Goal: Task Accomplishment & Management: Complete application form

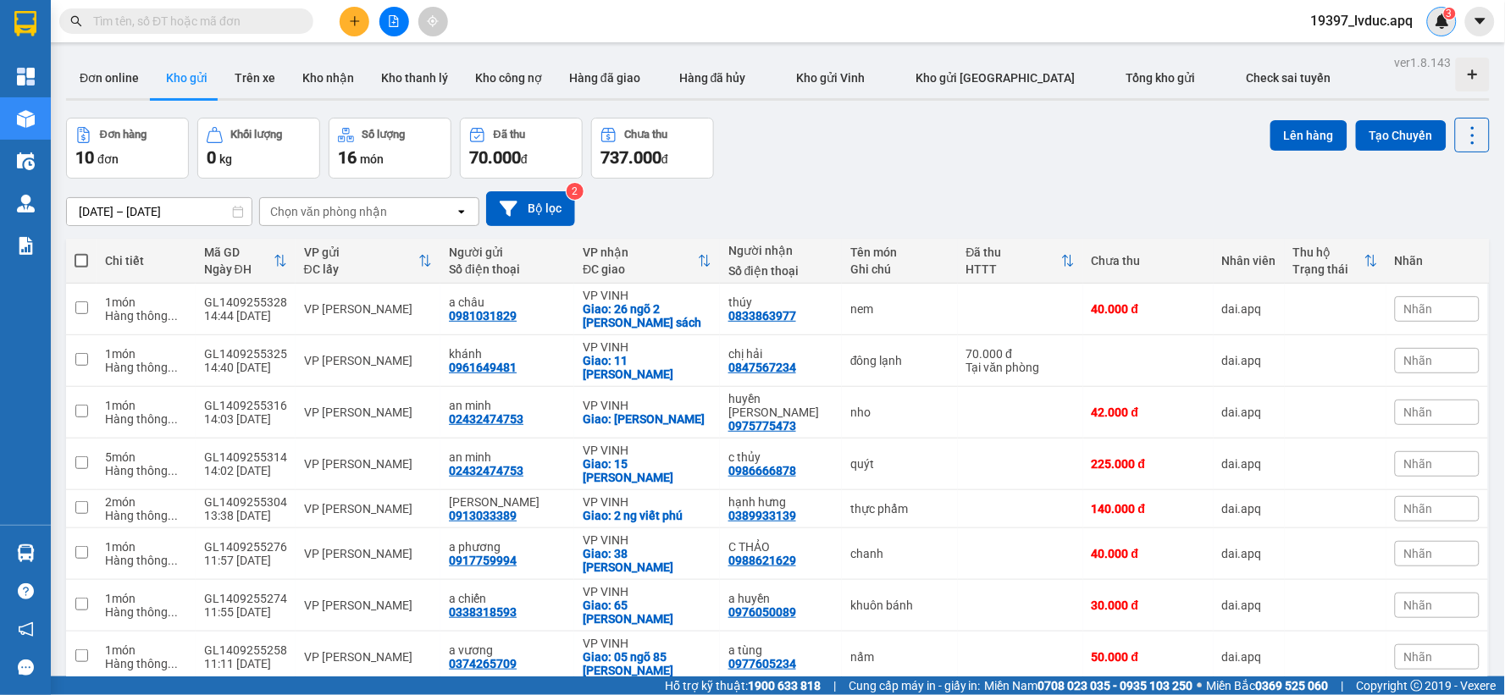
click at [1443, 23] on img at bounding box center [1442, 21] width 15 height 15
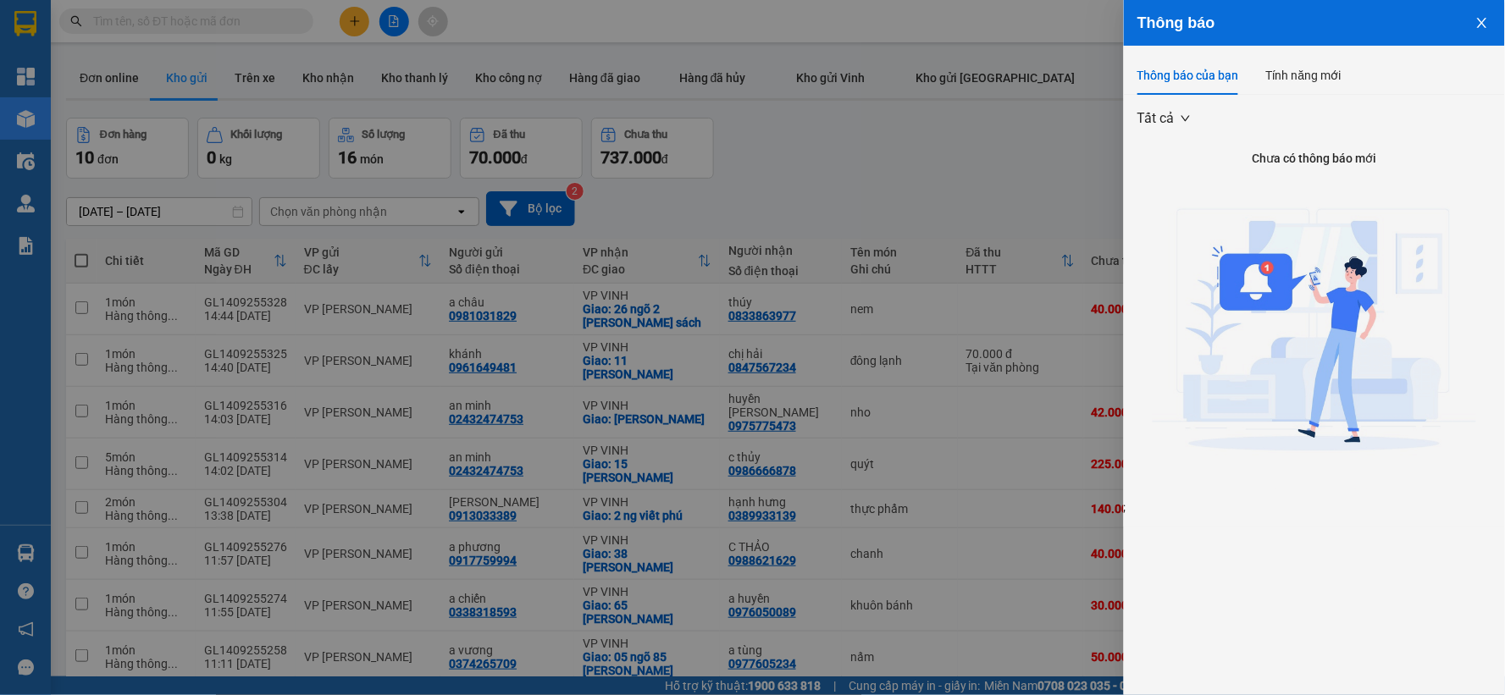
drag, startPoint x: 886, startPoint y: 148, endPoint x: 777, endPoint y: 112, distance: 115.2
click at [884, 148] on div at bounding box center [752, 347] width 1505 height 695
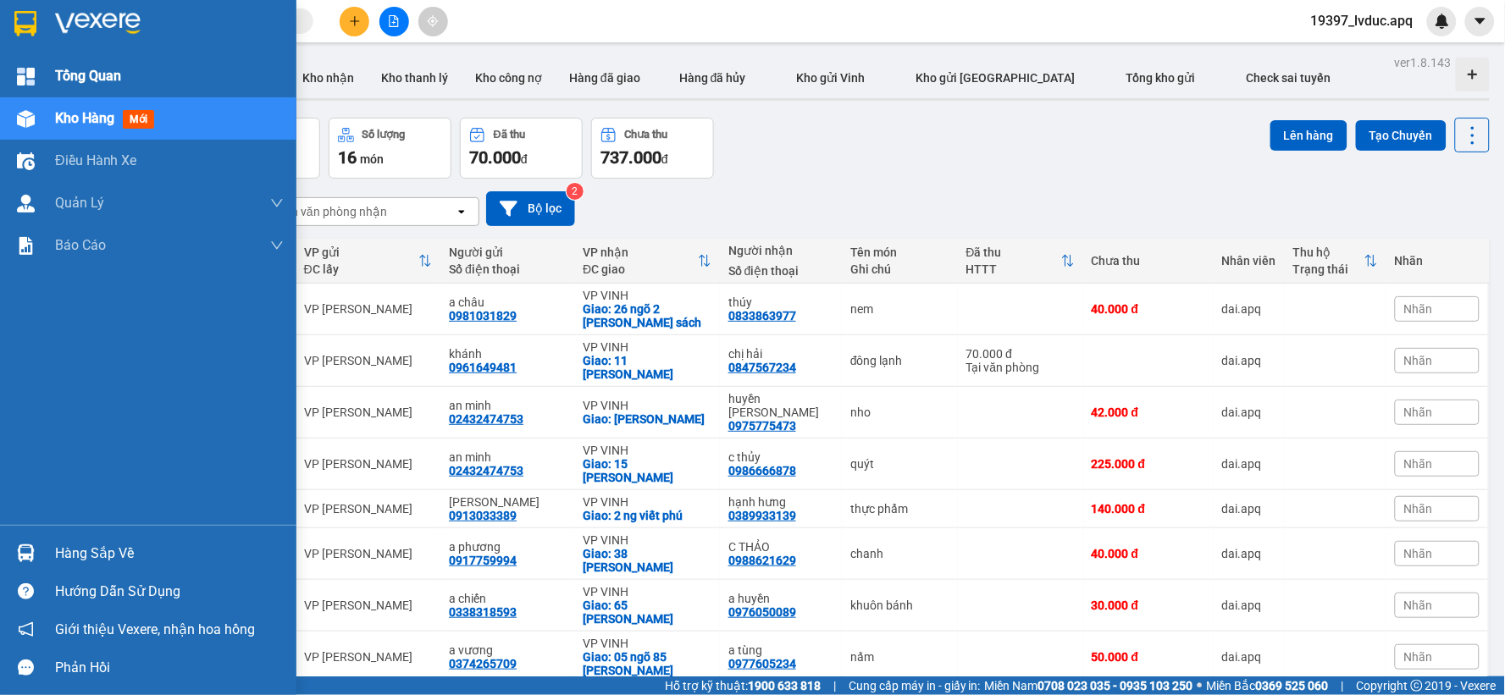
click at [37, 77] on div at bounding box center [26, 77] width 30 height 30
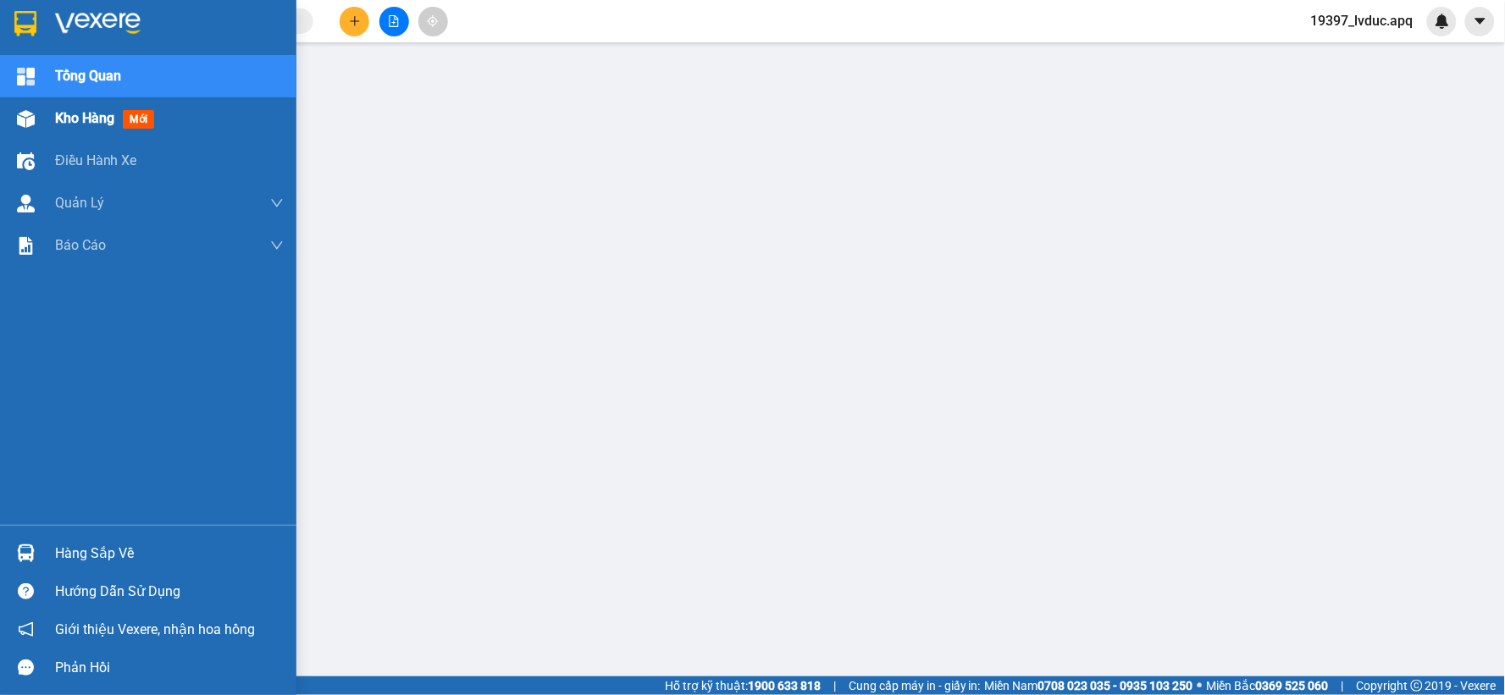
click at [154, 108] on div "Kho hàng mới" at bounding box center [108, 118] width 106 height 21
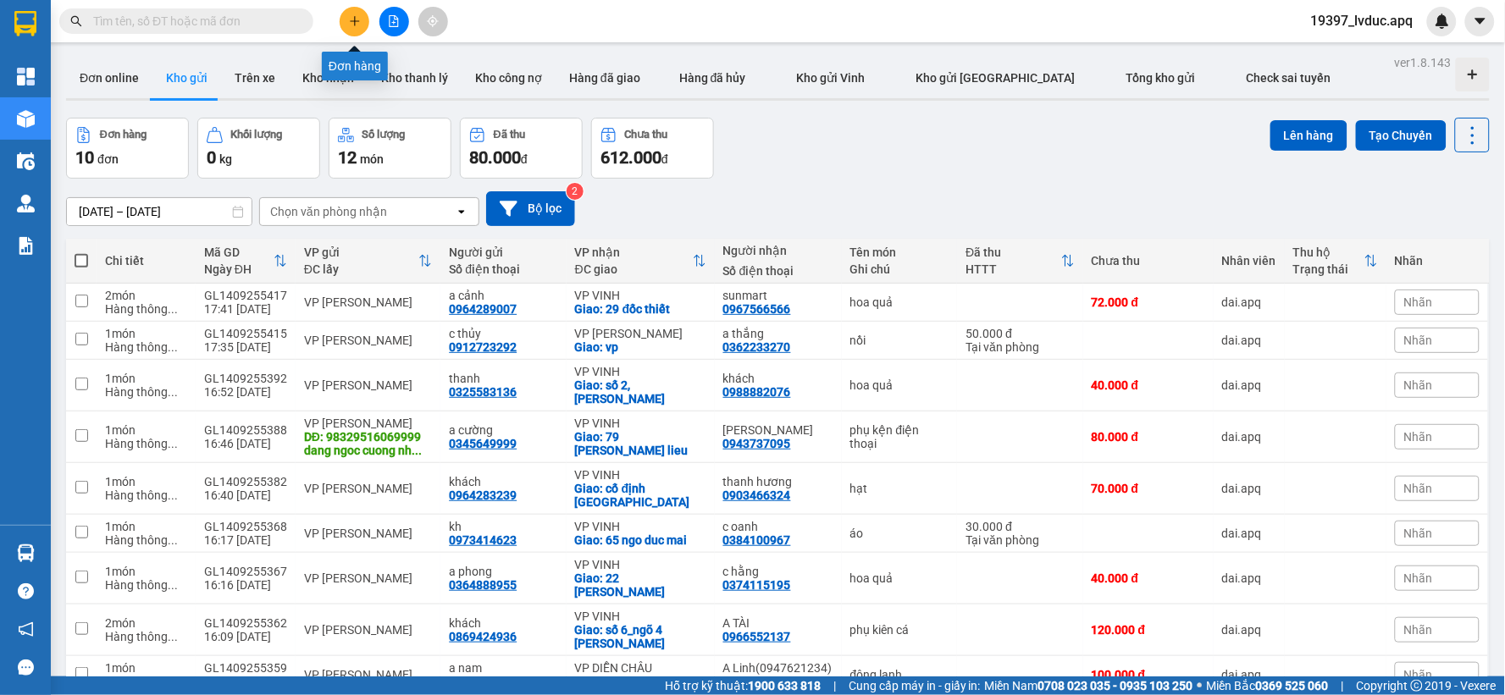
click at [364, 18] on button at bounding box center [355, 22] width 30 height 30
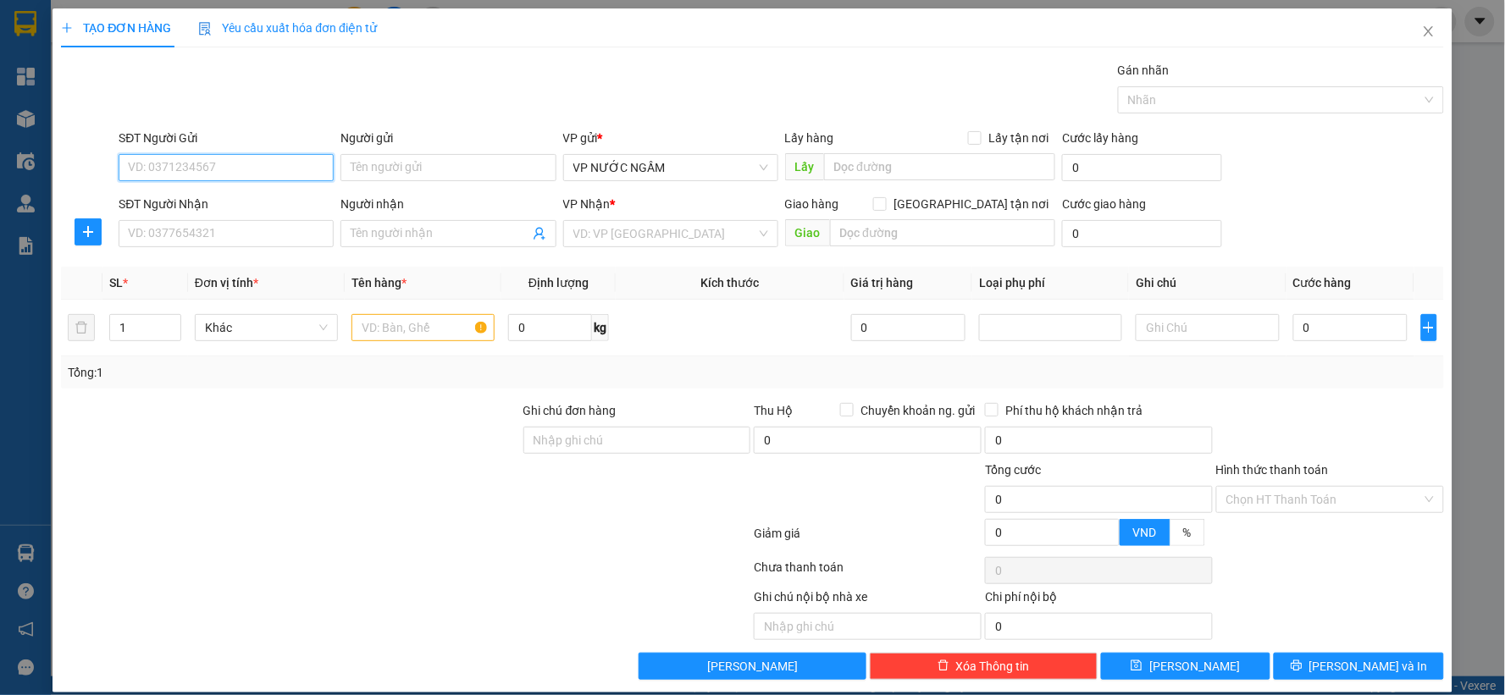
click at [207, 155] on input "SĐT Người Gửi" at bounding box center [226, 167] width 215 height 27
click at [168, 172] on input "SĐT Người Gửi" at bounding box center [226, 167] width 215 height 27
click at [187, 180] on input "SĐT Người Gửi" at bounding box center [226, 167] width 215 height 27
type input "0986472393"
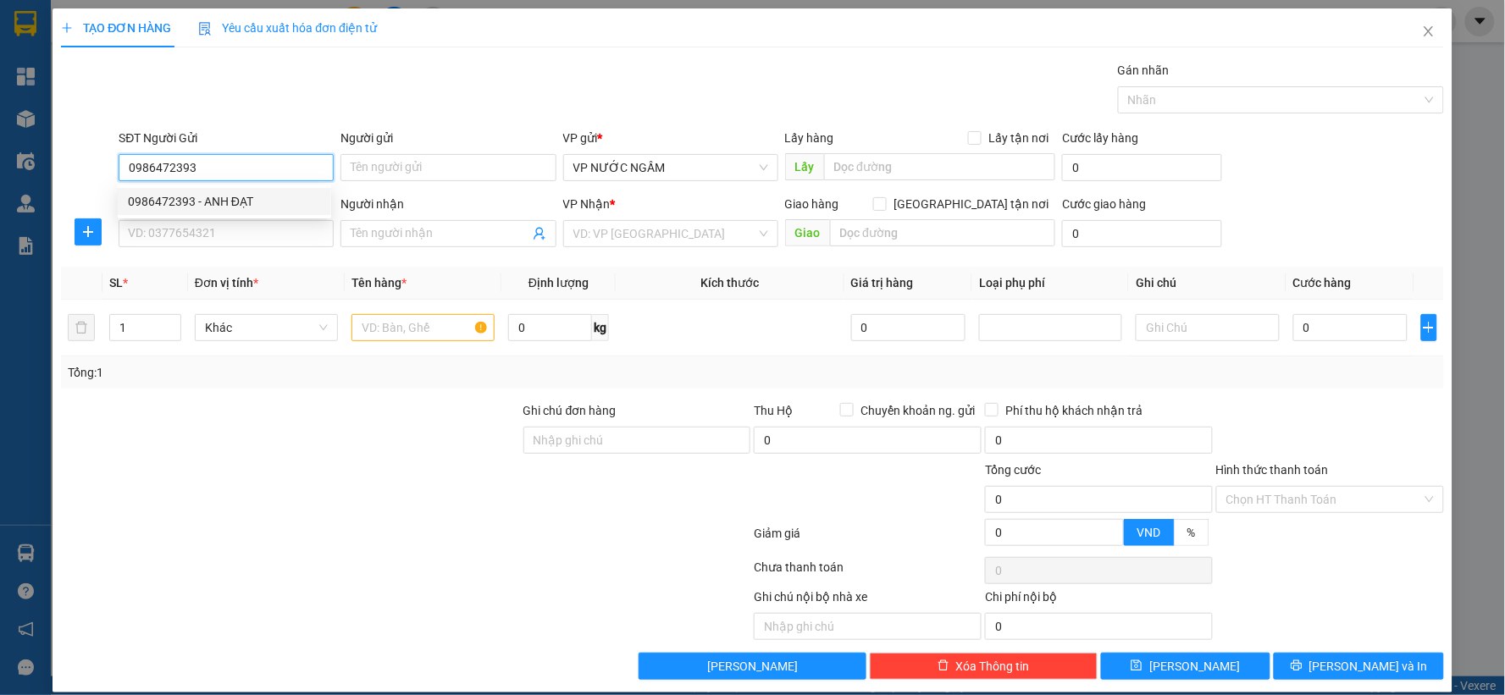
drag, startPoint x: 254, startPoint y: 214, endPoint x: 254, endPoint y: 203, distance: 11.0
click at [254, 213] on div "0986472393 - ANH ĐẠT" at bounding box center [224, 201] width 213 height 27
type input "ANH ĐẠT"
type input "0986472393"
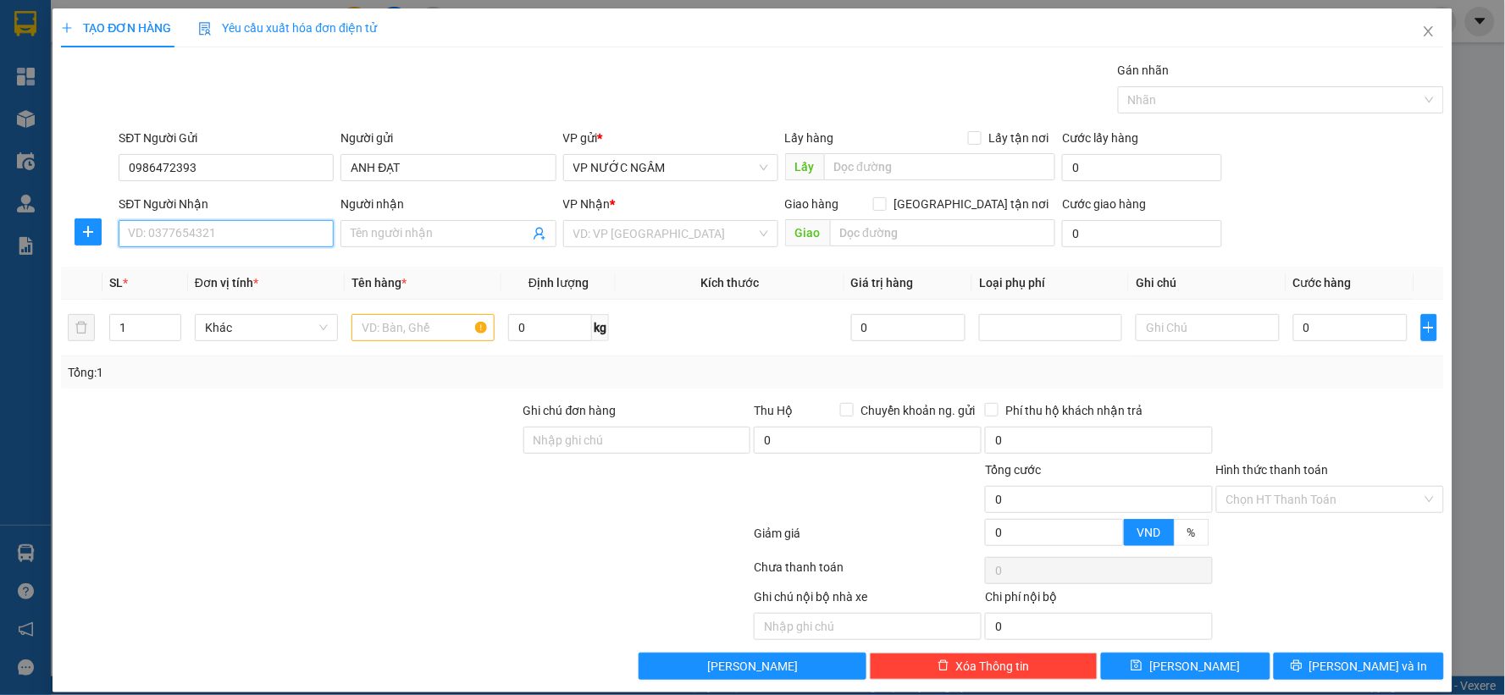
click at [235, 234] on input "SĐT Người Nhận" at bounding box center [226, 233] width 215 height 27
click at [195, 291] on div "0357461126 - CHÚ THÀNH" at bounding box center [224, 294] width 193 height 19
type input "0357461126"
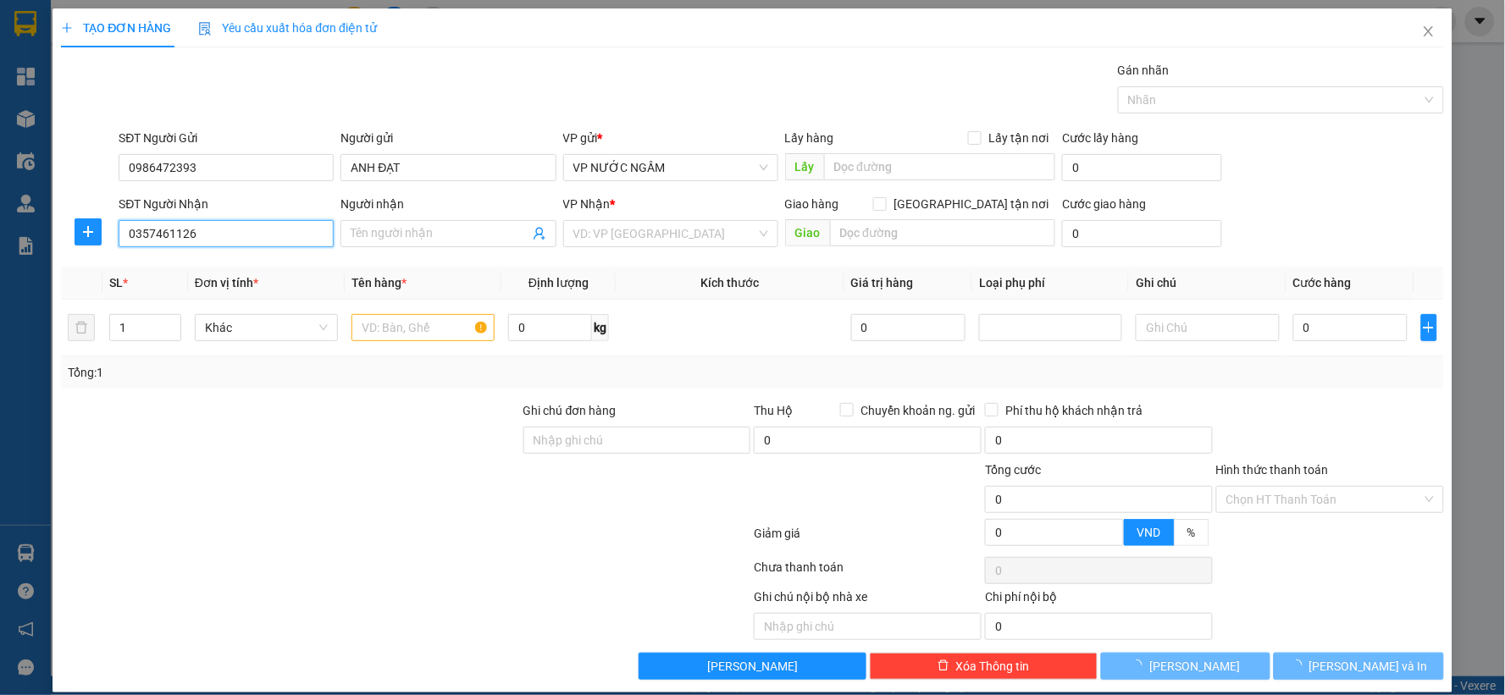
type input "CHÚ THÀNH"
type input "VP Thanh Chương"
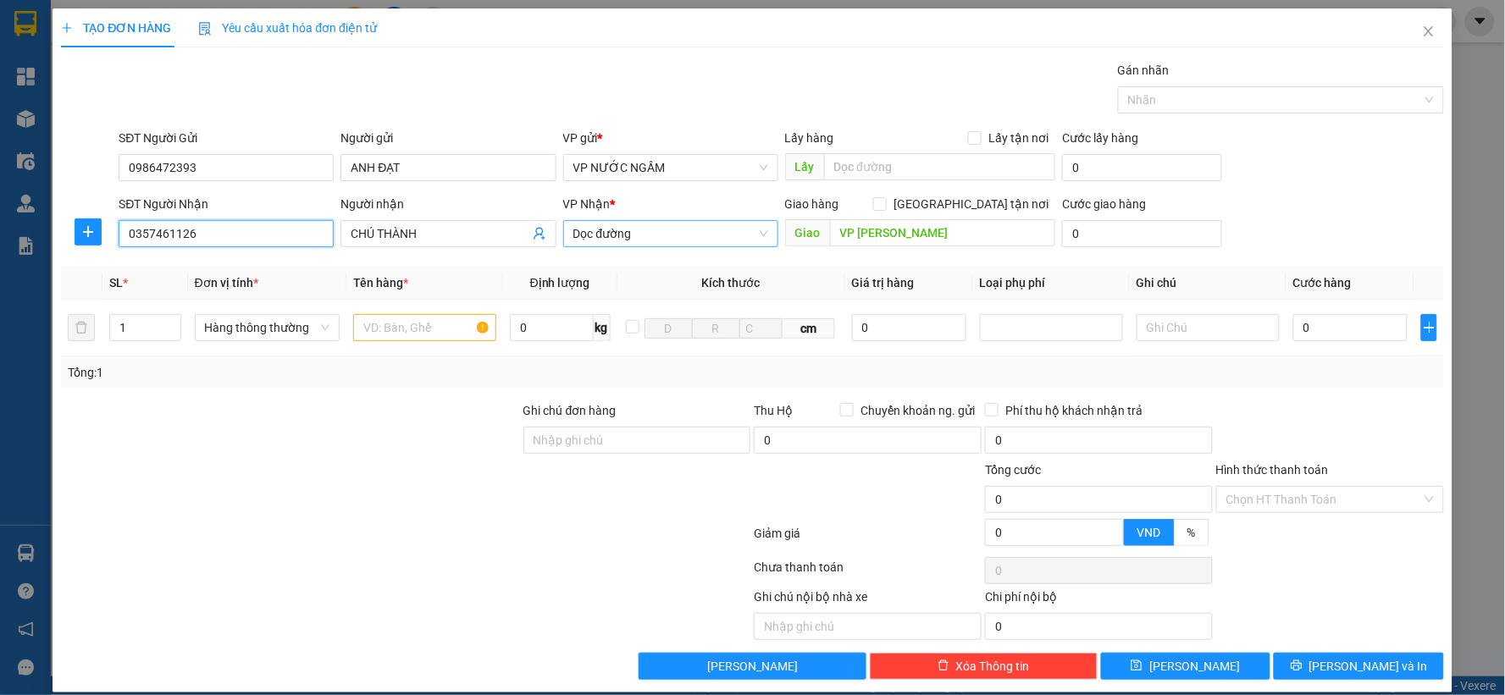
click at [634, 233] on span "Dọc đường" at bounding box center [670, 233] width 195 height 25
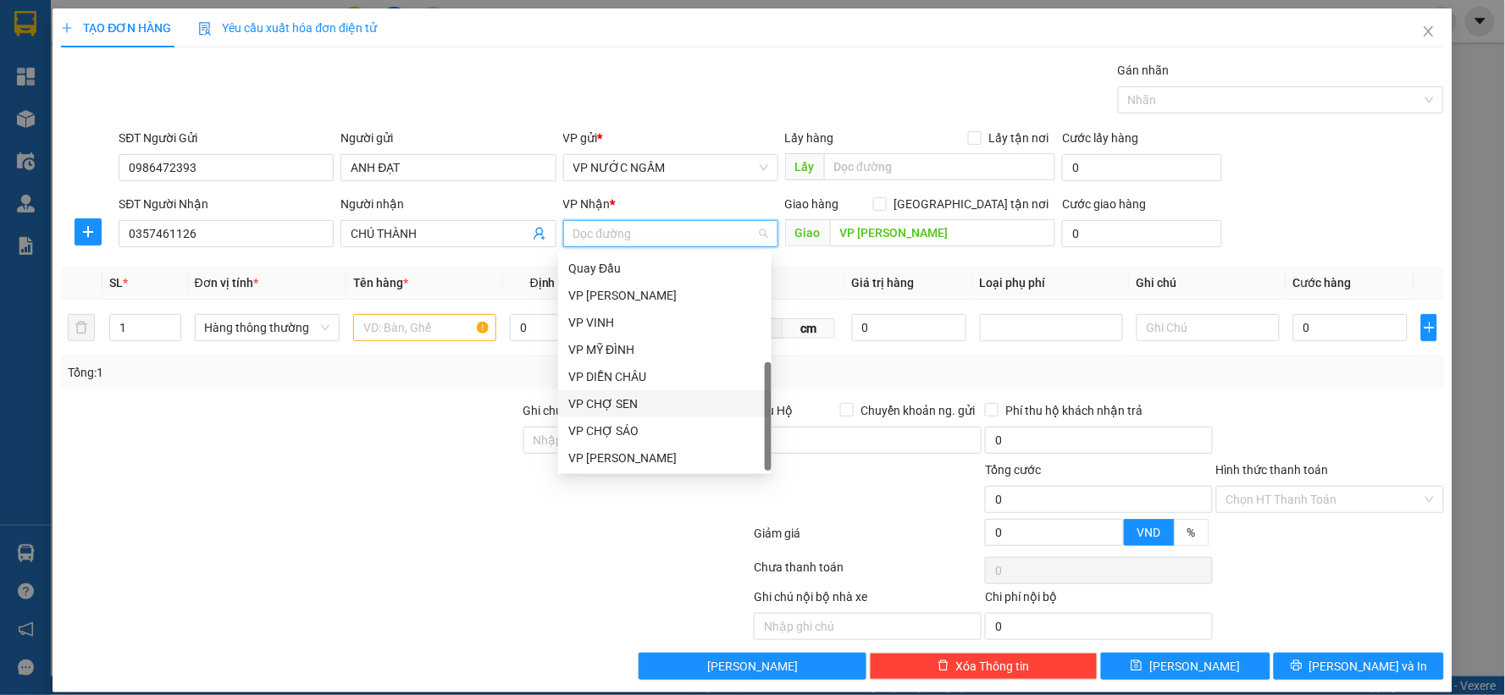
scroll to position [18, 0]
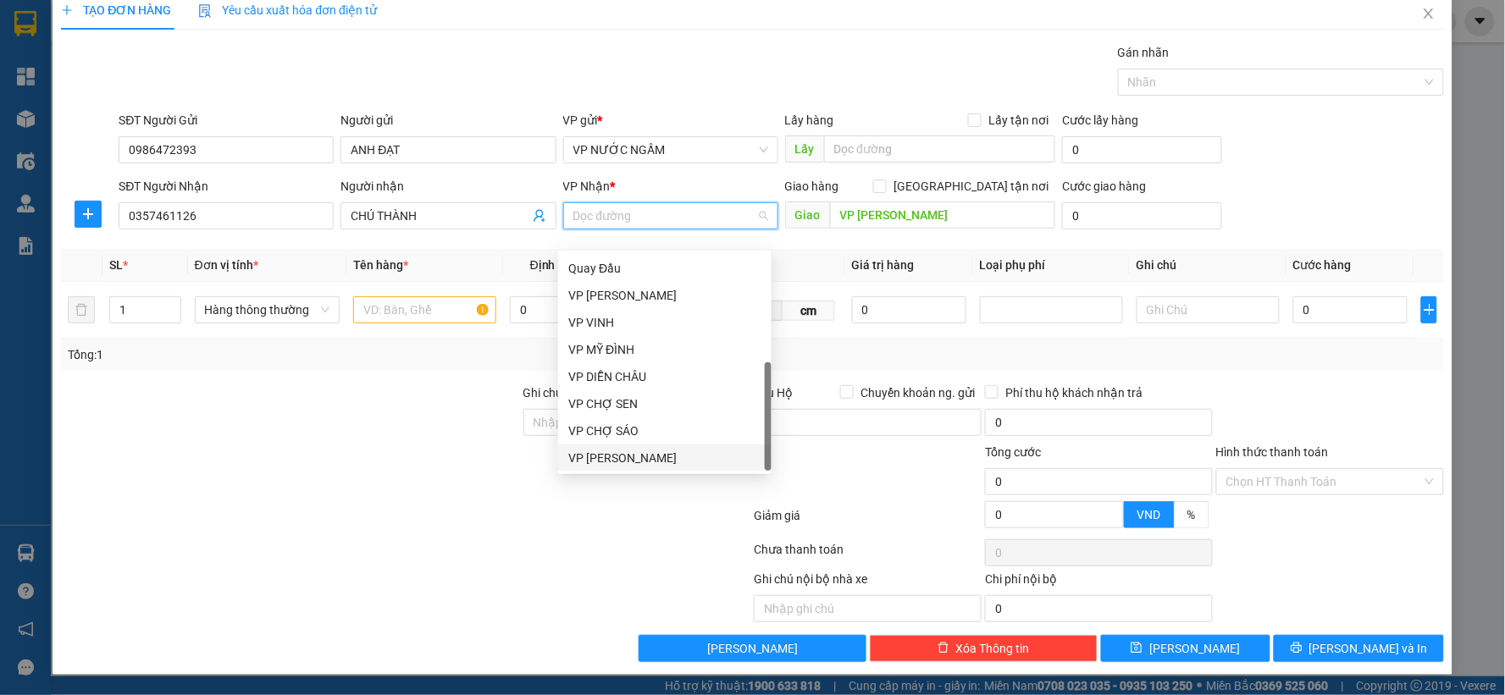
click at [645, 456] on div "VP [PERSON_NAME]" at bounding box center [664, 458] width 193 height 19
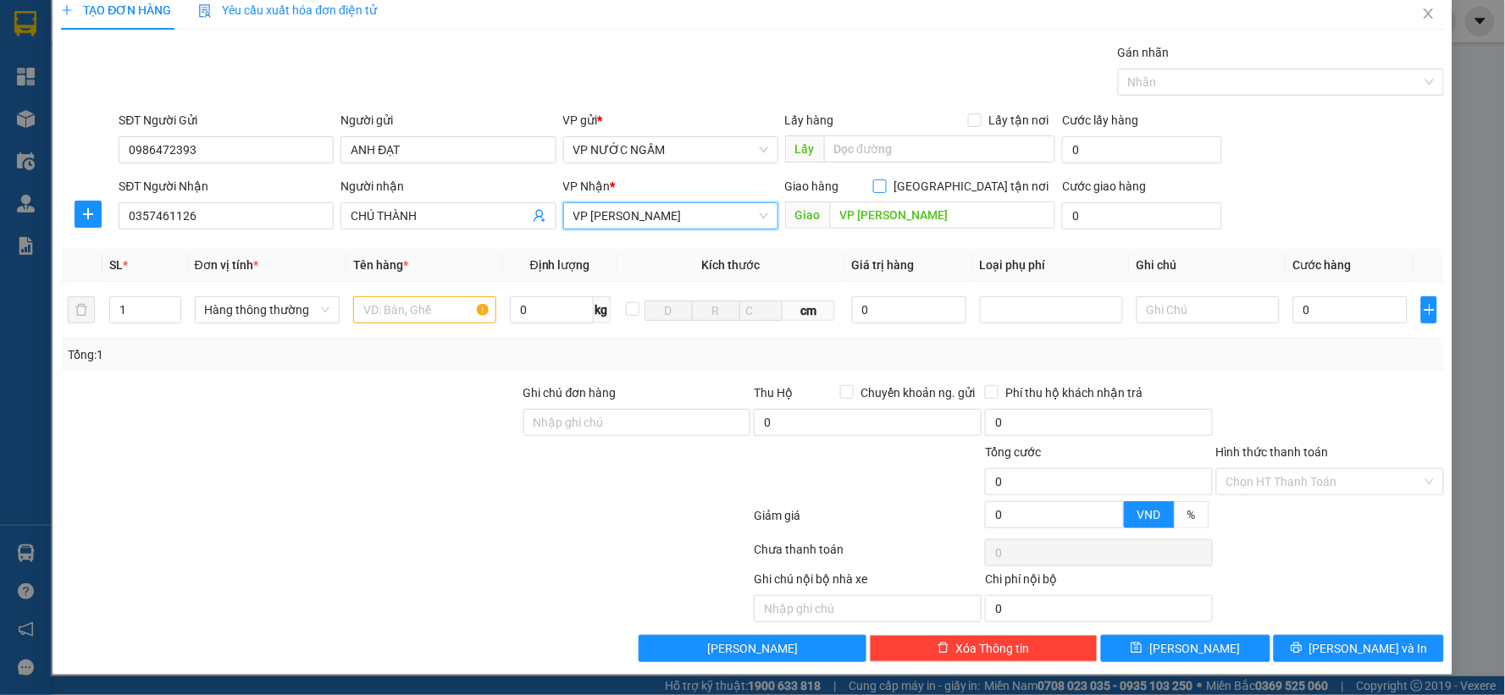
click at [885, 180] on input "[GEOGRAPHIC_DATA] tận nơi" at bounding box center [879, 186] width 12 height 12
checkbox input "true"
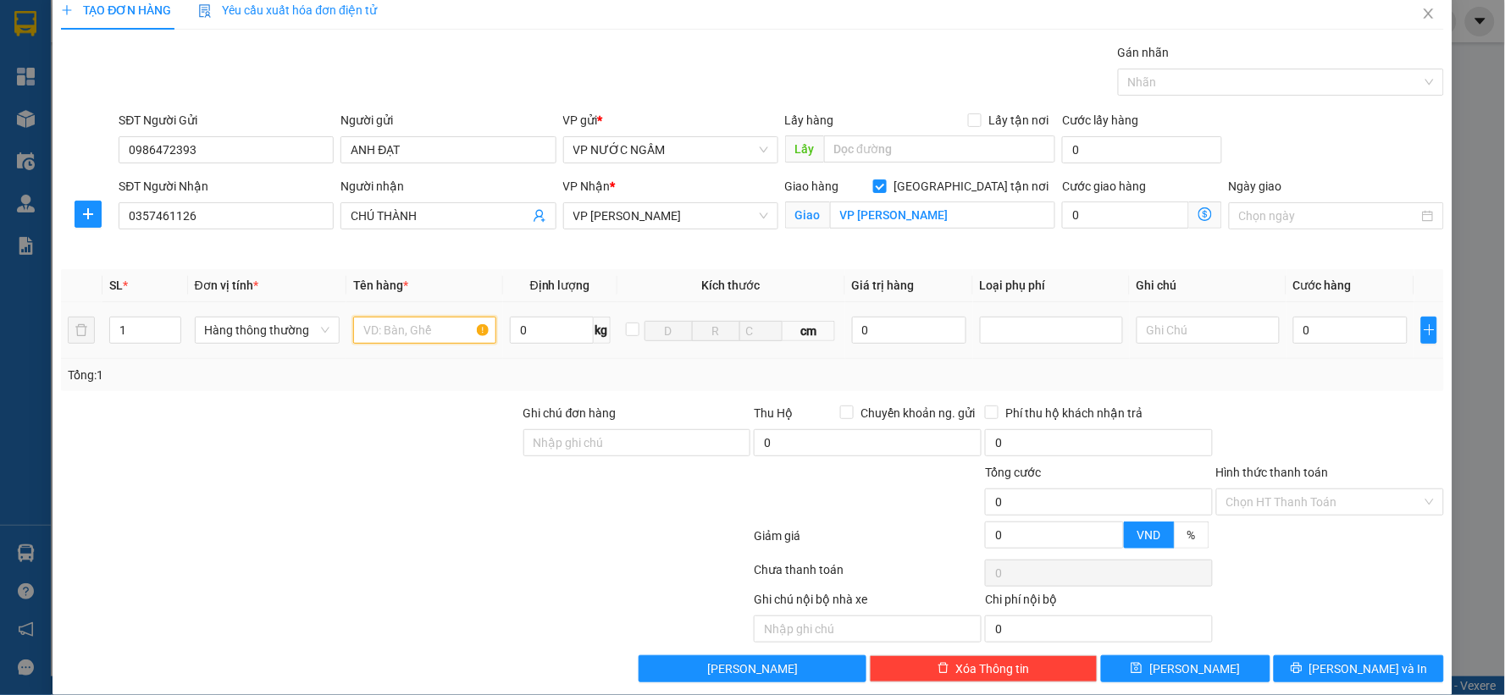
click at [427, 339] on input "text" at bounding box center [424, 330] width 143 height 27
type input "xe máy +29k1-90499+ khóa"
click at [1325, 332] on input "0" at bounding box center [1350, 330] width 114 height 27
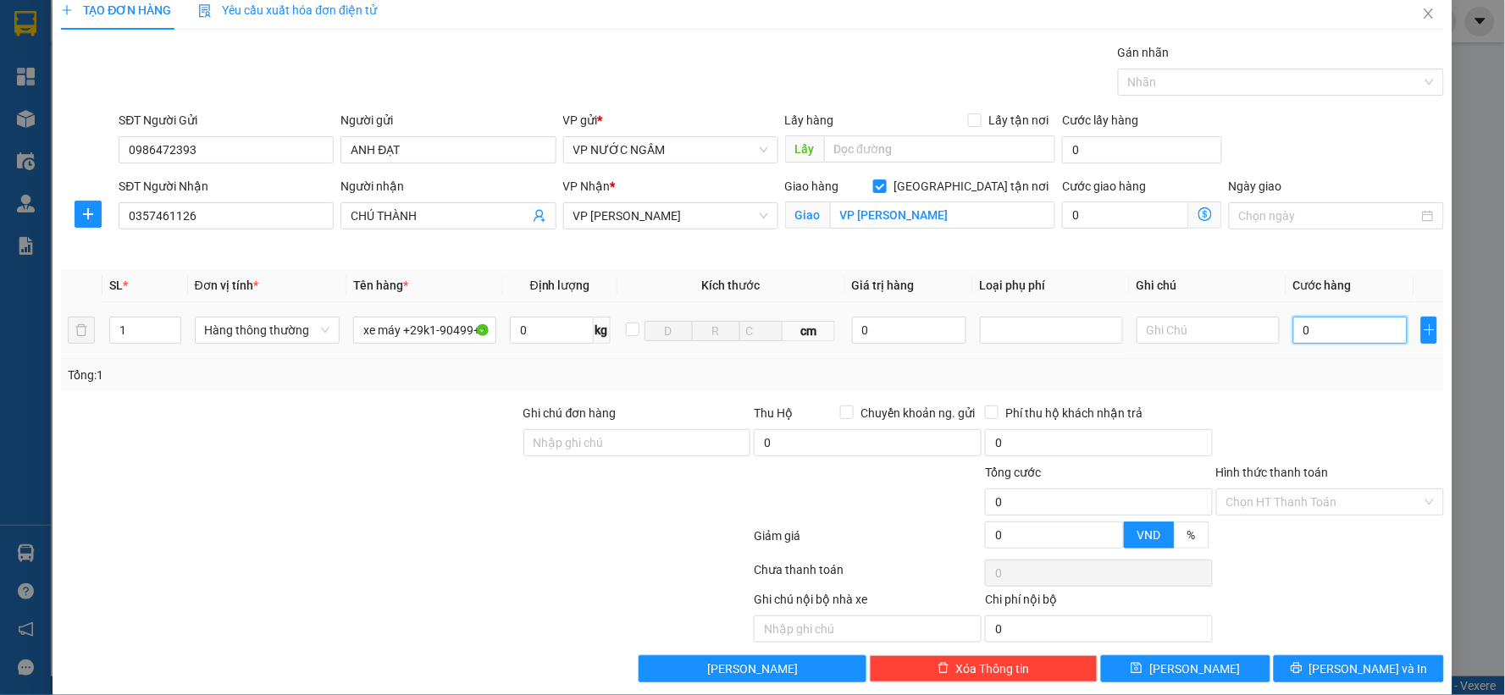
click at [1325, 332] on input "0" at bounding box center [1350, 330] width 114 height 27
type input "04"
type input "4"
type input "040"
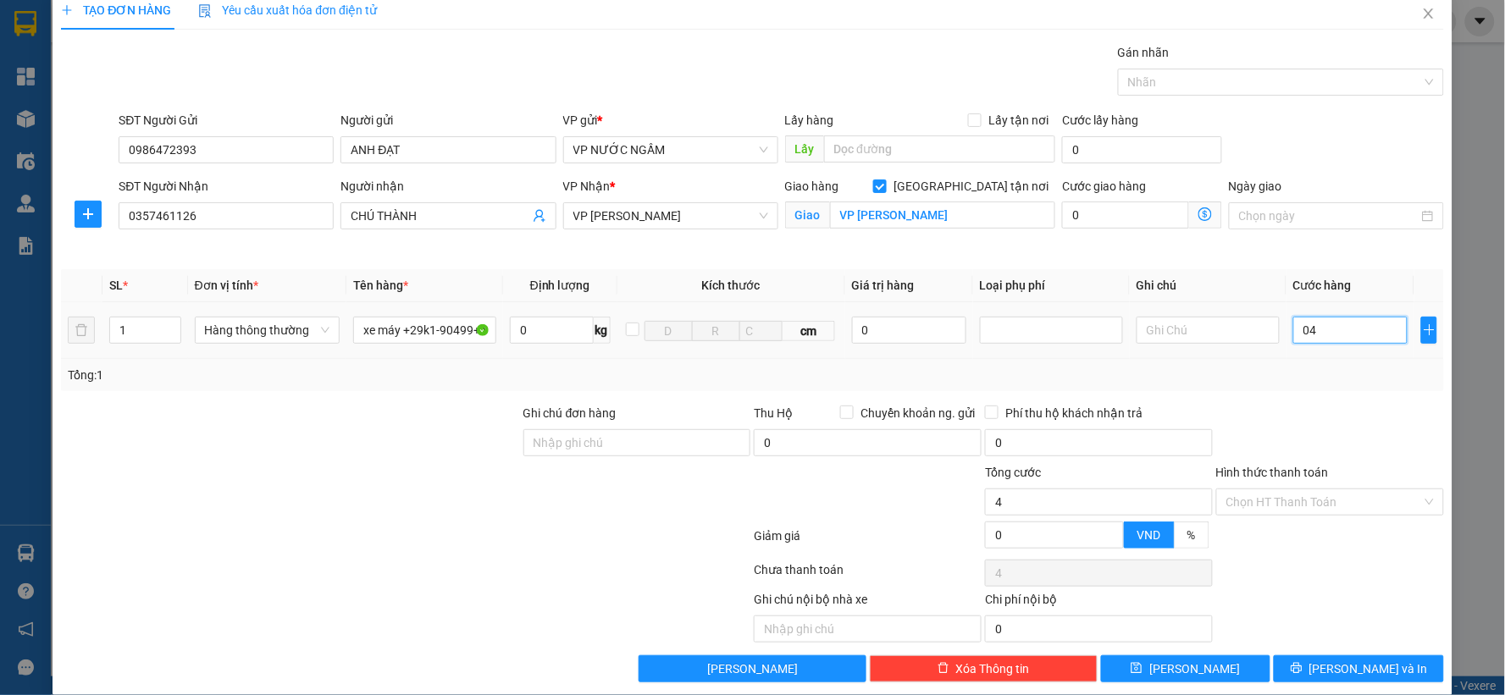
type input "40"
type input "0.400"
type input "400"
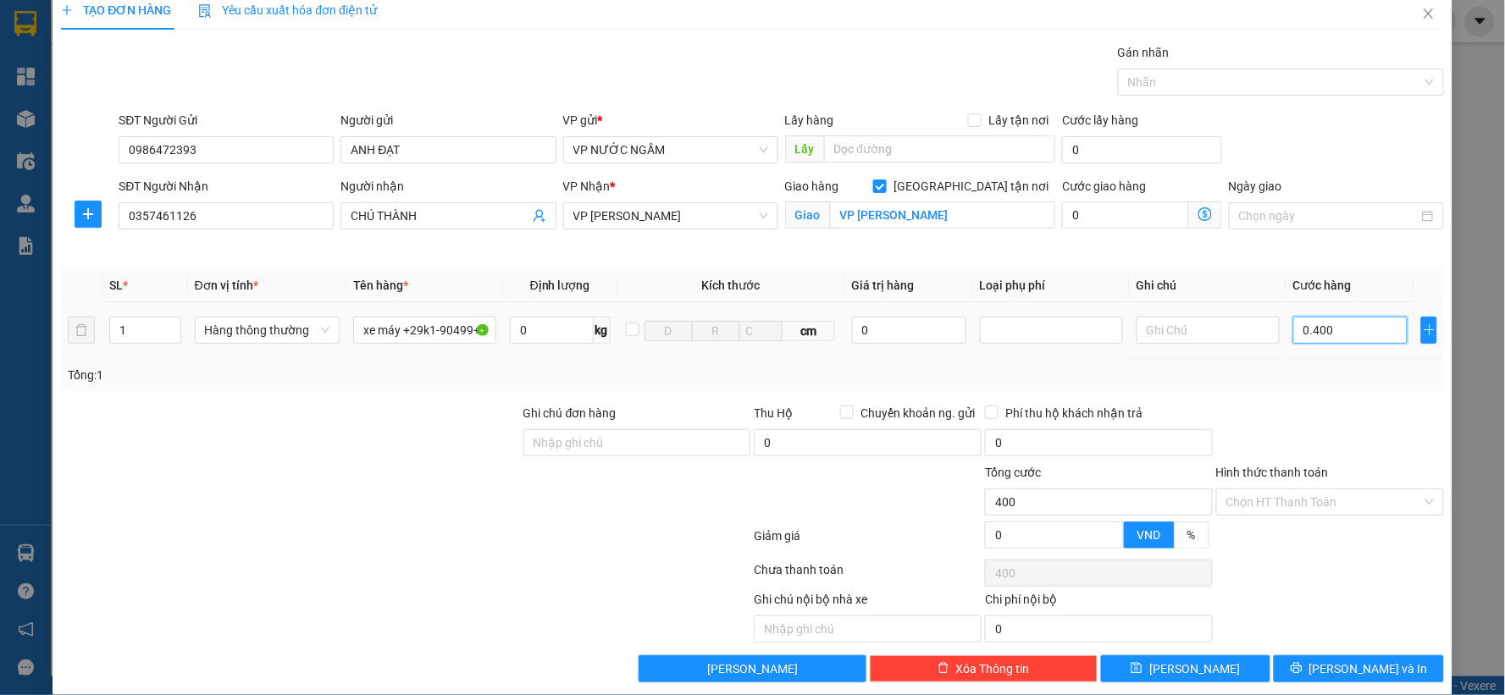
type input "04.000"
type input "4.000"
type input "4.000.000"
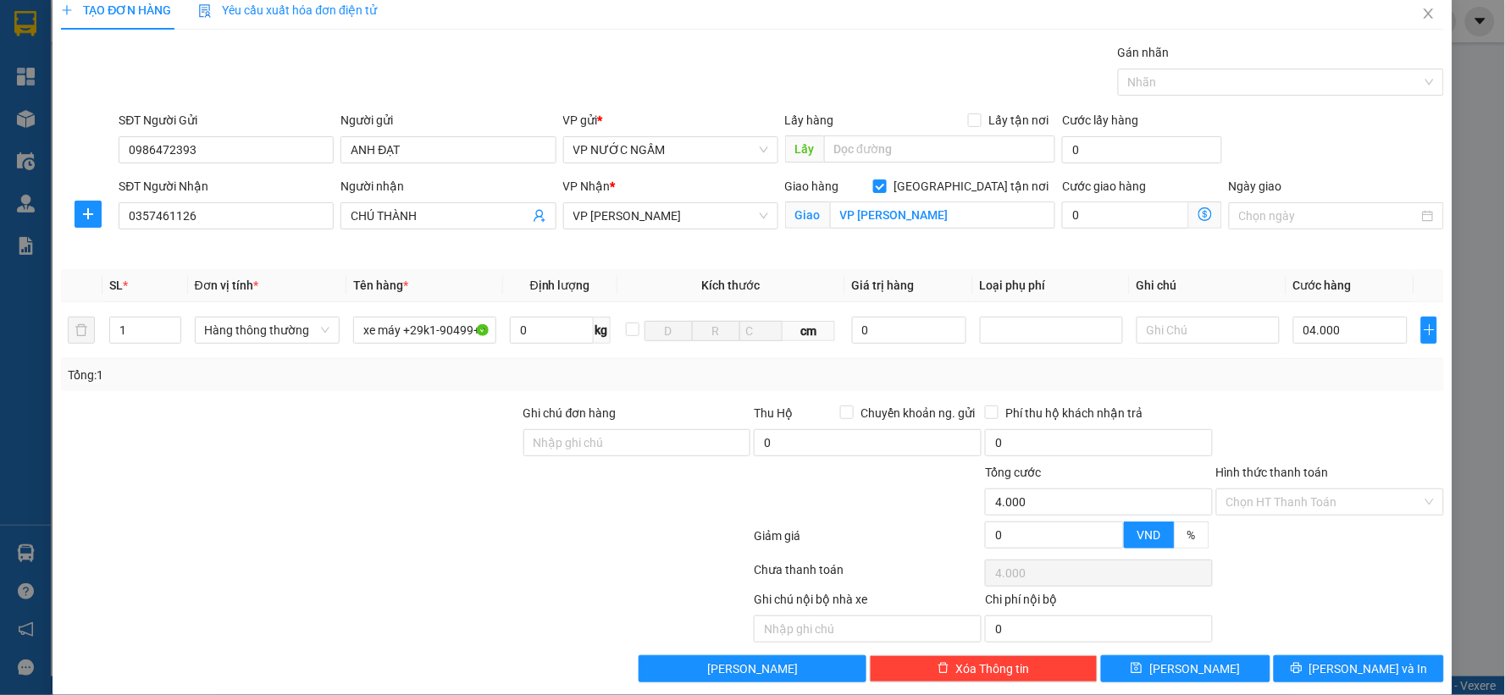
type input "4.000.000"
click at [1328, 385] on div "Tổng: 1" at bounding box center [752, 375] width 1383 height 32
click at [1370, 335] on input "4.000.000" at bounding box center [1350, 330] width 114 height 27
type input "4"
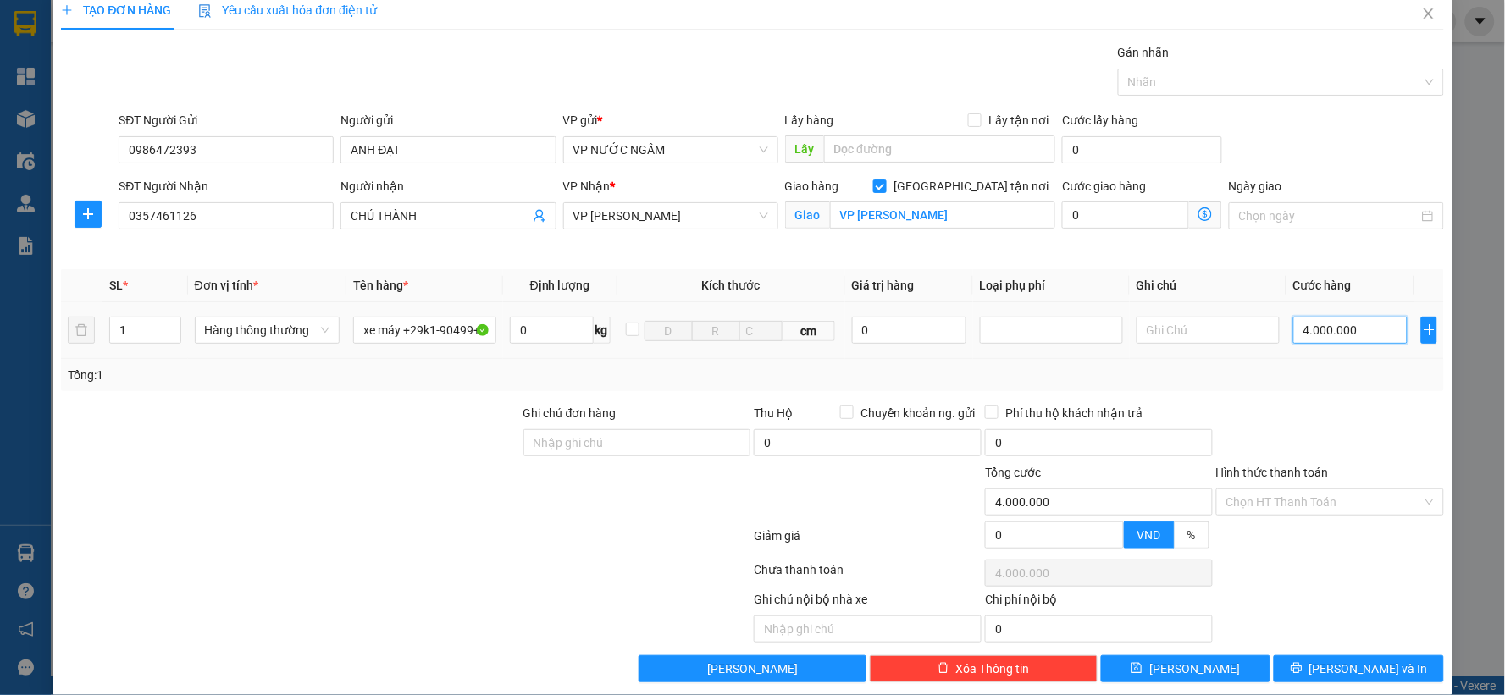
type input "4"
type input "40"
type input "400"
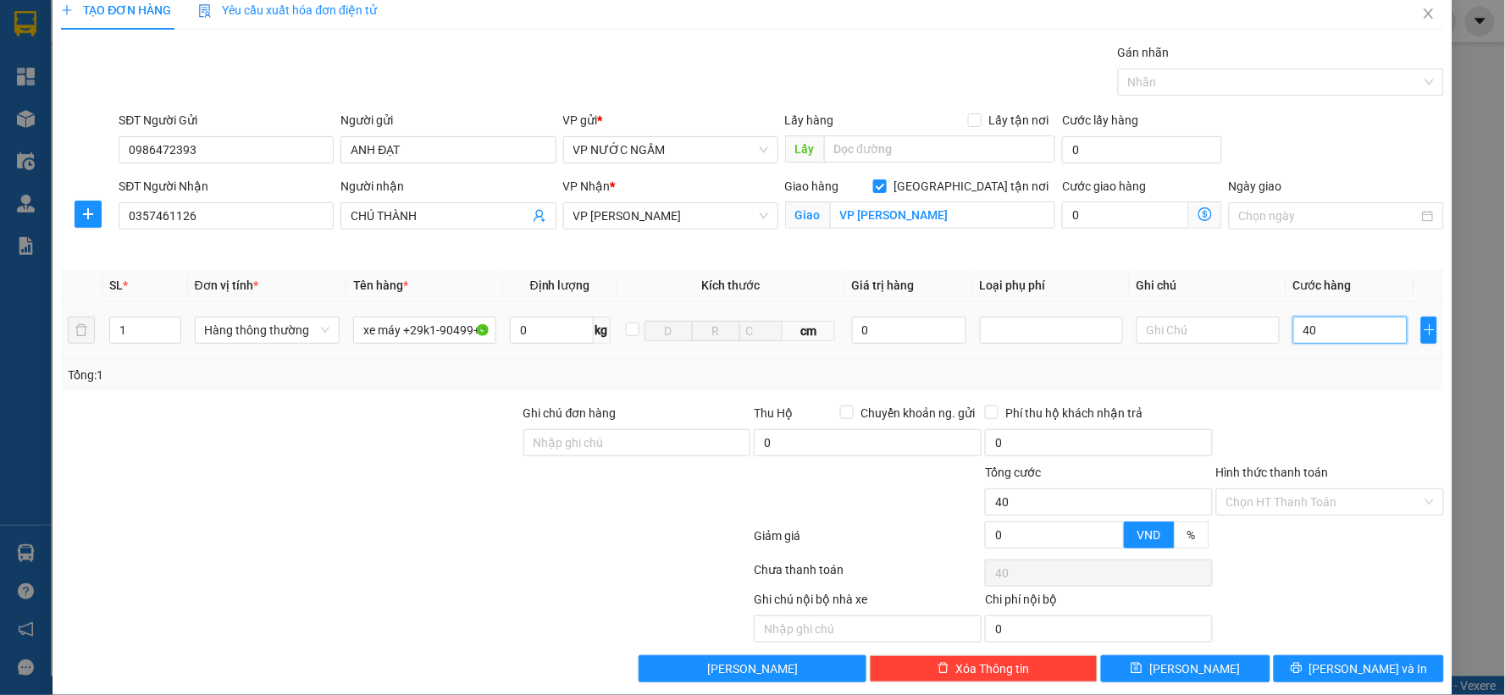
type input "400"
type input "4.000"
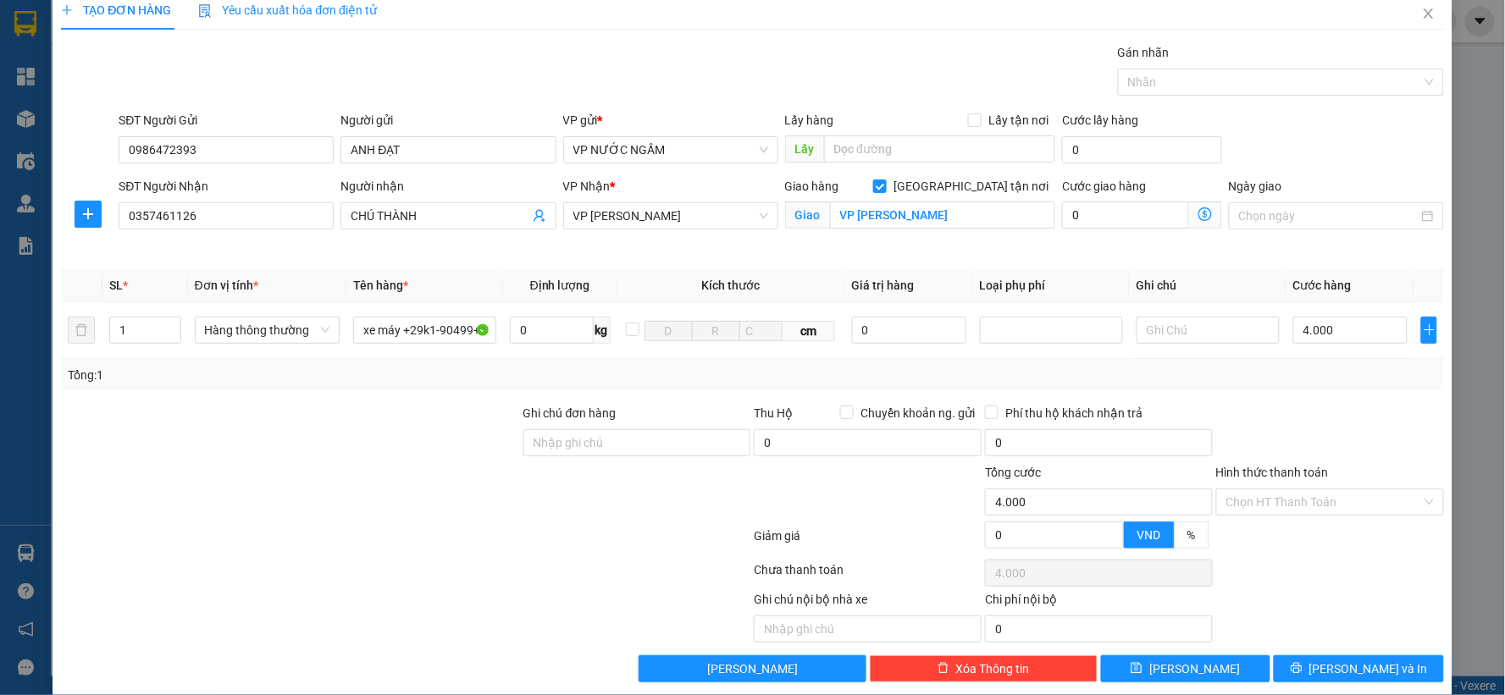
type input "4.000.000"
click at [1335, 386] on div "Tổng: 1" at bounding box center [752, 375] width 1383 height 32
click at [1357, 335] on input "4.000.000" at bounding box center [1350, 330] width 114 height 27
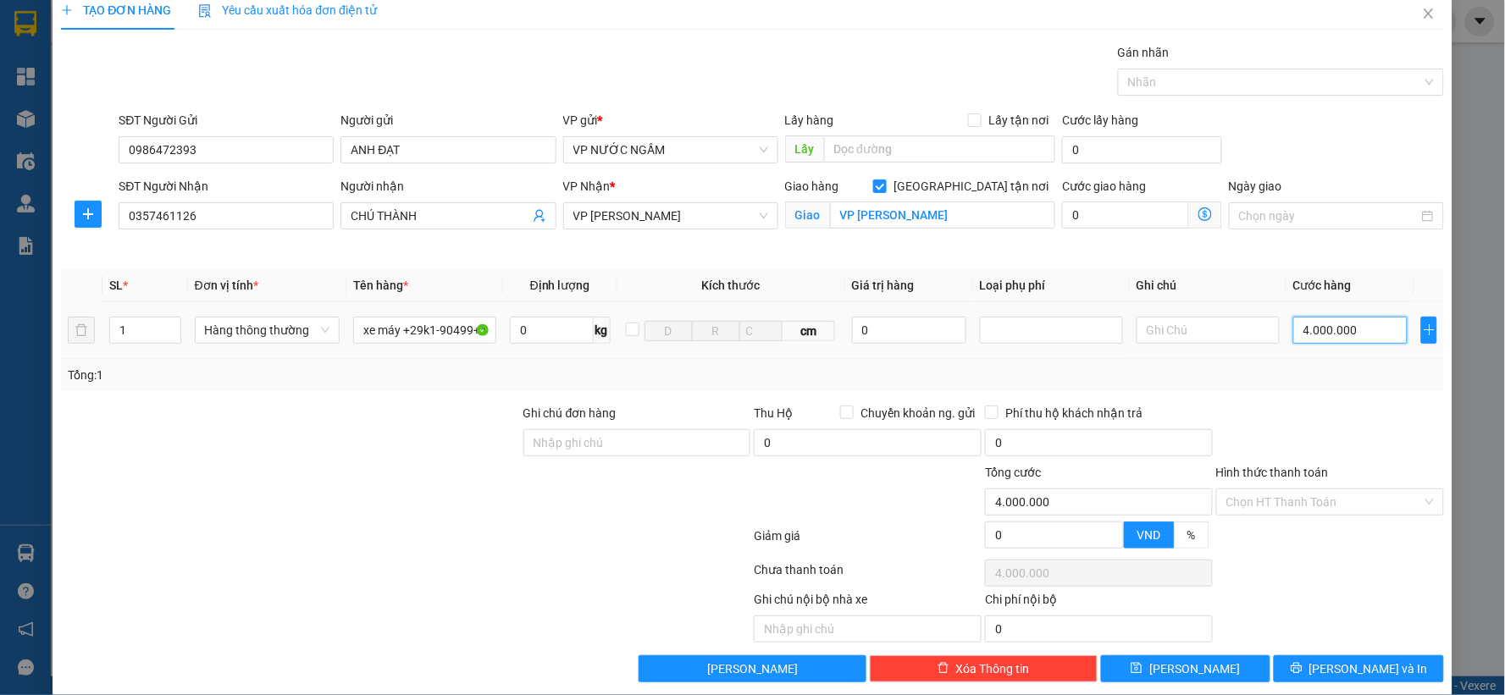
type input "0"
type input "04"
type input "4"
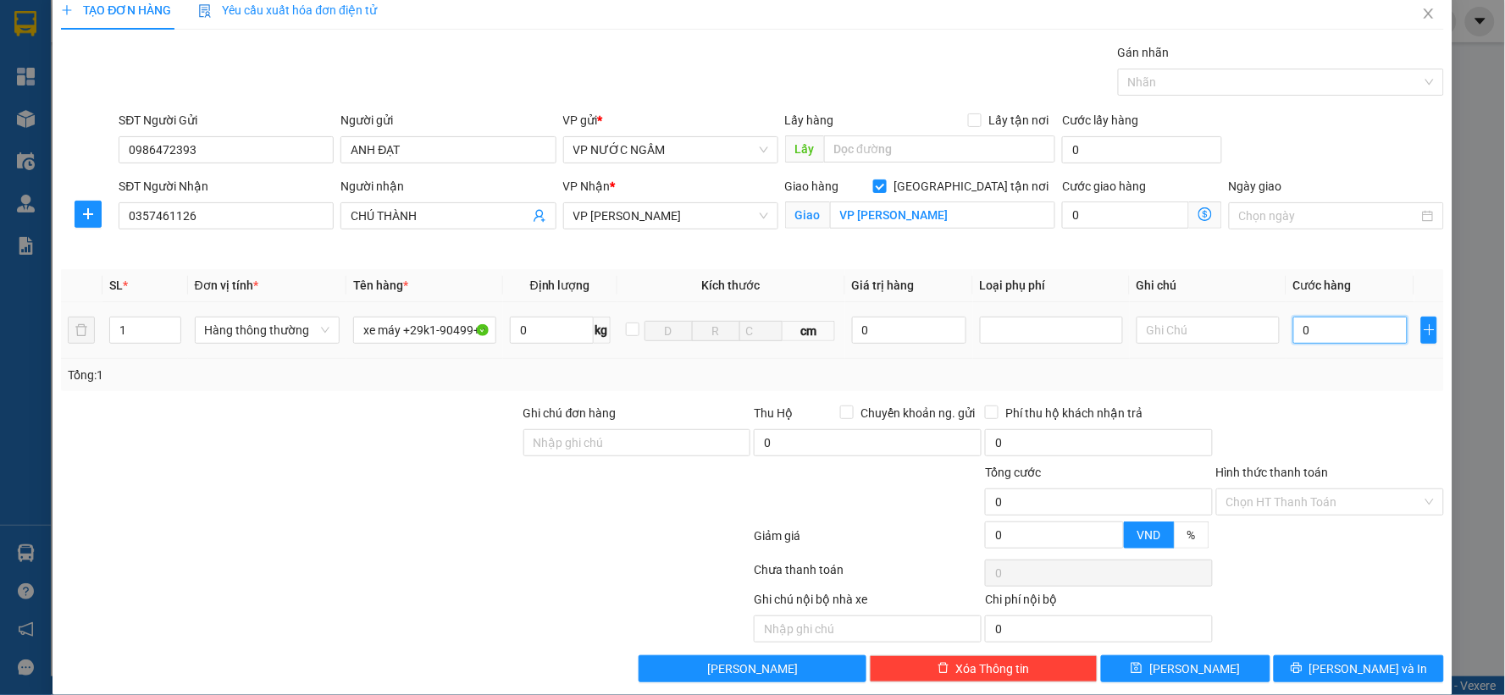
type input "4"
type input "040"
type input "40"
type input "0.400"
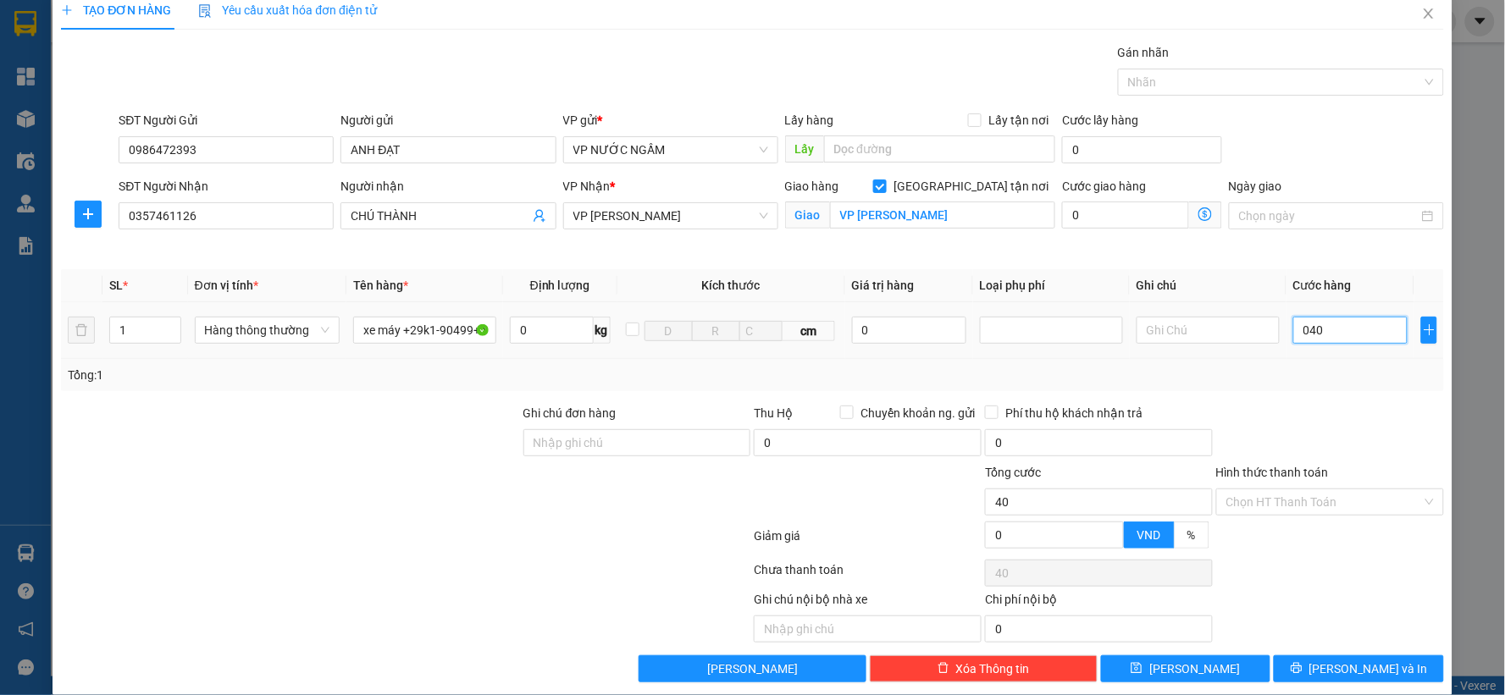
type input "400"
type input "04.000"
type input "4.000"
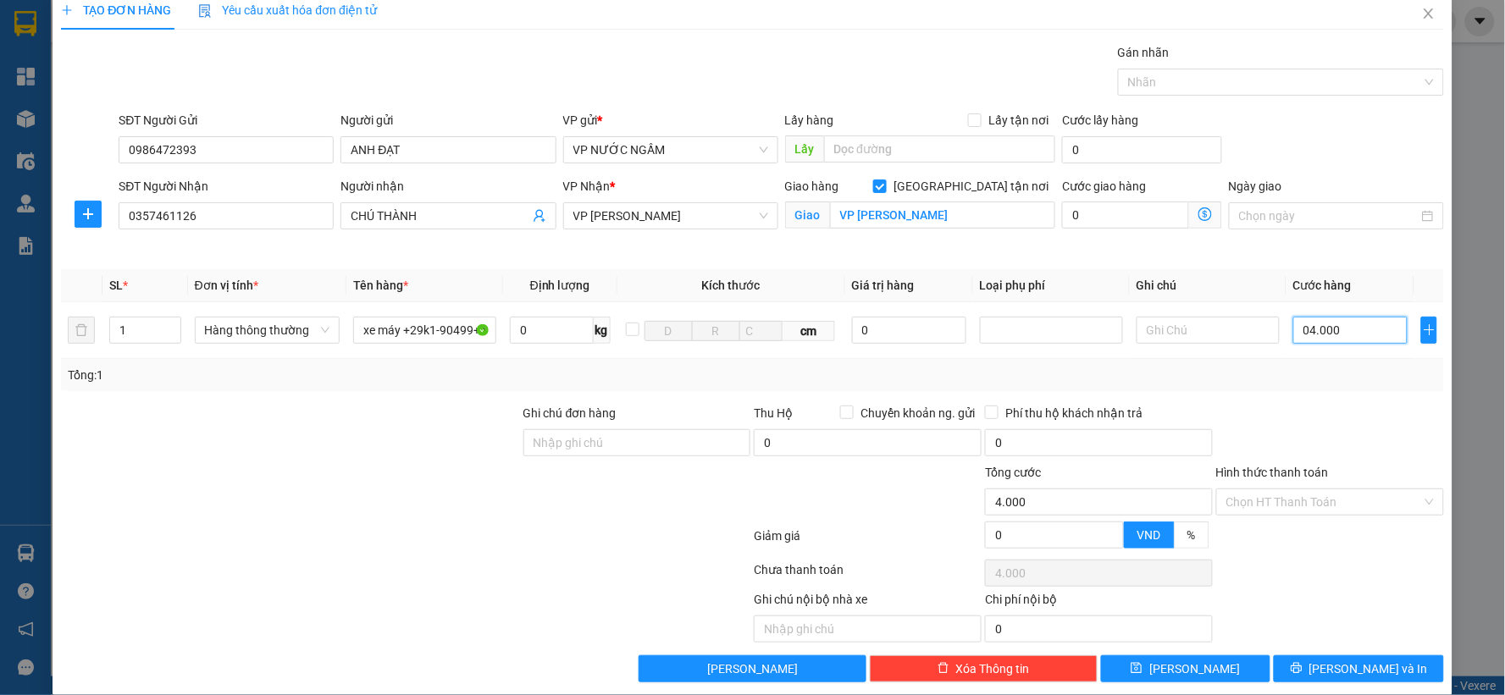
type input "040.000"
type input "40.000"
type input "0.400.000"
type input "400.000"
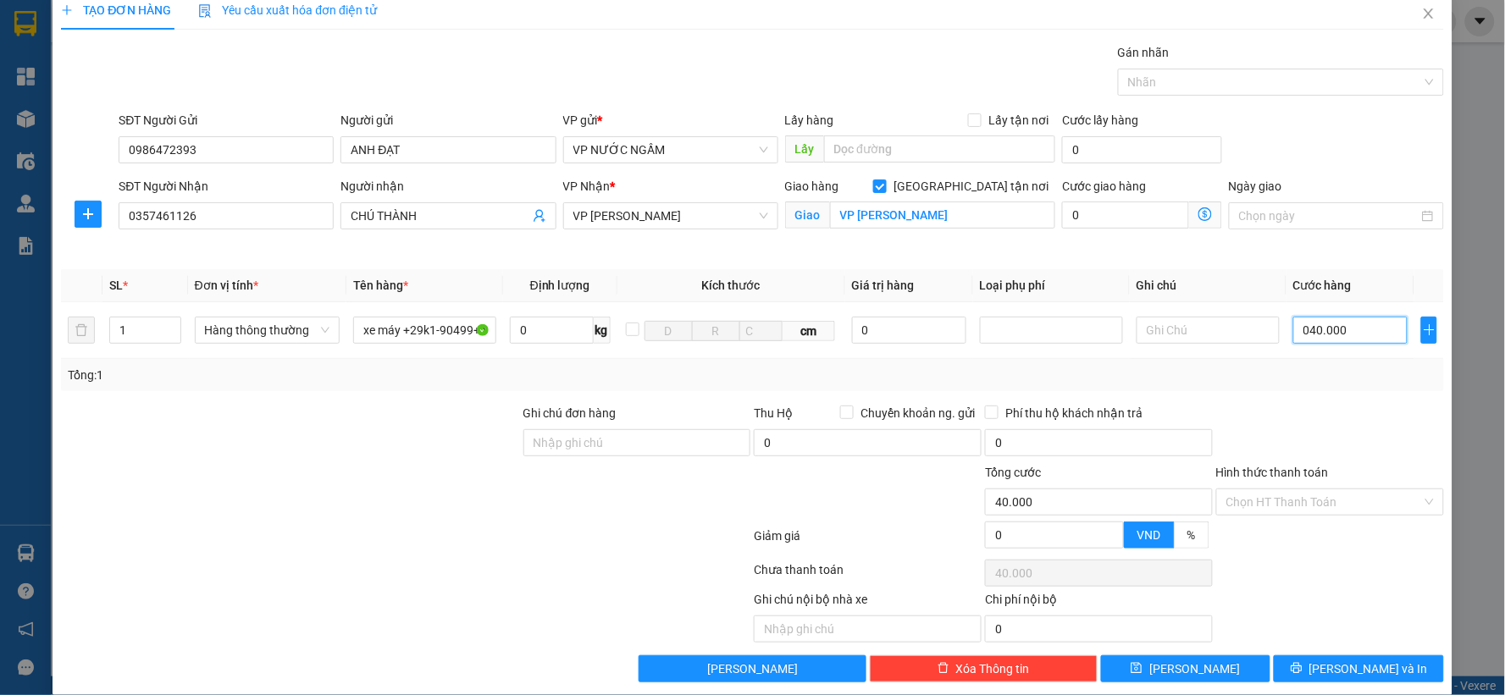
type input "400.000"
click at [1331, 376] on div "Tổng: 1" at bounding box center [753, 375] width 1370 height 19
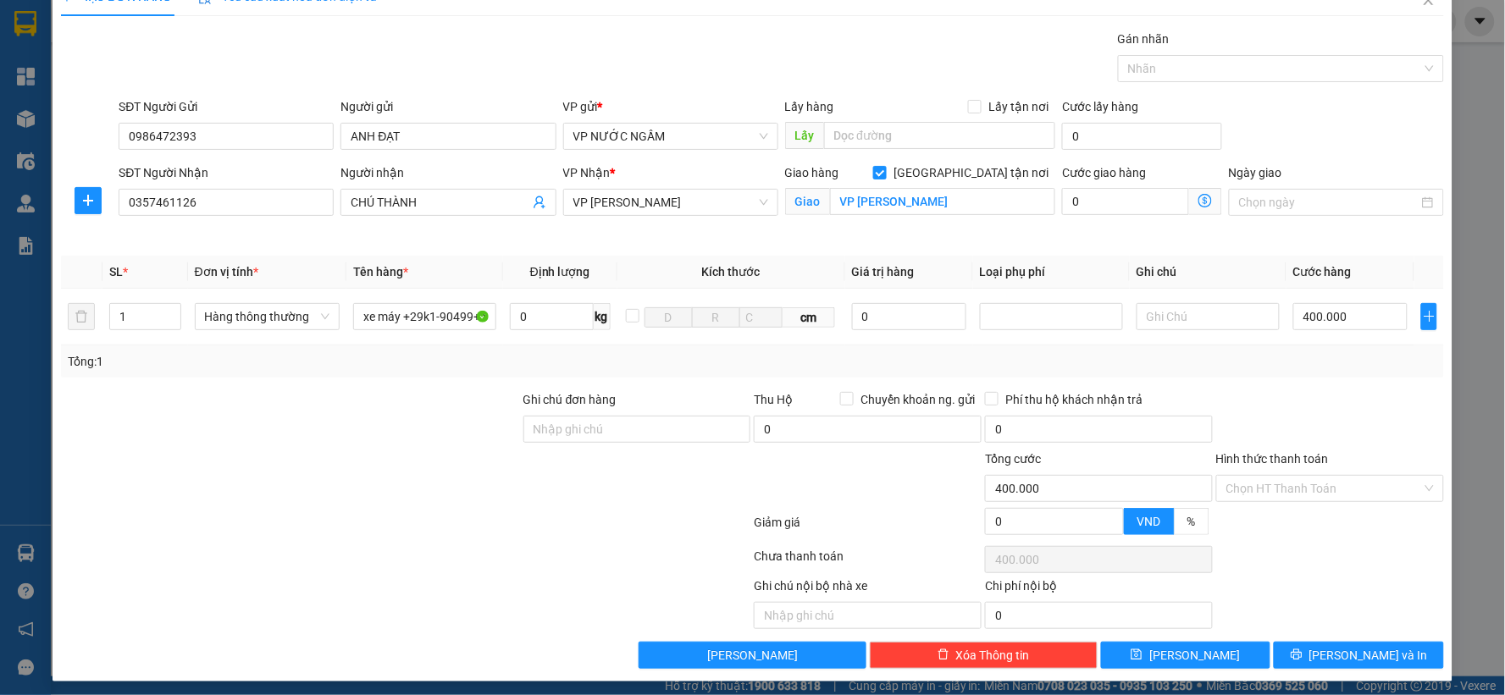
scroll to position [38, 0]
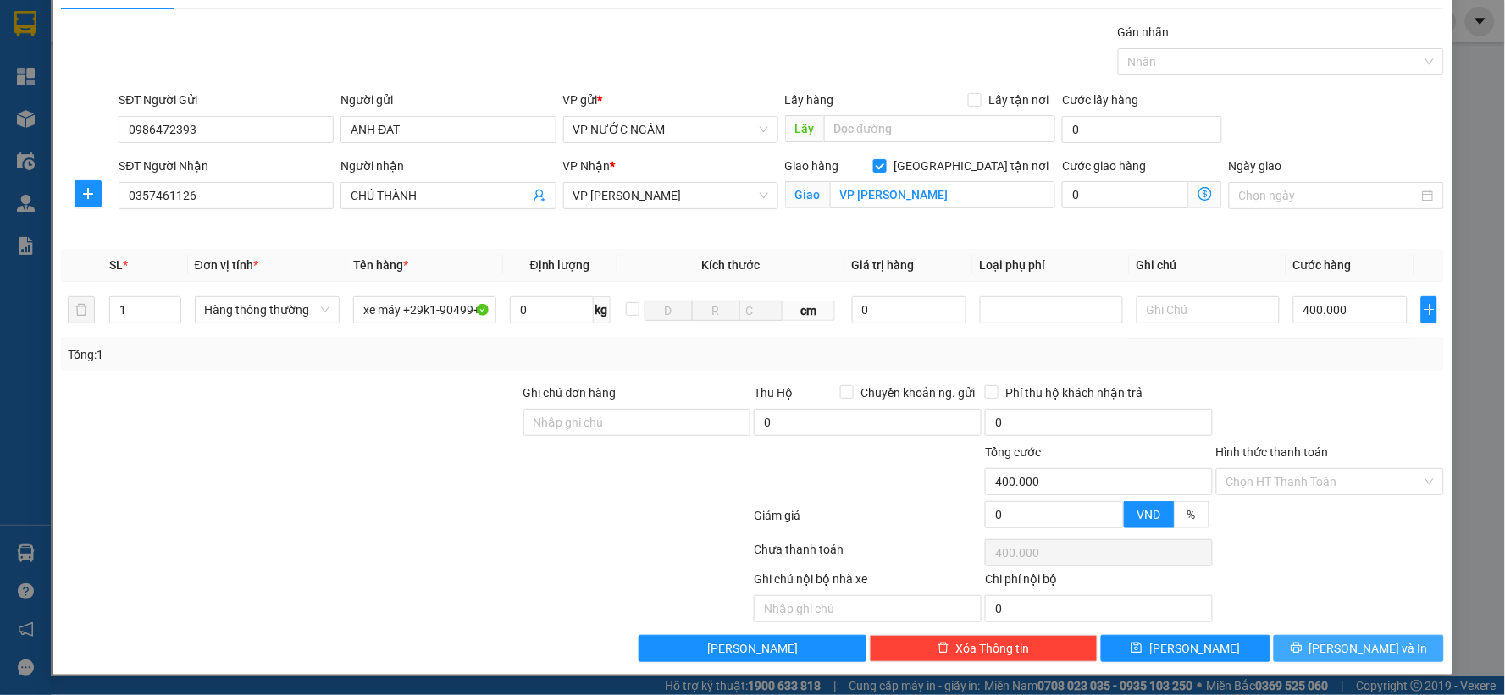
drag, startPoint x: 1350, startPoint y: 646, endPoint x: 1325, endPoint y: 623, distance: 34.8
click at [1350, 642] on span "[PERSON_NAME] và In" at bounding box center [1369, 649] width 119 height 19
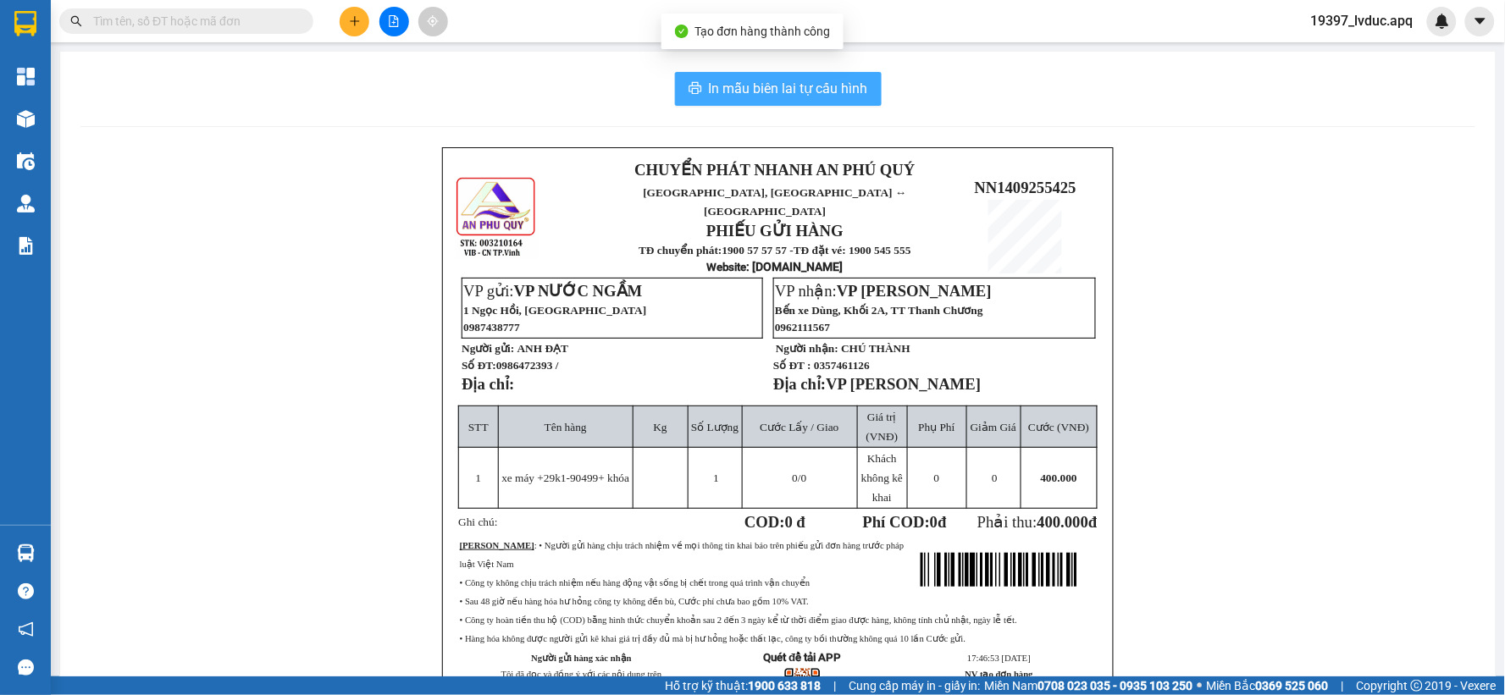
click at [854, 76] on button "In mẫu biên lai tự cấu hình" at bounding box center [778, 89] width 207 height 34
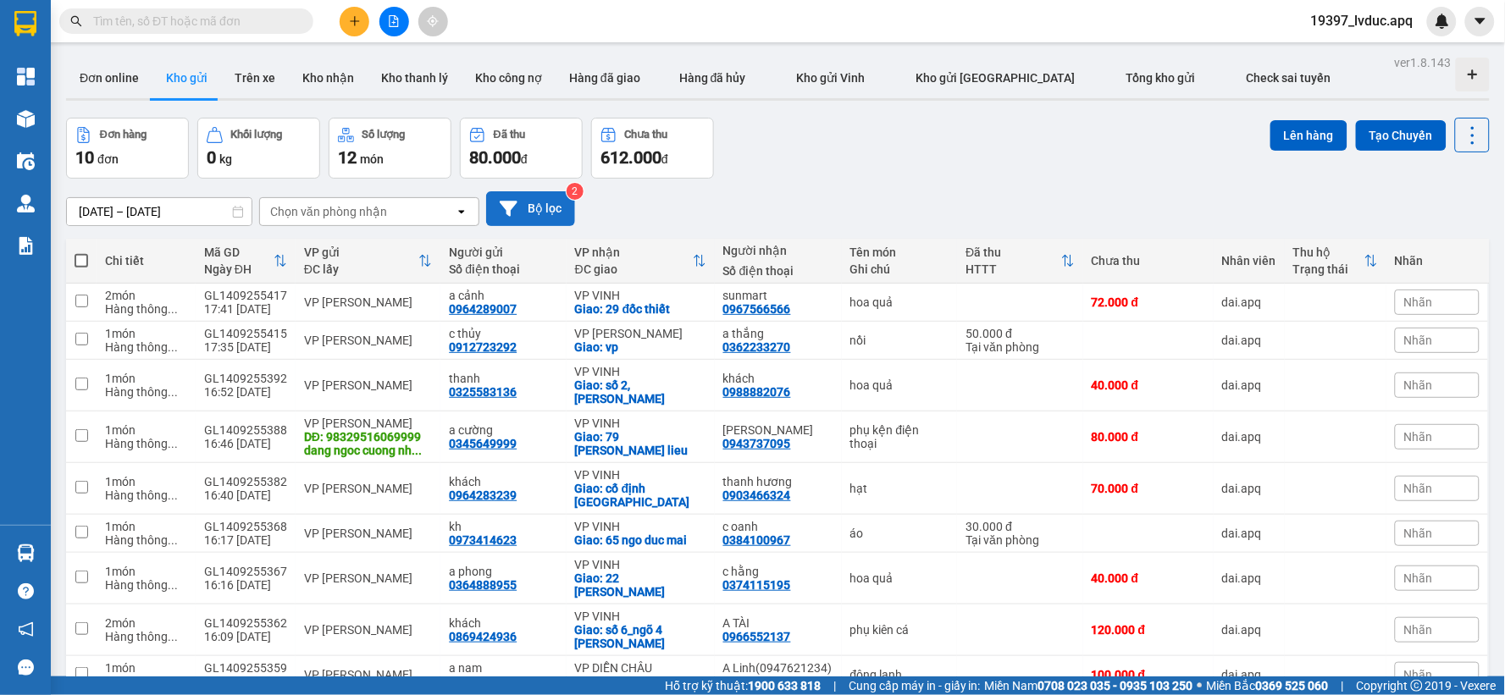
click at [545, 213] on button "Bộ lọc" at bounding box center [530, 208] width 89 height 35
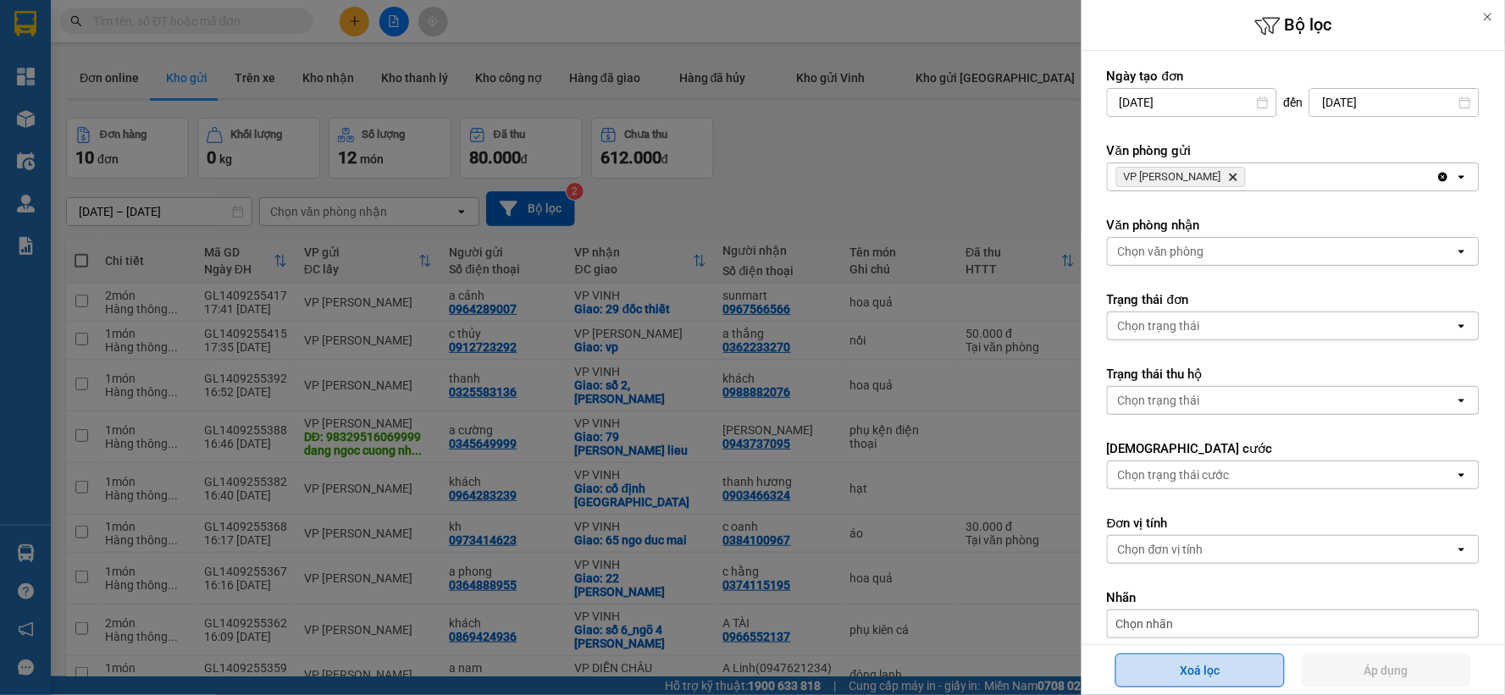
click at [1187, 673] on button "Xoá lọc" at bounding box center [1200, 671] width 169 height 34
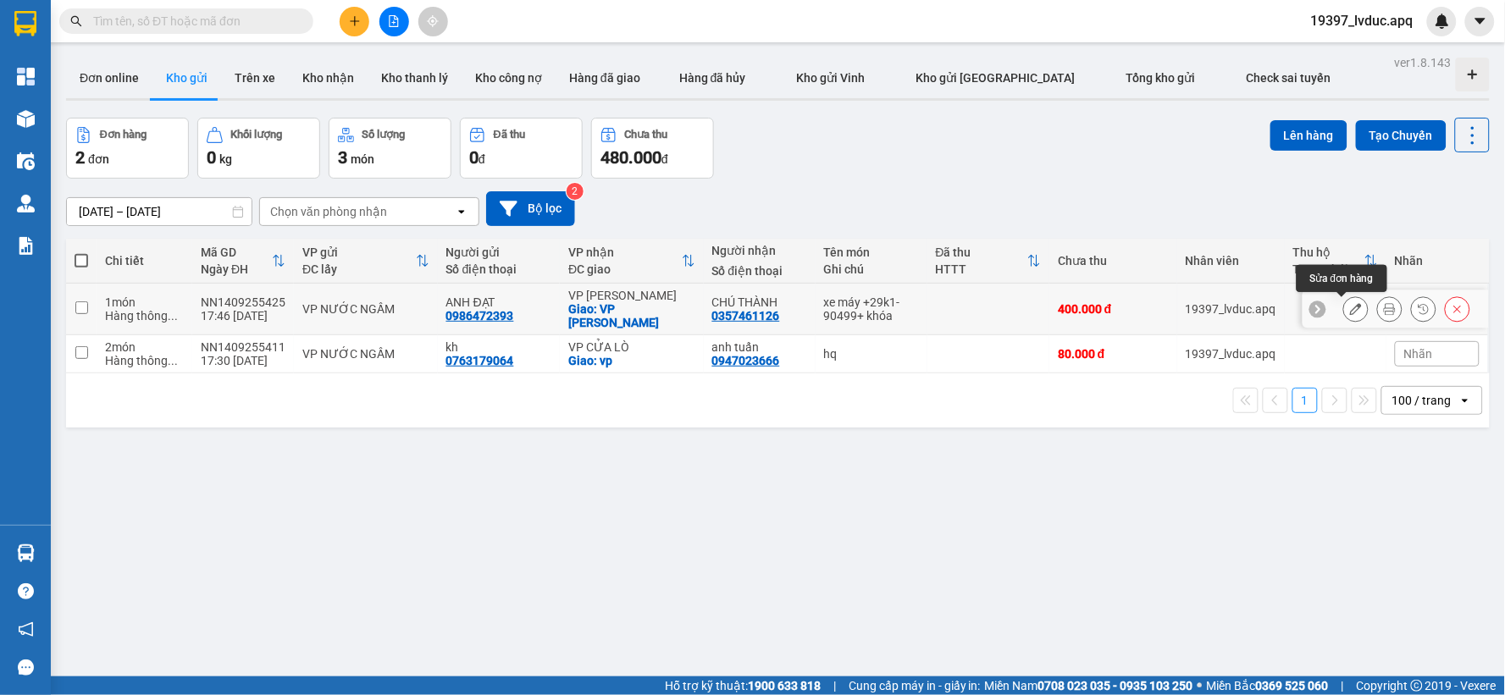
click at [1350, 307] on icon at bounding box center [1356, 309] width 12 height 12
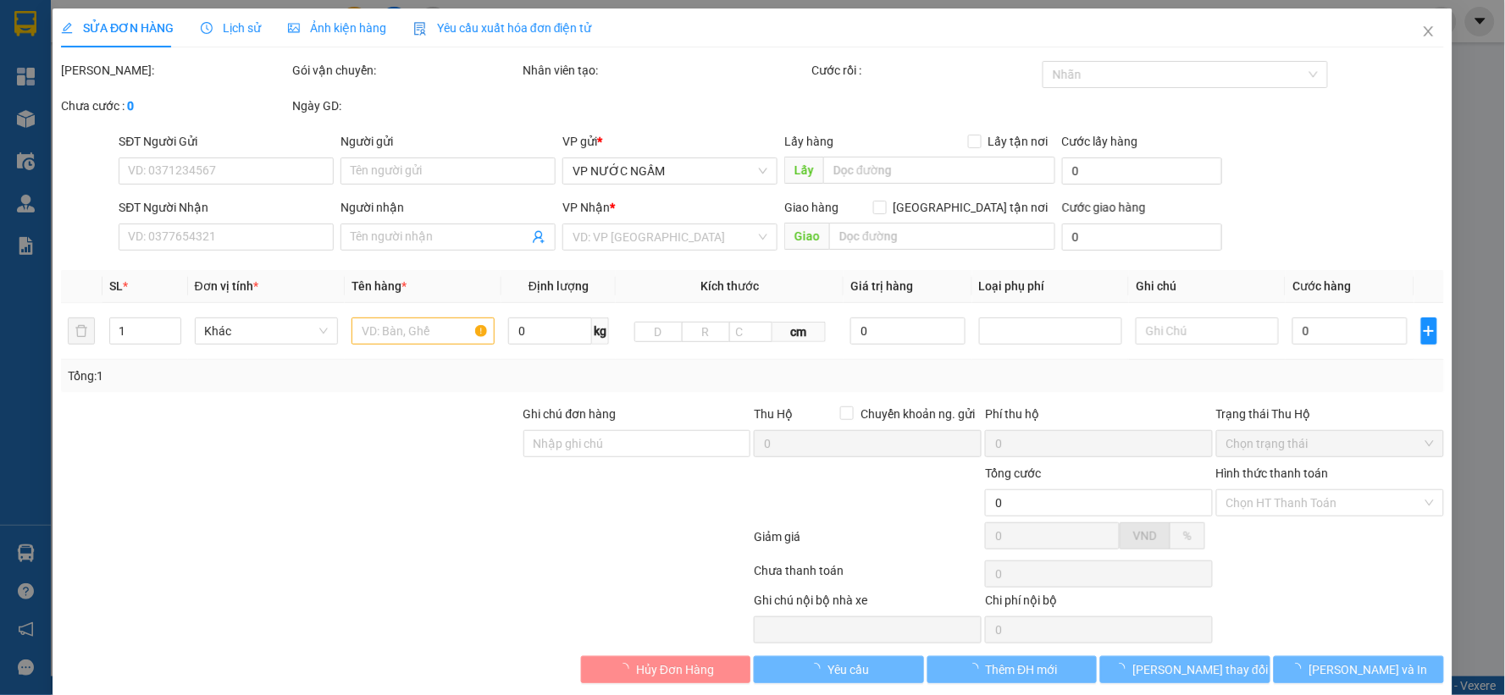
type input "0986472393"
type input "ANH ĐẠT"
type input "0357461126"
type input "CHÚ THÀNH"
checkbox input "true"
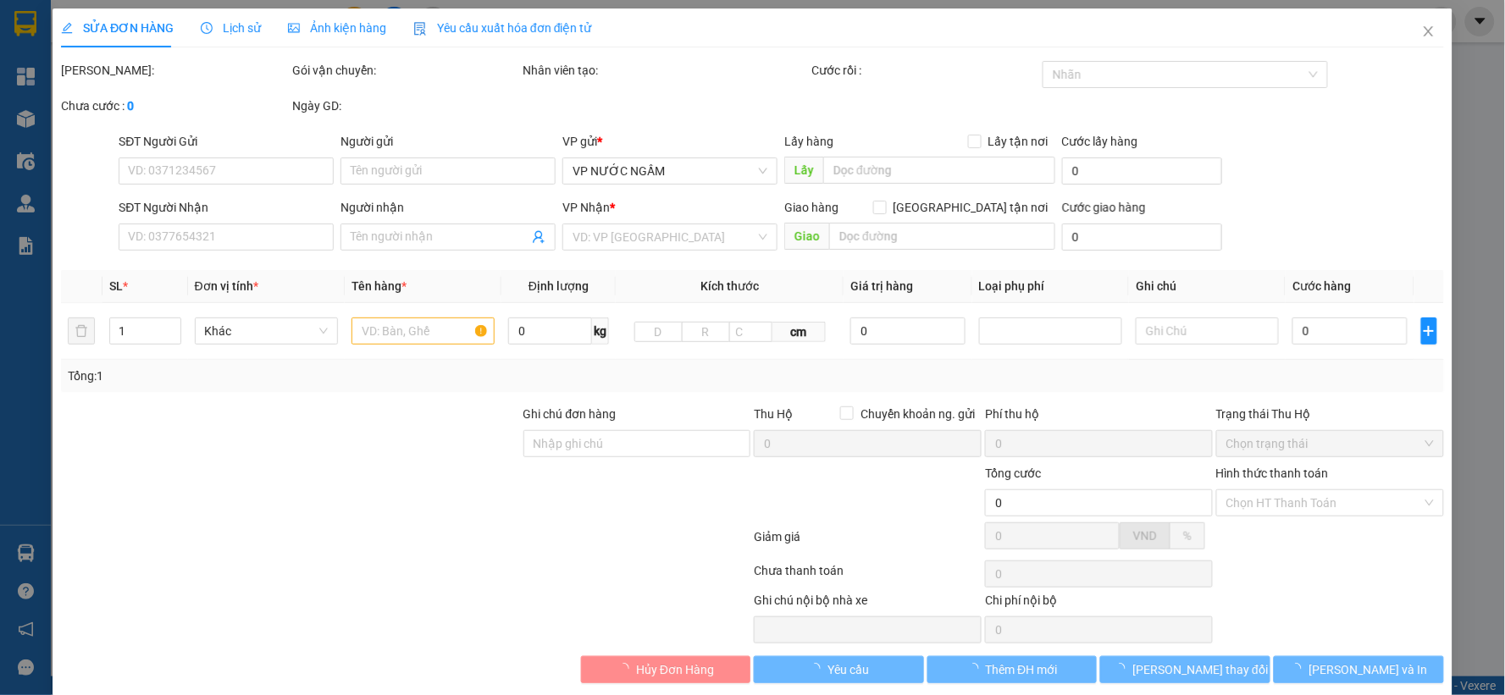
type input "VP Thanh Chương"
type input "400.000"
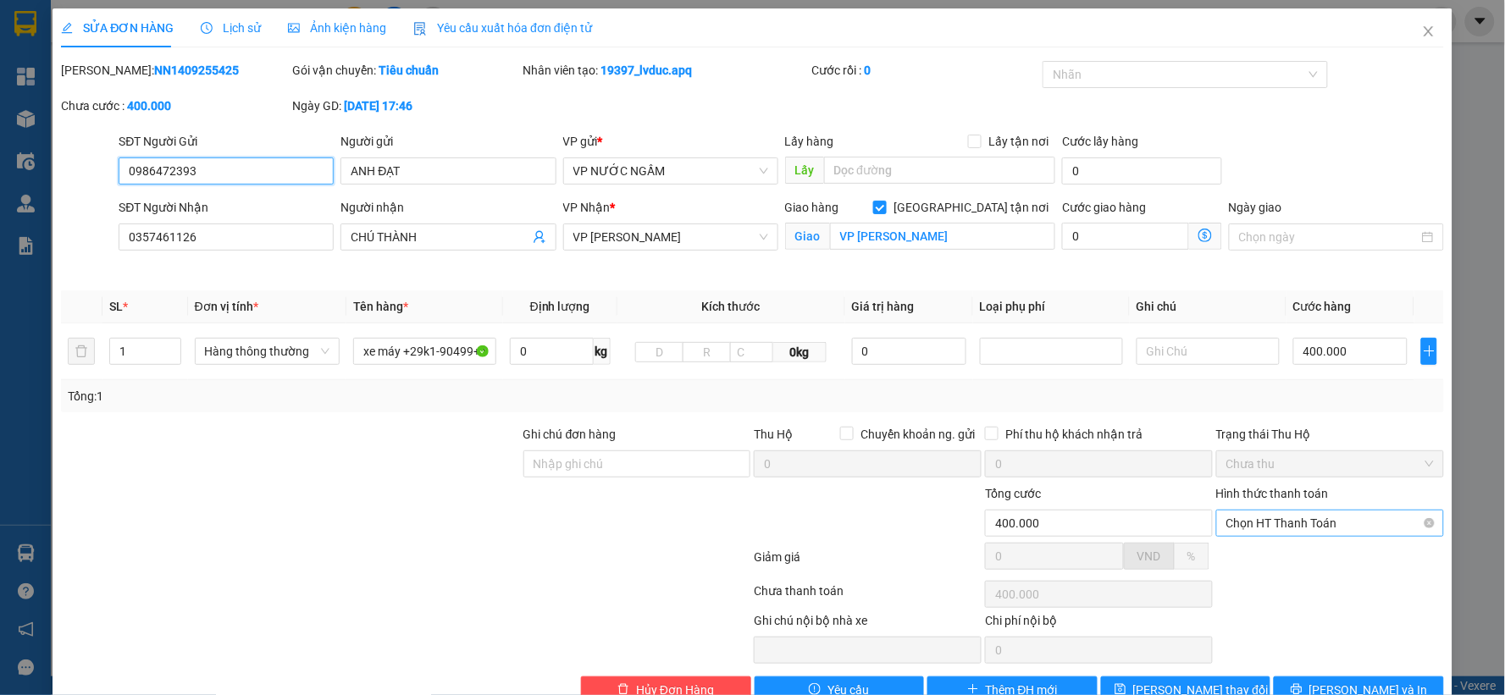
click at [1317, 519] on span "Chọn HT Thanh Toán" at bounding box center [1331, 523] width 208 height 25
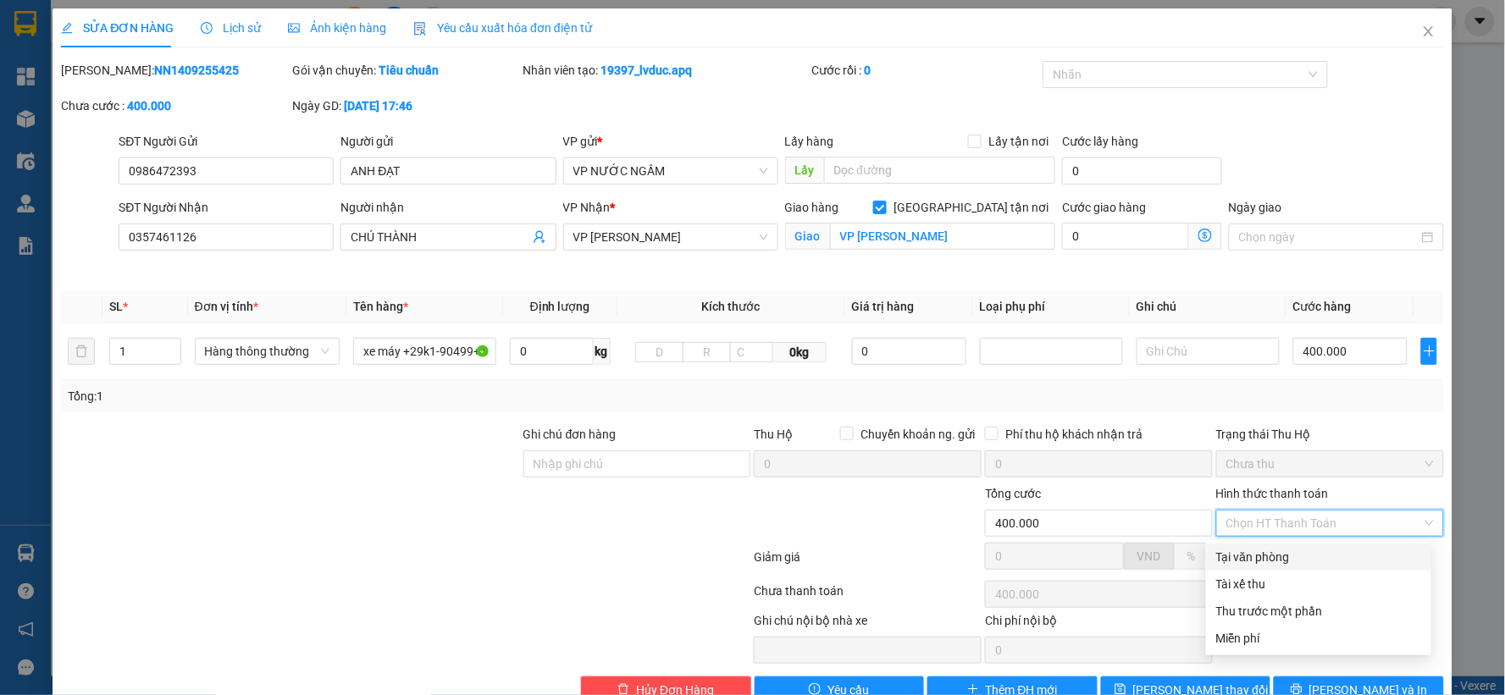
click at [1305, 560] on div "Tại văn phòng" at bounding box center [1318, 557] width 205 height 19
type input "0"
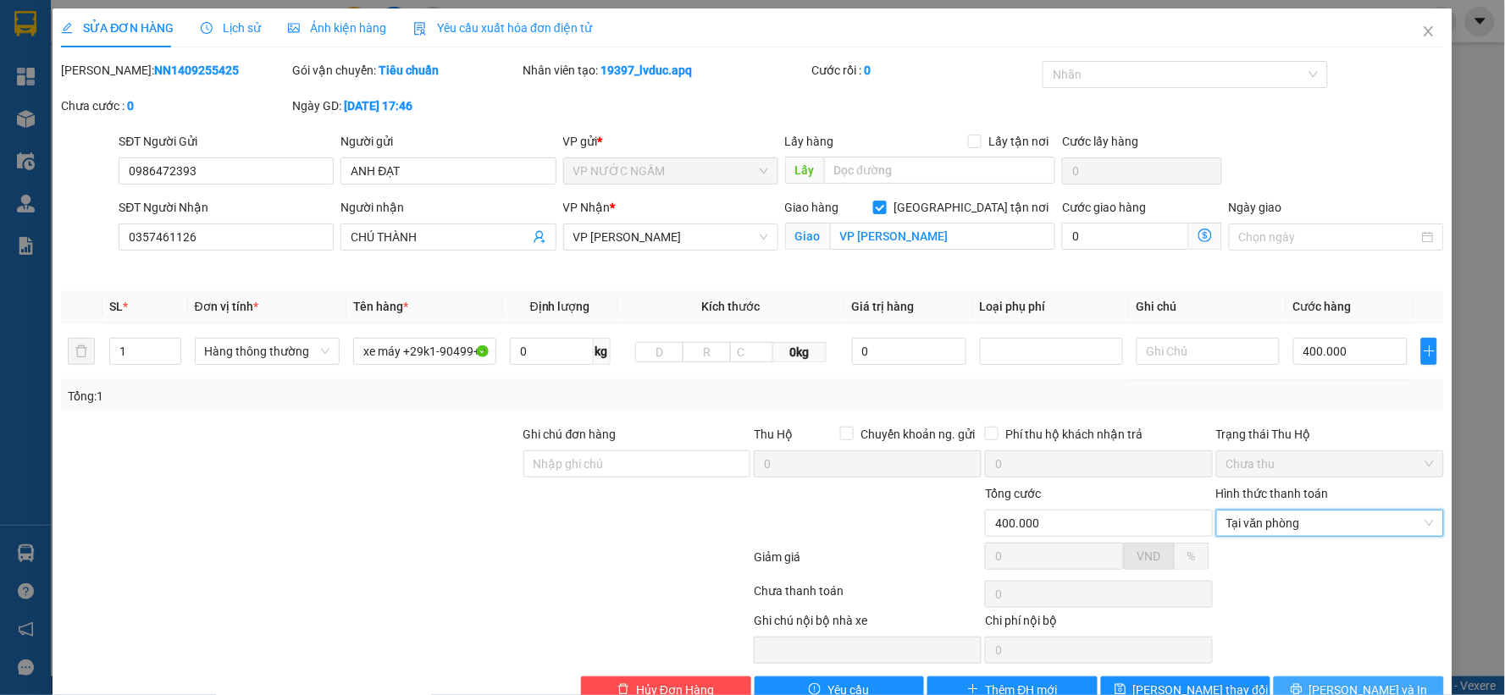
drag, startPoint x: 1334, startPoint y: 692, endPoint x: 1368, endPoint y: 693, distance: 33.9
click at [1334, 691] on span "[PERSON_NAME] và In" at bounding box center [1369, 690] width 119 height 19
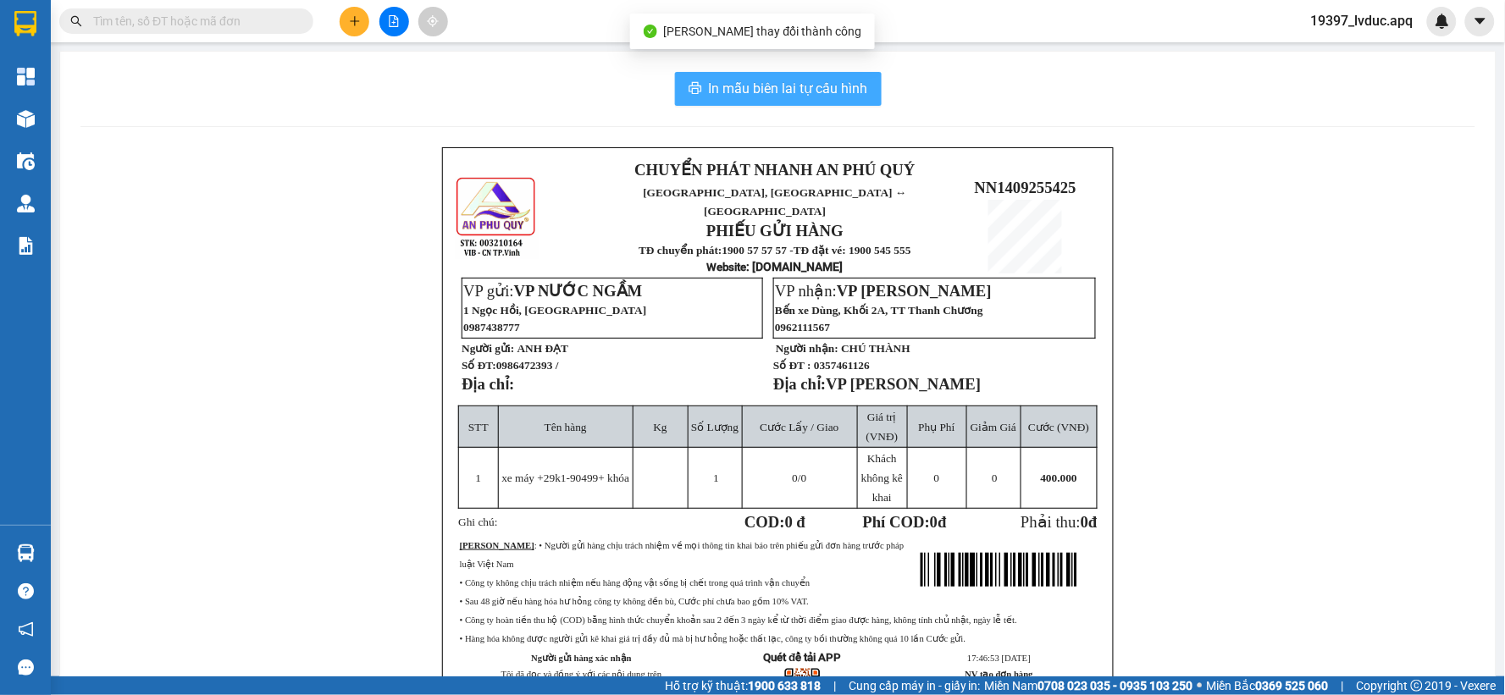
click at [837, 82] on span "In mẫu biên lai tự cấu hình" at bounding box center [788, 88] width 159 height 21
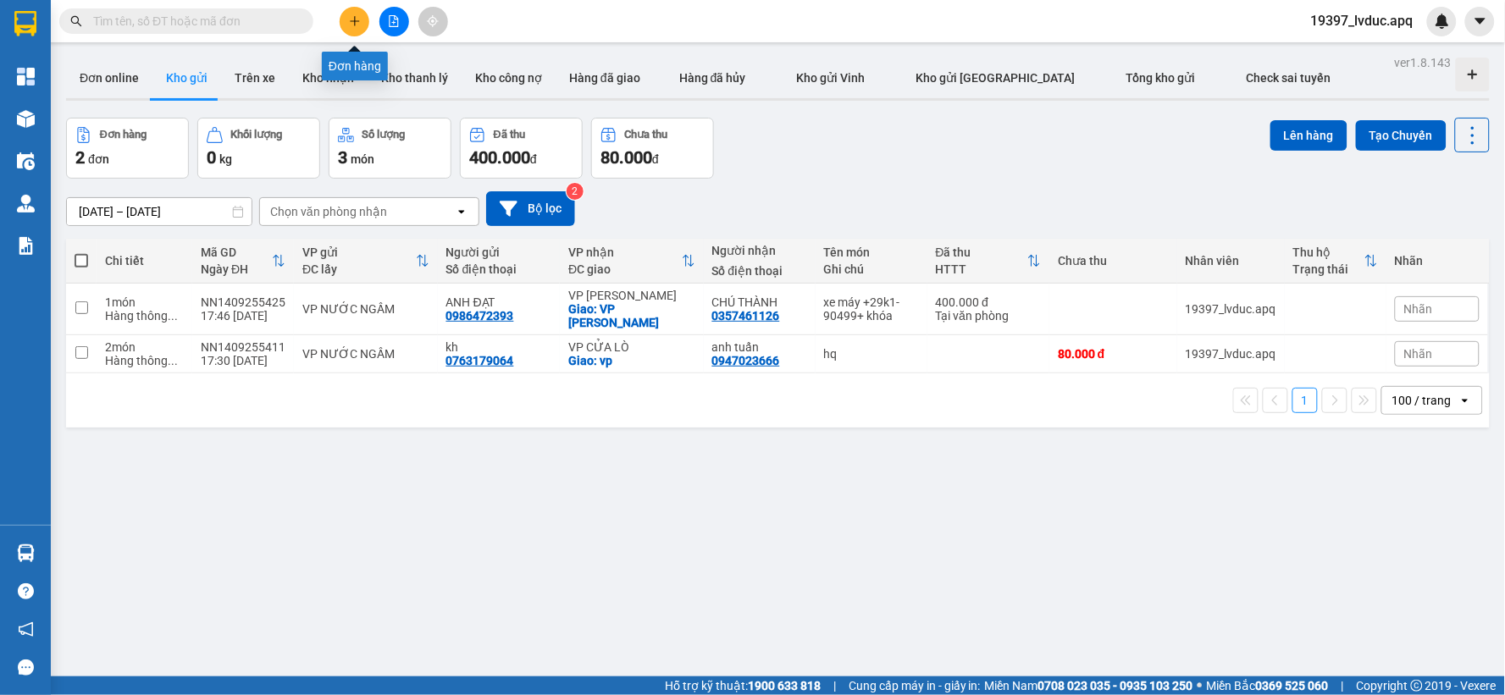
click at [352, 22] on icon "plus" at bounding box center [355, 21] width 12 height 12
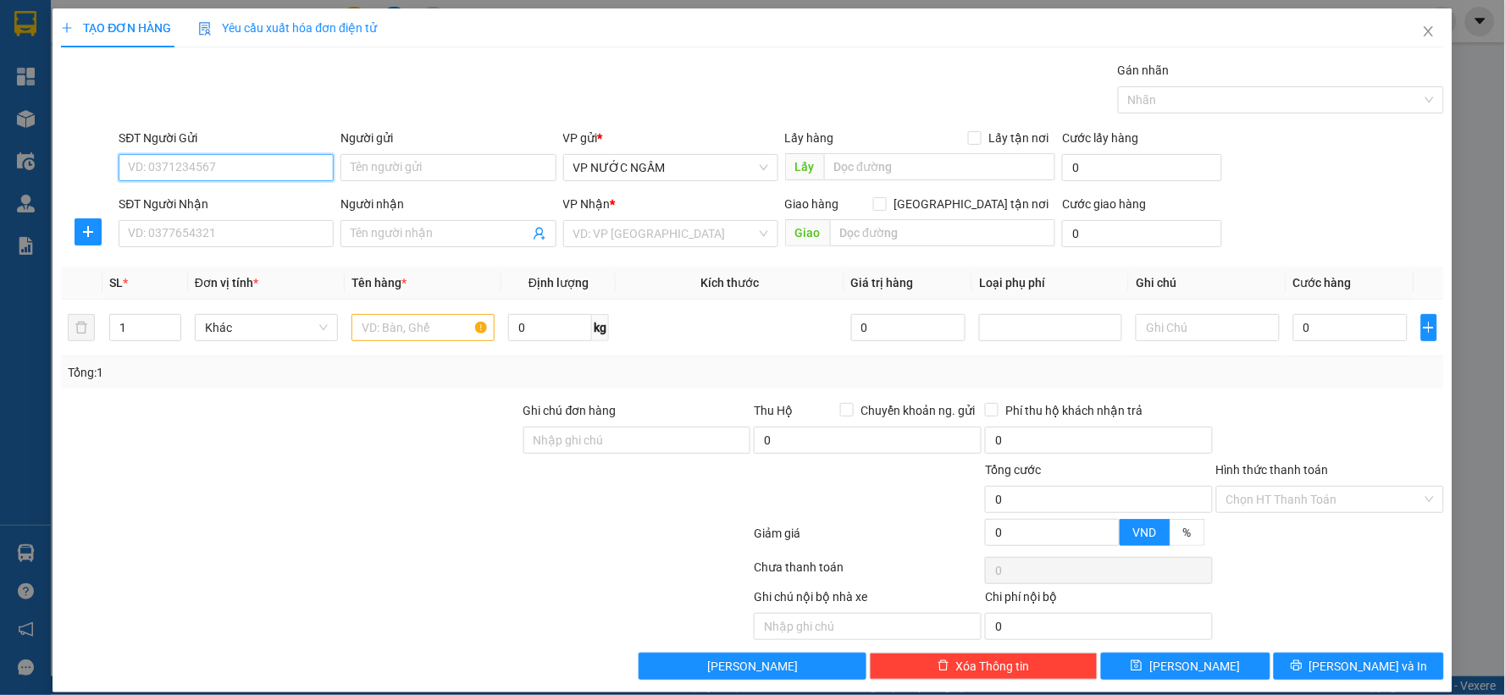
click at [191, 167] on input "SĐT Người Gửi" at bounding box center [226, 167] width 215 height 27
click at [203, 172] on input "SĐT Người Gửi" at bounding box center [226, 167] width 215 height 27
type input "0912995501"
click at [235, 199] on div "0912995501 - kh" at bounding box center [224, 201] width 193 height 19
type input "kh"
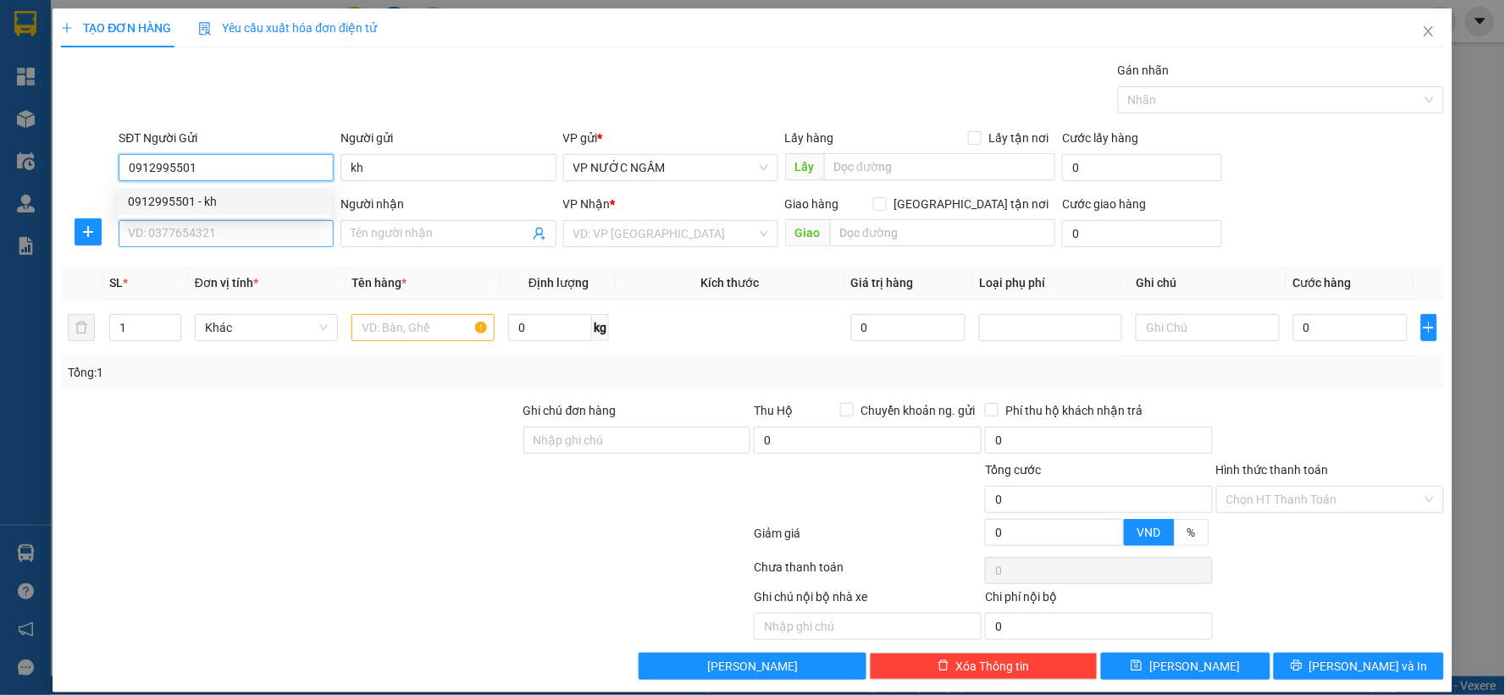
type input "0912995501"
click at [226, 230] on input "SĐT Người Nhận" at bounding box center [226, 233] width 215 height 27
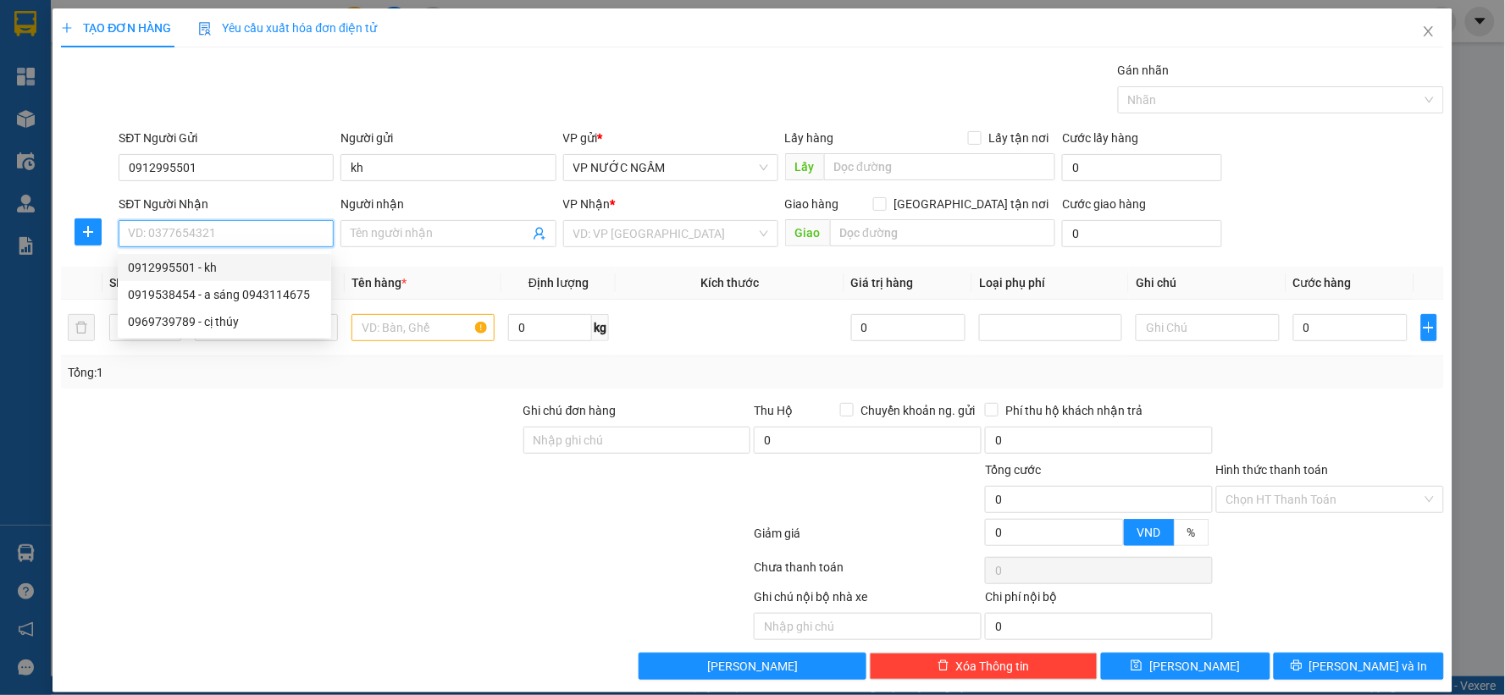
click at [229, 234] on input "SĐT Người Nhận" at bounding box center [226, 233] width 215 height 27
click at [225, 271] on div "0969739789 - cị thúy" at bounding box center [224, 267] width 193 height 19
type input "0969739789"
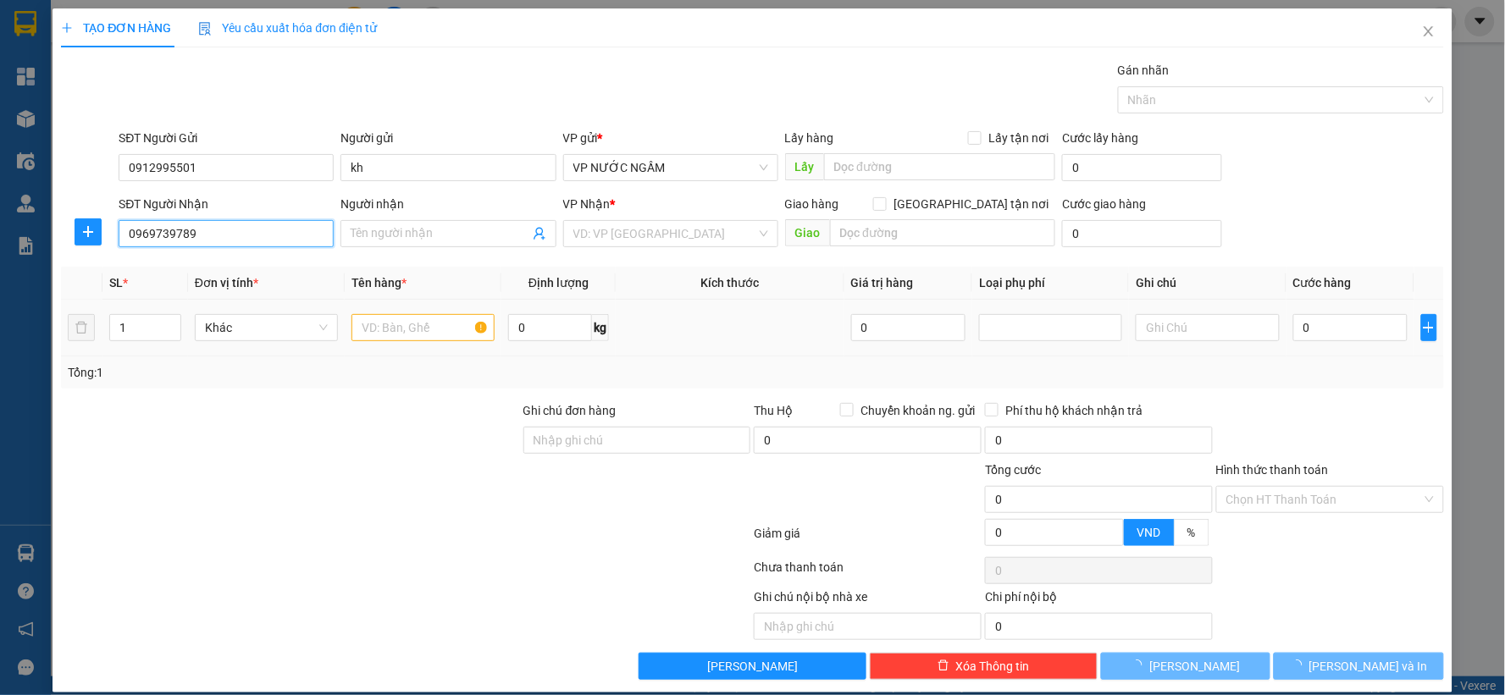
type input "cị thúy"
checkbox input "true"
type input "chung cư phúc thịnh"
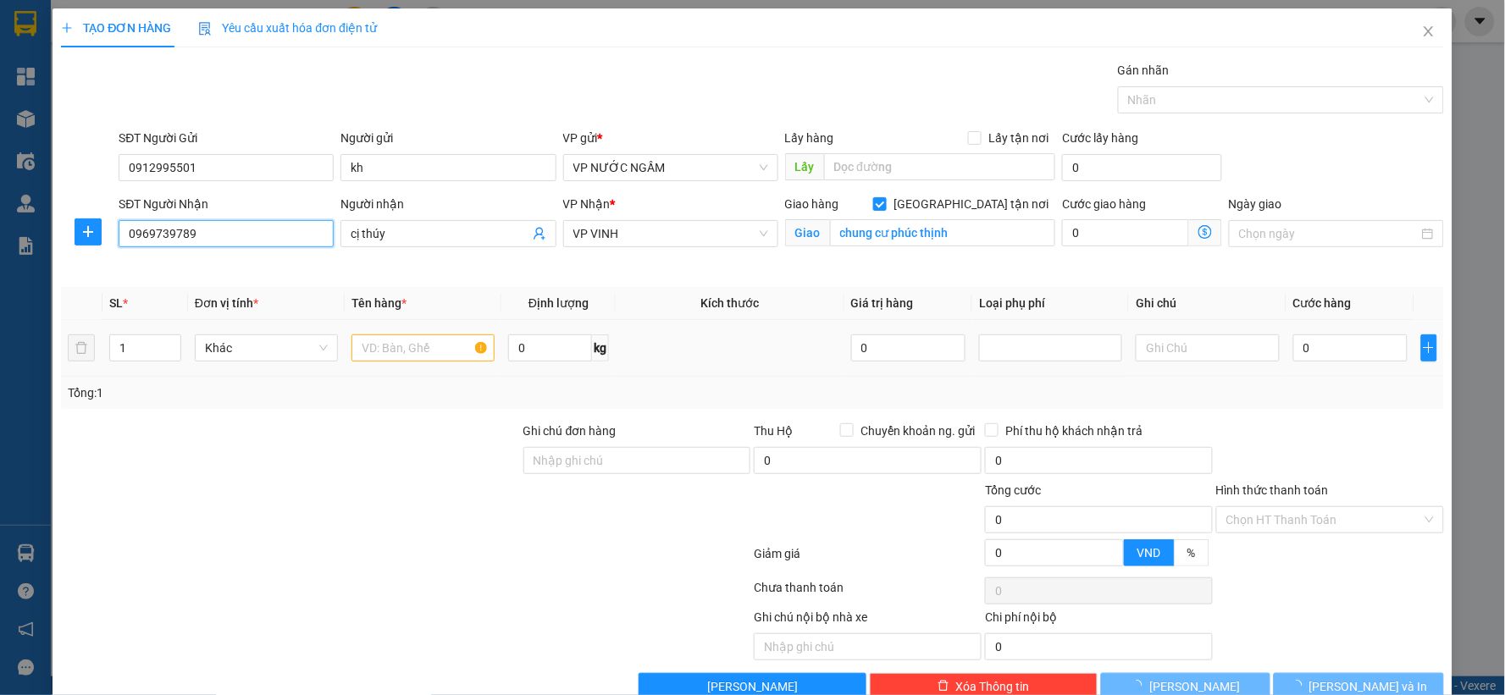
type input "0969739789"
click at [444, 340] on input "text" at bounding box center [423, 348] width 143 height 27
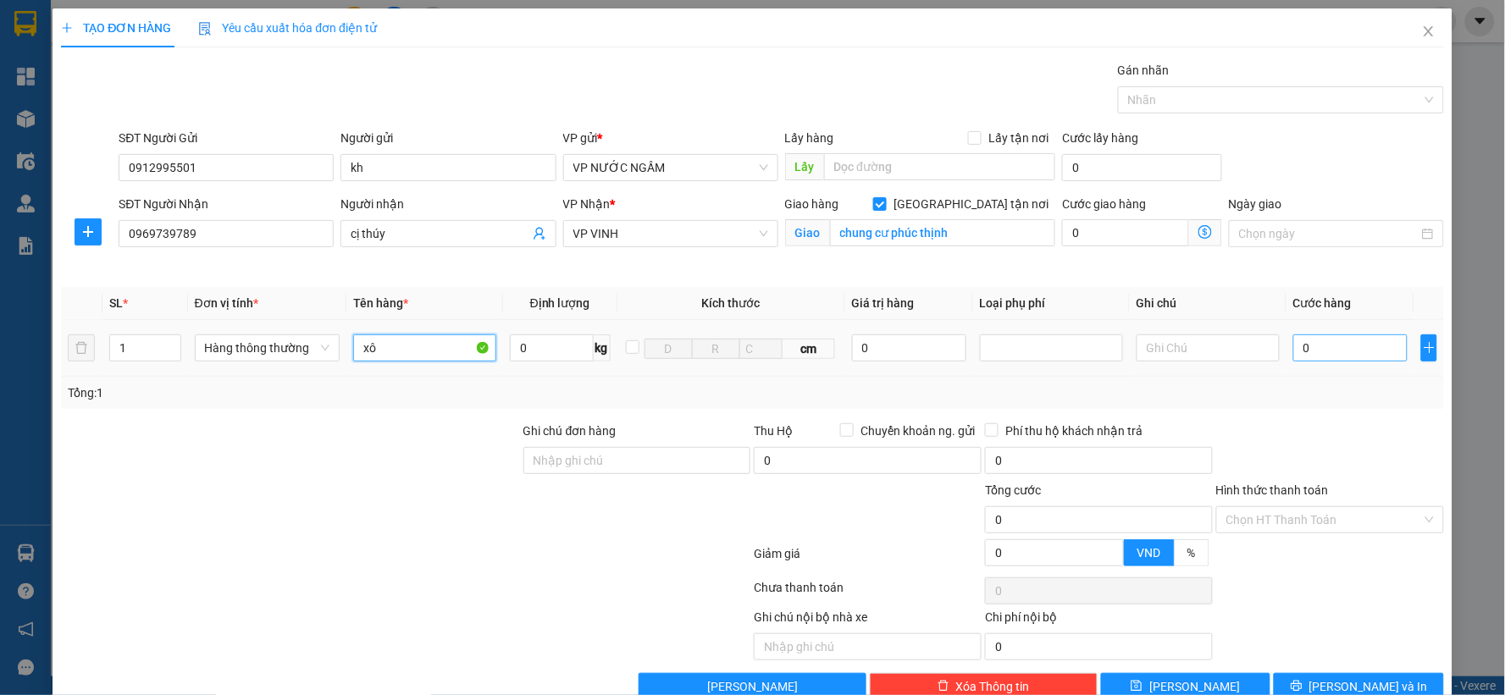
type input "xô"
click at [1364, 346] on input "0" at bounding box center [1350, 348] width 114 height 27
type input "6"
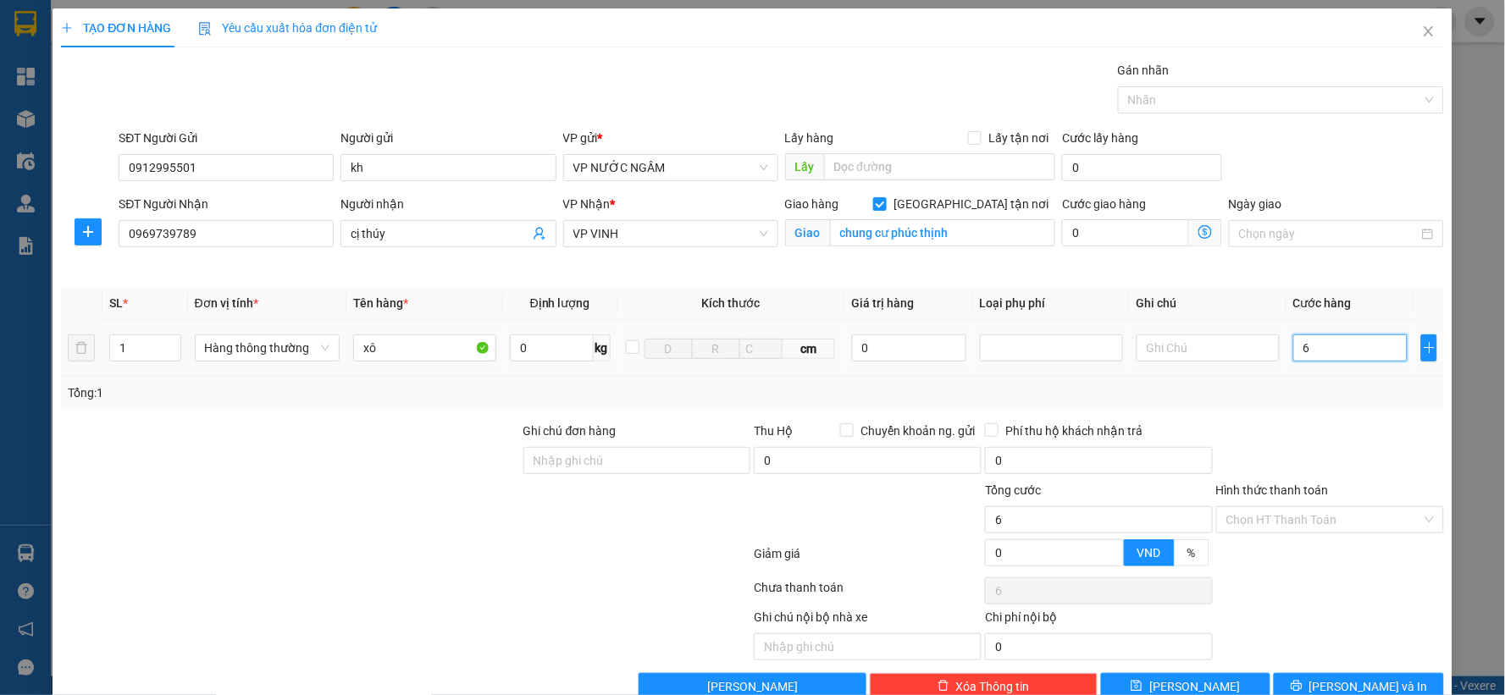
type input "60"
type input "60.000"
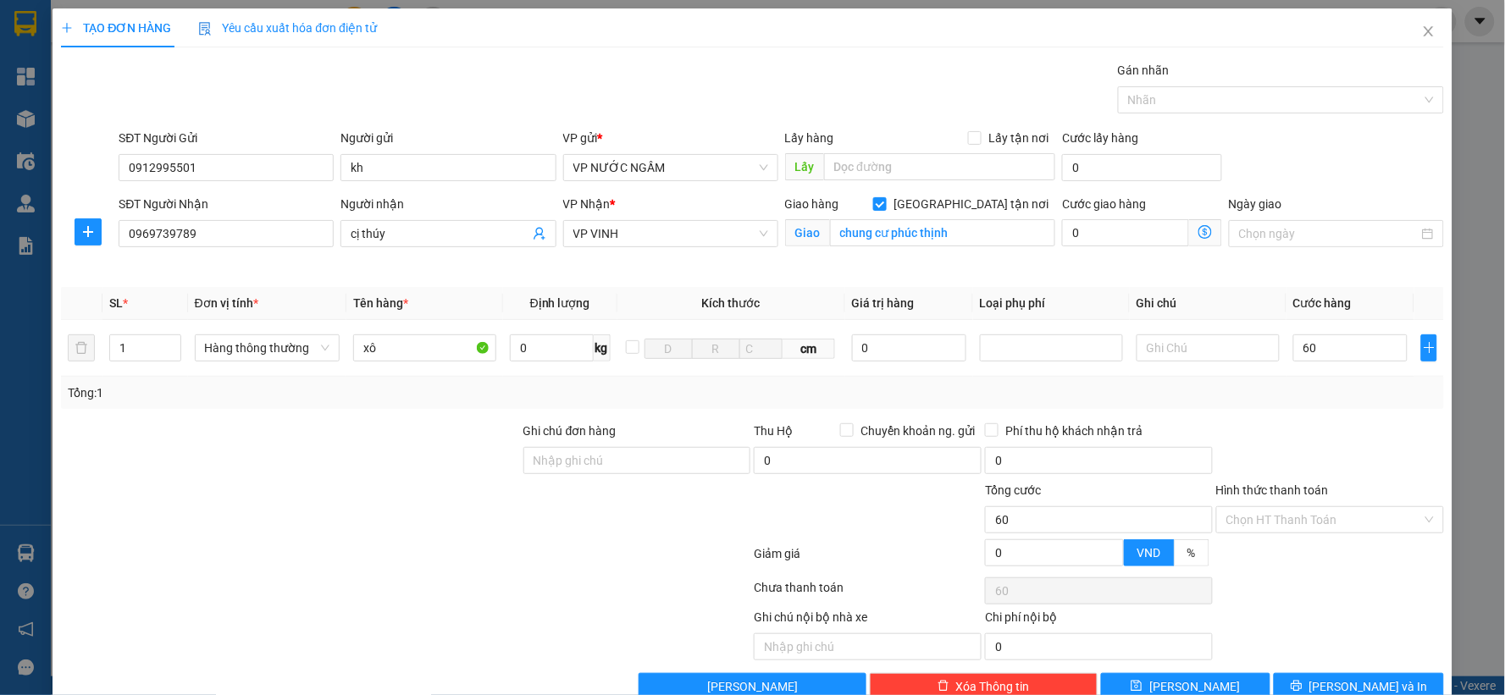
type input "60.000"
click at [1382, 411] on div "Transit Pickup Surcharge Ids Transit Deliver Surcharge Ids Transit Deliver Surc…" at bounding box center [752, 381] width 1383 height 640
drag, startPoint x: 1356, startPoint y: 679, endPoint x: 1332, endPoint y: 679, distance: 24.6
click at [1356, 678] on span "[PERSON_NAME] và In" at bounding box center [1369, 687] width 119 height 19
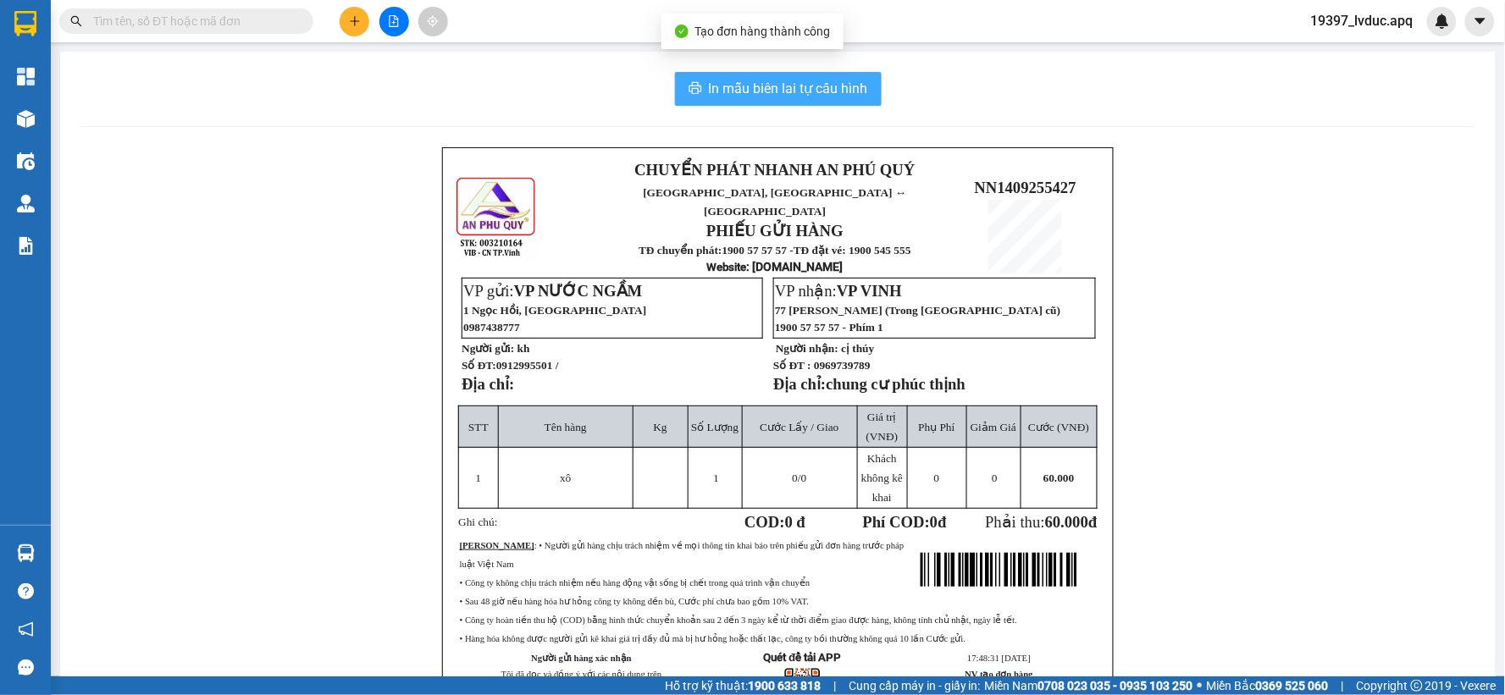
click at [798, 87] on span "In mẫu biên lai tự cấu hình" at bounding box center [788, 88] width 159 height 21
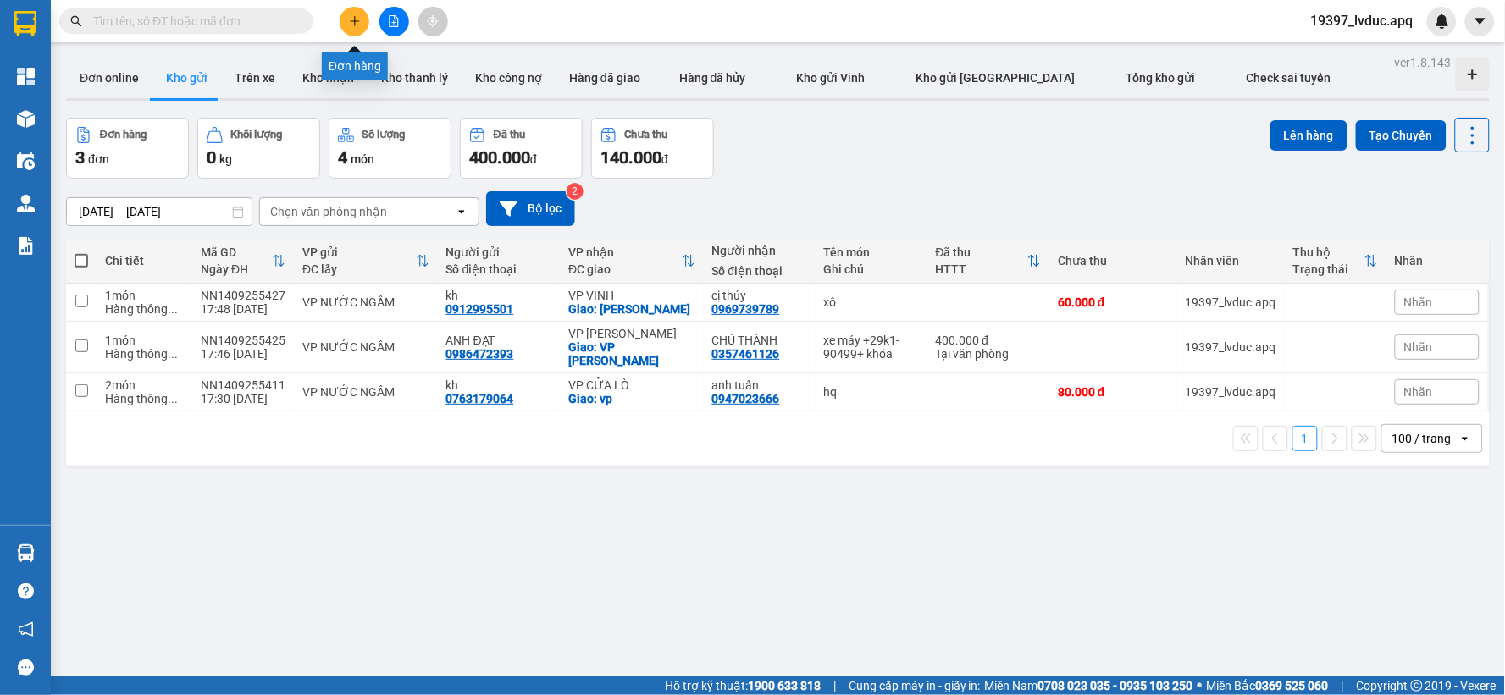
click at [359, 20] on icon "plus" at bounding box center [355, 21] width 12 height 12
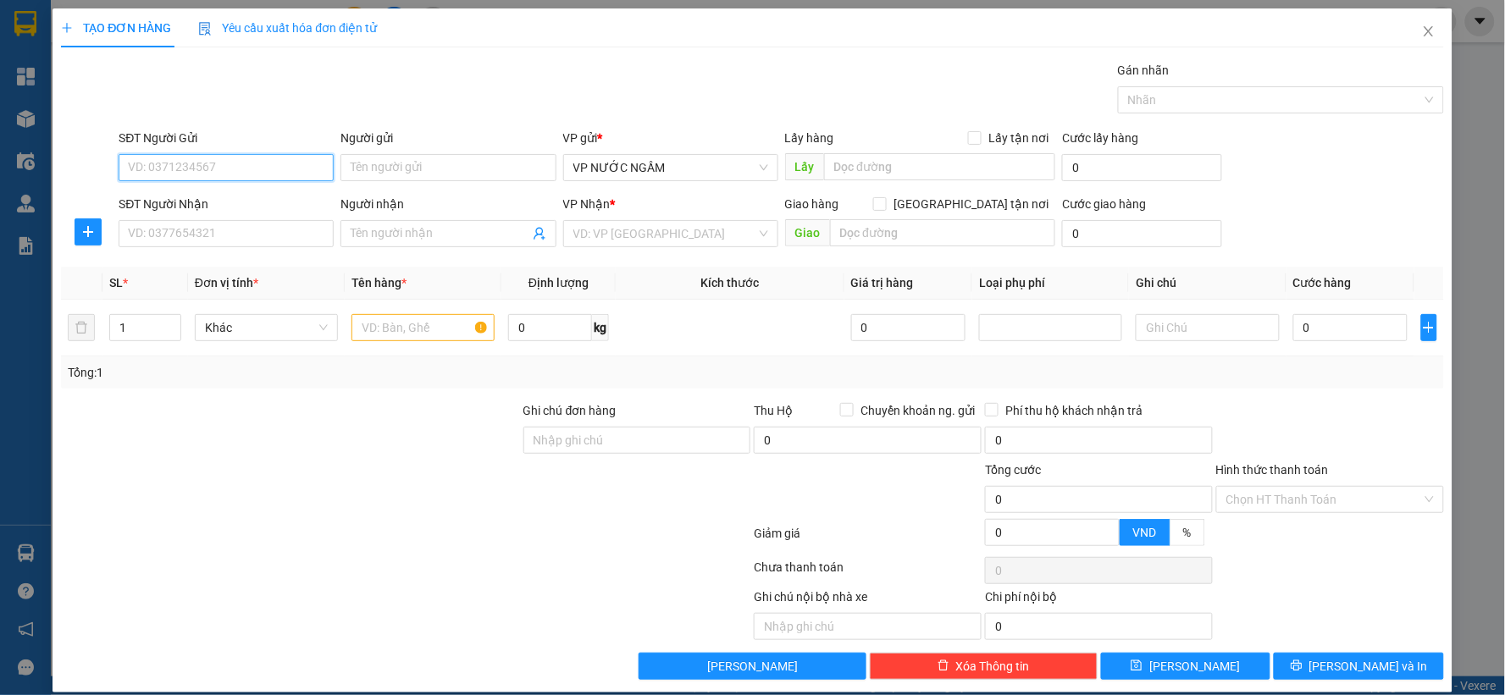
click at [213, 175] on input "SĐT Người Gửi" at bounding box center [226, 167] width 215 height 27
type input "0946667615"
click at [258, 212] on div "0946667615 - A Tân" at bounding box center [224, 201] width 213 height 27
type input "A Tân"
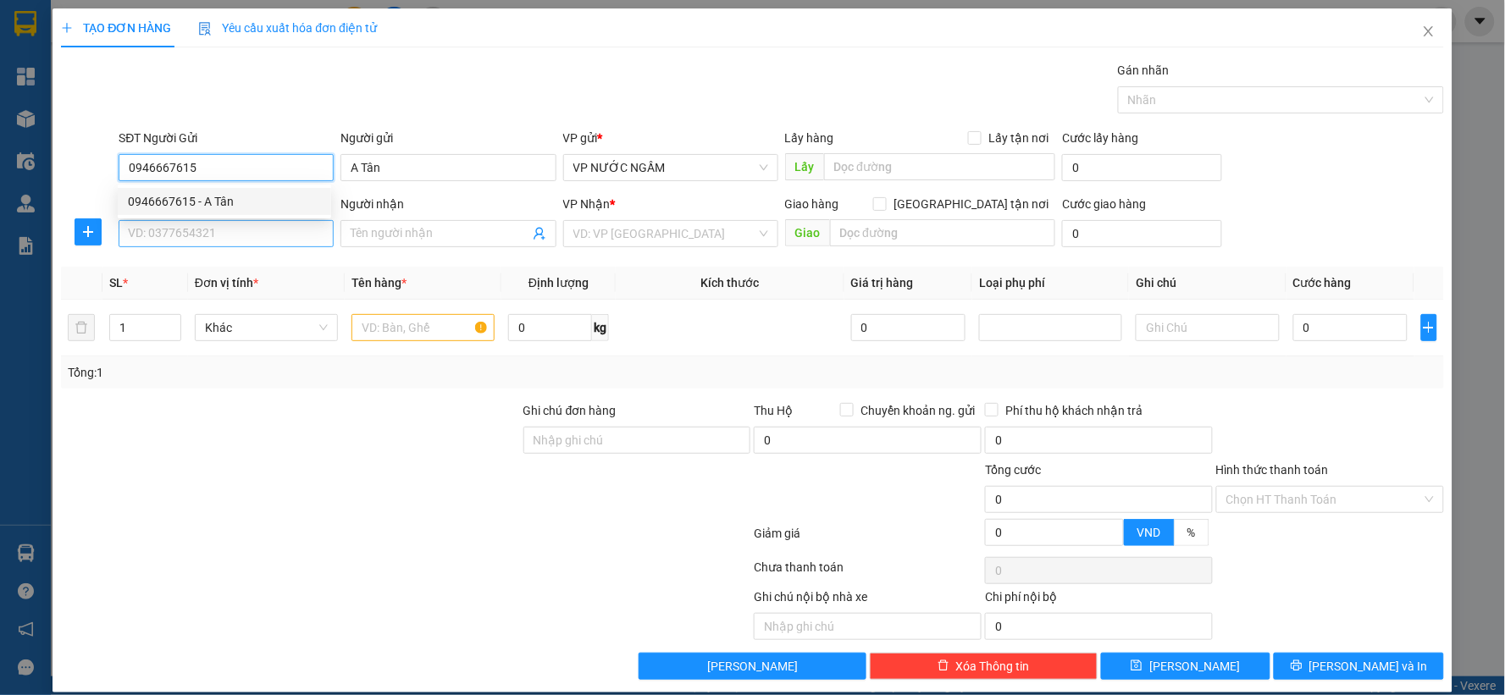
type input "0946667615"
click at [224, 241] on input "SĐT Người Nhận" at bounding box center [226, 233] width 215 height 27
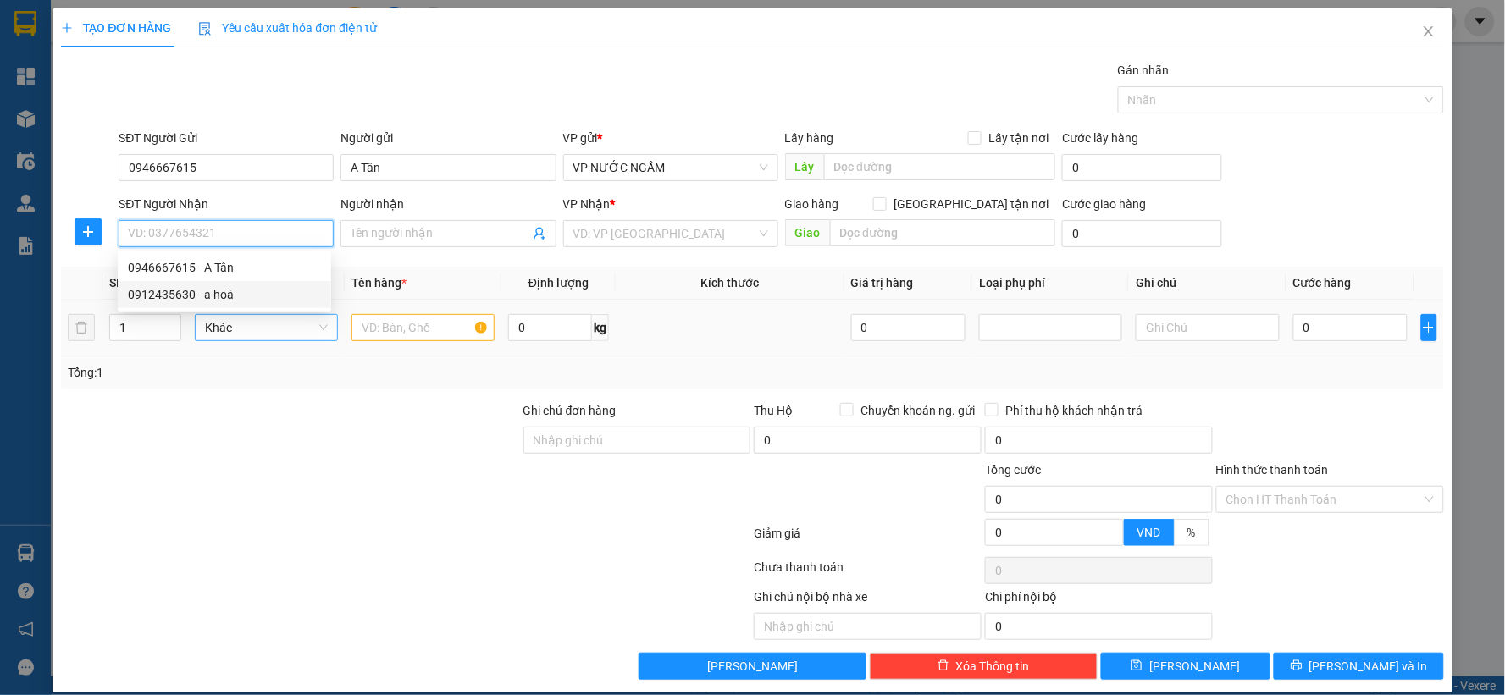
drag, startPoint x: 227, startPoint y: 299, endPoint x: 231, endPoint y: 315, distance: 16.6
click at [227, 299] on div "0912435630 - a hoà" at bounding box center [224, 294] width 193 height 19
type input "0912435630"
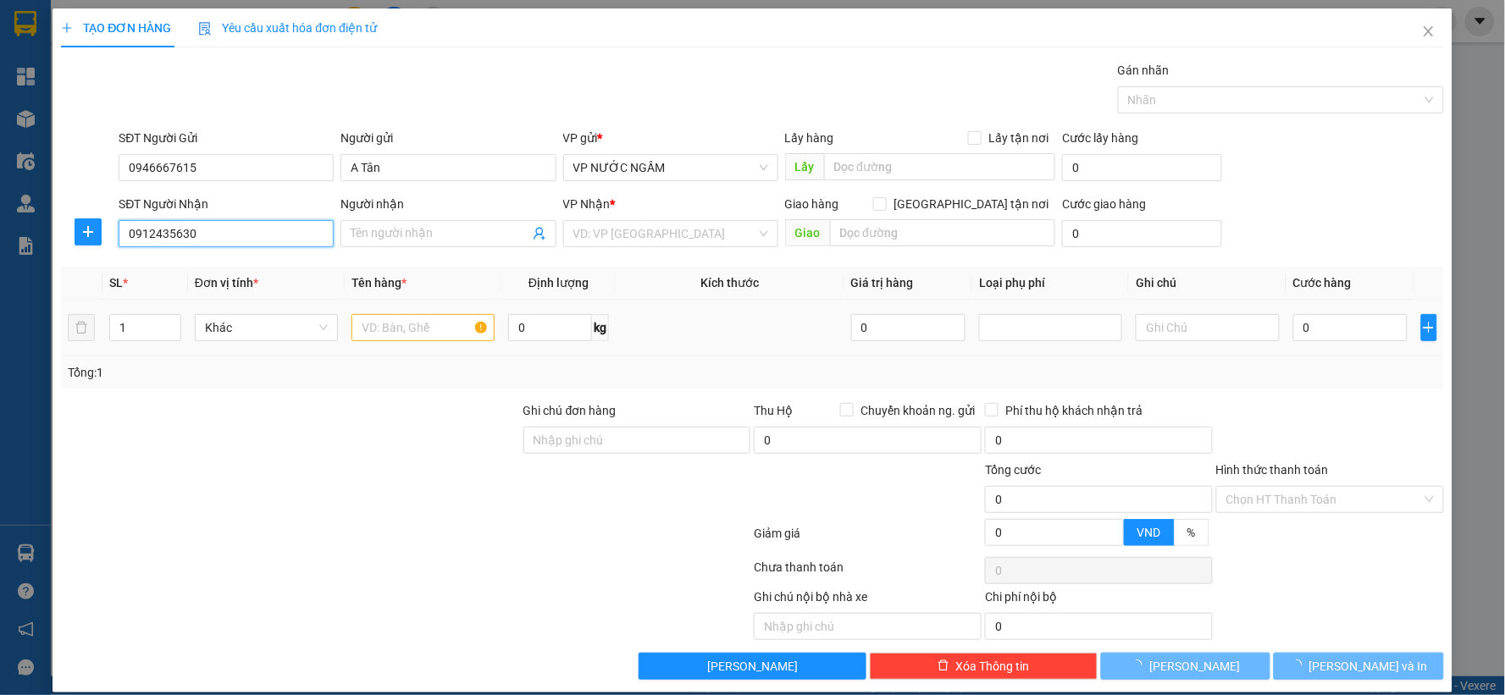
type input "a hoà"
type input "20 ngõ 82 lý thường kiệt"
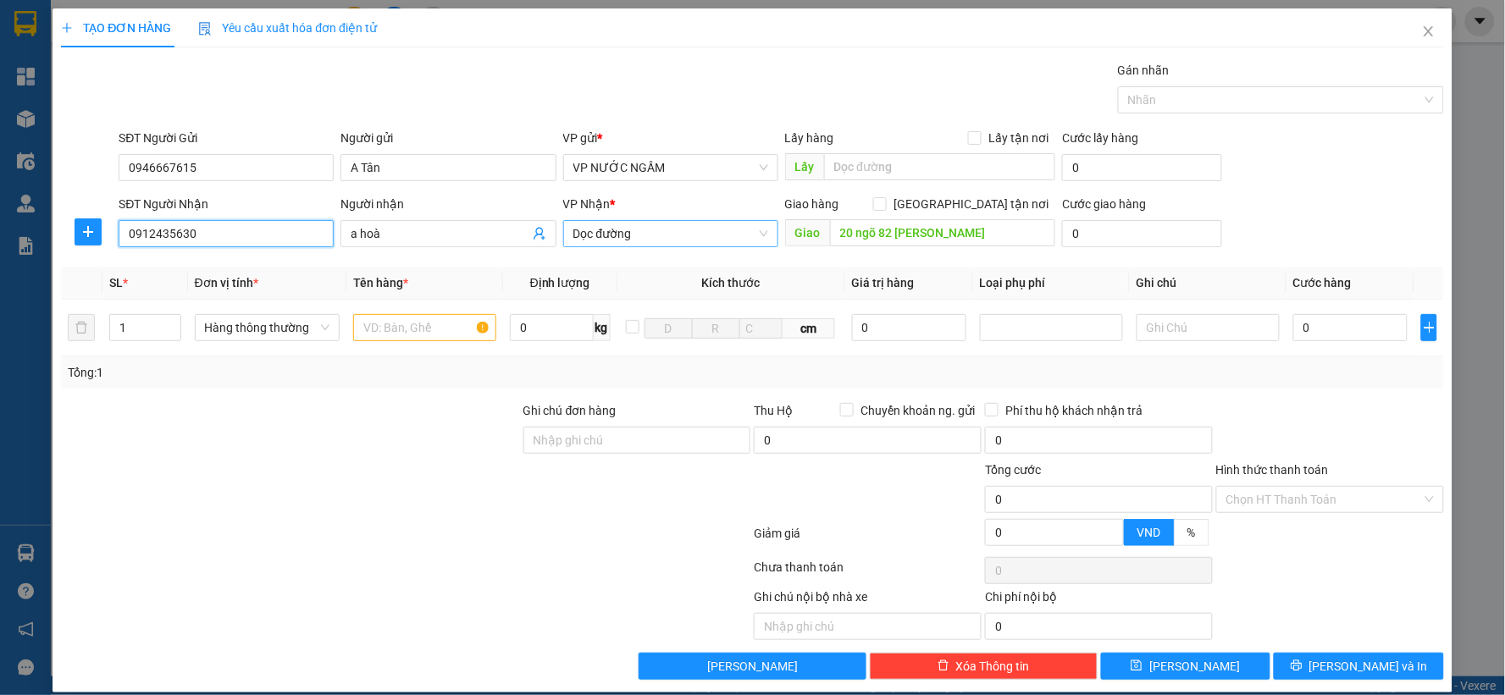
click at [700, 227] on span "Dọc đường" at bounding box center [670, 233] width 195 height 25
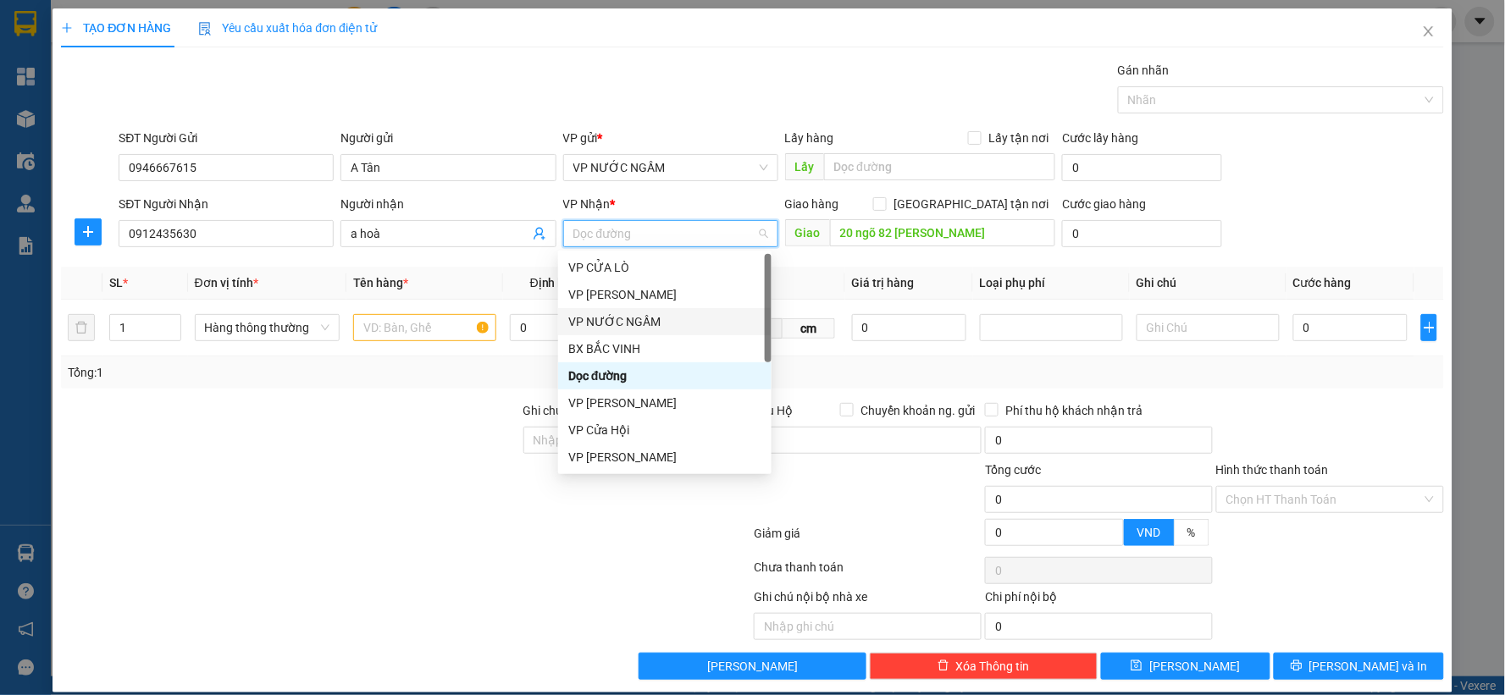
scroll to position [188, 0]
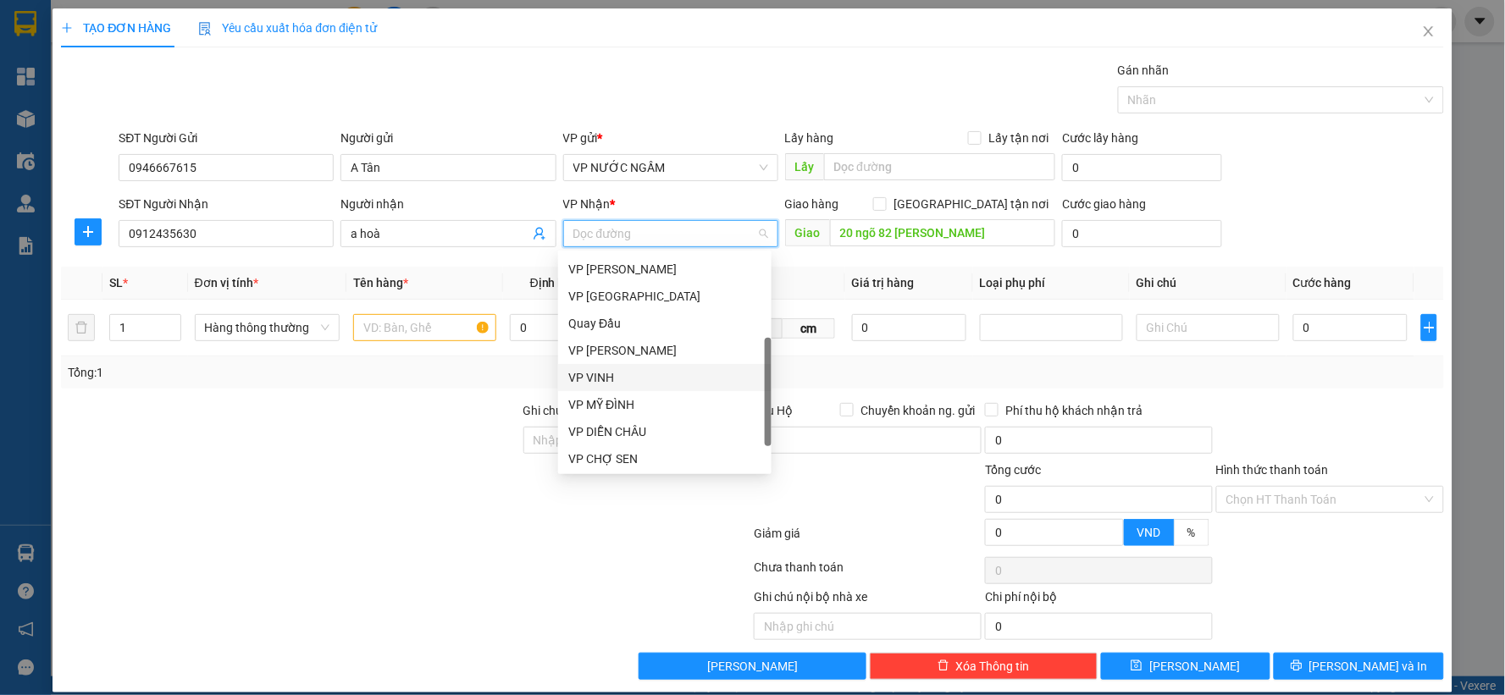
click at [636, 375] on div "VP VINH" at bounding box center [664, 377] width 193 height 19
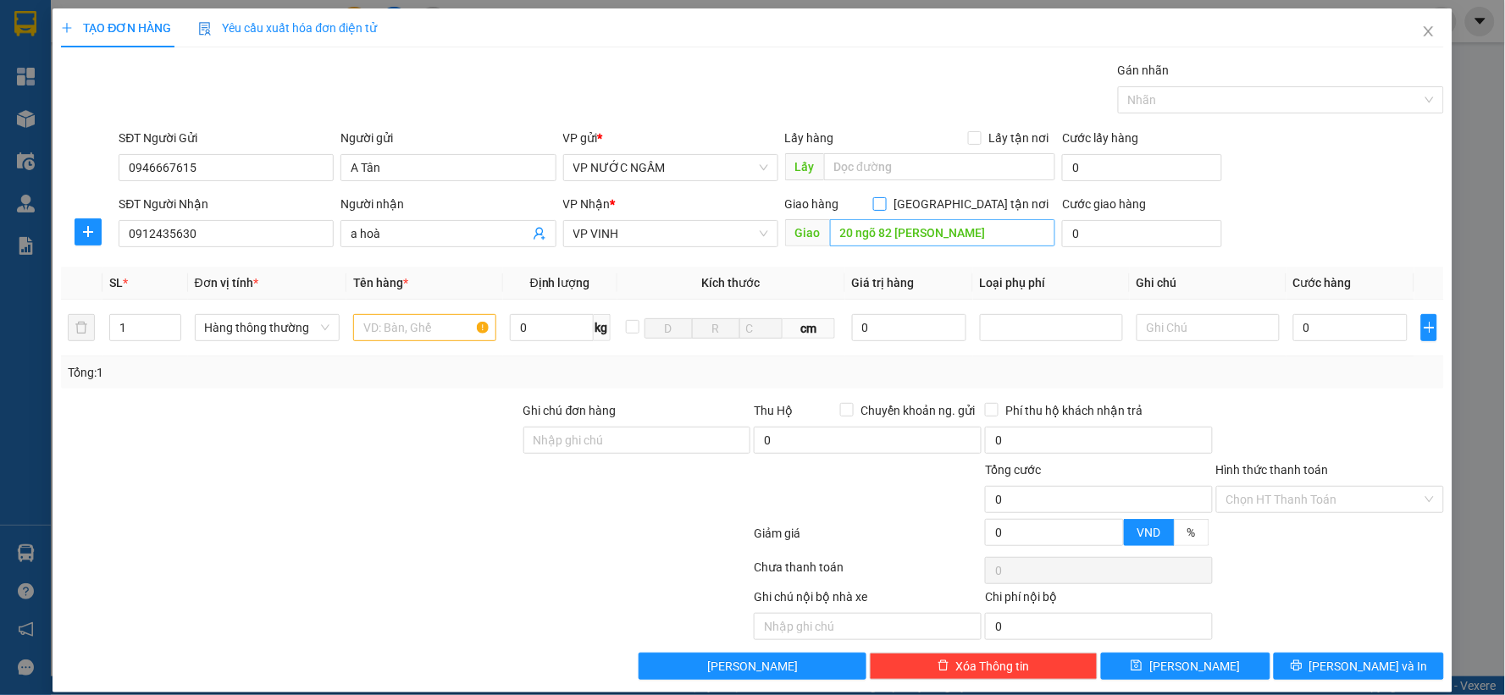
drag, startPoint x: 961, startPoint y: 204, endPoint x: 972, endPoint y: 226, distance: 24.3
click at [885, 208] on input "[GEOGRAPHIC_DATA] tận nơi" at bounding box center [879, 203] width 12 height 12
checkbox input "true"
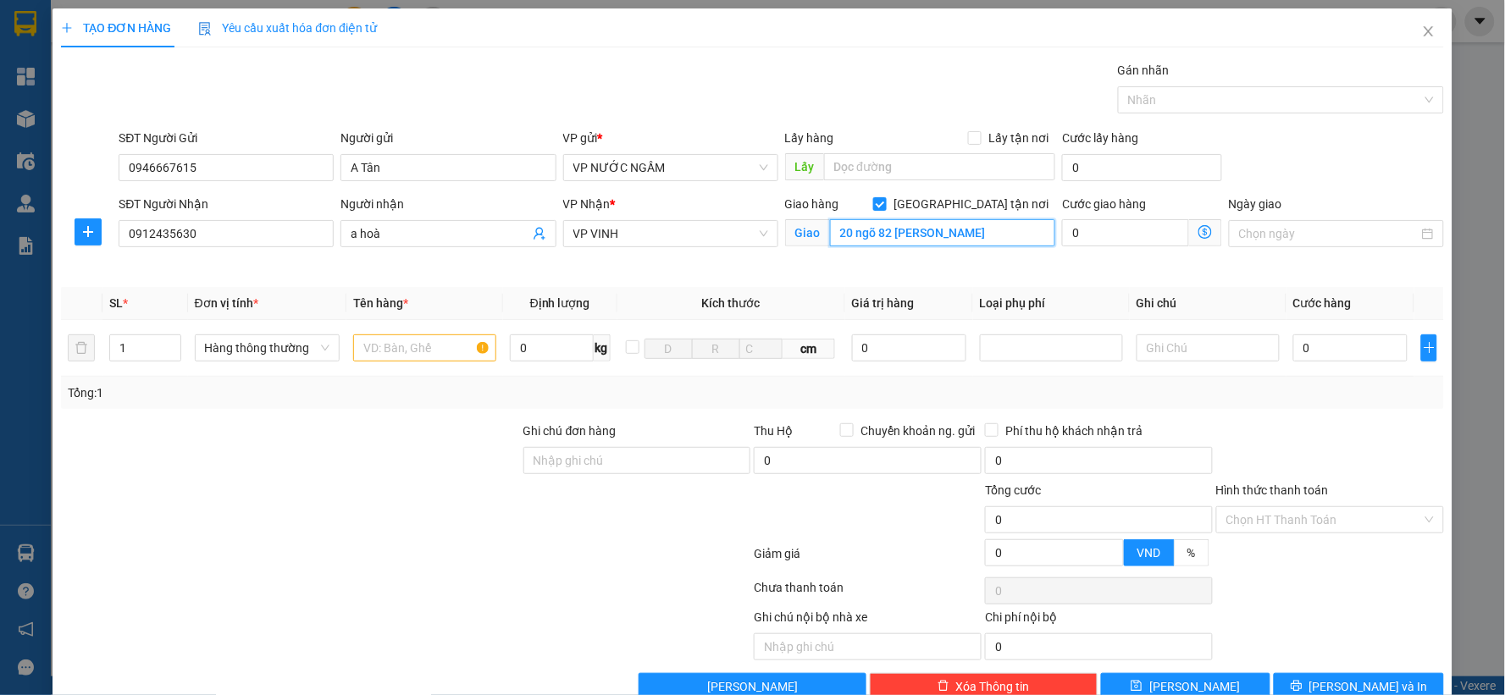
click at [972, 226] on input "20 ngõ 82 lý thường kiệt" at bounding box center [943, 232] width 226 height 27
click at [893, 230] on input "text" at bounding box center [943, 232] width 226 height 27
type input "77 lê lơi"
click at [407, 344] on input "text" at bounding box center [424, 348] width 143 height 27
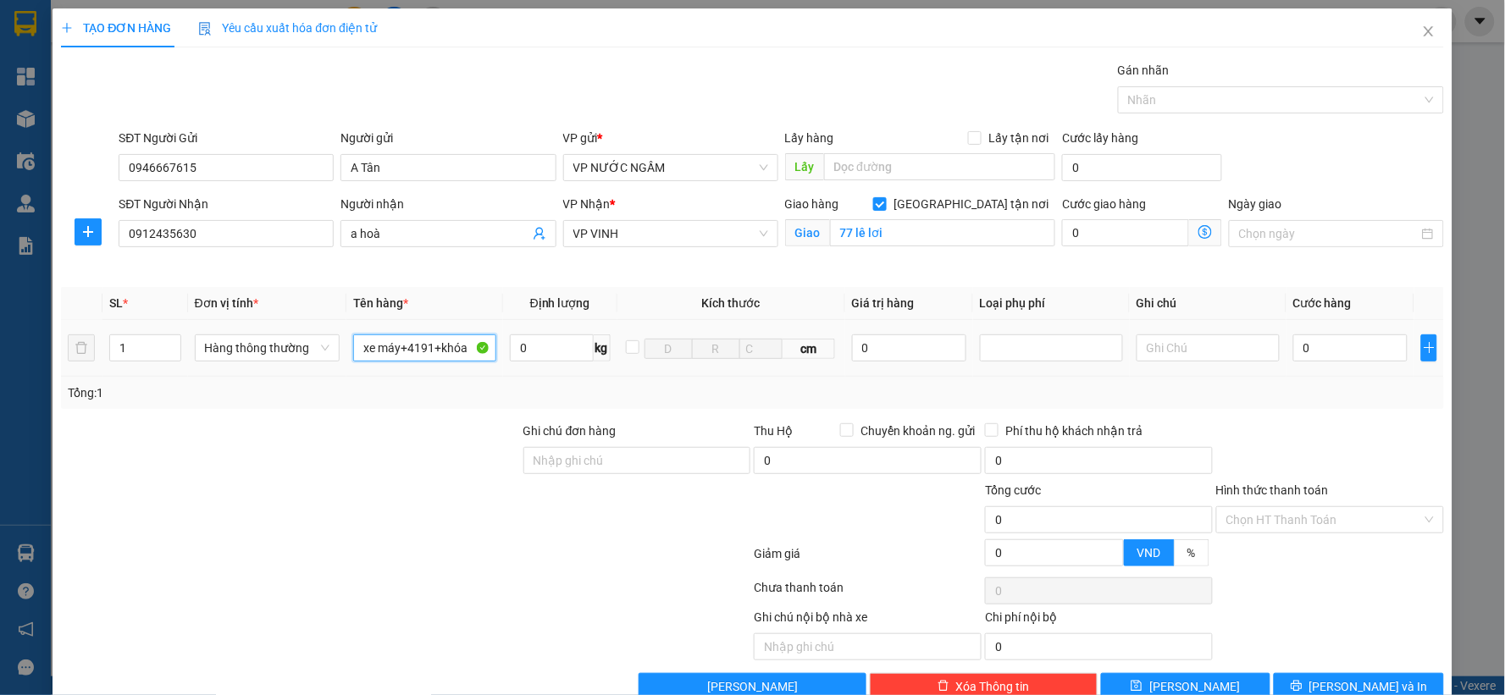
type input "xe máy+4191+khóa"
drag, startPoint x: 1368, startPoint y: 333, endPoint x: 1365, endPoint y: 346, distance: 13.0
click at [1368, 335] on div "0" at bounding box center [1350, 348] width 114 height 34
click at [1365, 348] on input "0" at bounding box center [1350, 348] width 114 height 27
type input "3"
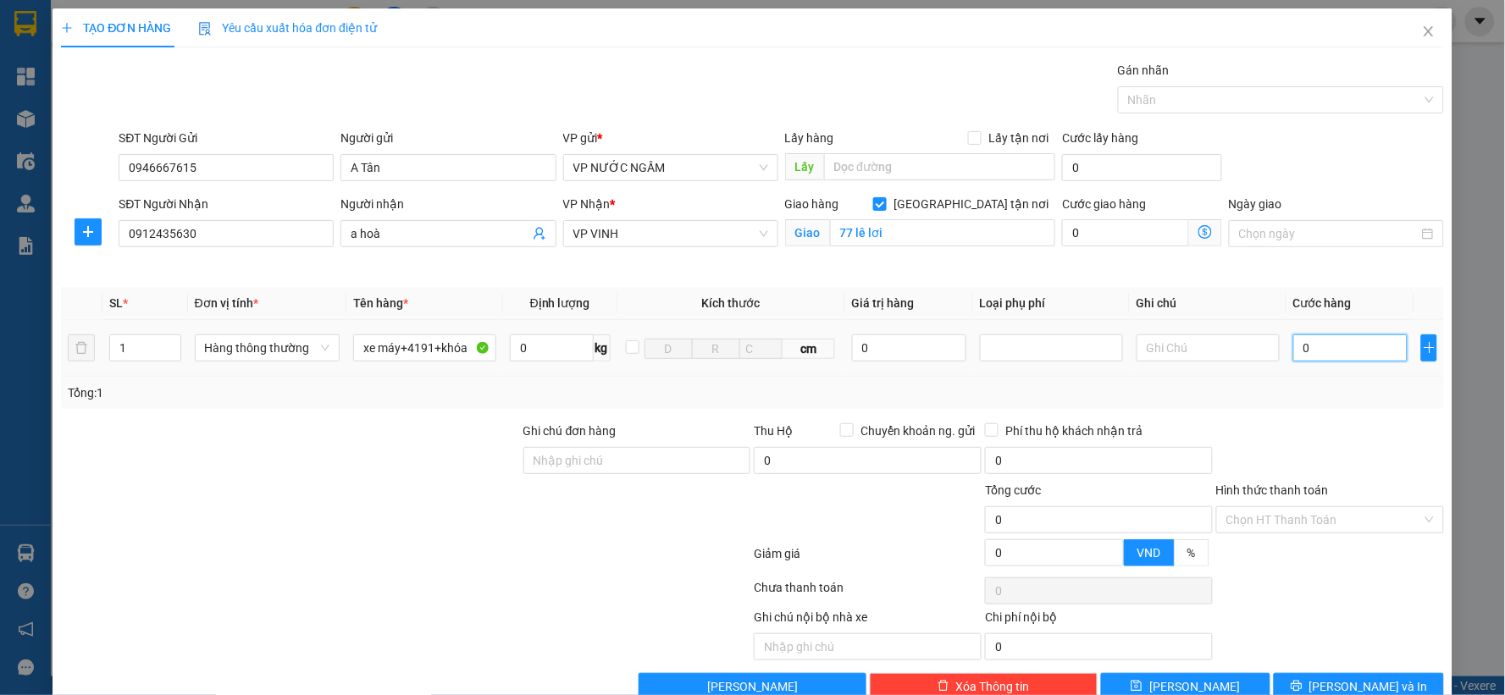
type input "3"
type input "30"
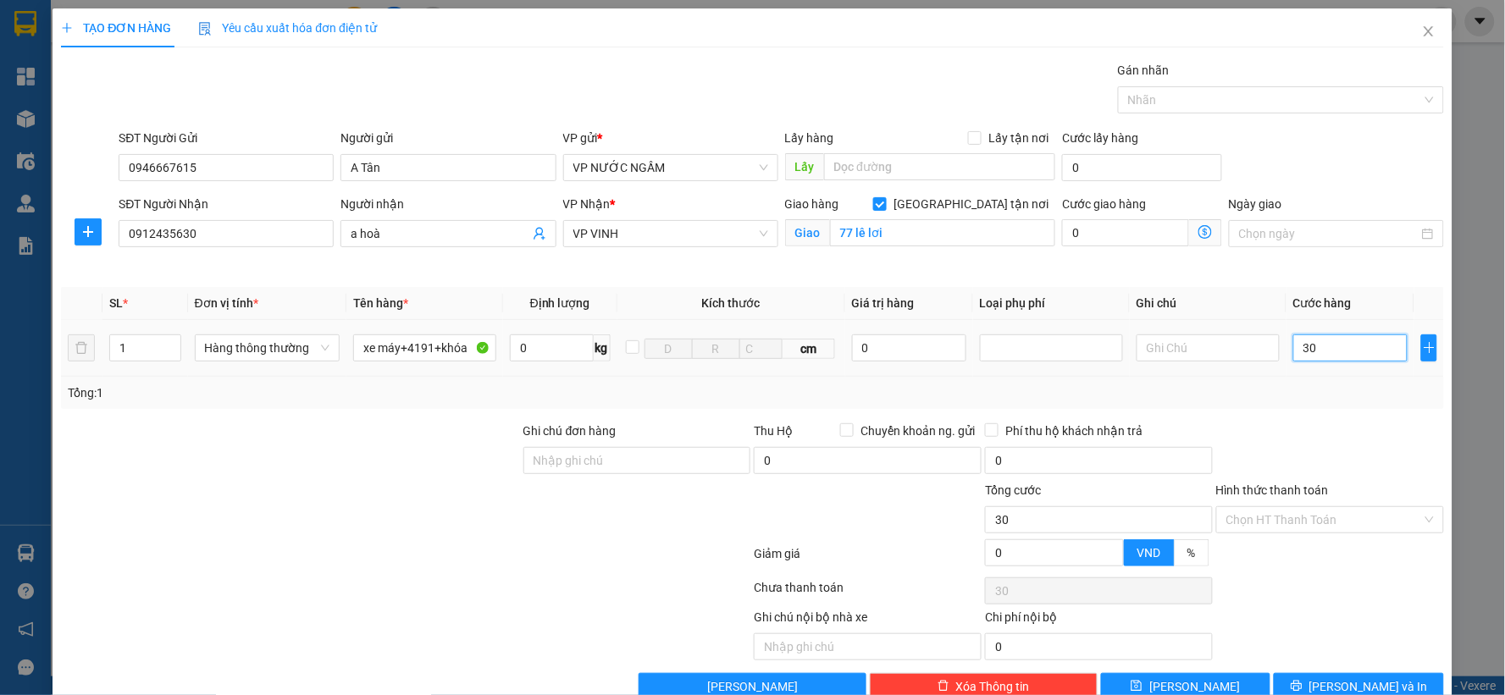
type input "300"
type input "300.000"
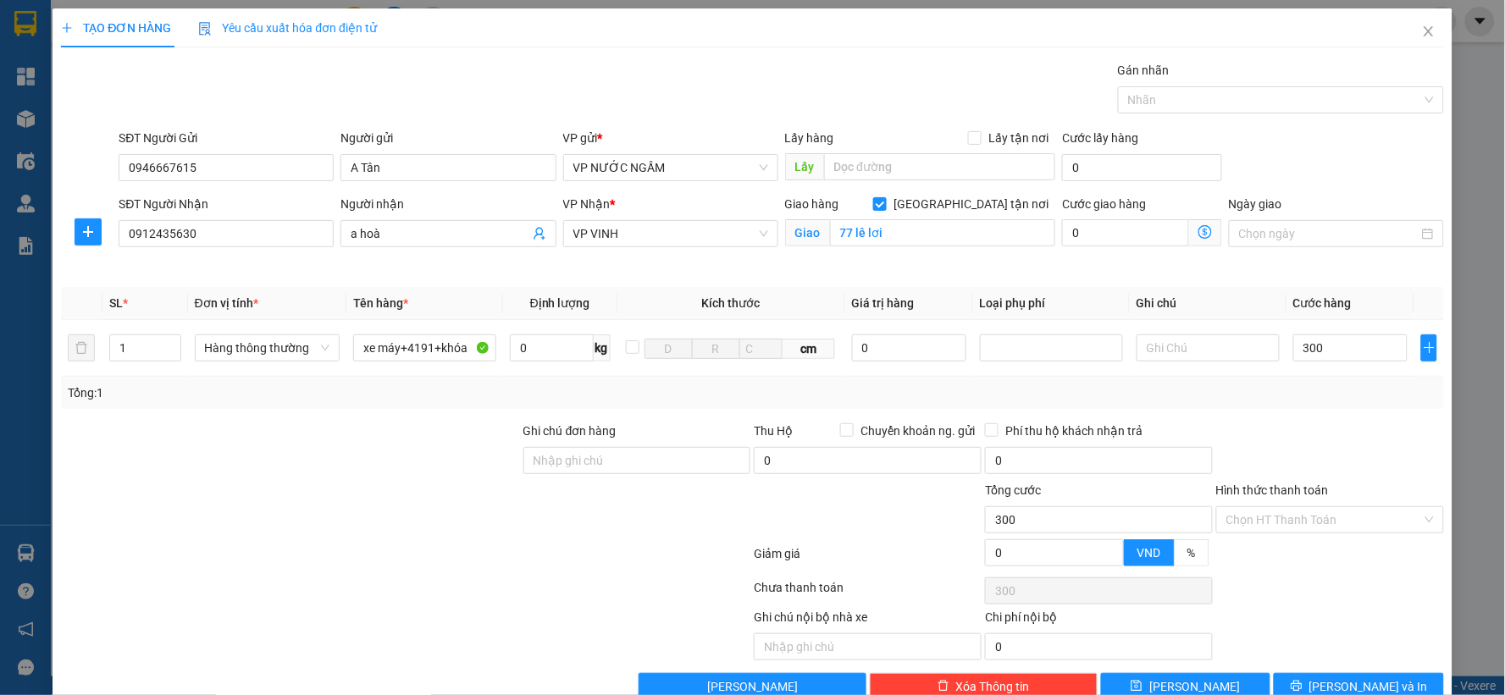
type input "300.000"
click at [1336, 429] on div at bounding box center [1330, 451] width 231 height 59
click at [469, 350] on input "xe máy+4191+khóa" at bounding box center [424, 348] width 143 height 27
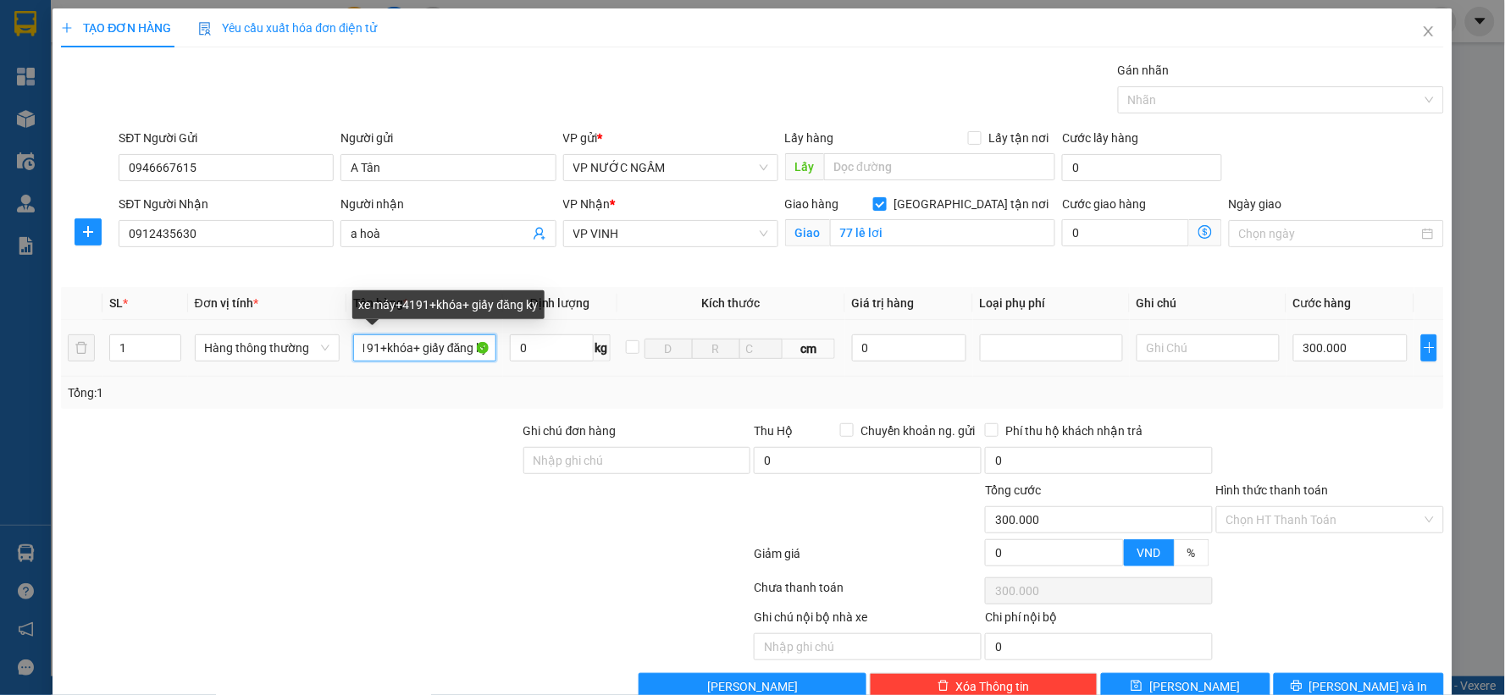
scroll to position [0, 60]
type input "xe máy+4191+khóa+ giấy đăng ký"
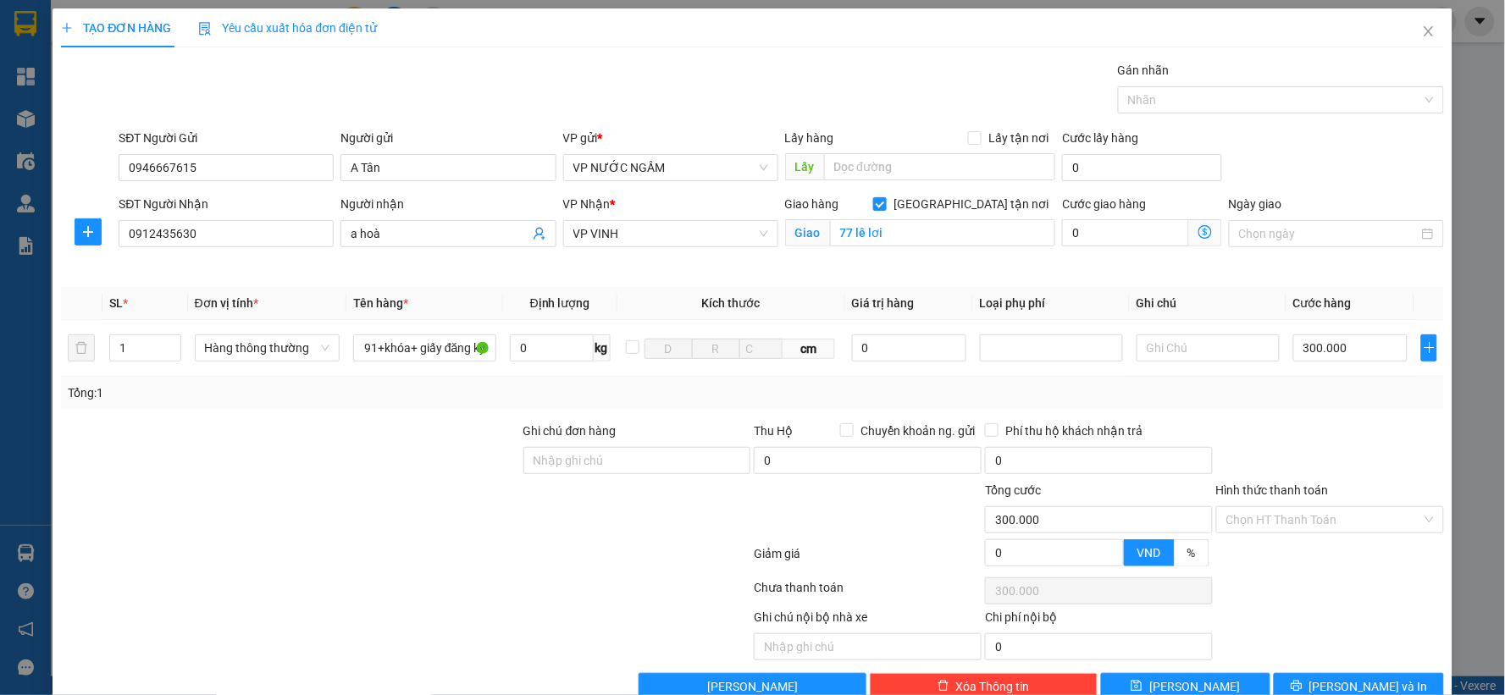
scroll to position [0, 0]
click at [1321, 428] on div at bounding box center [1330, 451] width 231 height 59
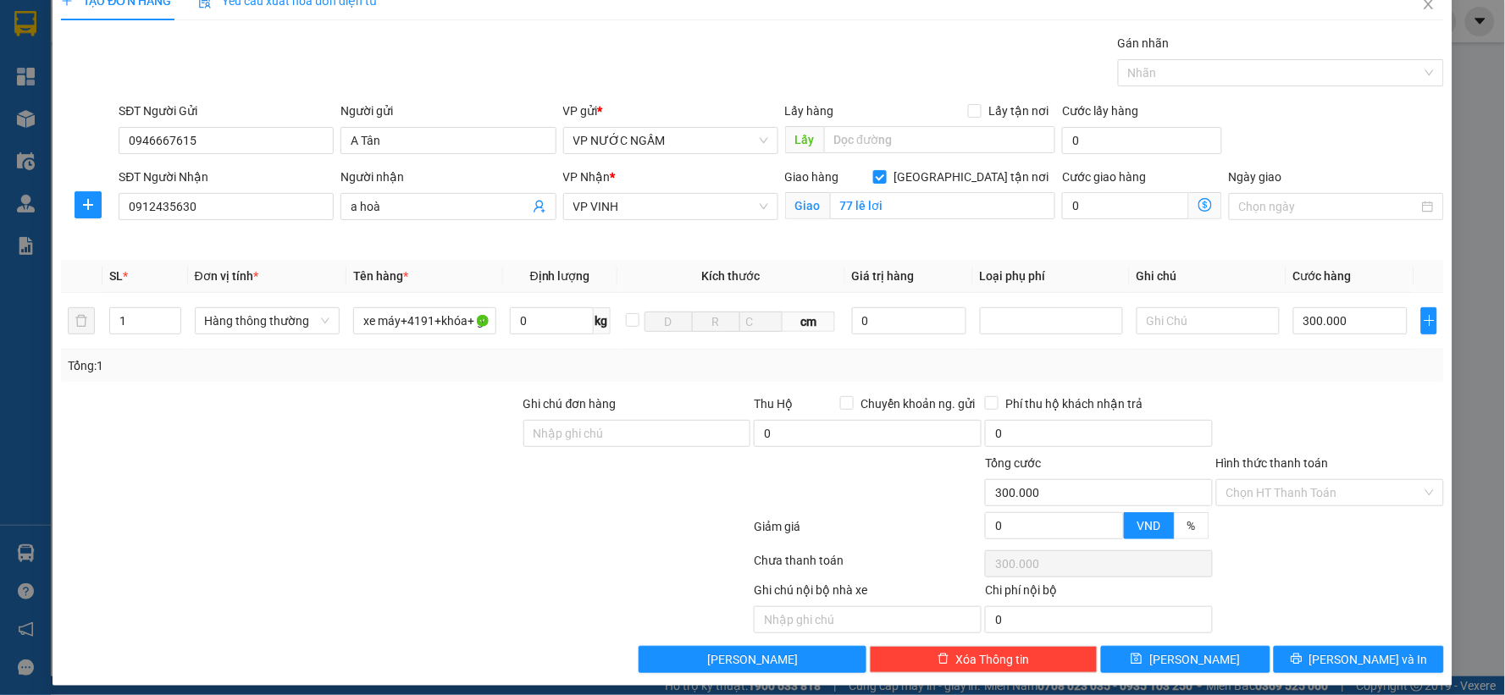
scroll to position [38, 0]
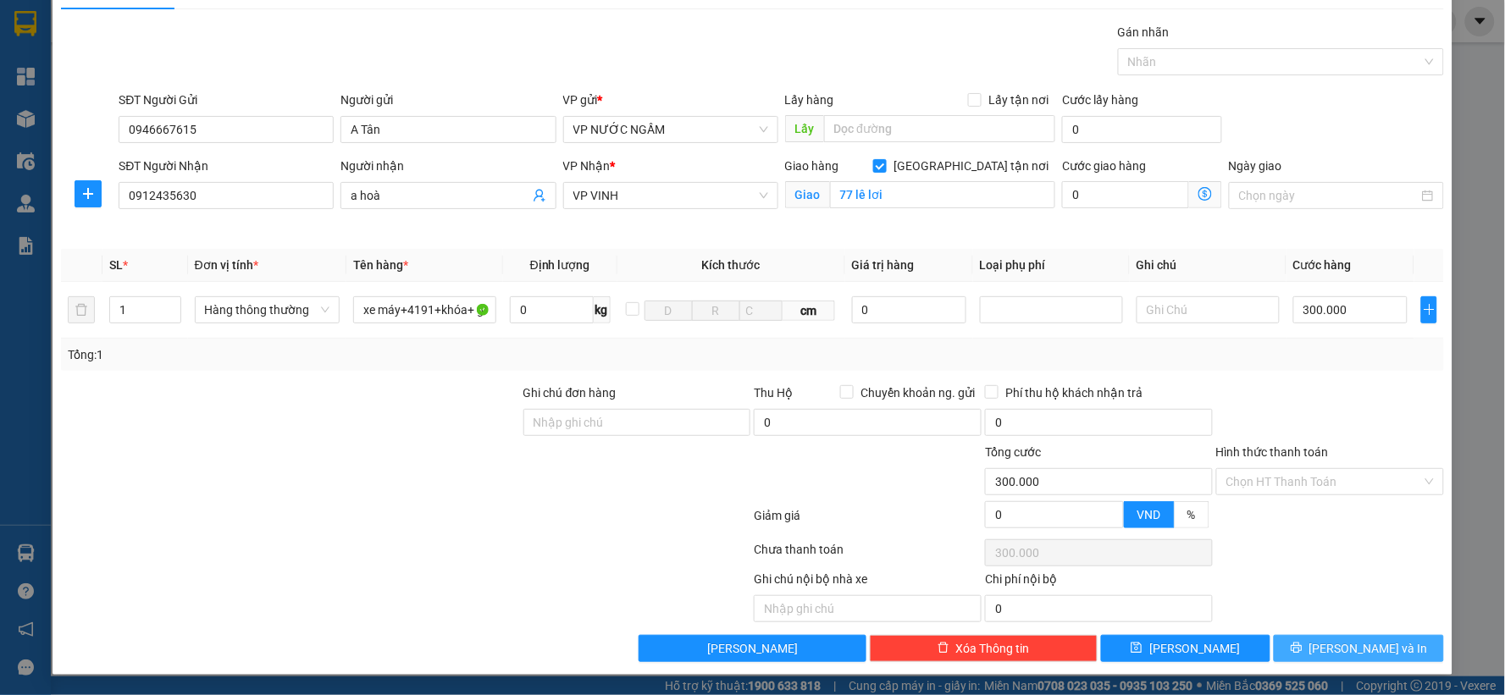
click at [1375, 644] on span "[PERSON_NAME] và In" at bounding box center [1369, 649] width 119 height 19
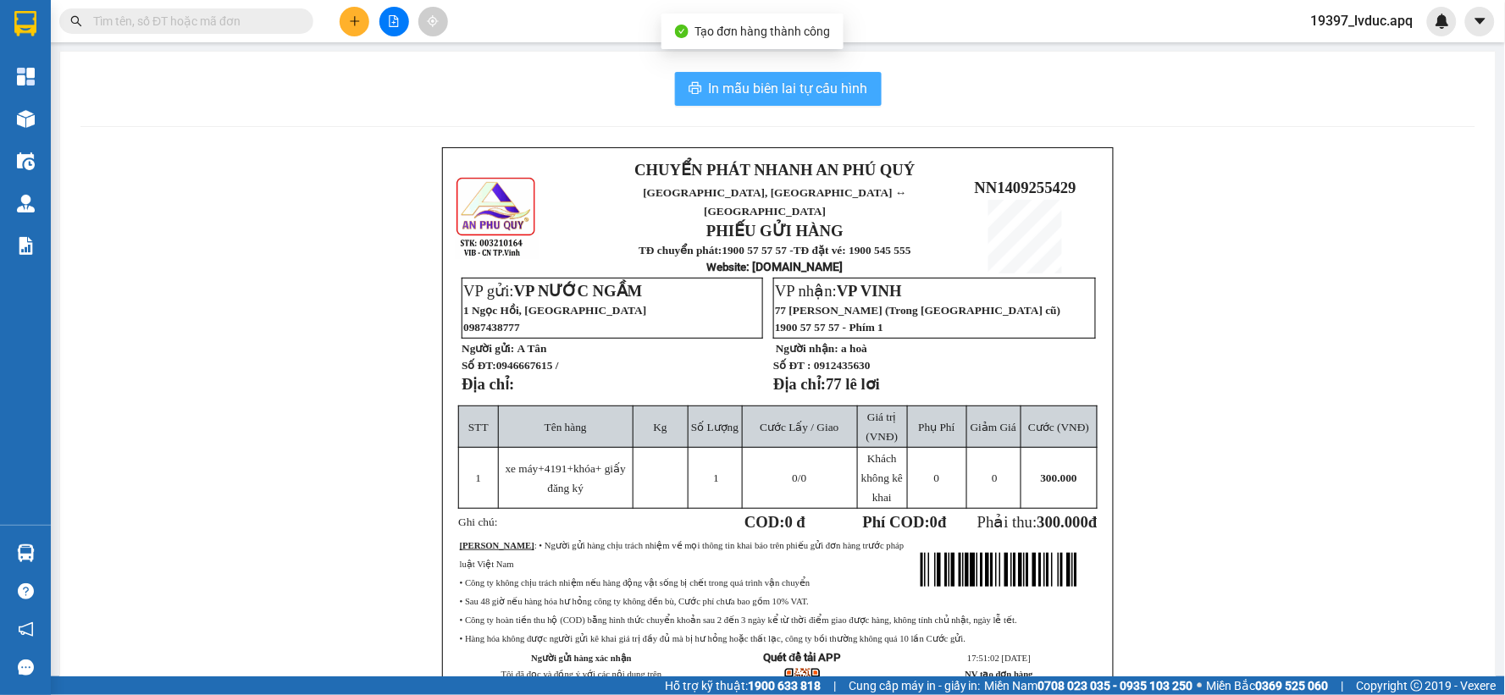
click at [764, 95] on span "In mẫu biên lai tự cấu hình" at bounding box center [788, 88] width 159 height 21
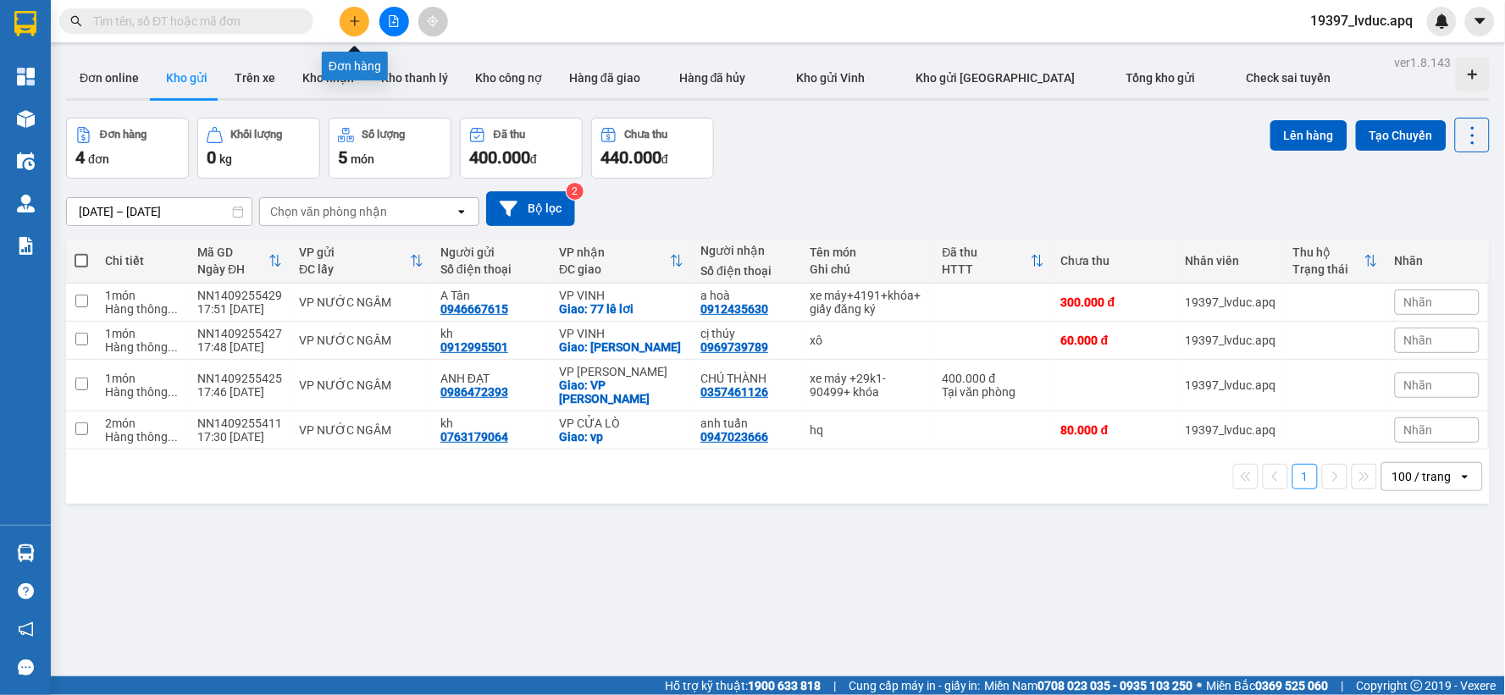
click at [357, 12] on button at bounding box center [355, 22] width 30 height 30
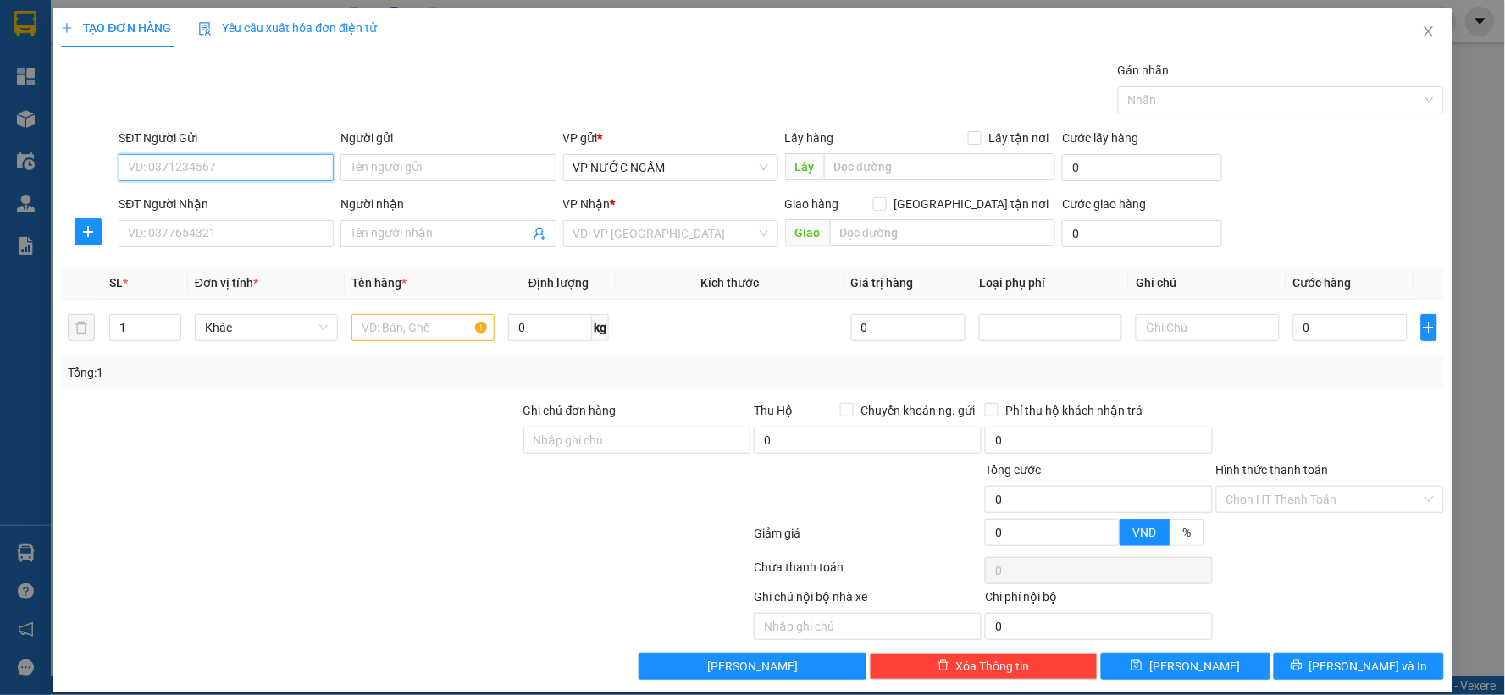
click at [164, 158] on input "SĐT Người Gửi" at bounding box center [226, 167] width 215 height 27
click at [208, 224] on input "SĐT Người Nhận" at bounding box center [226, 233] width 215 height 27
click at [219, 224] on input "SĐT Người Nhận" at bounding box center [226, 233] width 215 height 27
click at [212, 235] on input "SĐT Người Nhận" at bounding box center [226, 233] width 215 height 27
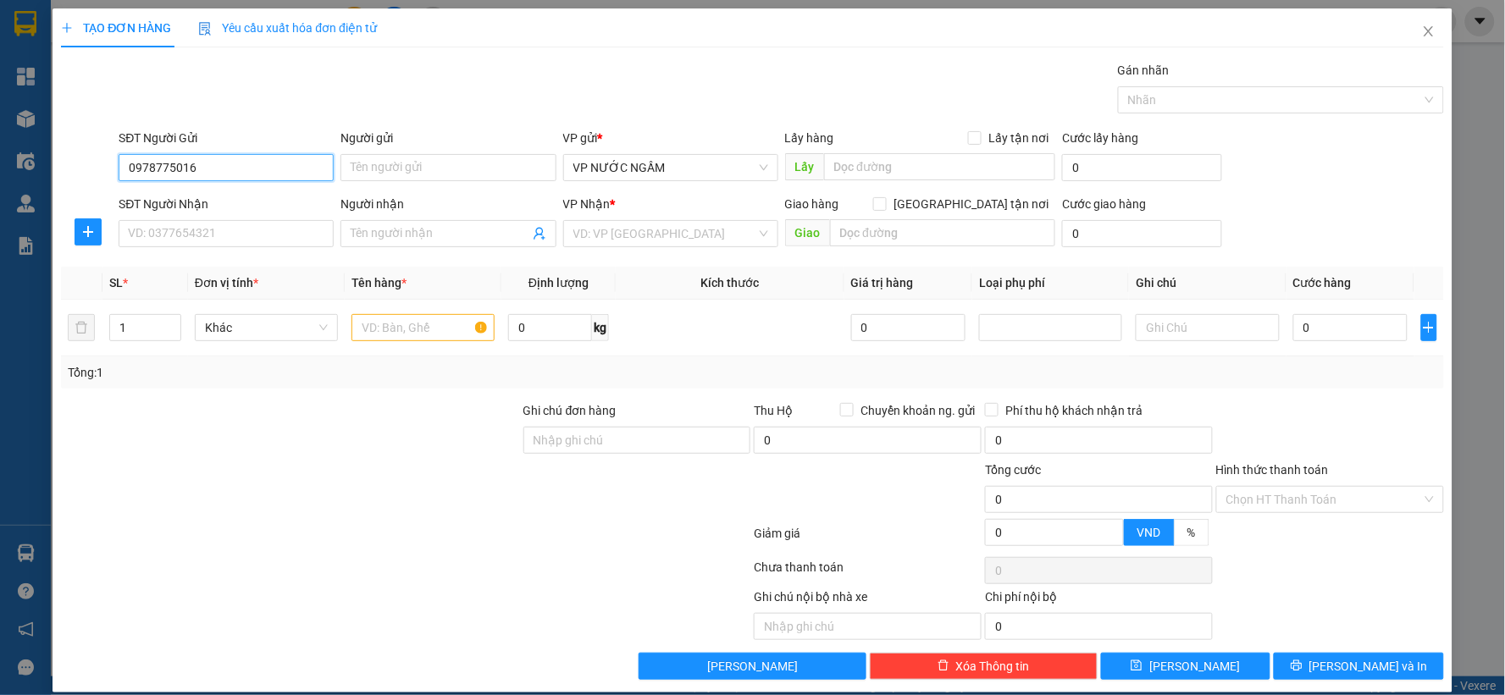
click at [183, 165] on input "0978775016" at bounding box center [226, 167] width 215 height 27
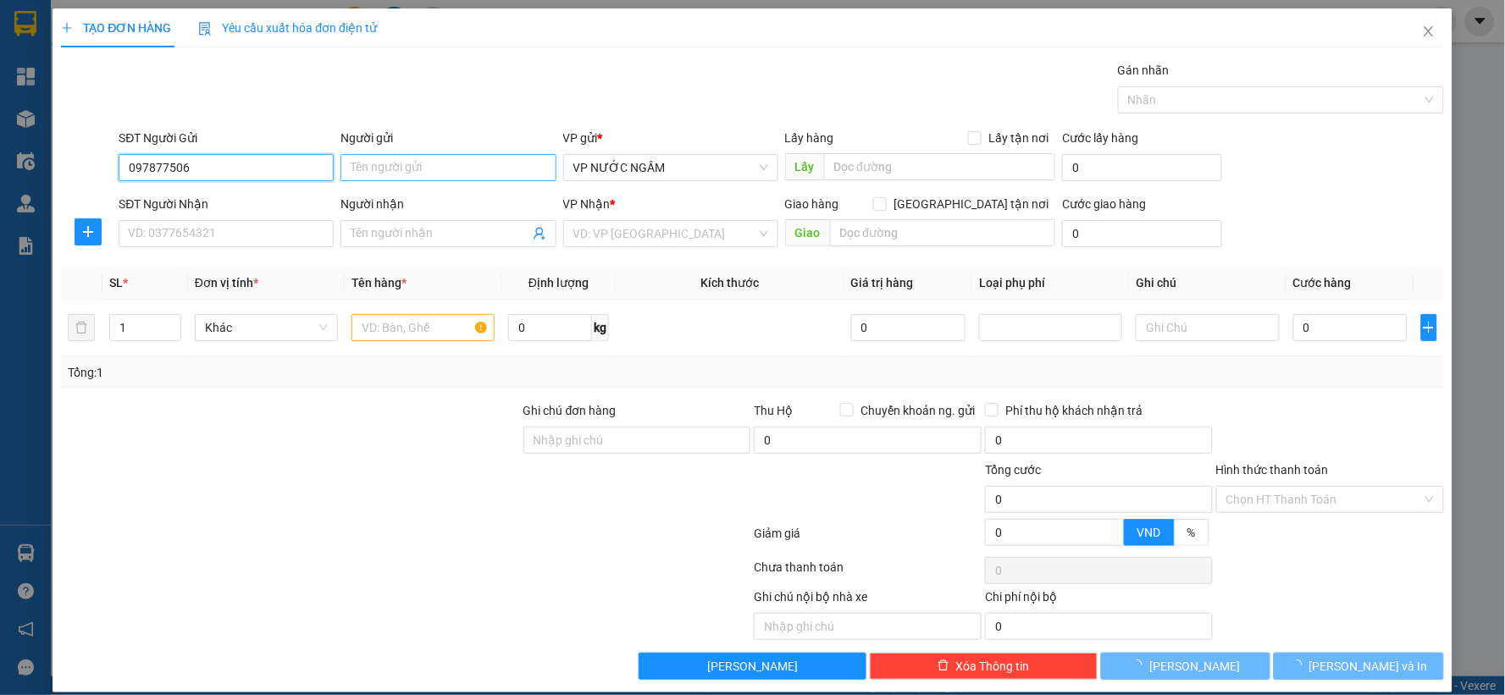
type input "0978775046"
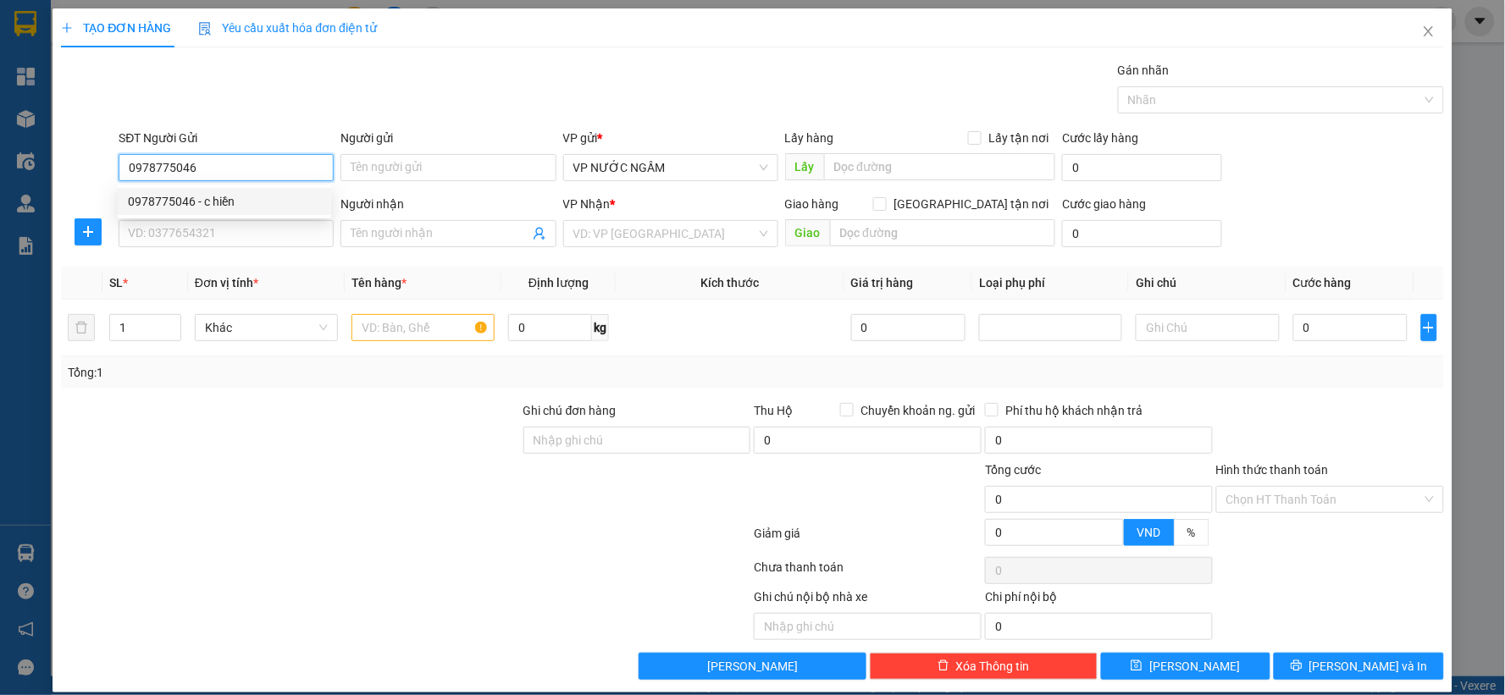
click at [215, 198] on div "0978775046 - c hiền" at bounding box center [224, 201] width 193 height 19
type input "c hiền"
type input "0978775046"
click at [195, 233] on input "SĐT Người Nhận" at bounding box center [226, 233] width 215 height 27
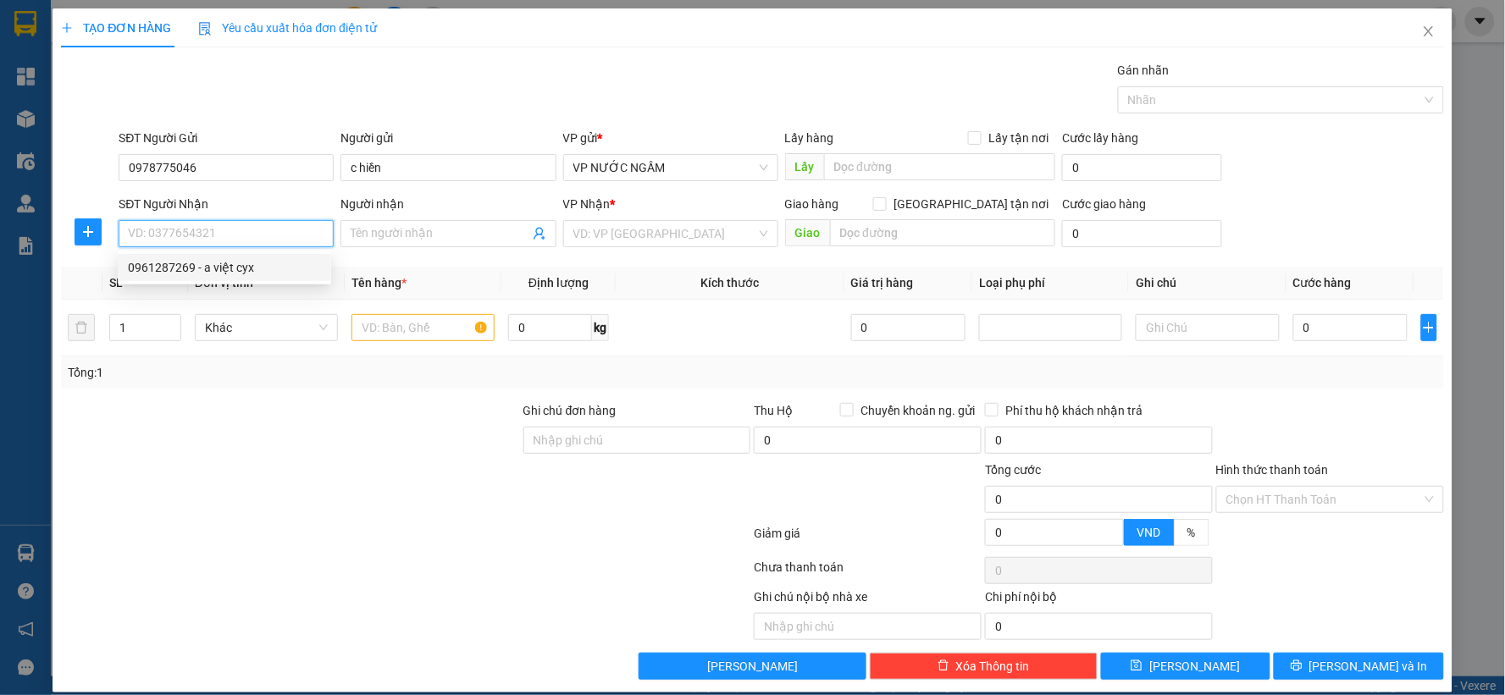
drag, startPoint x: 226, startPoint y: 267, endPoint x: 216, endPoint y: 263, distance: 11.0
click at [225, 267] on div "0961287269 - a việt cyx" at bounding box center [224, 267] width 193 height 19
type input "0961287269"
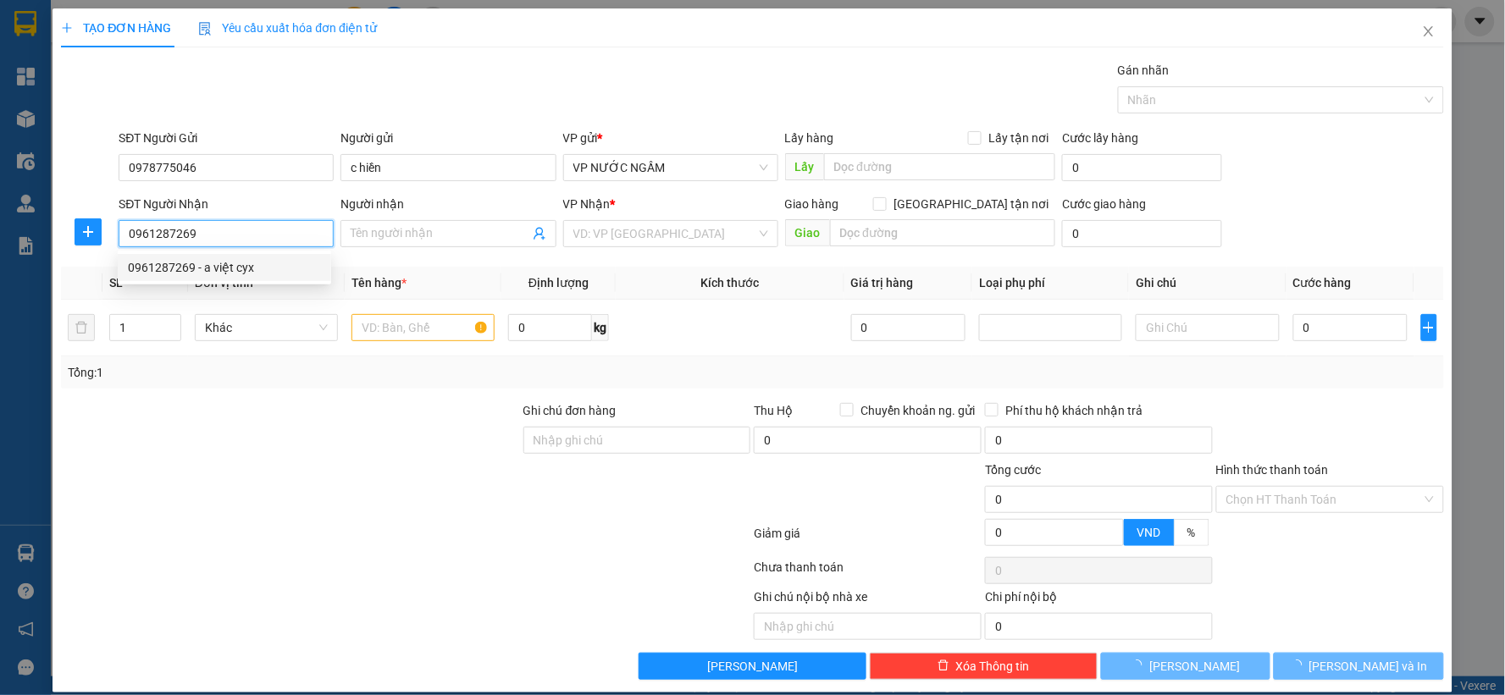
type input "a việt cyx"
checkbox input "true"
type input "vp"
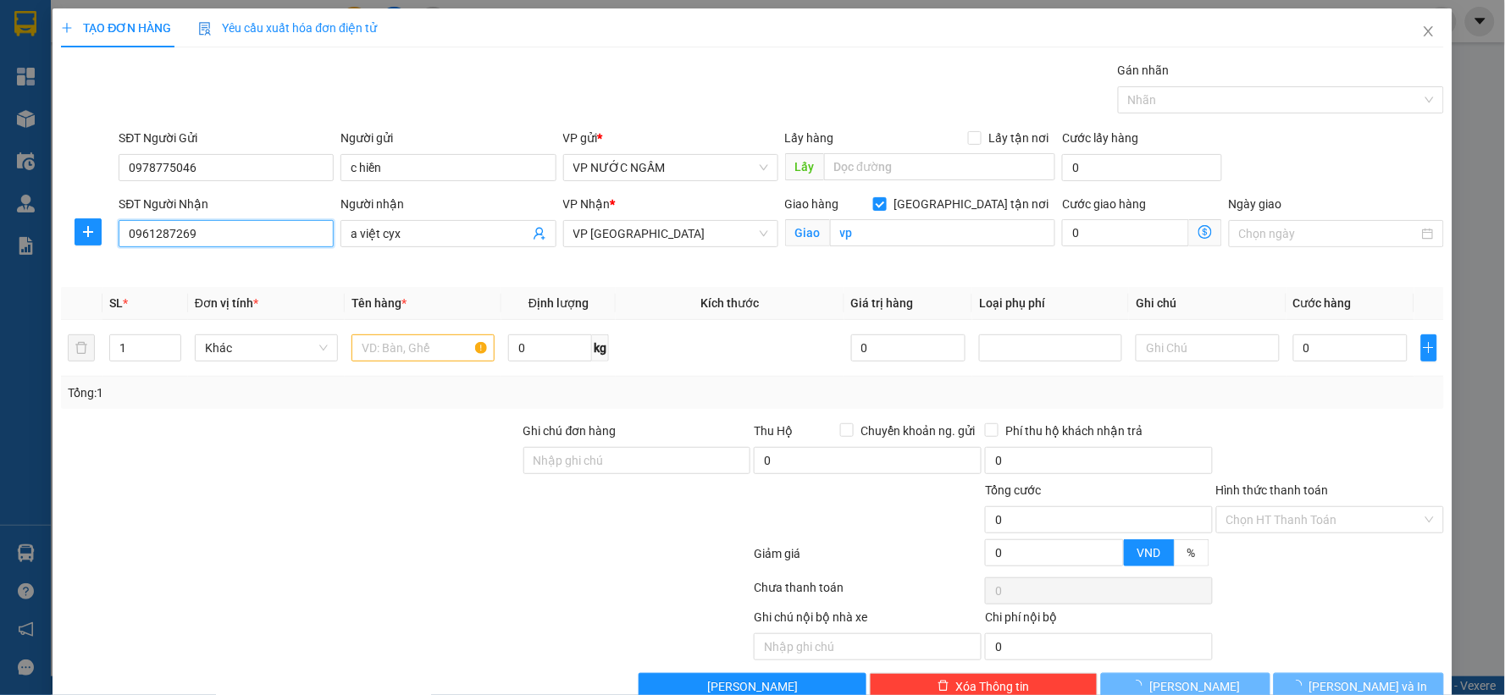
type input "10"
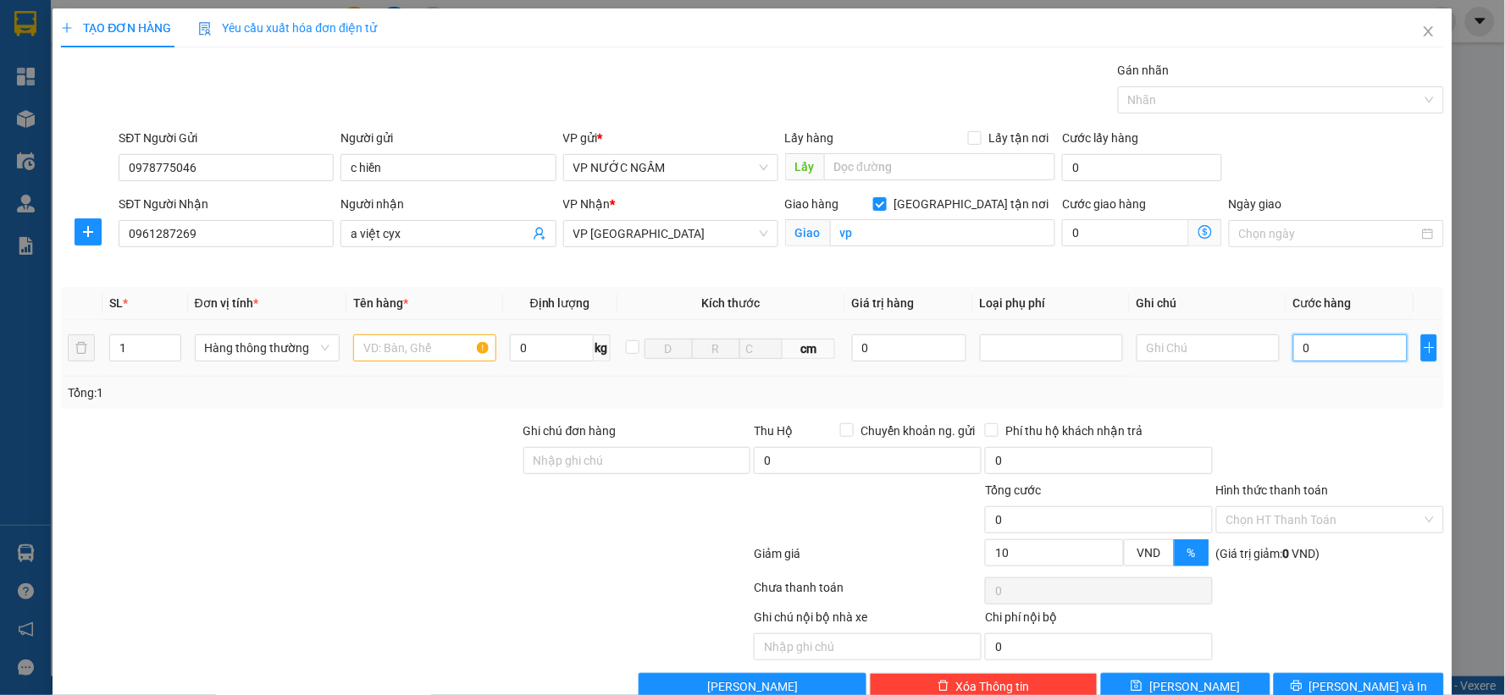
click at [1343, 357] on input "0" at bounding box center [1350, 348] width 114 height 27
click at [1335, 348] on input "0" at bounding box center [1350, 348] width 114 height 27
type input "02"
type input "2"
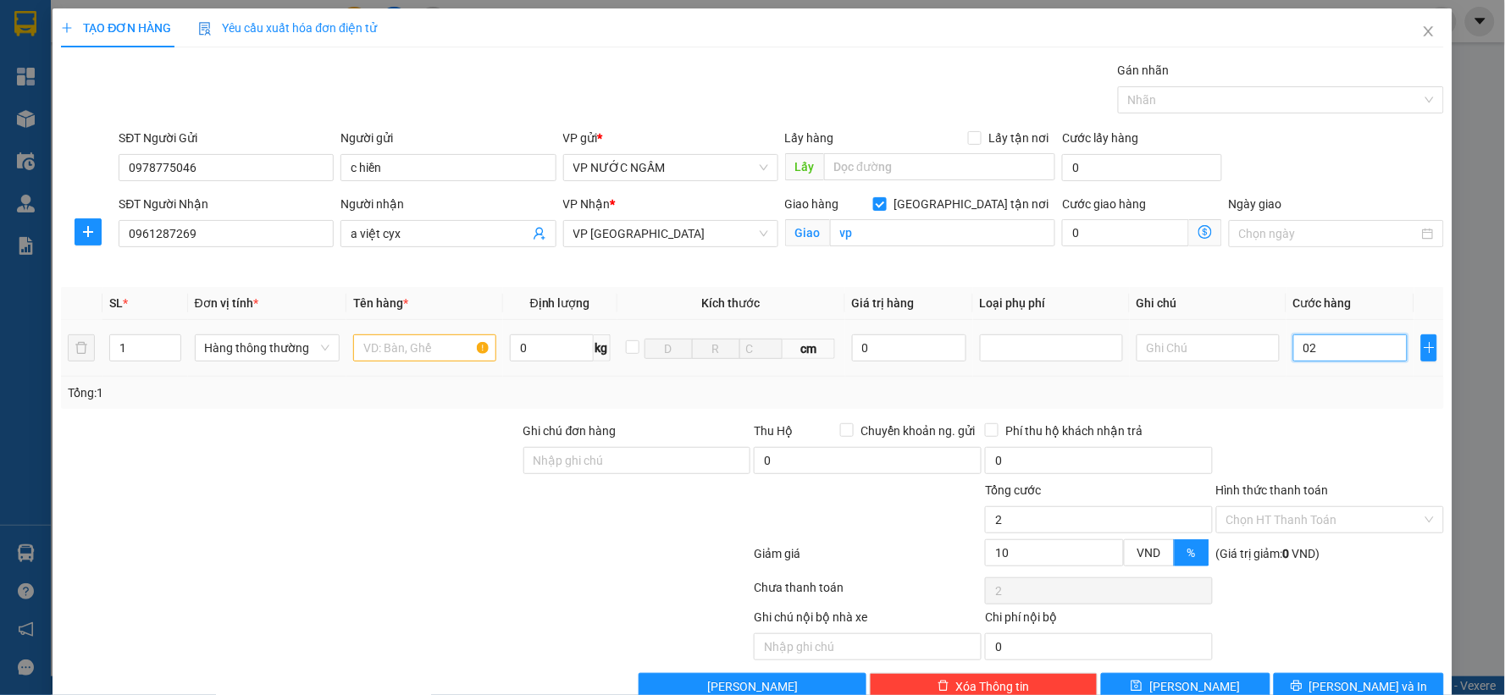
type input "022"
type input "22"
type input "0.220"
type input "220"
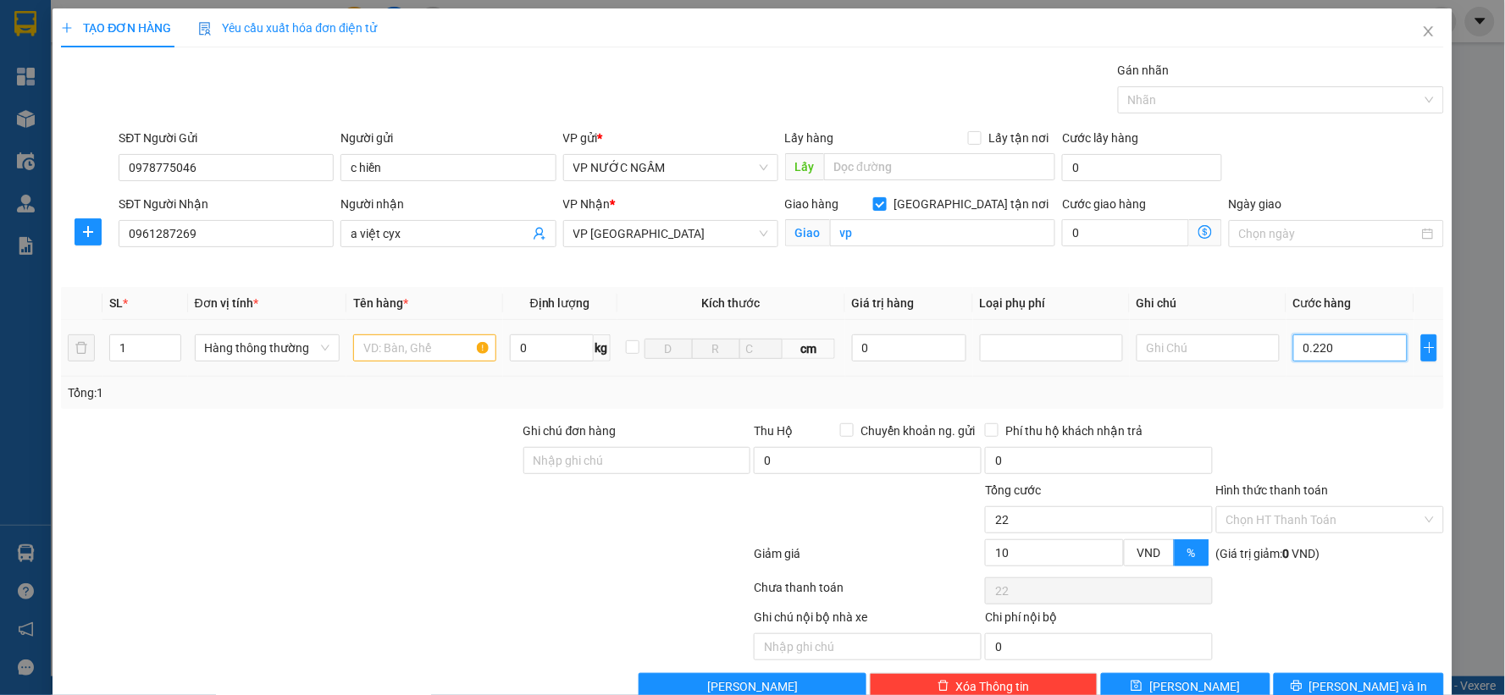
type input "220"
type input "220.000"
type input "198.000"
click at [1242, 418] on div "Transit Pickup Surcharge Ids Transit Deliver Surcharge Ids Transit Deliver Surc…" at bounding box center [752, 381] width 1383 height 640
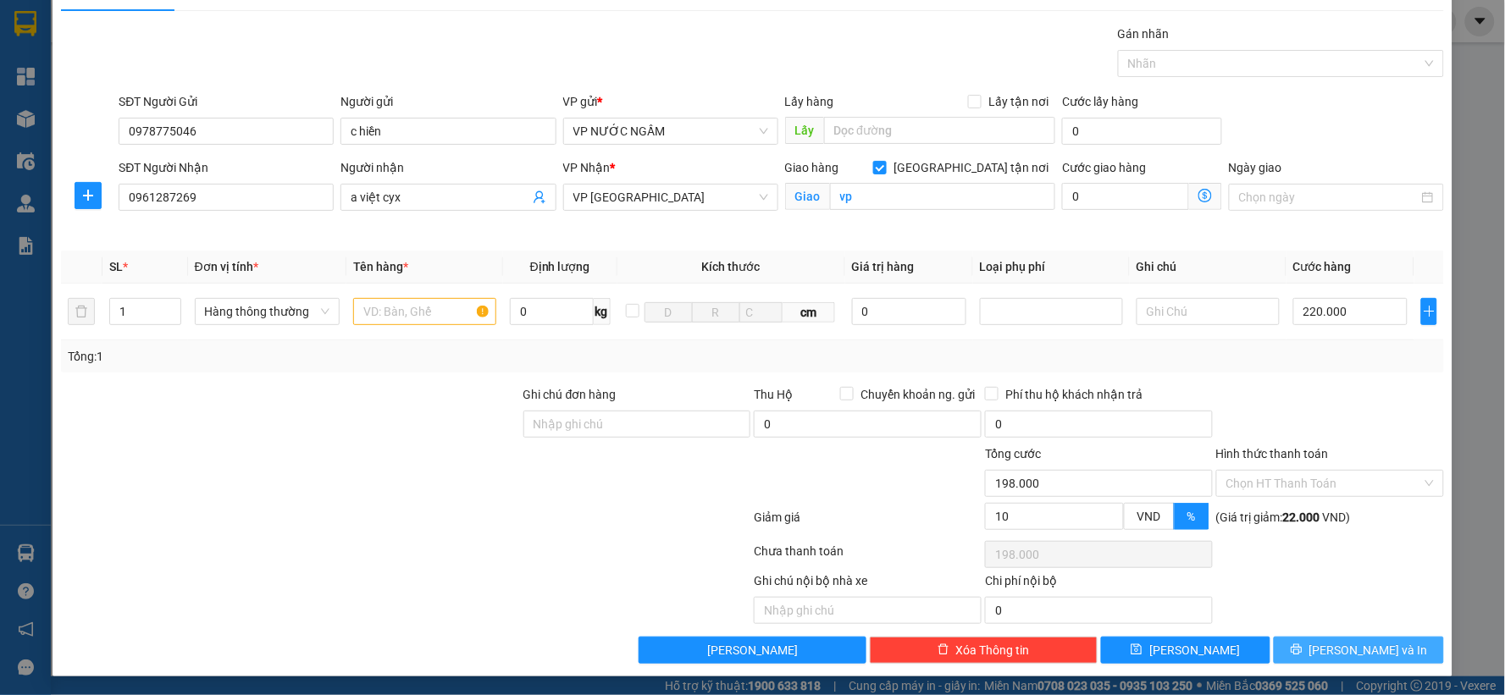
scroll to position [38, 0]
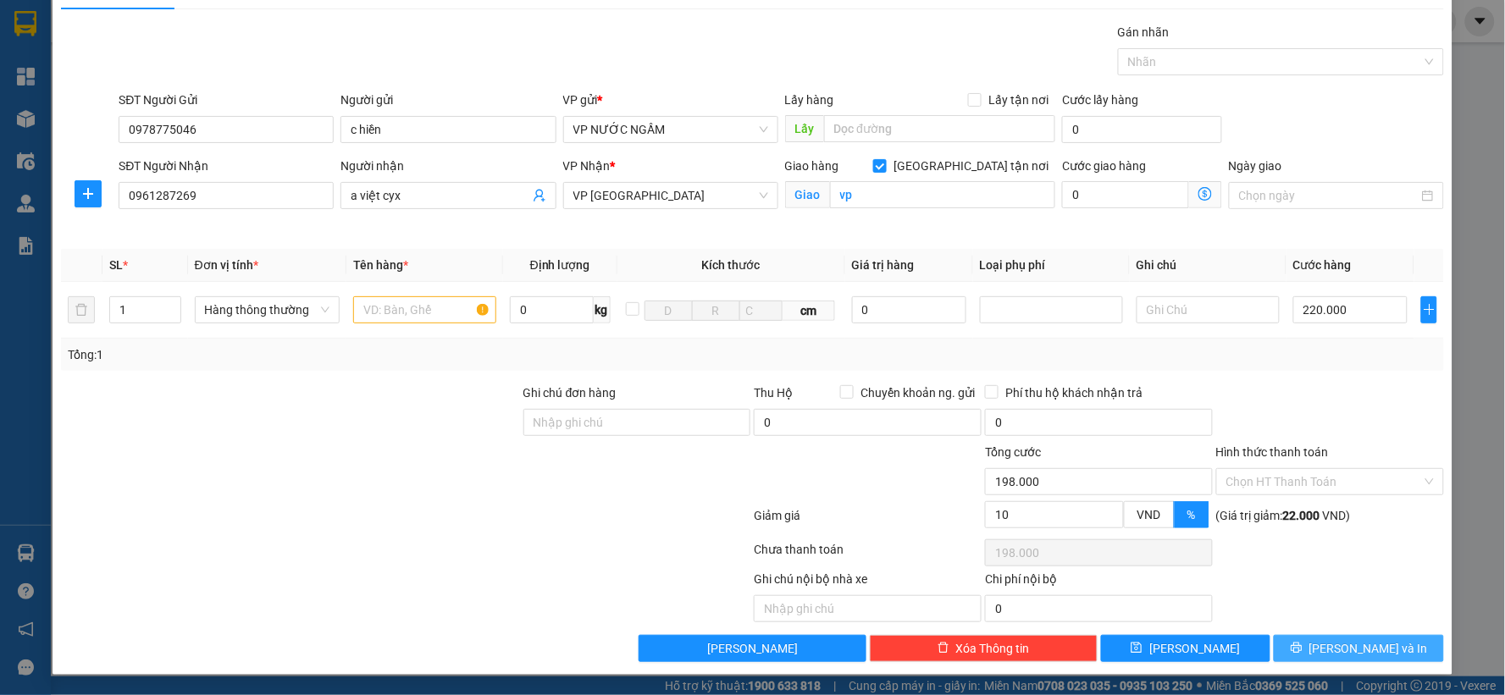
click at [1369, 657] on span "[PERSON_NAME] và In" at bounding box center [1369, 649] width 119 height 19
click at [1332, 648] on span "[PERSON_NAME] và In" at bounding box center [1369, 649] width 119 height 19
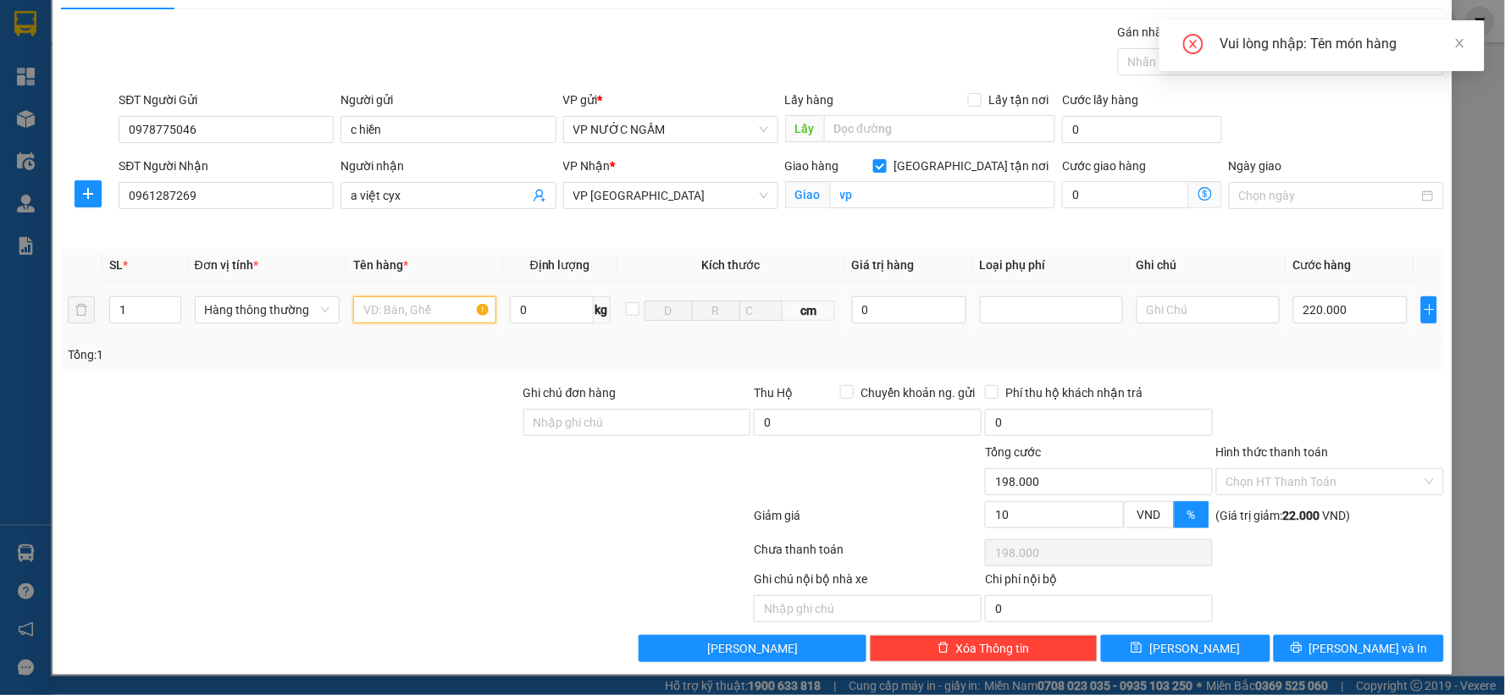
click at [402, 302] on input "text" at bounding box center [424, 309] width 143 height 27
click at [172, 305] on icon "up" at bounding box center [172, 306] width 6 height 6
type input "3"
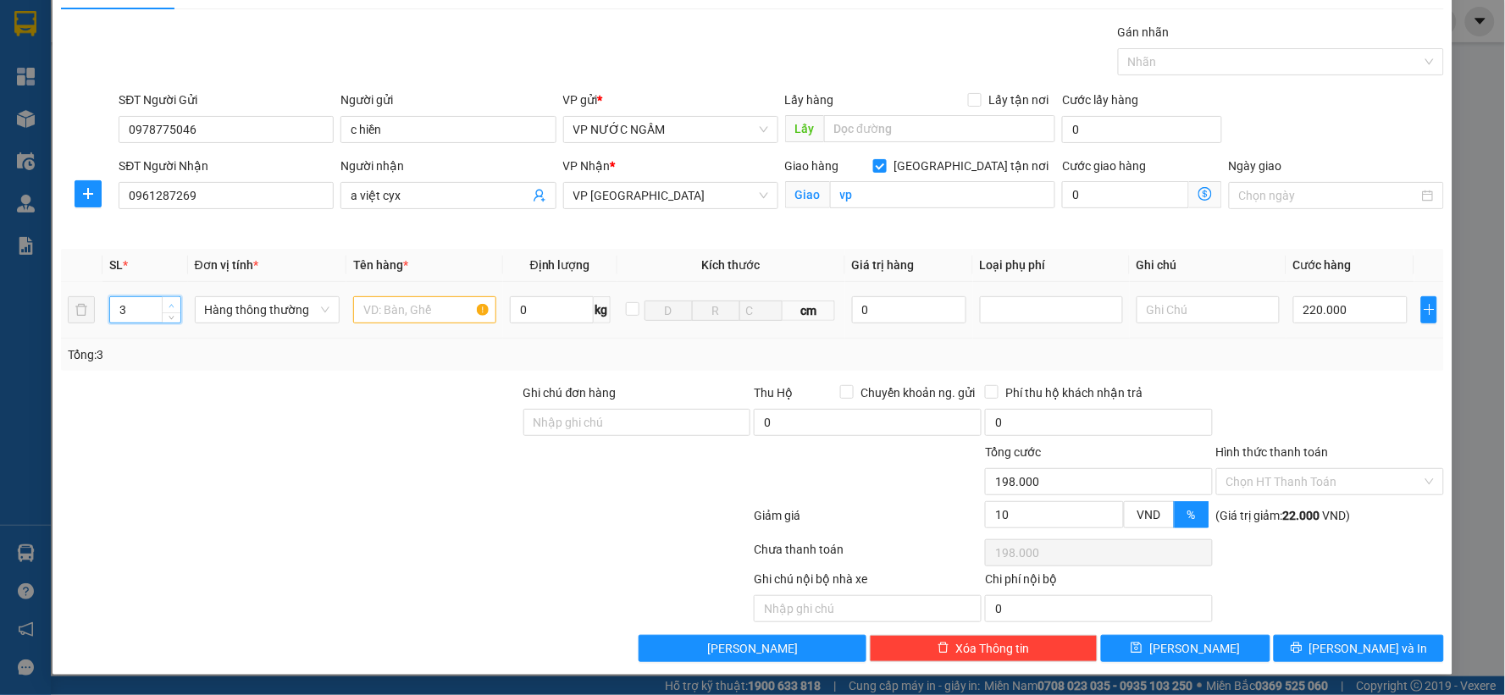
click at [172, 305] on icon "up" at bounding box center [172, 306] width 6 height 6
click at [421, 311] on input "text" at bounding box center [424, 309] width 143 height 27
type input "0"
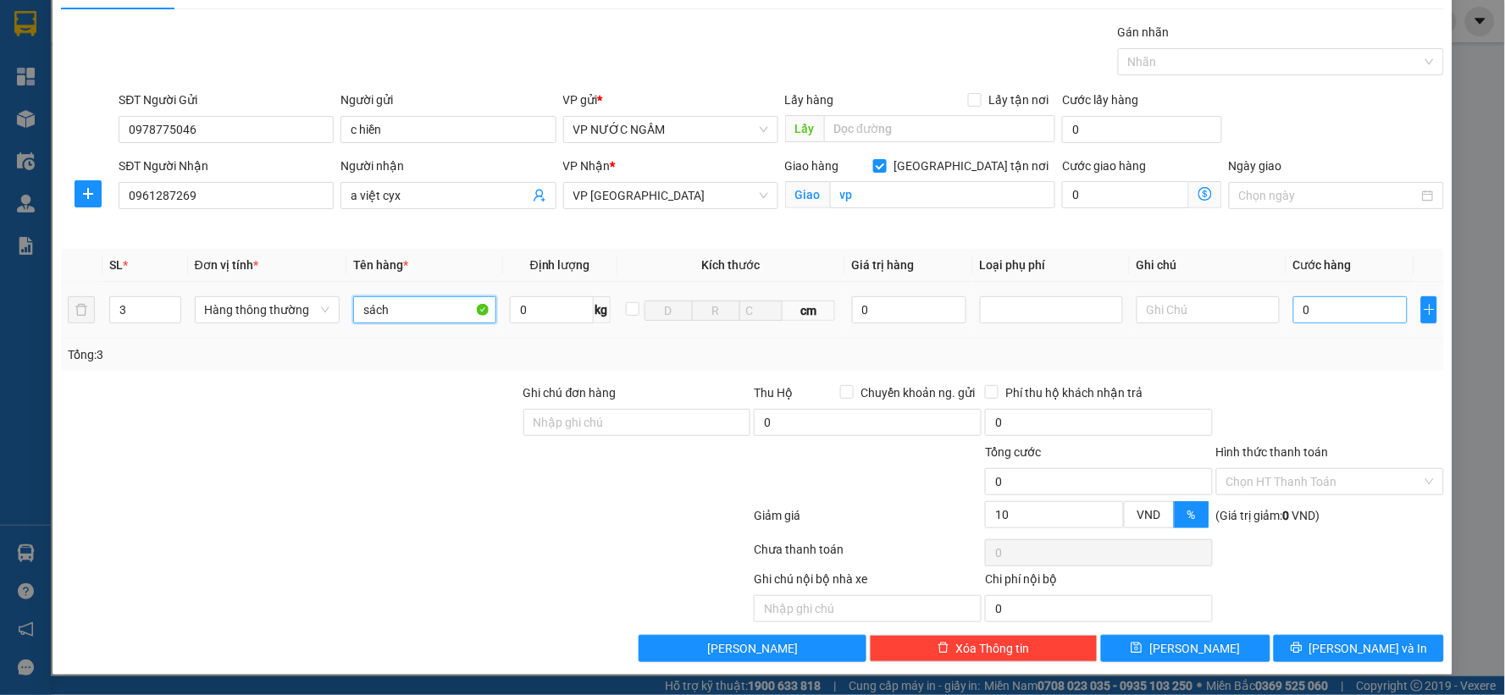
type input "sách"
click at [1347, 320] on input "0" at bounding box center [1350, 309] width 114 height 27
type input "2"
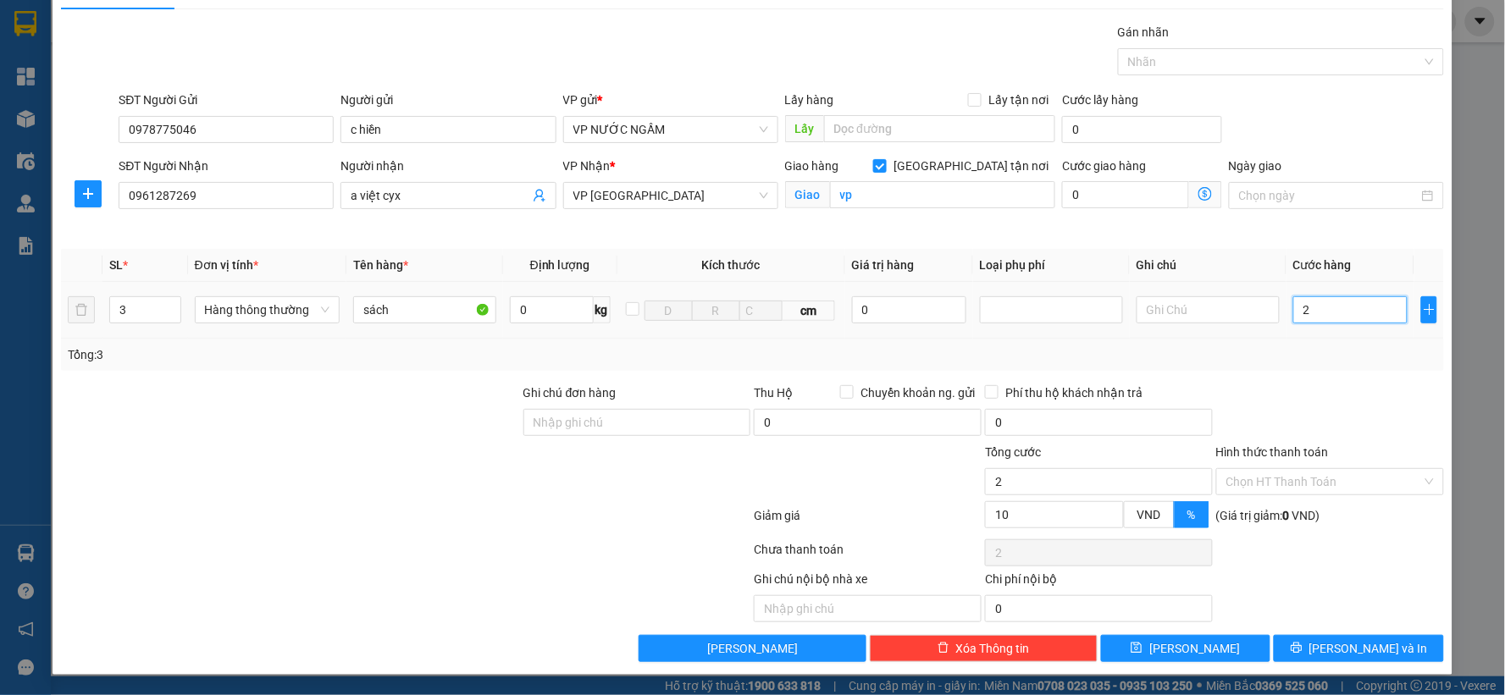
type input "22"
type input "220"
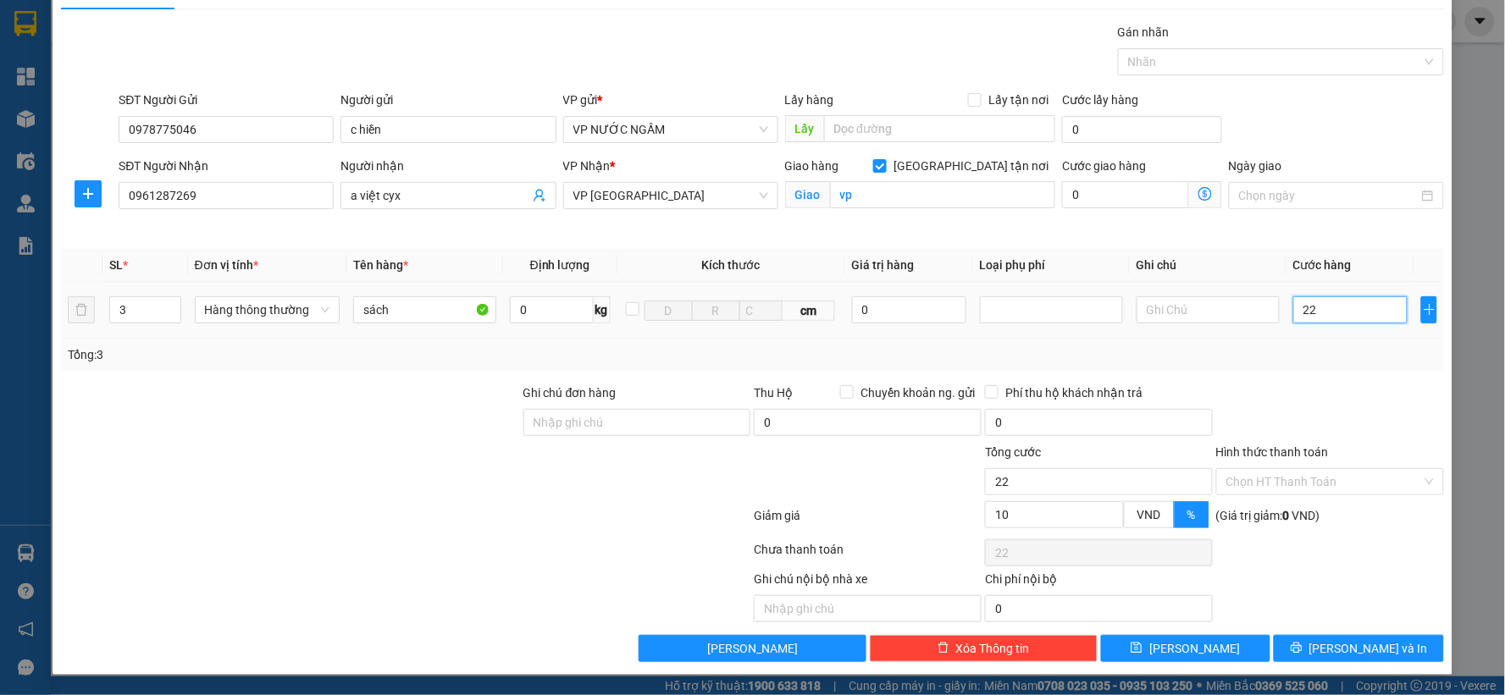
type input "220"
type input "220.000"
type input "198.000"
click at [1289, 405] on div at bounding box center [1330, 413] width 231 height 59
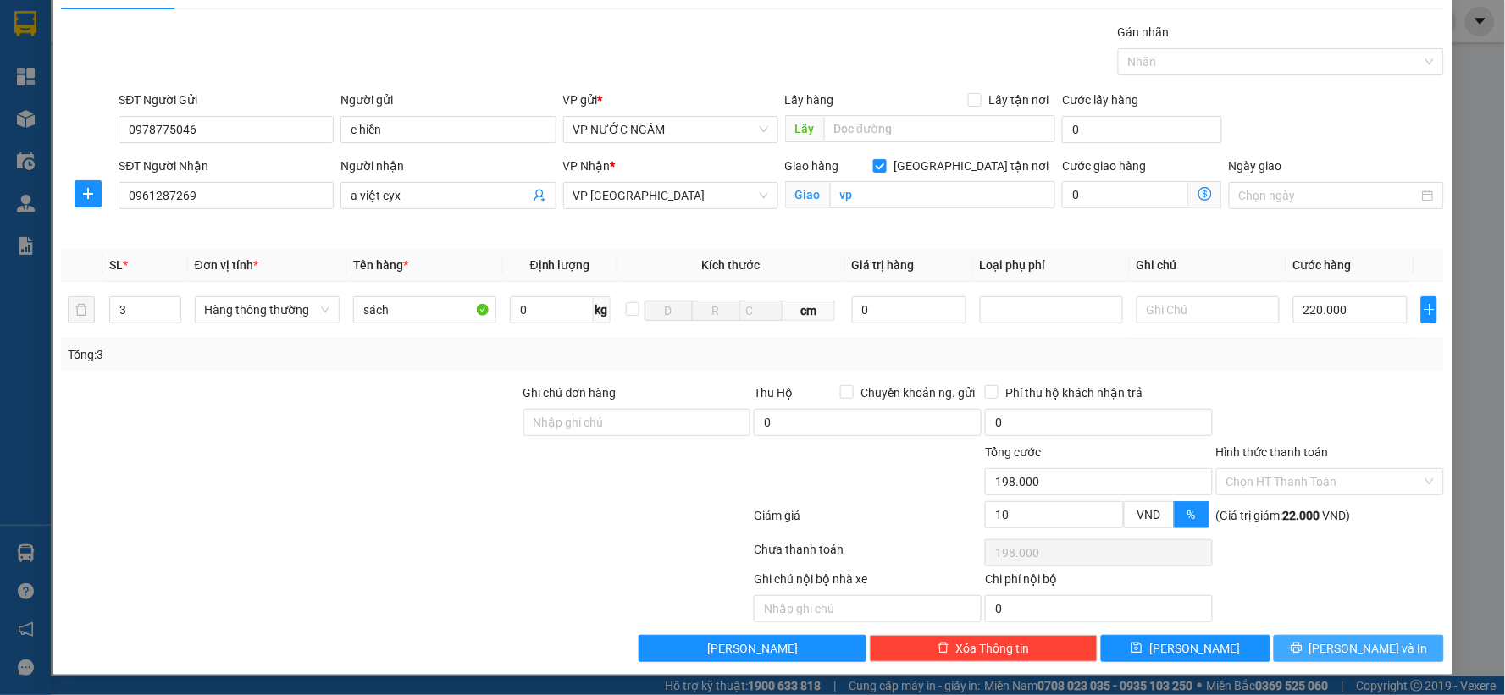
click at [1343, 654] on span "[PERSON_NAME] và In" at bounding box center [1369, 649] width 119 height 19
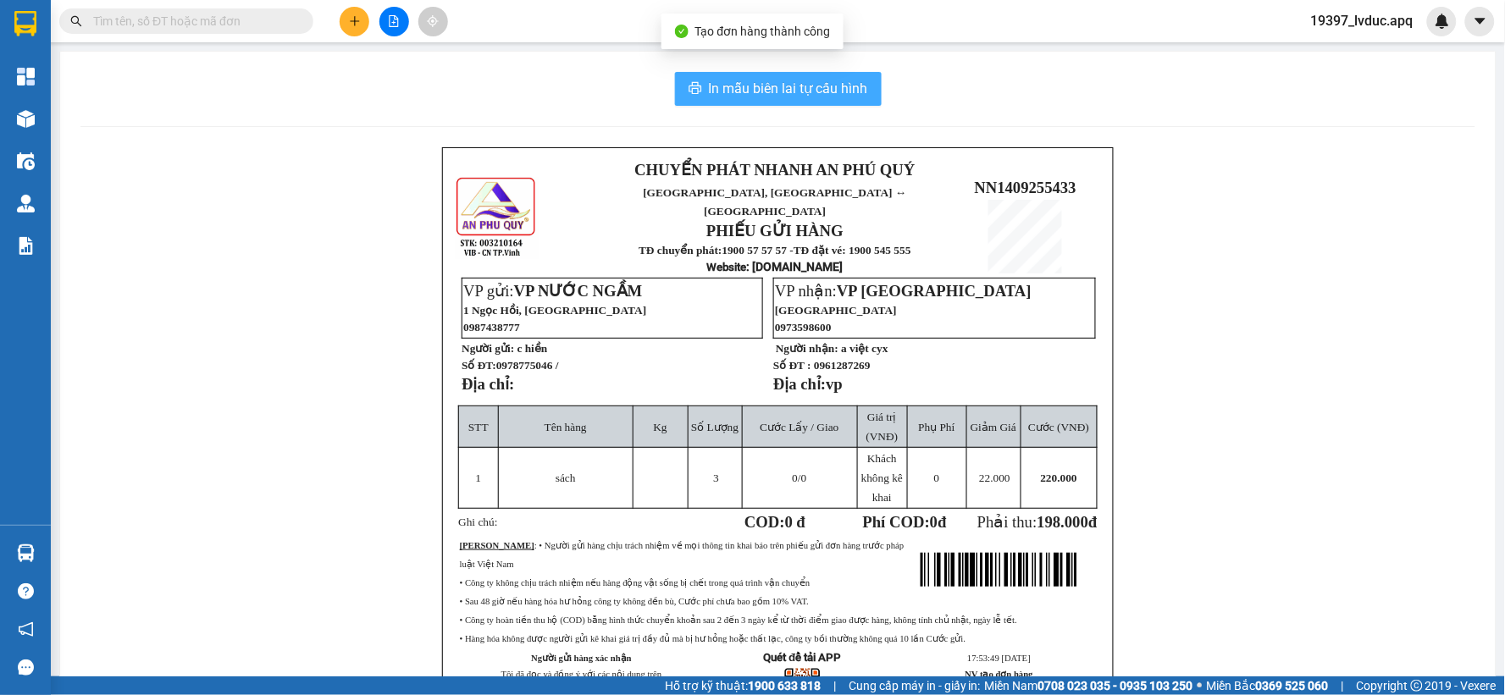
click at [778, 77] on button "In mẫu biên lai tự cấu hình" at bounding box center [778, 89] width 207 height 34
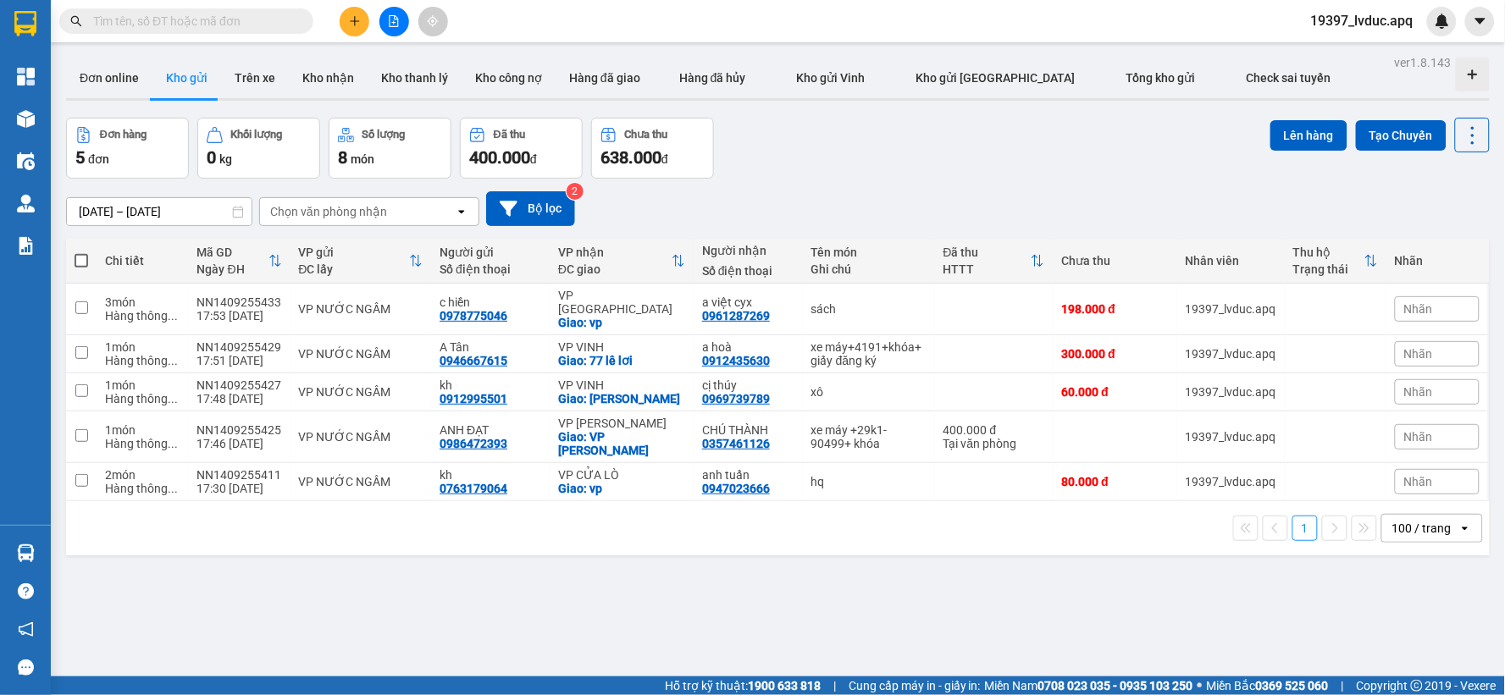
click at [919, 214] on div "12/09/2025 – 14/09/2025 Press the down arrow key to interact with the calendar …" at bounding box center [778, 208] width 1424 height 35
click at [995, 191] on div "12/09/2025 – 14/09/2025 Press the down arrow key to interact with the calendar …" at bounding box center [778, 208] width 1424 height 35
click at [984, 191] on div "12/09/2025 – 14/09/2025 Press the down arrow key to interact with the calendar …" at bounding box center [778, 208] width 1424 height 35
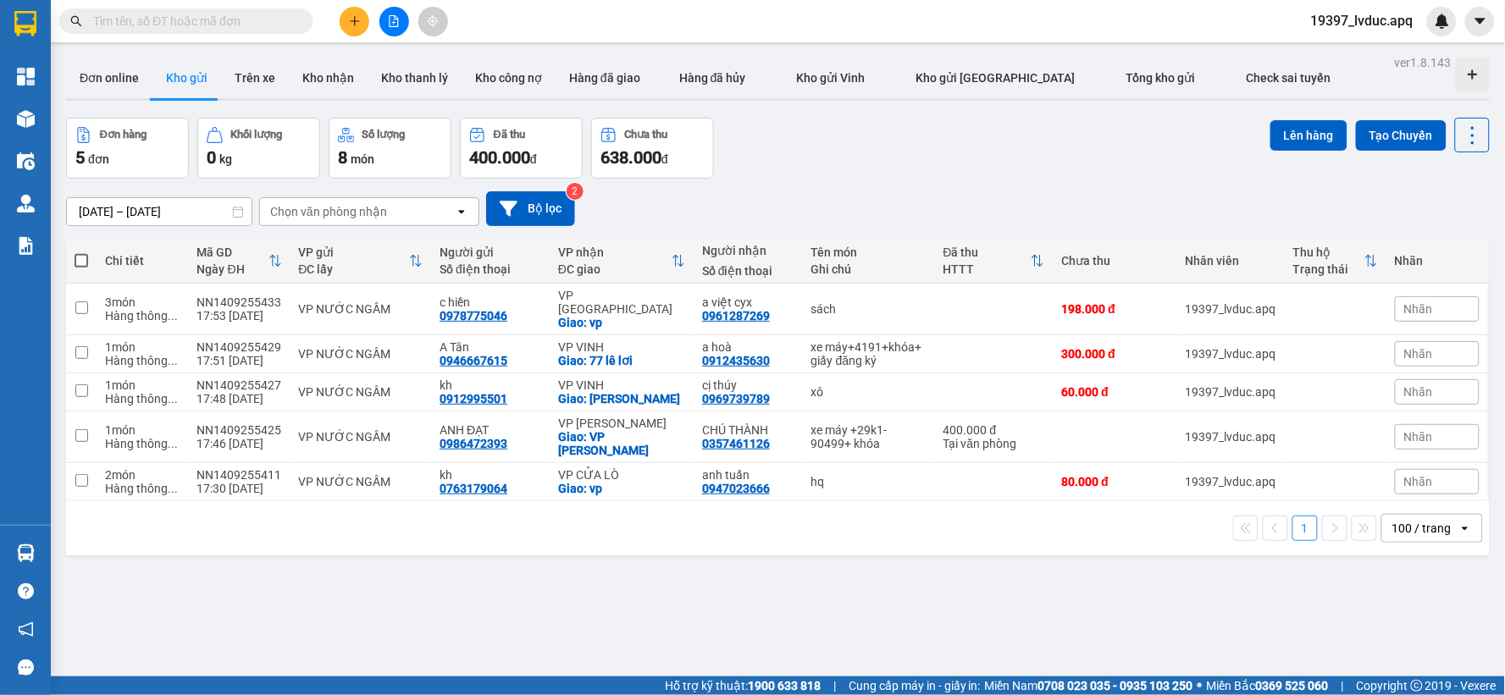
click at [984, 191] on div "12/09/2025 – 14/09/2025 Press the down arrow key to interact with the calendar …" at bounding box center [778, 208] width 1424 height 35
click at [1070, 171] on div "Đơn hàng 5 đơn Khối lượng 0 kg Số lượng 8 món Đã thu 400.000 đ Chưa thu 638.000…" at bounding box center [778, 148] width 1424 height 61
click at [352, 21] on icon "plus" at bounding box center [354, 20] width 9 height 1
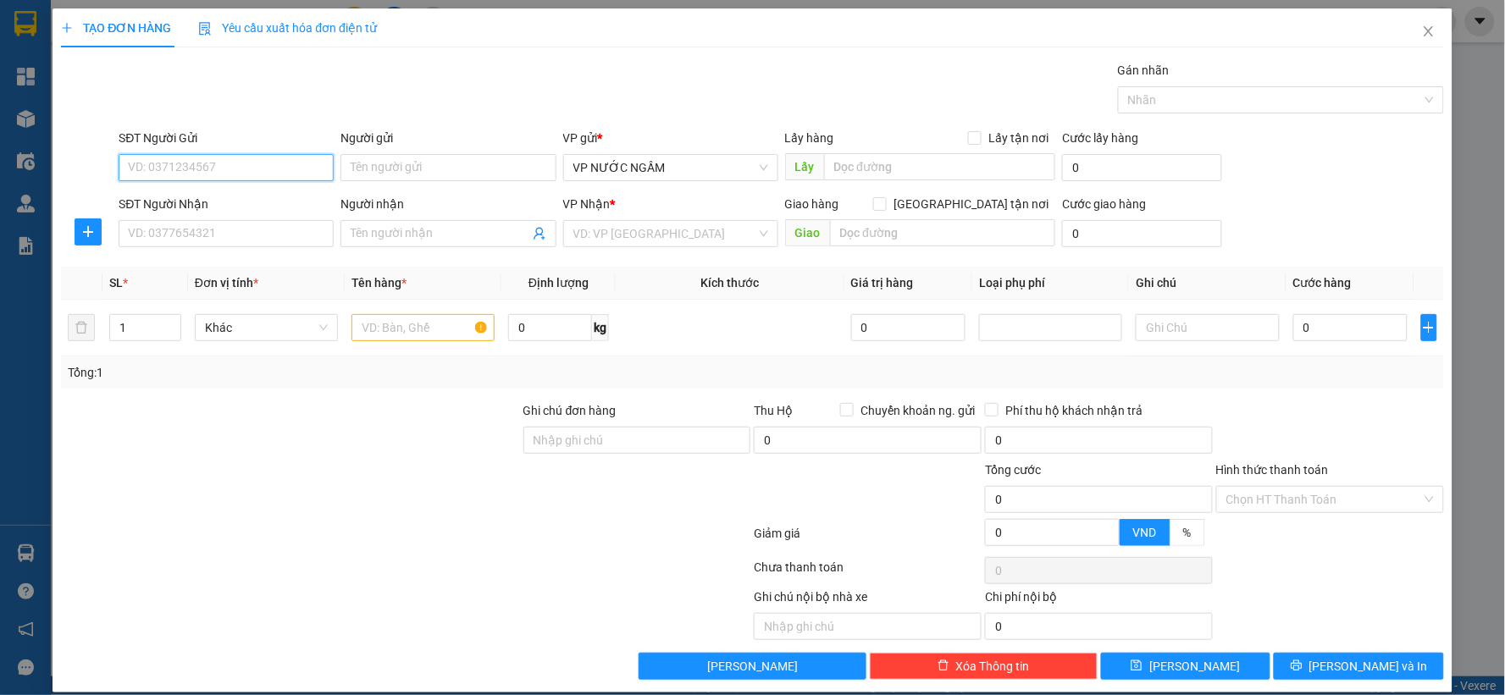
click at [235, 176] on input "SĐT Người Gửi" at bounding box center [226, 167] width 215 height 27
click at [235, 174] on input "SĐT Người Gửi" at bounding box center [226, 167] width 215 height 27
click at [240, 166] on input "SĐT Người Gửi" at bounding box center [226, 167] width 215 height 27
click at [246, 159] on input "SĐT Người Gửi" at bounding box center [226, 167] width 215 height 27
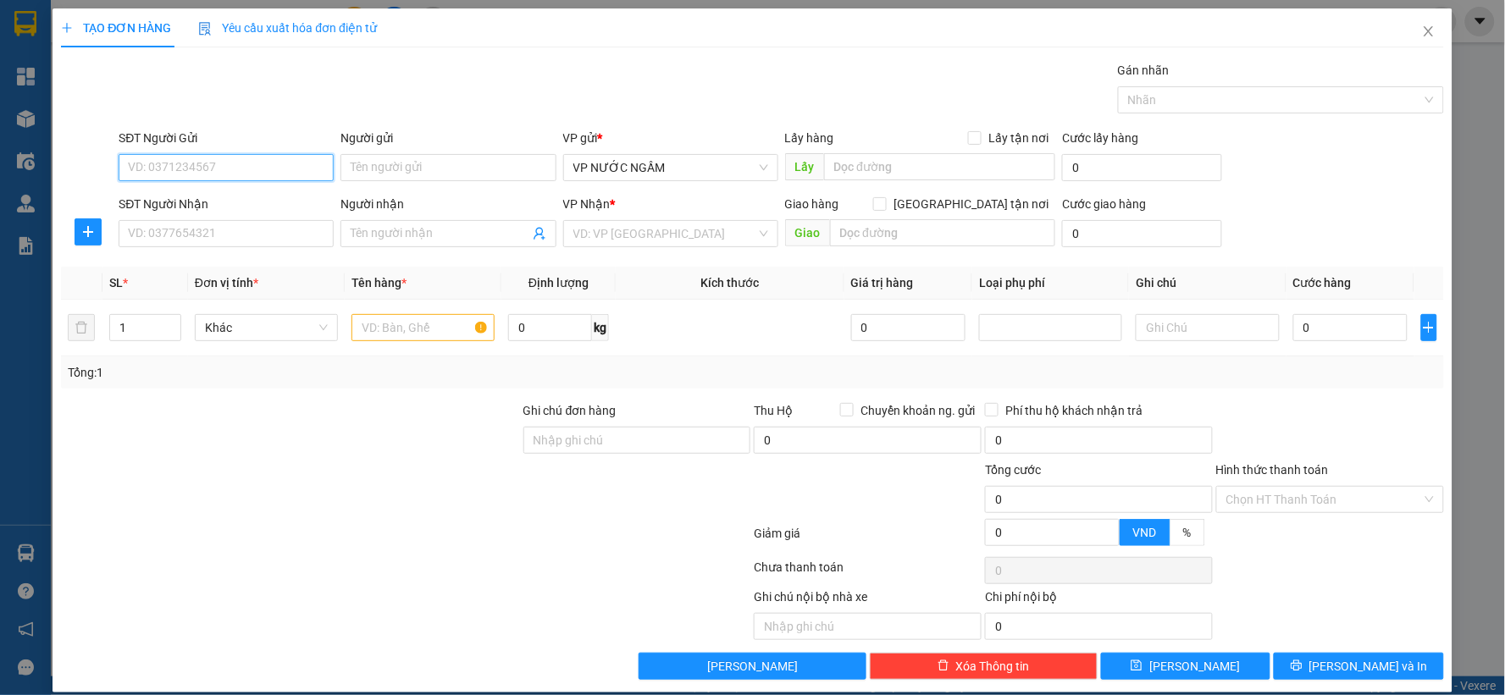
click at [246, 159] on input "SĐT Người Gửi" at bounding box center [226, 167] width 215 height 27
click at [167, 201] on div "0945555333" at bounding box center [224, 201] width 193 height 19
type input "0945555333"
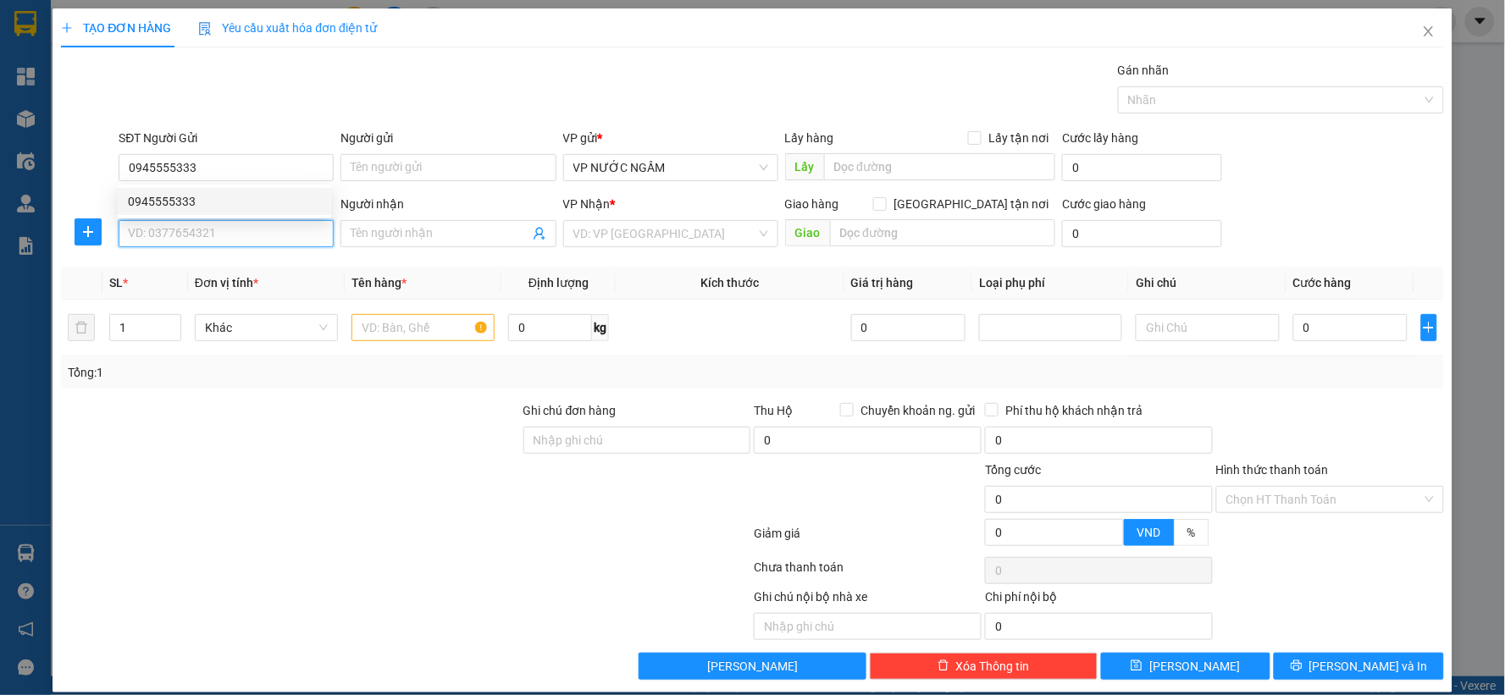
click at [195, 234] on input "SĐT Người Nhận" at bounding box center [226, 233] width 215 height 27
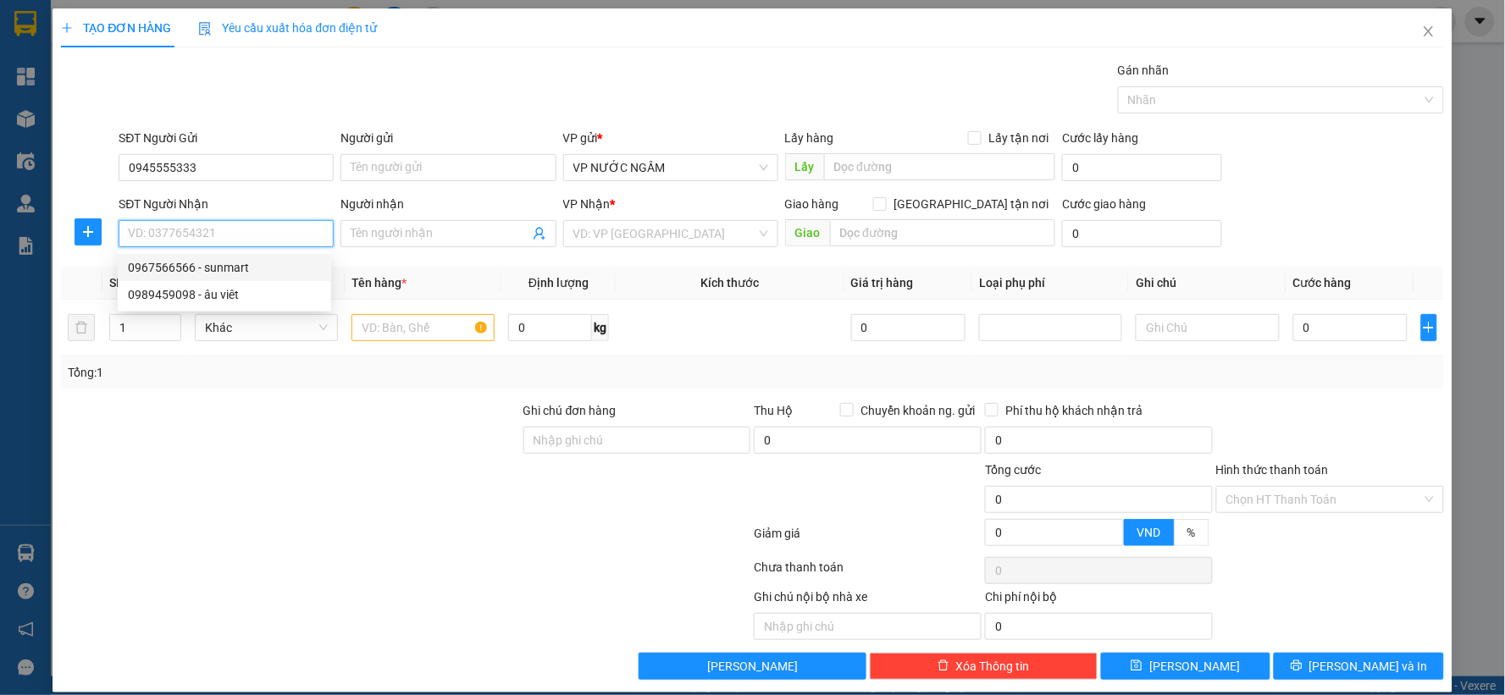
click at [227, 269] on div "0967566566 - sunmart" at bounding box center [224, 267] width 193 height 19
type input "0967566566"
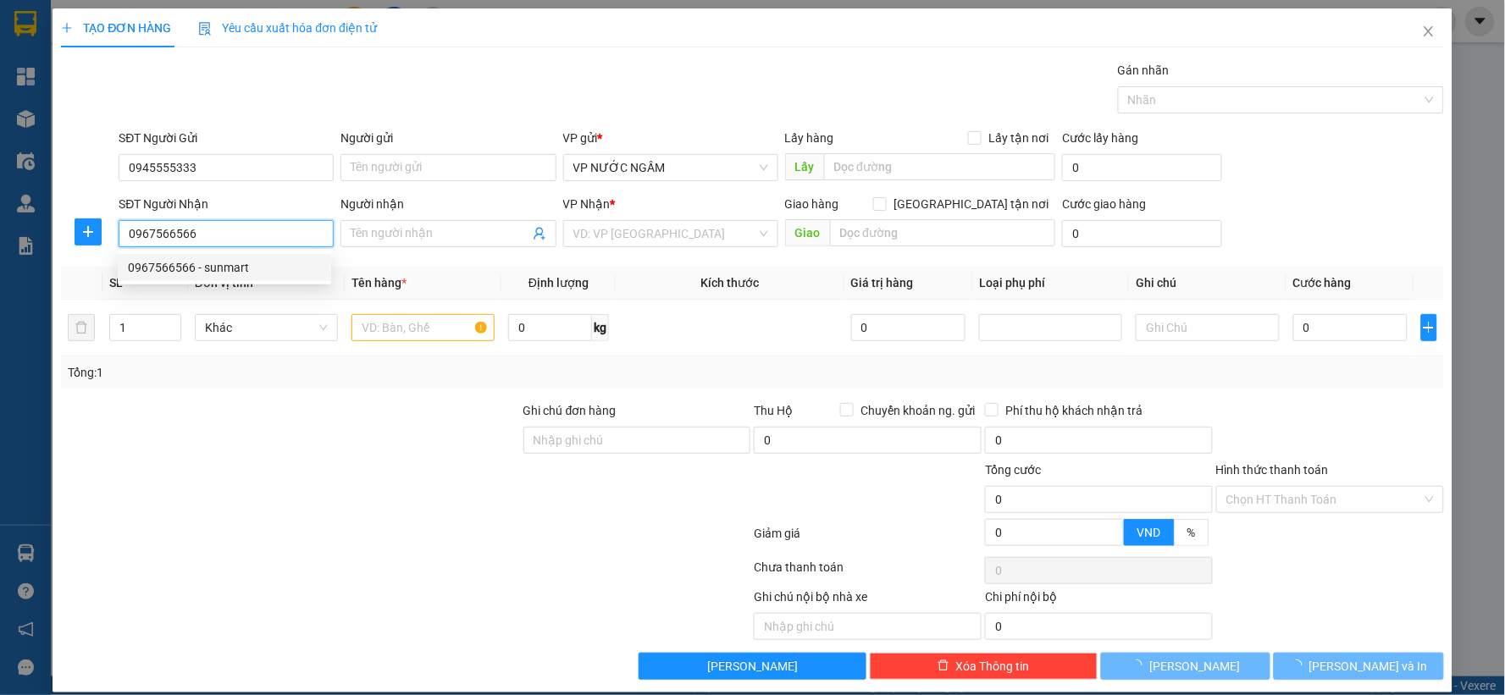
type input "sunmart"
checkbox input "true"
type input "29 đốc thiết"
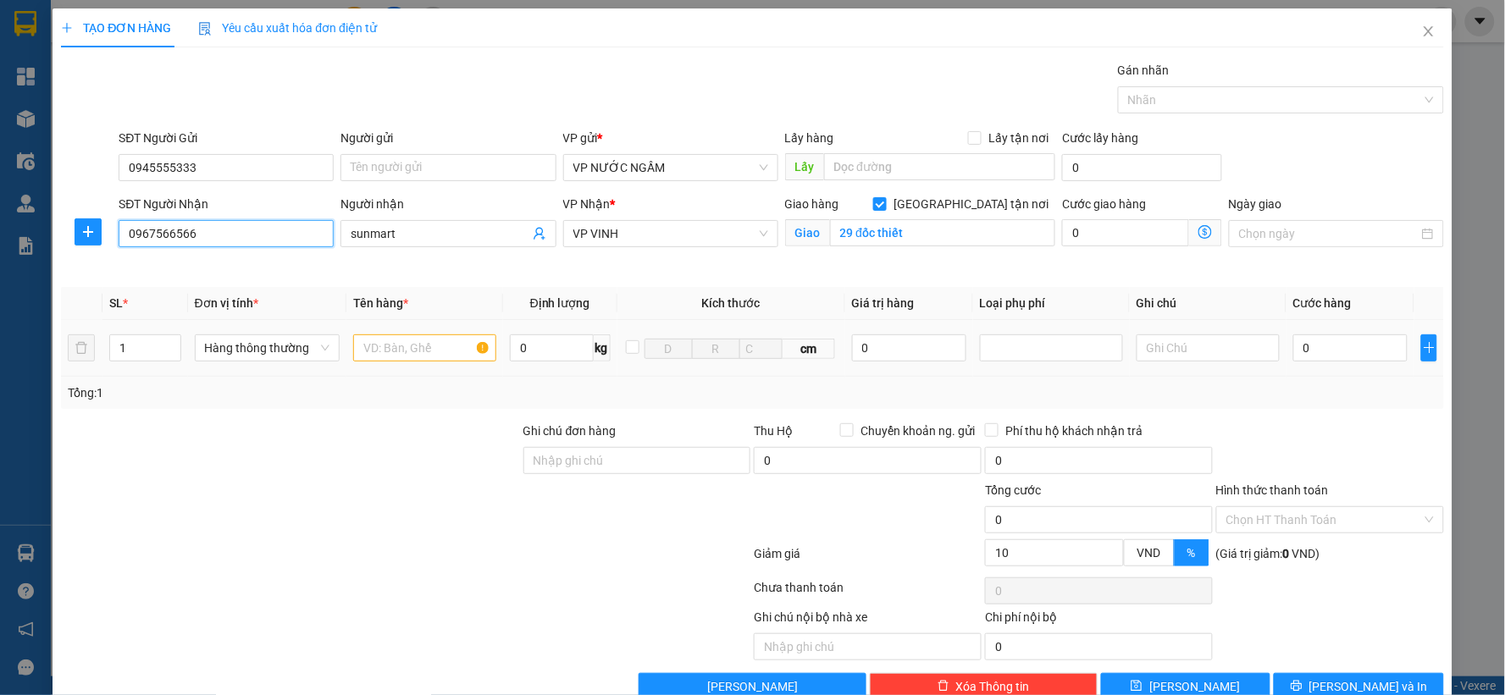
type input "10"
click at [426, 339] on input "text" at bounding box center [424, 348] width 143 height 27
type input "cá"
click at [1389, 350] on input "0" at bounding box center [1350, 348] width 114 height 27
type input "5"
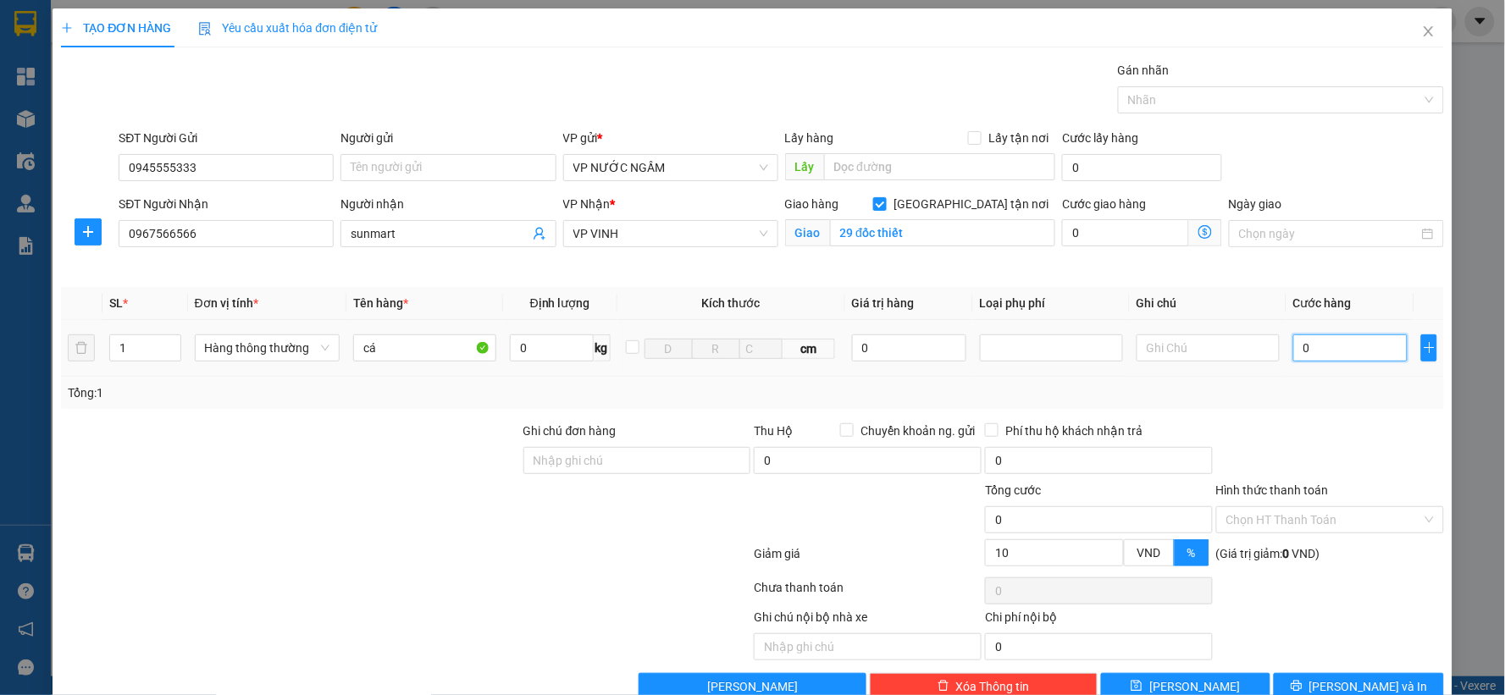
type input "5"
type input "0"
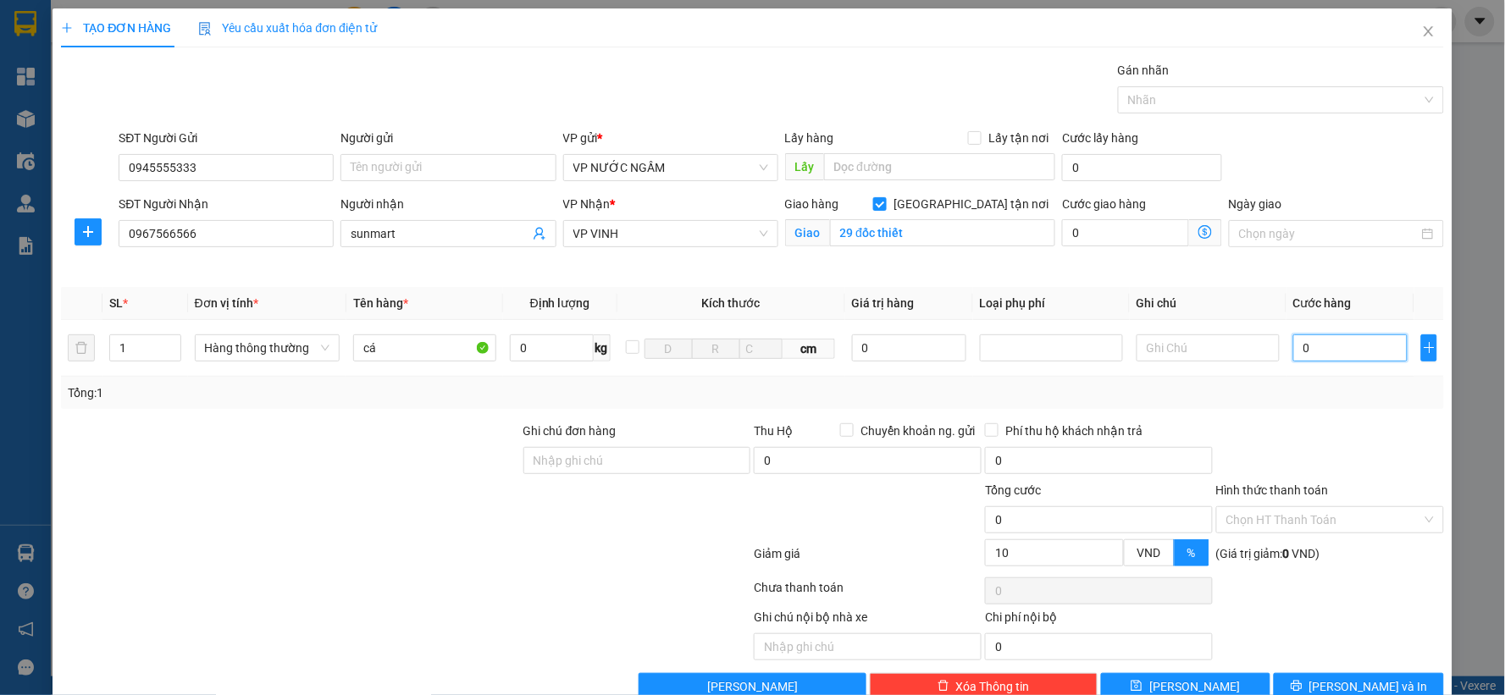
type input "06"
type input "6"
type input "060"
type input "60"
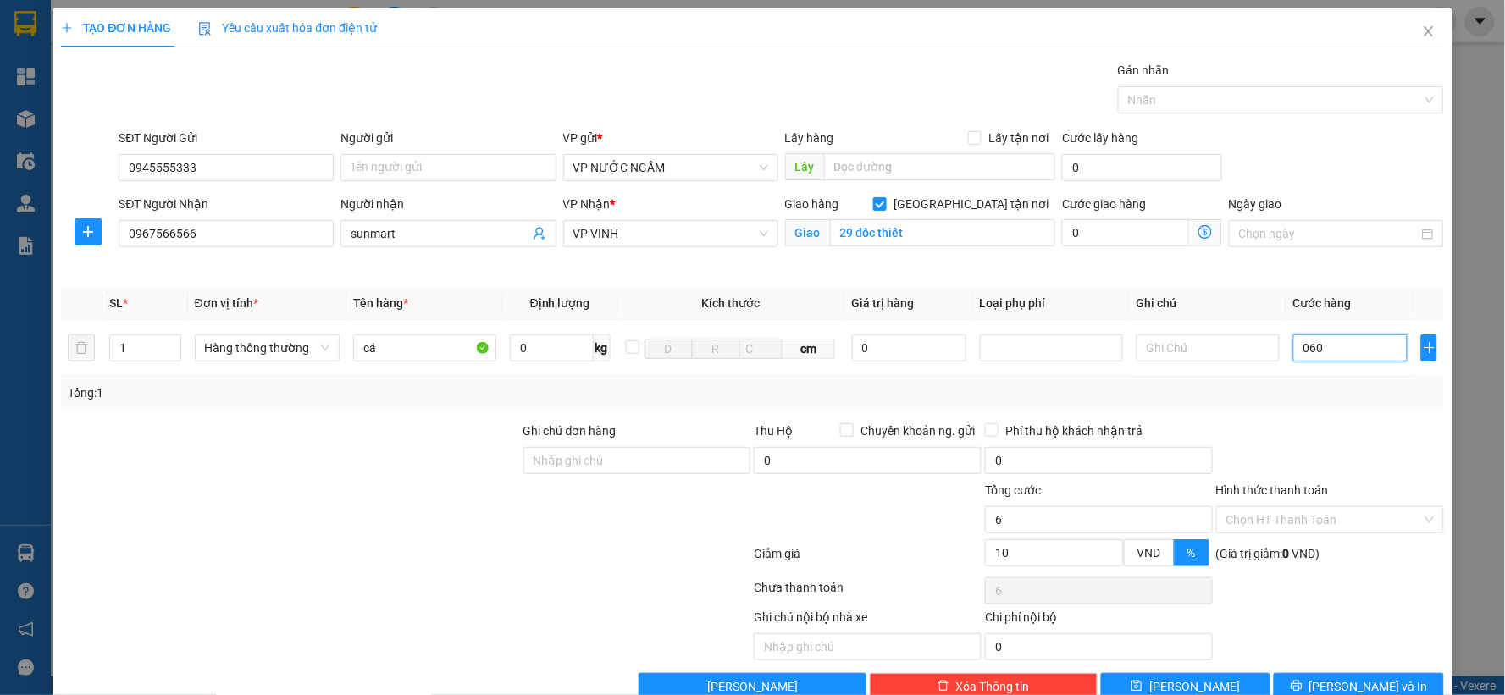
type input "60"
type input "60.000"
type input "54.000"
drag, startPoint x: 1356, startPoint y: 391, endPoint x: 1357, endPoint y: 464, distance: 72.9
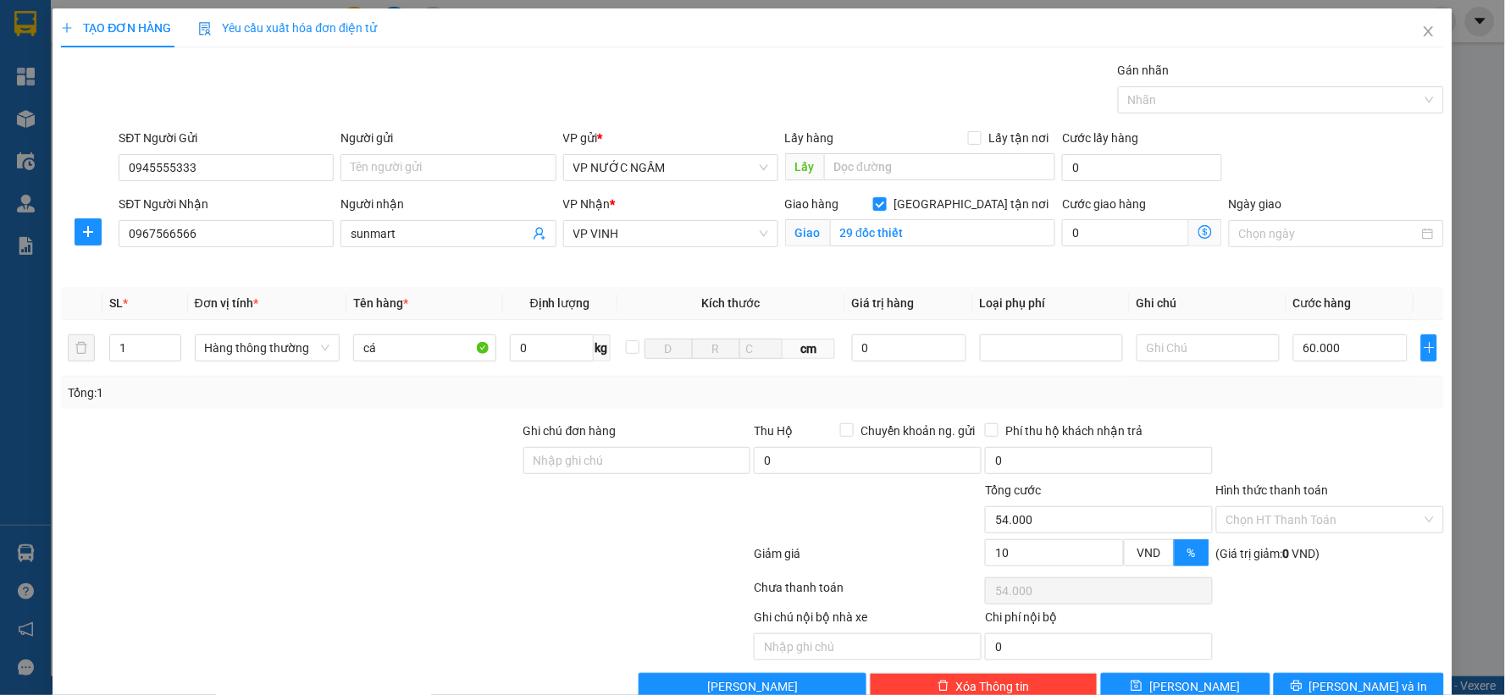
click at [1353, 392] on div "Tổng: 1" at bounding box center [753, 393] width 1370 height 19
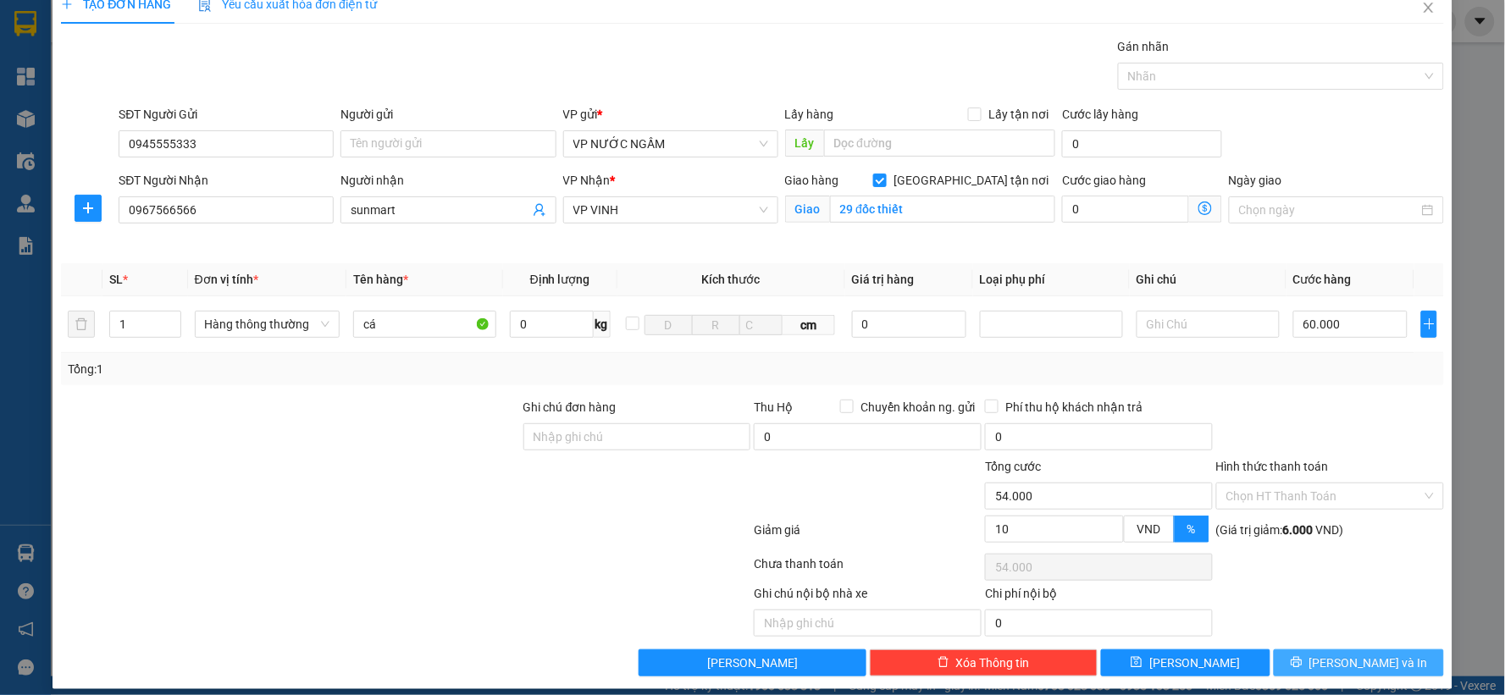
scroll to position [38, 0]
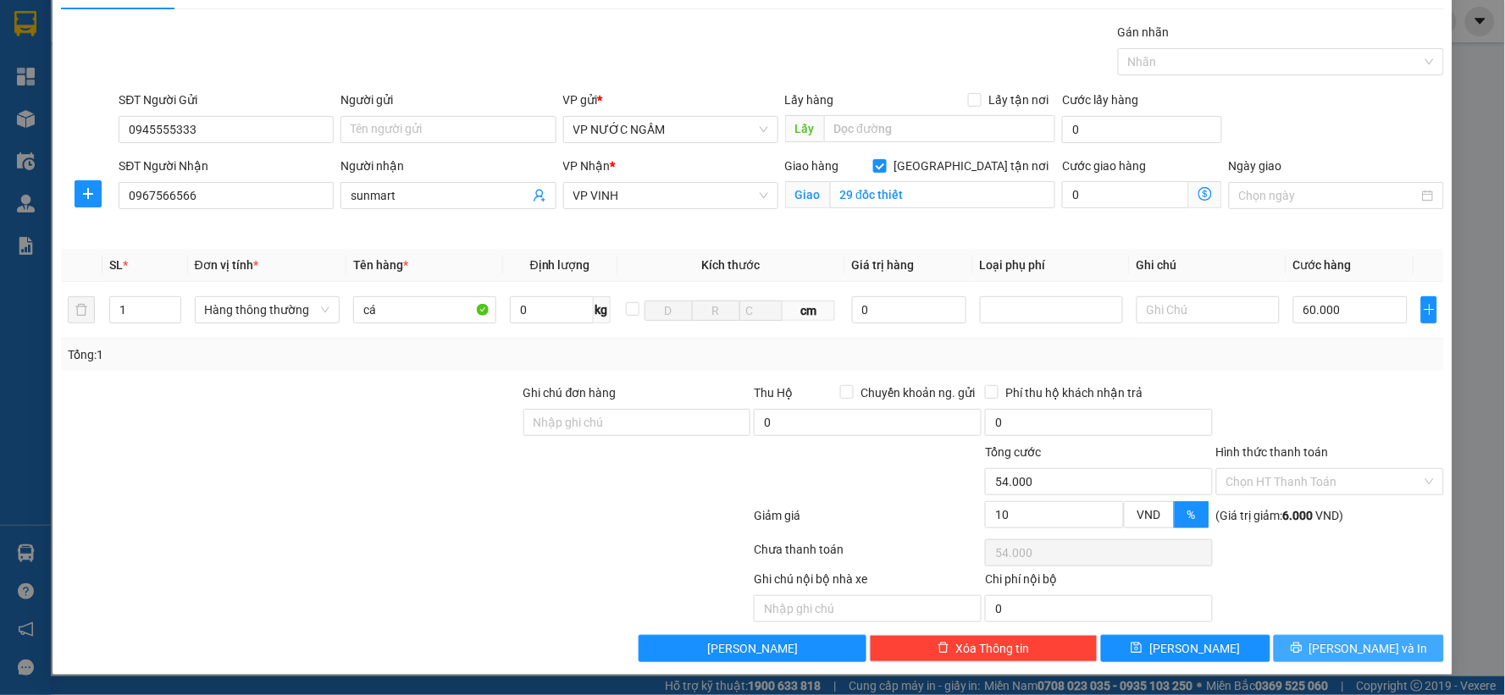
drag, startPoint x: 1353, startPoint y: 649, endPoint x: 1306, endPoint y: 596, distance: 70.2
click at [1354, 649] on span "[PERSON_NAME] và In" at bounding box center [1369, 649] width 119 height 19
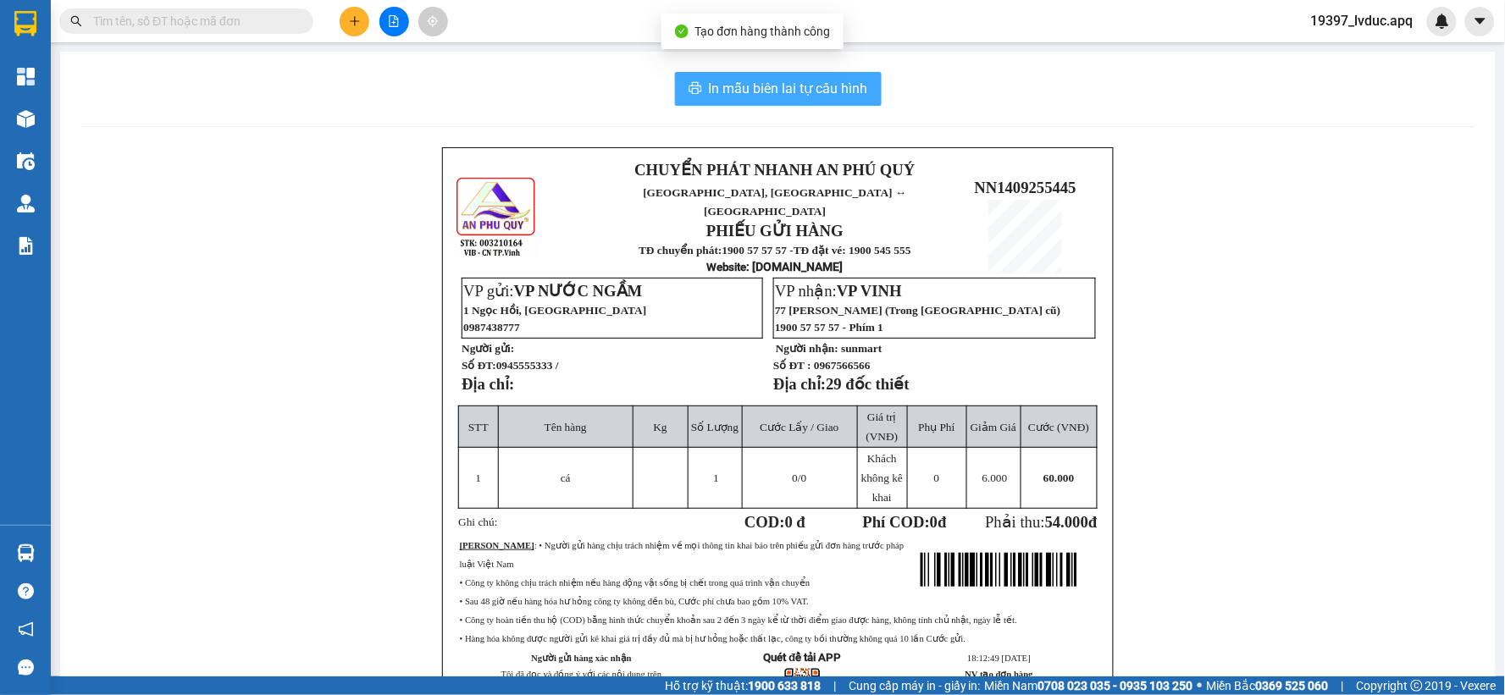
click at [827, 102] on button "In mẫu biên lai tự cấu hình" at bounding box center [778, 89] width 207 height 34
click at [823, 98] on span "In mẫu biên lai tự cấu hình" at bounding box center [788, 88] width 159 height 21
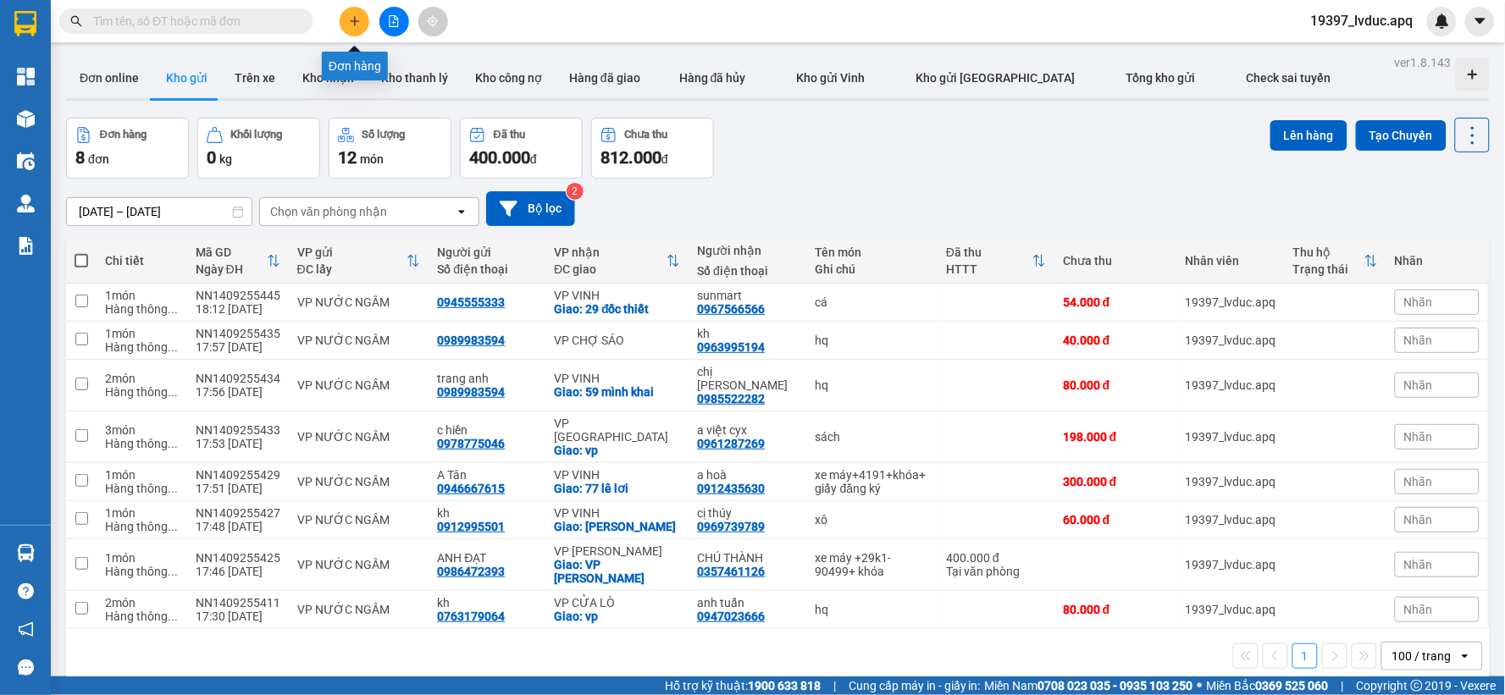
click at [361, 18] on button at bounding box center [355, 22] width 30 height 30
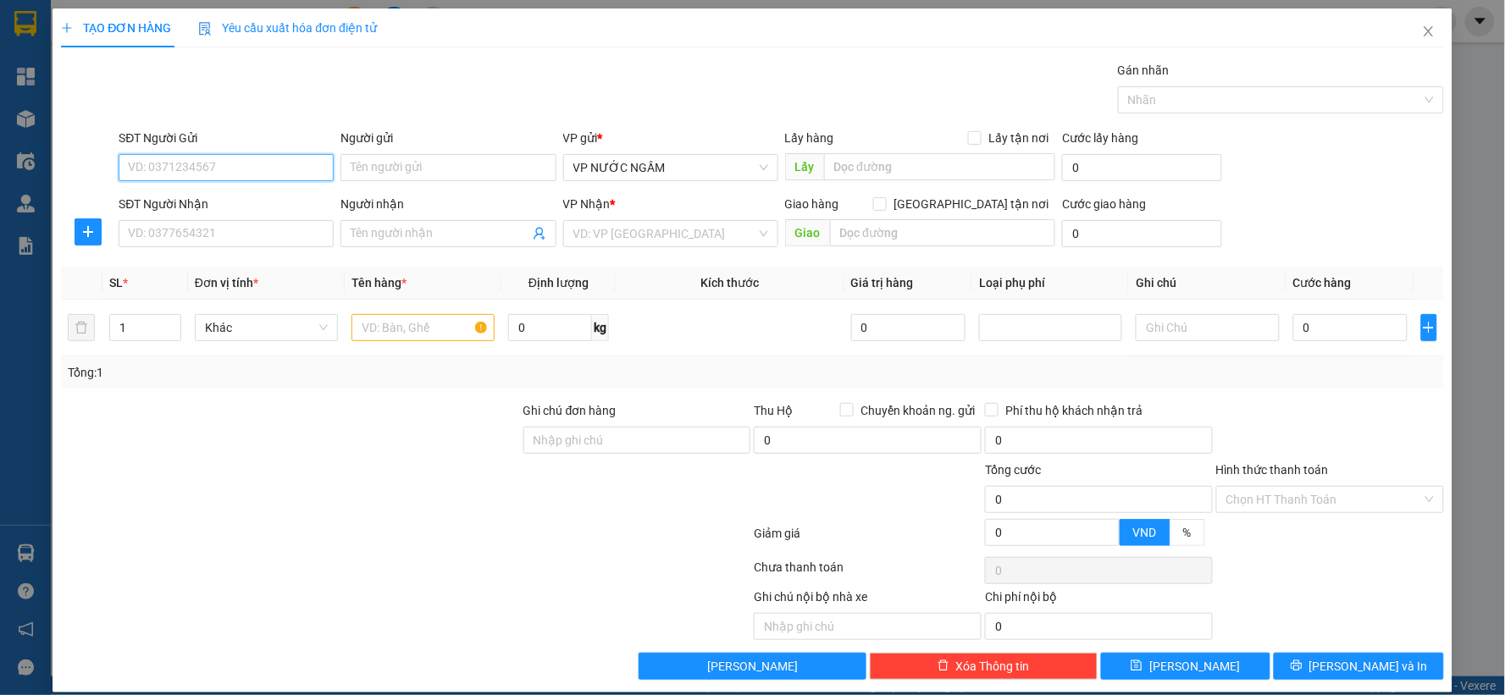
click at [221, 172] on input "SĐT Người Gửi" at bounding box center [226, 167] width 215 height 27
click at [227, 152] on div "SĐT Người Gửi" at bounding box center [226, 141] width 215 height 25
click at [230, 158] on input "SĐT Người Gửi" at bounding box center [226, 167] width 215 height 27
click at [226, 165] on input "SĐT Người Gửi" at bounding box center [226, 167] width 215 height 27
click at [214, 209] on div "0939557388 - a dương" at bounding box center [224, 201] width 193 height 19
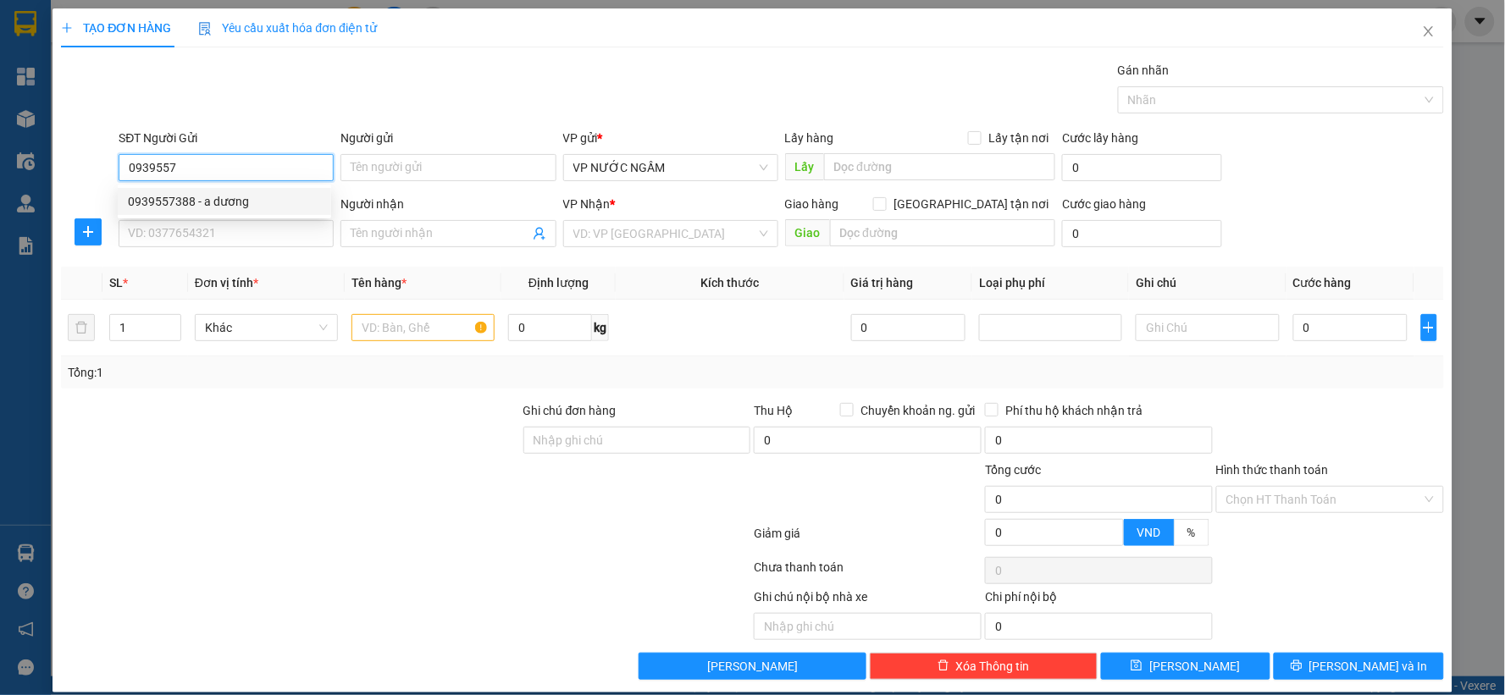
type input "0939557388"
type input "a dương"
type input "STK 1015650871 Nguyễn Văn Dương Vietcombank"
type input "0939557388"
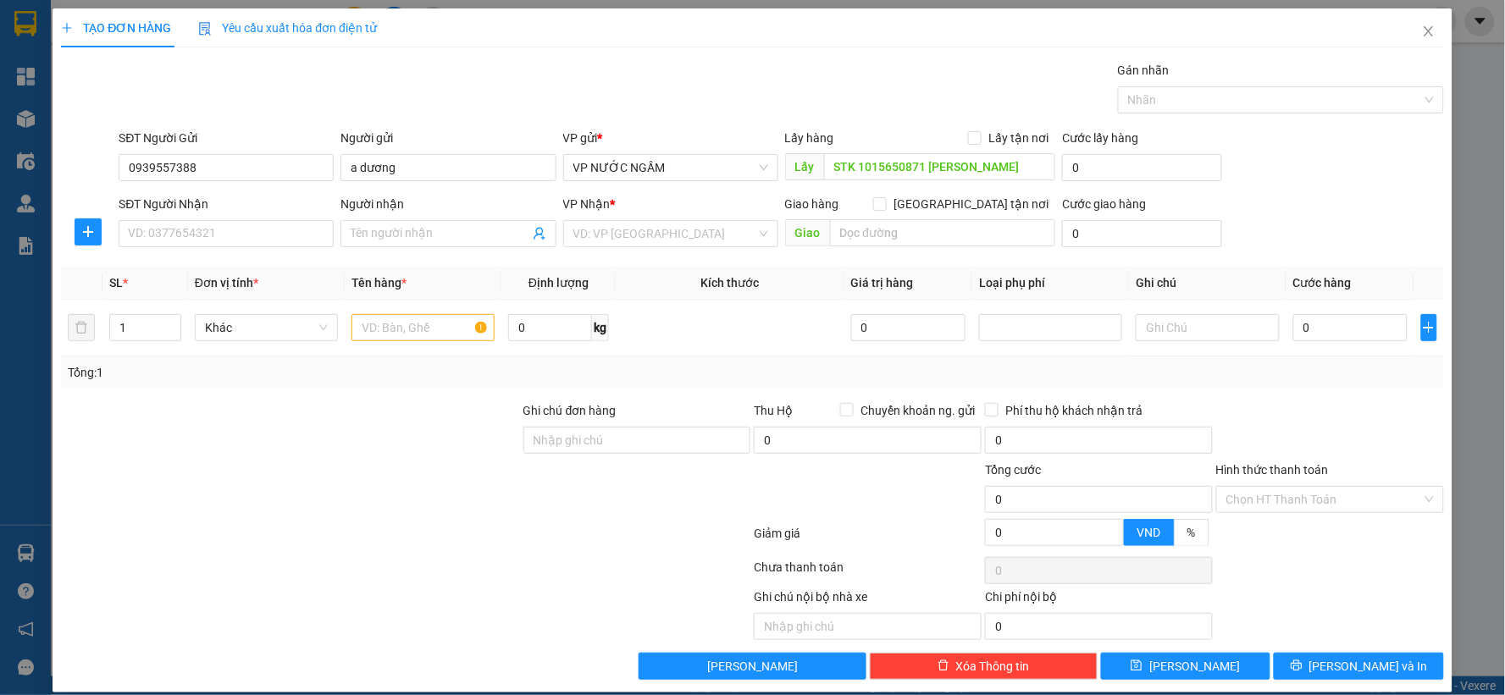
click at [208, 251] on div "SĐT Người Nhận VD: 0377654321" at bounding box center [226, 224] width 215 height 59
click at [212, 242] on input "SĐT Người Nhận" at bounding box center [226, 233] width 215 height 27
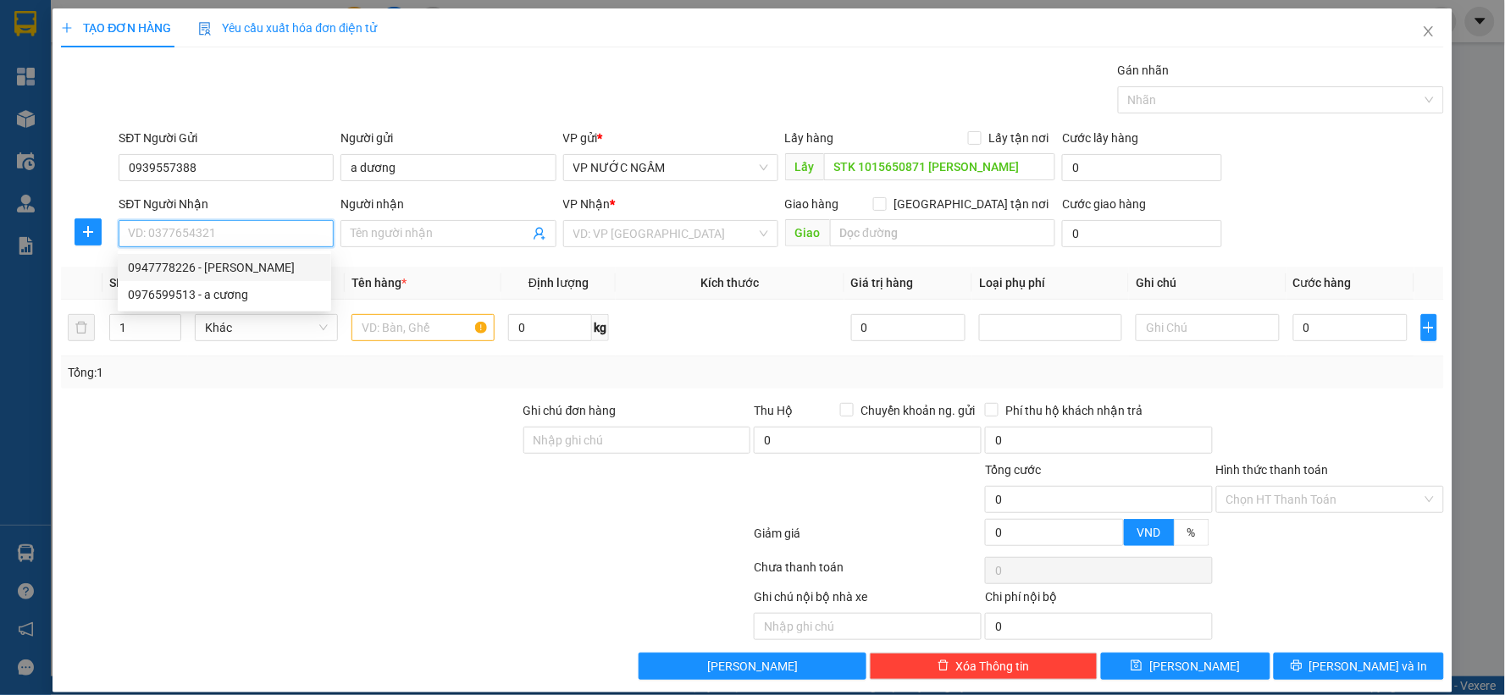
click at [215, 269] on div "0947778226 - huy đức" at bounding box center [224, 267] width 193 height 19
type input "0947778226"
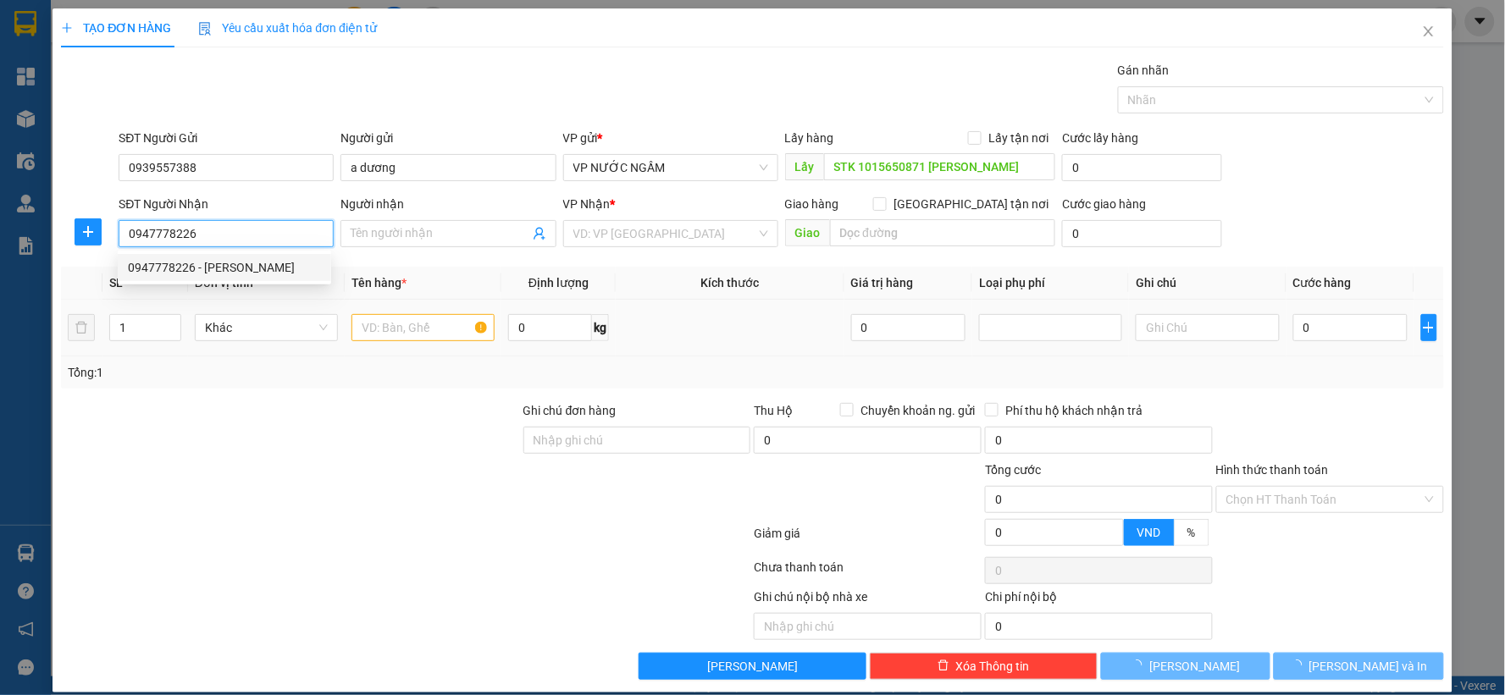
type input "[PERSON_NAME]"
checkbox input "true"
type input "28 lê lợi"
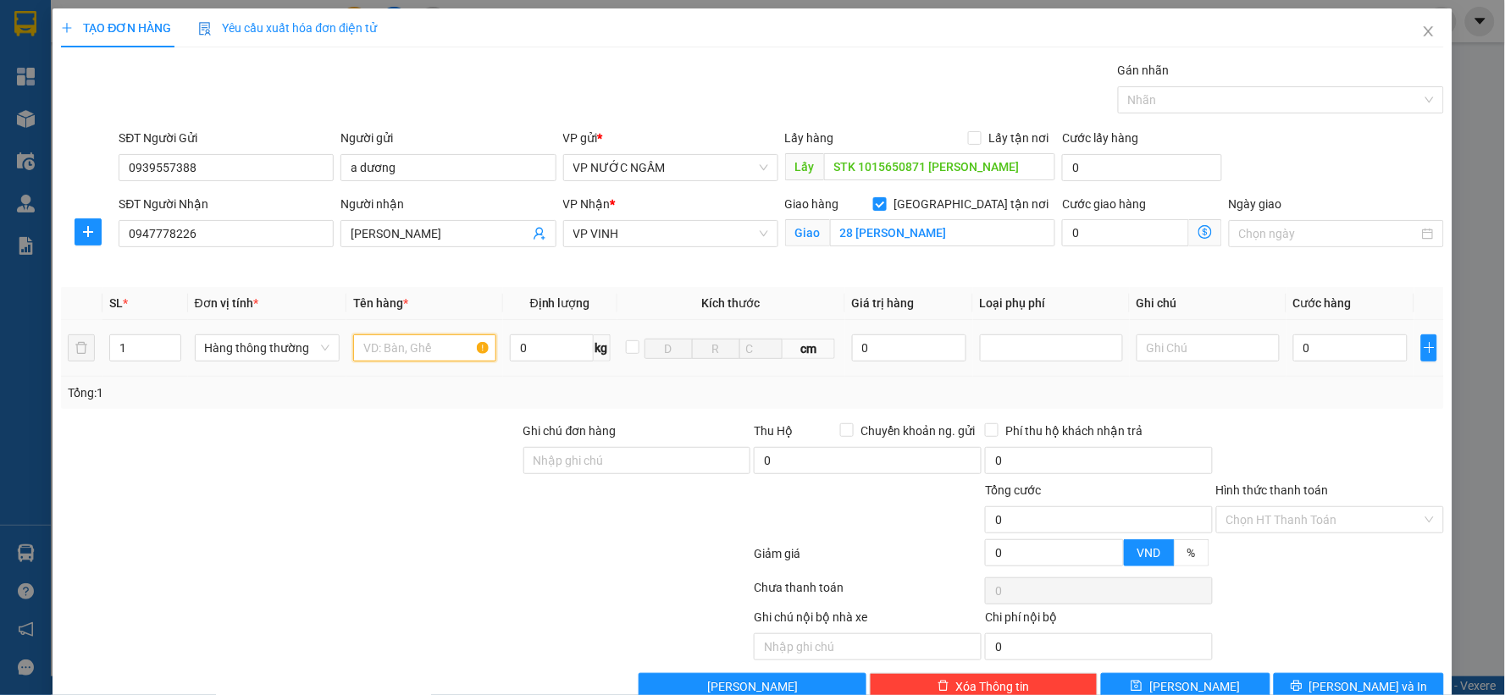
click at [390, 346] on input "text" at bounding box center [424, 348] width 143 height 27
click at [418, 346] on input "text" at bounding box center [424, 348] width 143 height 27
type input "dây phản quang"
click at [1369, 349] on input "0" at bounding box center [1350, 348] width 114 height 27
type input "5"
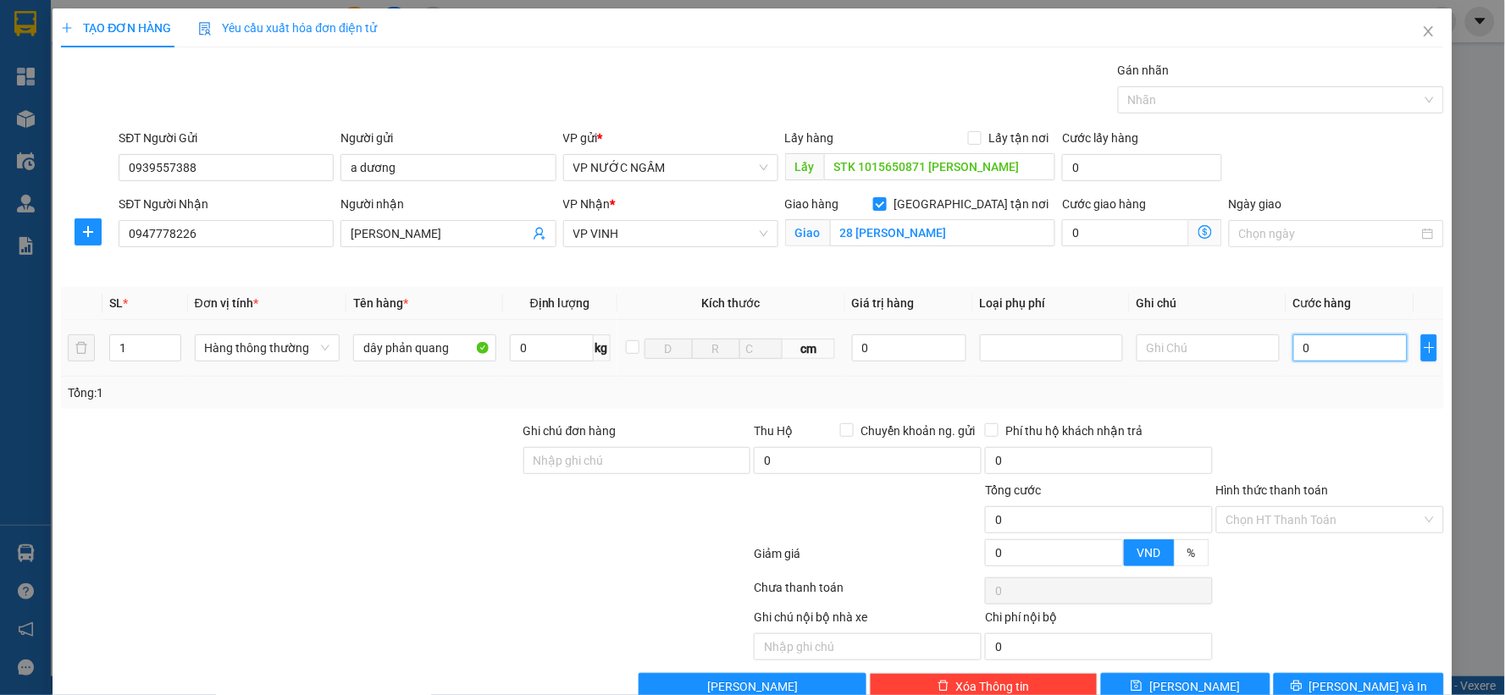
type input "5"
type input "50"
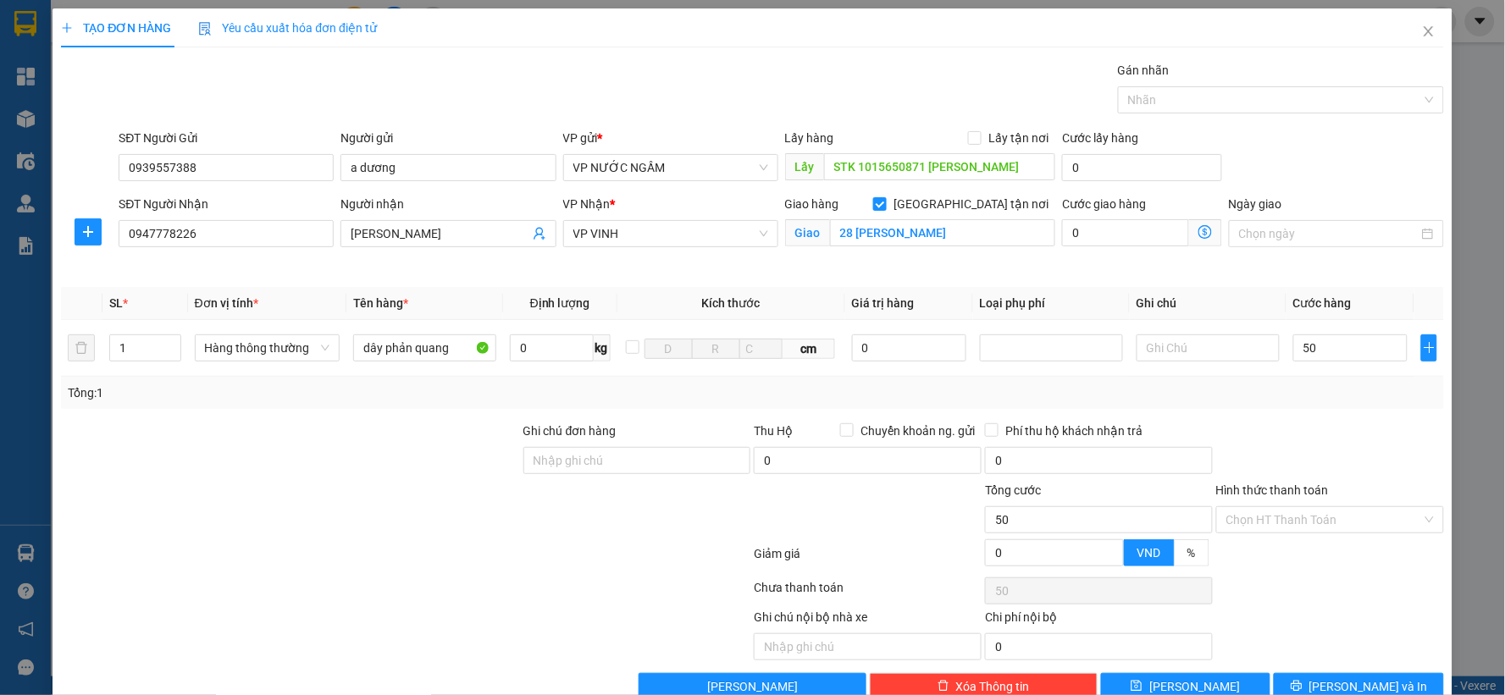
type input "50.000"
click at [1342, 391] on div "Tổng: 1" at bounding box center [753, 393] width 1370 height 19
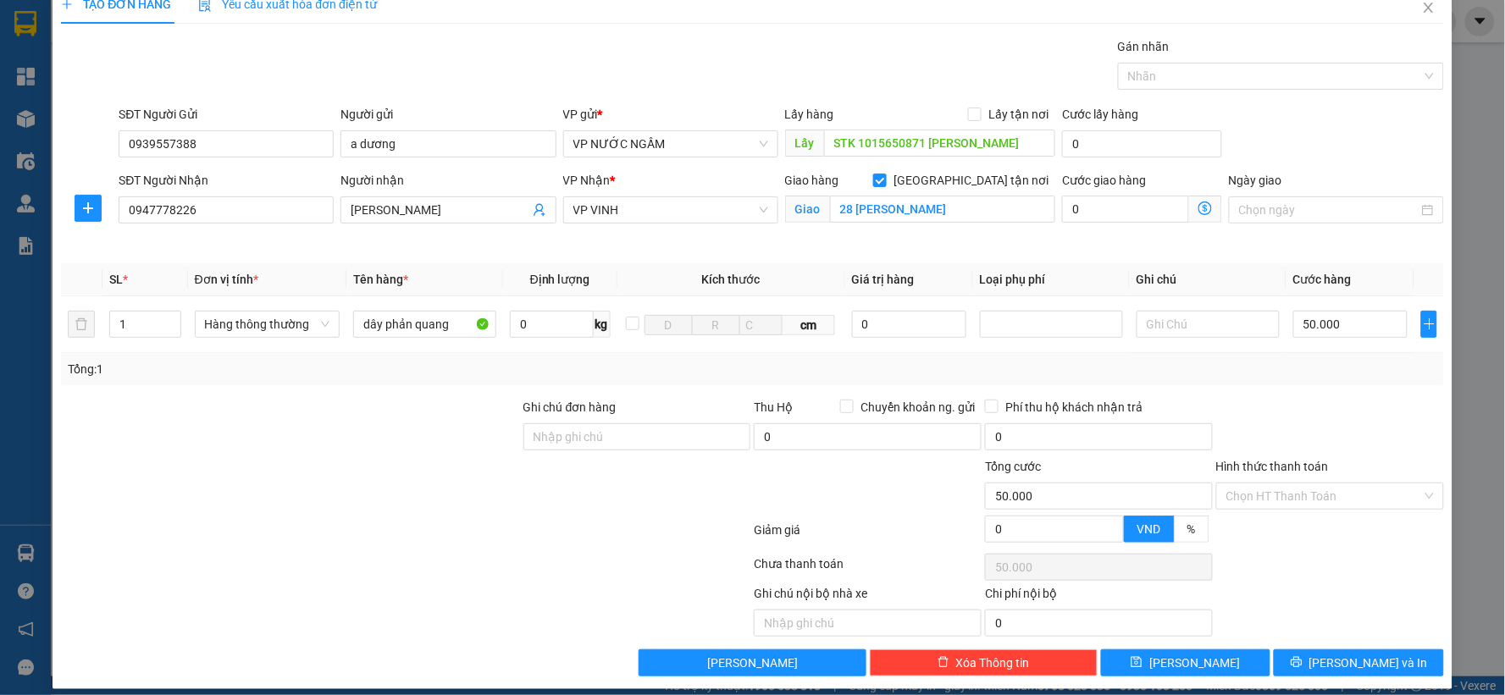
scroll to position [38, 0]
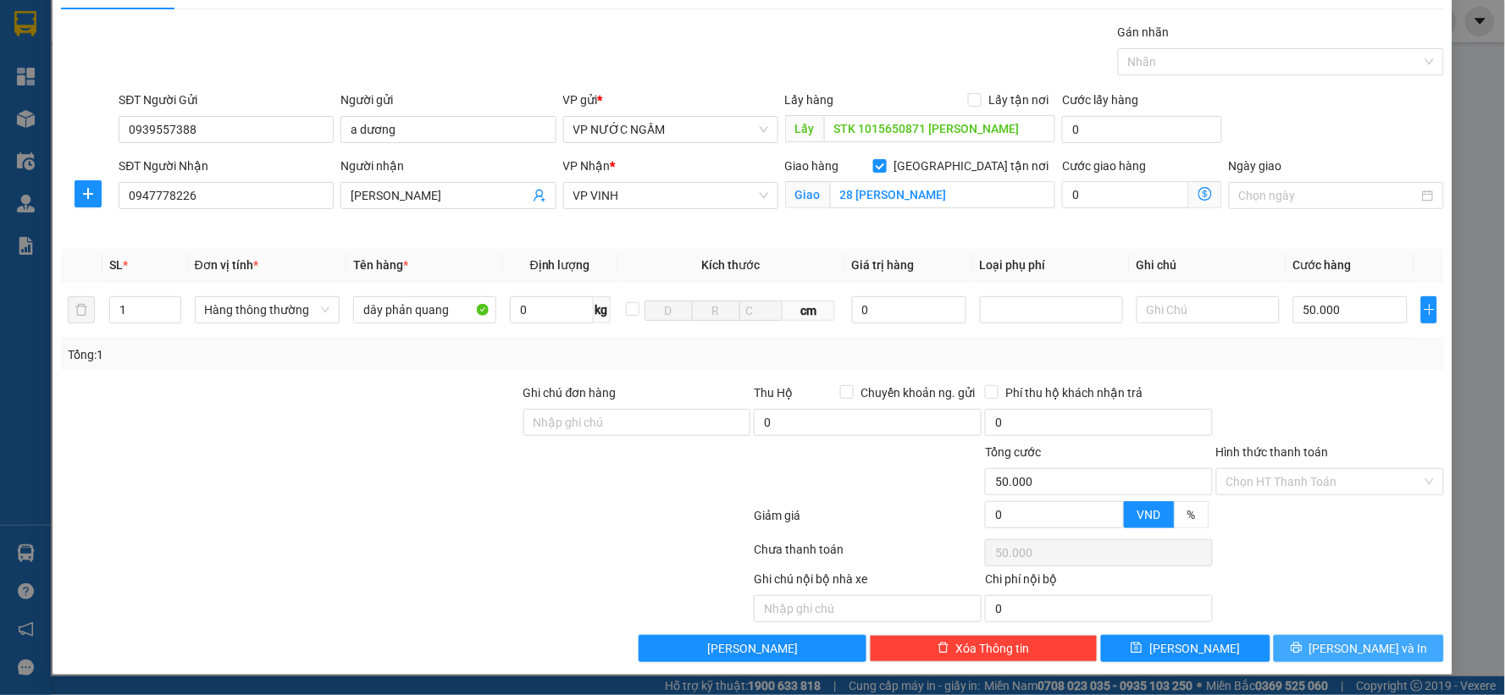
drag, startPoint x: 1375, startPoint y: 641, endPoint x: 1342, endPoint y: 624, distance: 37.1
click at [1376, 641] on span "[PERSON_NAME] và In" at bounding box center [1369, 649] width 119 height 19
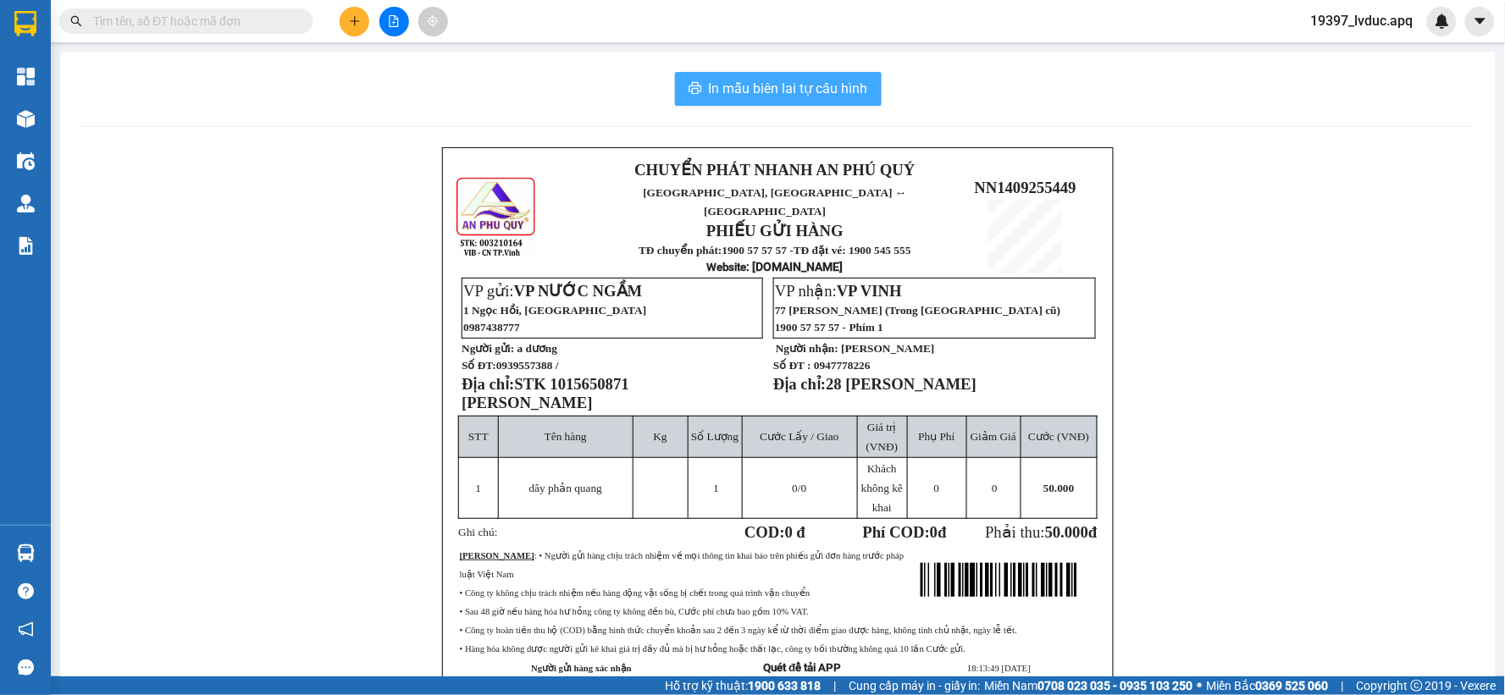
click at [790, 74] on button "In mẫu biên lai tự cấu hình" at bounding box center [778, 89] width 207 height 34
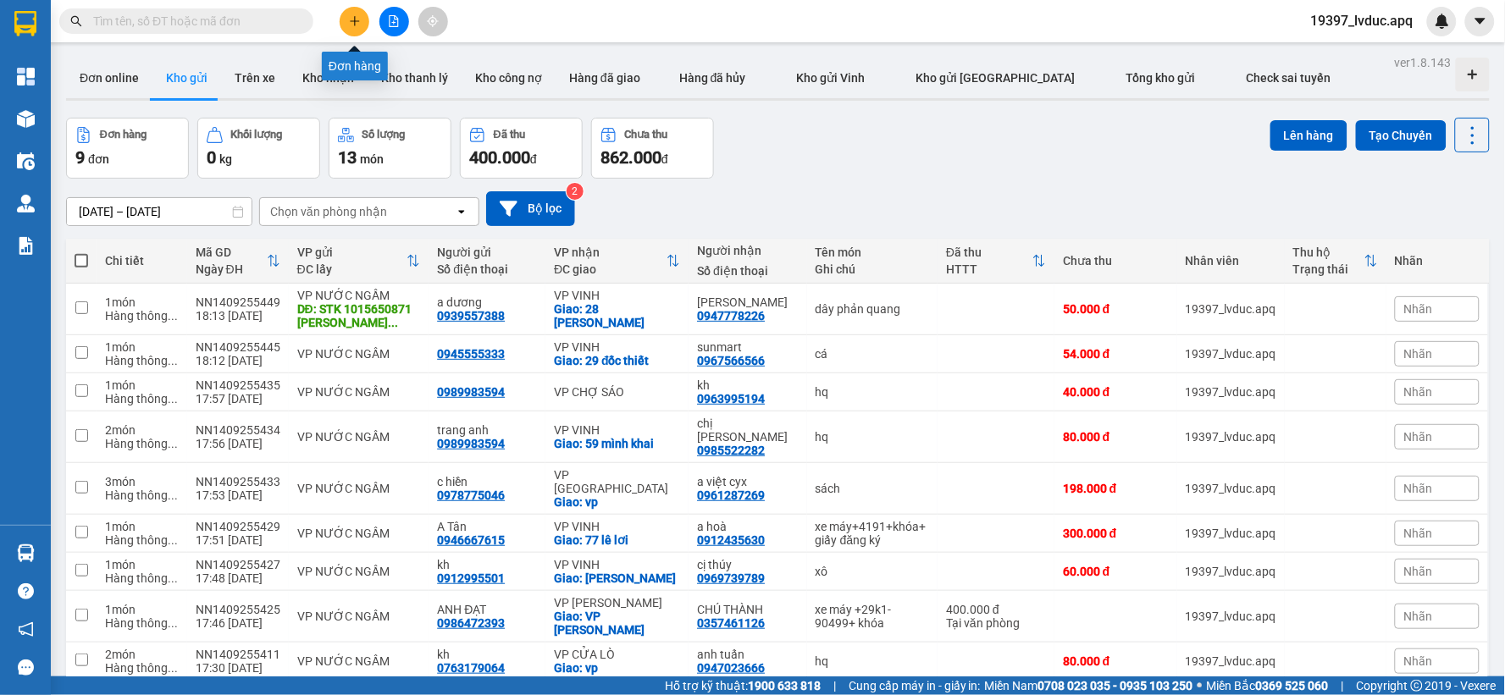
click at [345, 25] on button at bounding box center [355, 22] width 30 height 30
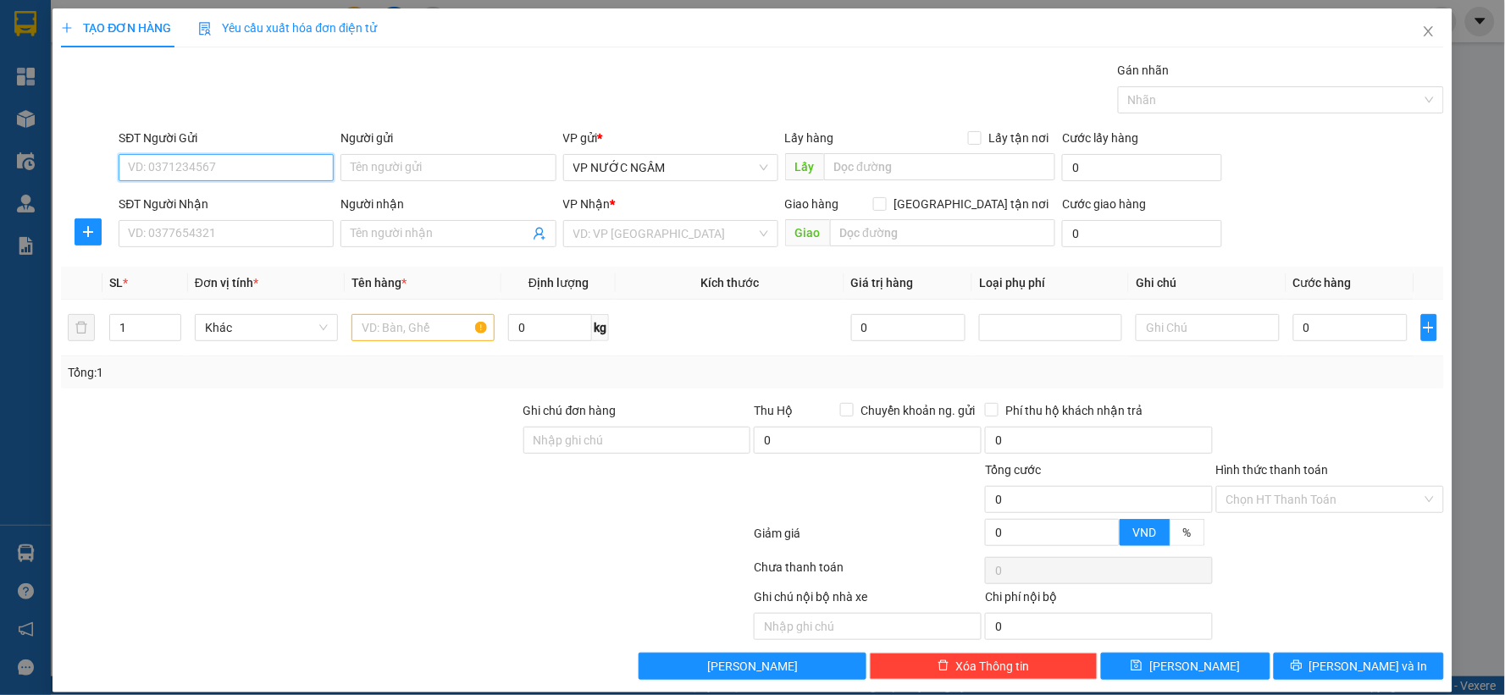
click at [149, 165] on input "SĐT Người Gửi" at bounding box center [226, 167] width 215 height 27
type input "0988288896"
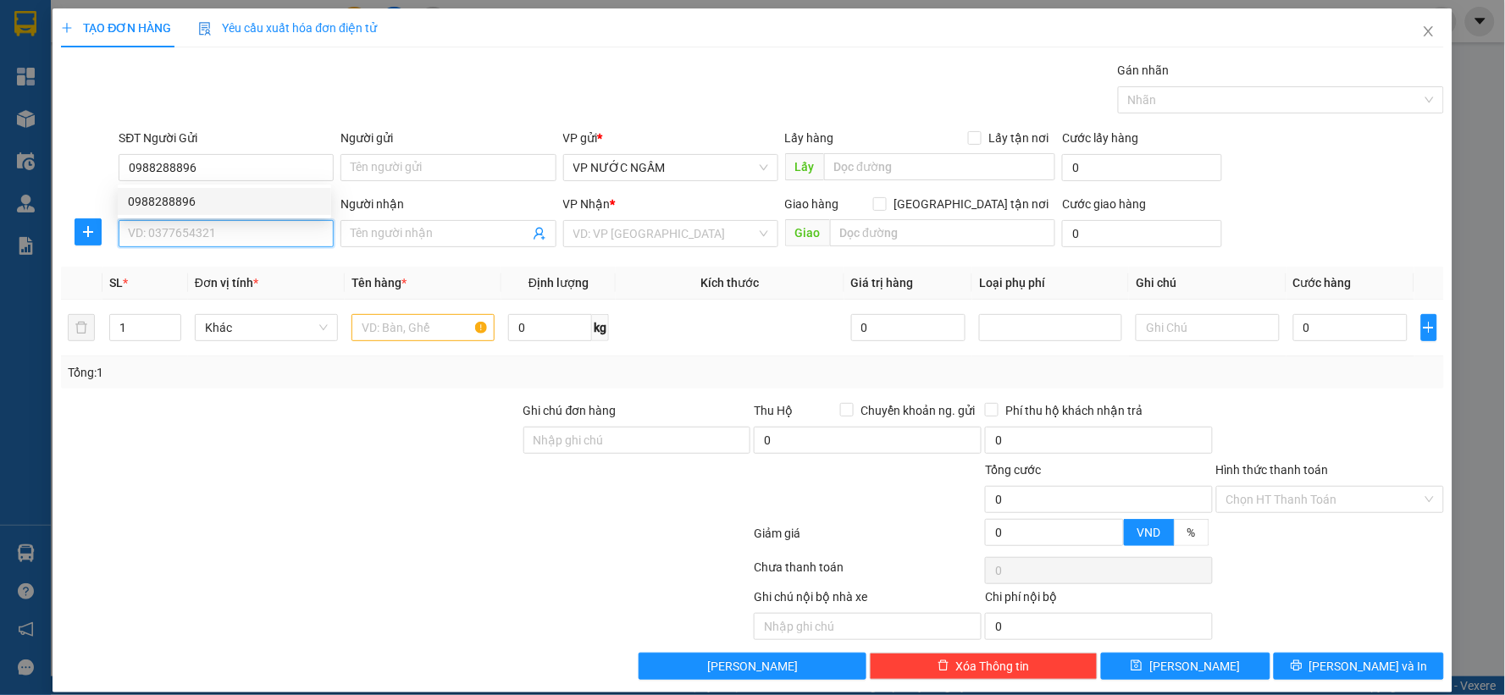
click at [212, 232] on input "SĐT Người Nhận" at bounding box center [226, 233] width 215 height 27
click at [220, 263] on div "0904333742 - thủy lâm" at bounding box center [224, 267] width 193 height 19
type input "0904333742"
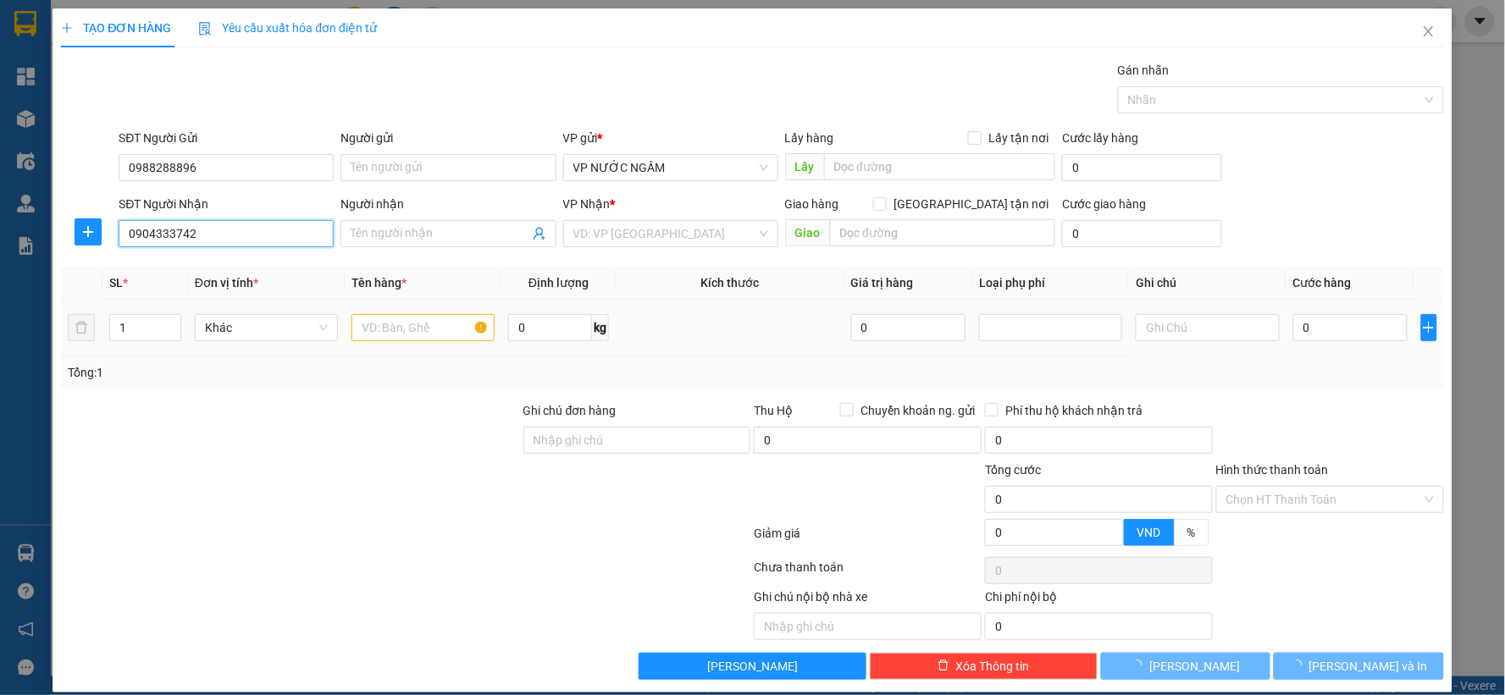
type input "thủy lâm"
checkbox input "true"
type input "Cổng trước [GEOGRAPHIC_DATA]"
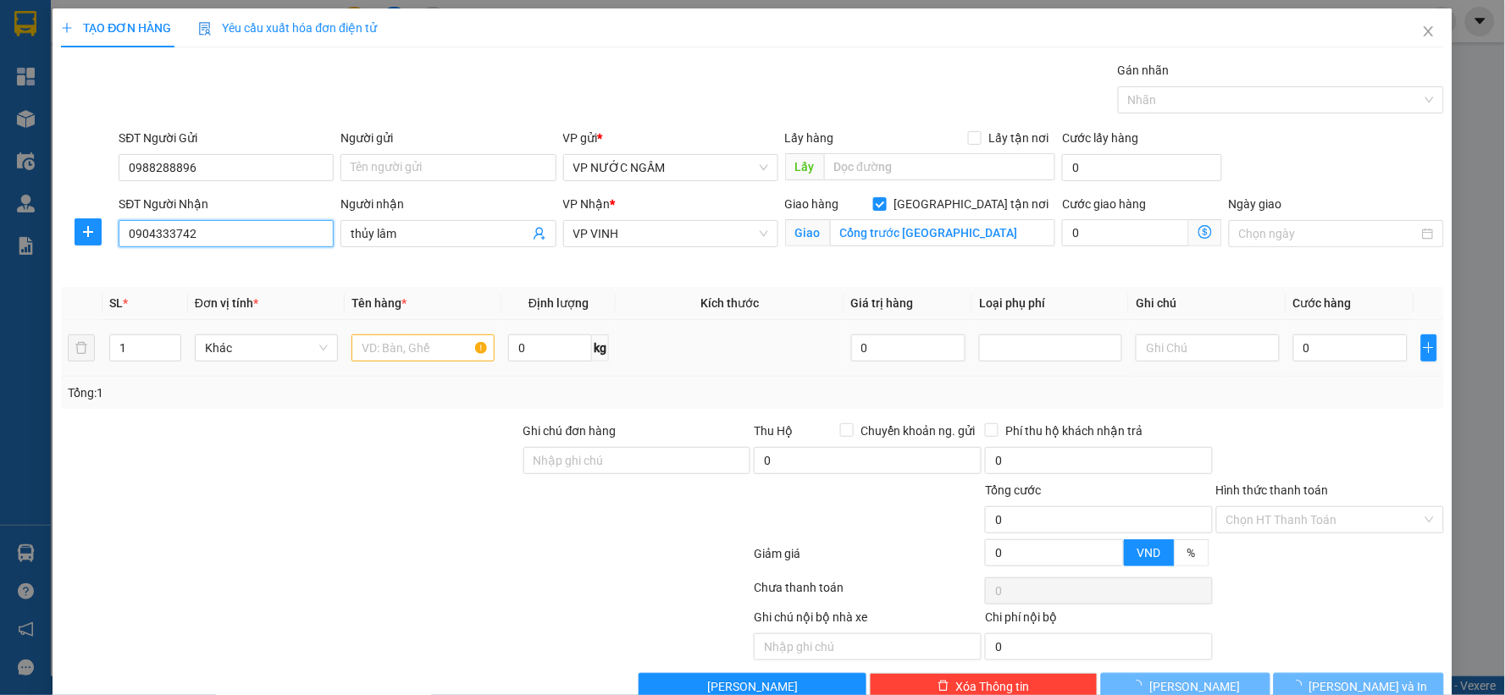
type input "10"
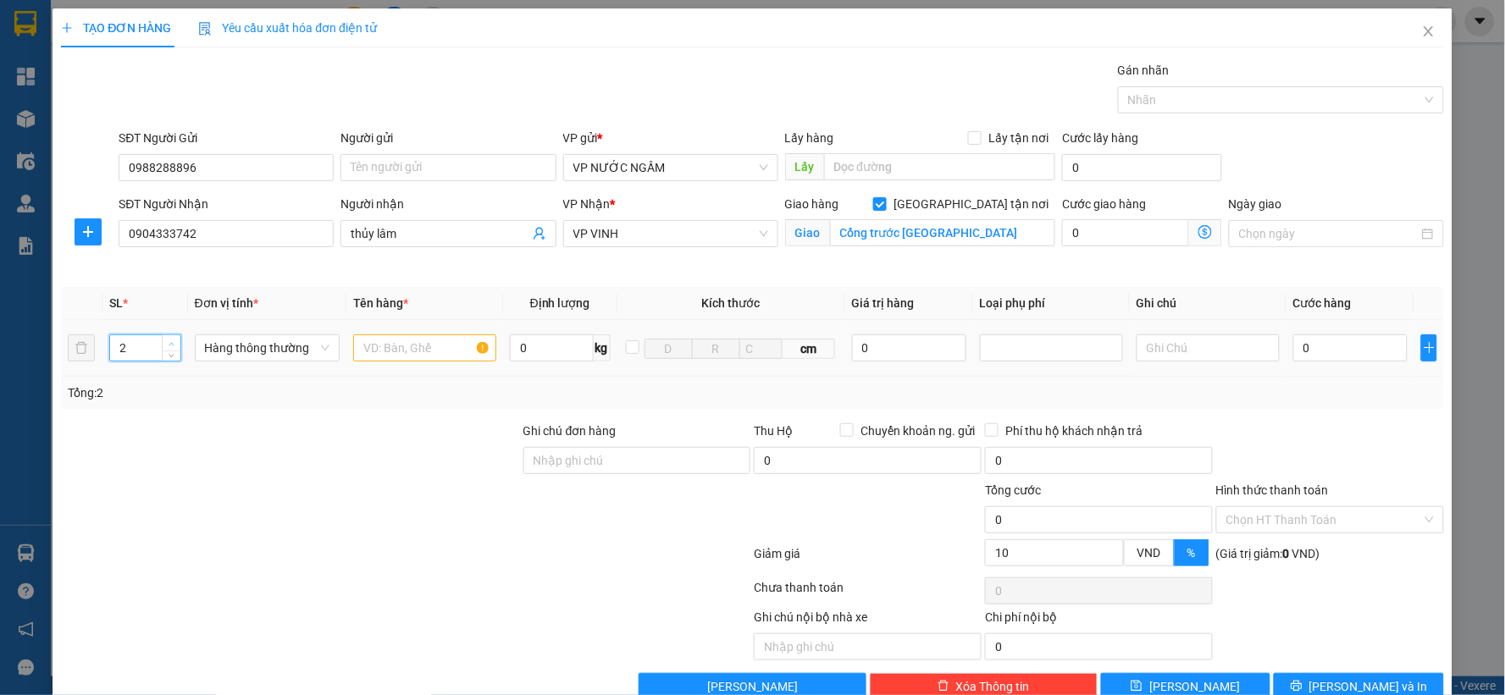
click at [173, 344] on span "up" at bounding box center [172, 344] width 10 height 10
type input "4"
click at [173, 344] on span "up" at bounding box center [172, 344] width 10 height 10
click at [391, 345] on input "text" at bounding box center [424, 348] width 143 height 27
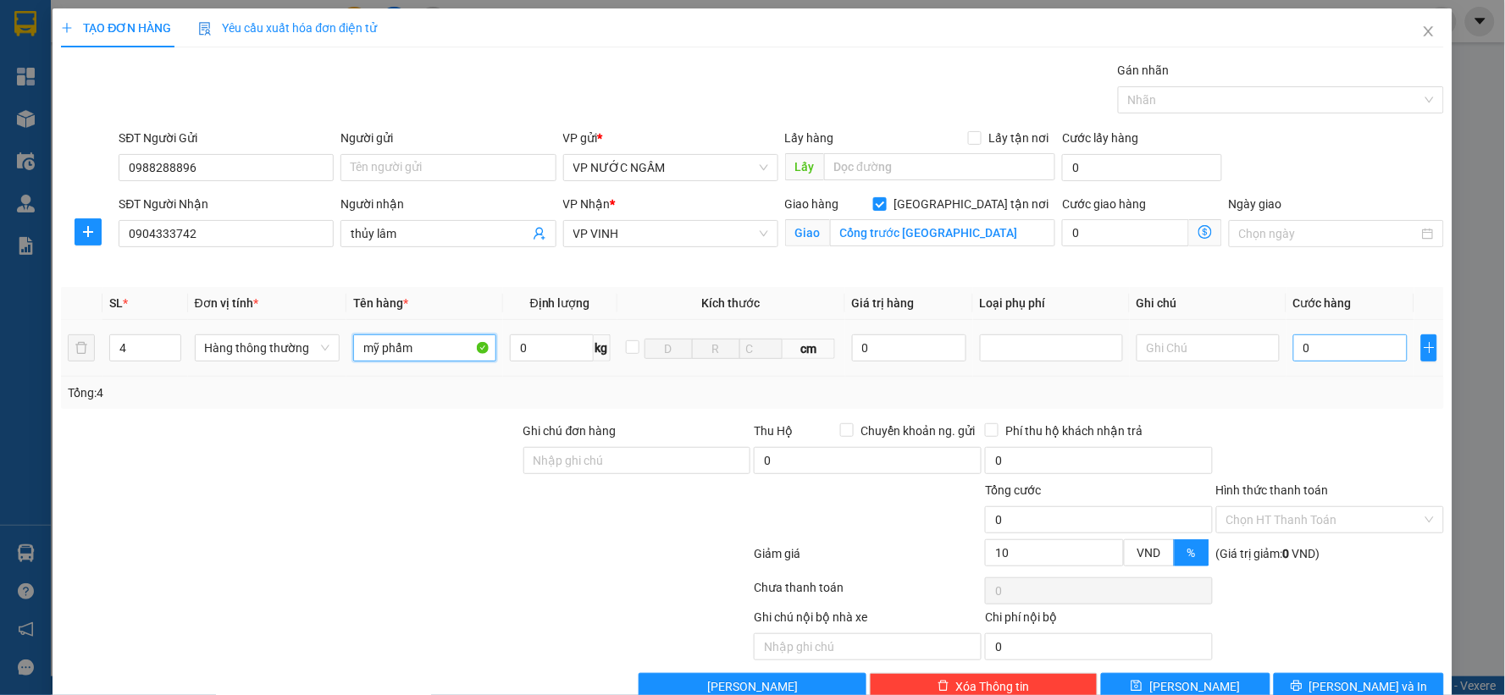
type input "mỹ phẩm"
click at [1359, 358] on input "0" at bounding box center [1350, 348] width 114 height 27
type input "1"
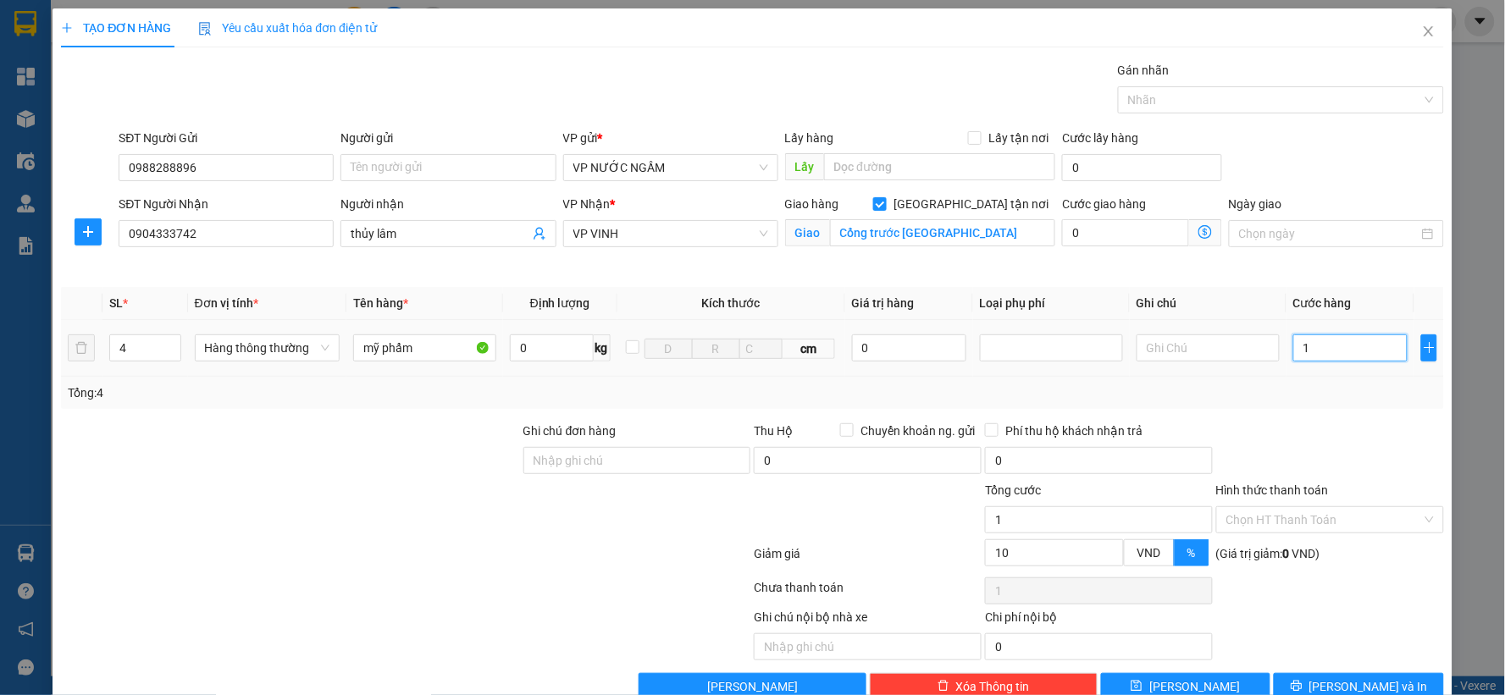
type input "16"
type input "160"
click at [1322, 400] on div "Tổng: 4" at bounding box center [753, 393] width 1370 height 19
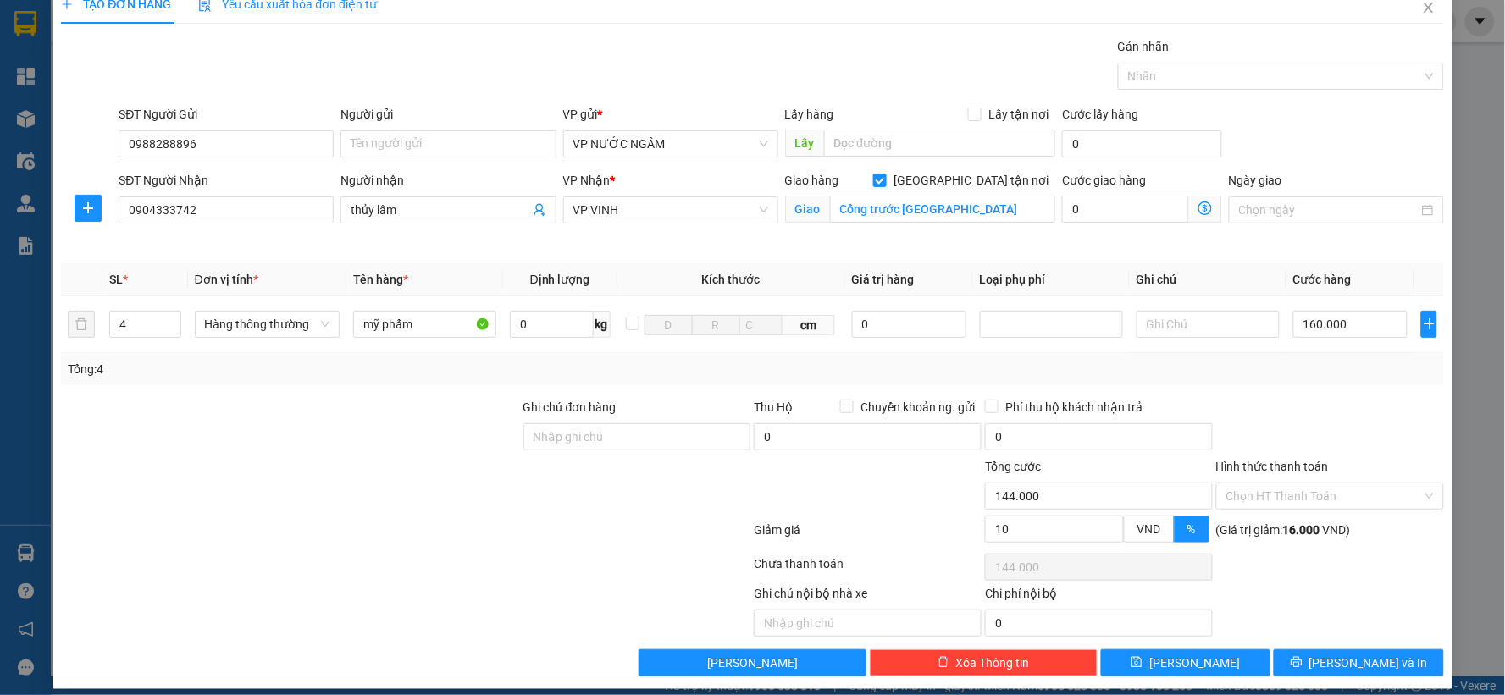
scroll to position [38, 0]
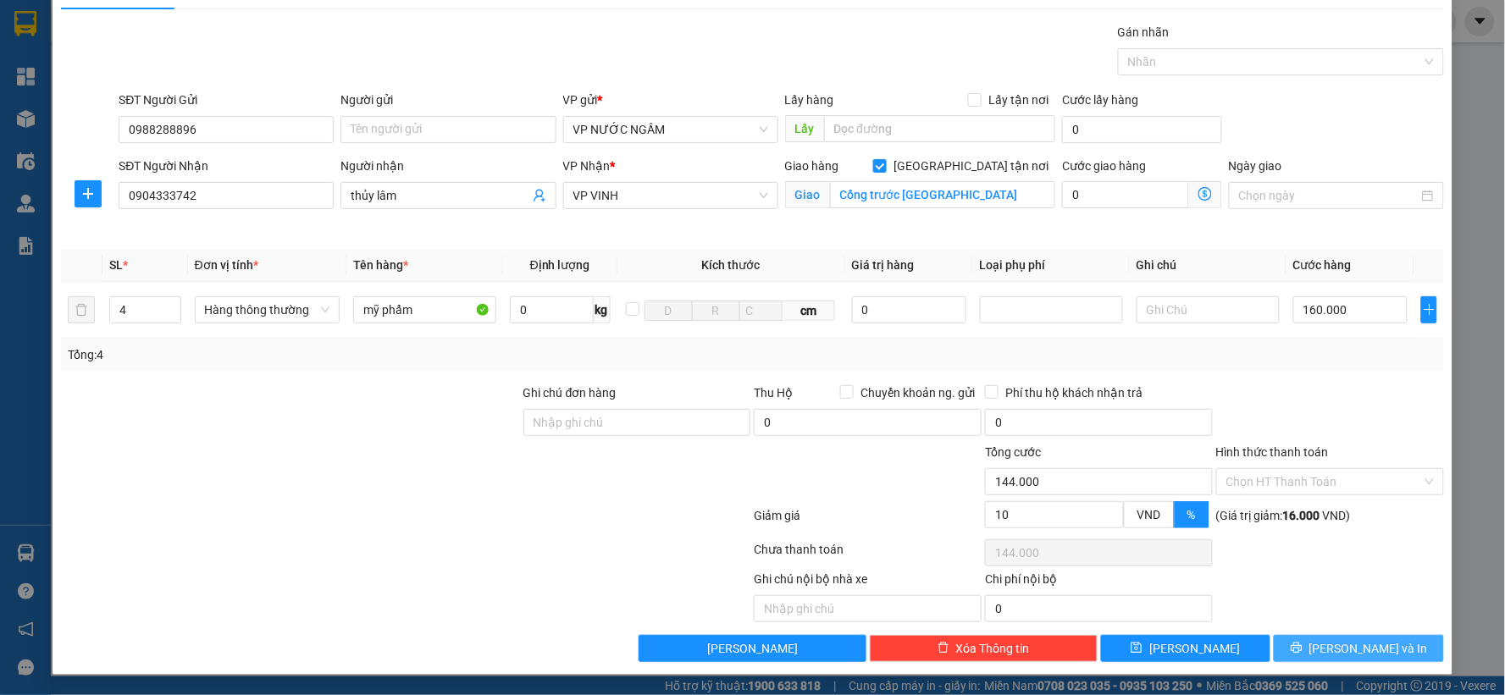
drag, startPoint x: 1354, startPoint y: 652, endPoint x: 1353, endPoint y: 630, distance: 22.0
click at [1354, 651] on span "[PERSON_NAME] và In" at bounding box center [1369, 649] width 119 height 19
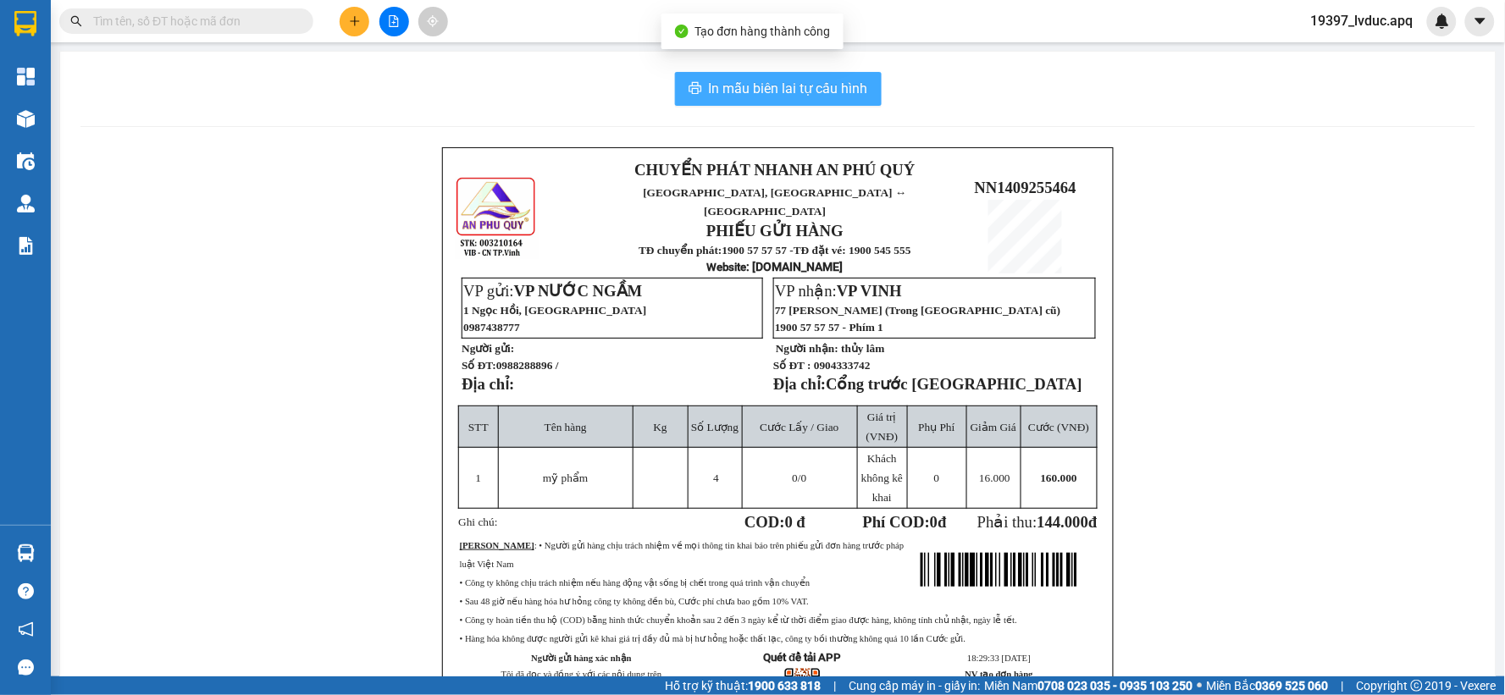
click at [689, 82] on icon "printer" at bounding box center [696, 88] width 14 height 14
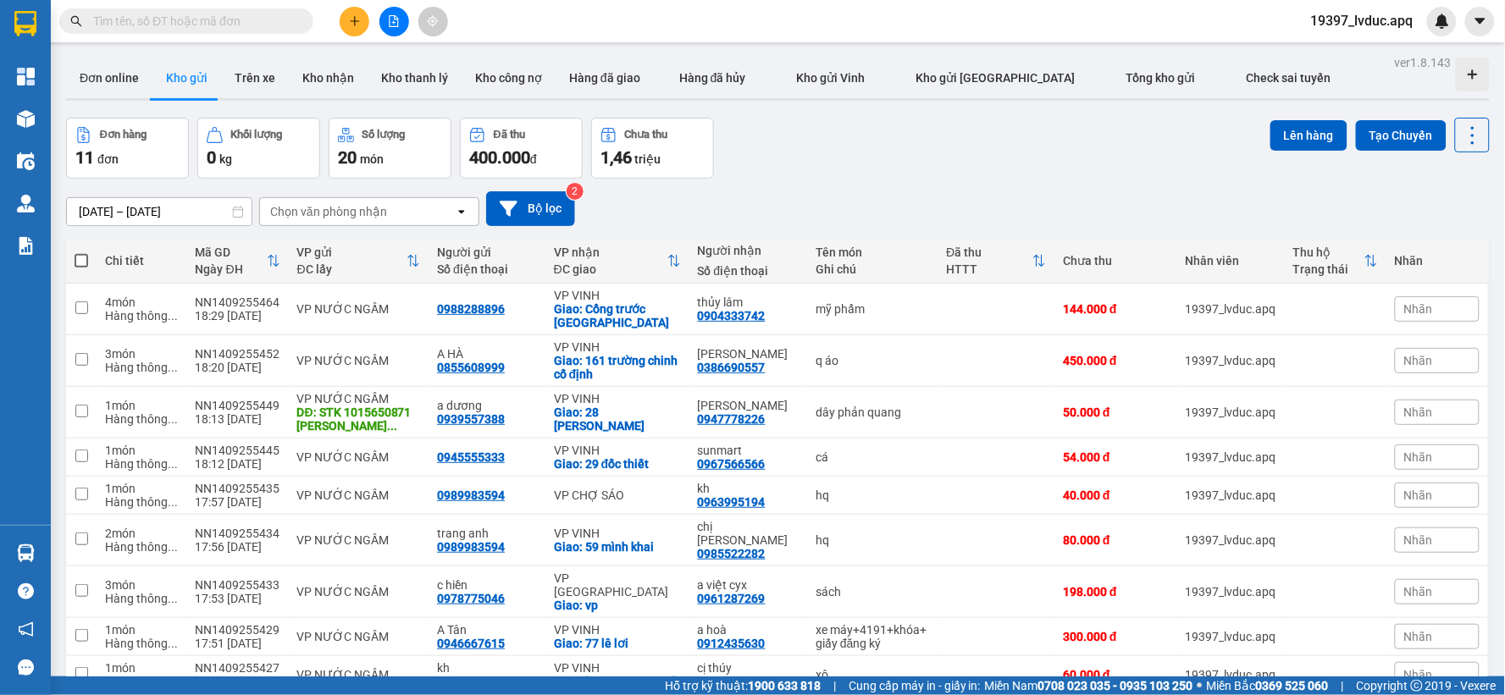
click at [985, 162] on div "Đơn hàng 11 đơn Khối lượng 0 kg Số lượng 20 món Đã thu 400.000 đ Chưa thu 1,46 …" at bounding box center [778, 148] width 1424 height 61
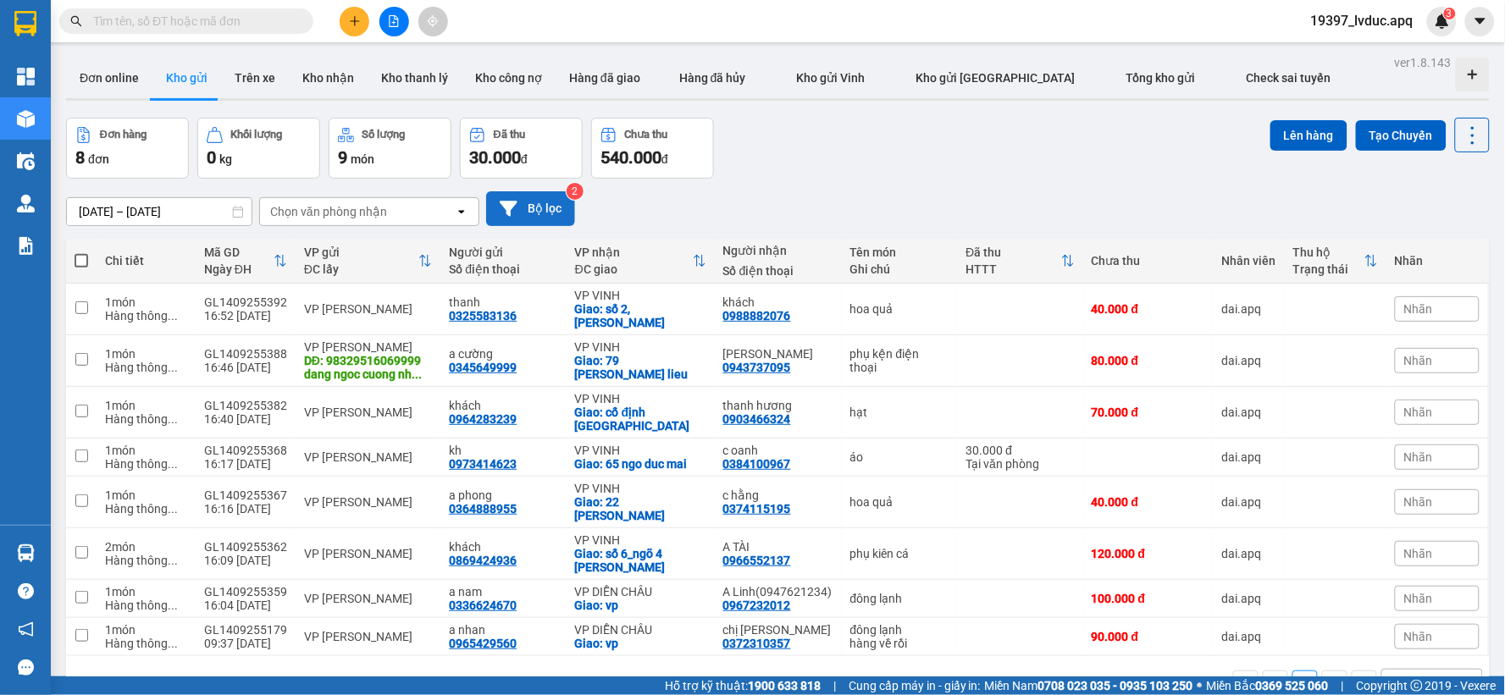
click at [540, 207] on button "Bộ lọc" at bounding box center [530, 208] width 89 height 35
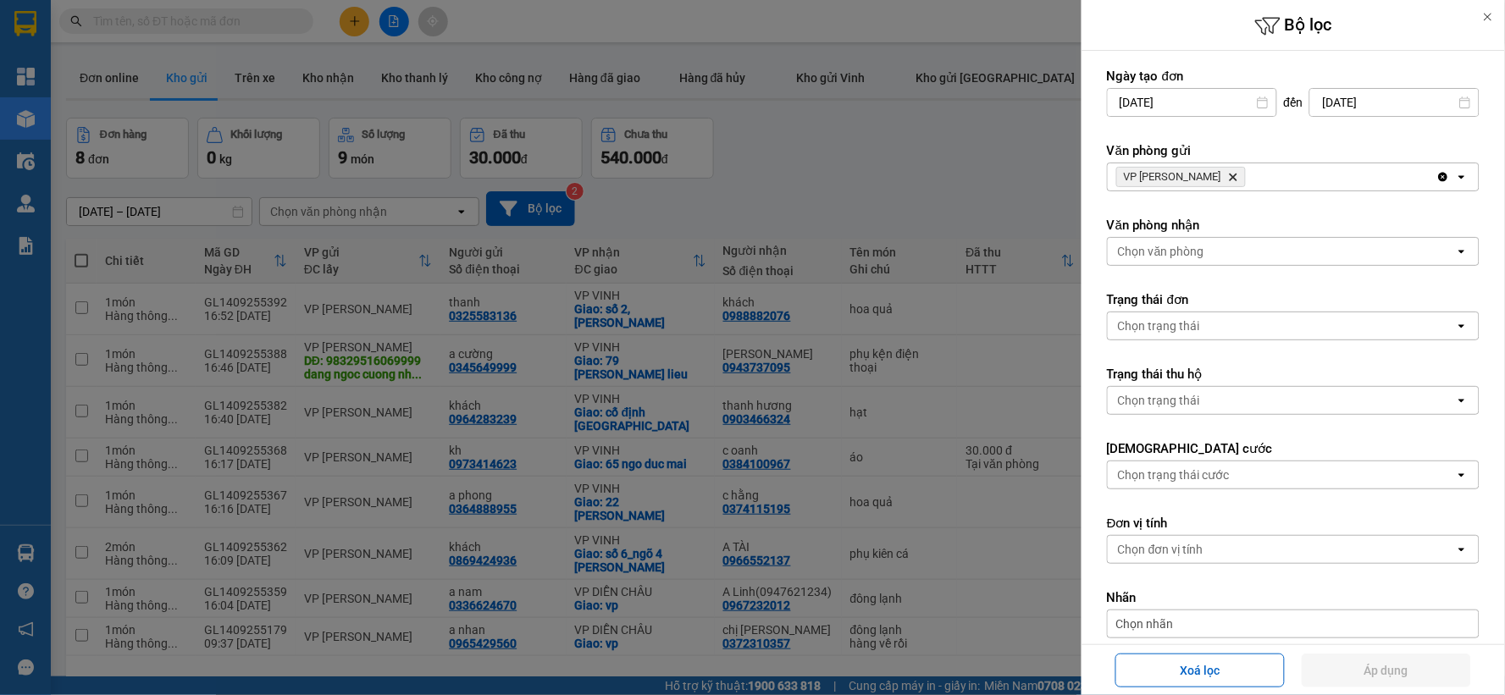
click at [867, 167] on div at bounding box center [752, 347] width 1505 height 695
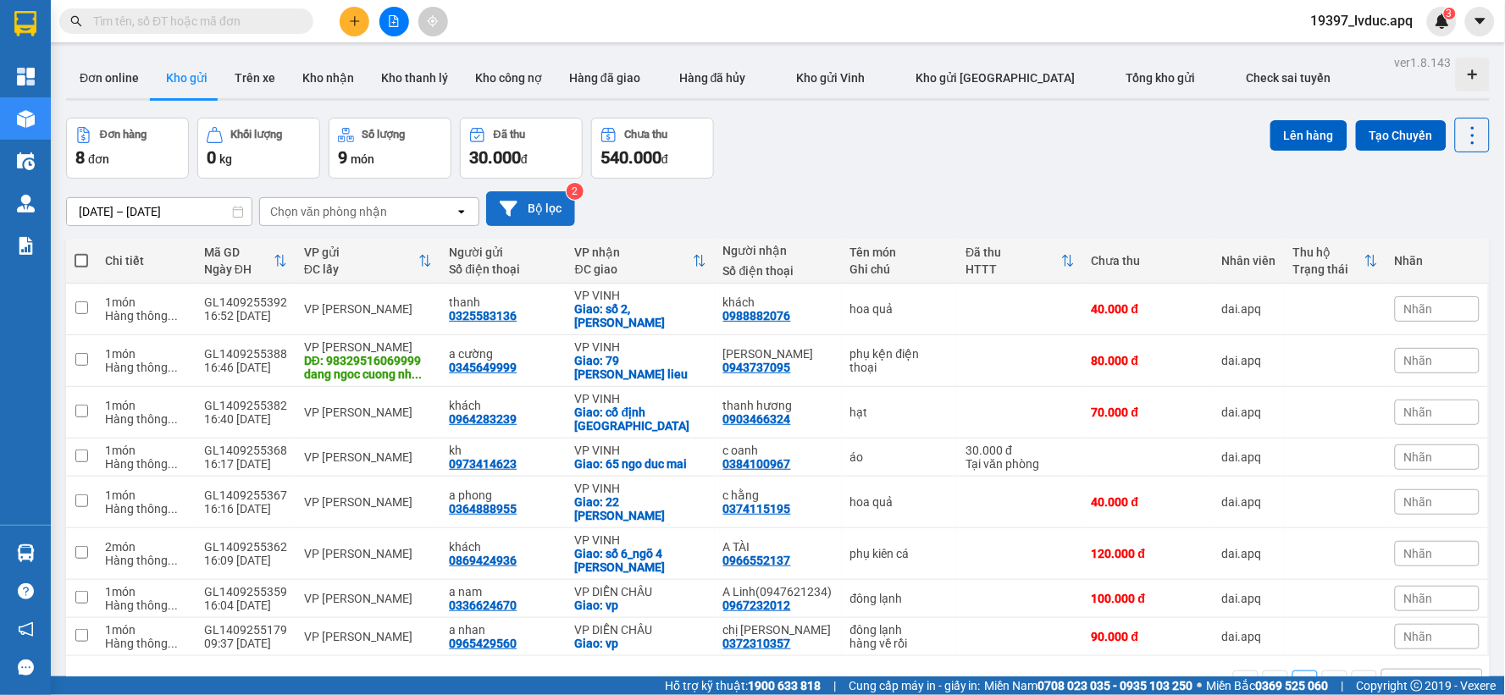
click at [529, 205] on button "Bộ lọc" at bounding box center [530, 208] width 89 height 35
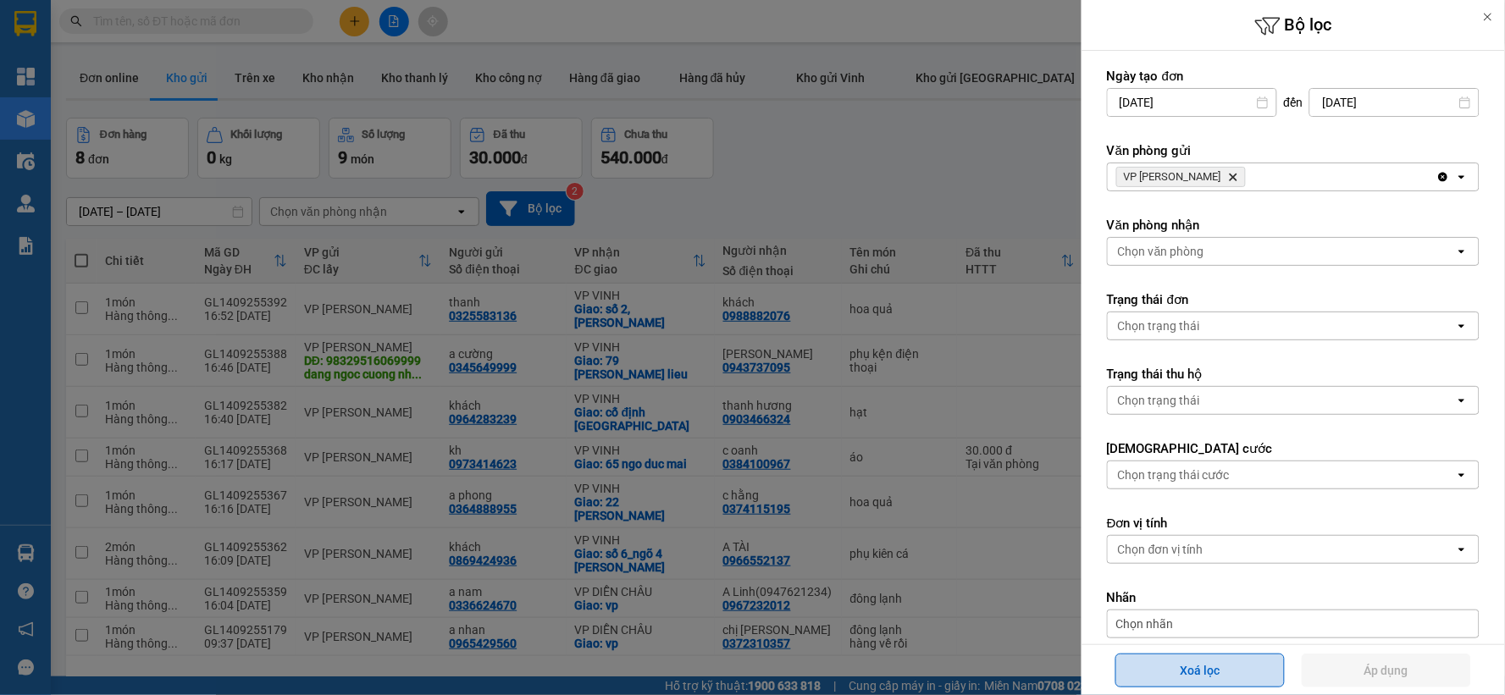
click at [1179, 667] on button "Xoá lọc" at bounding box center [1200, 671] width 169 height 34
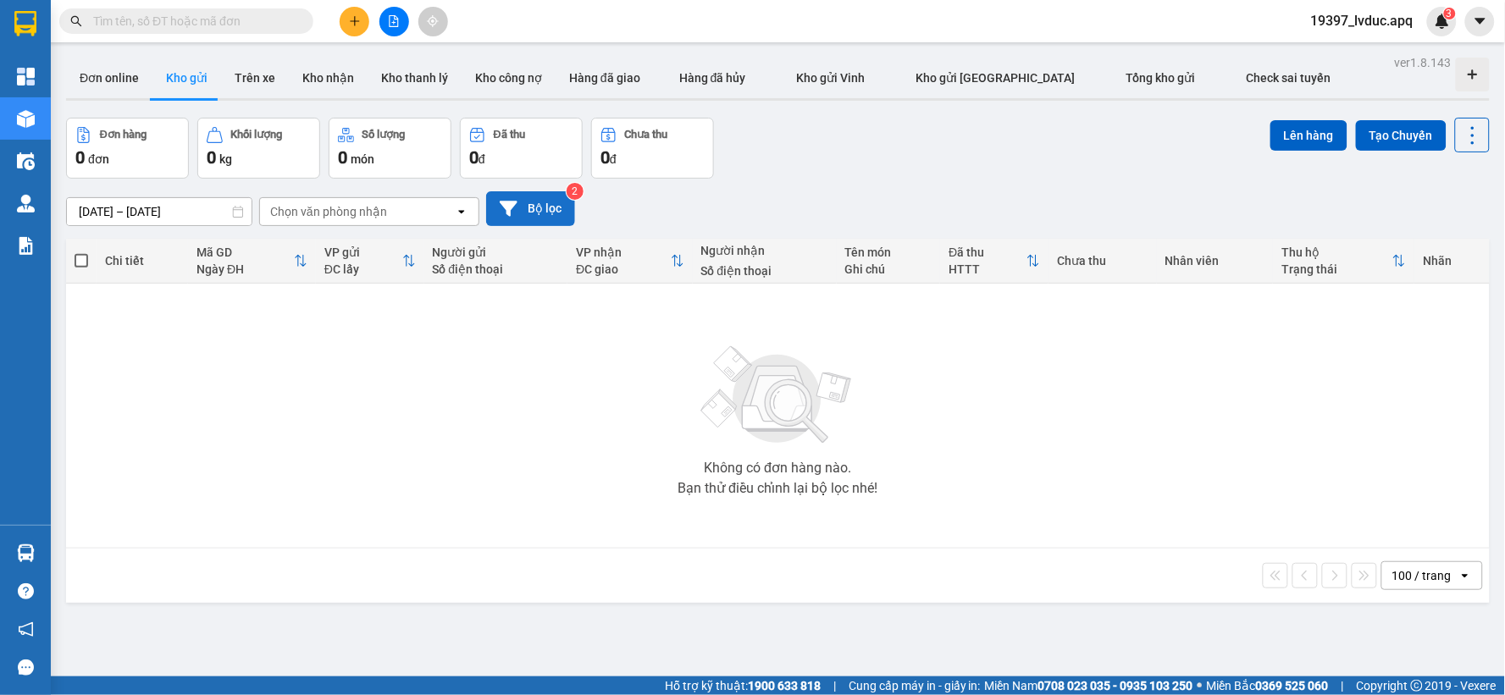
click at [536, 213] on button "Bộ lọc" at bounding box center [530, 208] width 89 height 35
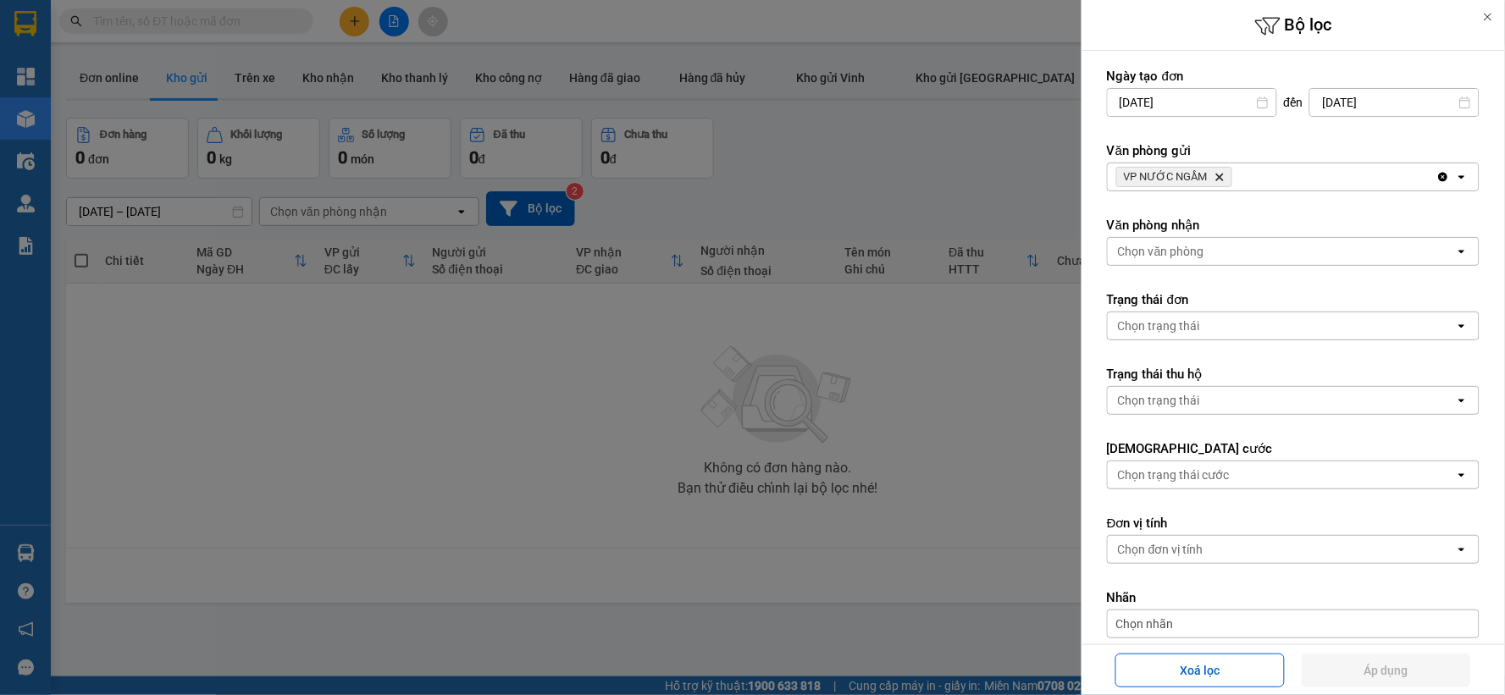
click at [1238, 178] on div "VP NƯỚC NGẦM Delete" at bounding box center [1272, 176] width 329 height 27
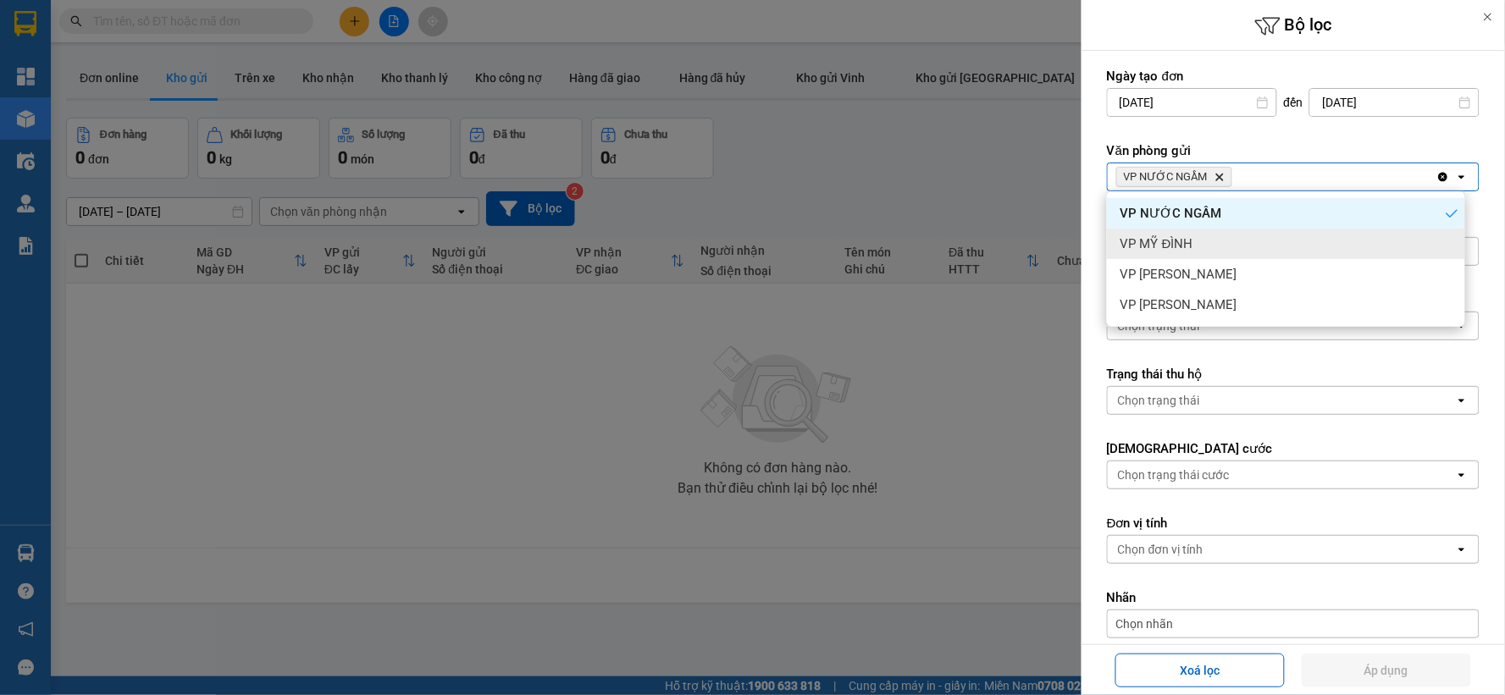
click at [1216, 247] on div "VP MỸ ĐÌNH" at bounding box center [1286, 244] width 358 height 30
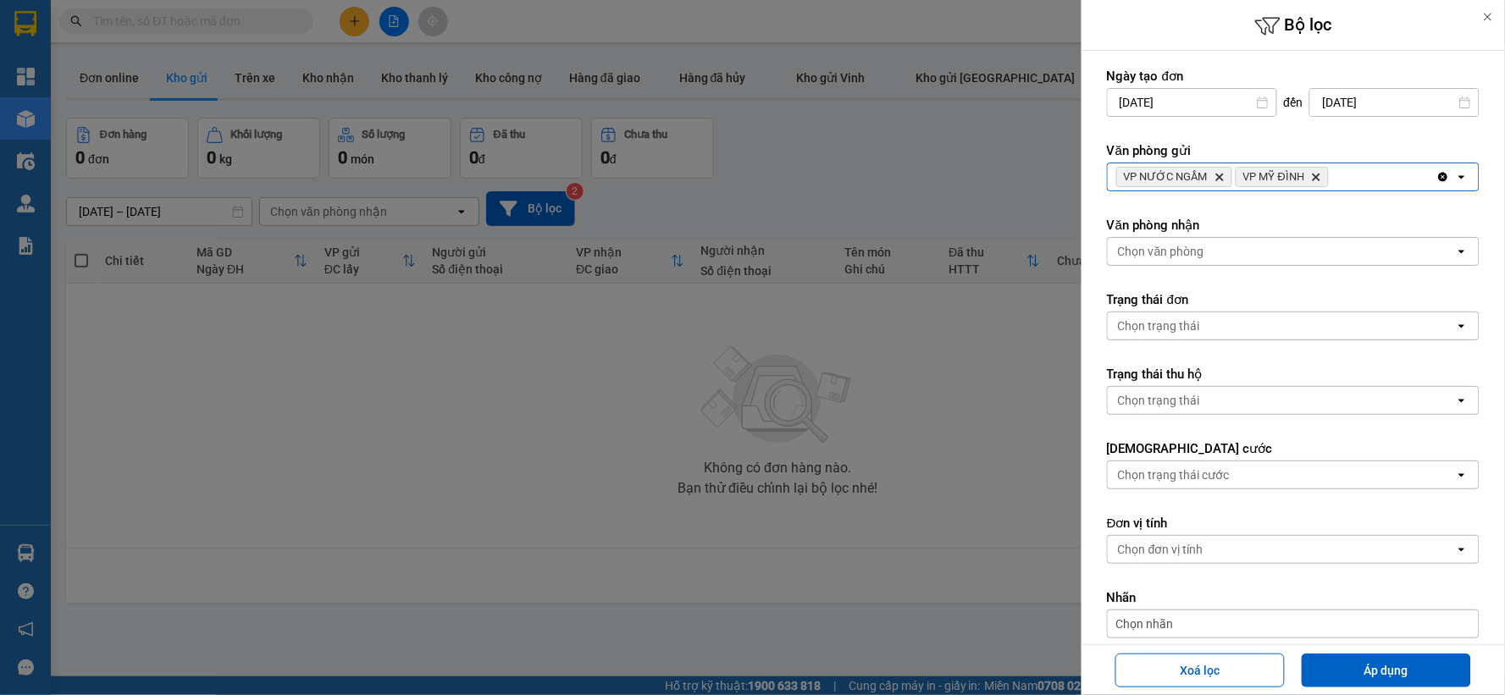
click at [1350, 181] on div "VP NƯỚC NGẦM Delete VP MỸ ĐÌNH Delete" at bounding box center [1272, 176] width 329 height 27
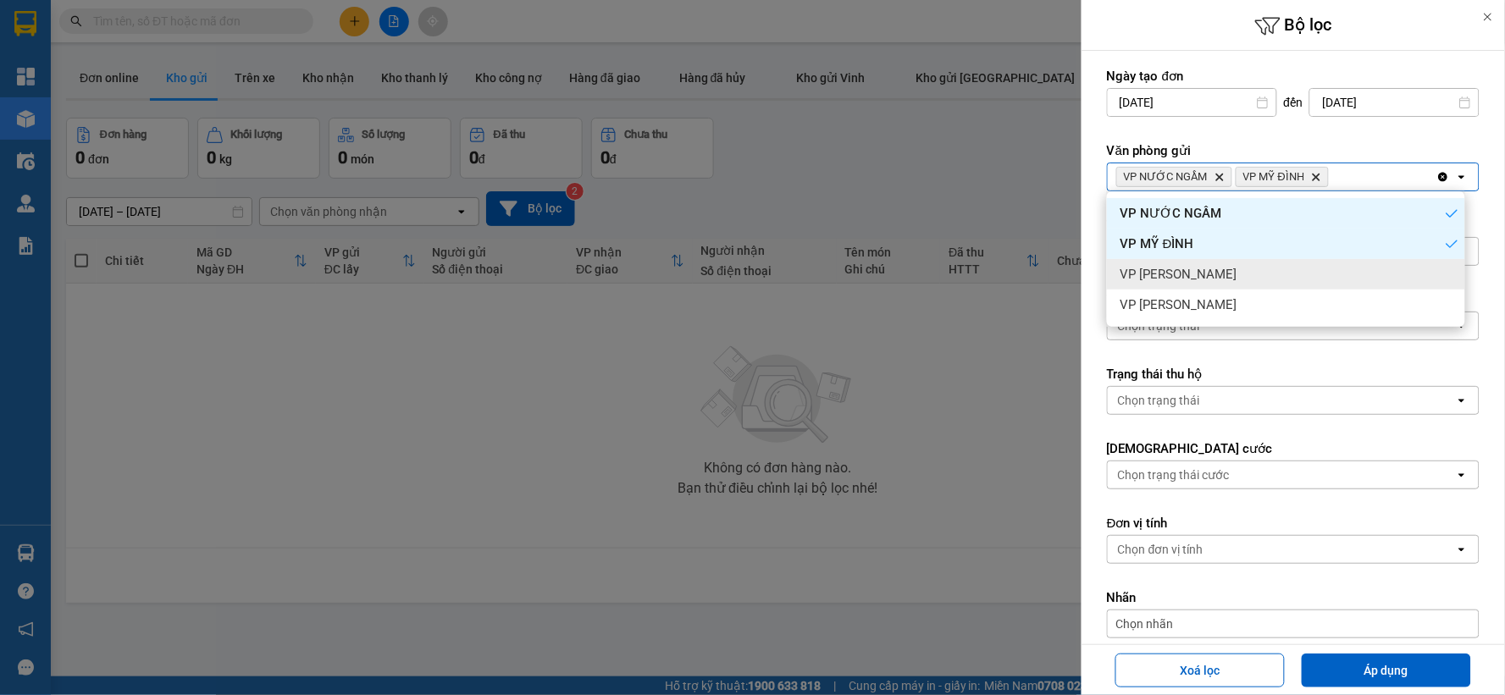
click at [1216, 283] on div "VP [PERSON_NAME]" at bounding box center [1286, 274] width 358 height 30
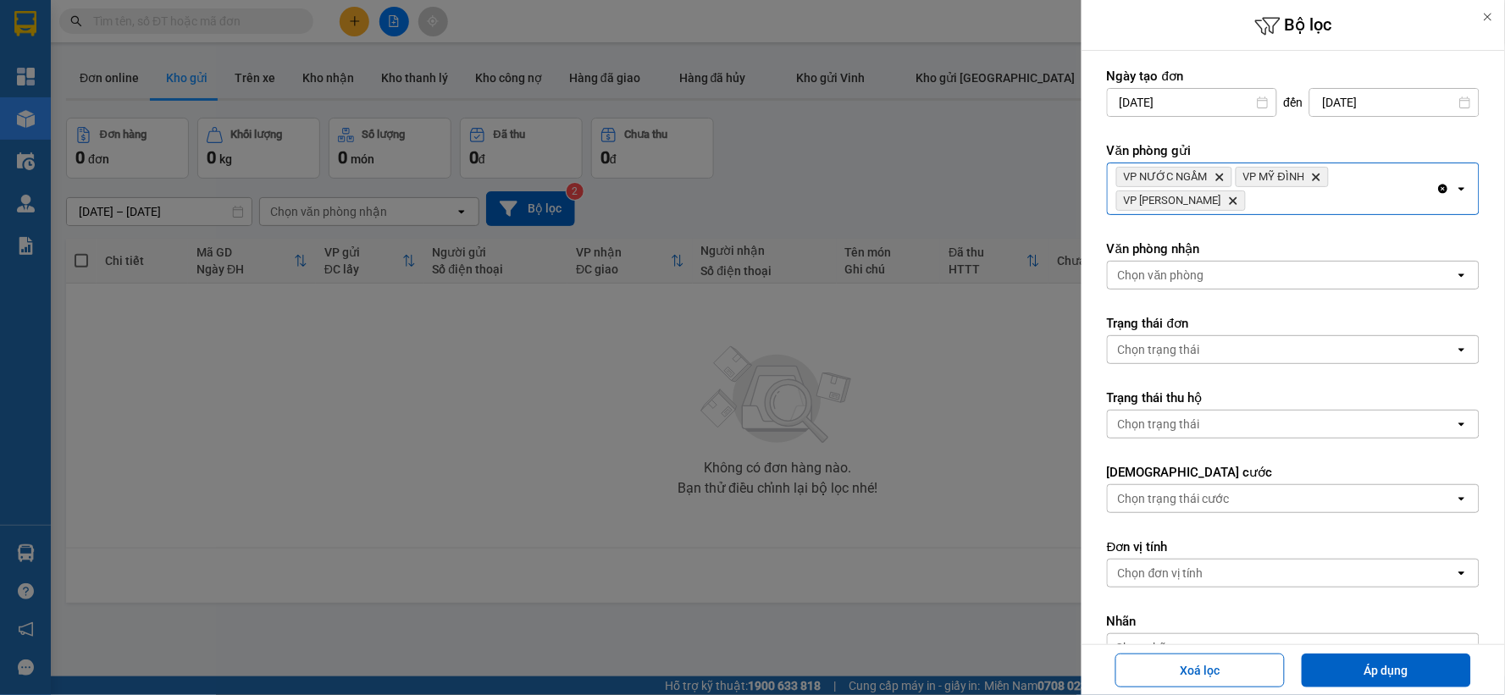
click at [1362, 192] on div "VP NƯỚC NGẦM Delete VP MỸ ĐÌNH Delete VP NGỌC HỒI Delete" at bounding box center [1272, 188] width 329 height 51
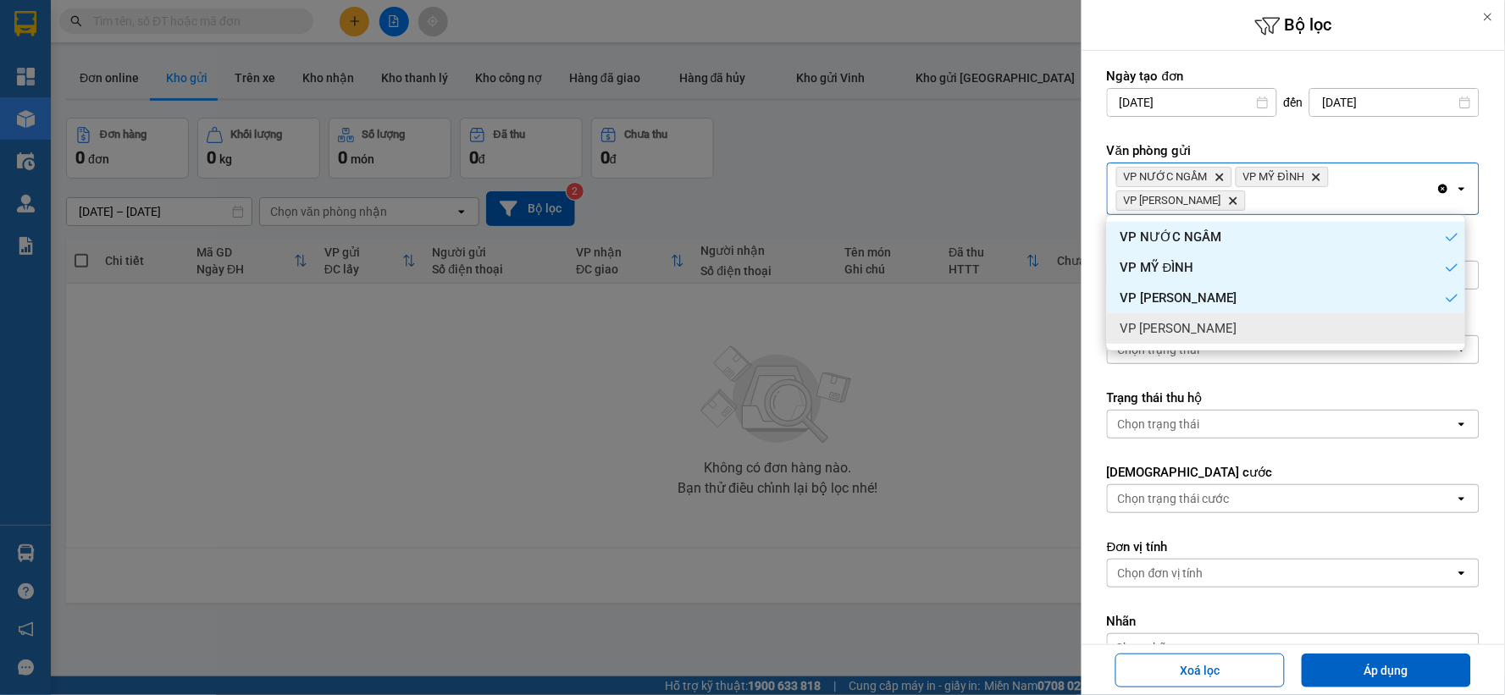
click at [1269, 335] on div "VP [PERSON_NAME]" at bounding box center [1286, 328] width 358 height 30
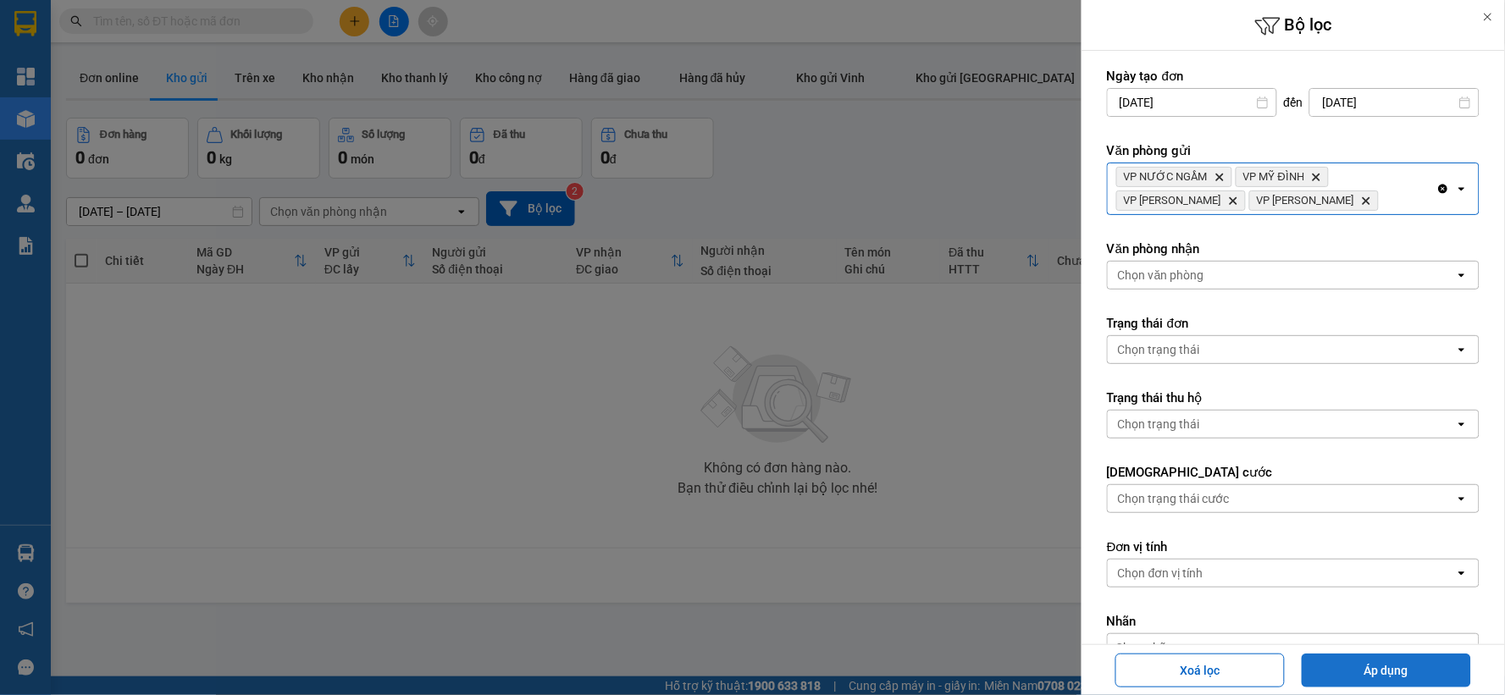
click at [1349, 666] on button "Áp dụng" at bounding box center [1386, 671] width 169 height 34
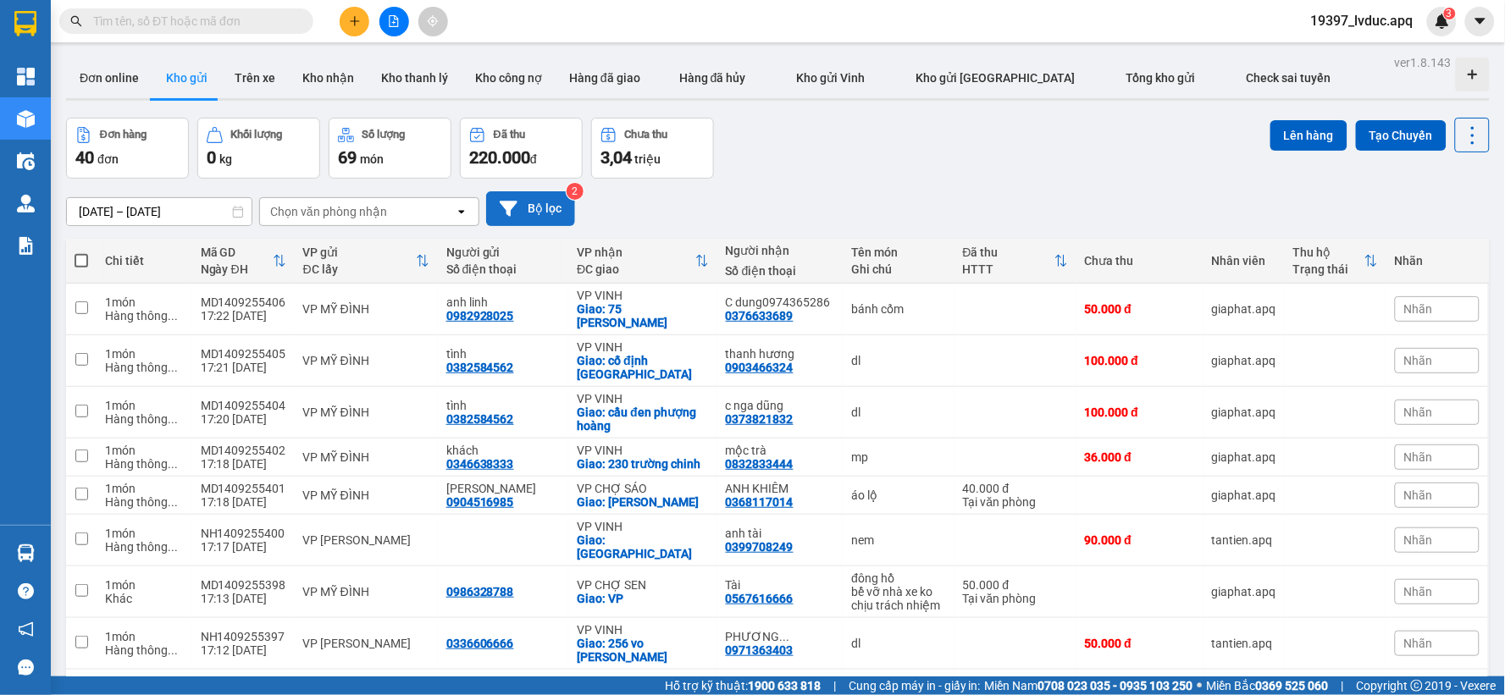
click at [562, 215] on button "Bộ lọc" at bounding box center [530, 208] width 89 height 35
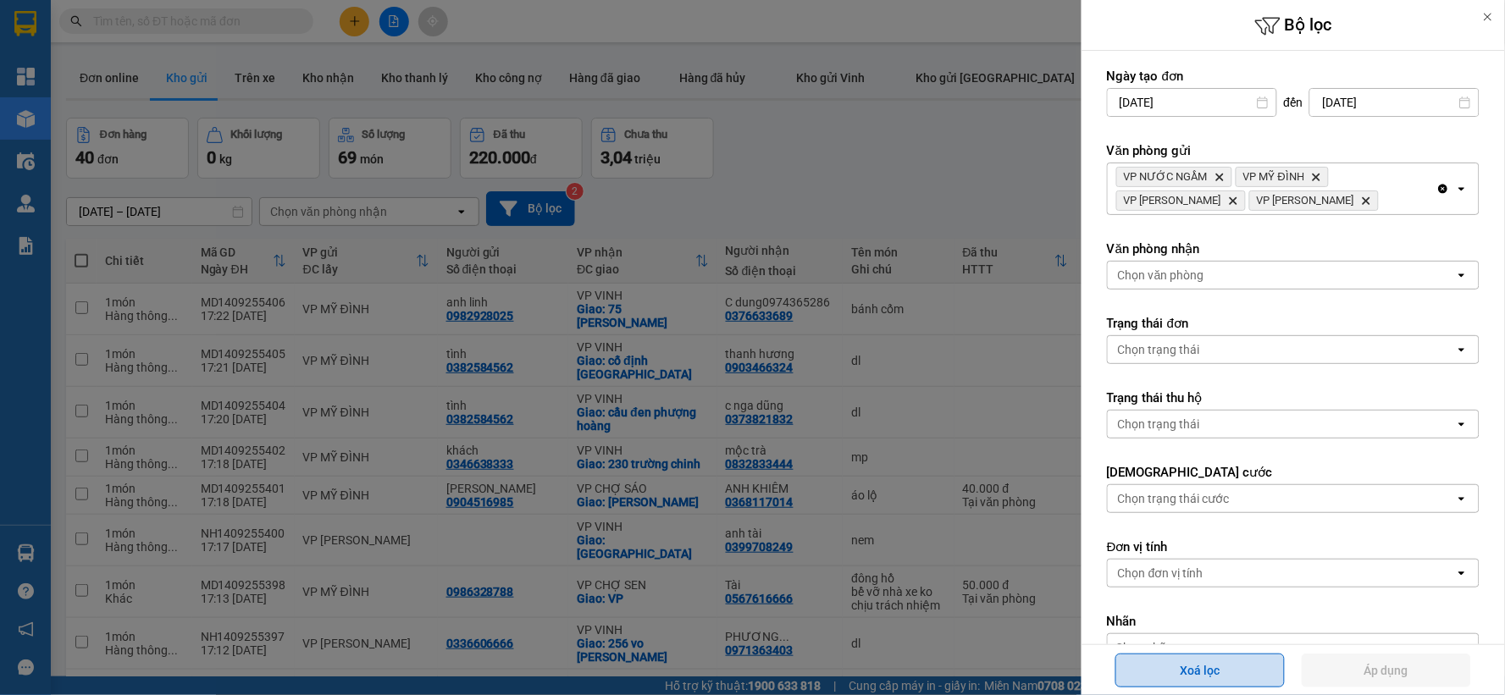
drag, startPoint x: 1182, startPoint y: 669, endPoint x: 1145, endPoint y: 604, distance: 74.7
click at [1183, 669] on button "Xoá lọc" at bounding box center [1200, 671] width 169 height 34
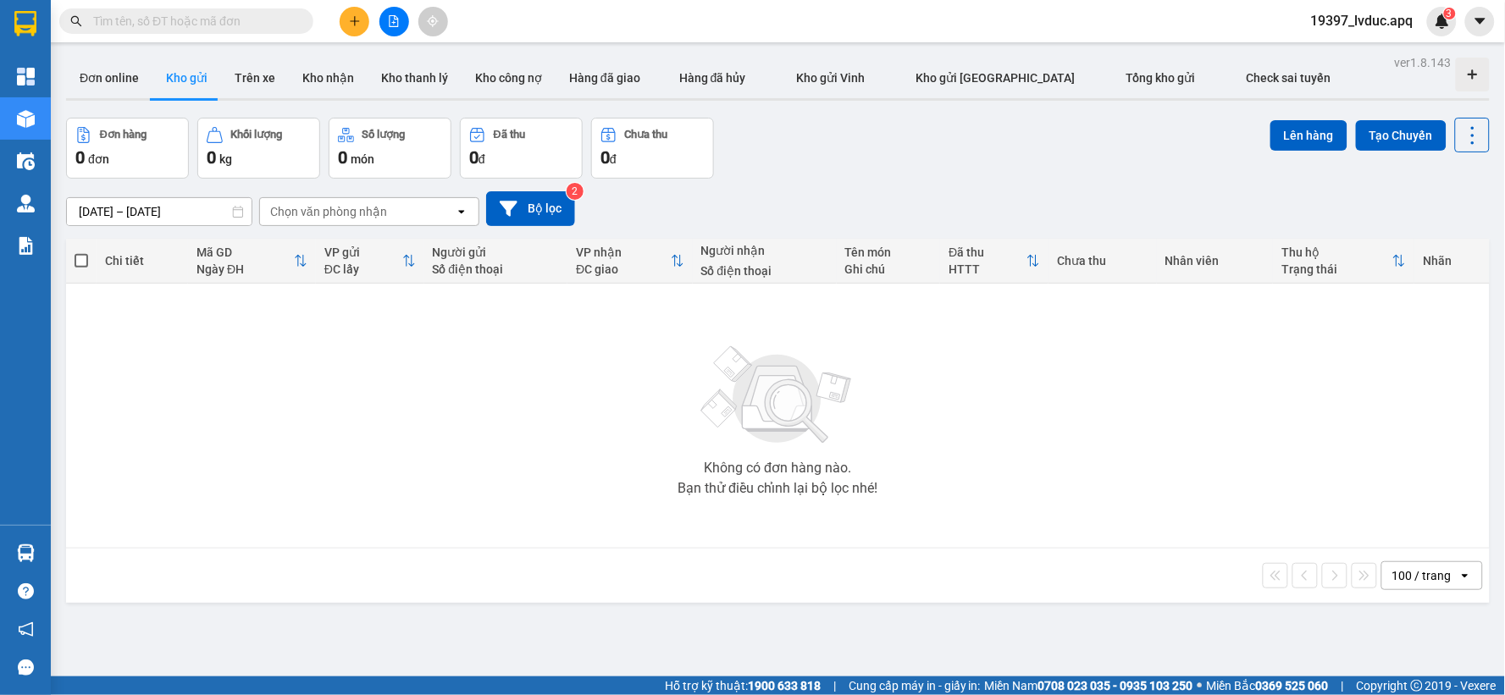
click at [893, 148] on div "Đơn hàng 0 đơn Khối lượng 0 kg Số lượng 0 món Đã thu 0 đ Chưa thu 0 đ Lên hàng …" at bounding box center [778, 148] width 1424 height 61
click at [1119, 201] on div "12/09/2025 – 14/09/2025 Press the down arrow key to interact with the calendar …" at bounding box center [778, 208] width 1424 height 35
drag, startPoint x: 742, startPoint y: 232, endPoint x: 697, endPoint y: 208, distance: 51.2
click at [737, 229] on div "12/09/2025 – 14/09/2025 Press the down arrow key to interact with the calendar …" at bounding box center [778, 209] width 1424 height 60
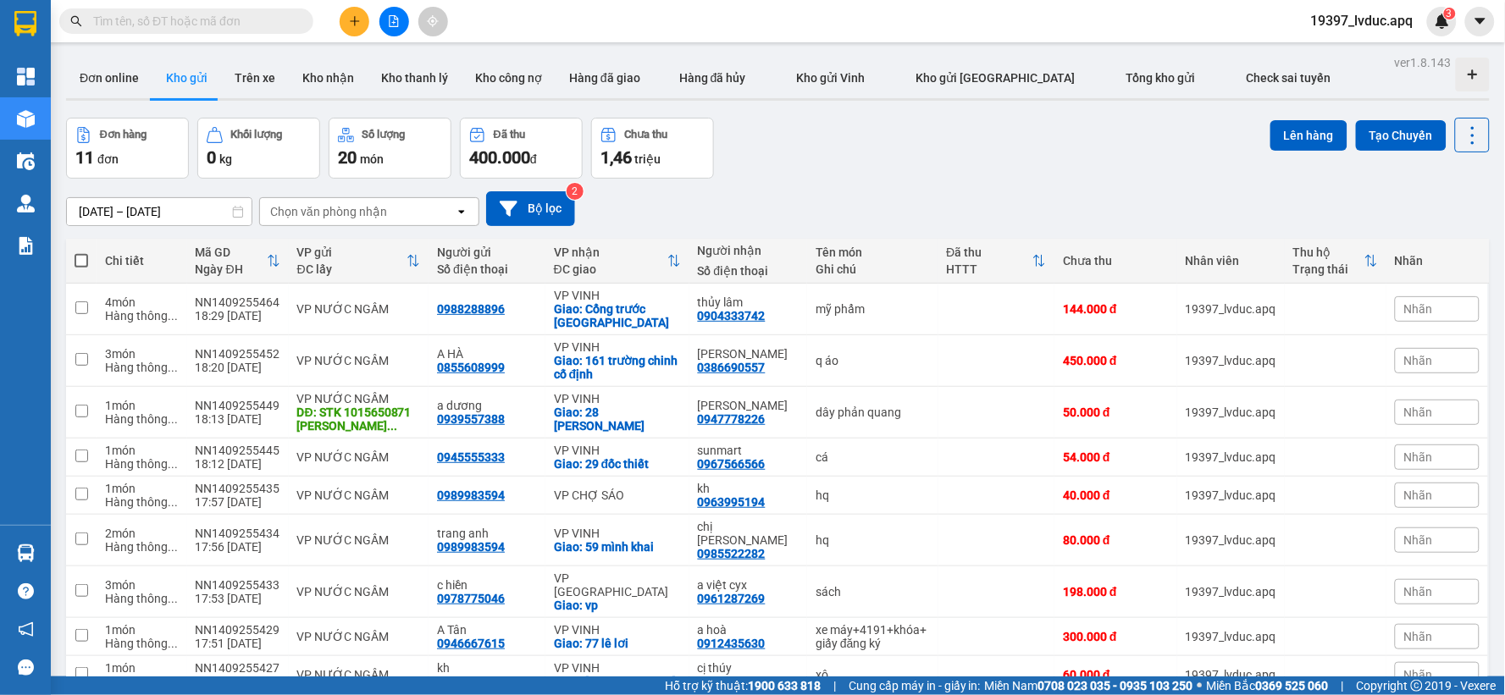
click at [785, 223] on div "[DATE] – [DATE] Press the down arrow key to interact with the calendar and sele…" at bounding box center [778, 208] width 1424 height 35
click at [556, 210] on button "Bộ lọc" at bounding box center [530, 208] width 89 height 35
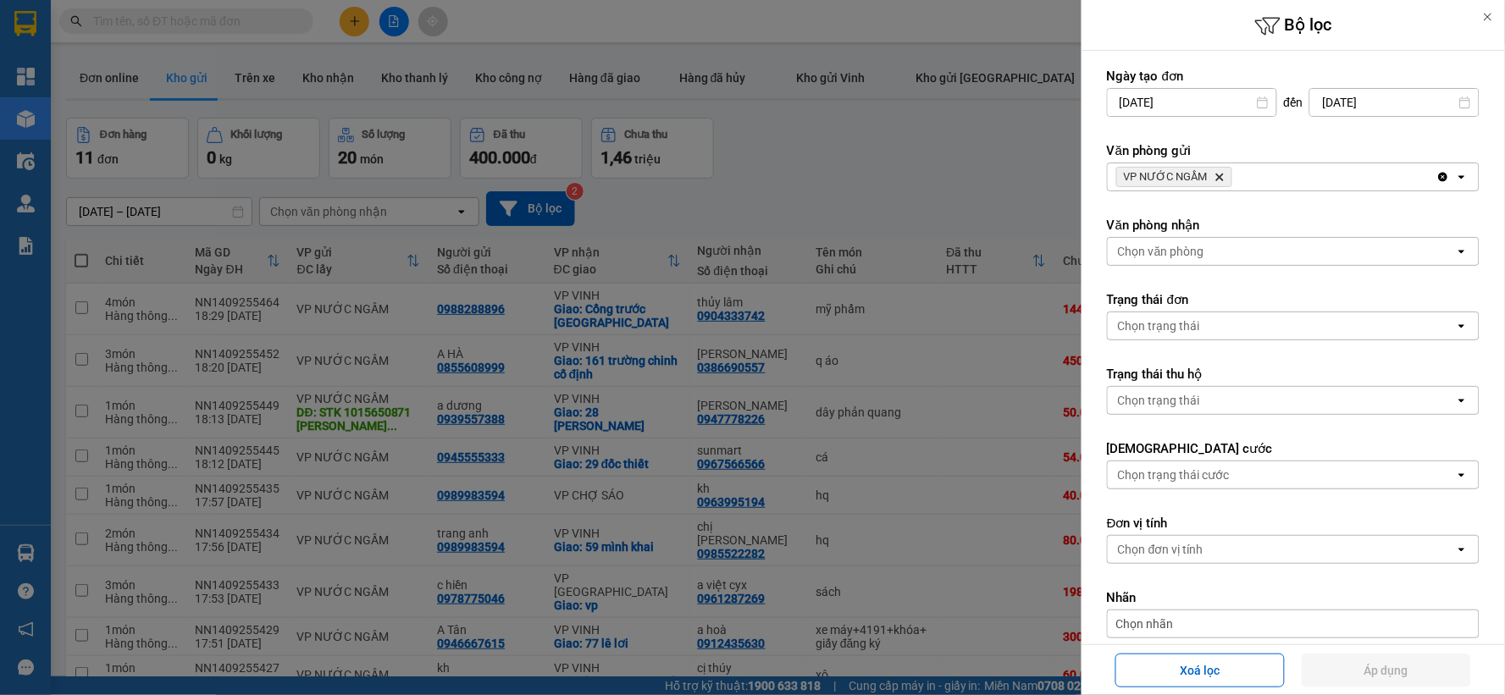
click at [1215, 174] on icon "Delete" at bounding box center [1220, 177] width 10 height 10
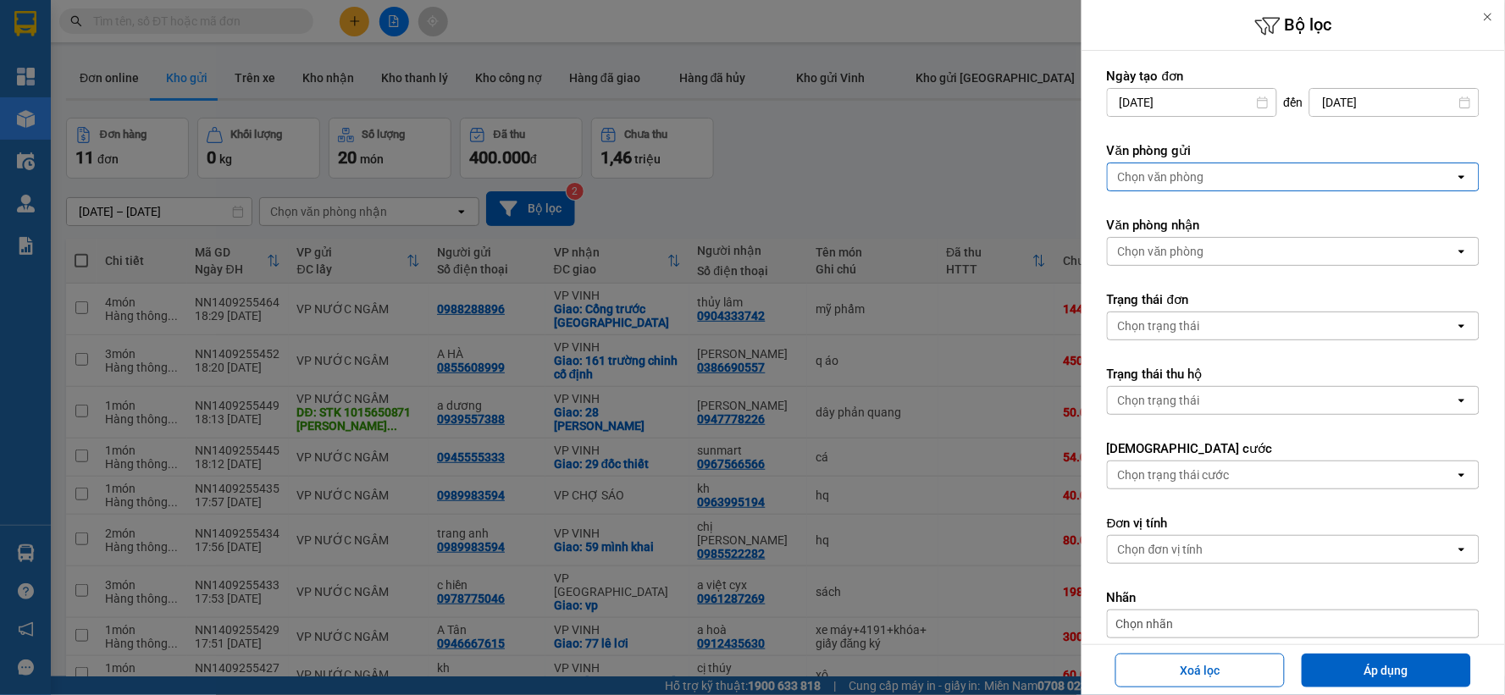
click at [954, 172] on div at bounding box center [752, 347] width 1505 height 695
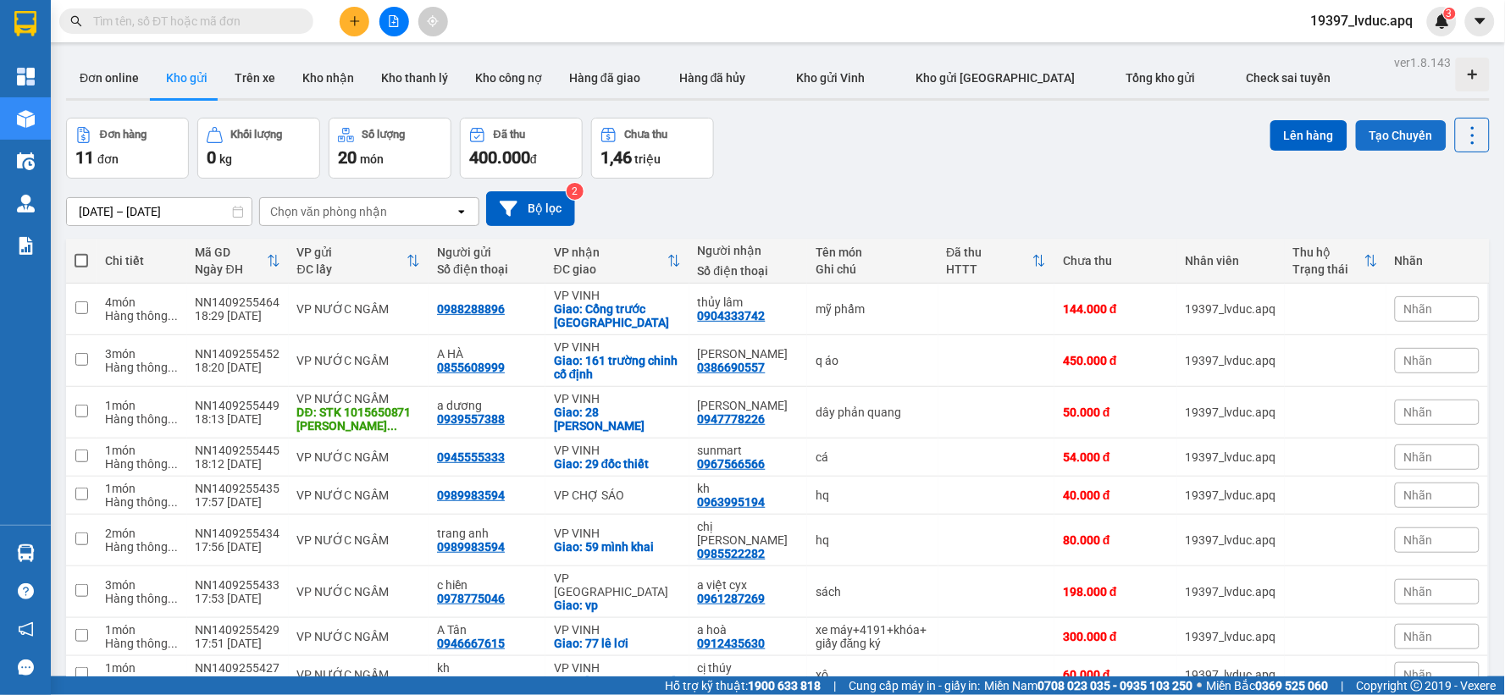
drag, startPoint x: 1382, startPoint y: 119, endPoint x: 1381, endPoint y: 145, distance: 26.3
click at [1382, 122] on div "ver 1.8.143 Đơn online Kho gửi Trên xe Kho nhận Kho thanh lý Kho công nợ Hàng đ…" at bounding box center [777, 448] width 1437 height 795
click at [1378, 130] on button "Tạo Chuyến" at bounding box center [1401, 135] width 91 height 30
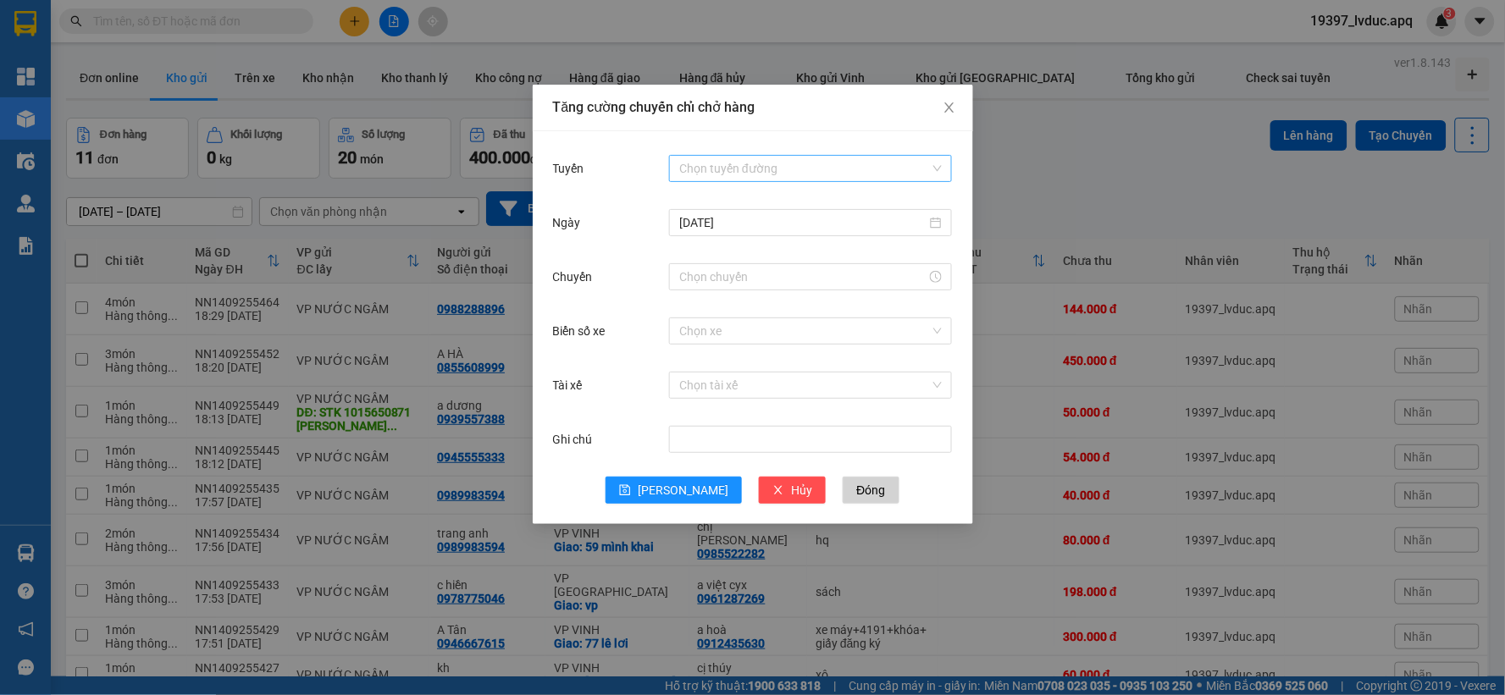
click at [717, 163] on input "Tuyến" at bounding box center [804, 168] width 251 height 25
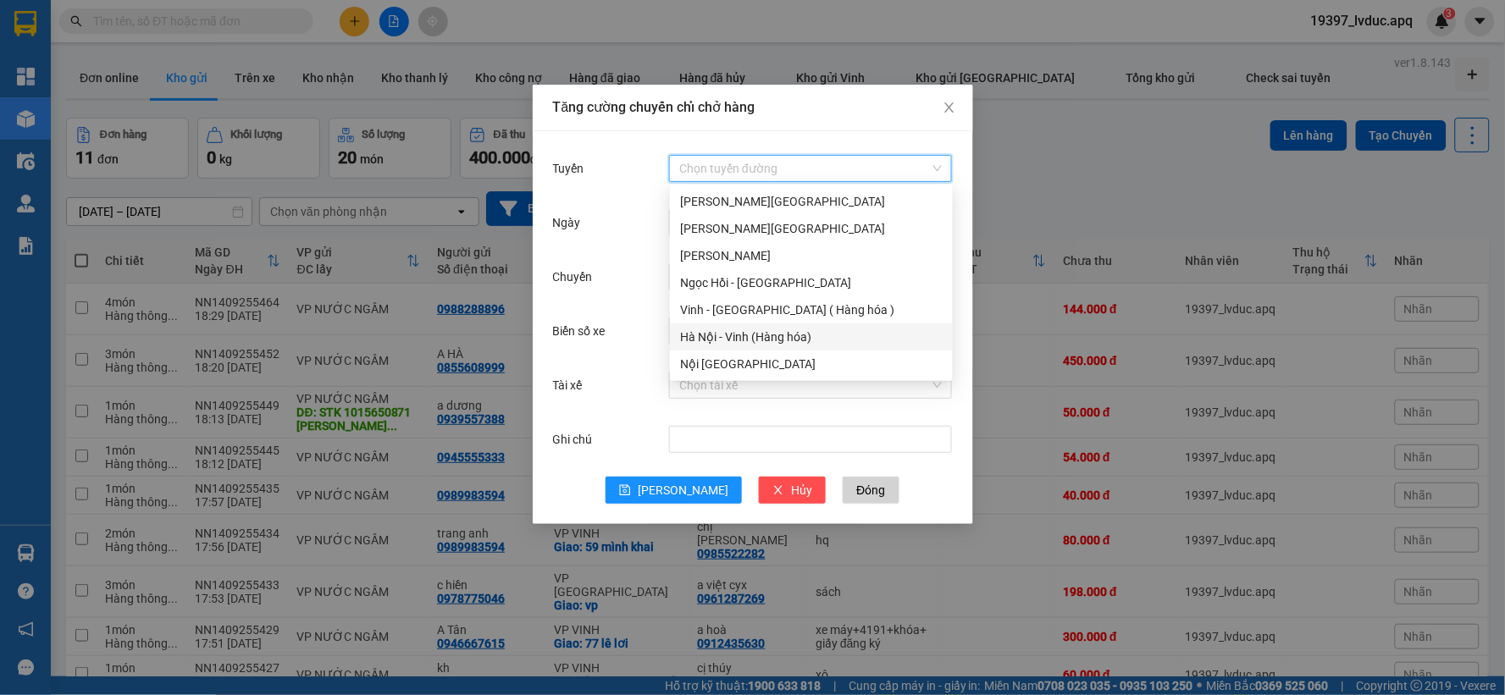
click at [715, 326] on div "Hà Nội - Vinh (Hàng hóa)" at bounding box center [811, 337] width 283 height 27
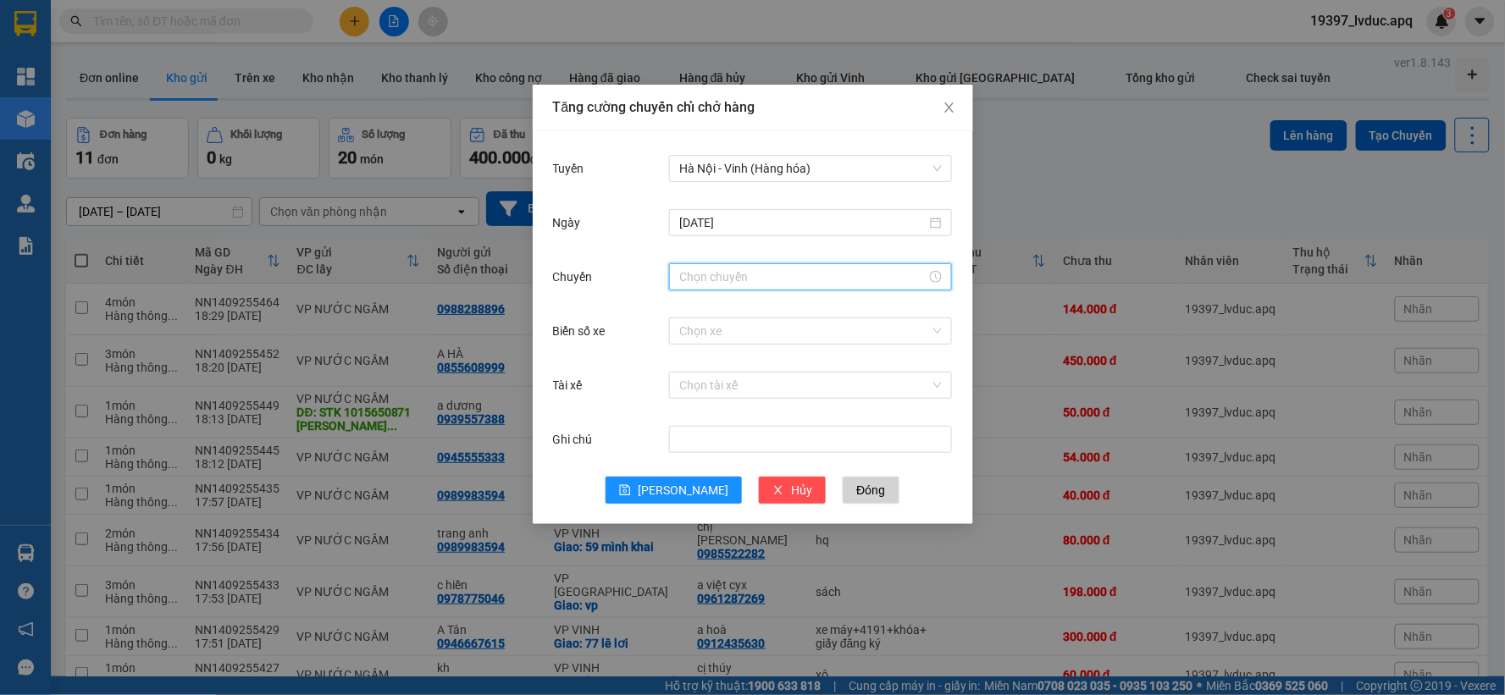
drag, startPoint x: 729, startPoint y: 268, endPoint x: 718, endPoint y: 299, distance: 33.2
click at [724, 283] on input "Chuyến" at bounding box center [802, 277] width 247 height 19
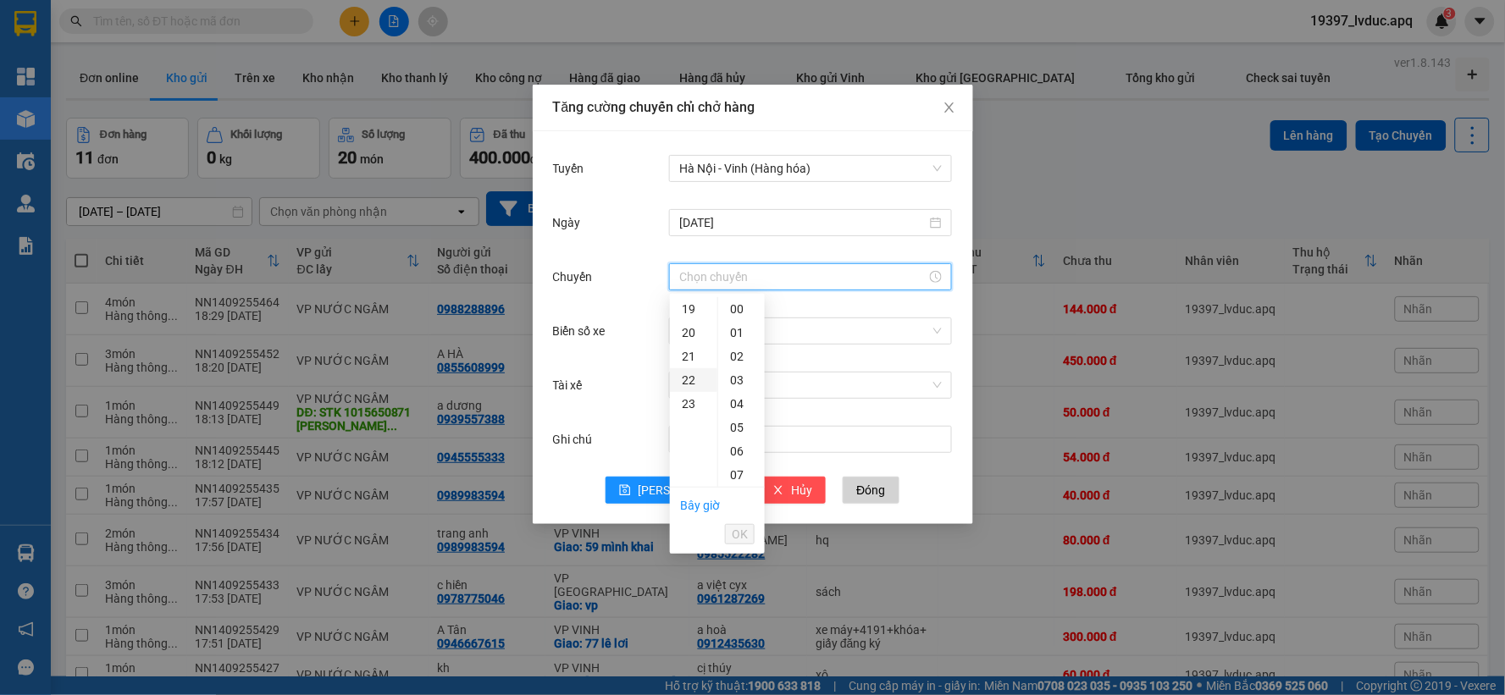
click at [689, 382] on div "22" at bounding box center [693, 380] width 47 height 24
click at [733, 386] on div "51" at bounding box center [741, 390] width 47 height 24
type input "22:51"
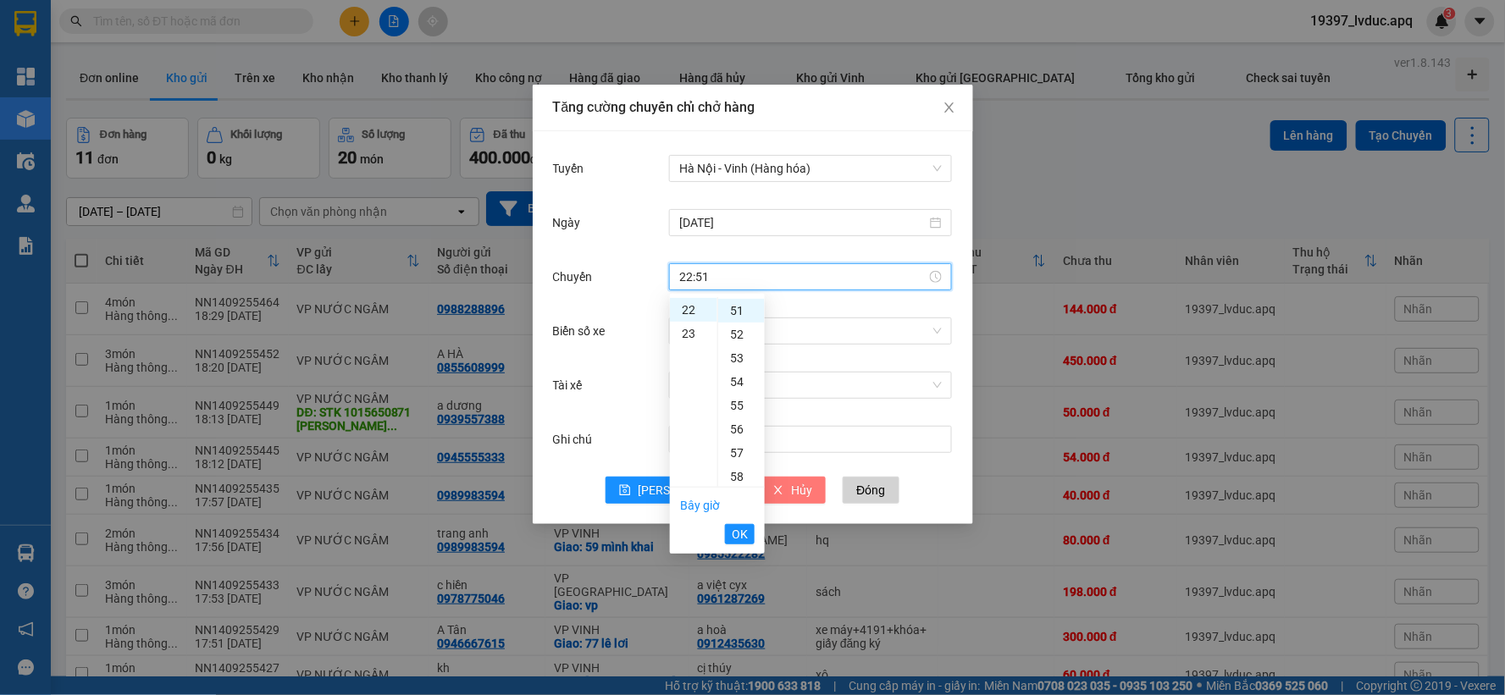
drag, startPoint x: 748, startPoint y: 540, endPoint x: 756, endPoint y: 496, distance: 43.9
click at [748, 539] on button "OK" at bounding box center [740, 534] width 30 height 20
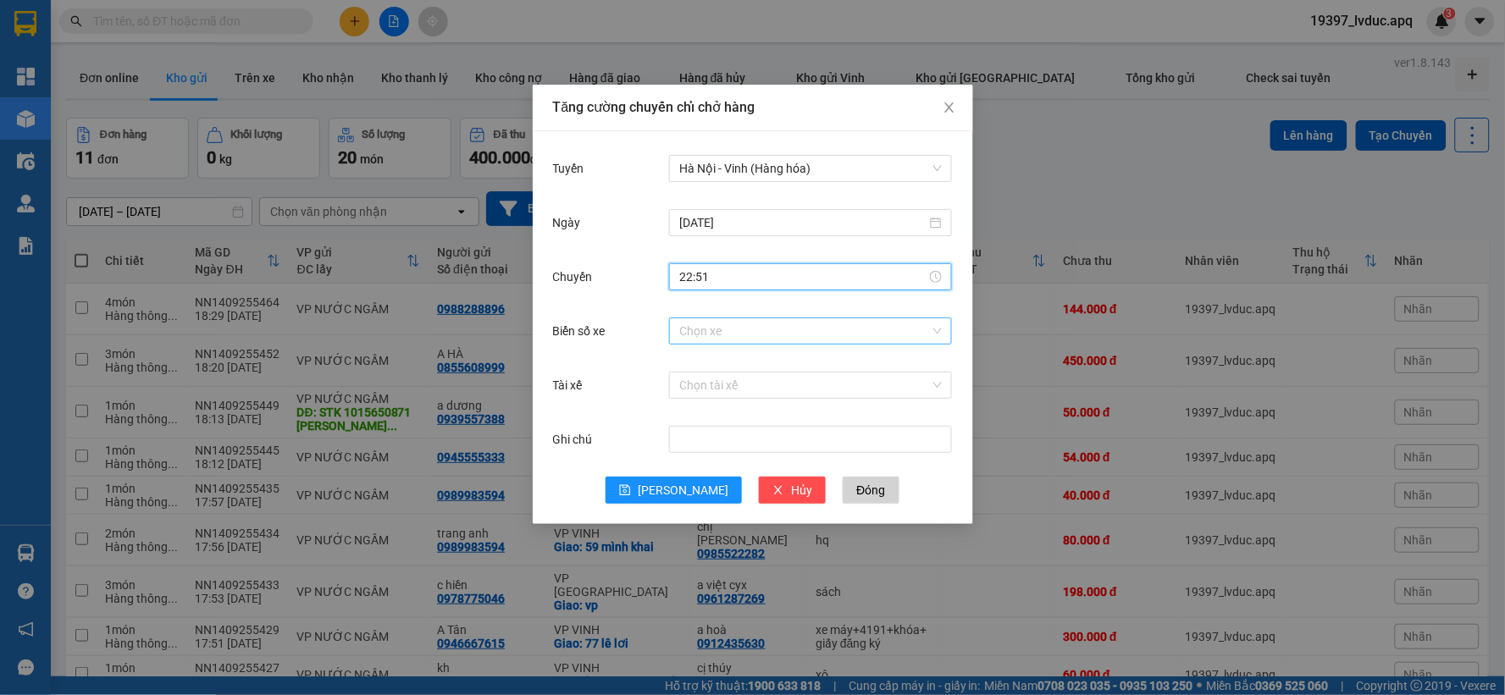
click at [762, 333] on input "Biển số xe" at bounding box center [804, 331] width 251 height 25
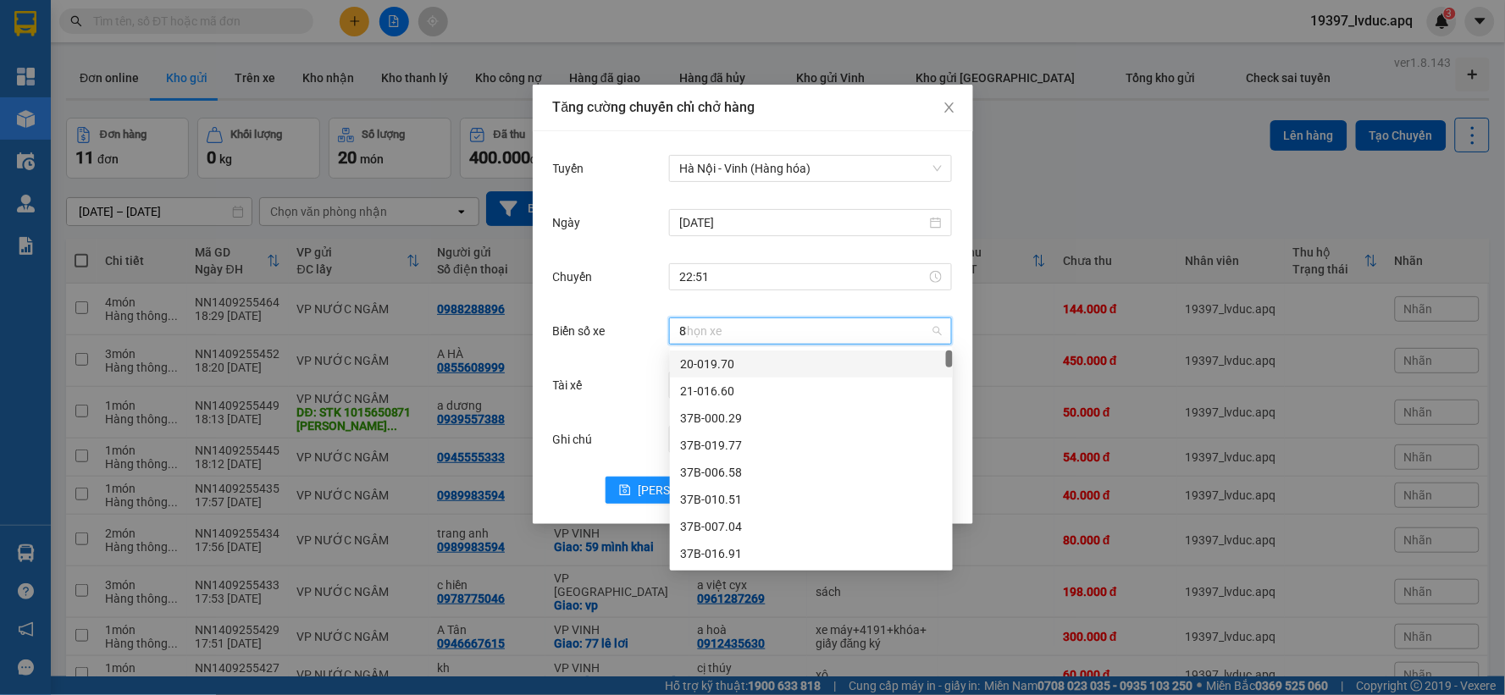
type input "81"
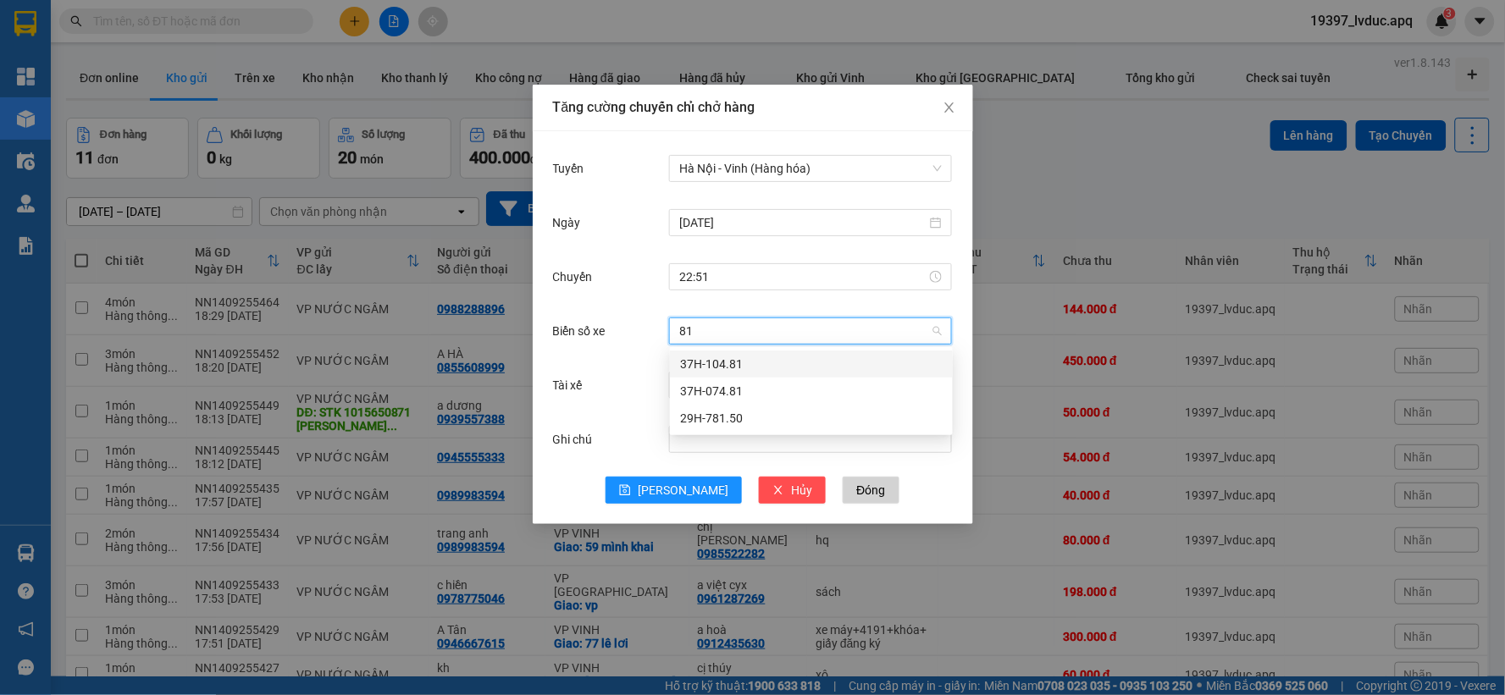
click at [729, 367] on div "37H-104.81" at bounding box center [811, 364] width 263 height 19
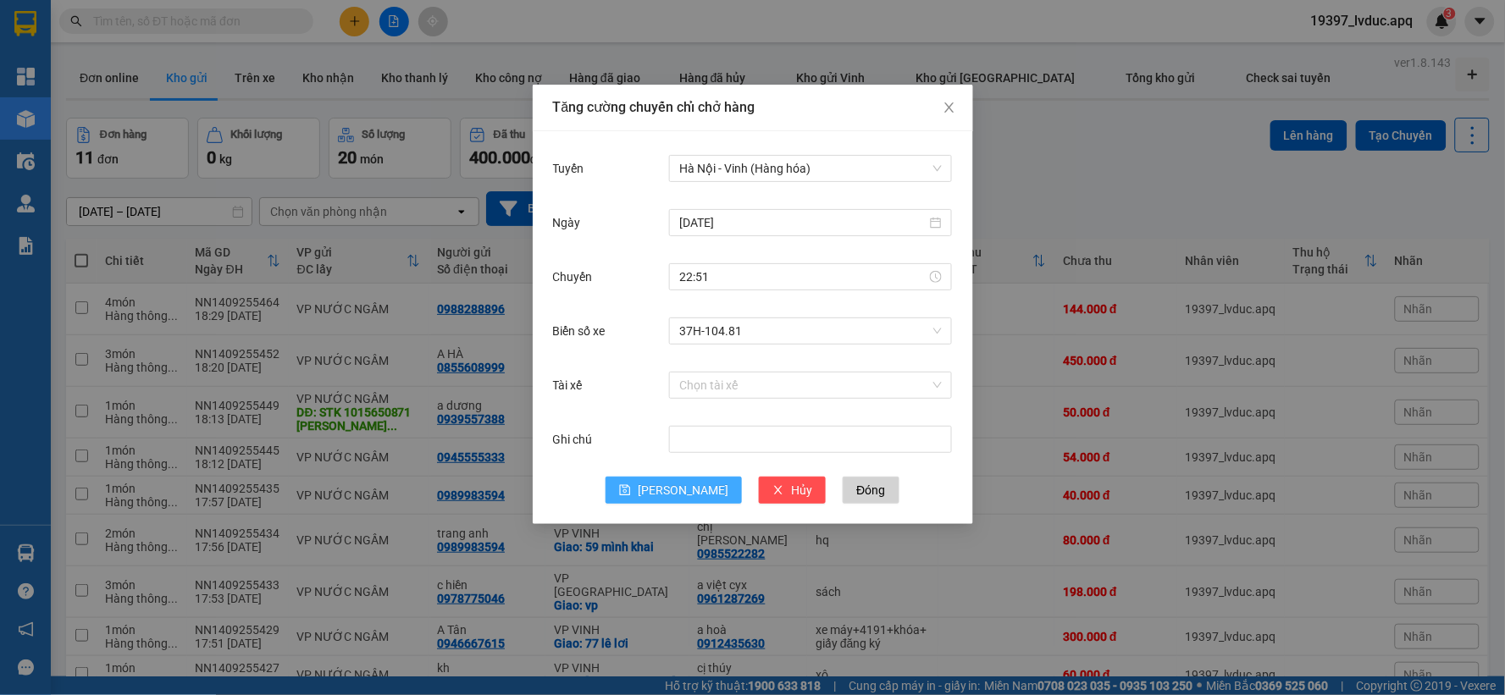
drag, startPoint x: 686, startPoint y: 491, endPoint x: 707, endPoint y: 464, distance: 34.4
click at [684, 491] on span "[PERSON_NAME]" at bounding box center [683, 490] width 91 height 19
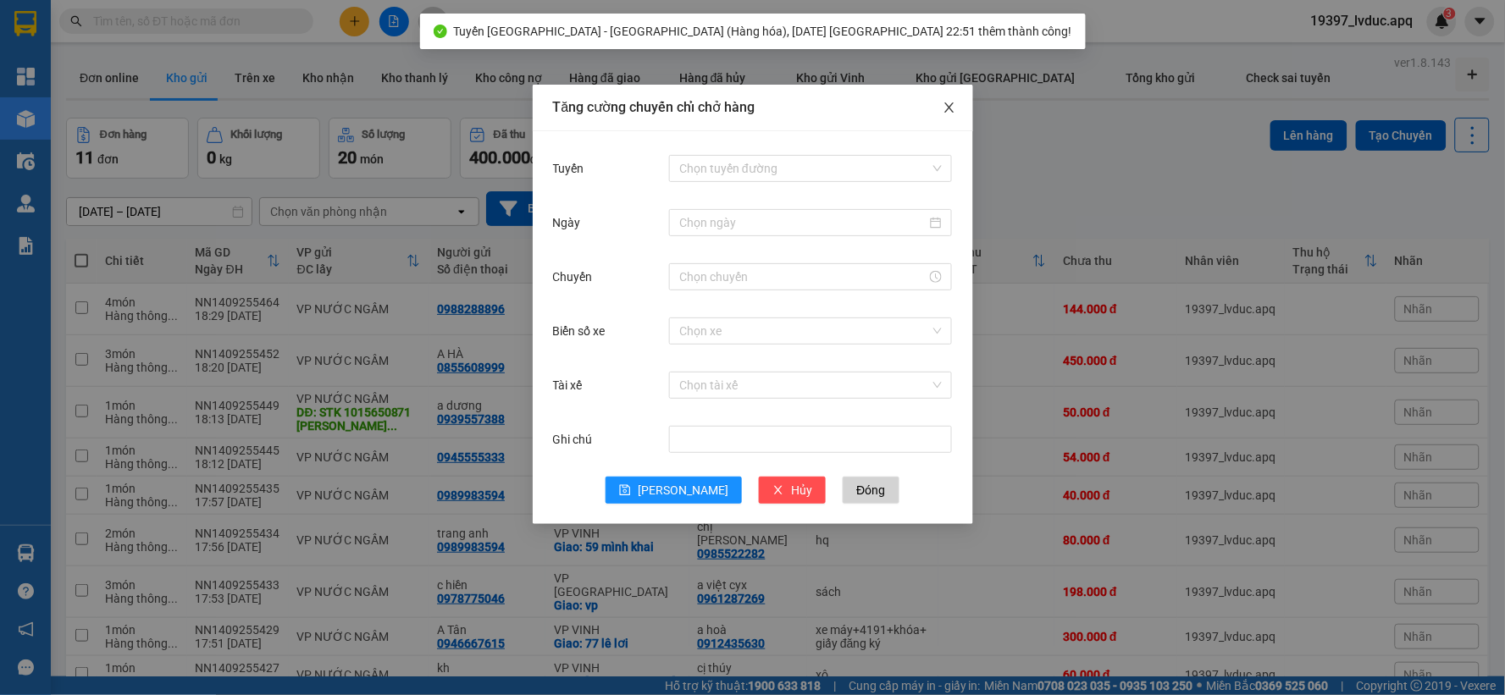
click at [943, 105] on icon "close" at bounding box center [950, 108] width 14 height 14
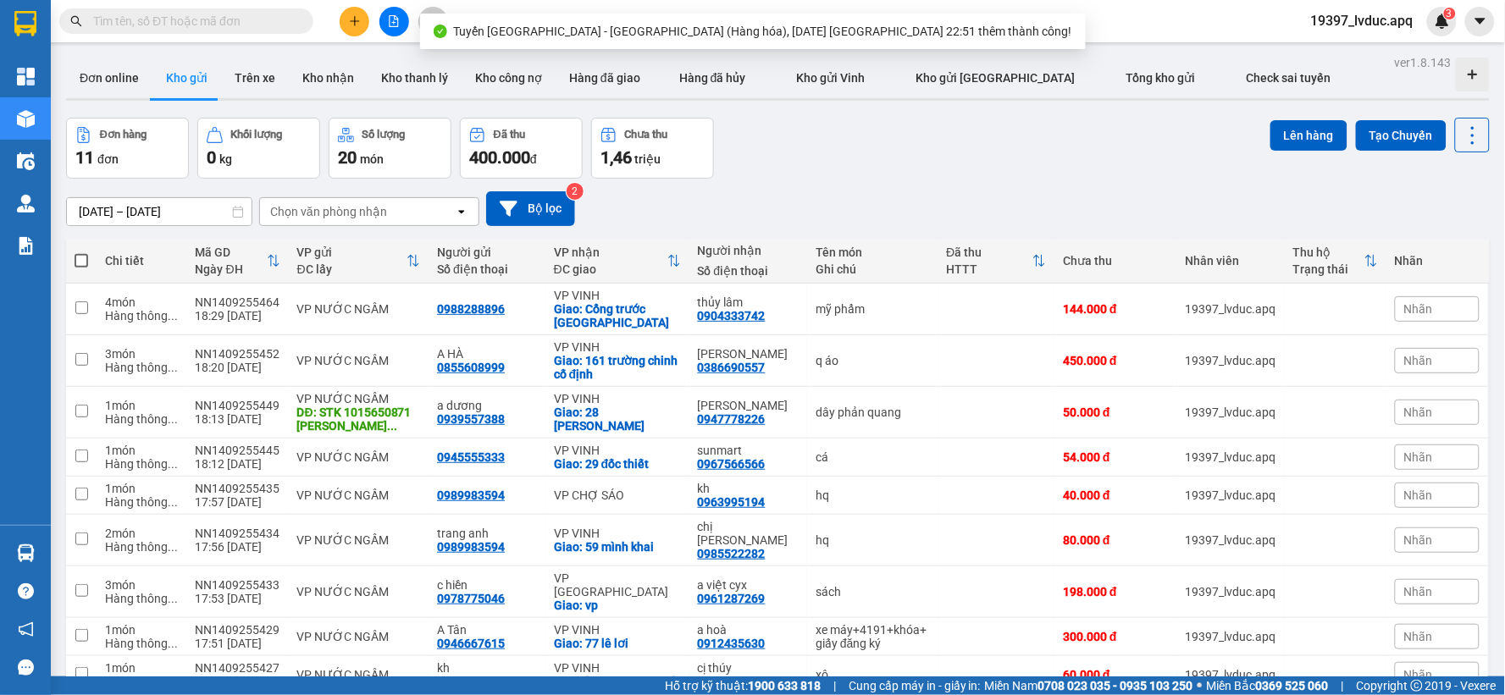
click at [86, 263] on span at bounding box center [82, 261] width 14 height 14
click at [81, 252] on input "checkbox" at bounding box center [81, 252] width 0 height 0
checkbox input "true"
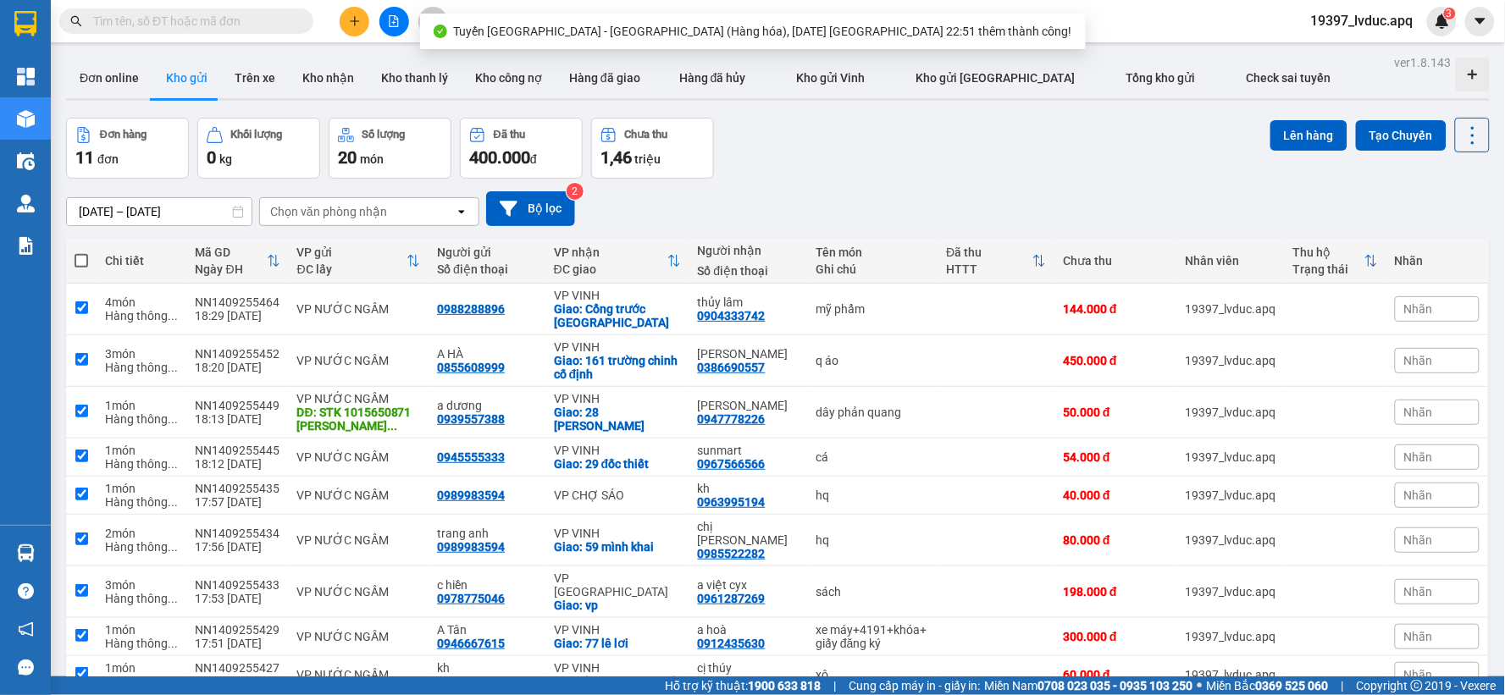
checkbox input "true"
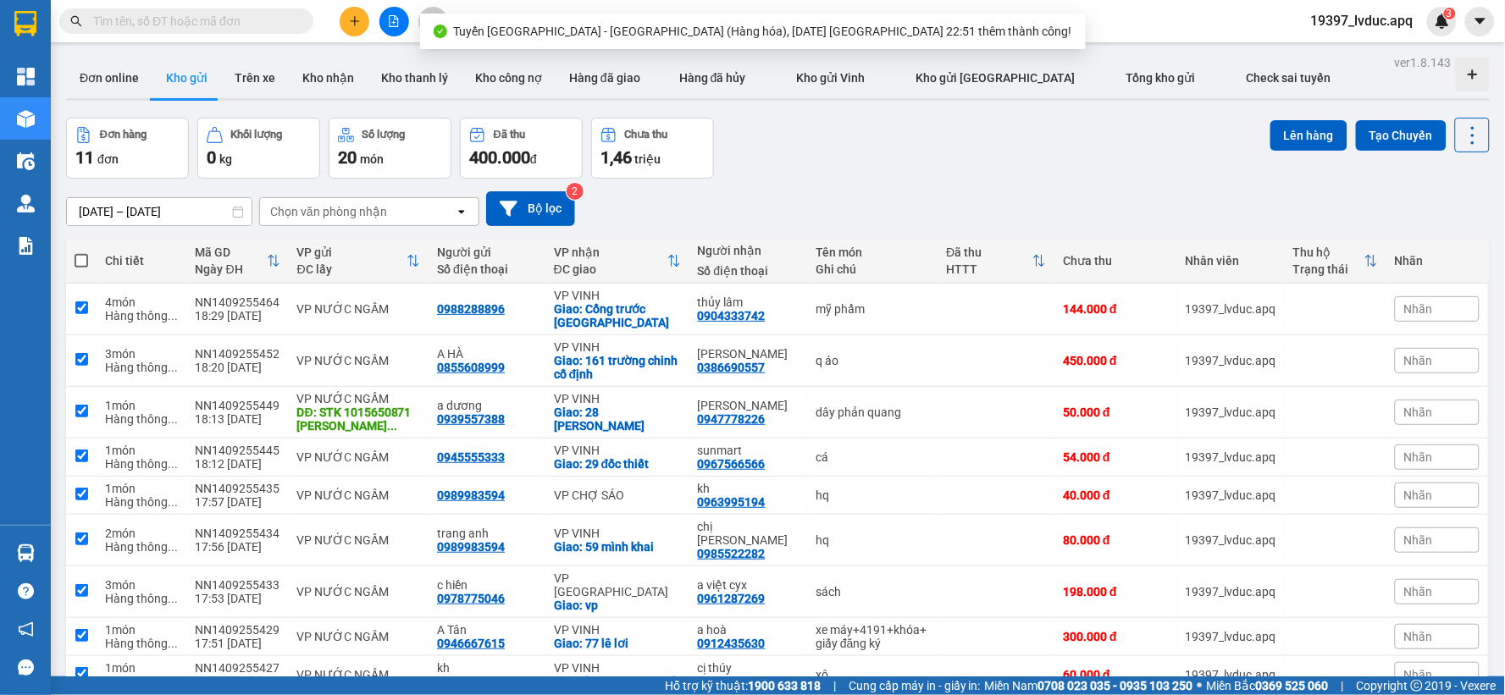
checkbox input "true"
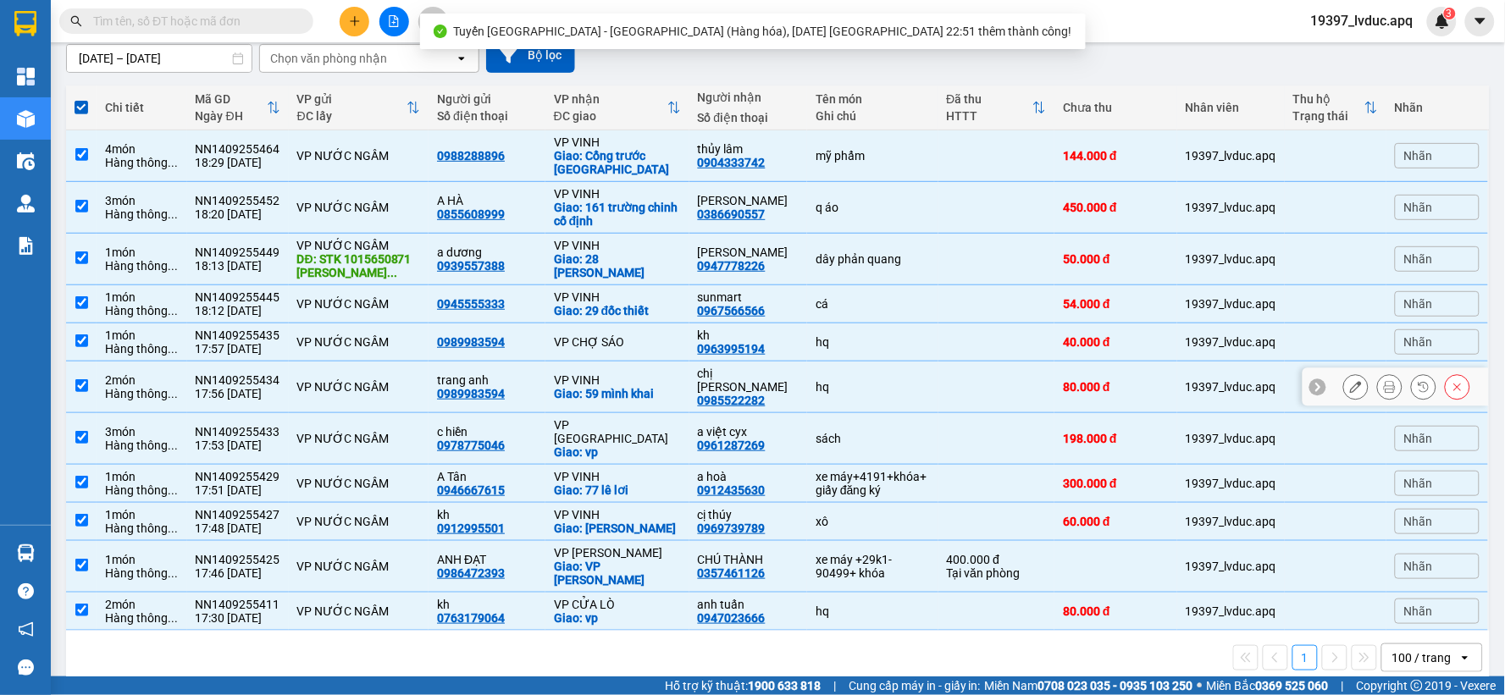
scroll to position [165, 0]
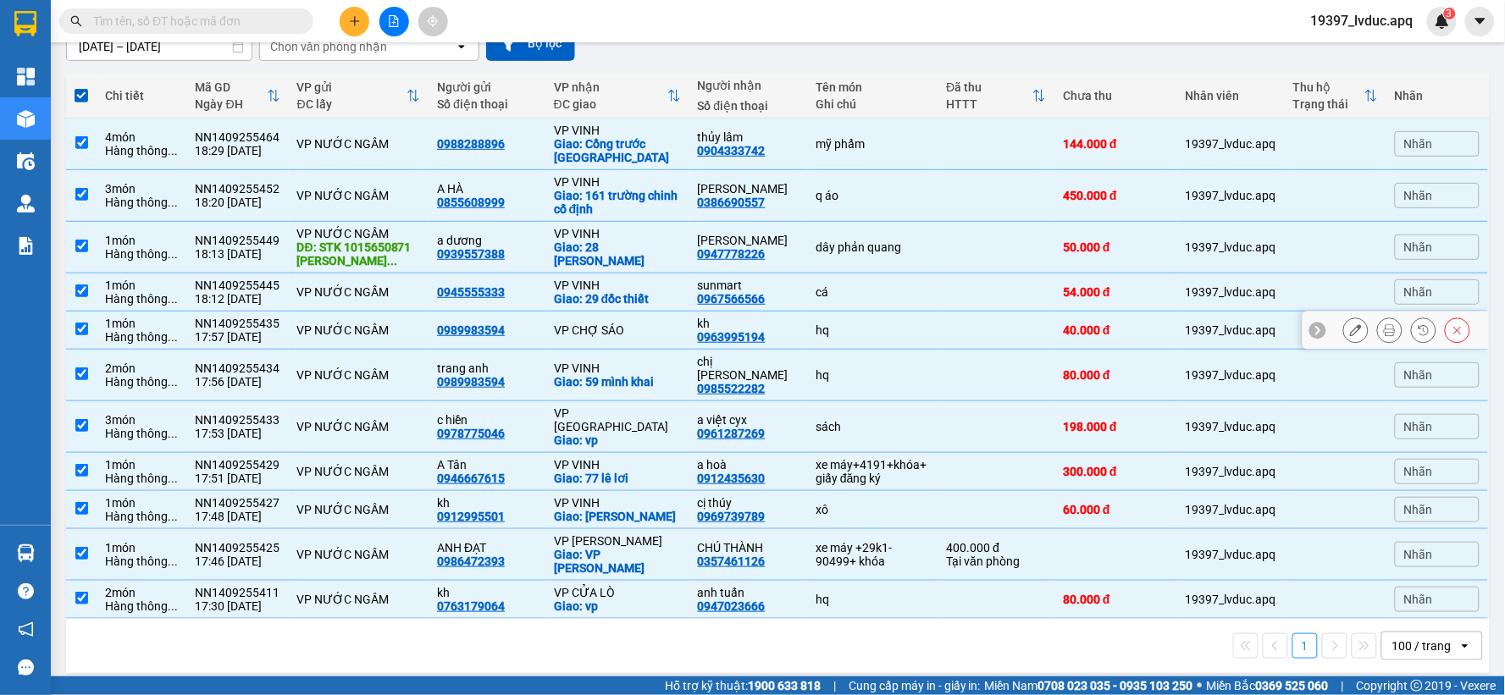
click at [600, 343] on td "VP CHỢ SÁO" at bounding box center [618, 331] width 144 height 38
checkbox input "false"
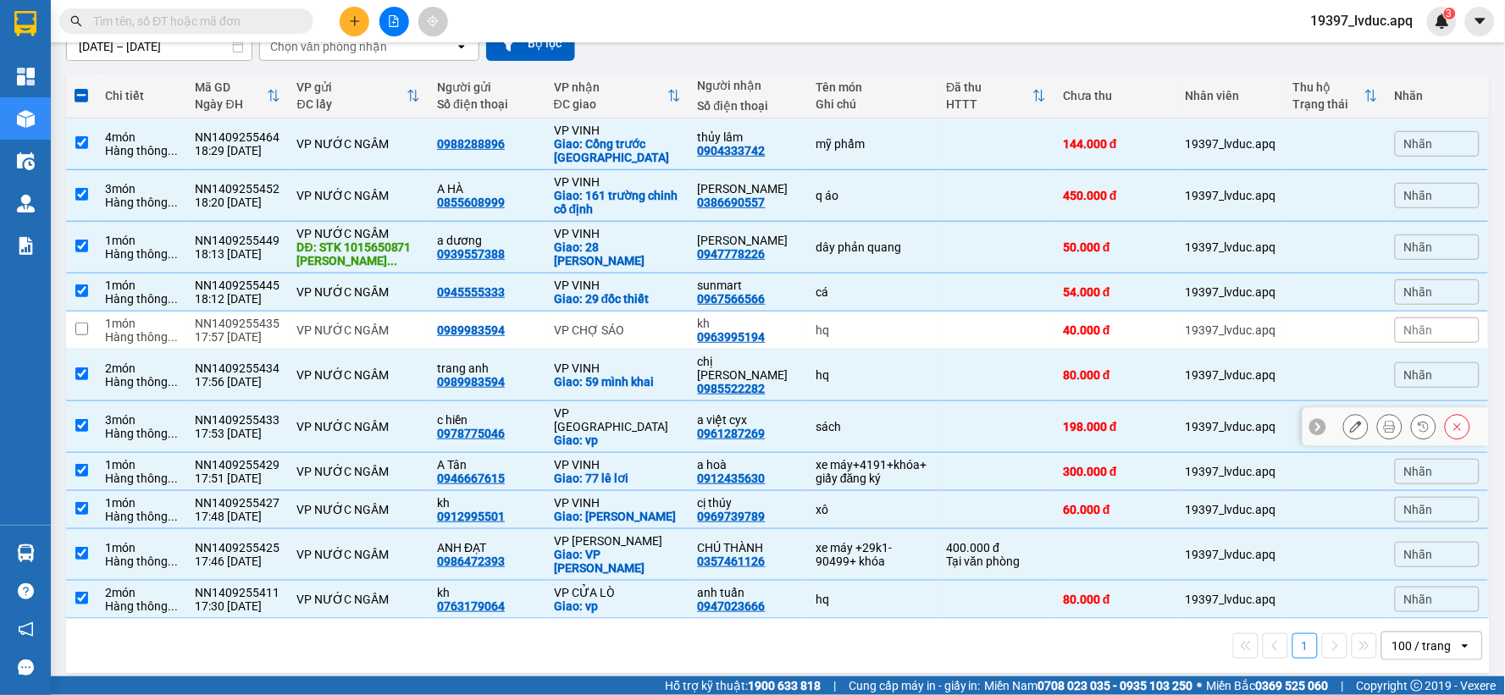
click at [605, 434] on div "Giao: vp" at bounding box center [617, 441] width 127 height 14
checkbox input "false"
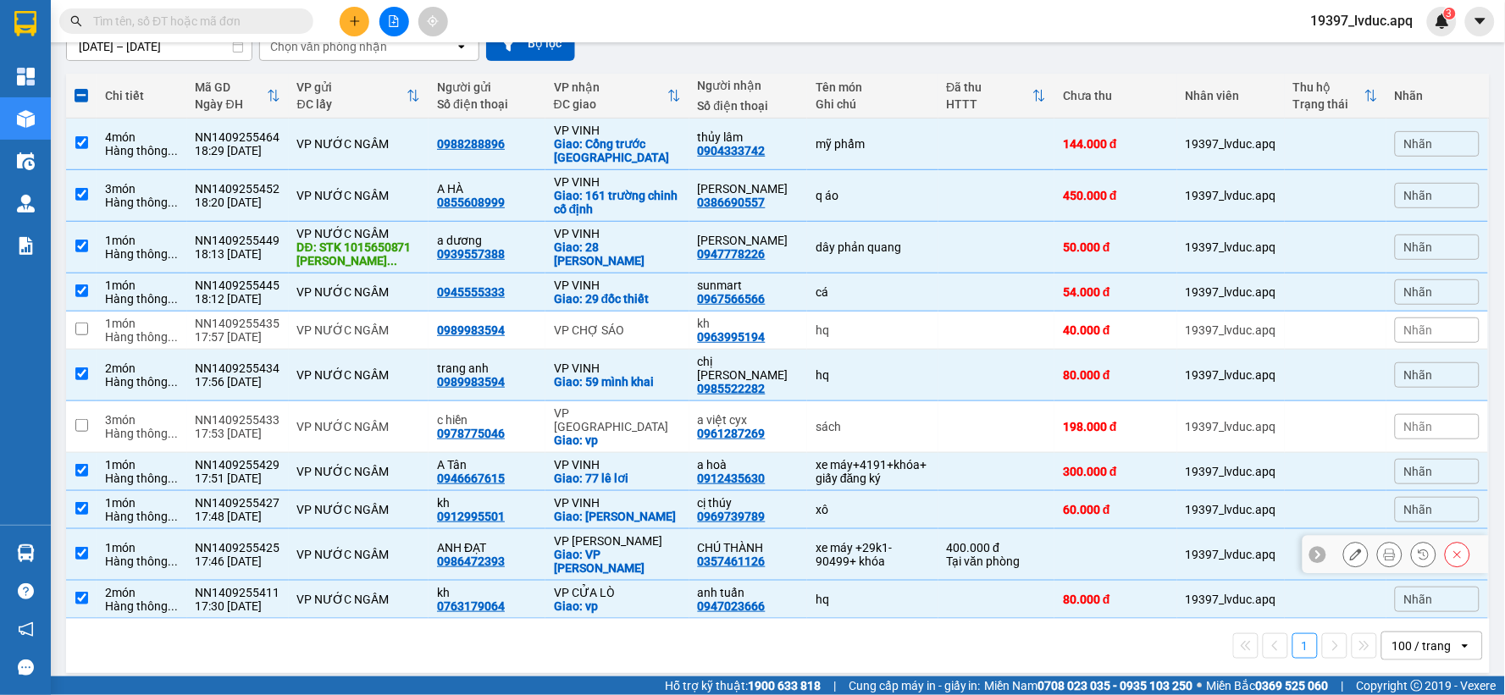
click at [650, 535] on div "VP [PERSON_NAME]" at bounding box center [617, 542] width 127 height 14
checkbox input "false"
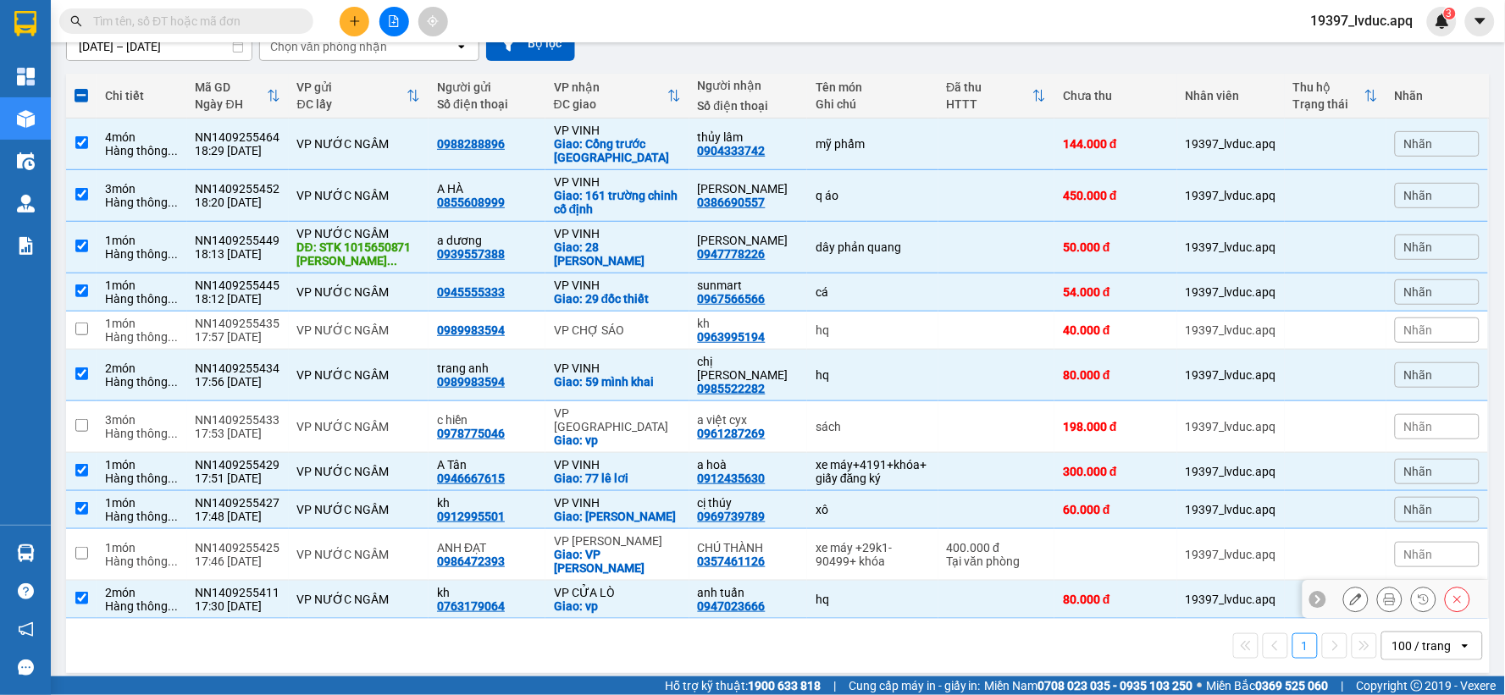
click at [636, 600] on div "Giao: vp" at bounding box center [617, 607] width 127 height 14
checkbox input "false"
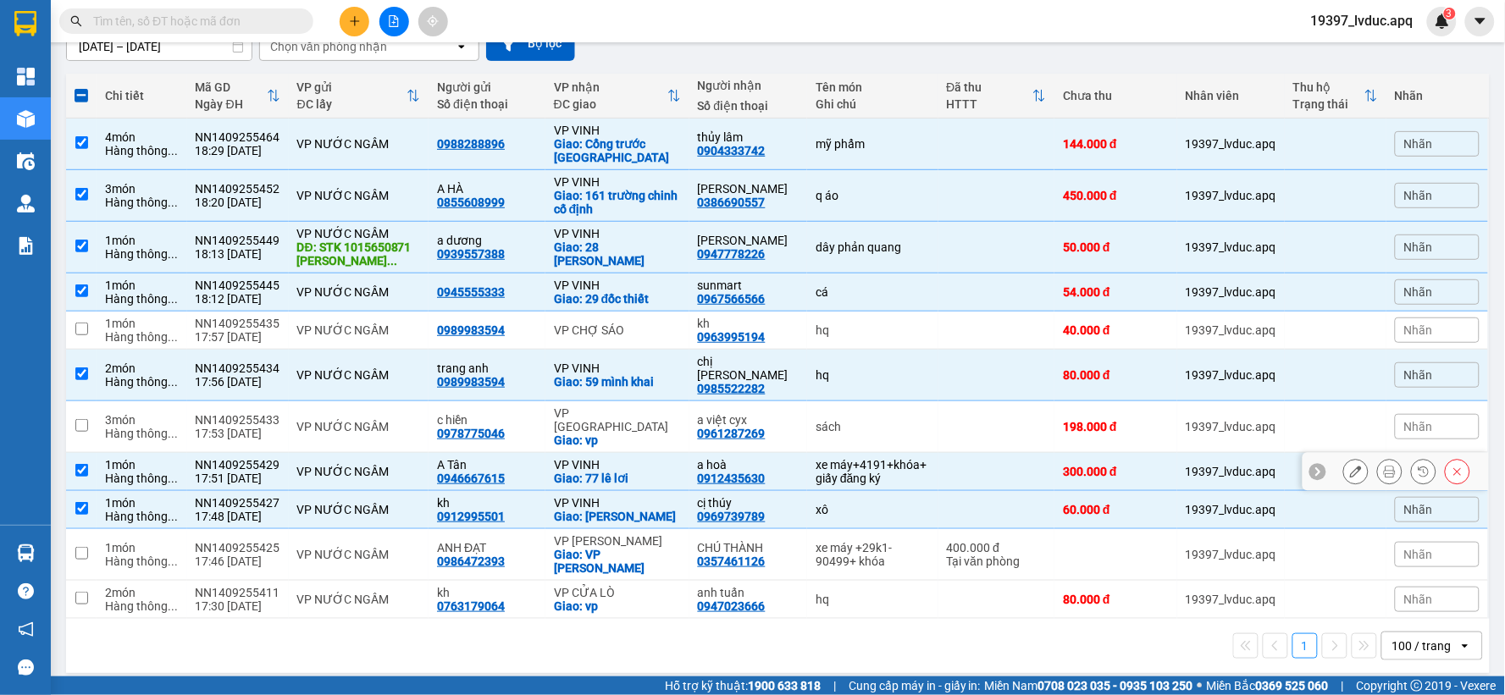
click at [746, 472] on div "0912435630" at bounding box center [732, 479] width 68 height 14
drag, startPoint x: 624, startPoint y: 449, endPoint x: 642, endPoint y: 432, distance: 24.6
click at [624, 472] on div "Giao: 77 lê lơi" at bounding box center [617, 479] width 127 height 14
checkbox input "false"
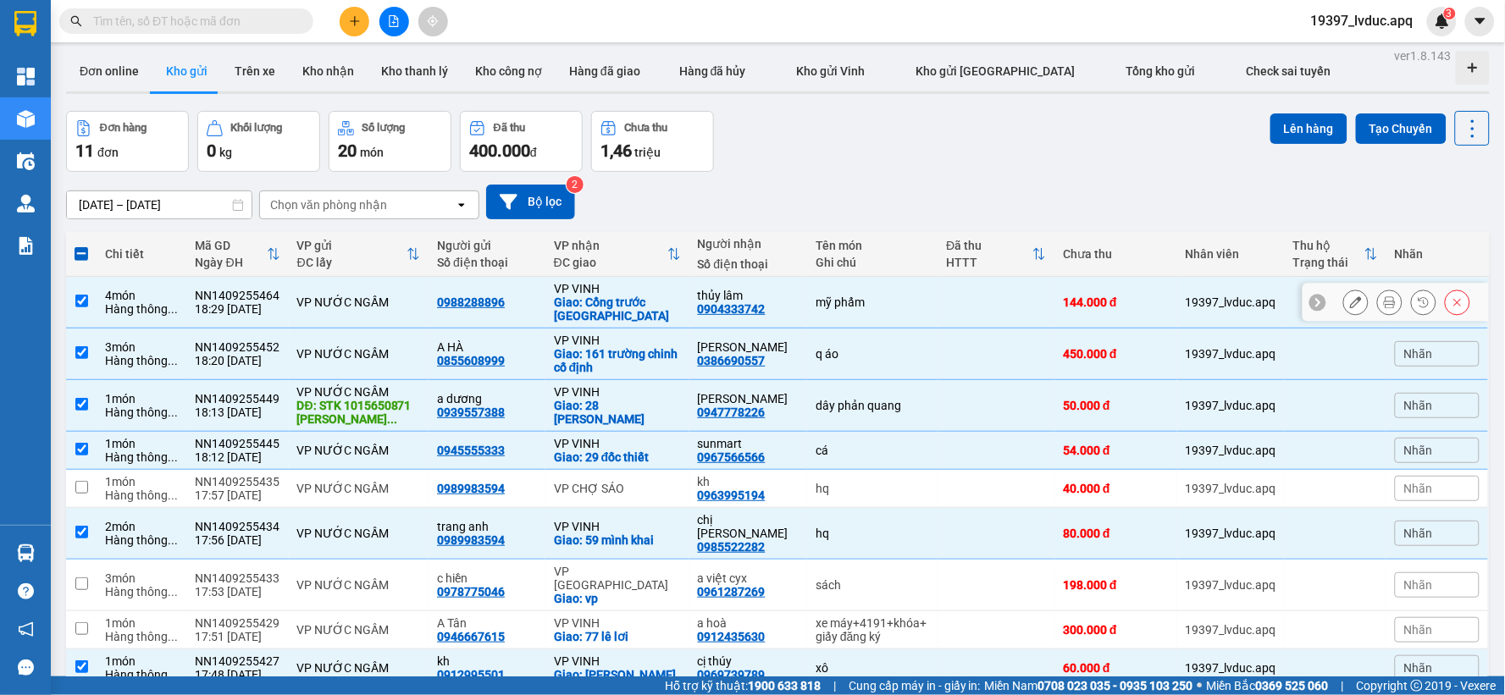
scroll to position [0, 0]
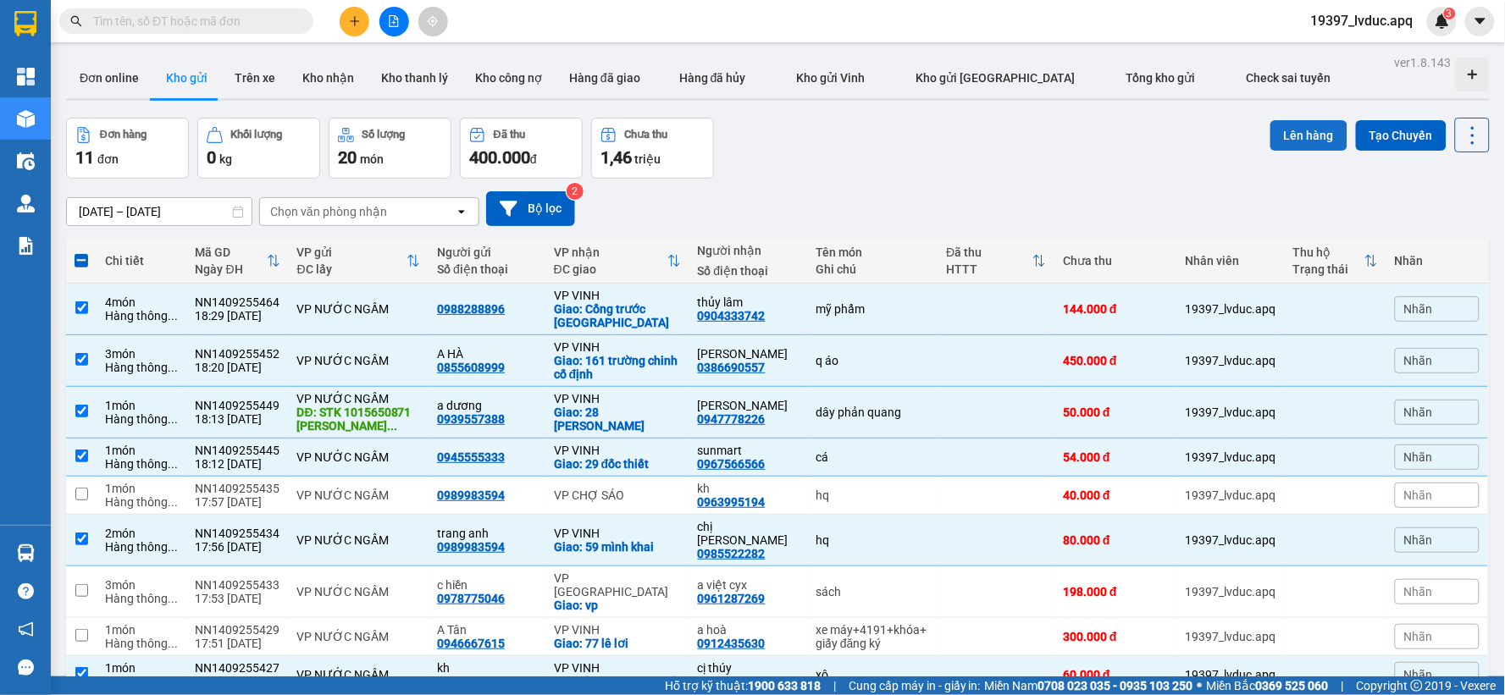
click at [1300, 141] on button "Lên hàng" at bounding box center [1309, 135] width 77 height 30
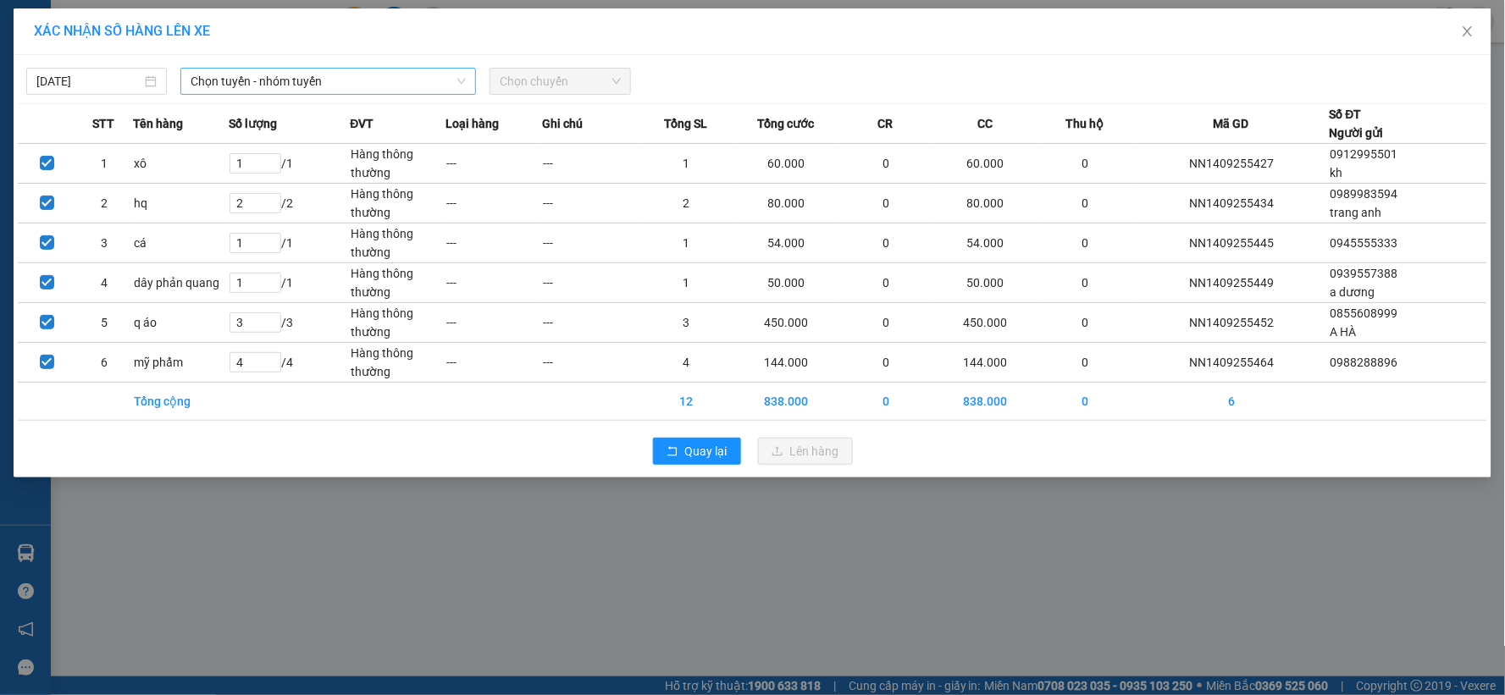
click at [347, 71] on span "Chọn tuyến - nhóm tuyến" at bounding box center [328, 81] width 275 height 25
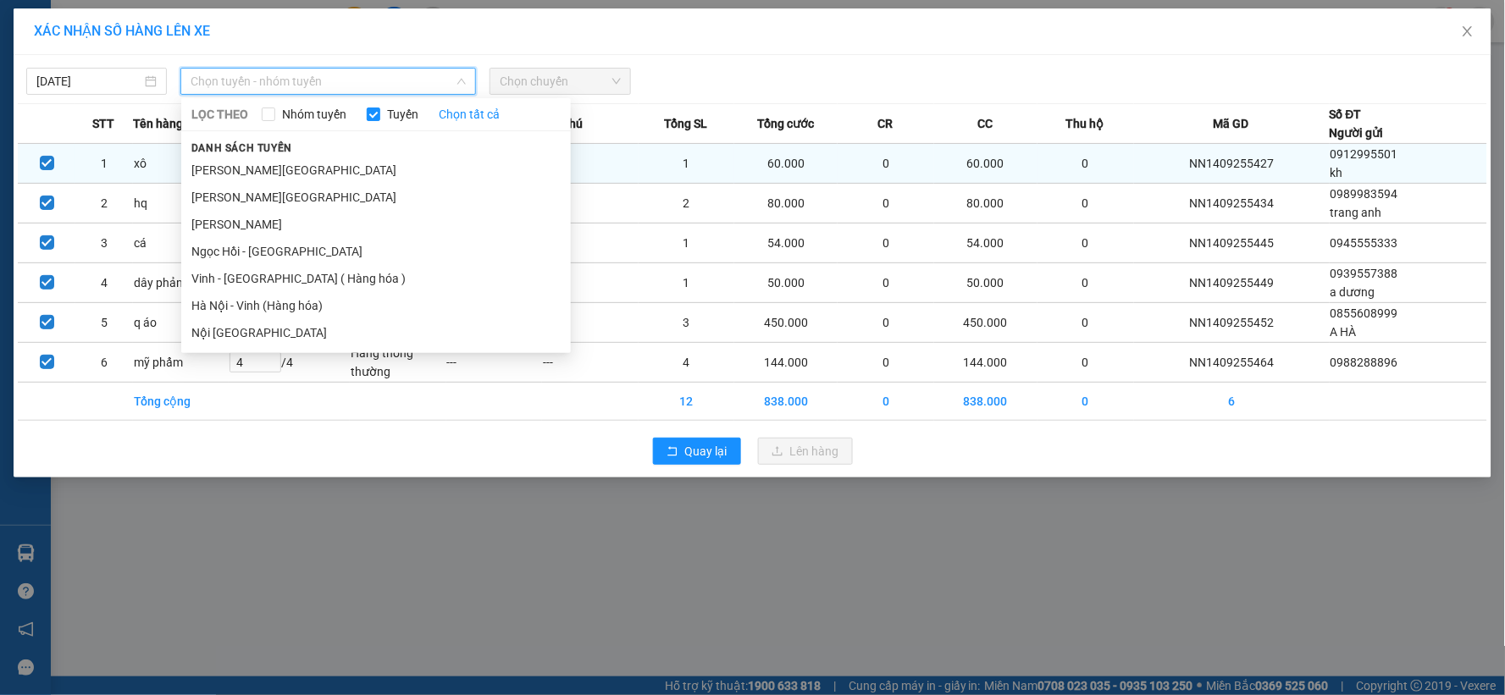
drag, startPoint x: 296, startPoint y: 298, endPoint x: 402, endPoint y: 179, distance: 159.6
click at [297, 297] on li "Hà Nội - Vinh (Hàng hóa)" at bounding box center [376, 305] width 390 height 27
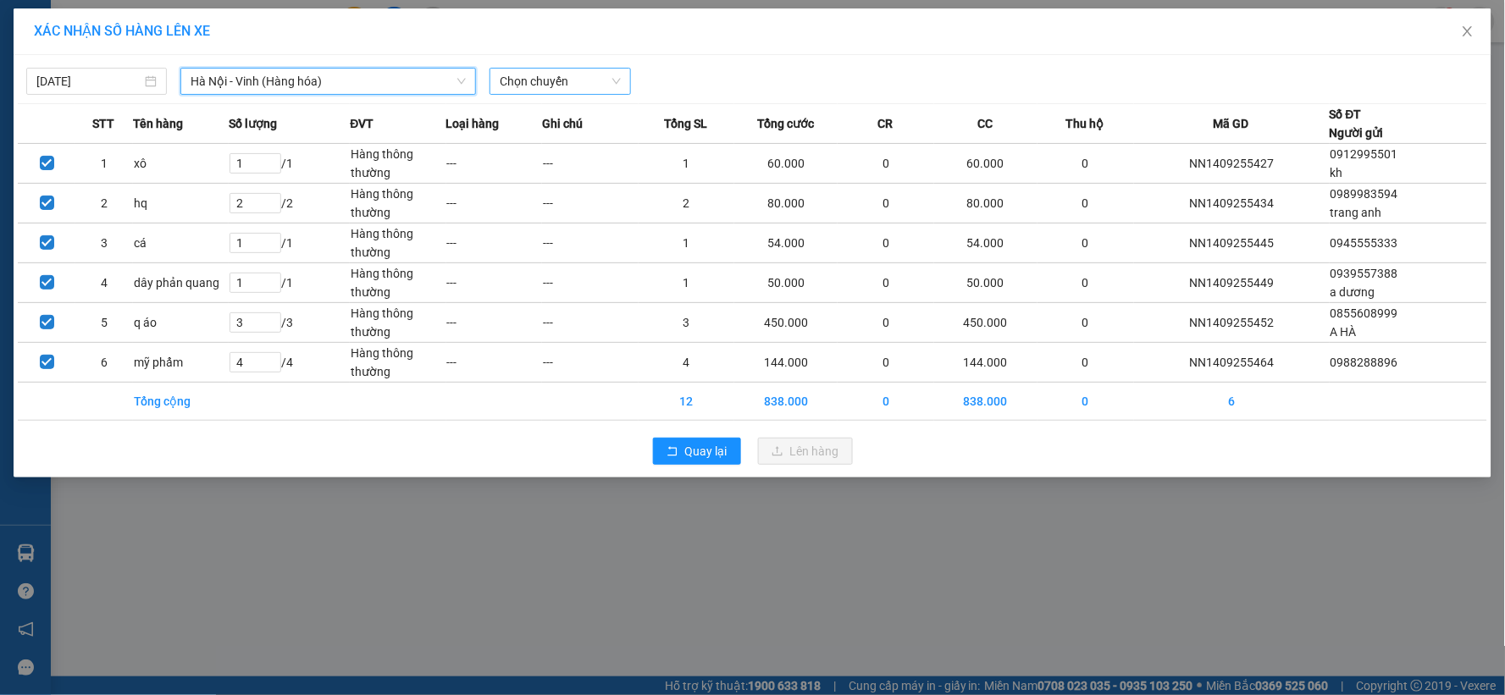
click at [553, 75] on span "Chọn chuyến" at bounding box center [560, 81] width 120 height 25
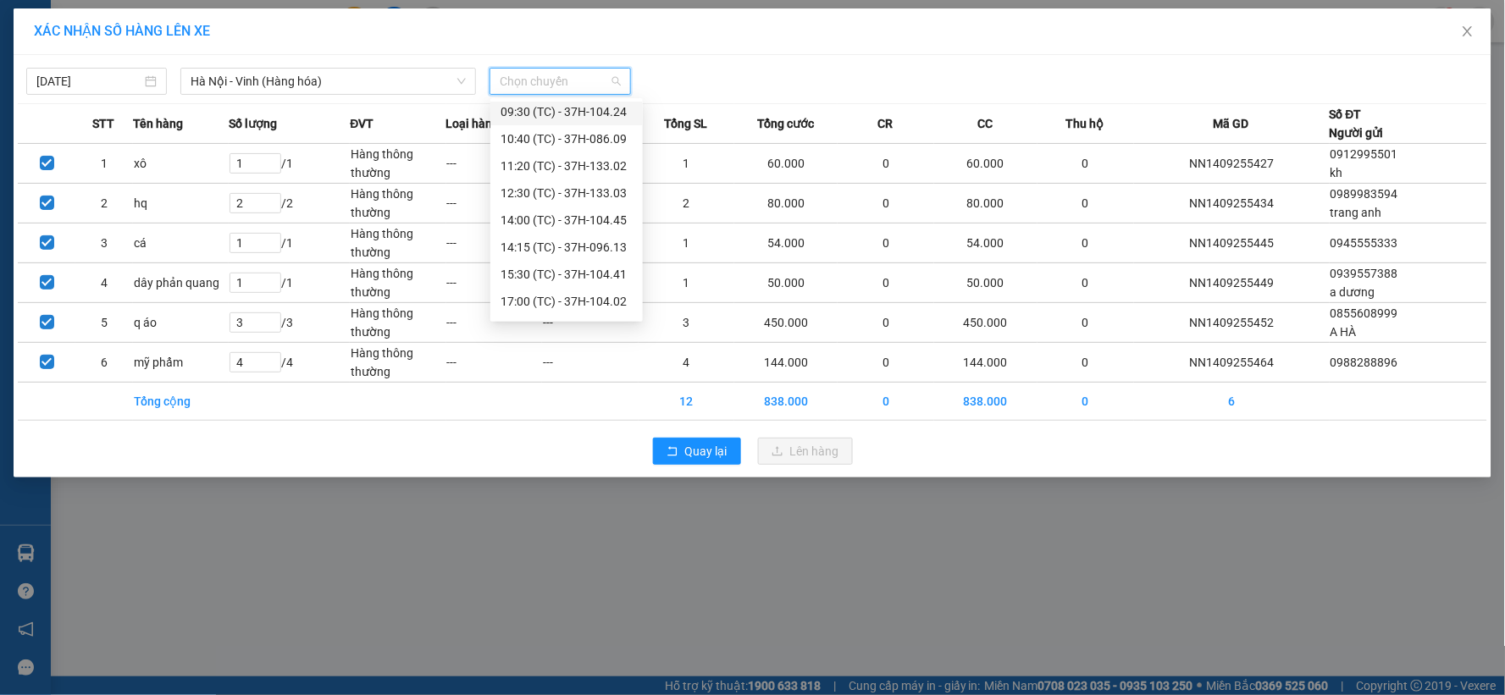
scroll to position [108, 0]
click at [591, 303] on div "22:51 (TC) - 37H-104.81" at bounding box center [567, 305] width 132 height 19
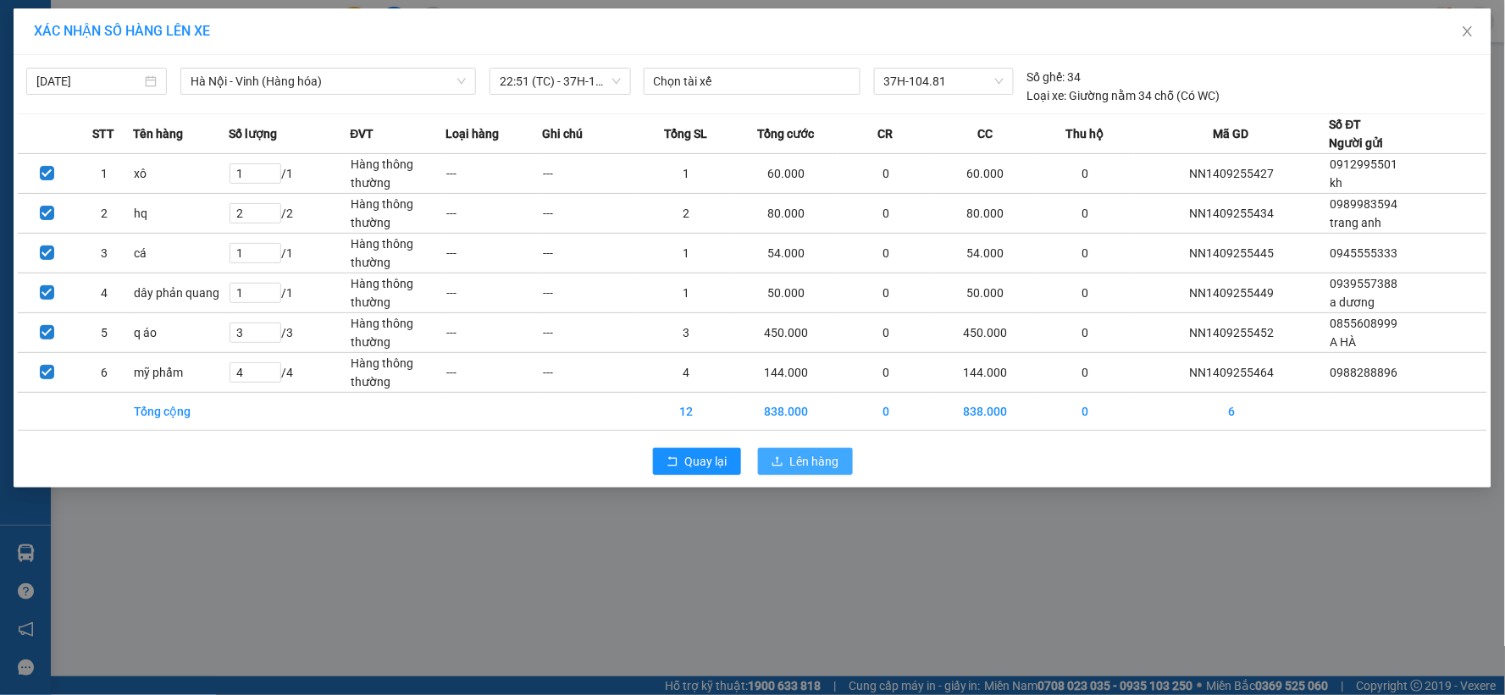
click at [801, 468] on span "Lên hàng" at bounding box center [814, 461] width 49 height 19
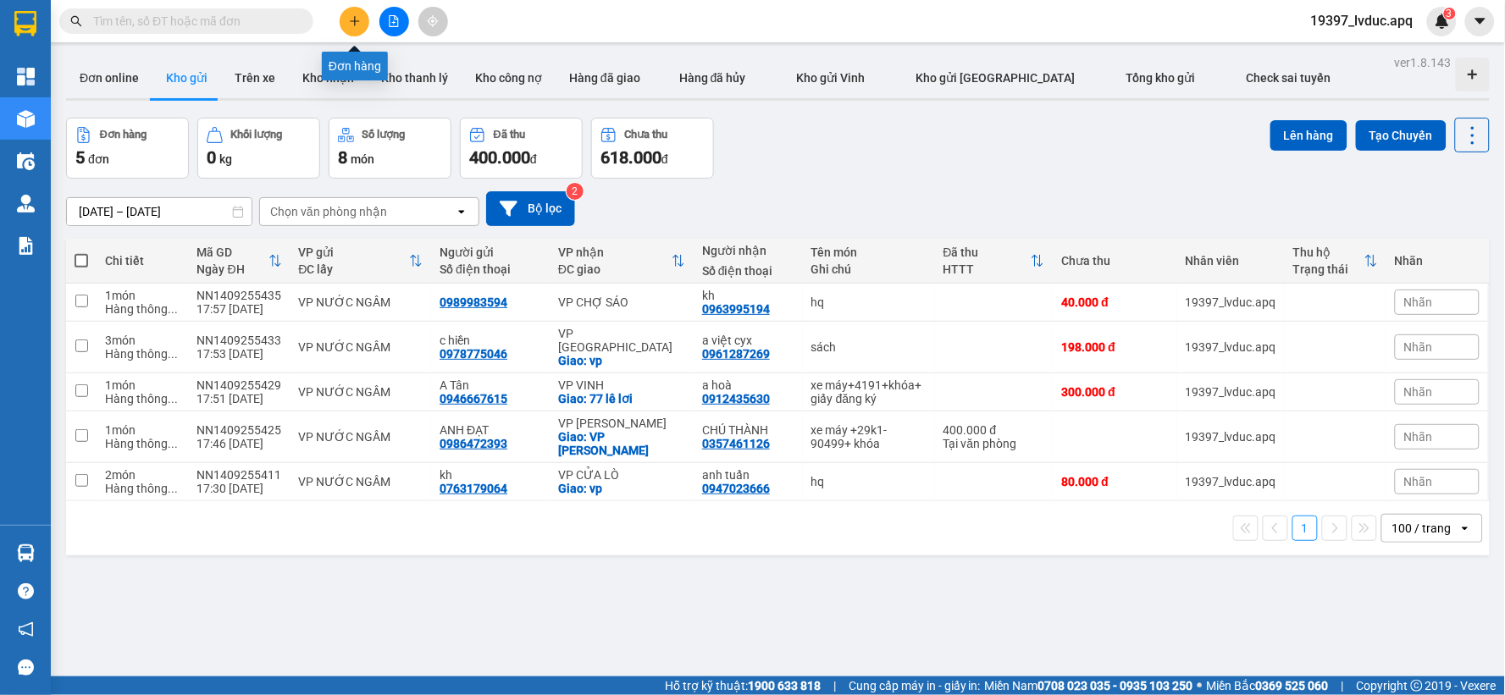
click at [344, 24] on button at bounding box center [355, 22] width 30 height 30
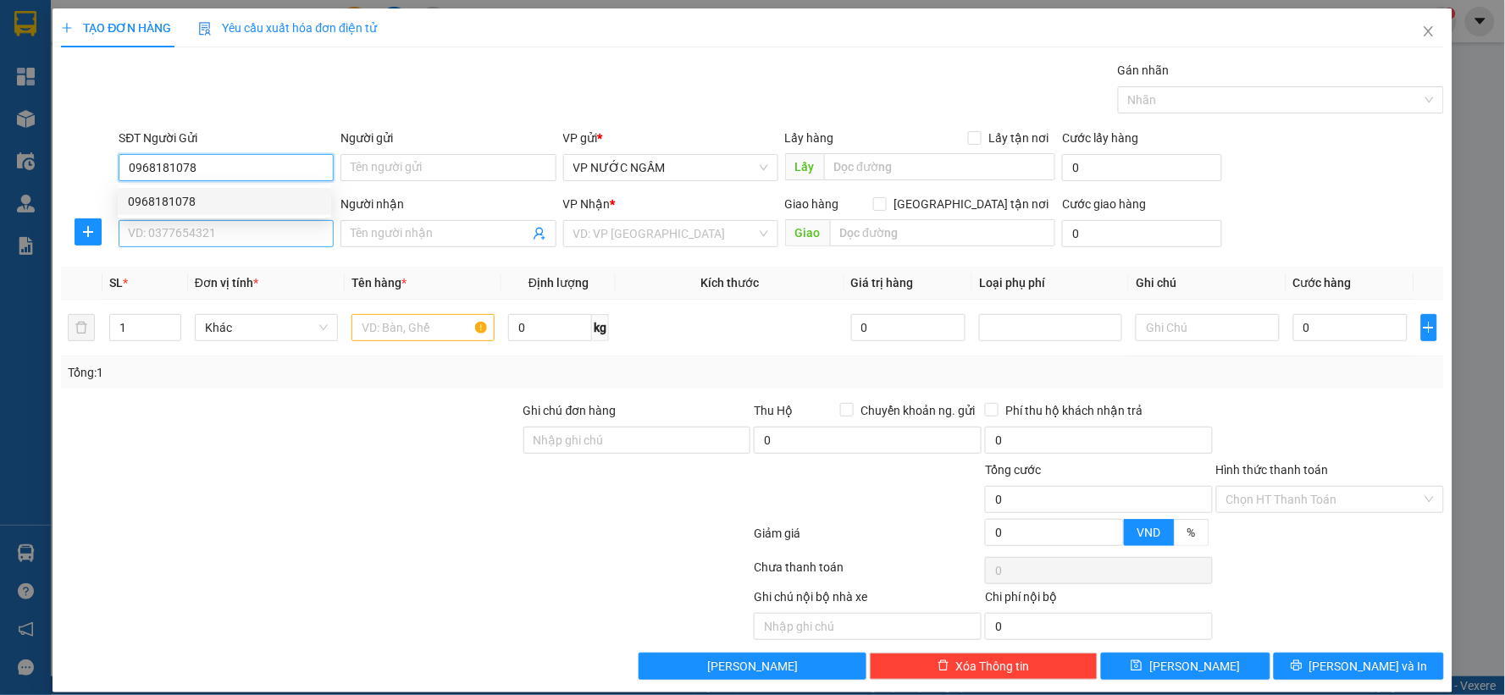
drag, startPoint x: 210, startPoint y: 207, endPoint x: 204, endPoint y: 224, distance: 17.9
click at [210, 208] on div "0968181078" at bounding box center [224, 201] width 193 height 19
type input "0968181078"
click at [204, 224] on input "SĐT Người Nhận" at bounding box center [226, 233] width 215 height 27
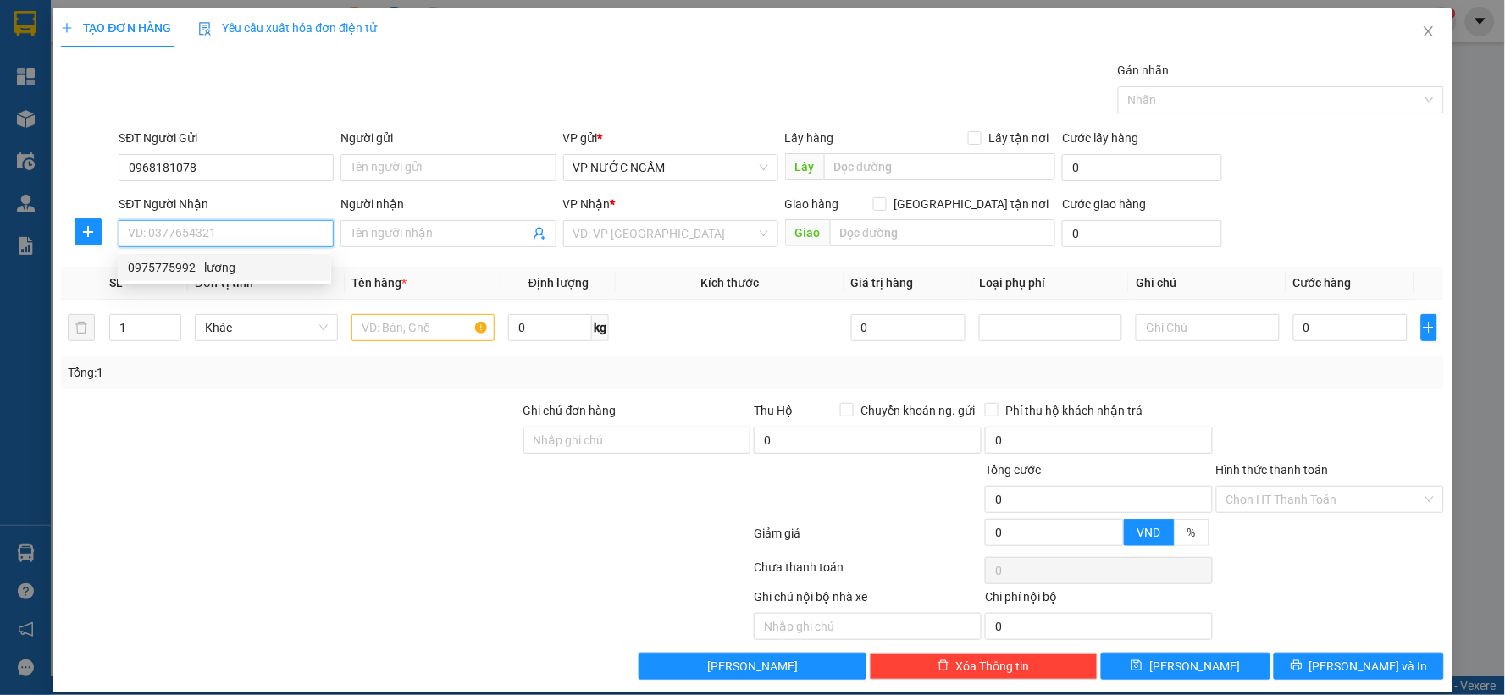
drag, startPoint x: 231, startPoint y: 261, endPoint x: 206, endPoint y: 252, distance: 27.1
click at [224, 263] on div "0975775992 - lương" at bounding box center [224, 267] width 193 height 19
type input "0975775992"
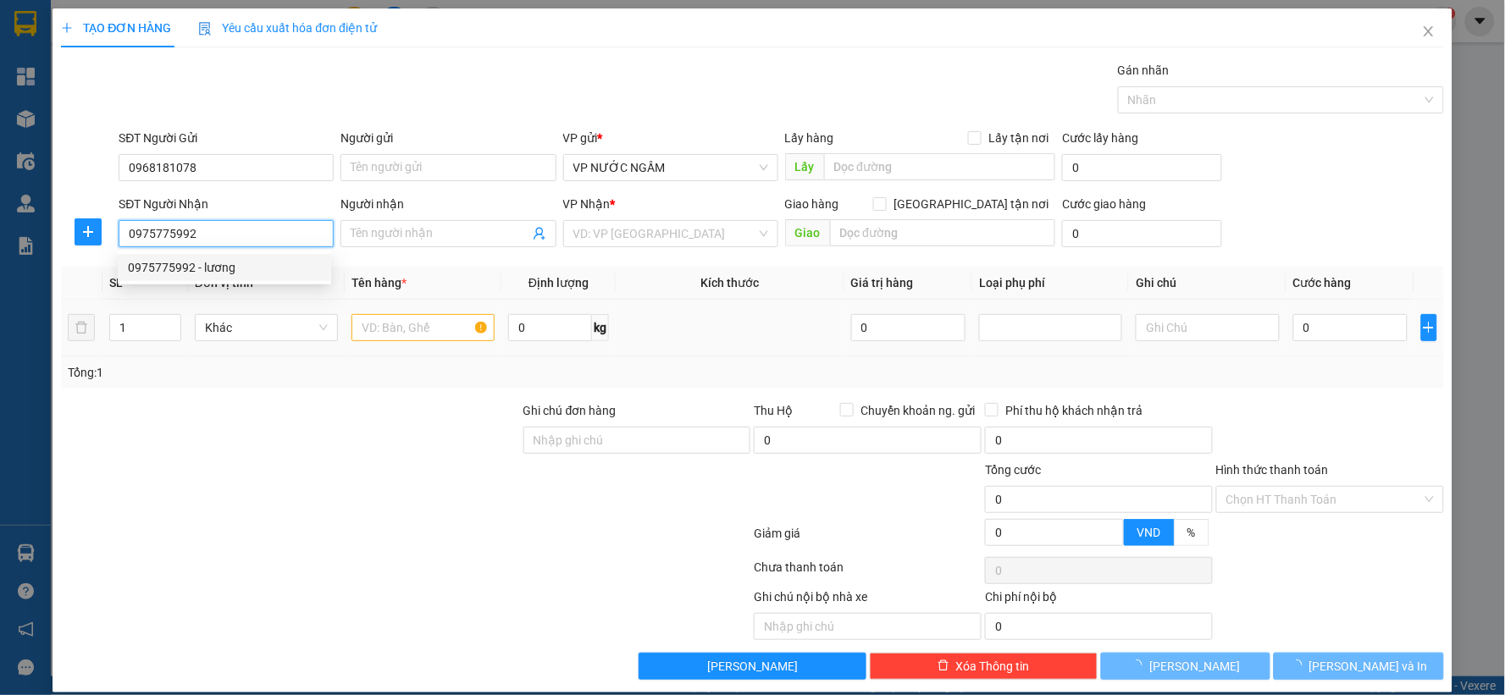
type input "lương"
checkbox input "true"
type input "vp"
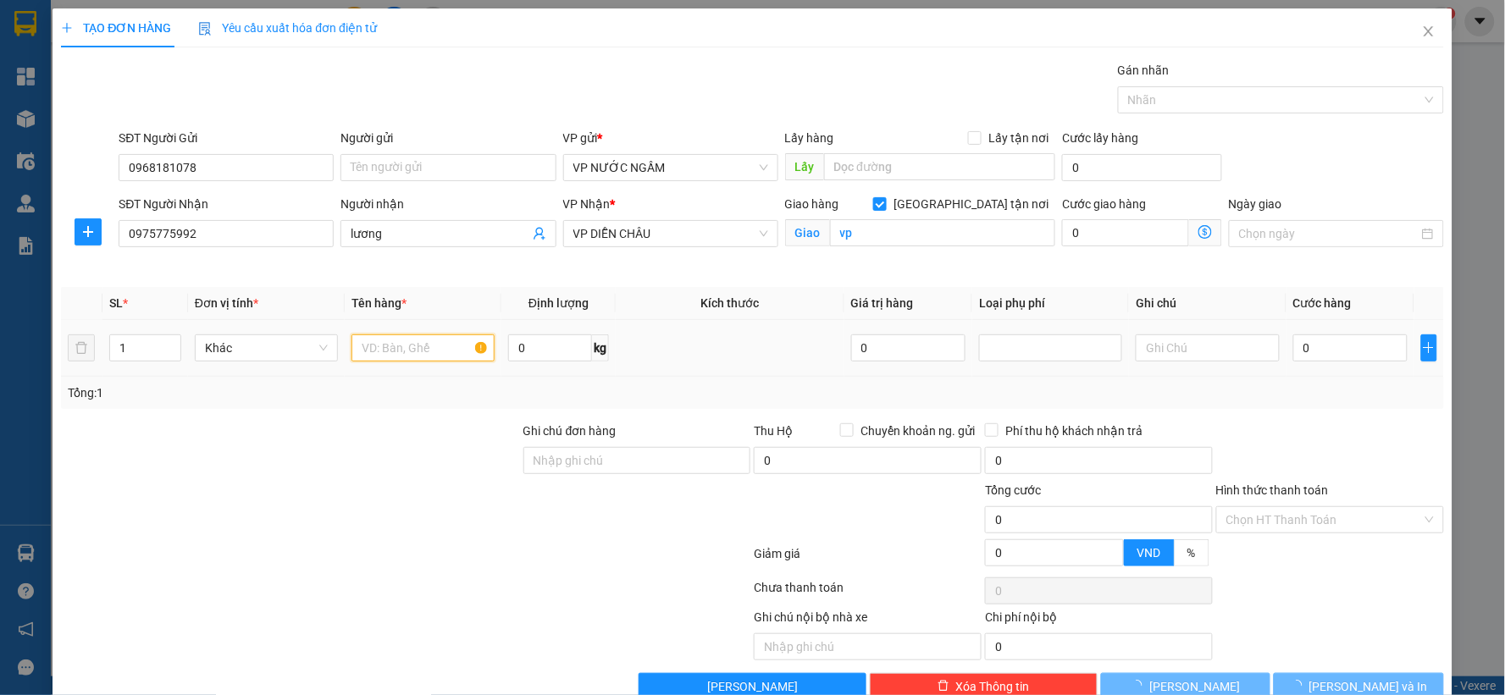
click at [379, 354] on input "text" at bounding box center [423, 348] width 143 height 27
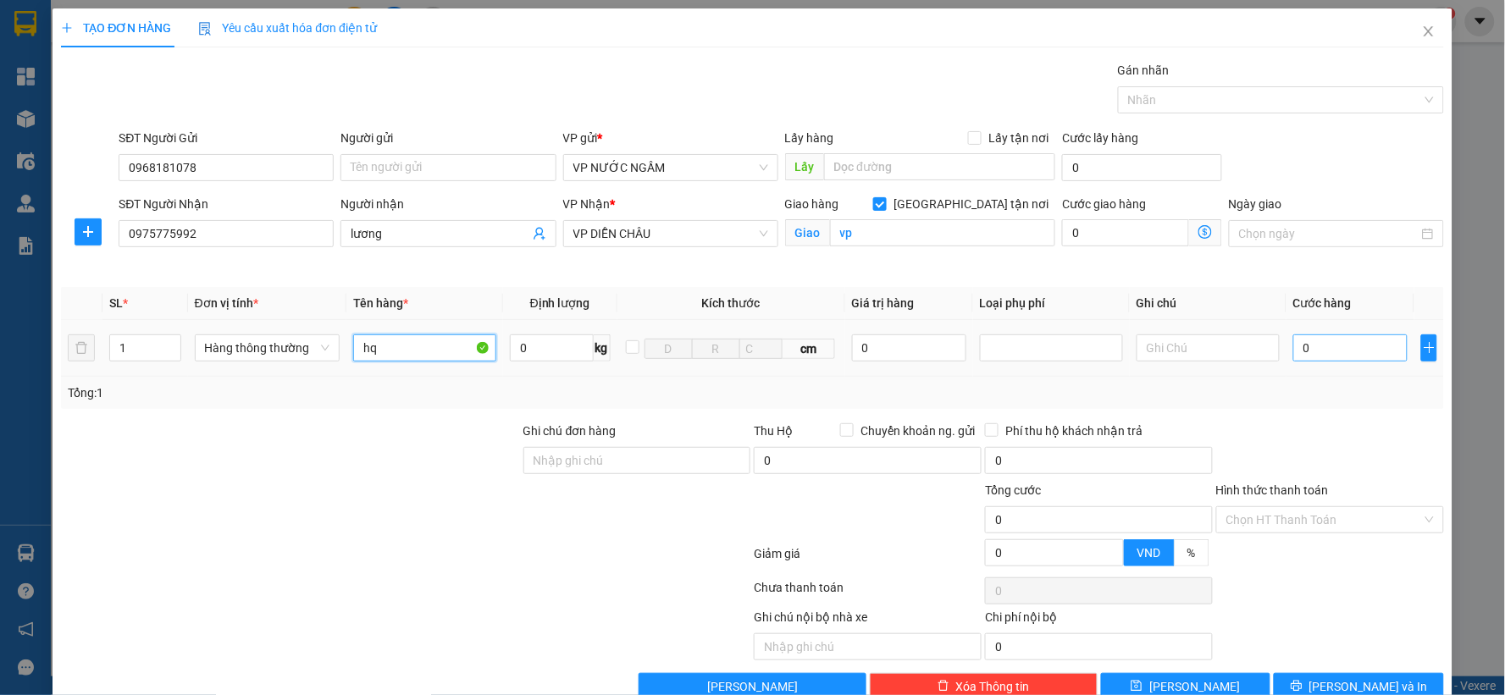
type input "hq"
click at [1341, 358] on input "0" at bounding box center [1350, 348] width 114 height 27
type input "6"
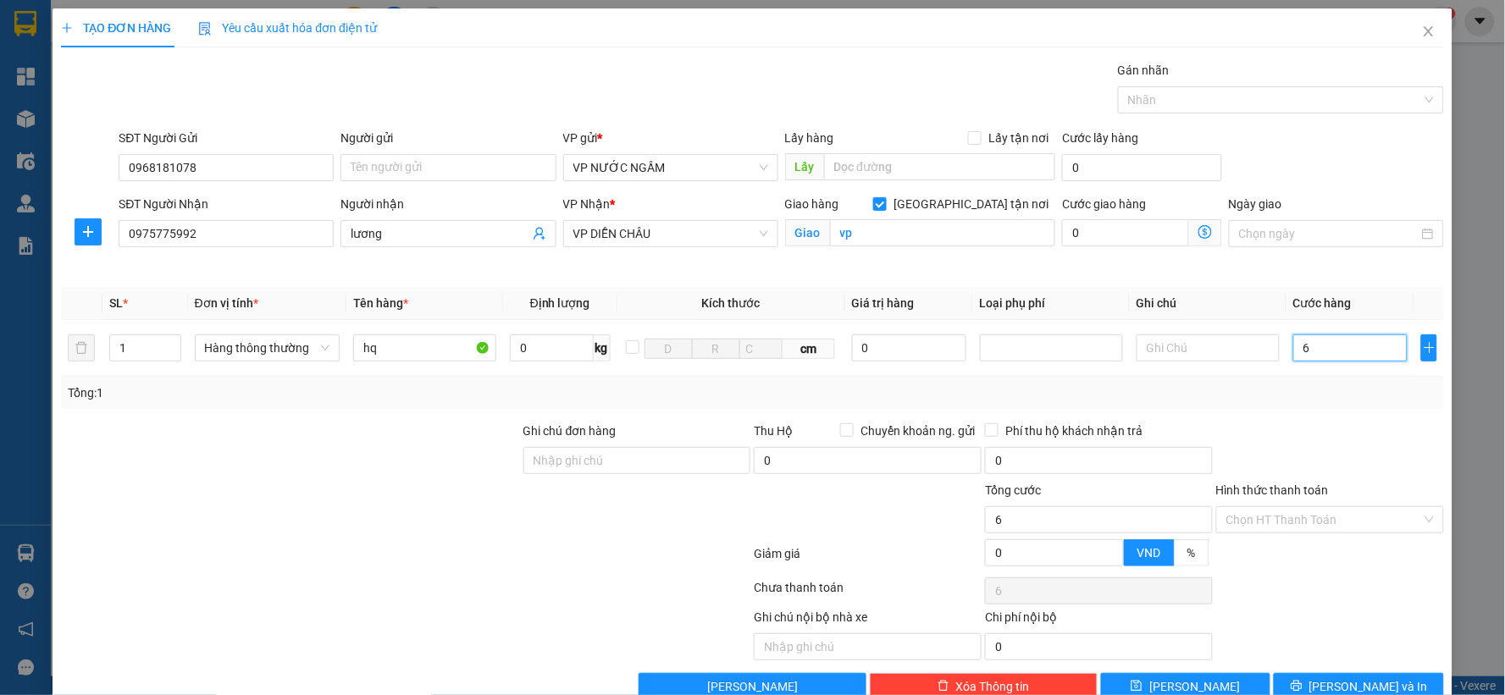
type input "60"
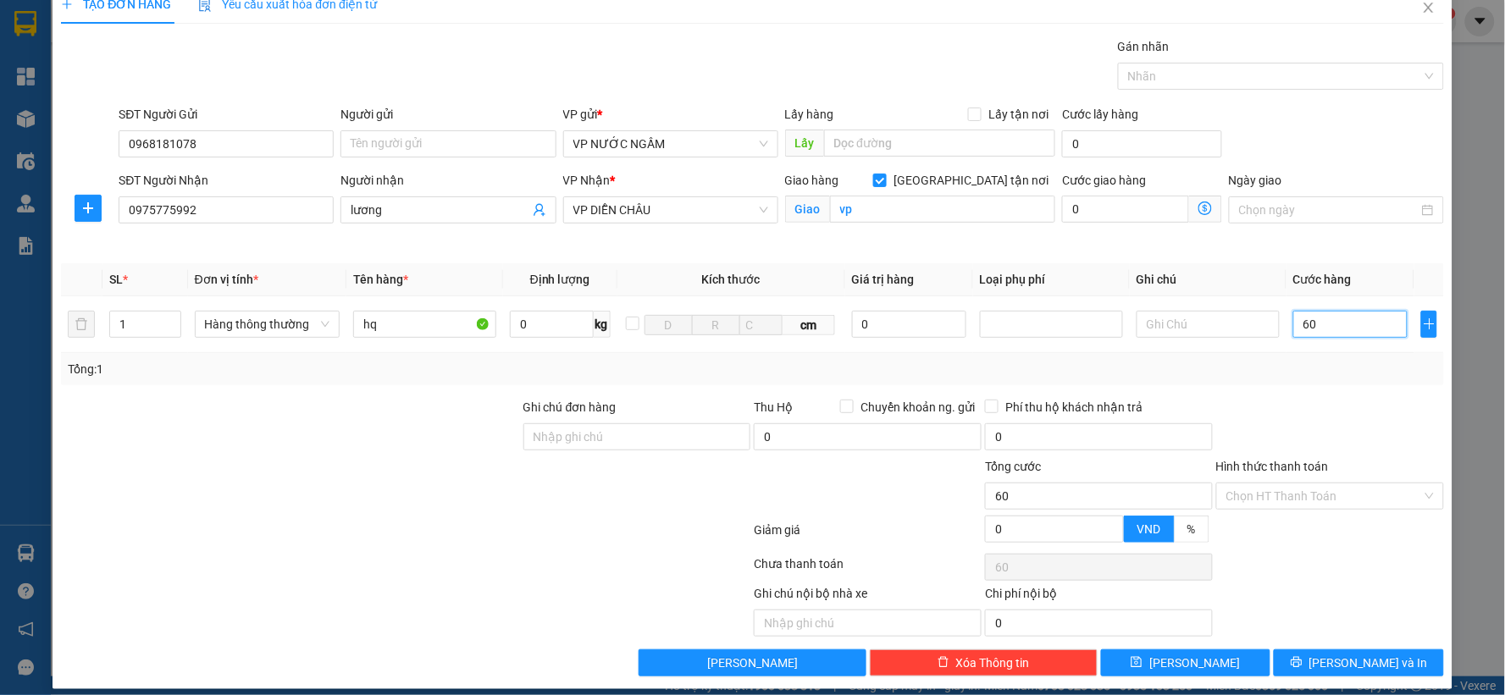
scroll to position [38, 0]
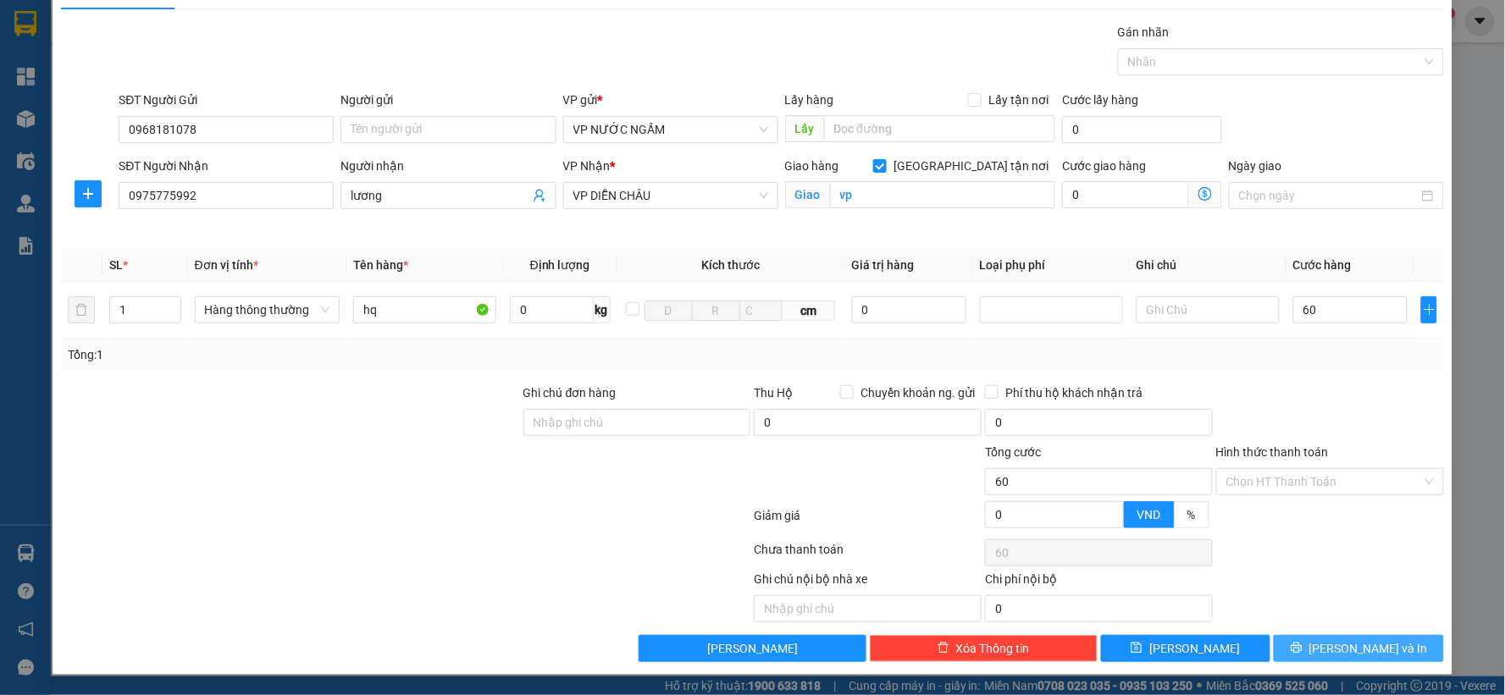
type input "60.000"
drag, startPoint x: 1335, startPoint y: 639, endPoint x: 1292, endPoint y: 630, distance: 44.0
click at [1334, 640] on span "[PERSON_NAME] và In" at bounding box center [1369, 649] width 119 height 19
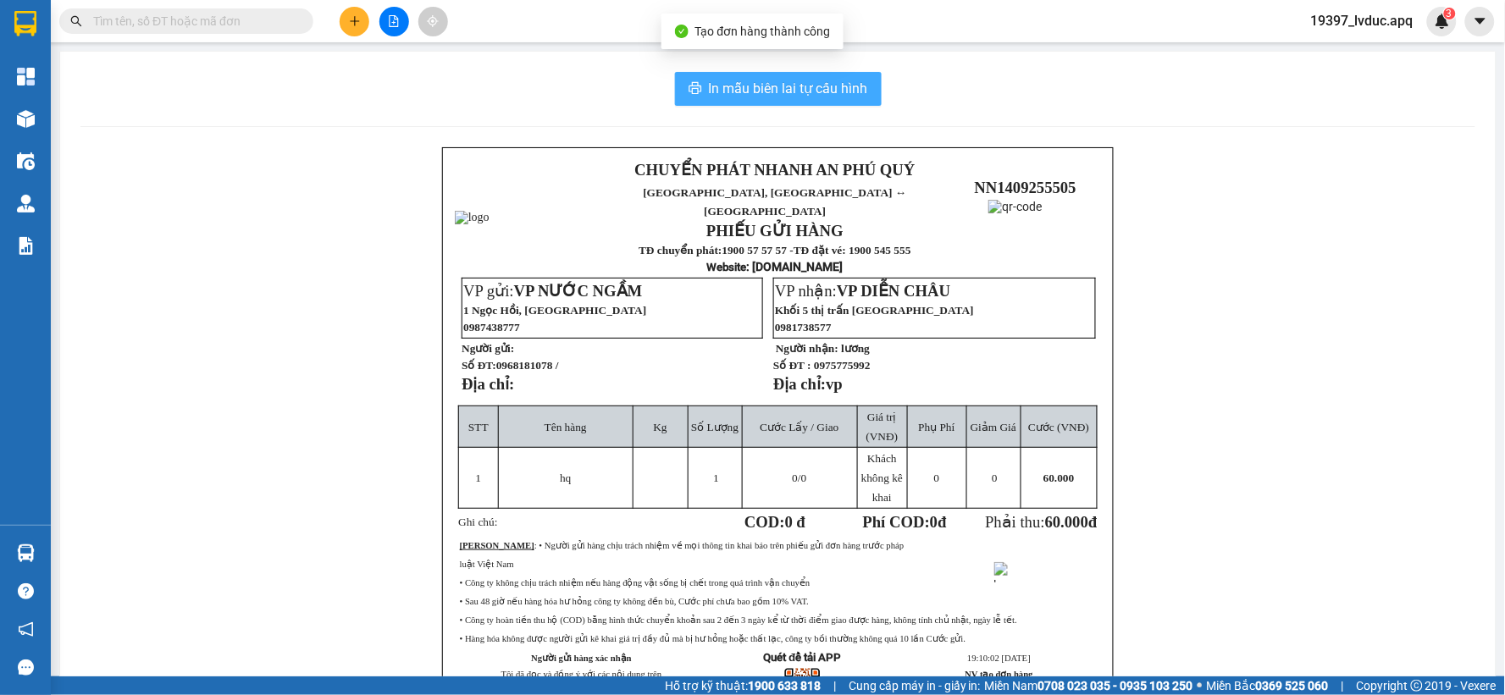
click at [745, 89] on span "In mẫu biên lai tự cấu hình" at bounding box center [788, 88] width 159 height 21
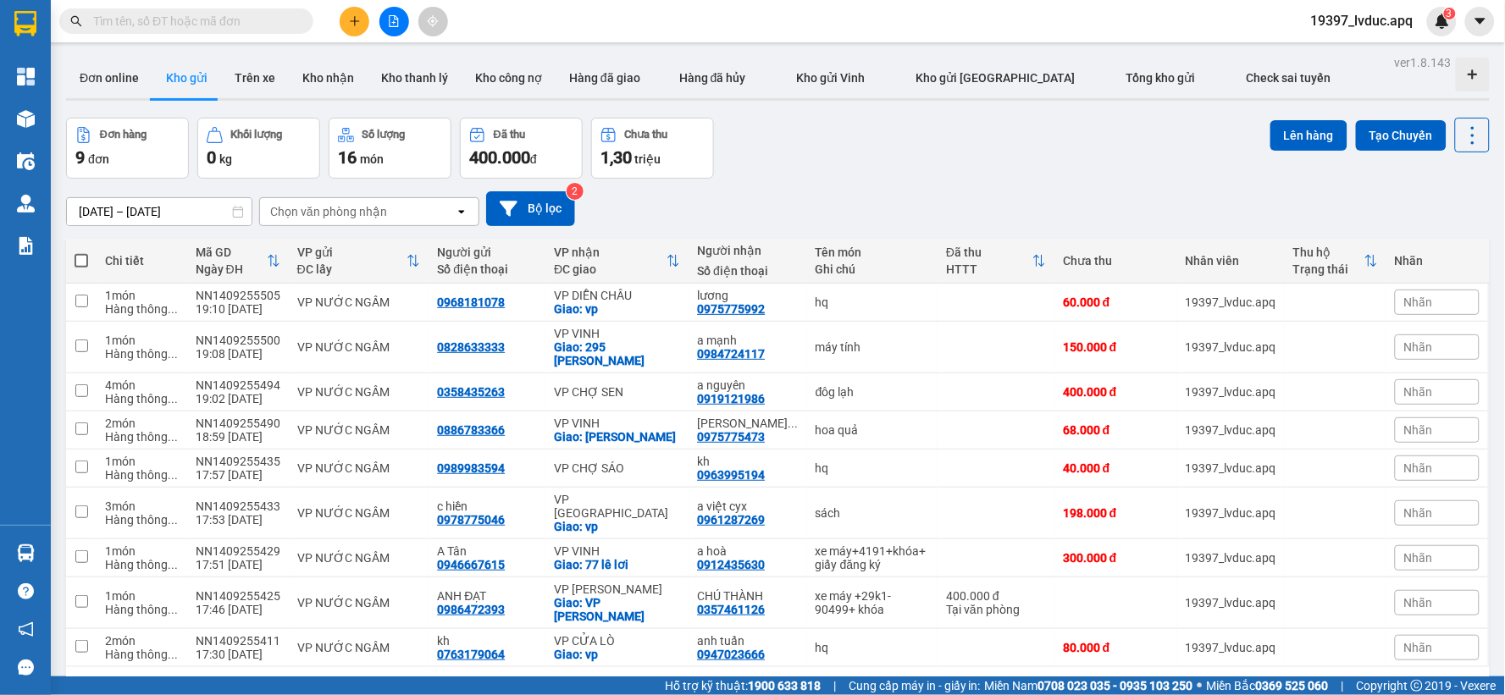
drag, startPoint x: 282, startPoint y: 6, endPoint x: 266, endPoint y: 17, distance: 19.5
click at [281, 7] on div "Kết quả tìm kiếm ( 0 ) Bộ lọc Ngày tạo đơn gần nhất No Data" at bounding box center [165, 22] width 330 height 30
click at [265, 18] on input "text" at bounding box center [193, 21] width 200 height 19
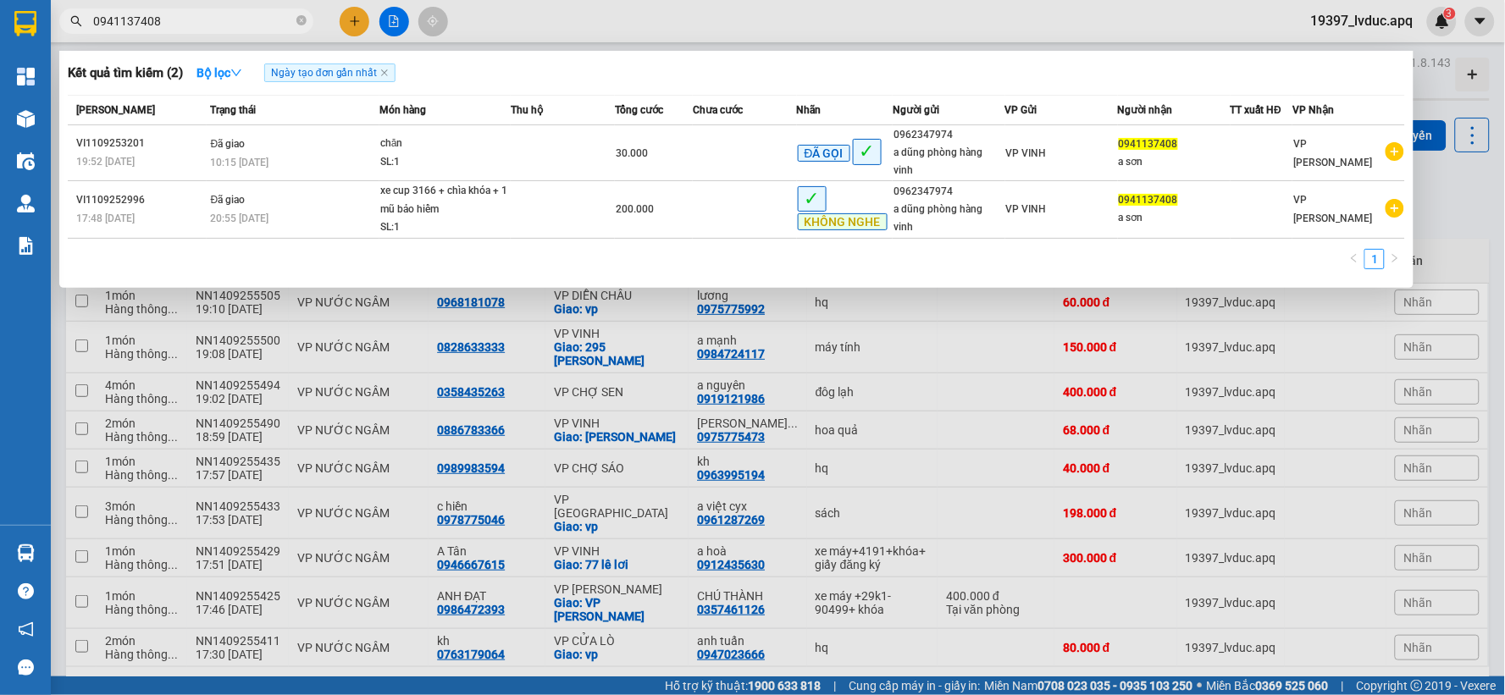
type input "0941137408"
click at [1437, 80] on div at bounding box center [752, 347] width 1505 height 695
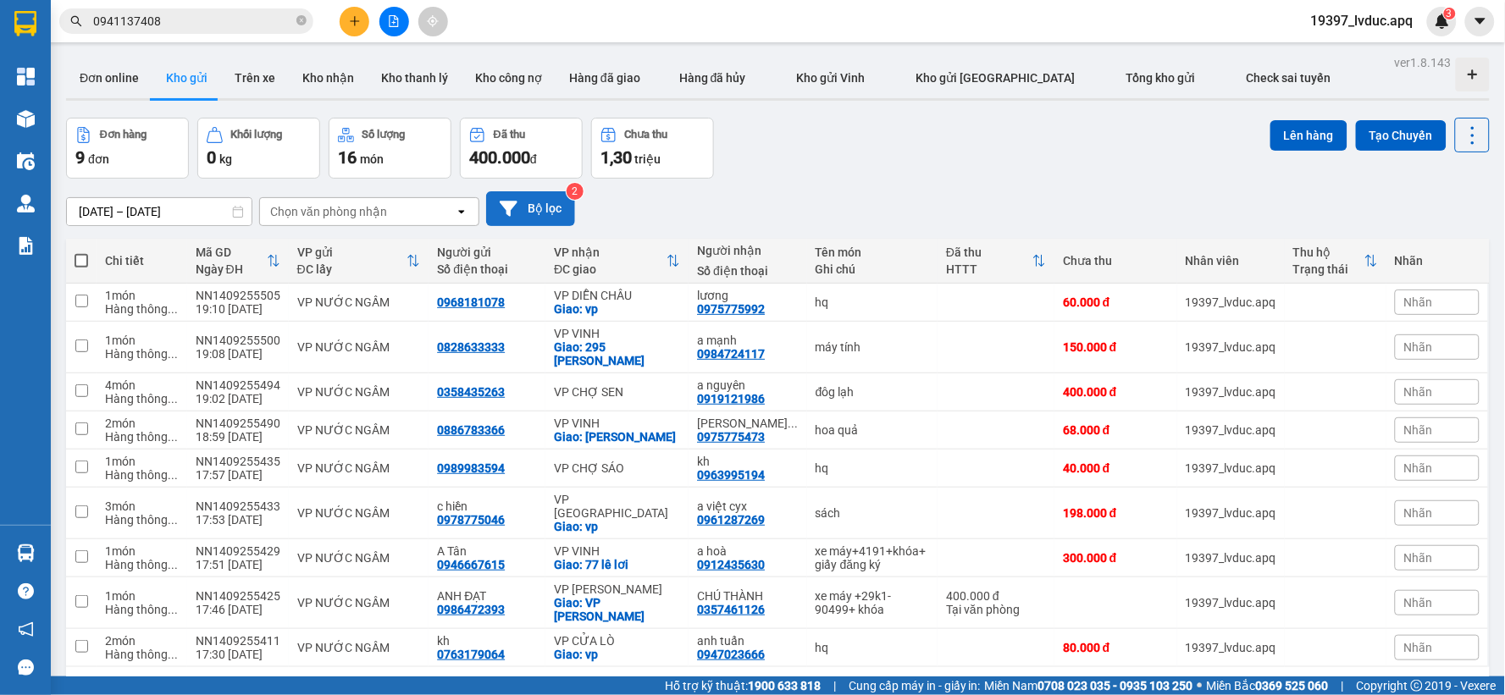
click at [497, 213] on button "Bộ lọc" at bounding box center [530, 208] width 89 height 35
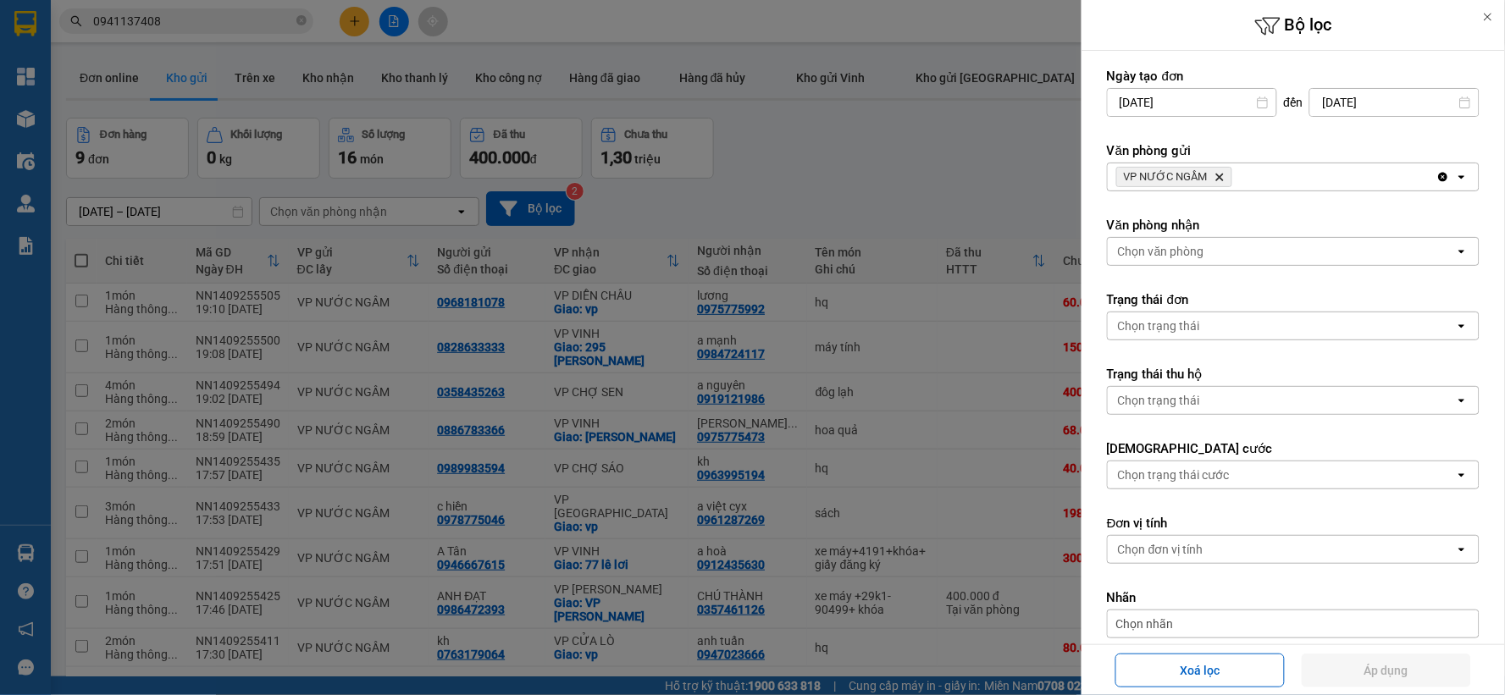
click at [1220, 180] on icon "Delete" at bounding box center [1220, 177] width 10 height 10
click at [1218, 179] on div "VP NƯỚC NGẦM Delete" at bounding box center [1272, 176] width 329 height 27
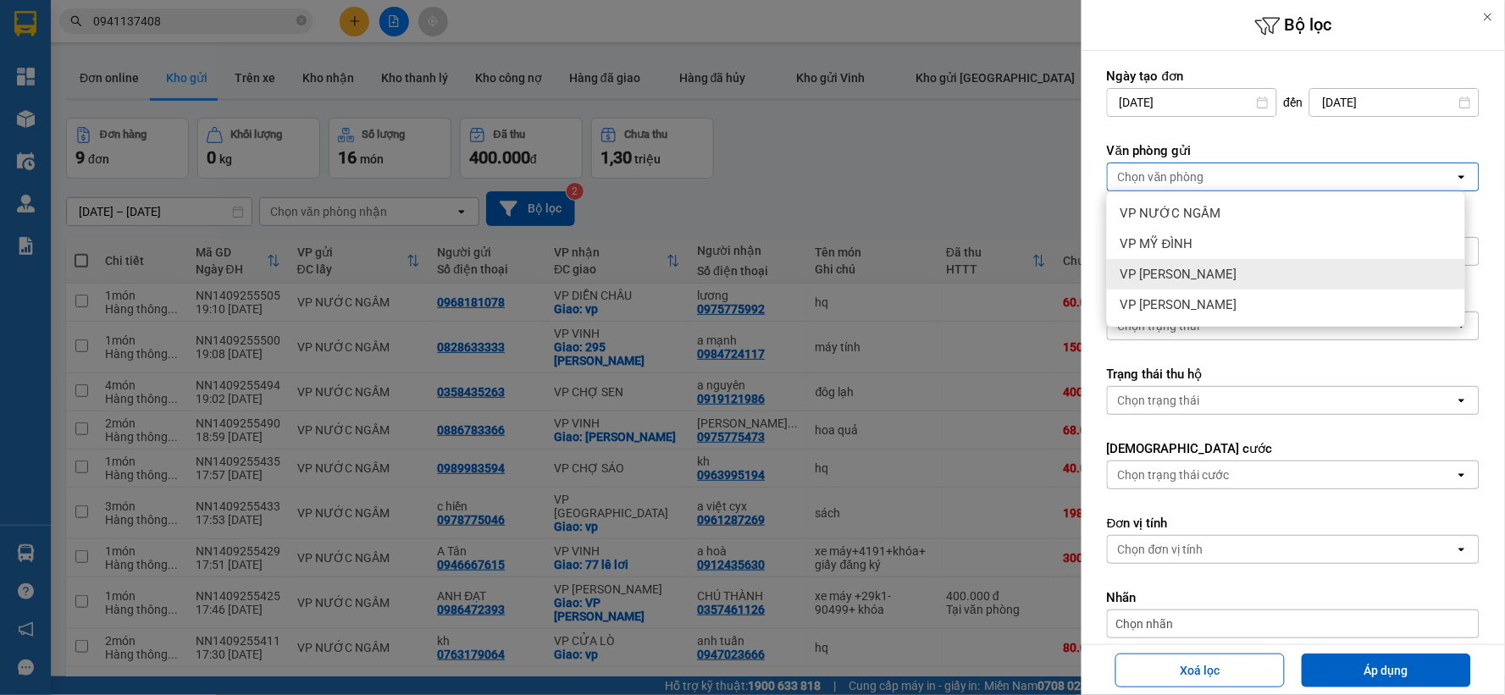
click at [1203, 273] on div "VP [PERSON_NAME]" at bounding box center [1286, 274] width 358 height 30
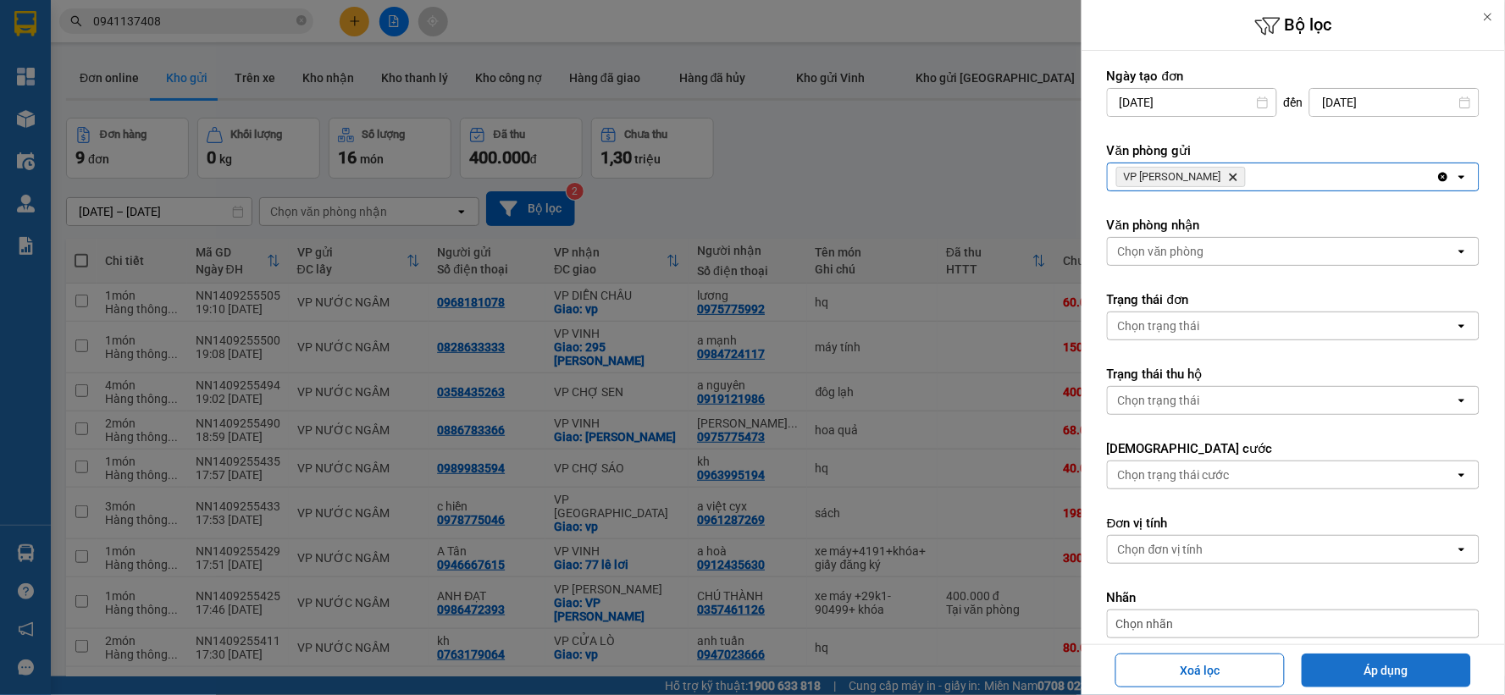
click at [1389, 666] on button "Áp dụng" at bounding box center [1386, 671] width 169 height 34
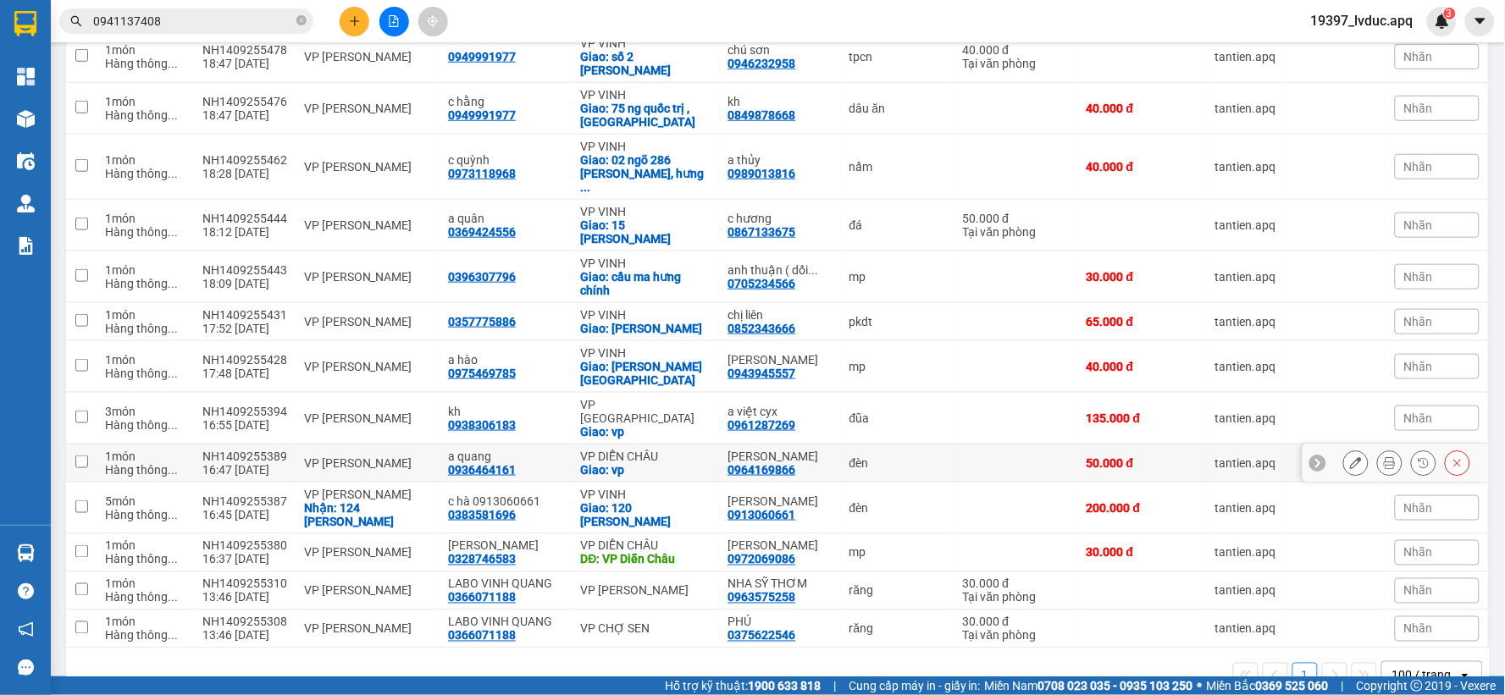
scroll to position [421, 0]
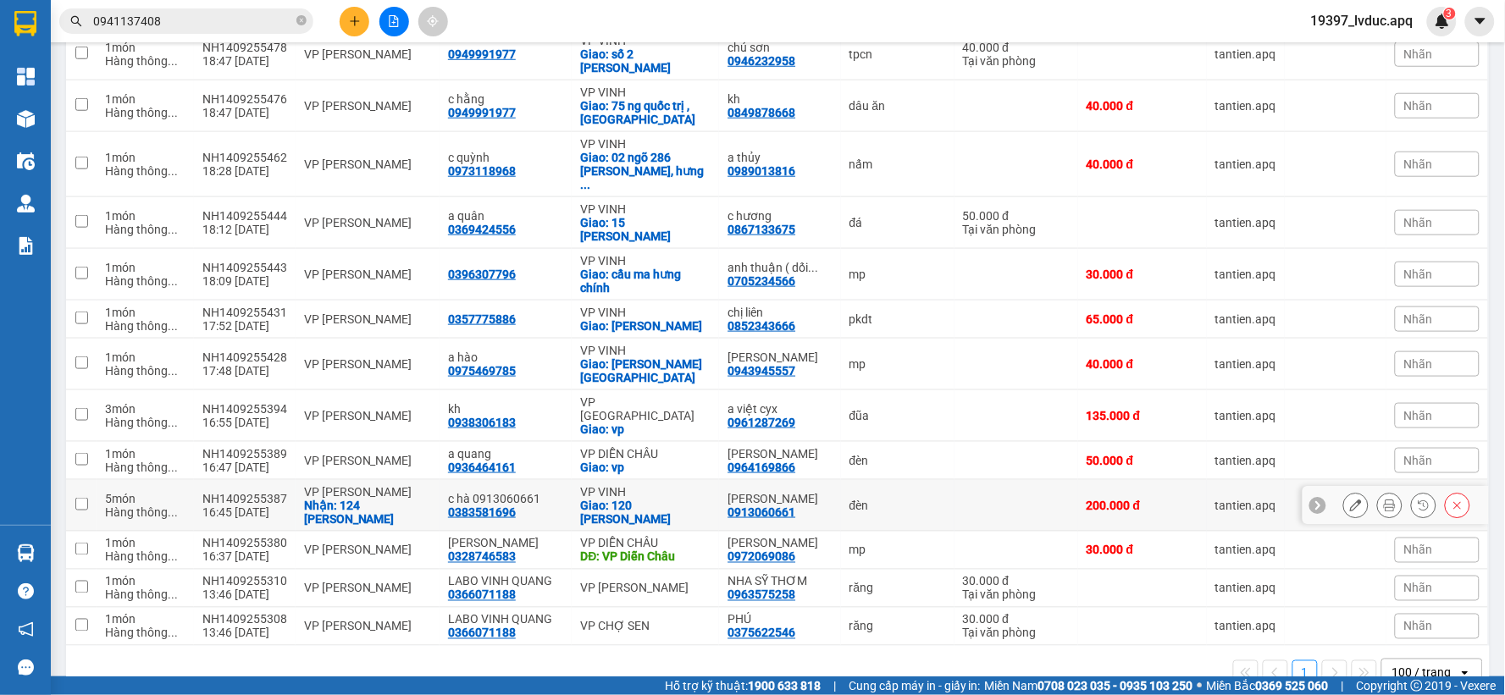
click at [654, 485] on div "VP VINH" at bounding box center [645, 492] width 130 height 14
checkbox input "true"
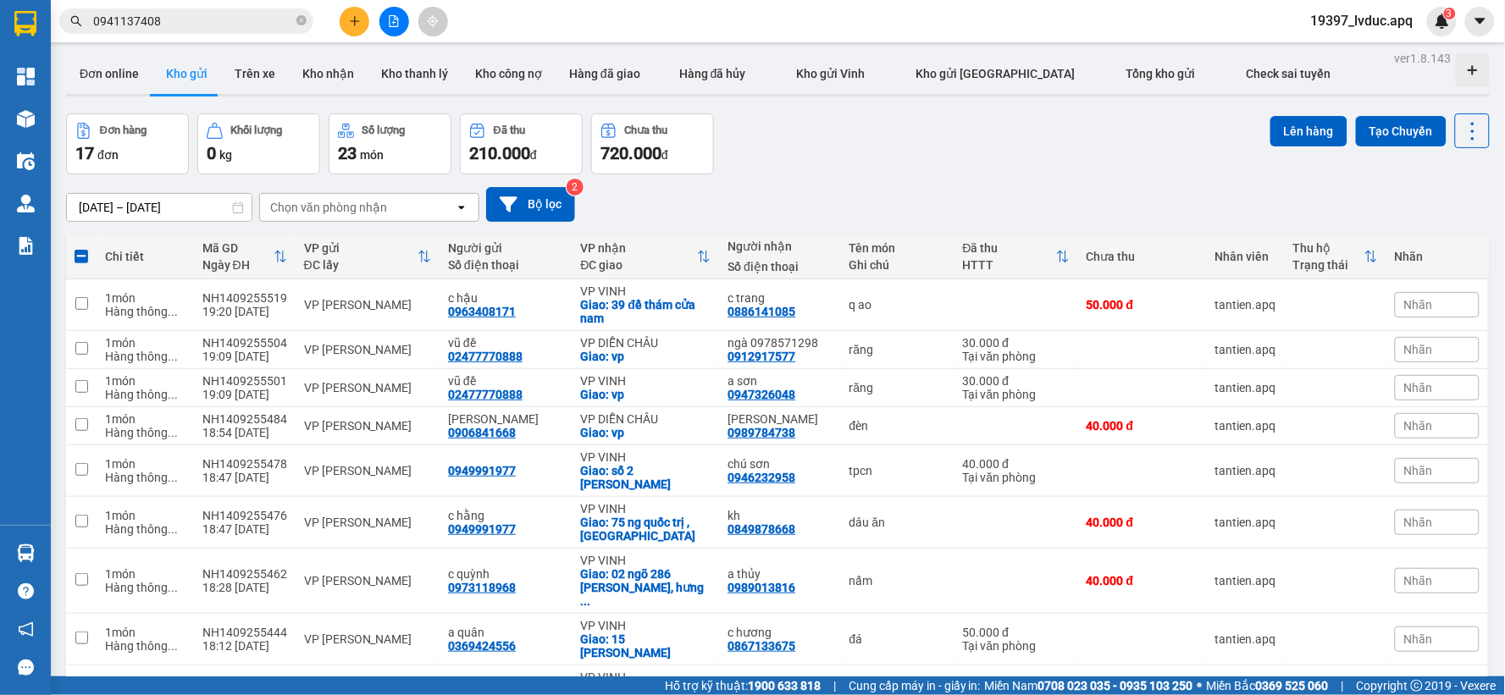
scroll to position [0, 0]
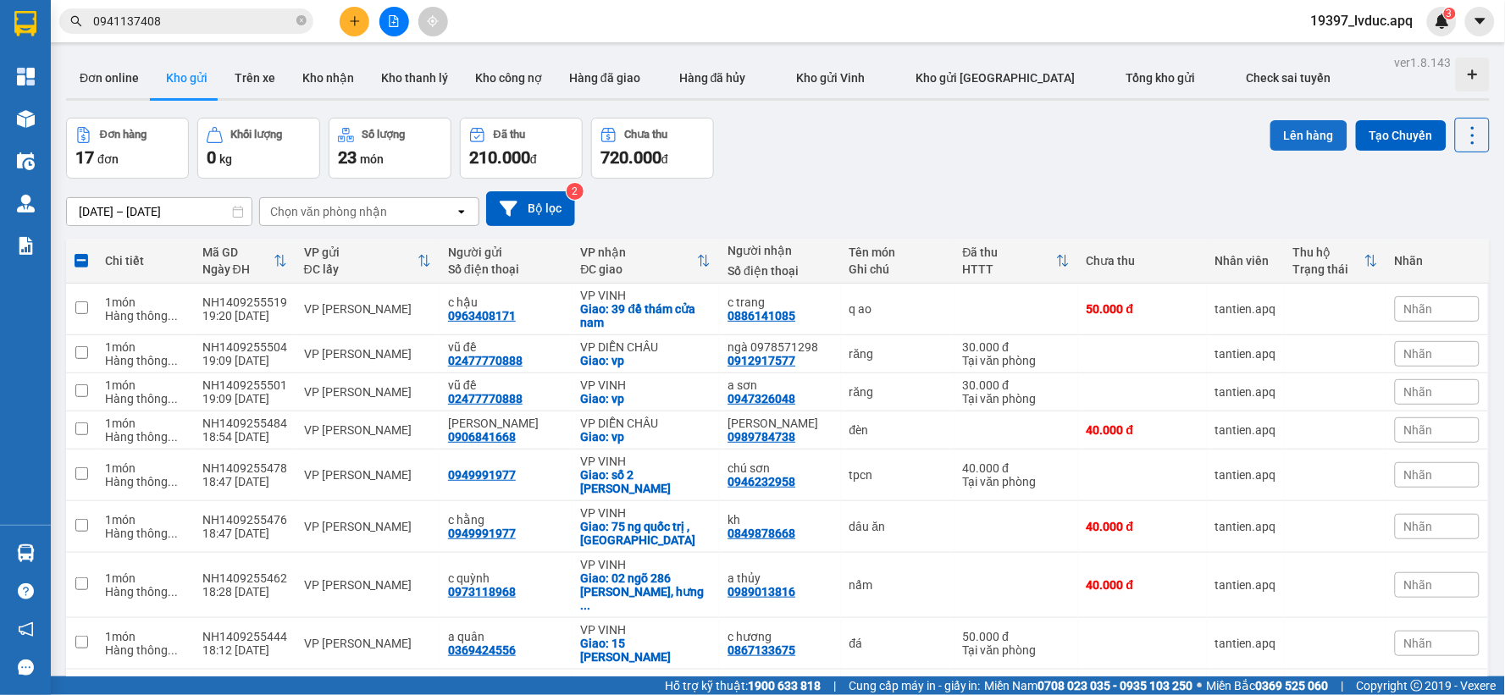
click at [1313, 131] on button "Lên hàng" at bounding box center [1309, 135] width 77 height 30
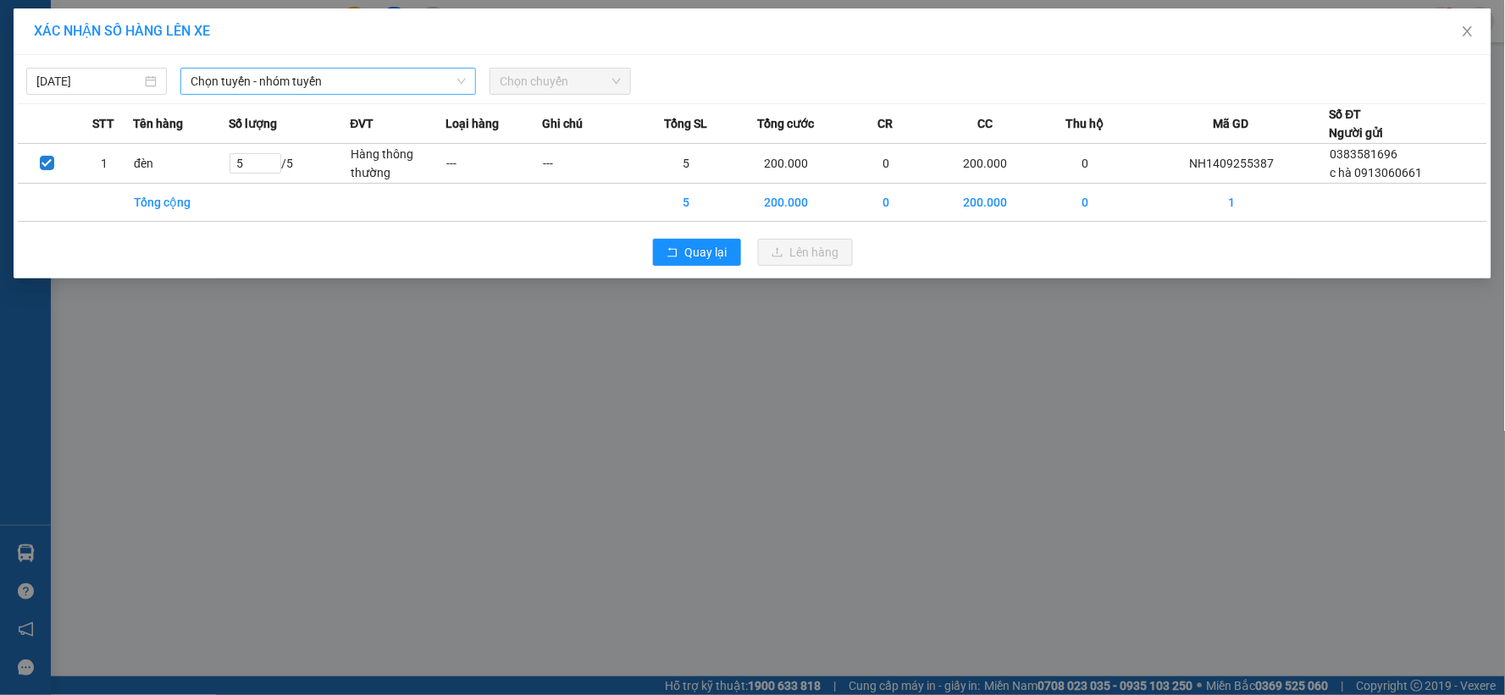
click at [407, 77] on span "Chọn tuyến - nhóm tuyến" at bounding box center [328, 81] width 275 height 25
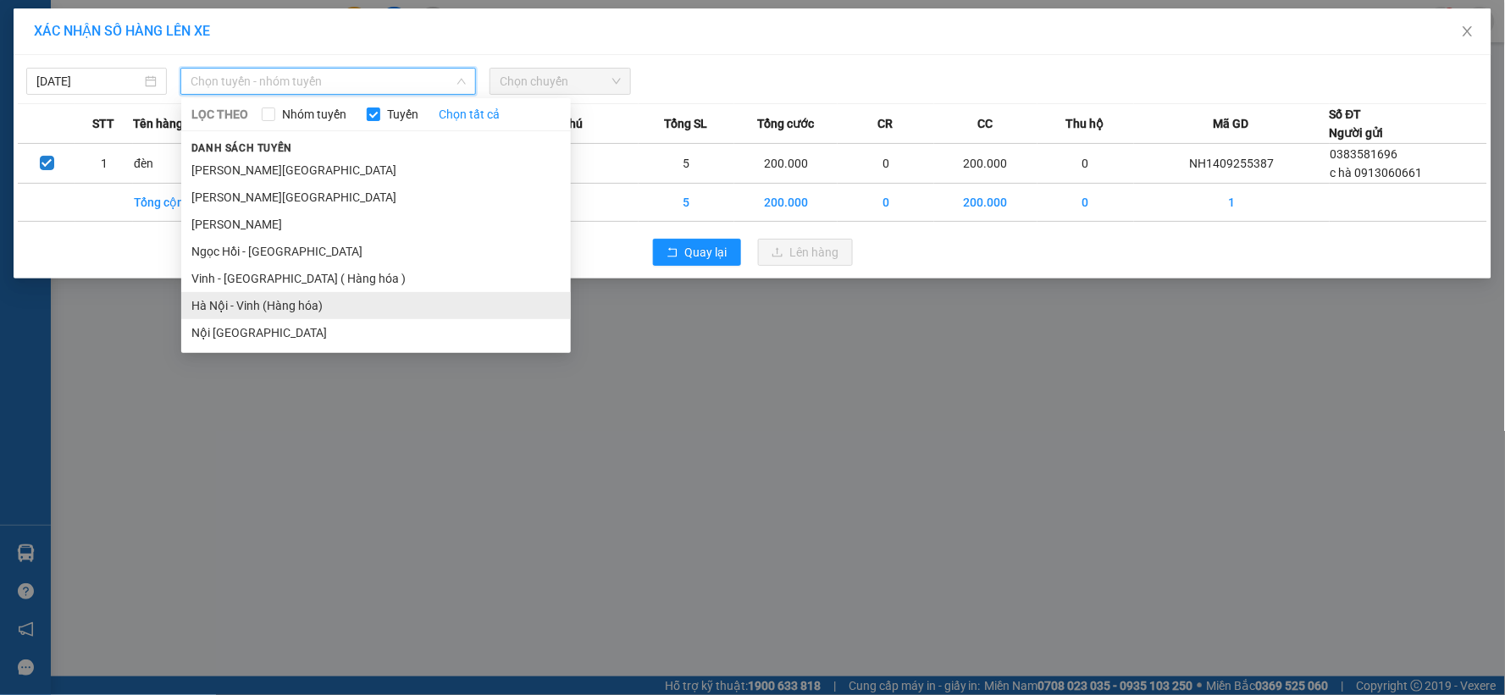
click at [280, 313] on li "Hà Nội - Vinh (Hàng hóa)" at bounding box center [376, 305] width 390 height 27
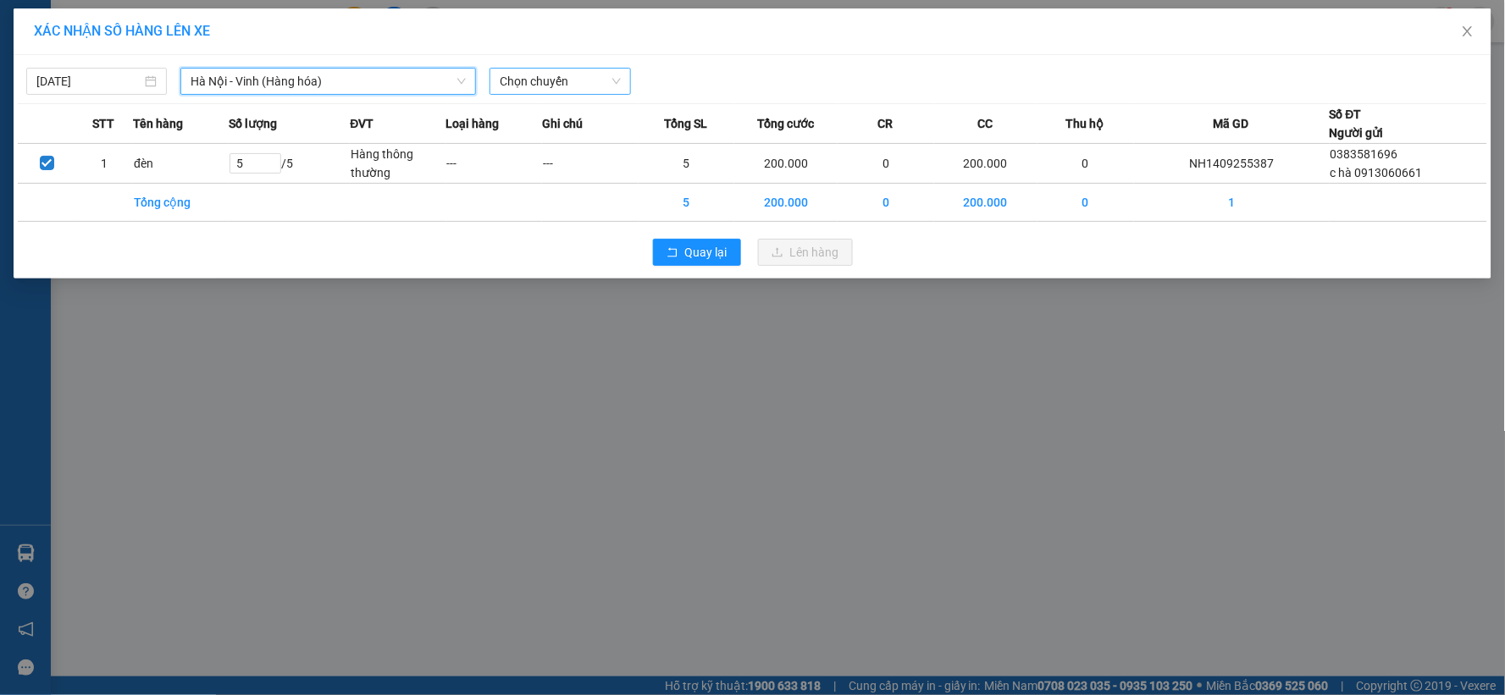
click at [622, 80] on div "Chọn chuyến" at bounding box center [560, 81] width 141 height 27
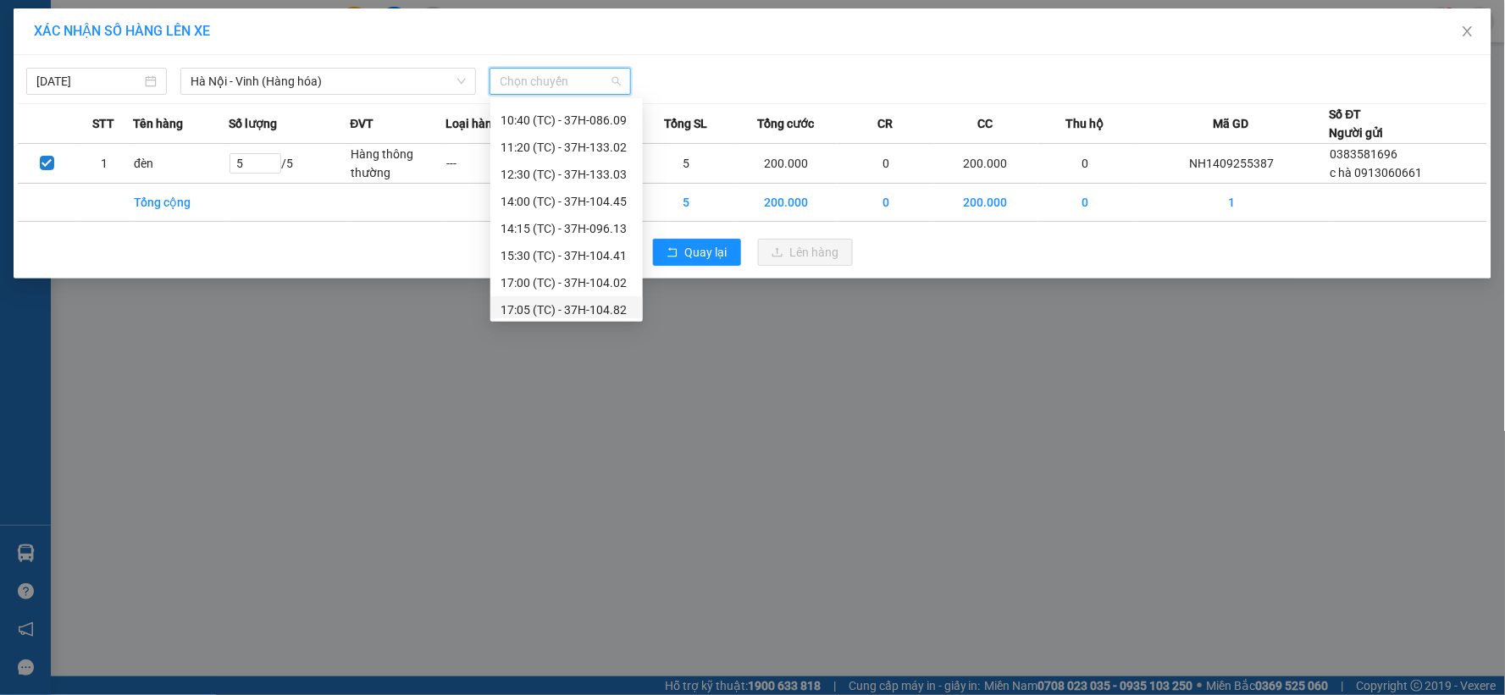
scroll to position [136, 0]
click at [586, 271] on div "22:51 (TC) - 37H-104.81" at bounding box center [567, 278] width 132 height 19
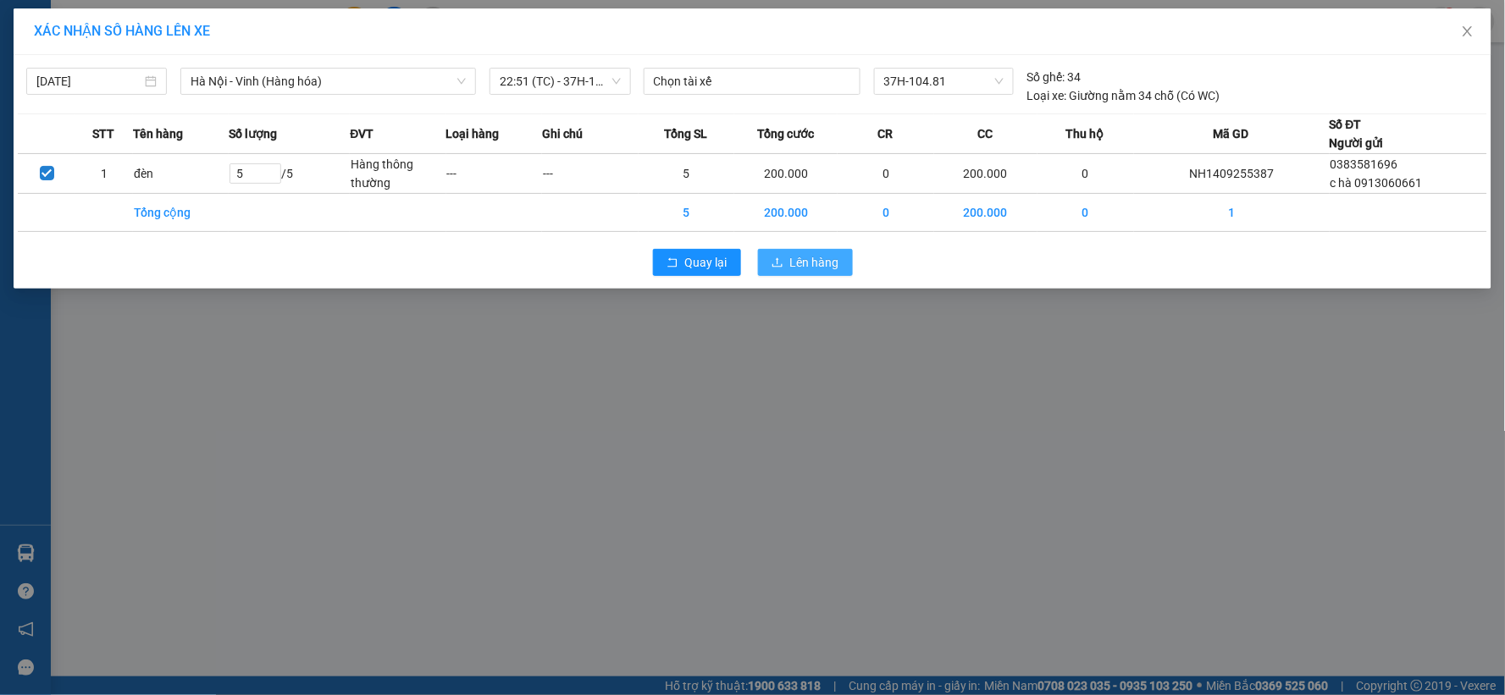
drag, startPoint x: 813, startPoint y: 250, endPoint x: 811, endPoint y: 259, distance: 9.7
click at [811, 259] on button "Lên hàng" at bounding box center [805, 262] width 95 height 27
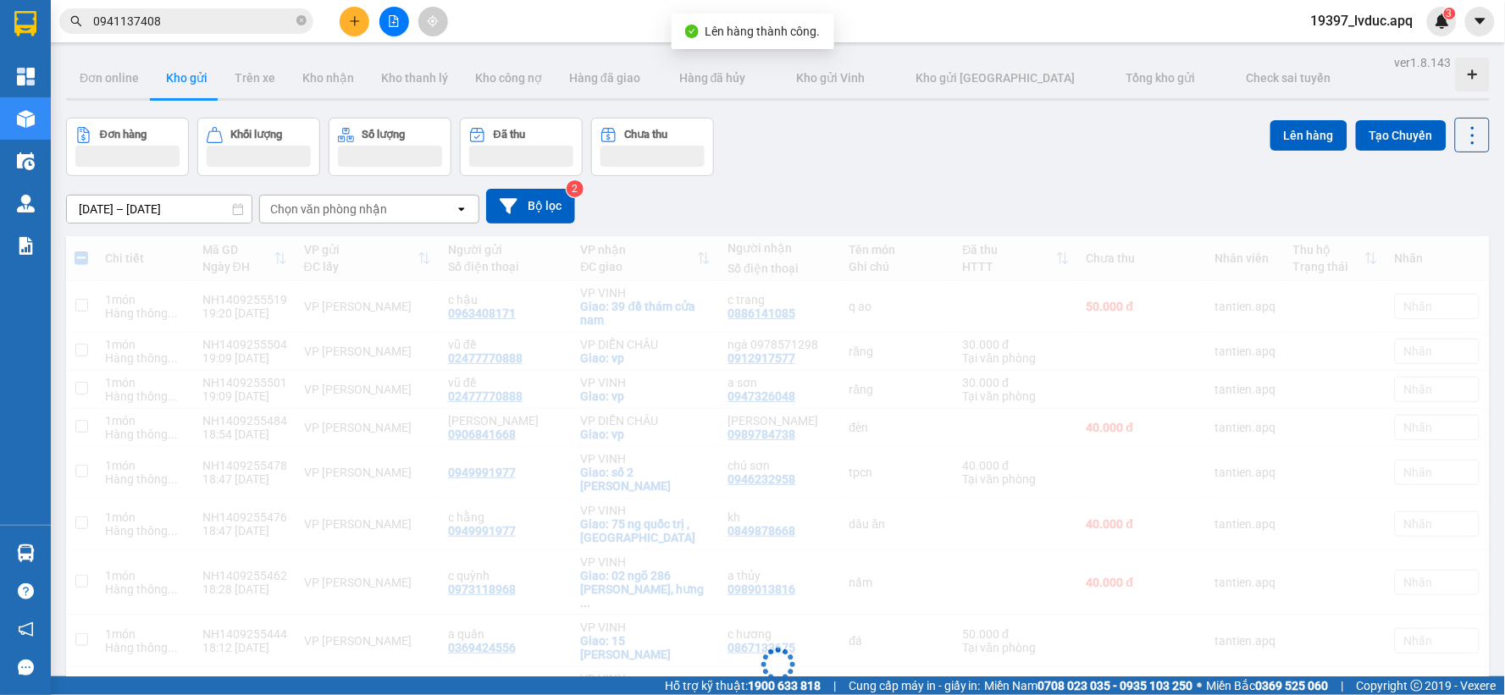
drag, startPoint x: 811, startPoint y: 259, endPoint x: 739, endPoint y: 234, distance: 75.6
click at [813, 257] on div "Đang tải dữ liệu" at bounding box center [778, 677] width 1424 height 883
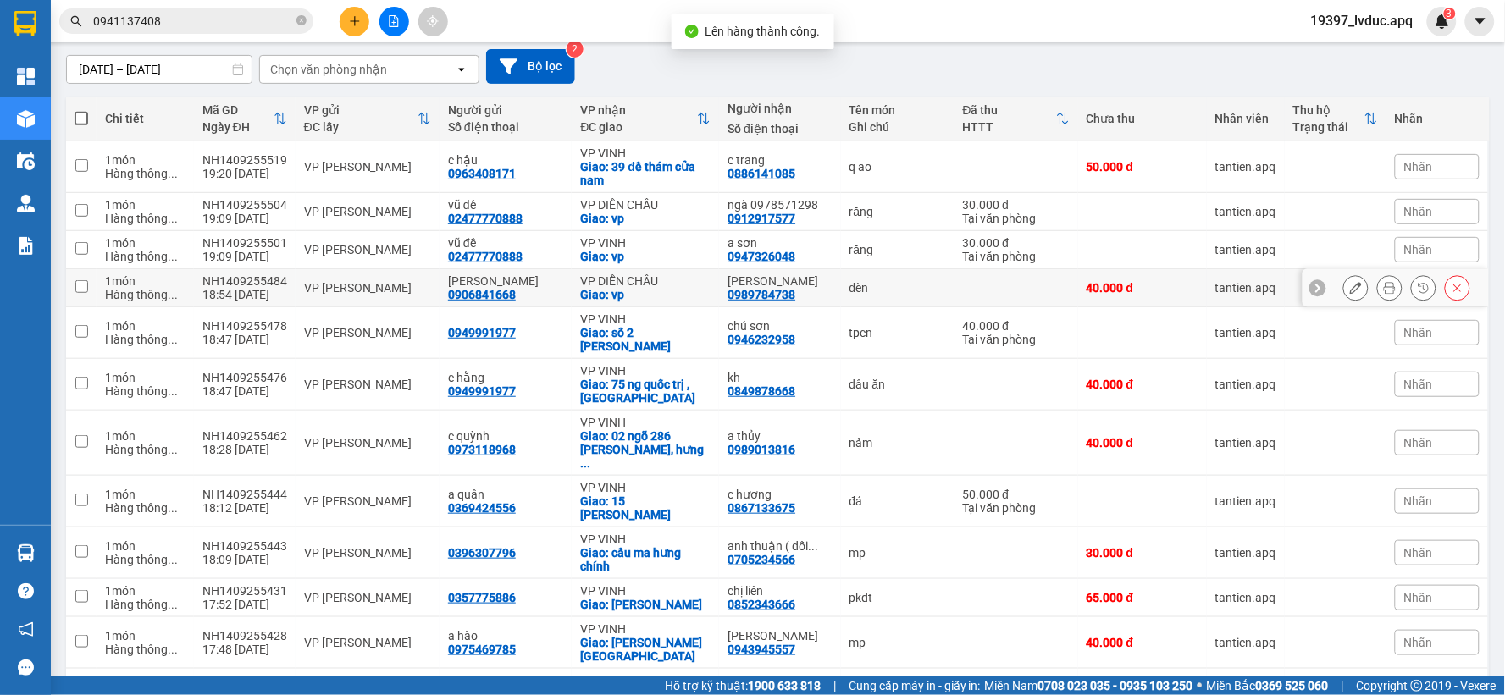
scroll to position [369, 0]
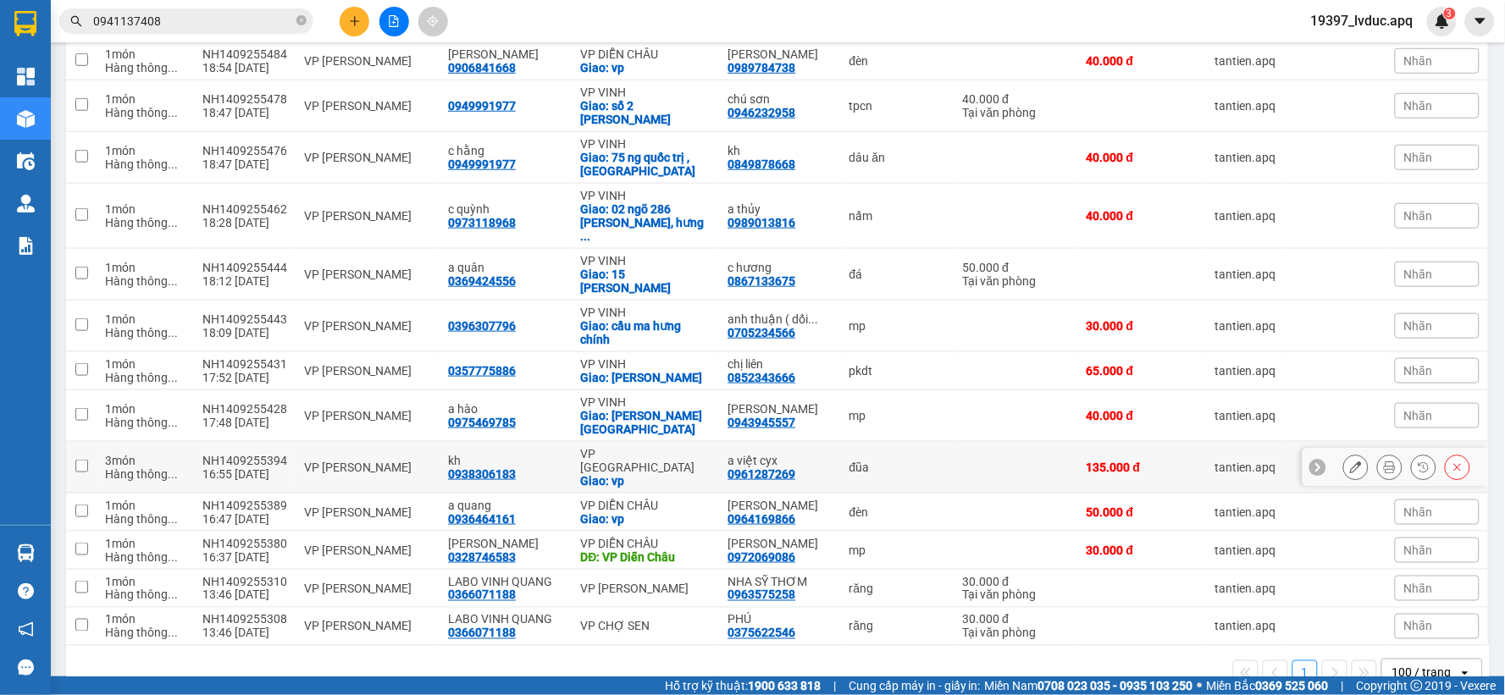
click at [664, 474] on div "Giao: vp" at bounding box center [645, 481] width 130 height 14
checkbox input "true"
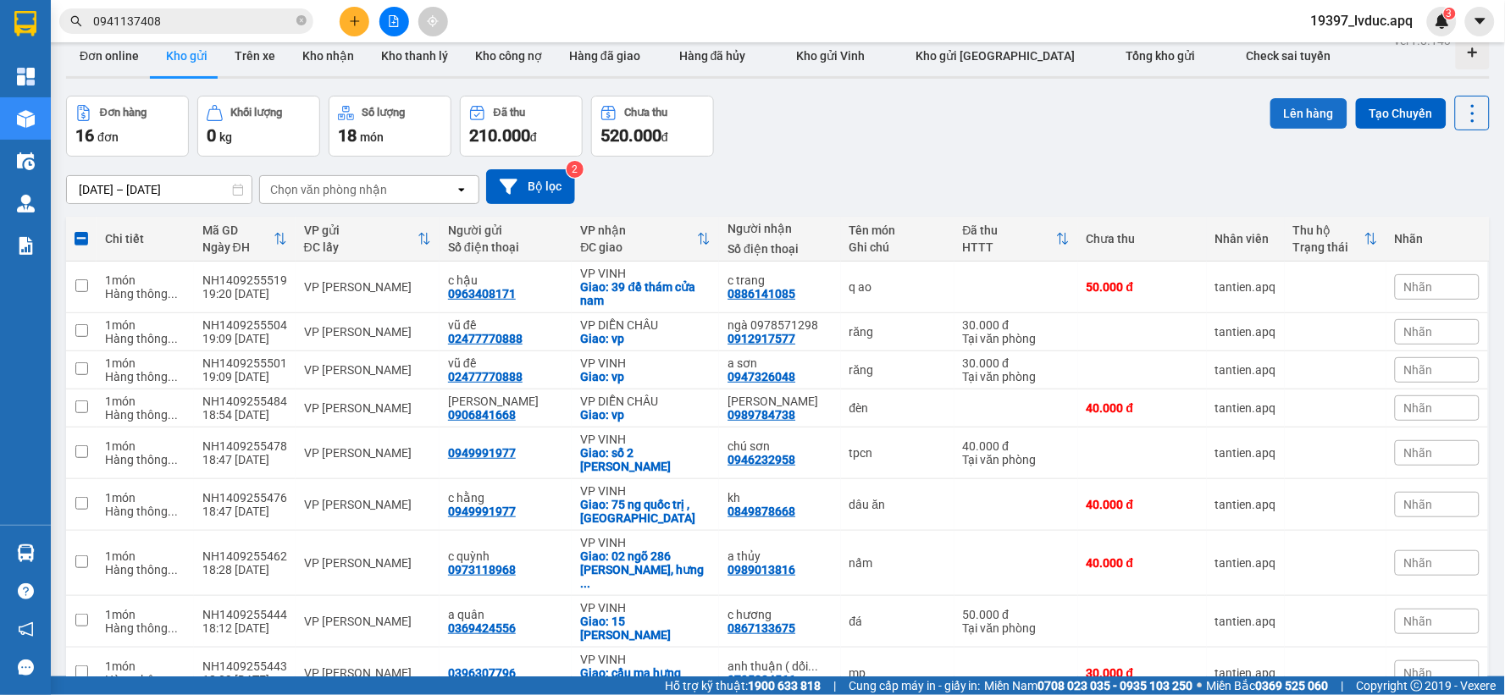
scroll to position [0, 0]
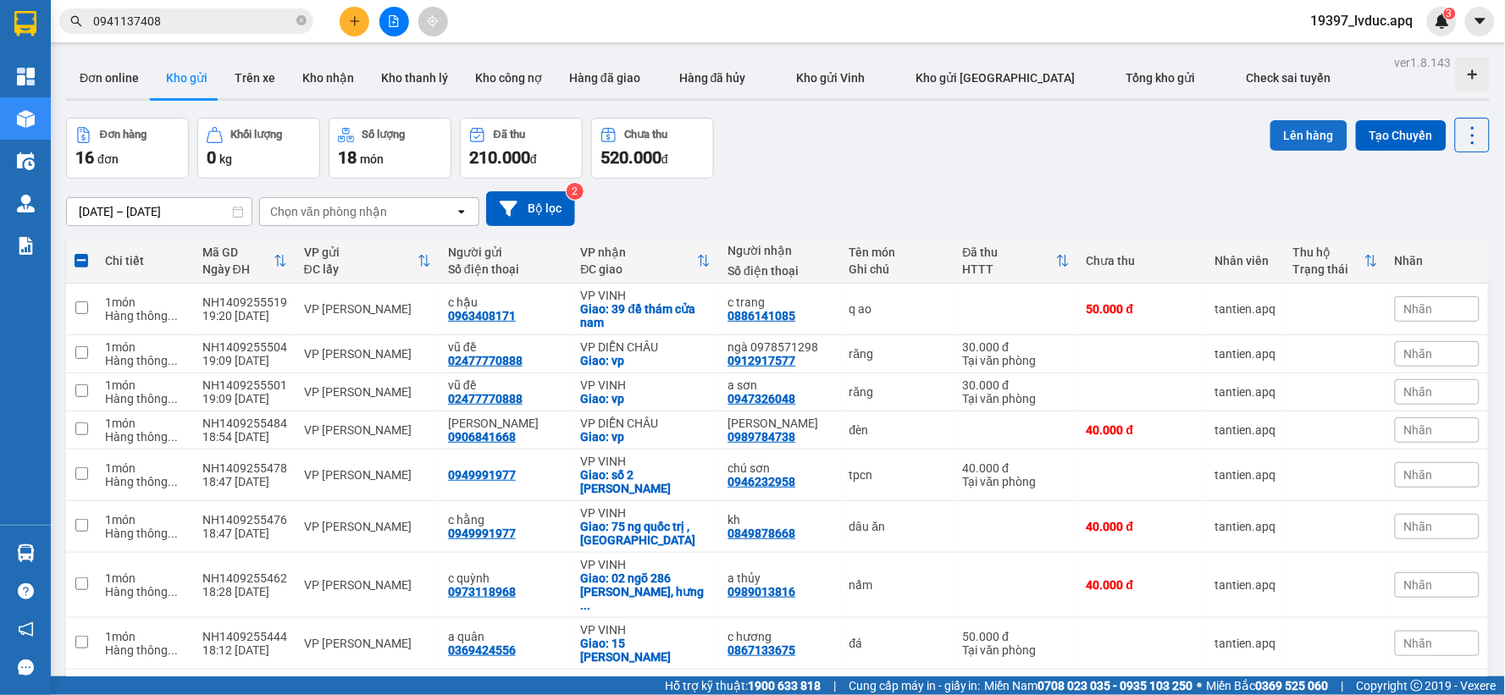
click at [1308, 139] on button "Lên hàng" at bounding box center [1309, 135] width 77 height 30
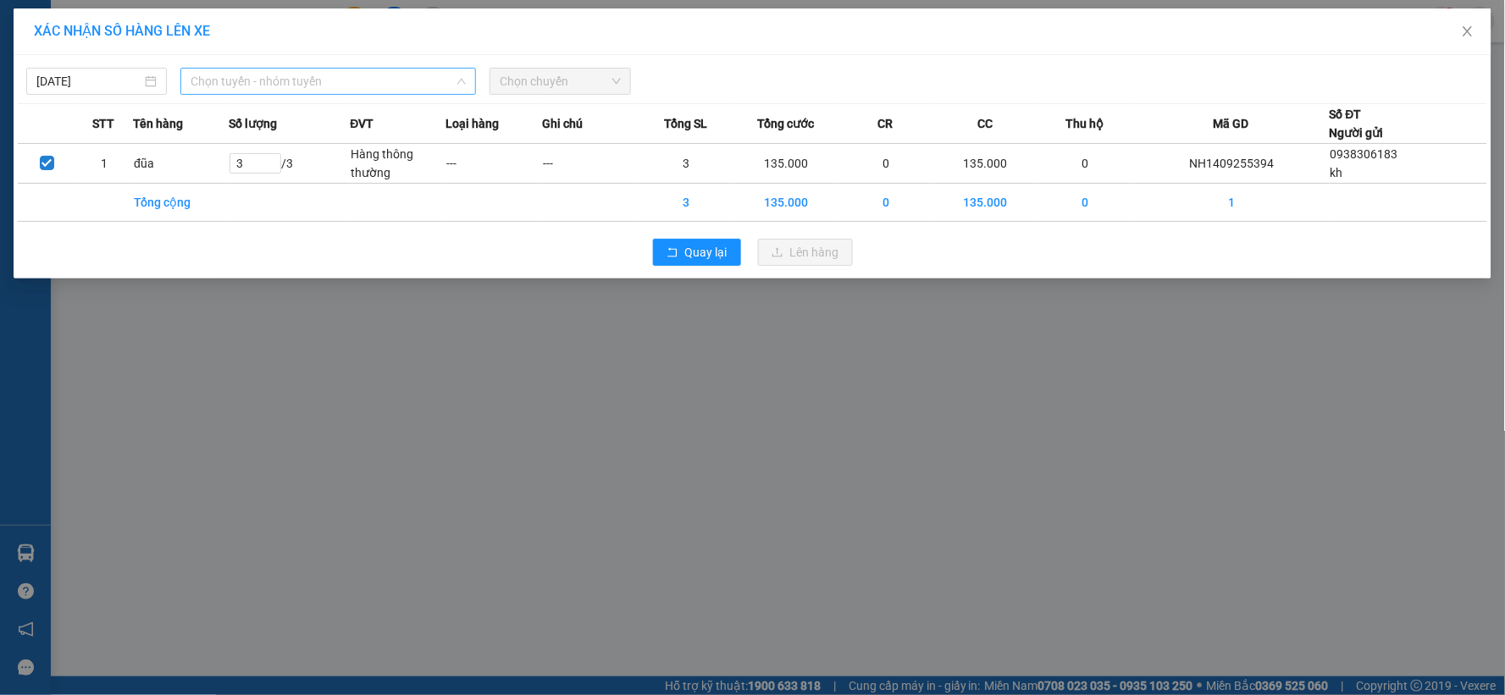
click at [351, 80] on span "Chọn tuyến - nhóm tuyến" at bounding box center [328, 81] width 275 height 25
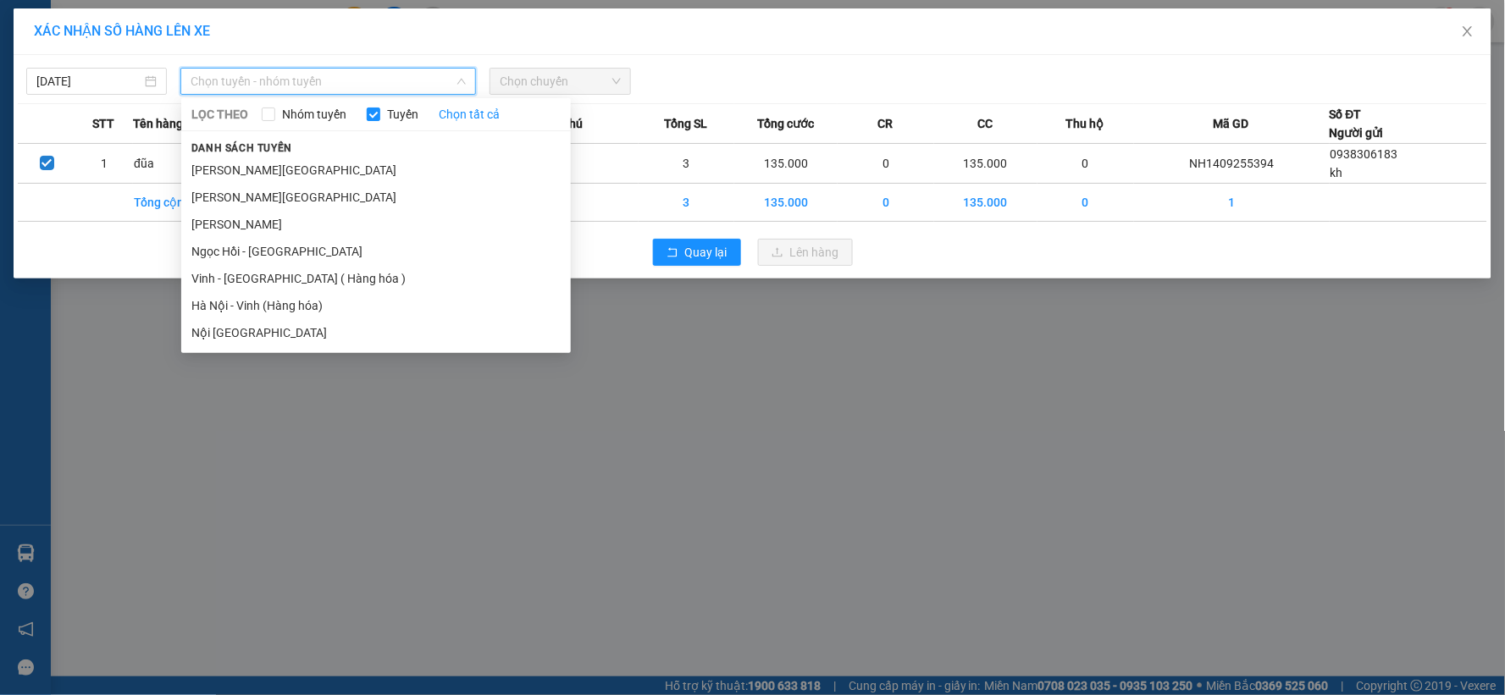
click at [276, 315] on li "Hà Nội - Vinh (Hàng hóa)" at bounding box center [376, 305] width 390 height 27
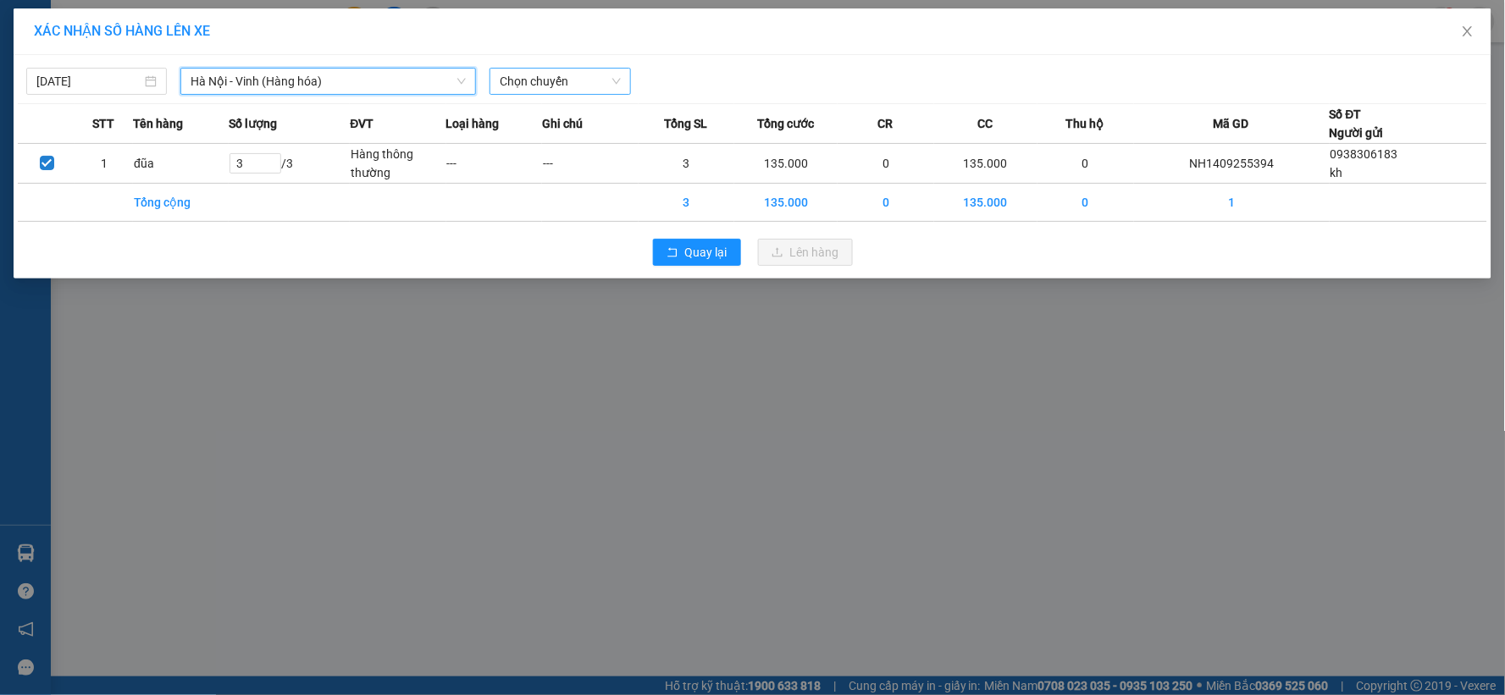
click at [603, 85] on span "Chọn chuyến" at bounding box center [560, 81] width 120 height 25
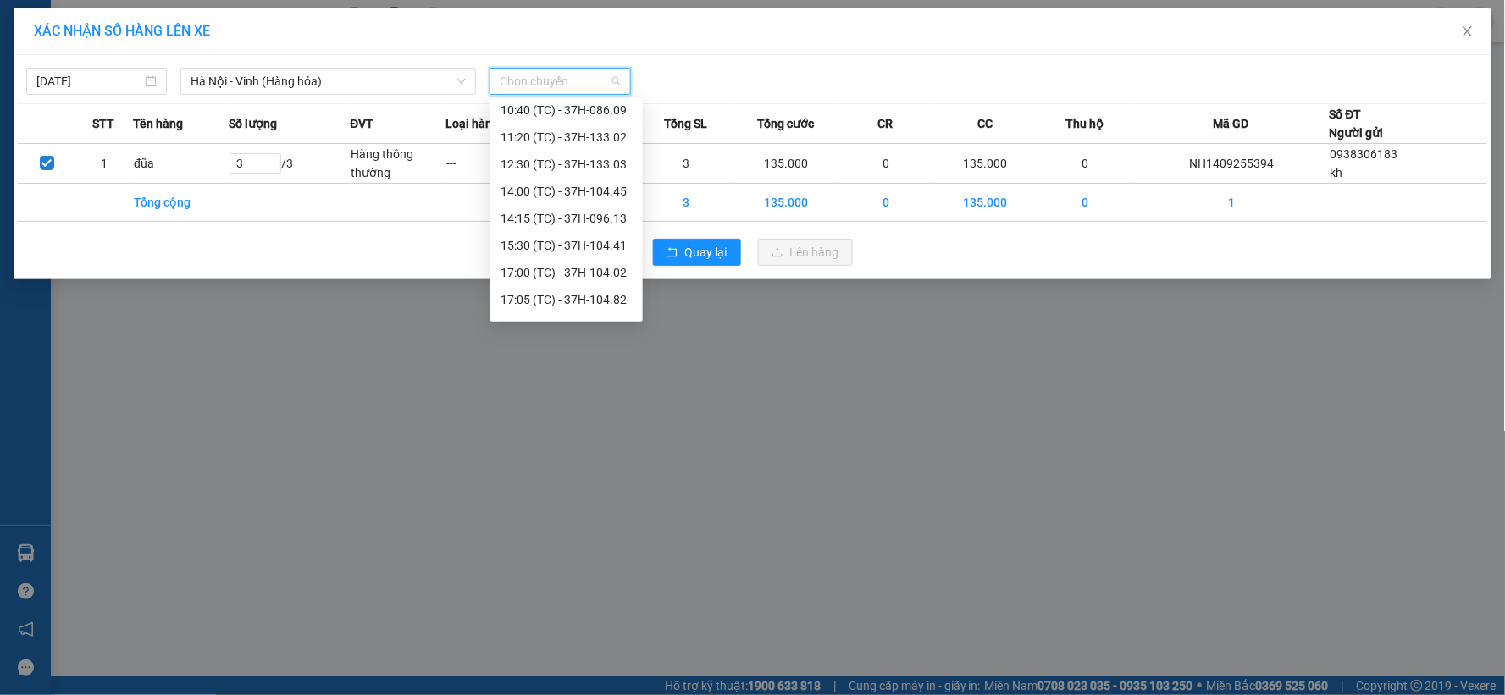
scroll to position [136, 0]
click at [594, 302] on div "23:05 (TC) - 37H-104.73" at bounding box center [567, 305] width 132 height 19
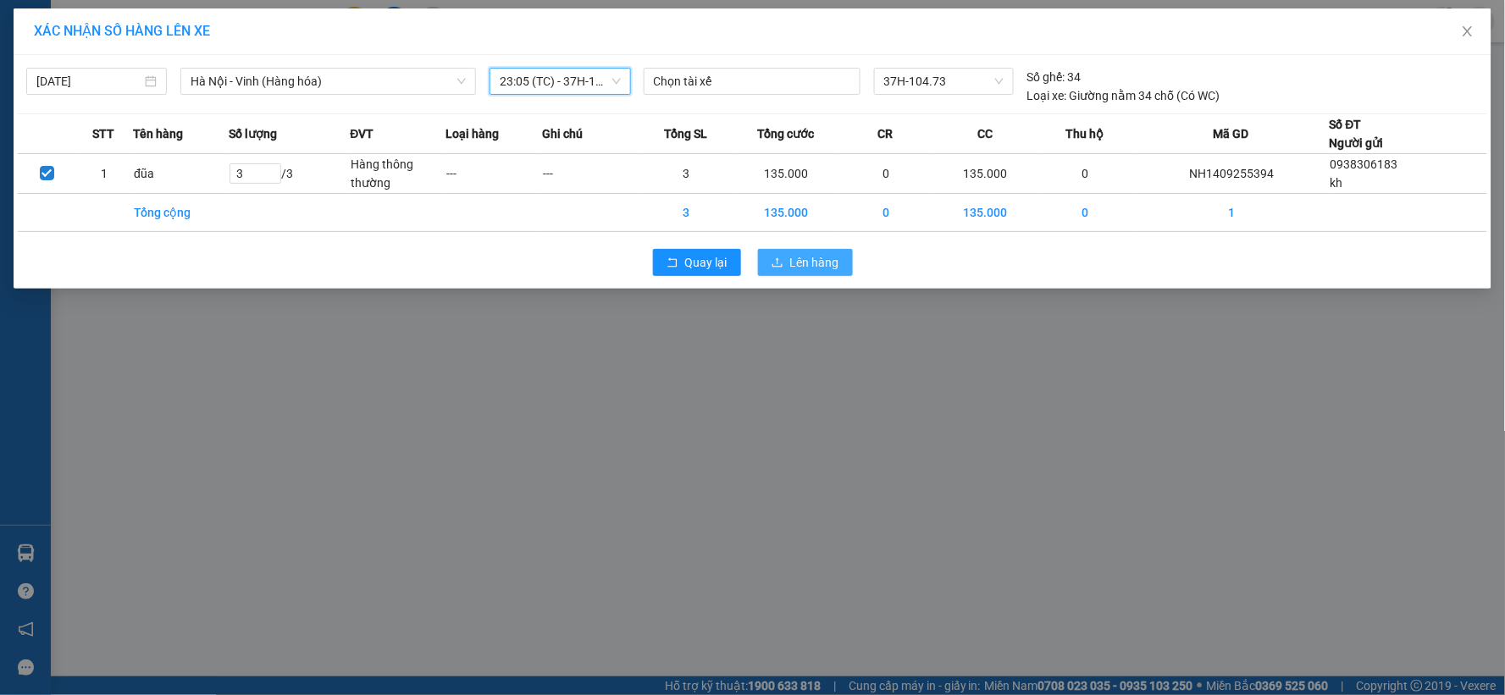
drag, startPoint x: 780, startPoint y: 258, endPoint x: 768, endPoint y: 264, distance: 13.3
click at [773, 263] on icon "upload" at bounding box center [778, 263] width 12 height 12
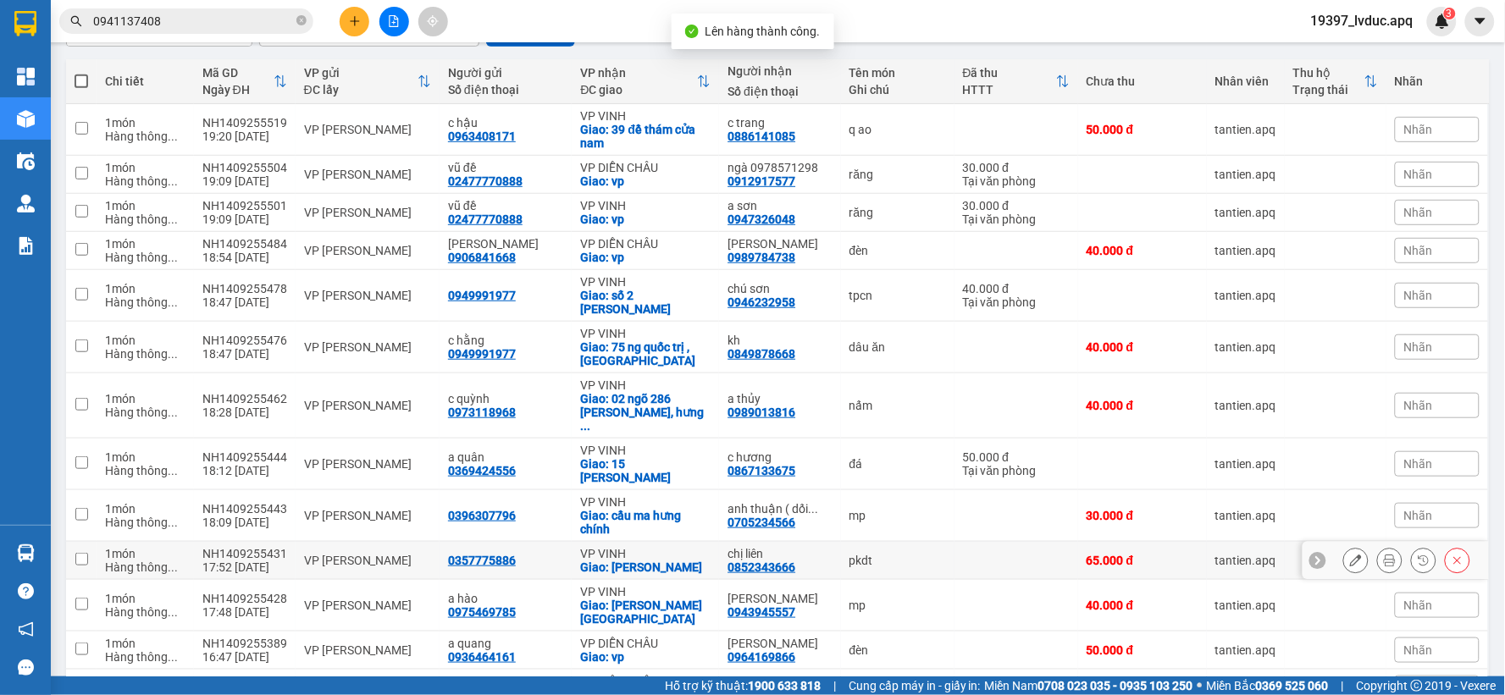
scroll to position [331, 0]
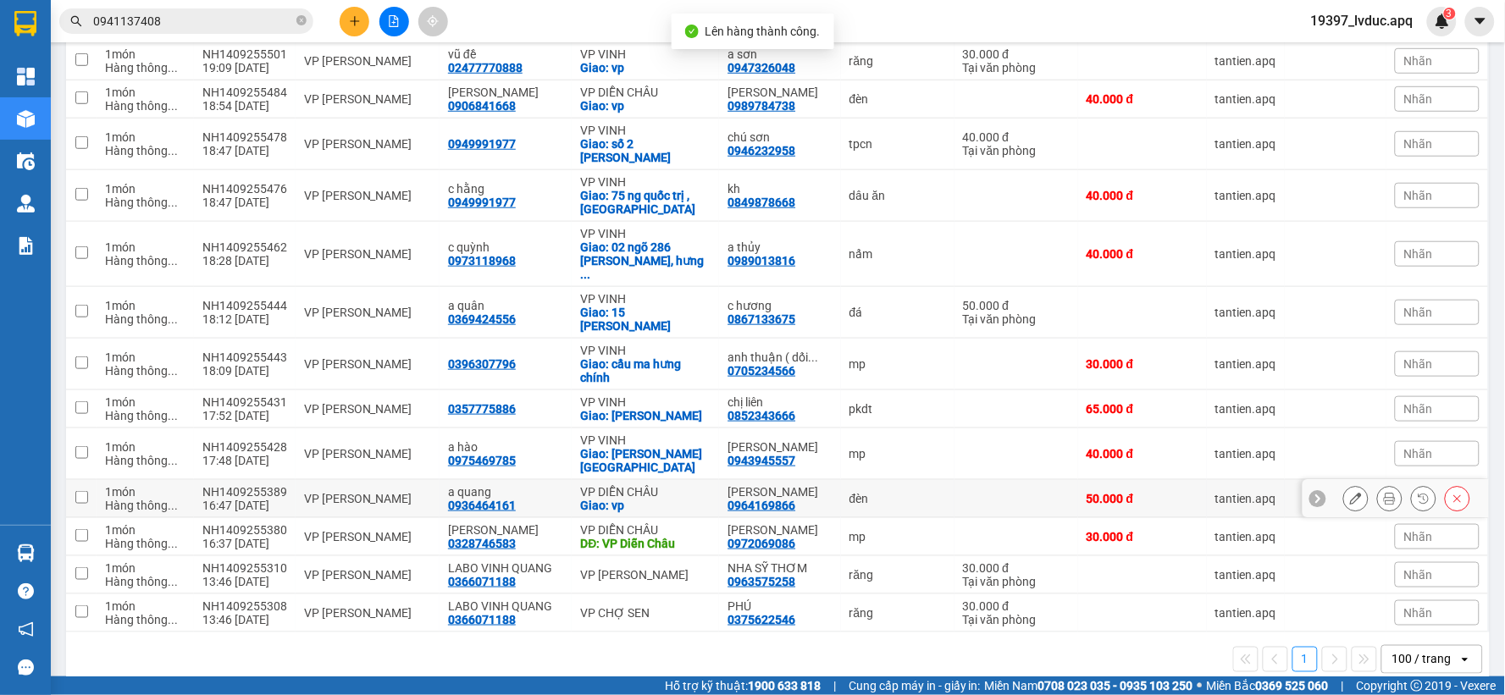
click at [611, 499] on div "Giao: vp" at bounding box center [645, 506] width 130 height 14
checkbox input "true"
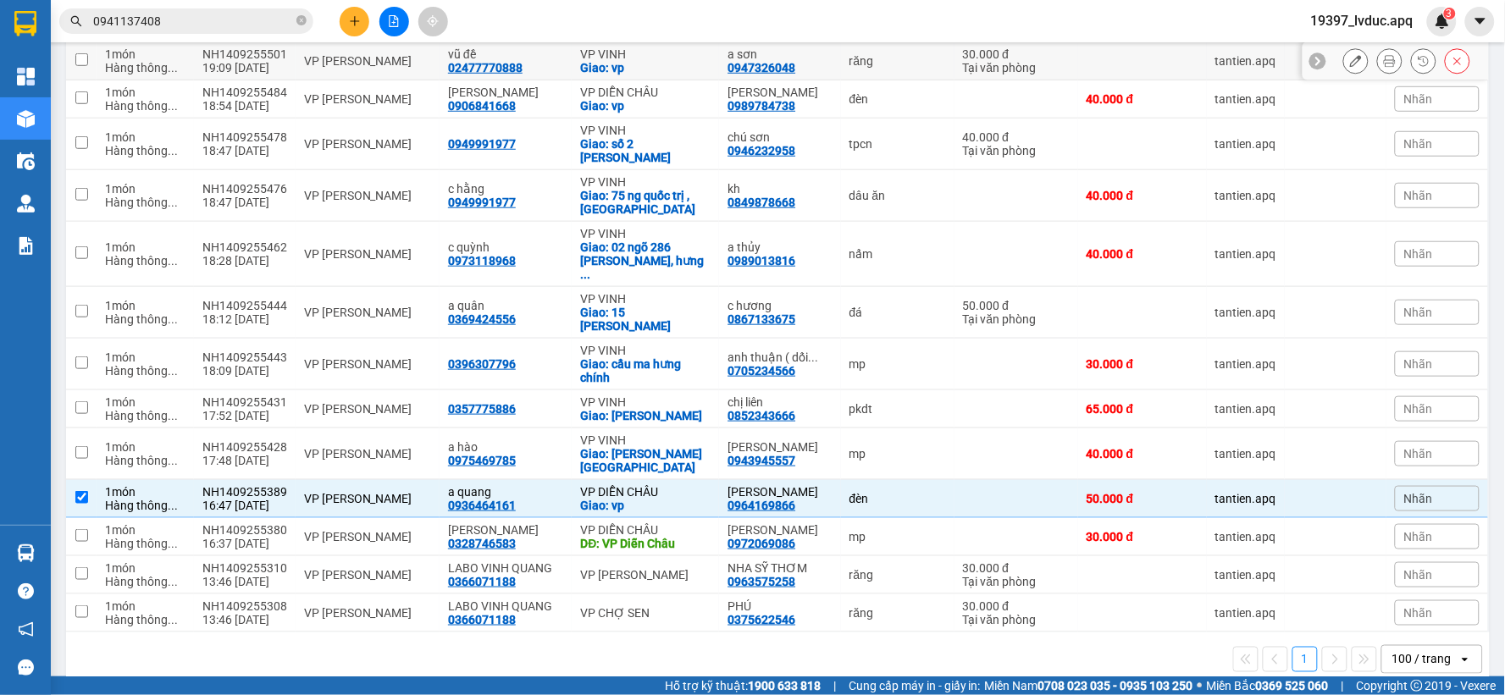
scroll to position [0, 0]
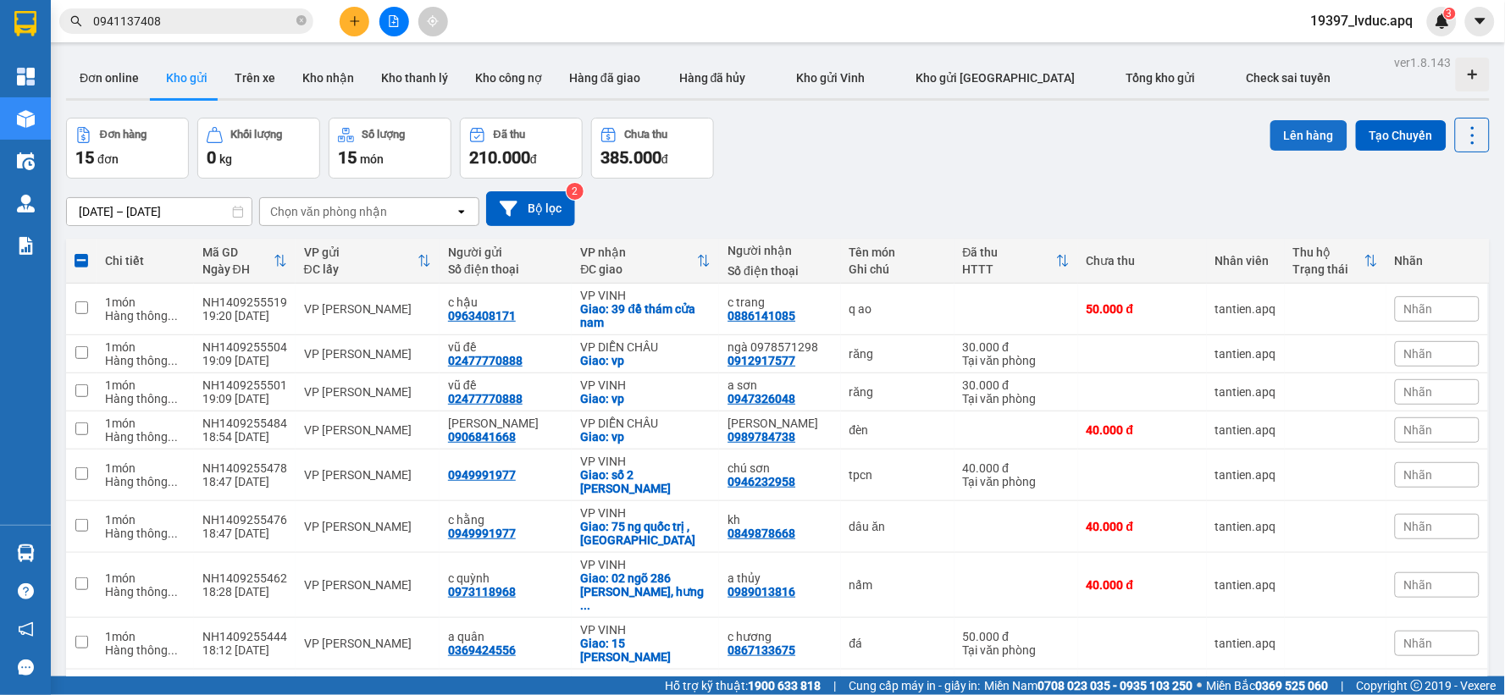
drag, startPoint x: 1296, startPoint y: 119, endPoint x: 1296, endPoint y: 130, distance: 10.2
click at [1296, 129] on button "Lên hàng" at bounding box center [1309, 135] width 77 height 30
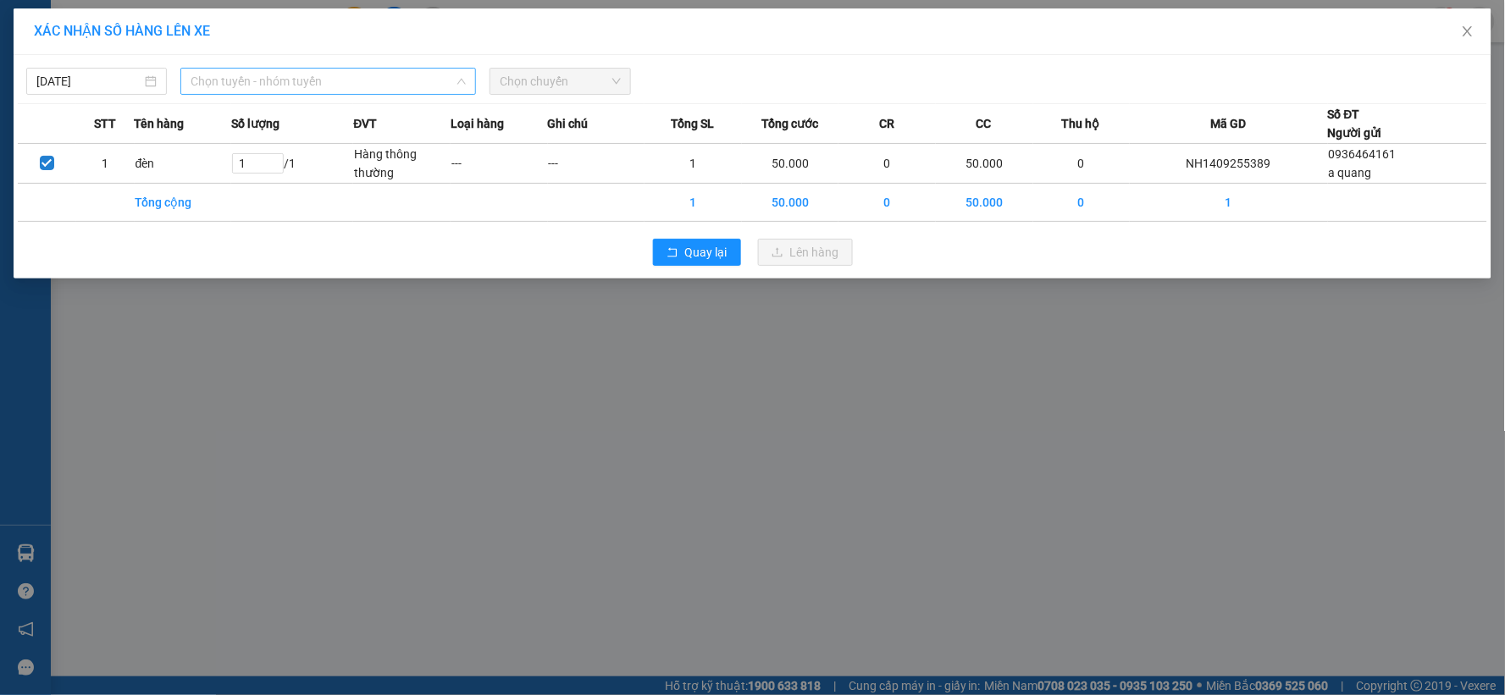
click at [334, 87] on span "Chọn tuyến - nhóm tuyến" at bounding box center [328, 81] width 275 height 25
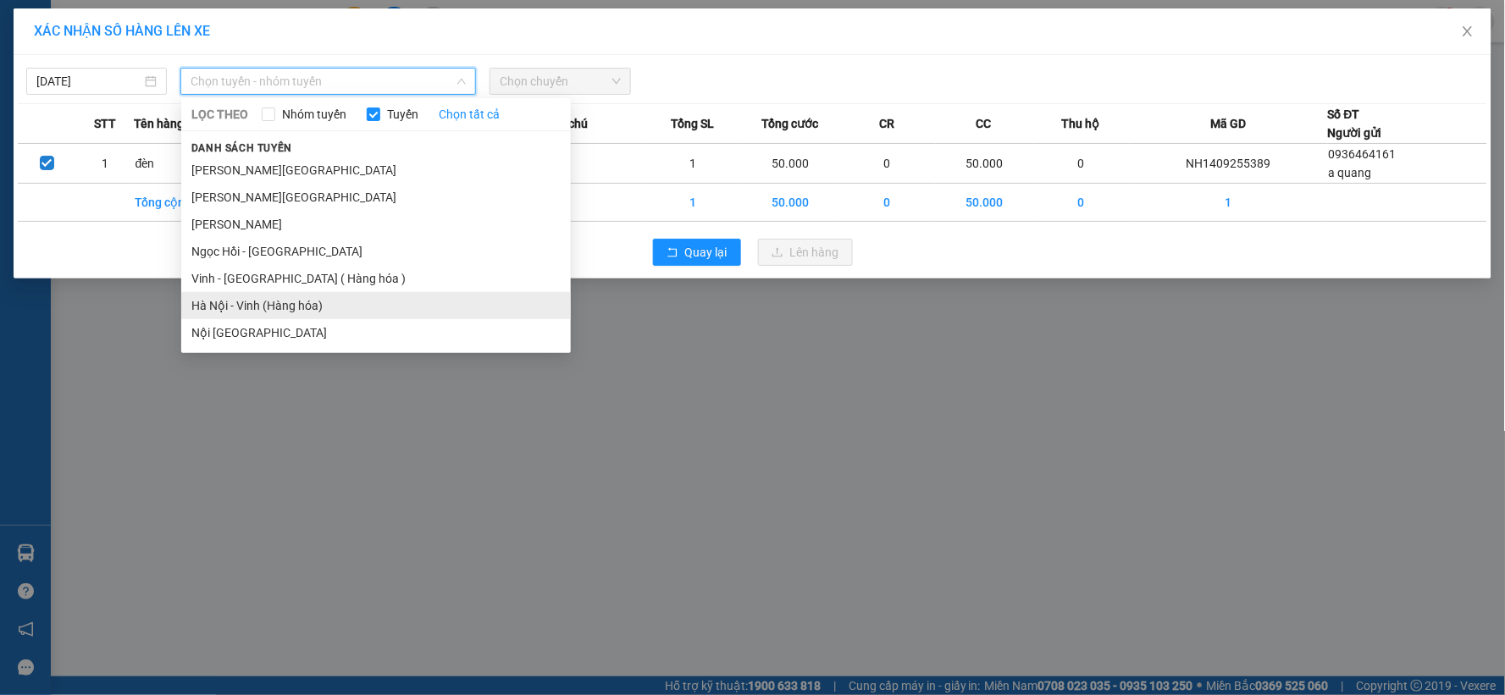
click at [291, 298] on li "Hà Nội - Vinh (Hàng hóa)" at bounding box center [376, 305] width 390 height 27
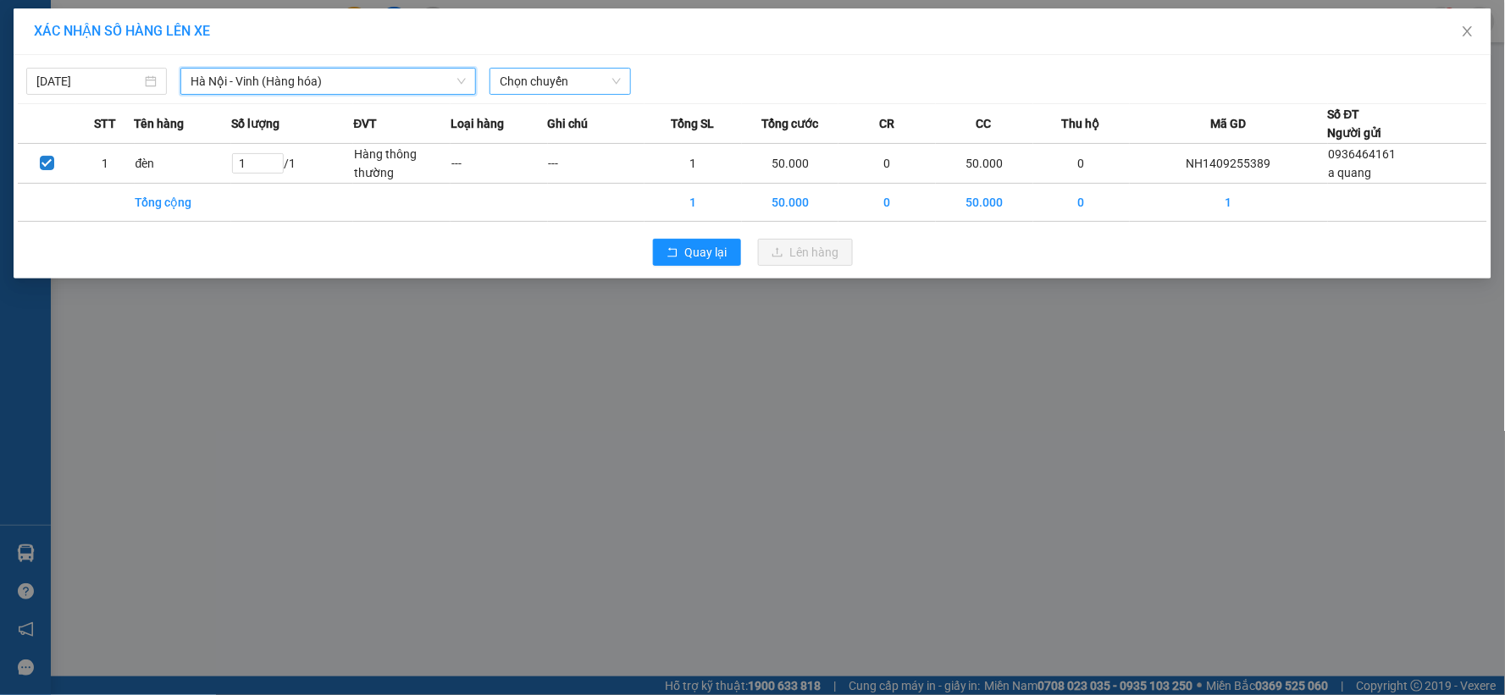
click at [548, 80] on span "Chọn chuyến" at bounding box center [560, 81] width 120 height 25
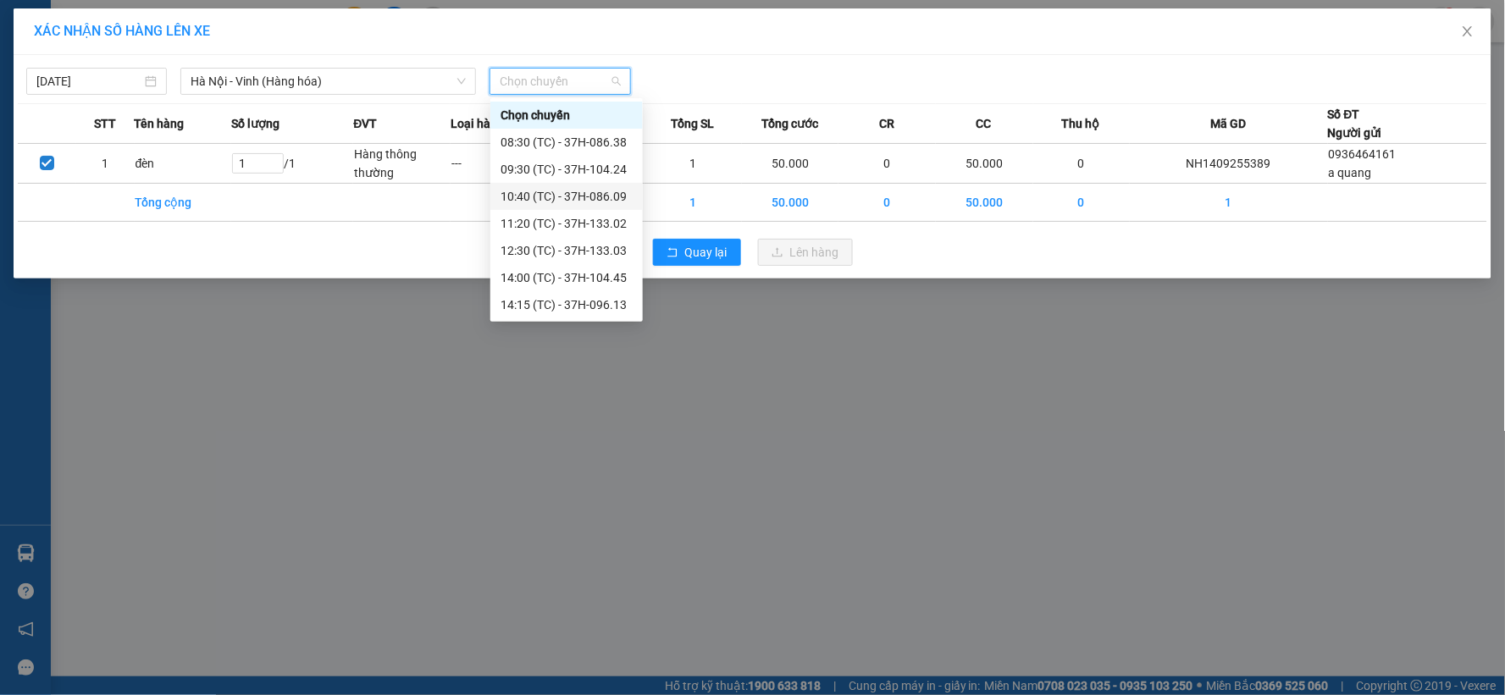
click at [835, 616] on div "XÁC NHẬN SỐ HÀNG LÊN XE 14/09/2025 Hà Nội - Vinh (Hàng hóa) LỌC THEO Nhóm tuyến…" at bounding box center [752, 347] width 1505 height 695
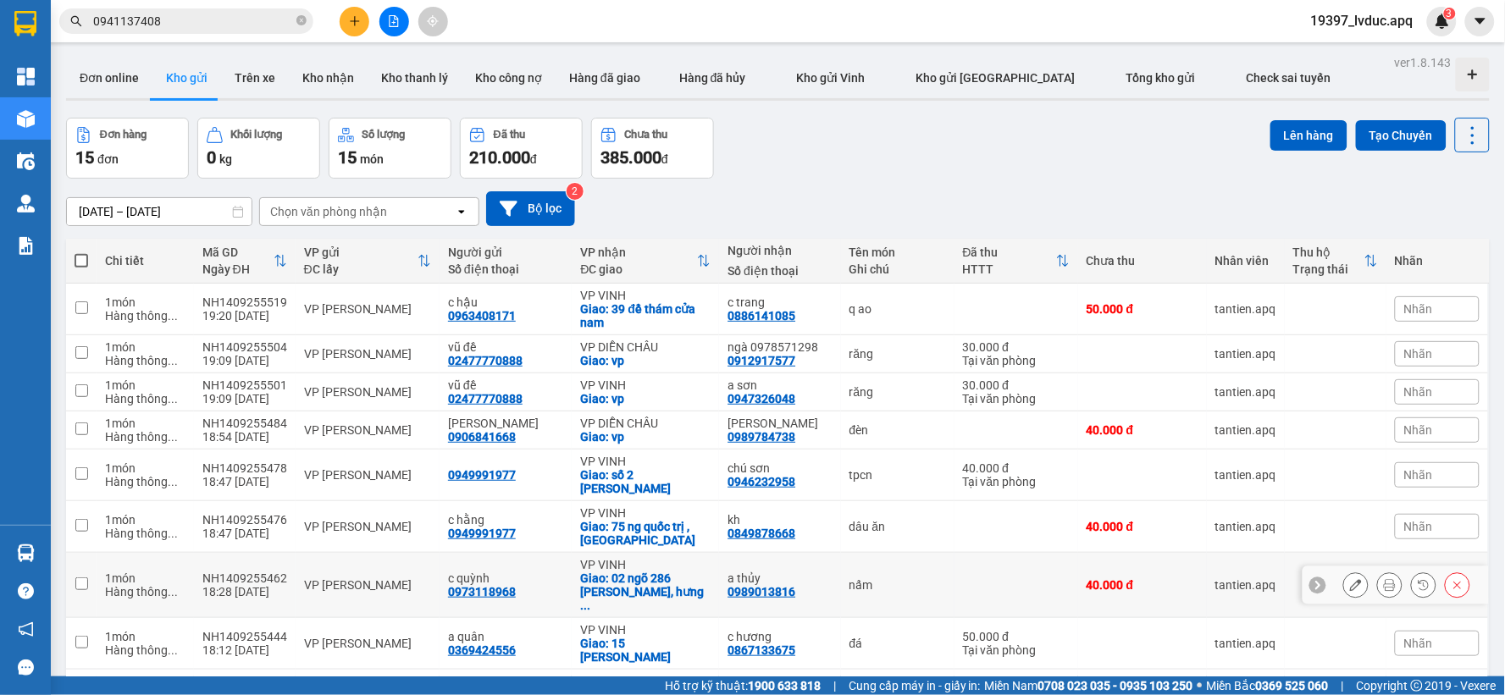
scroll to position [331, 0]
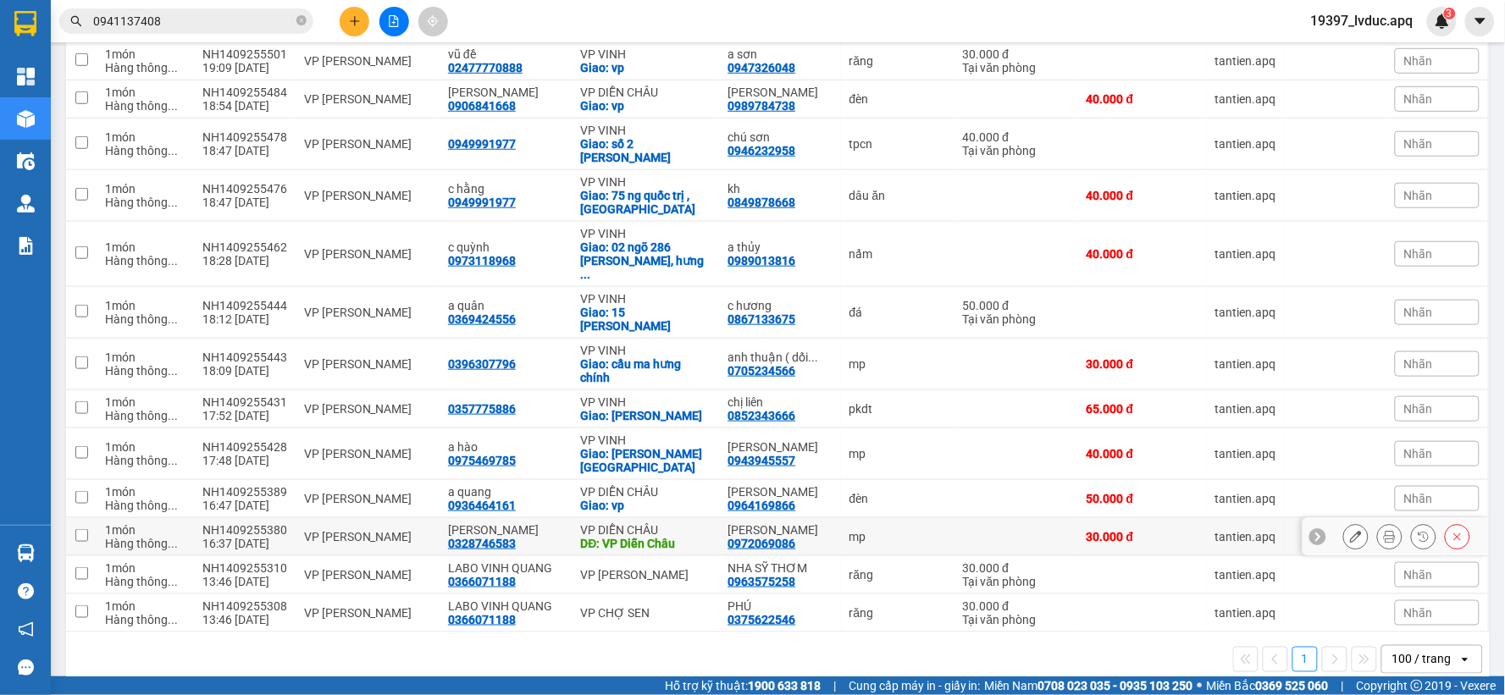
click at [649, 523] on div "VP DIỄN CHÂU" at bounding box center [645, 530] width 130 height 14
checkbox input "true"
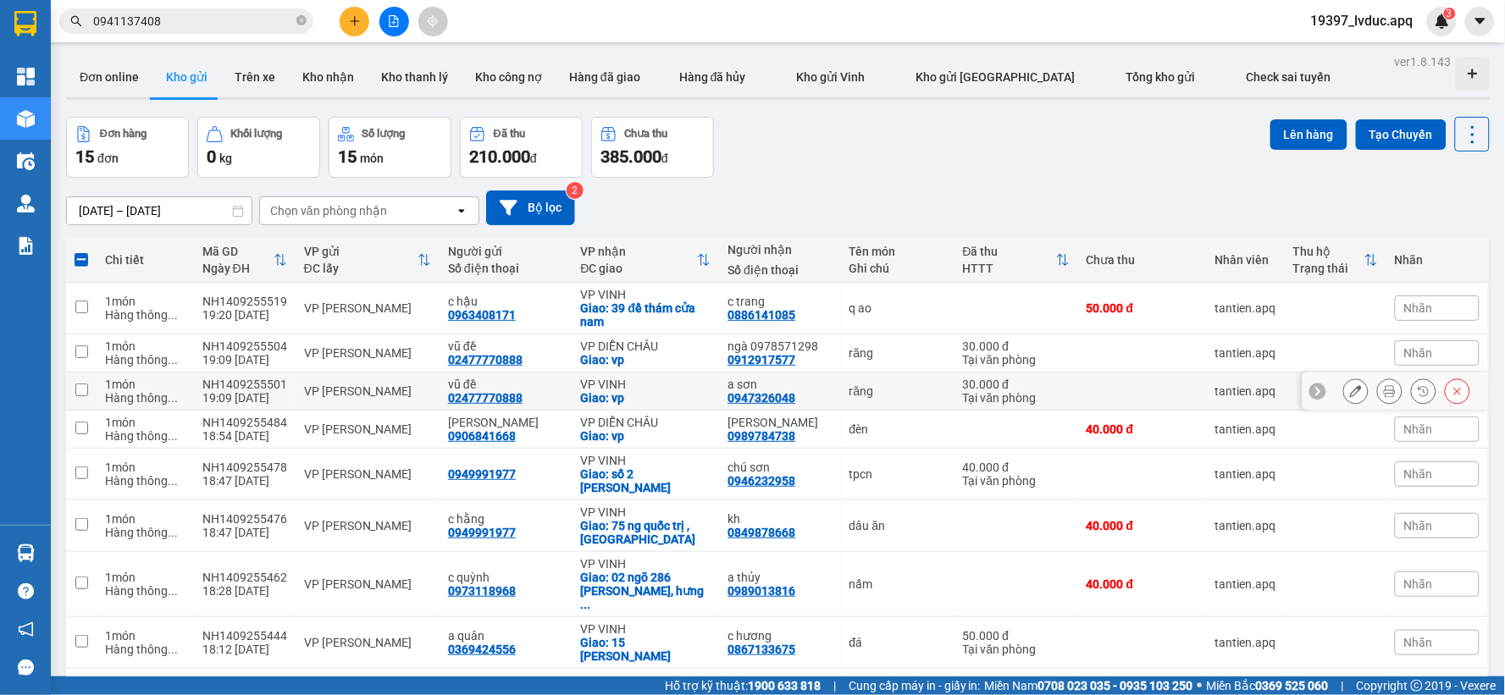
scroll to position [0, 0]
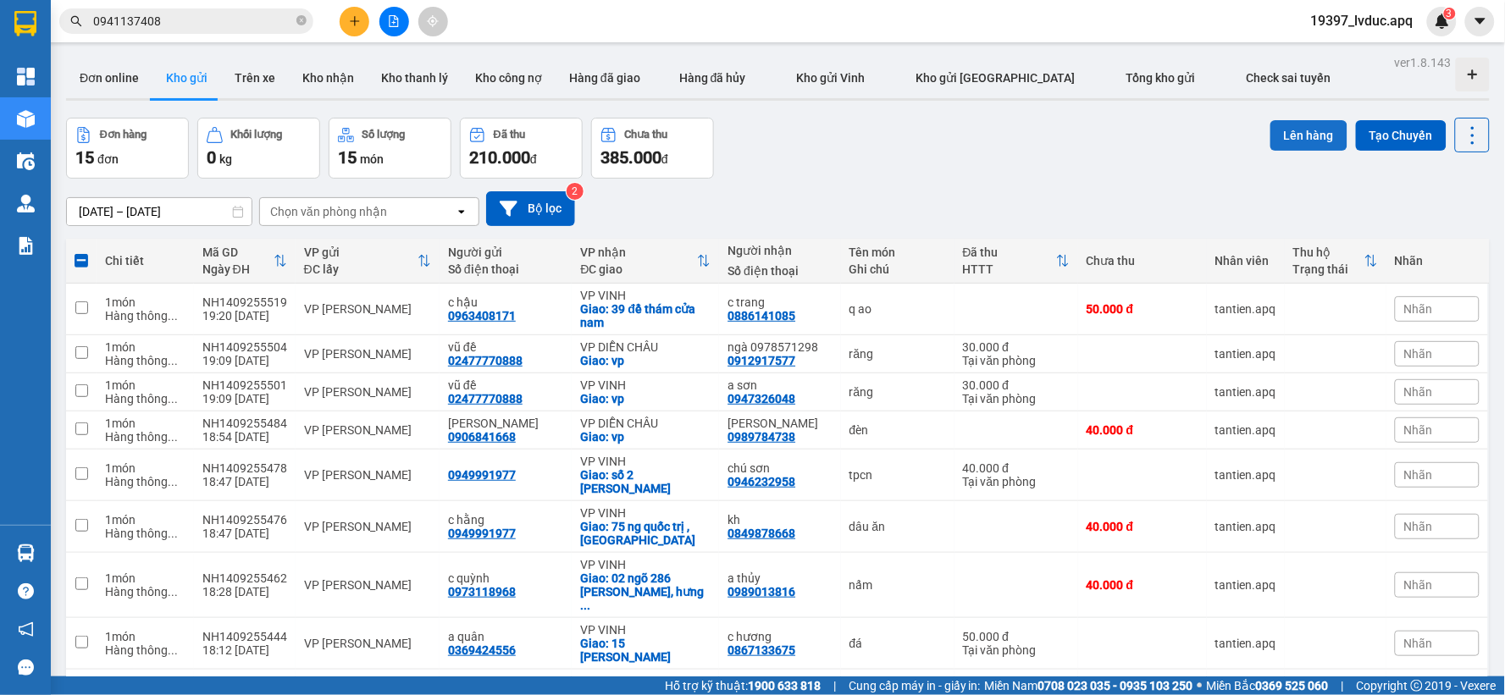
click at [1281, 142] on button "Lên hàng" at bounding box center [1309, 135] width 77 height 30
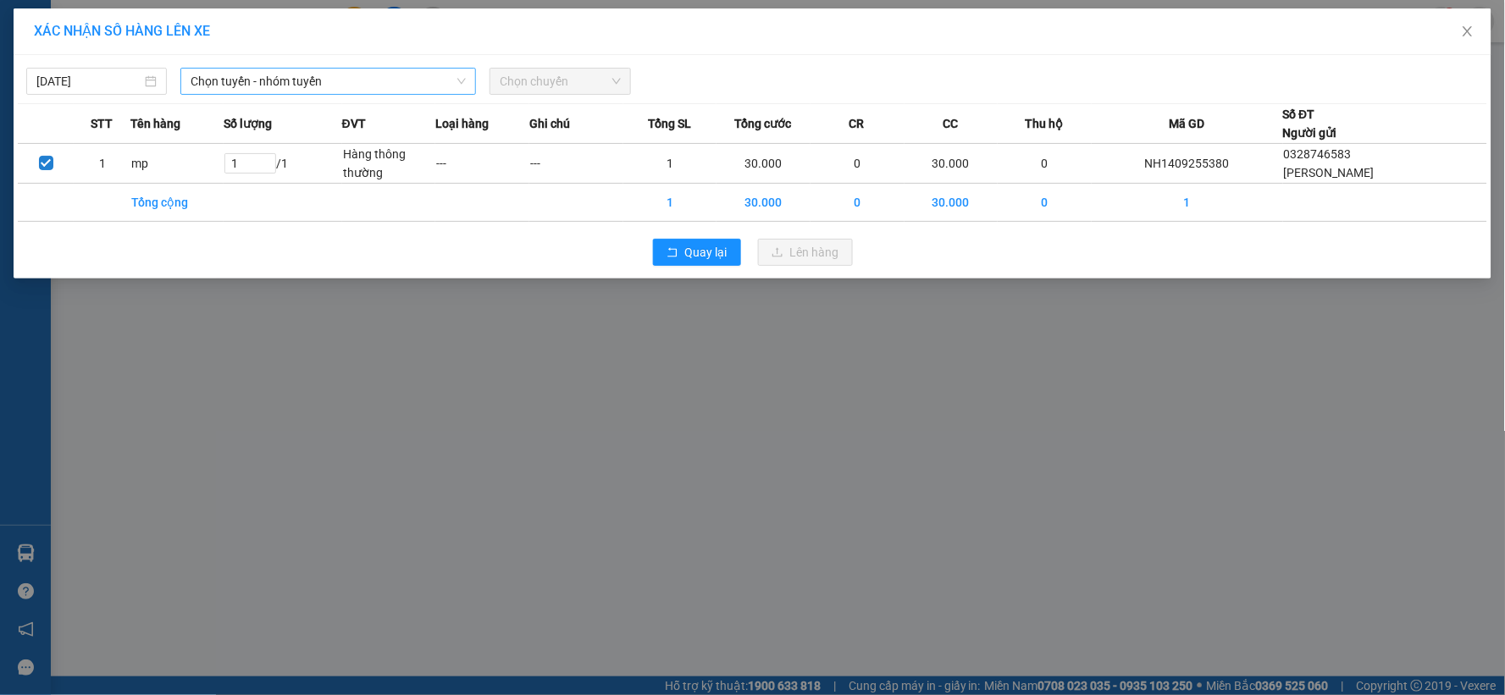
click at [368, 82] on span "Chọn tuyến - nhóm tuyến" at bounding box center [328, 81] width 275 height 25
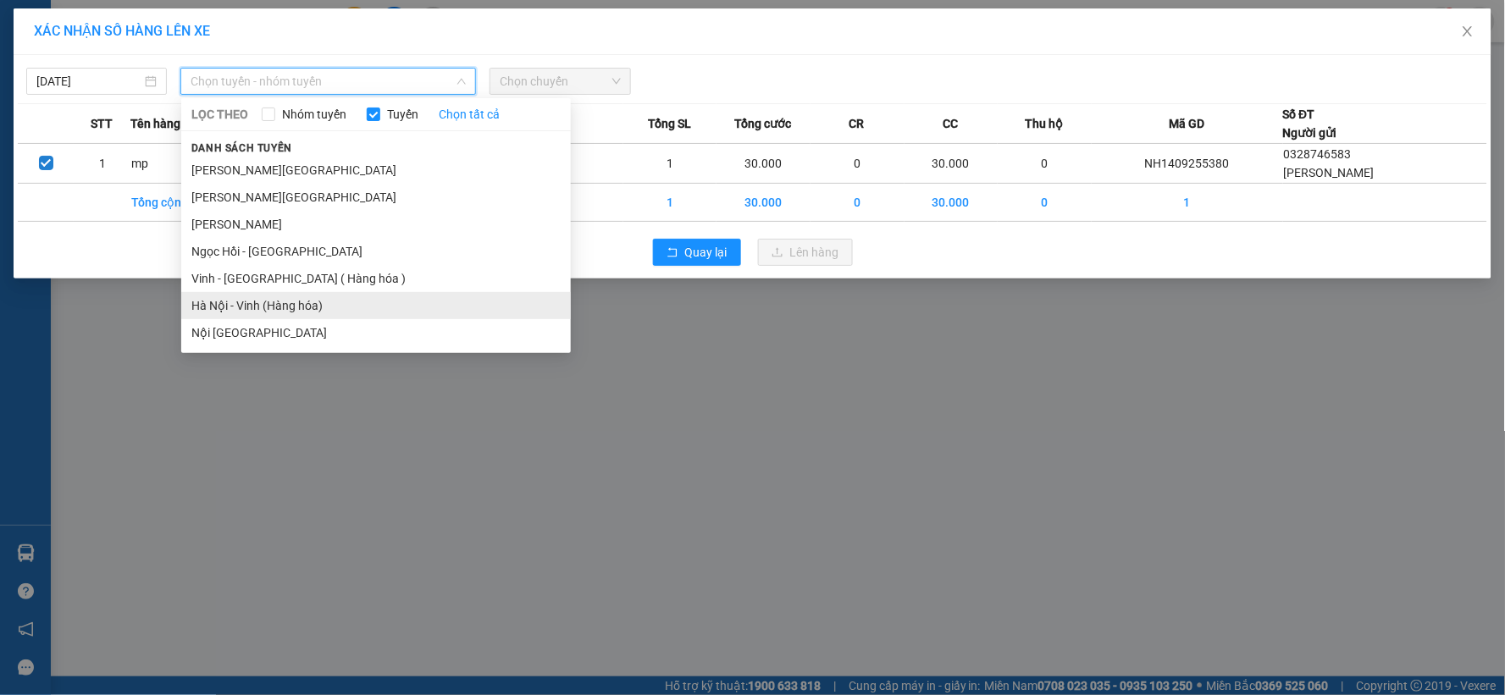
drag, startPoint x: 309, startPoint y: 307, endPoint x: 324, endPoint y: 292, distance: 20.4
click at [310, 306] on li "Hà Nội - Vinh (Hàng hóa)" at bounding box center [376, 305] width 390 height 27
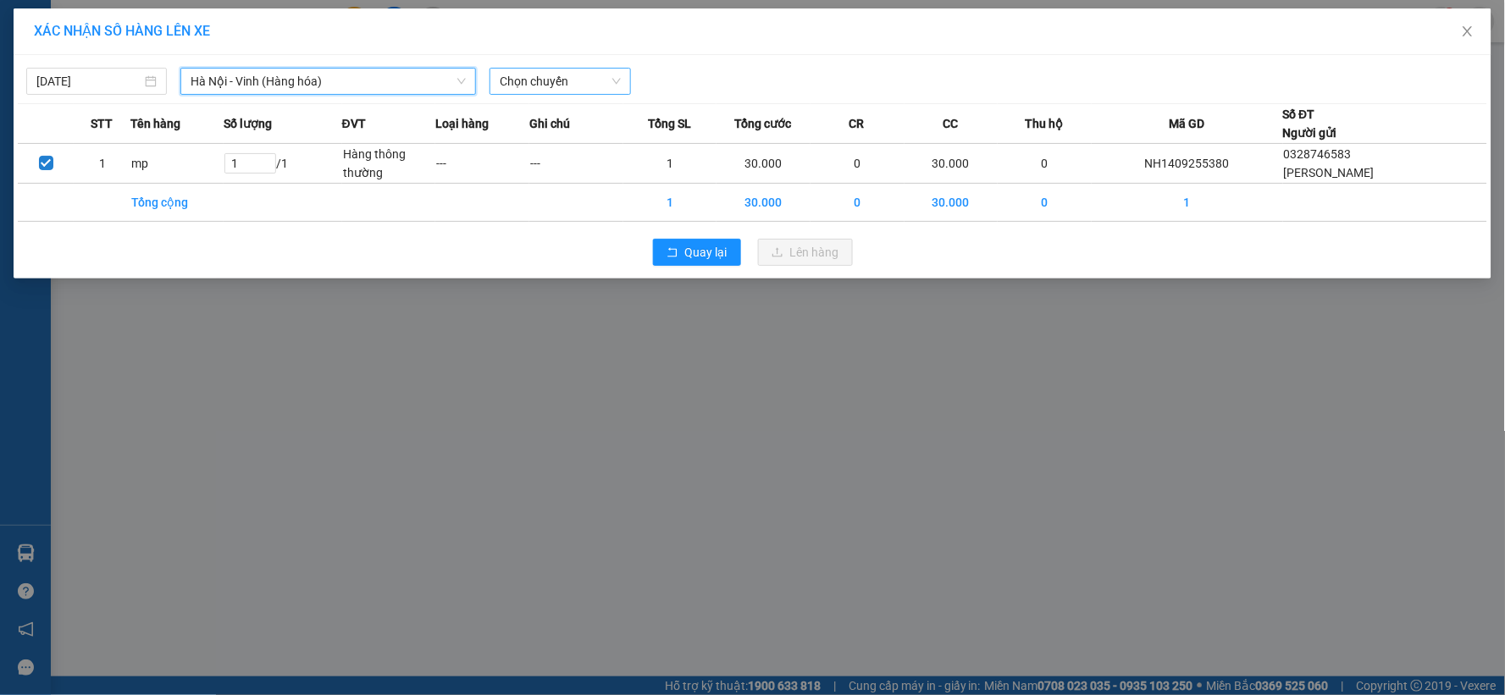
drag, startPoint x: 529, startPoint y: 85, endPoint x: 535, endPoint y: 94, distance: 11.0
click at [531, 89] on span "Chọn chuyến" at bounding box center [560, 81] width 120 height 25
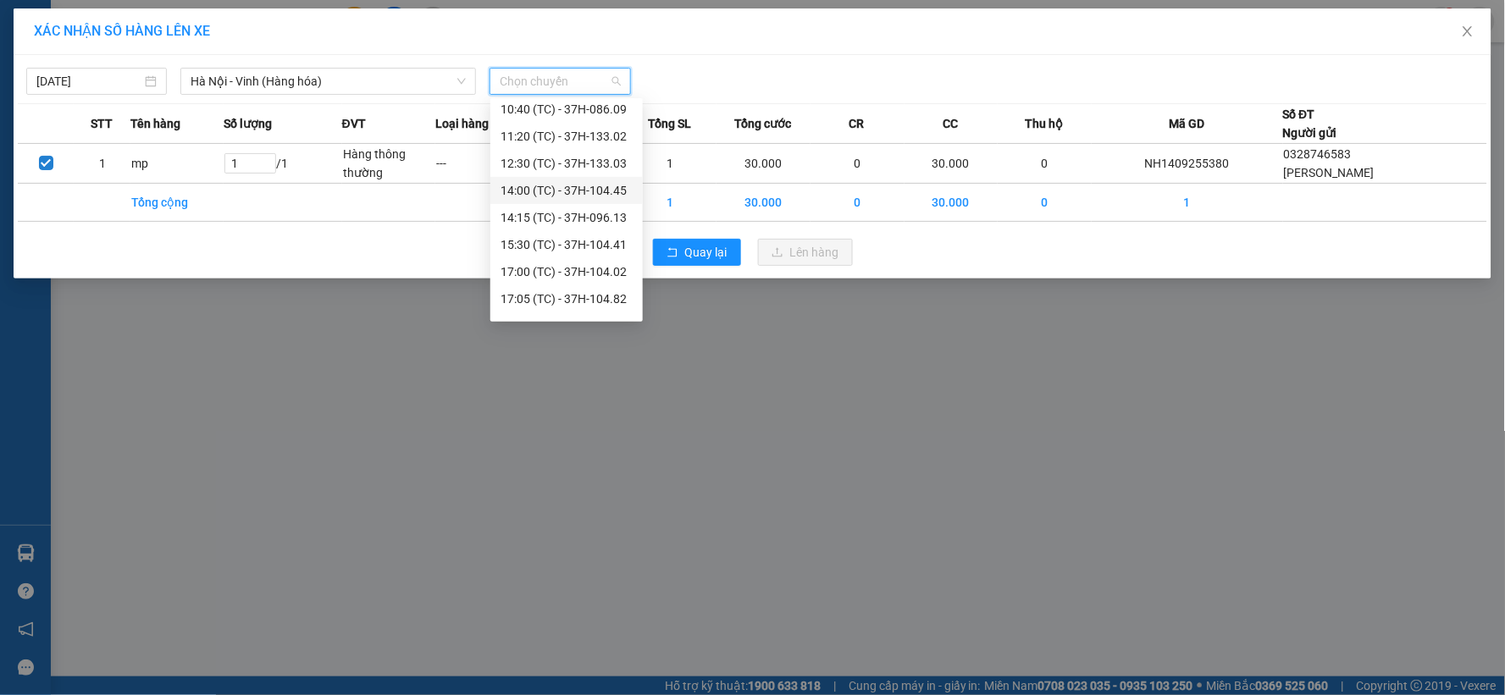
scroll to position [136, 0]
click at [557, 308] on div "23:05 (TC) - 37H-104.73" at bounding box center [567, 305] width 132 height 19
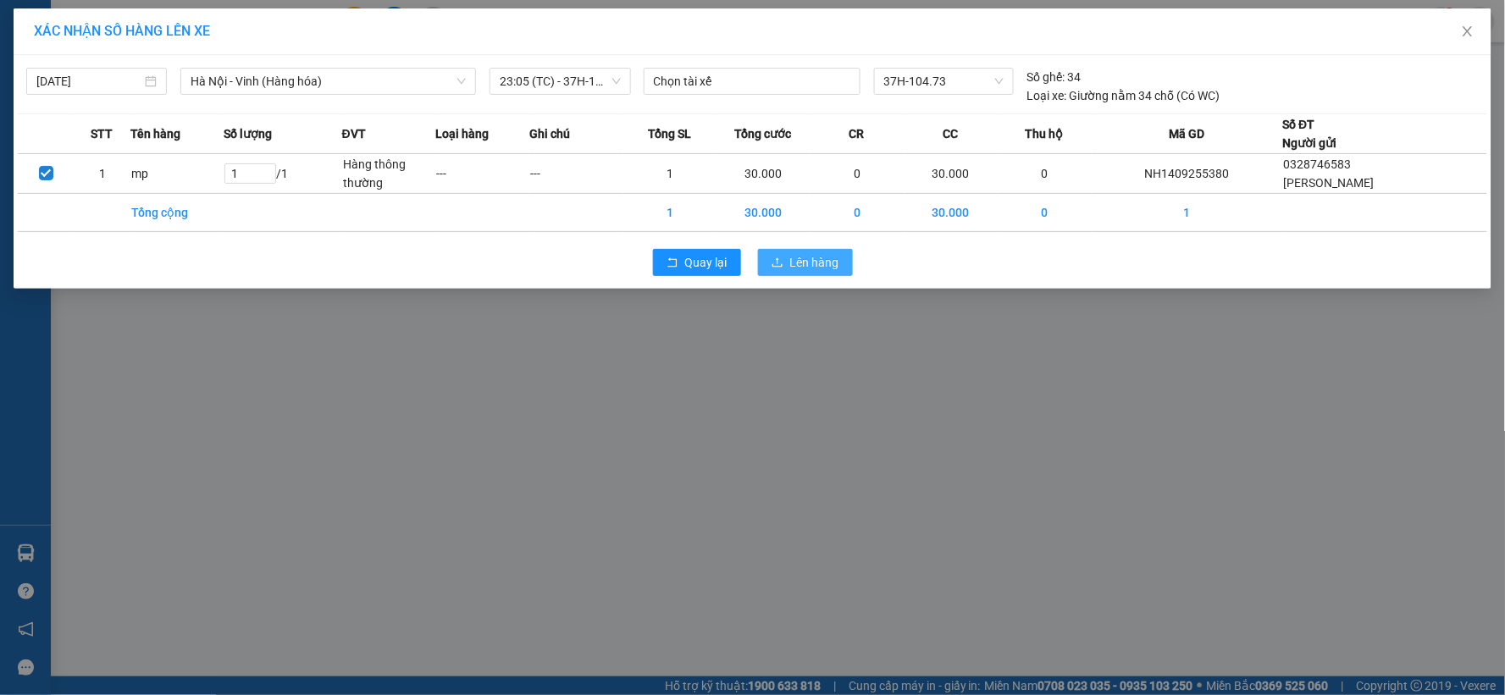
click at [797, 267] on span "Lên hàng" at bounding box center [814, 262] width 49 height 19
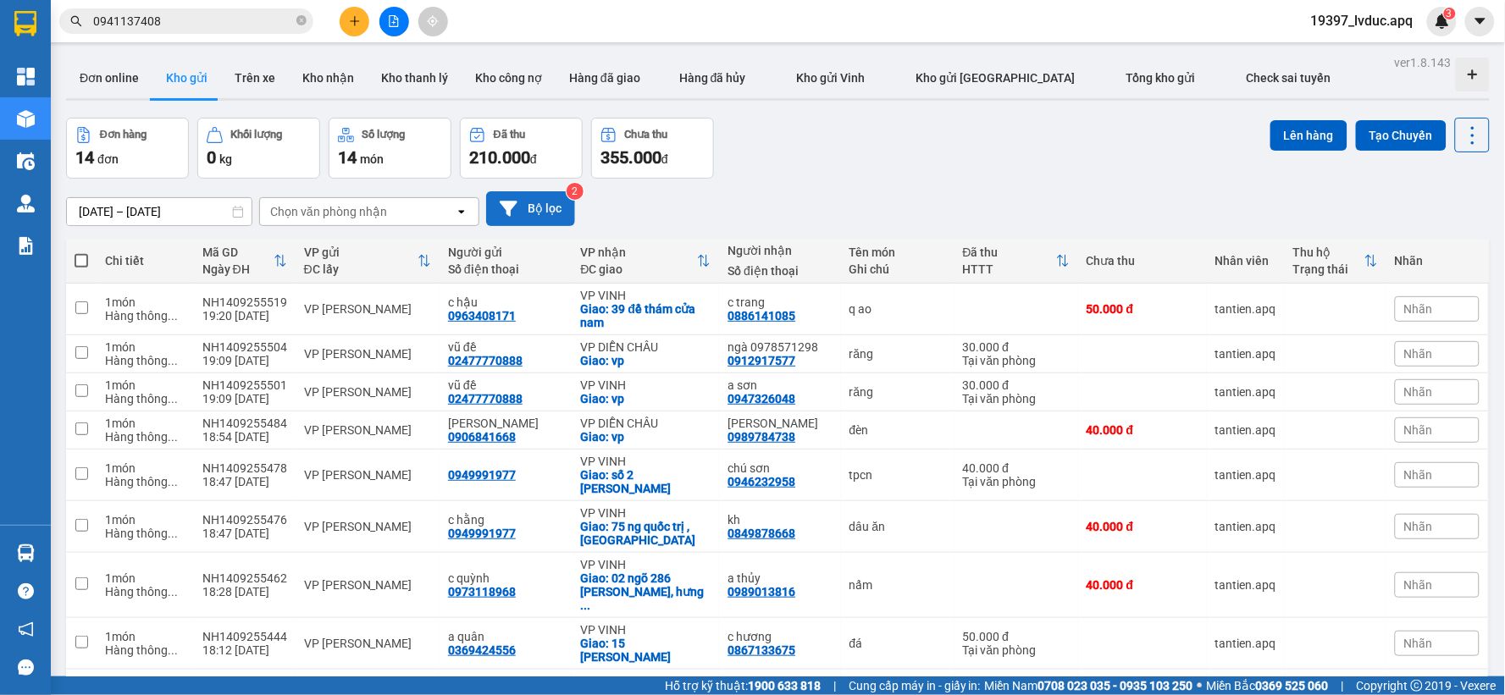
click at [551, 192] on button "Bộ lọc" at bounding box center [530, 208] width 89 height 35
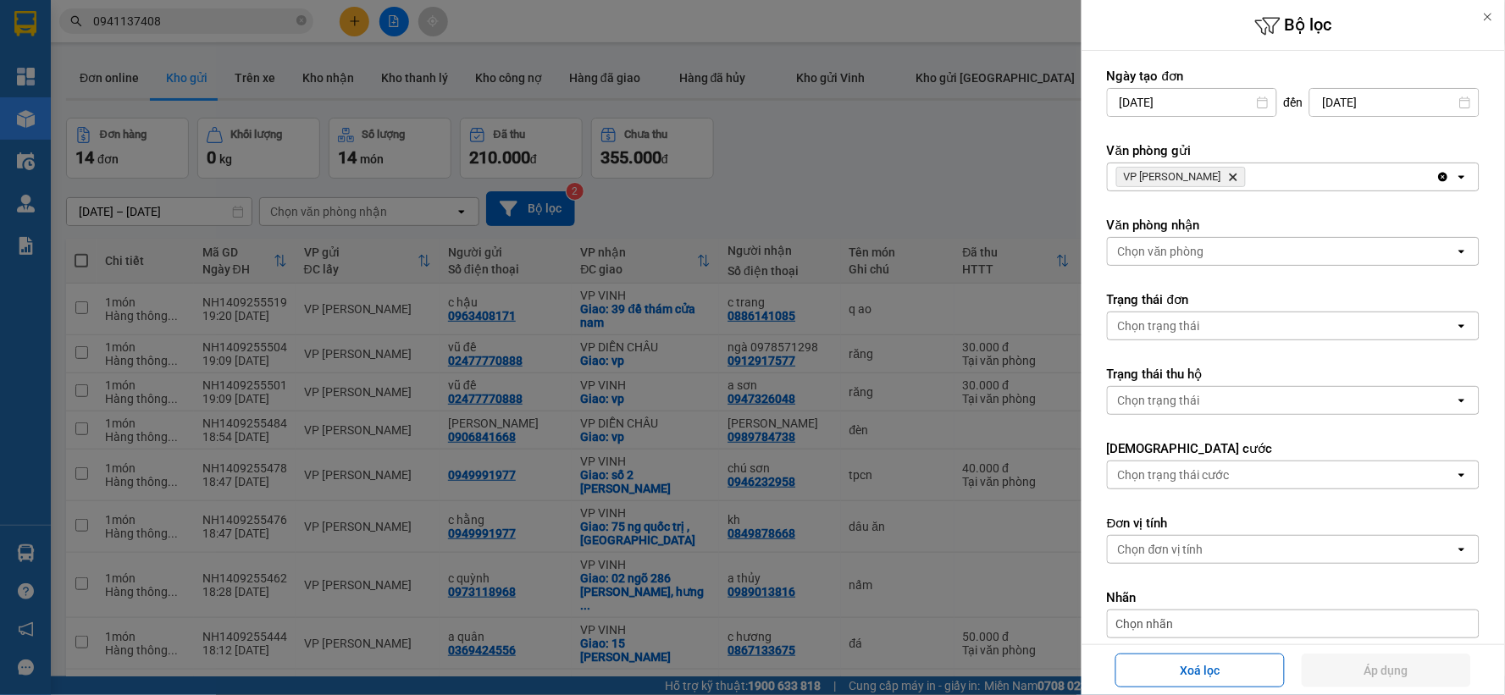
click at [1228, 173] on icon "Delete" at bounding box center [1233, 177] width 10 height 10
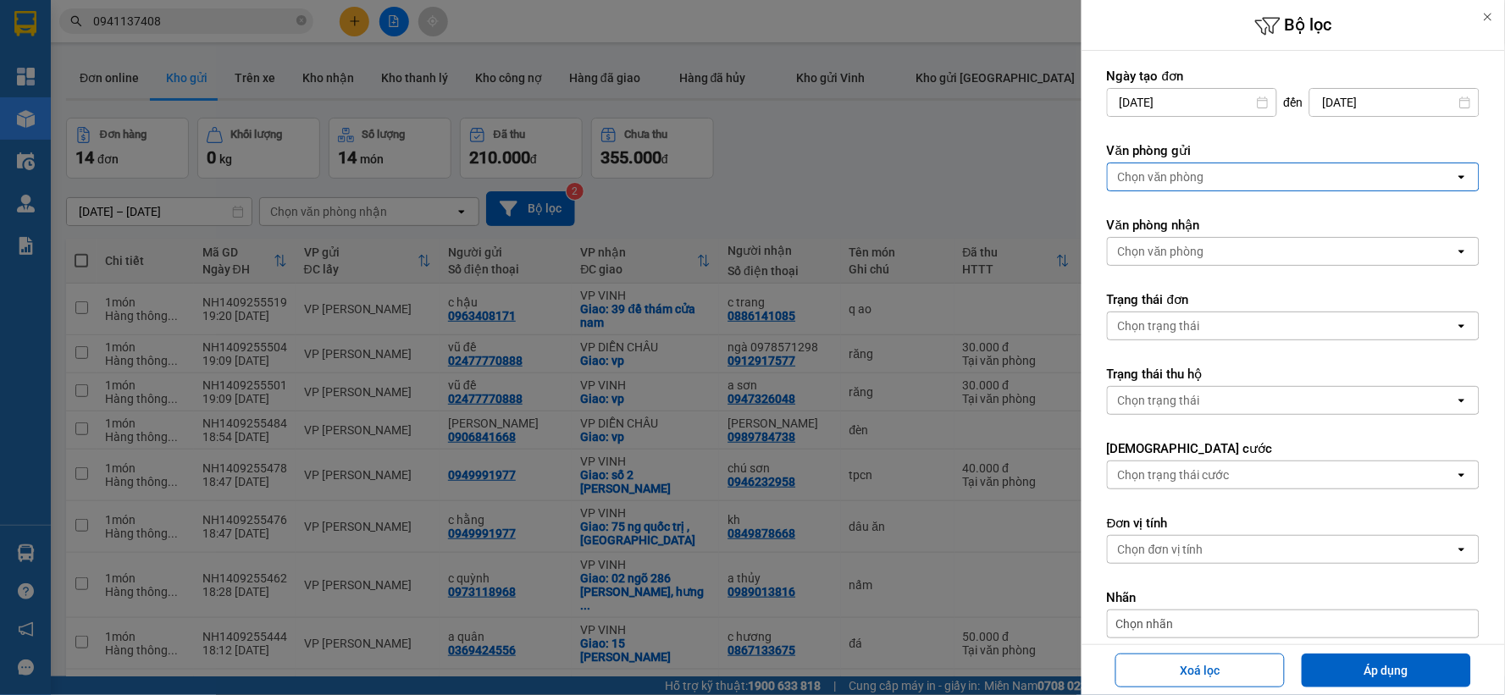
drag, startPoint x: 1207, startPoint y: 173, endPoint x: 1207, endPoint y: 185, distance: 11.9
click at [1207, 174] on div "Chọn văn phòng" at bounding box center [1281, 176] width 347 height 27
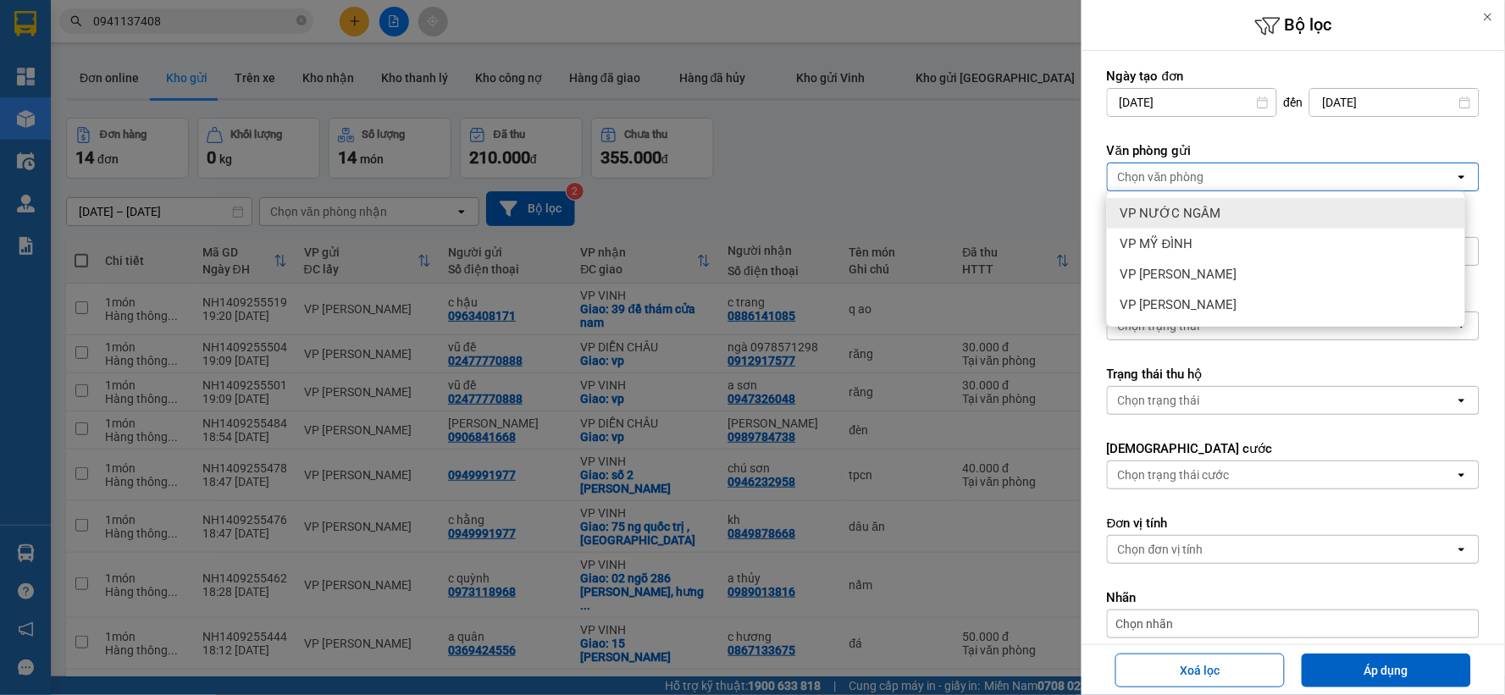
click at [1218, 208] on div "VP NƯỚC NGẦM" at bounding box center [1286, 213] width 358 height 30
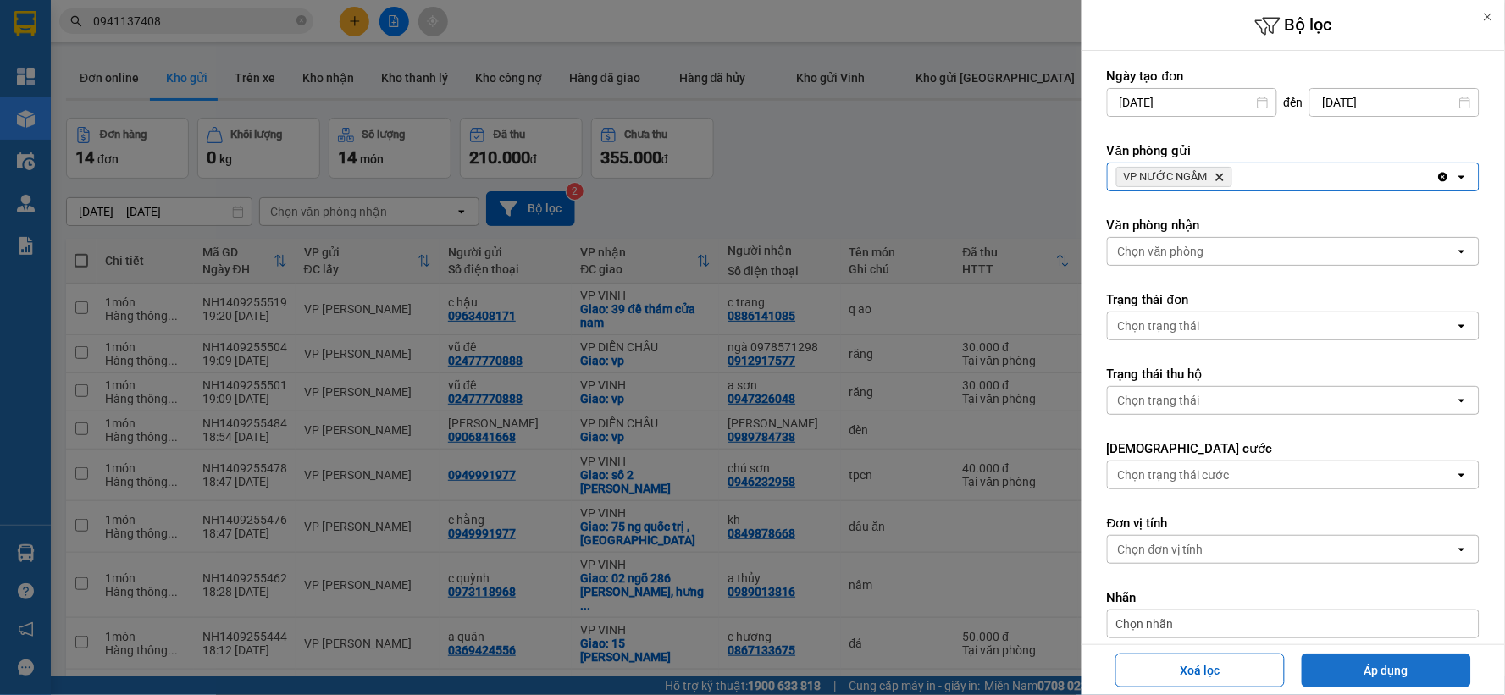
drag, startPoint x: 1343, startPoint y: 663, endPoint x: 1343, endPoint y: 653, distance: 10.2
click at [1345, 658] on button "Áp dụng" at bounding box center [1386, 671] width 169 height 34
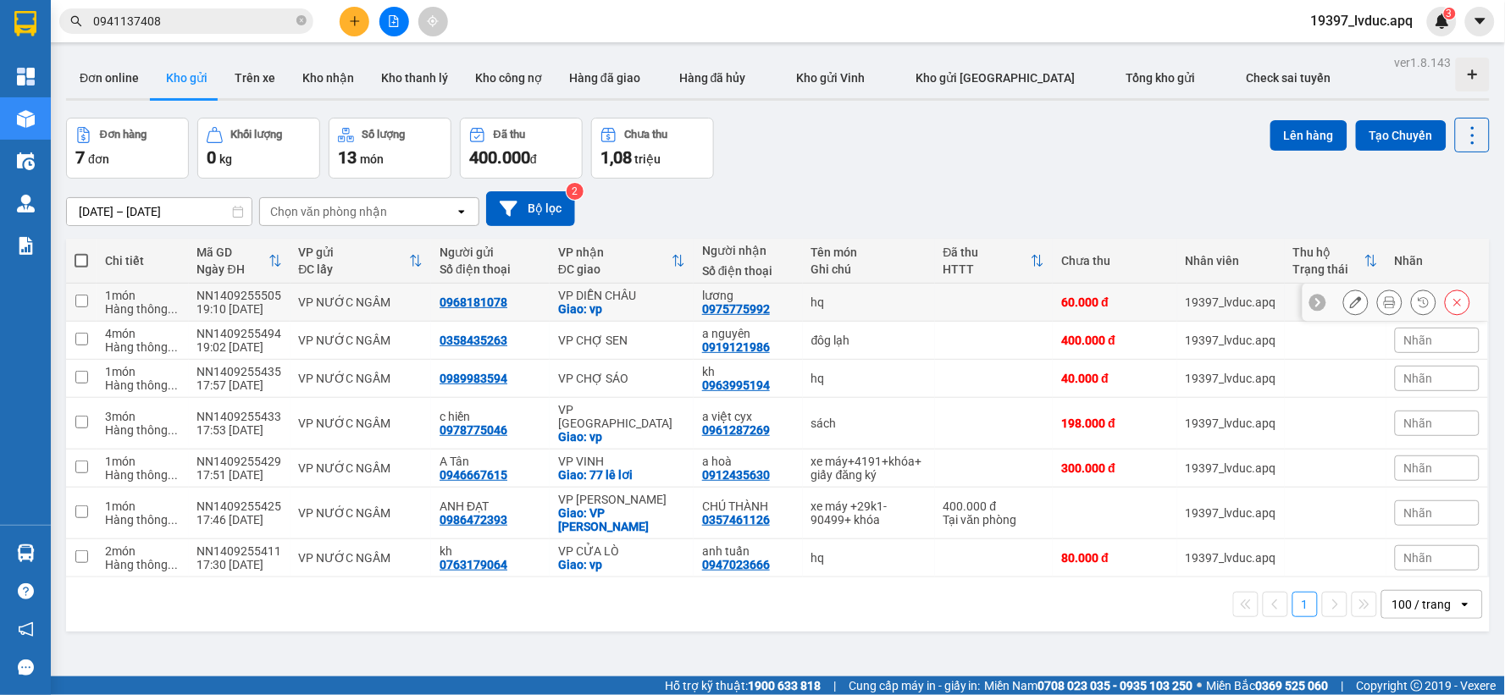
click at [656, 302] on div "Giao: vp" at bounding box center [621, 309] width 127 height 14
checkbox input "true"
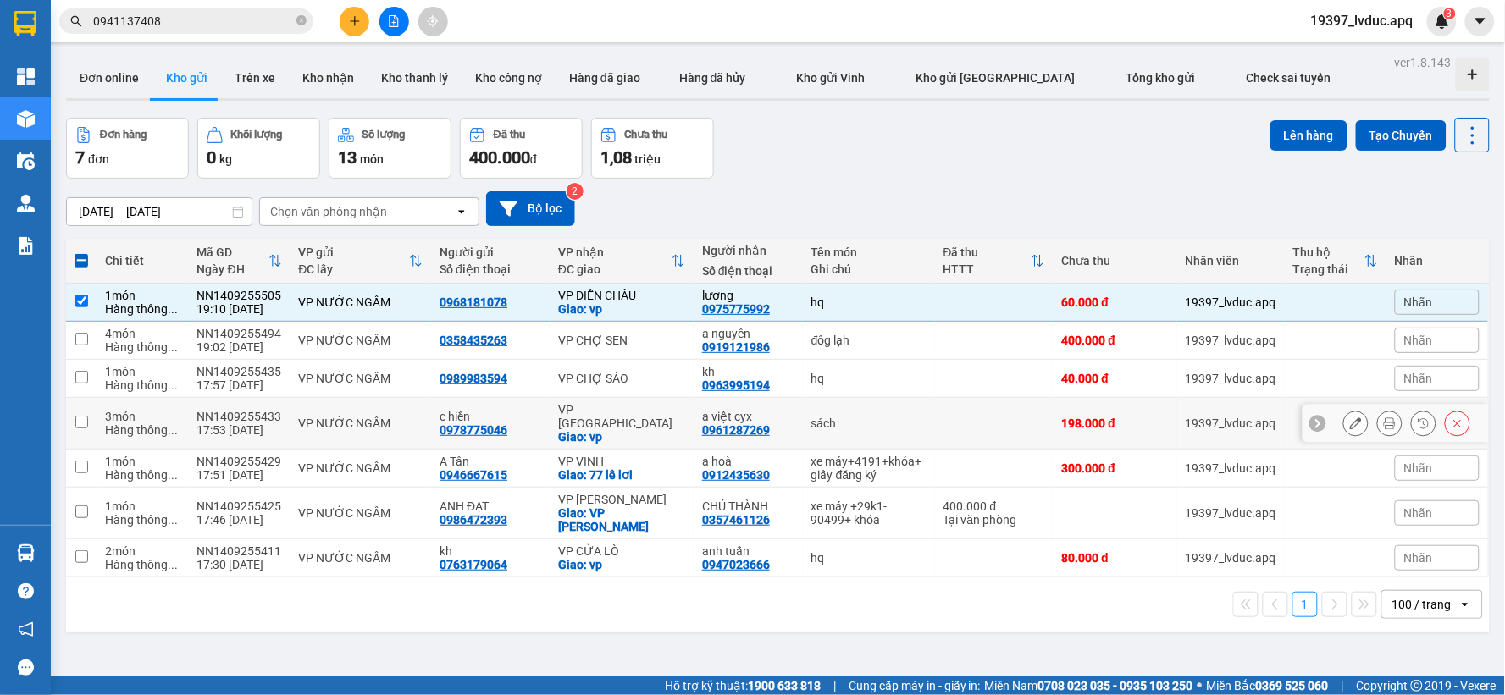
click at [891, 405] on td "sách" at bounding box center [869, 424] width 132 height 52
checkbox input "true"
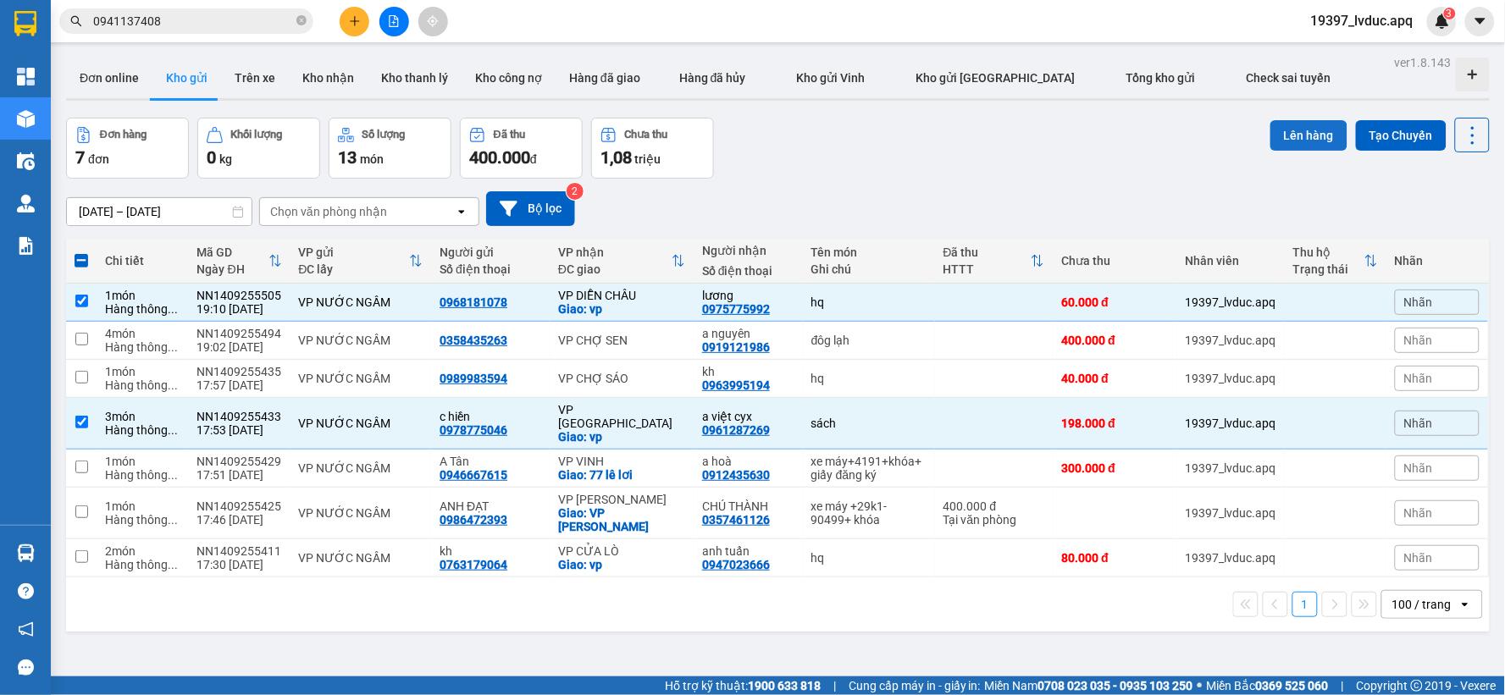
click at [1284, 146] on button "Lên hàng" at bounding box center [1309, 135] width 77 height 30
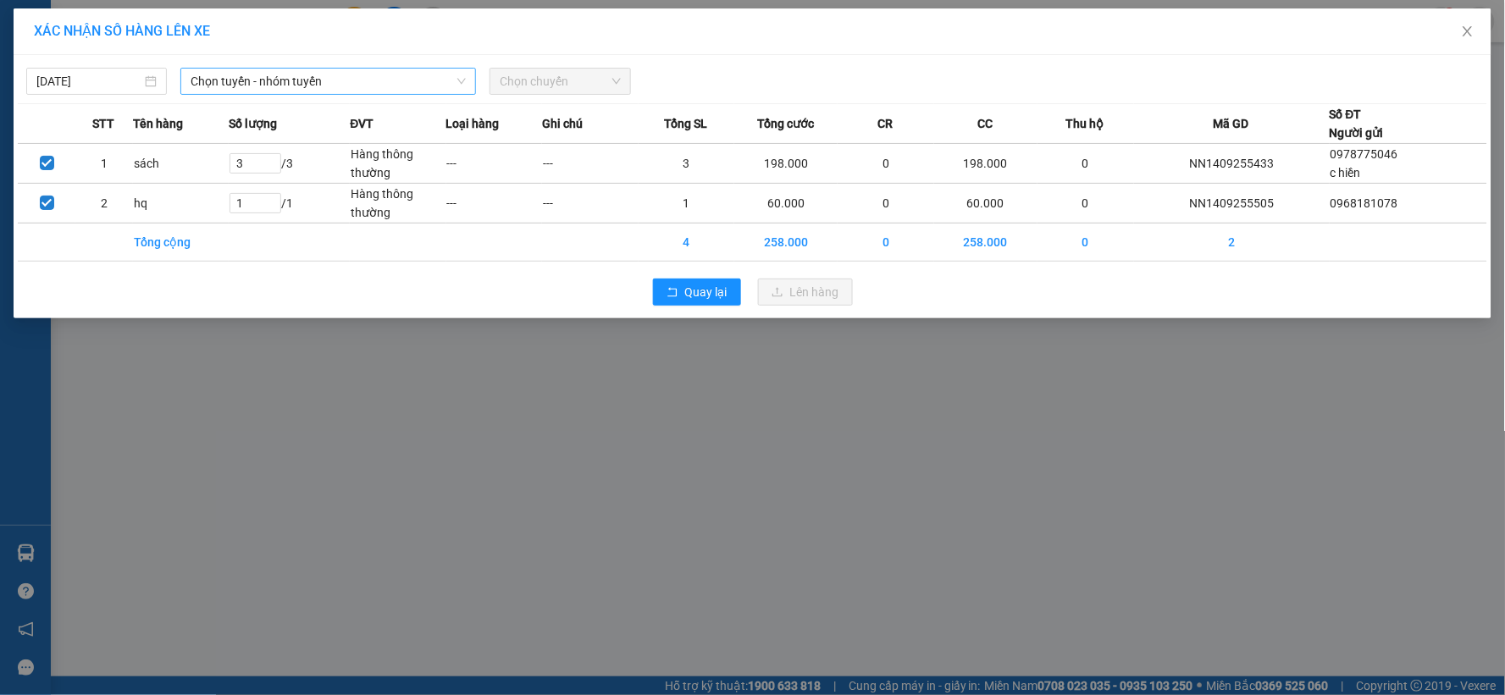
click at [365, 85] on span "Chọn tuyến - nhóm tuyến" at bounding box center [328, 81] width 275 height 25
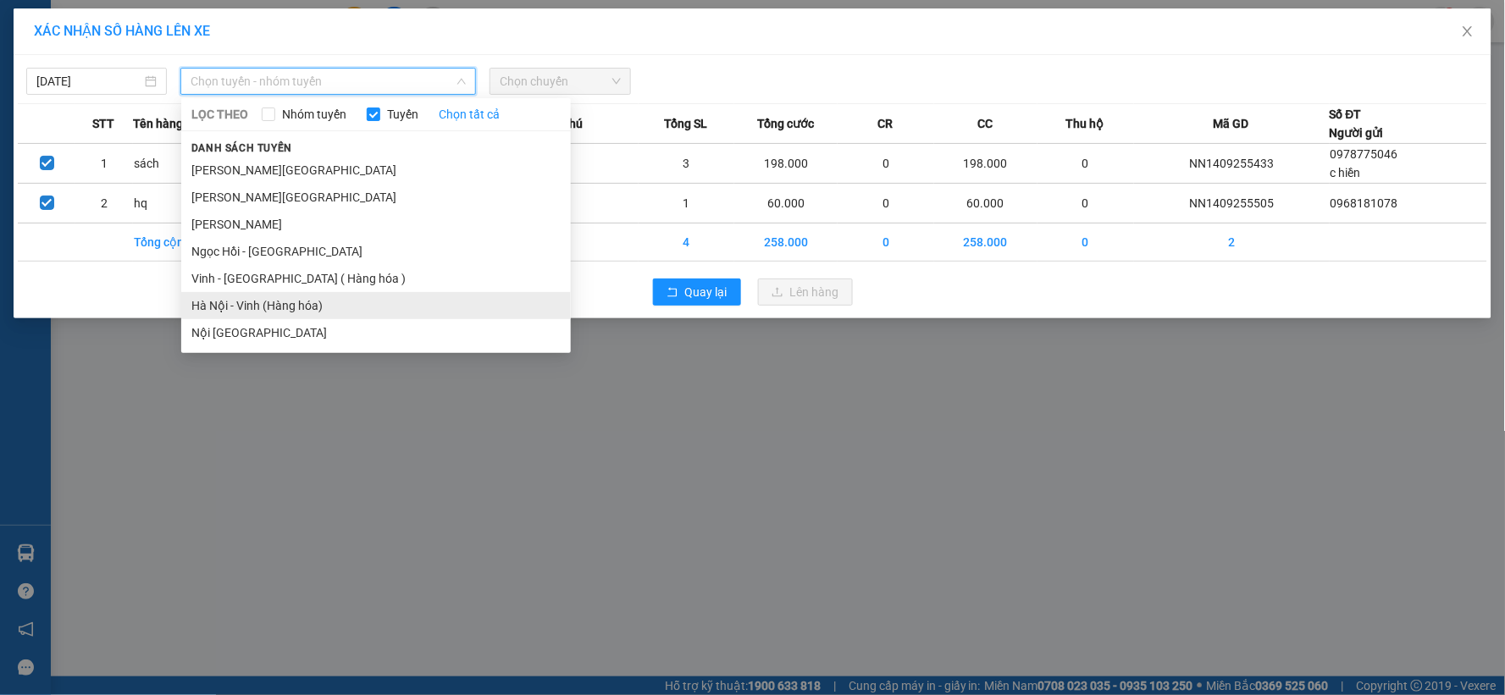
drag, startPoint x: 332, startPoint y: 309, endPoint x: 364, endPoint y: 250, distance: 67.5
click at [332, 308] on li "Hà Nội - Vinh (Hàng hóa)" at bounding box center [376, 305] width 390 height 27
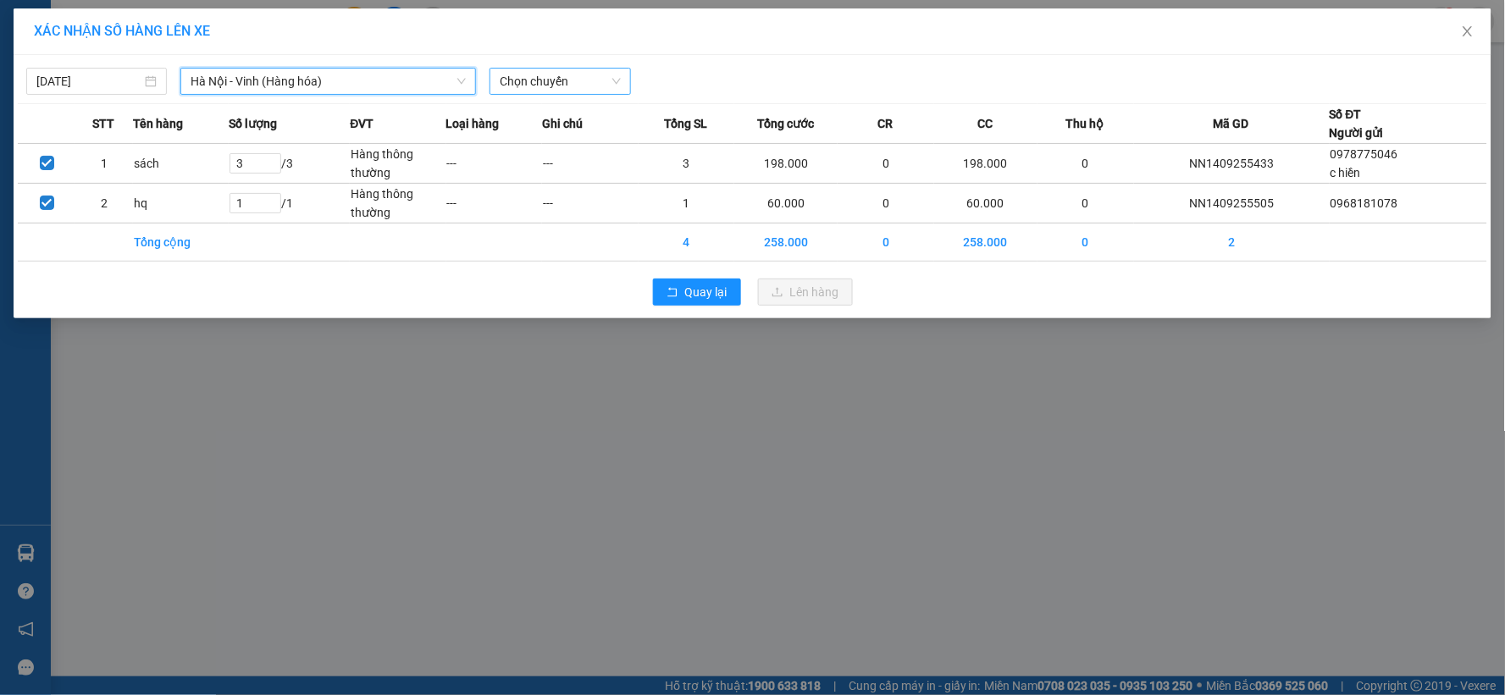
click at [576, 81] on span "Chọn chuyến" at bounding box center [560, 81] width 120 height 25
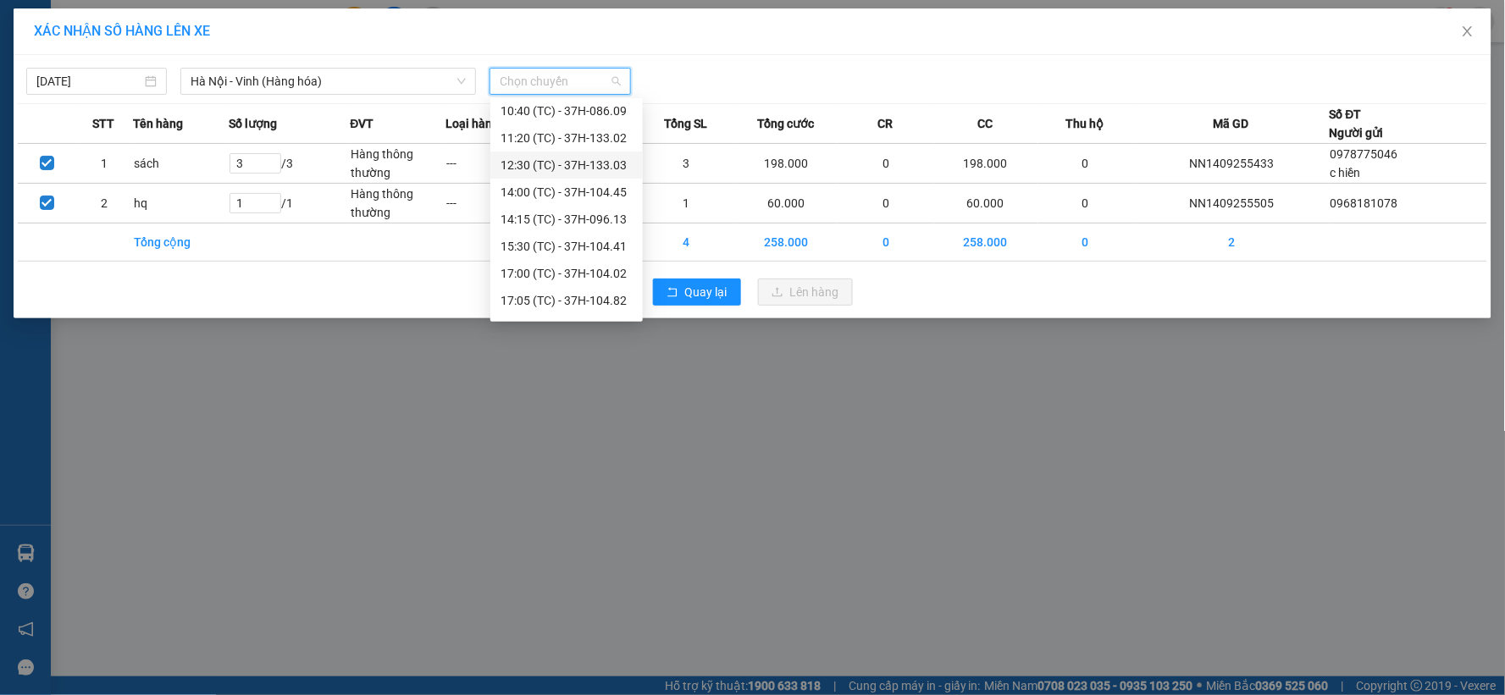
scroll to position [136, 0]
drag, startPoint x: 561, startPoint y: 302, endPoint x: 662, endPoint y: 302, distance: 100.8
click at [566, 307] on div "23:05 (TC) - 37H-104.73" at bounding box center [567, 305] width 132 height 19
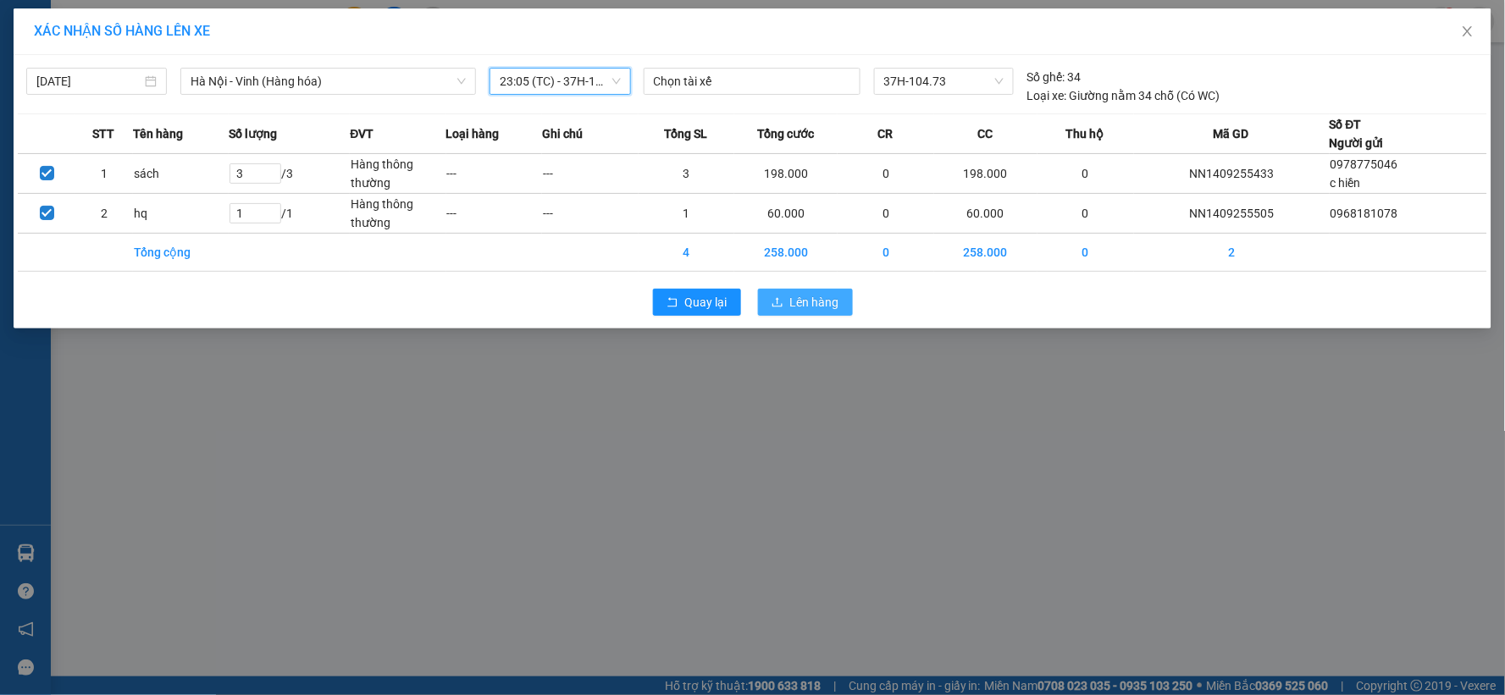
click at [799, 301] on span "Lên hàng" at bounding box center [814, 302] width 49 height 19
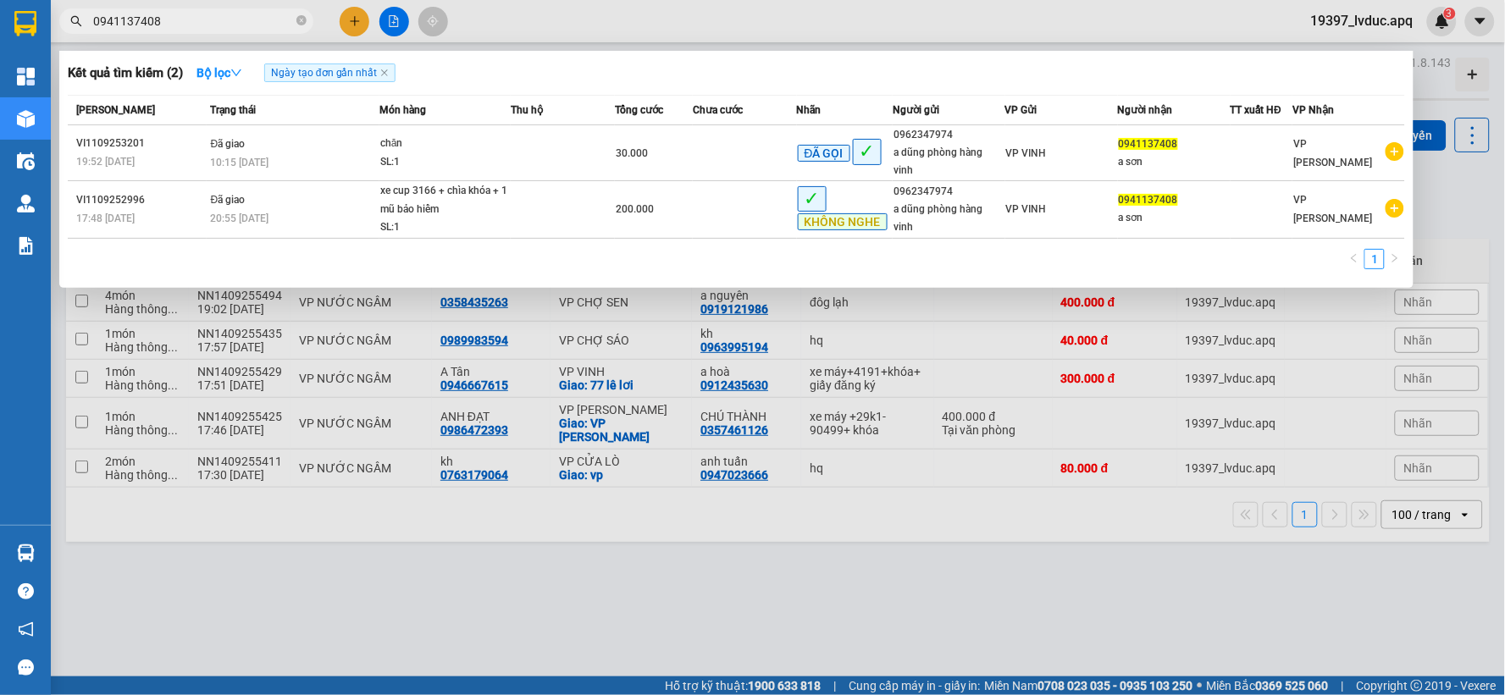
click at [197, 20] on input "0941137408" at bounding box center [193, 21] width 200 height 19
type input "0"
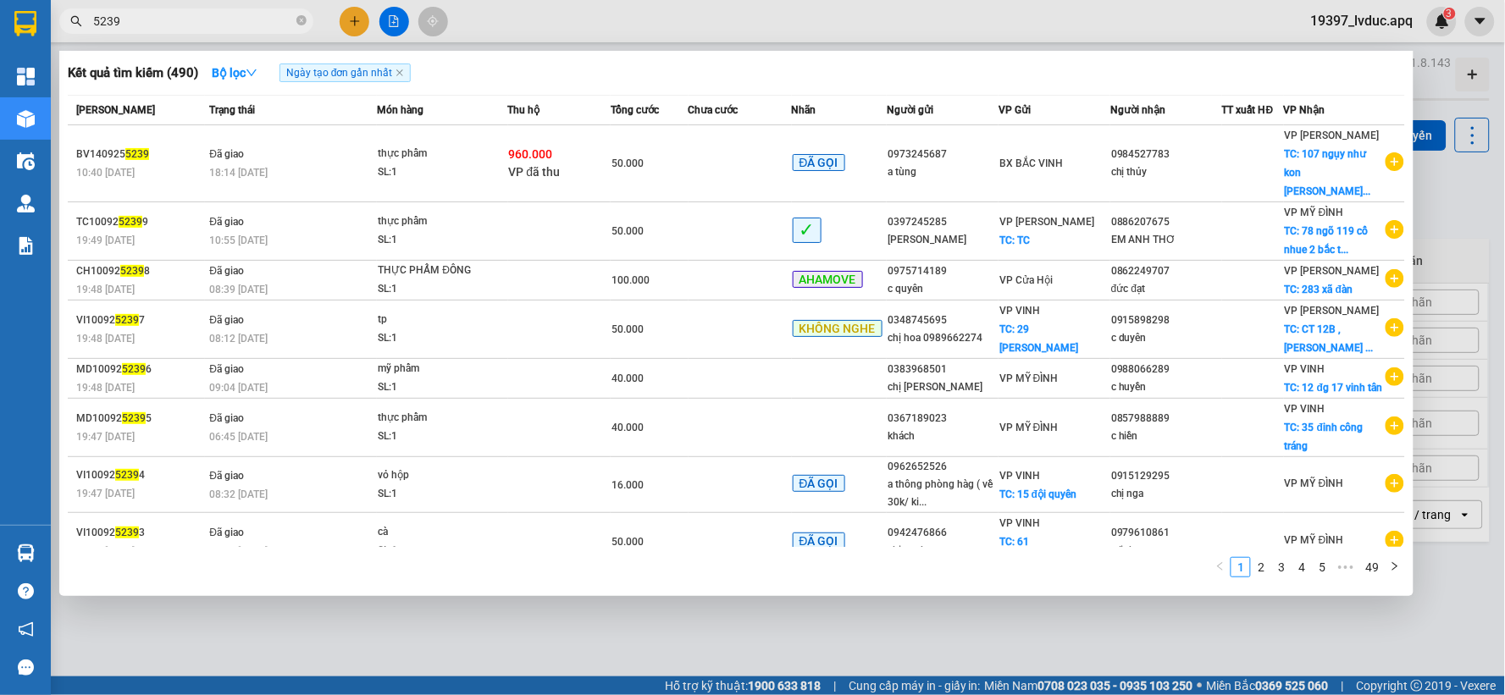
click at [174, 7] on div at bounding box center [752, 347] width 1505 height 695
click at [134, 23] on input "5239" at bounding box center [193, 21] width 200 height 19
type input "5"
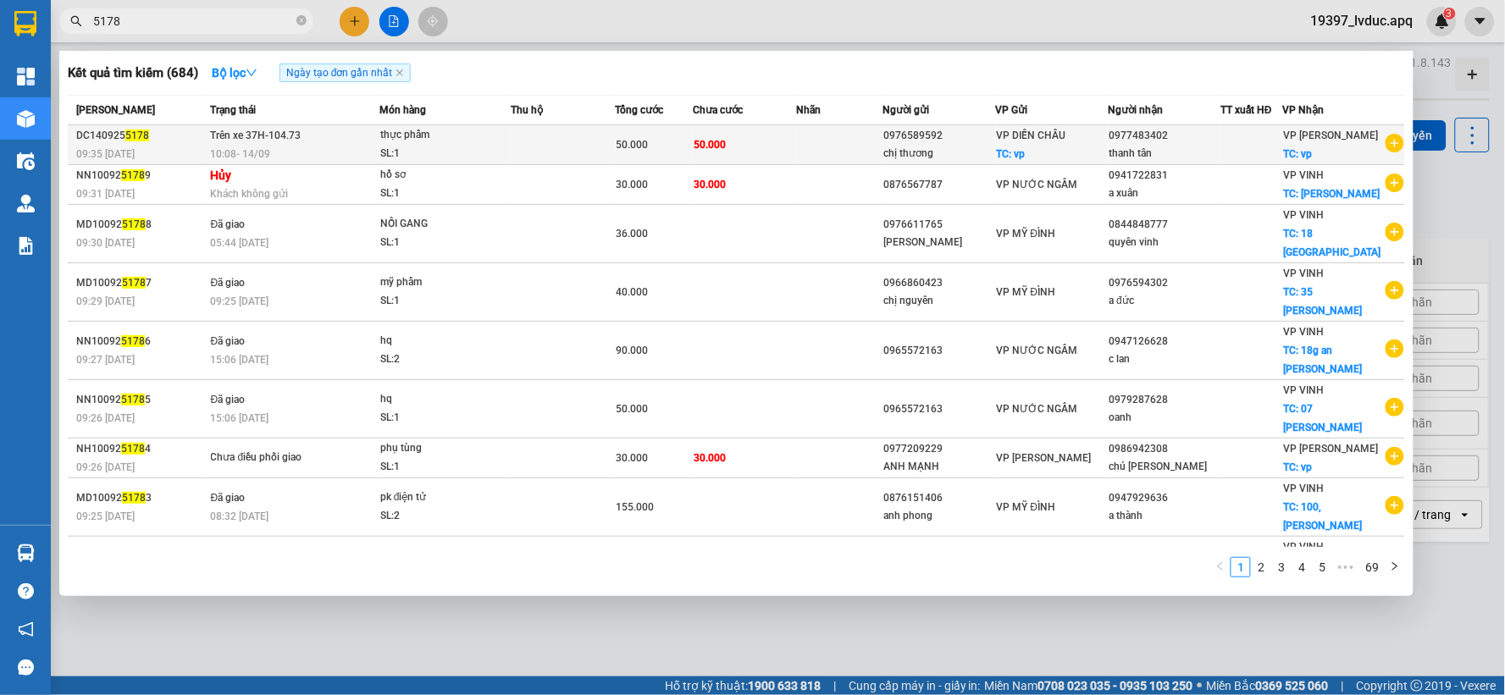
type input "5178"
click at [504, 145] on div "SL: 1" at bounding box center [443, 154] width 127 height 19
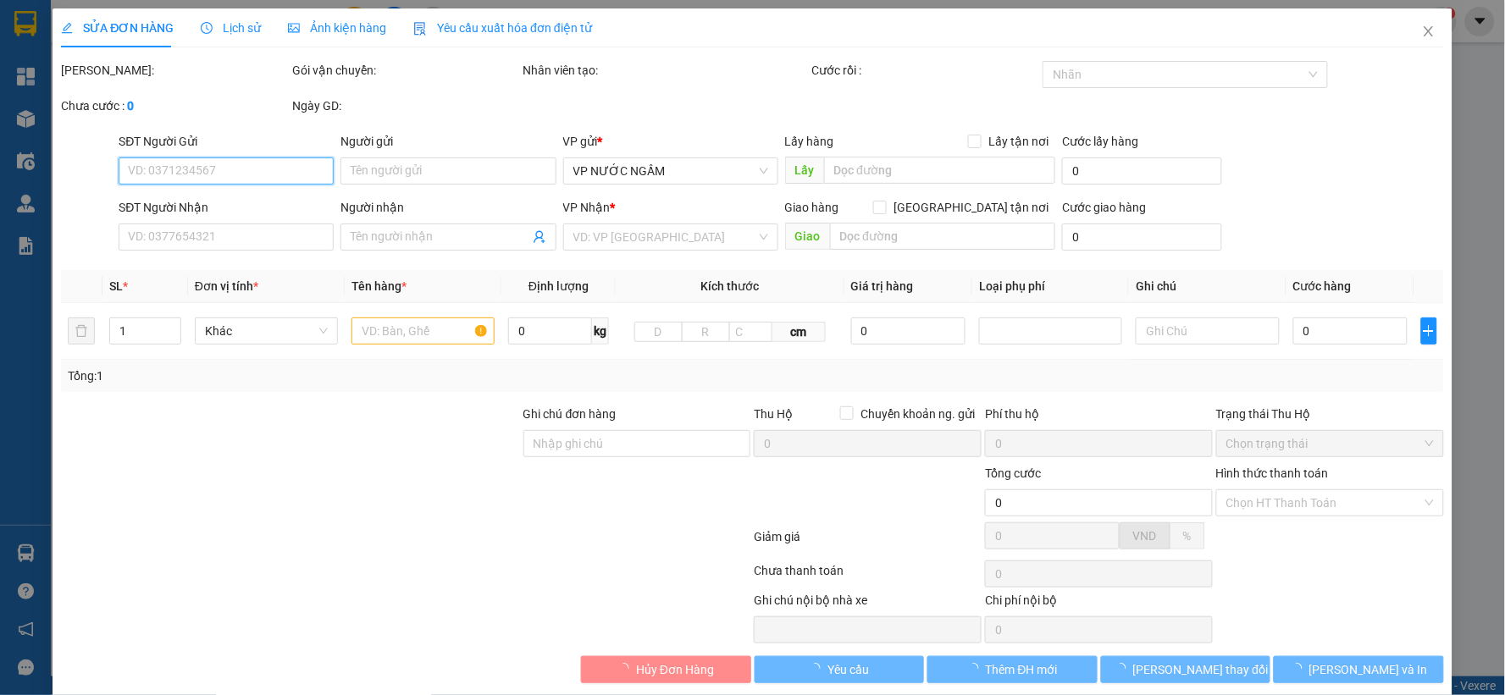
type input "0976589592"
type input "chị thương"
checkbox input "true"
type input "vp"
type input "0977483402"
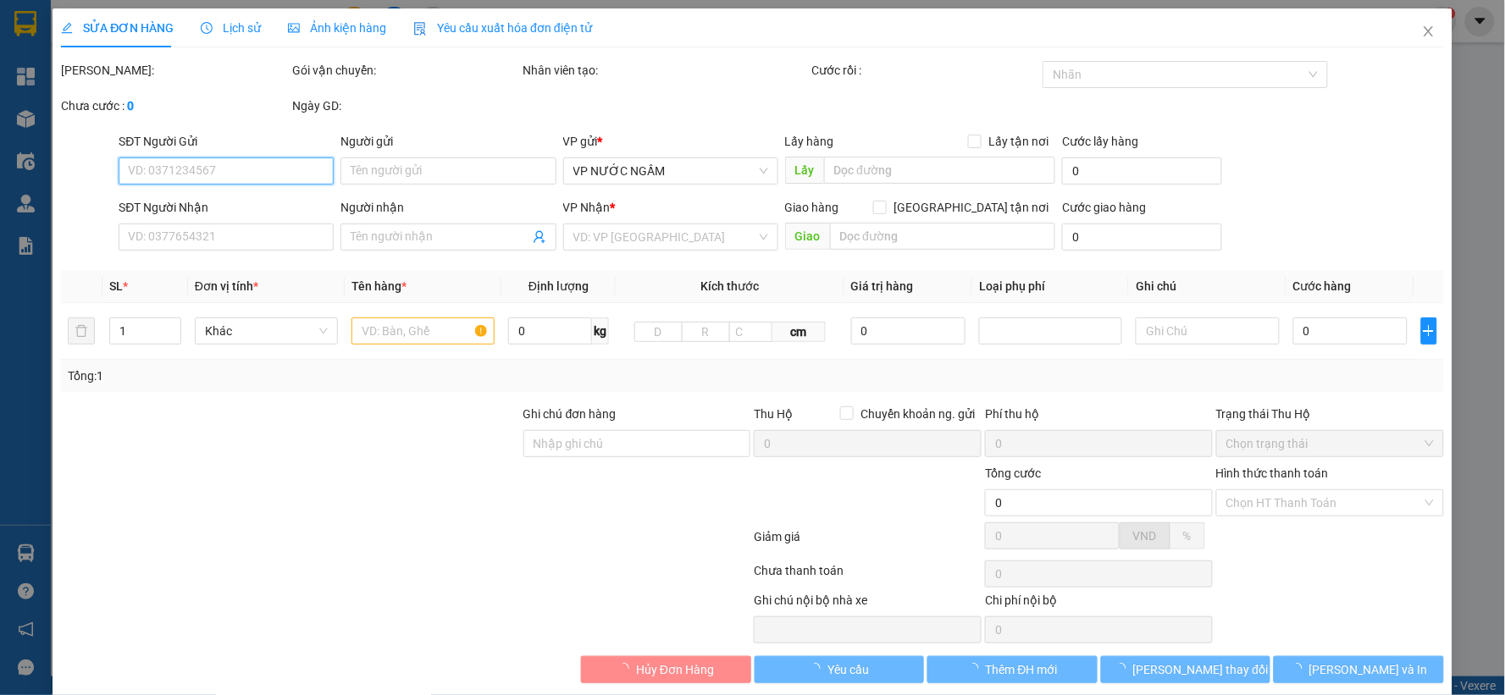
type input "thanh tân"
checkbox input "true"
type input "vp"
type input "50.000"
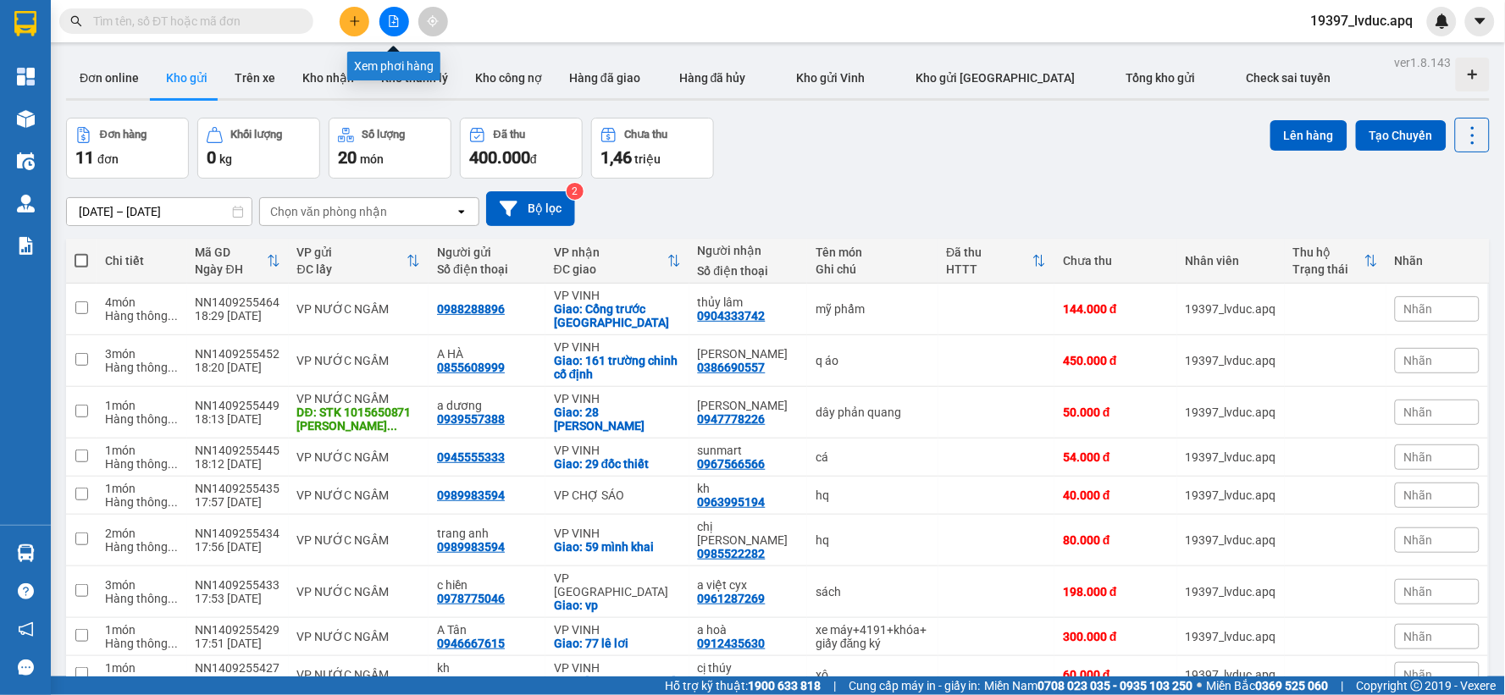
click at [388, 20] on icon "file-add" at bounding box center [394, 21] width 12 height 12
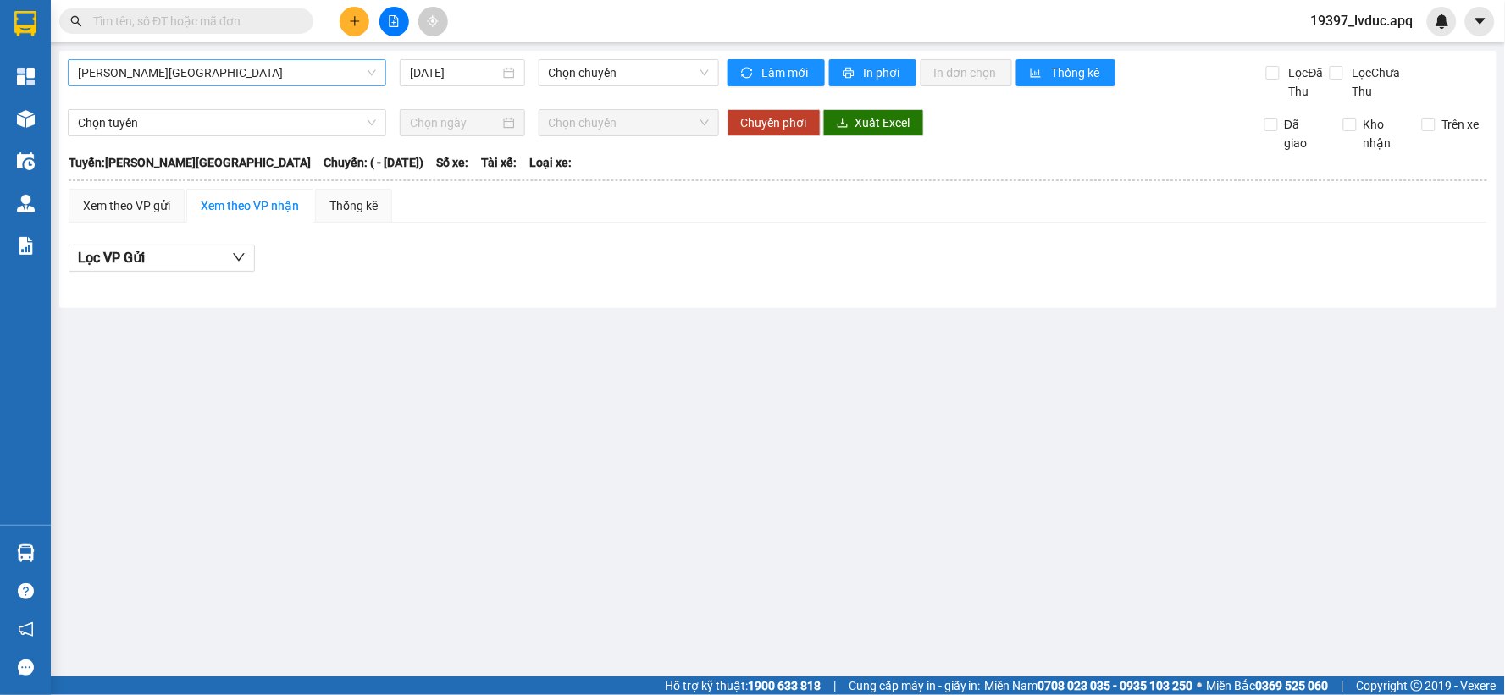
click at [214, 65] on span "[PERSON_NAME][GEOGRAPHIC_DATA]" at bounding box center [227, 72] width 298 height 25
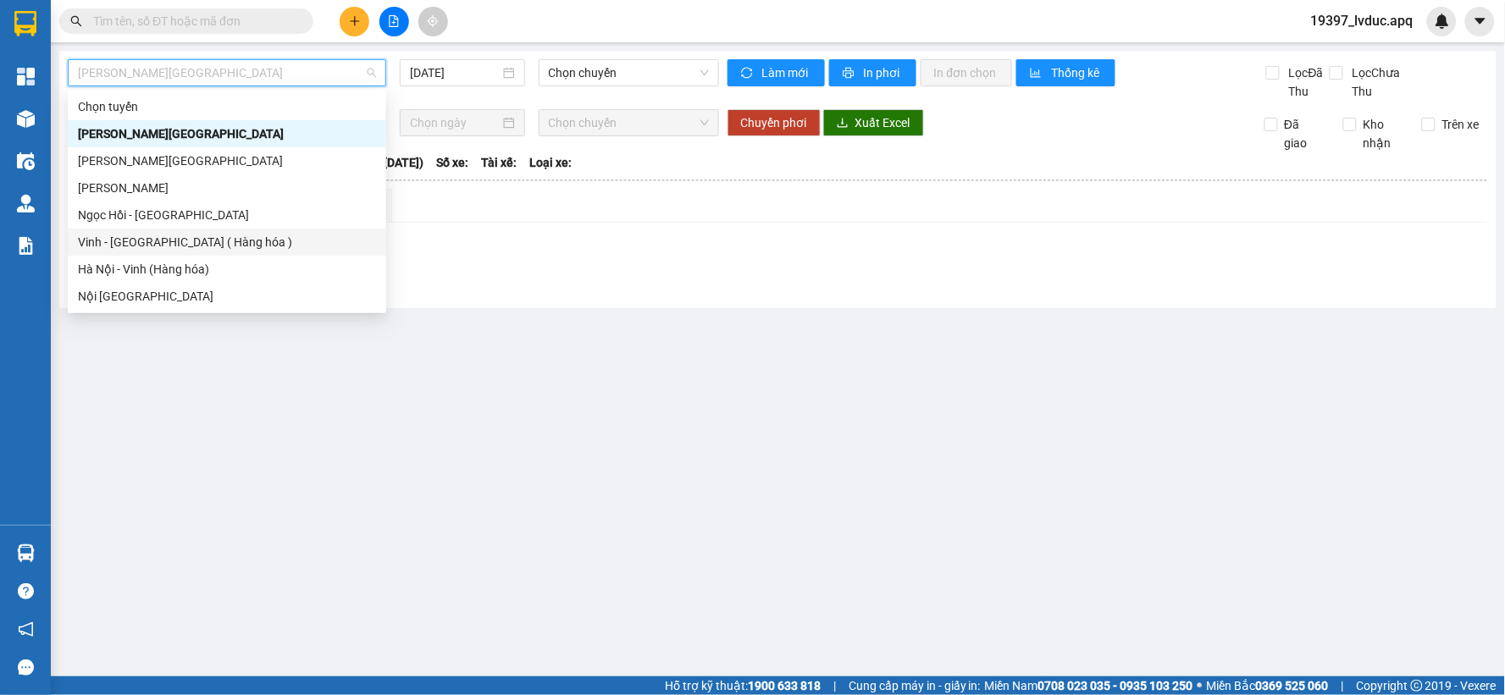
click at [243, 246] on div "Vinh - [GEOGRAPHIC_DATA] ( Hàng hóa )" at bounding box center [227, 242] width 298 height 19
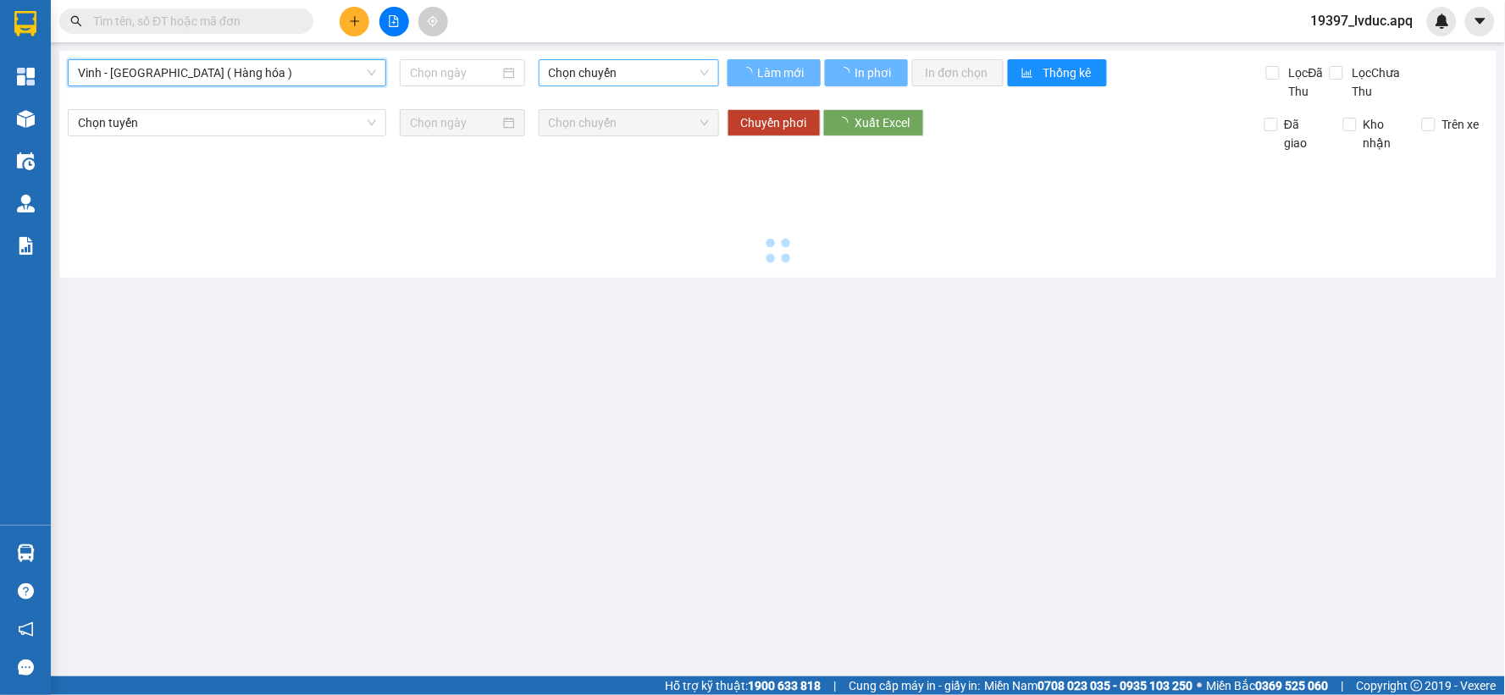
type input "[DATE]"
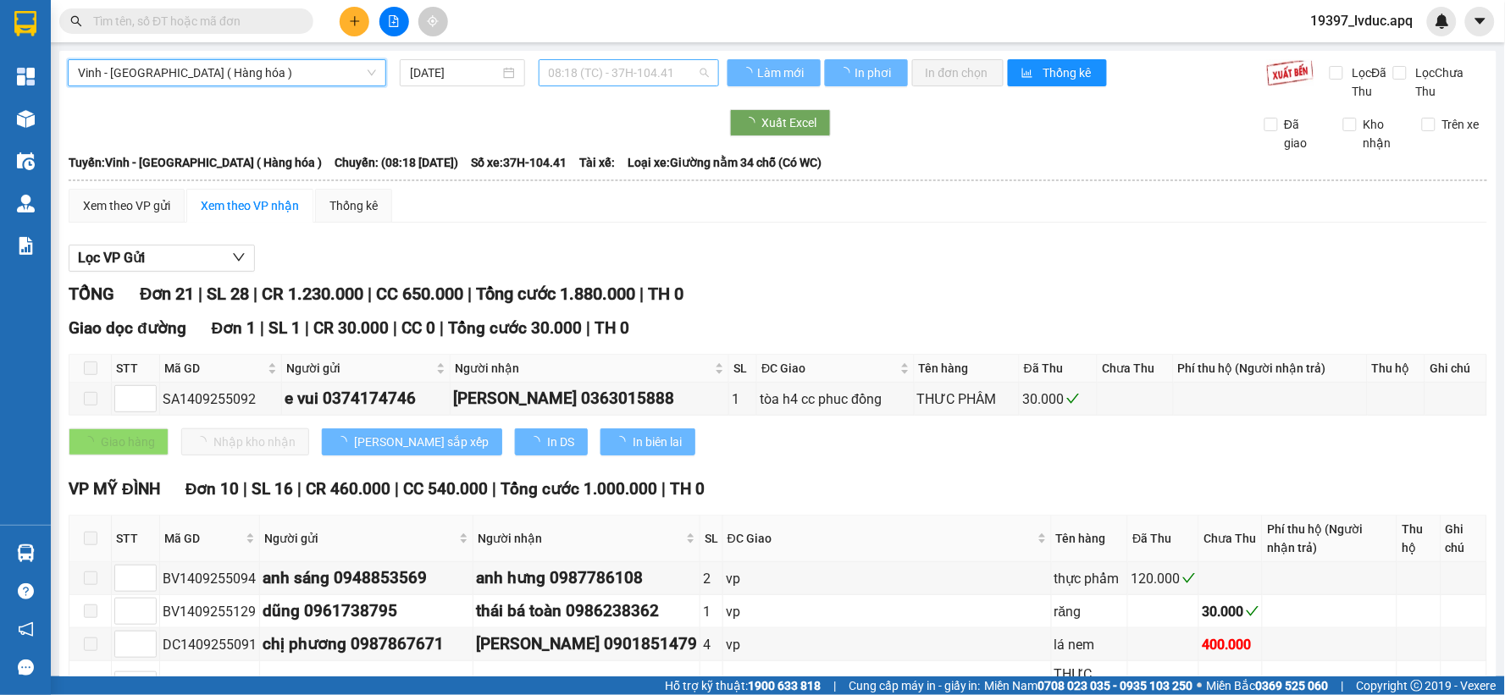
click at [663, 78] on span "08:18 (TC) - 37H-104.41" at bounding box center [629, 72] width 160 height 25
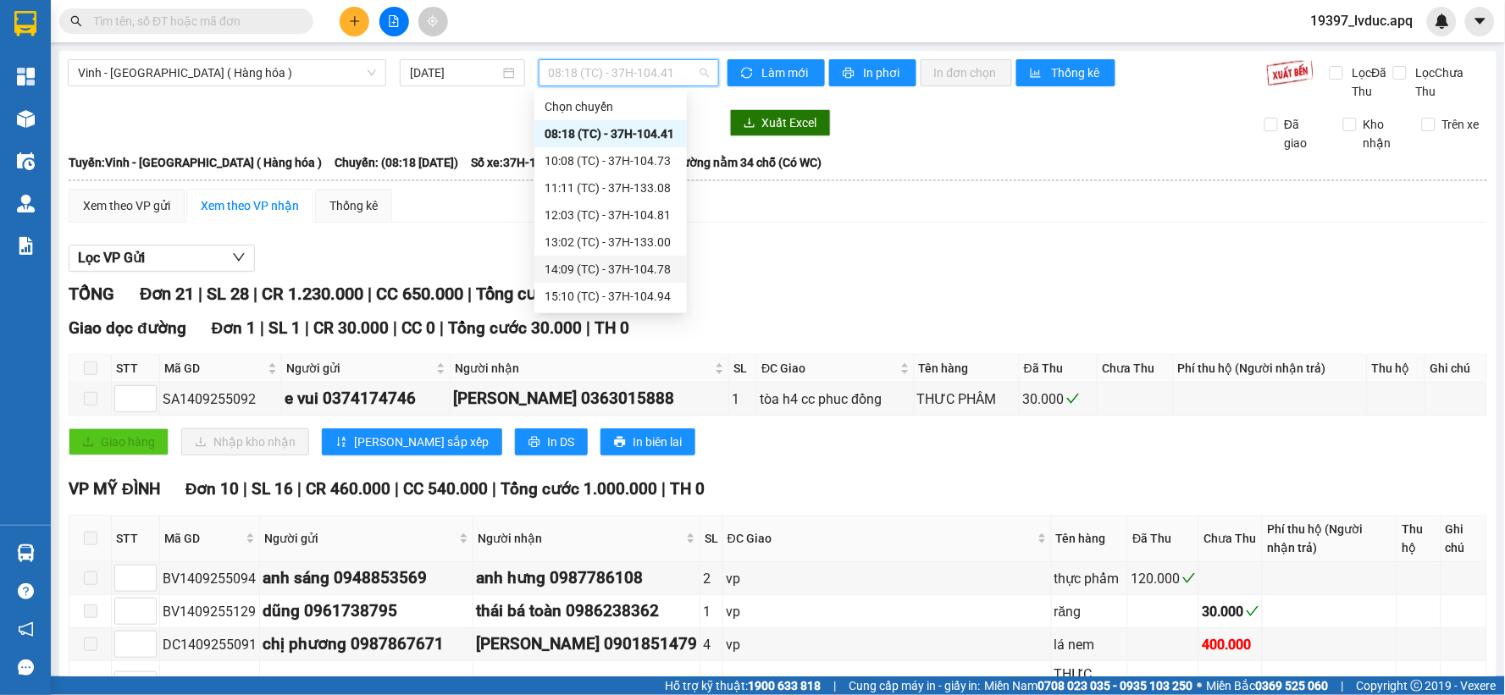
click at [616, 260] on div "14:09 (TC) - 37H-104.78" at bounding box center [611, 269] width 132 height 19
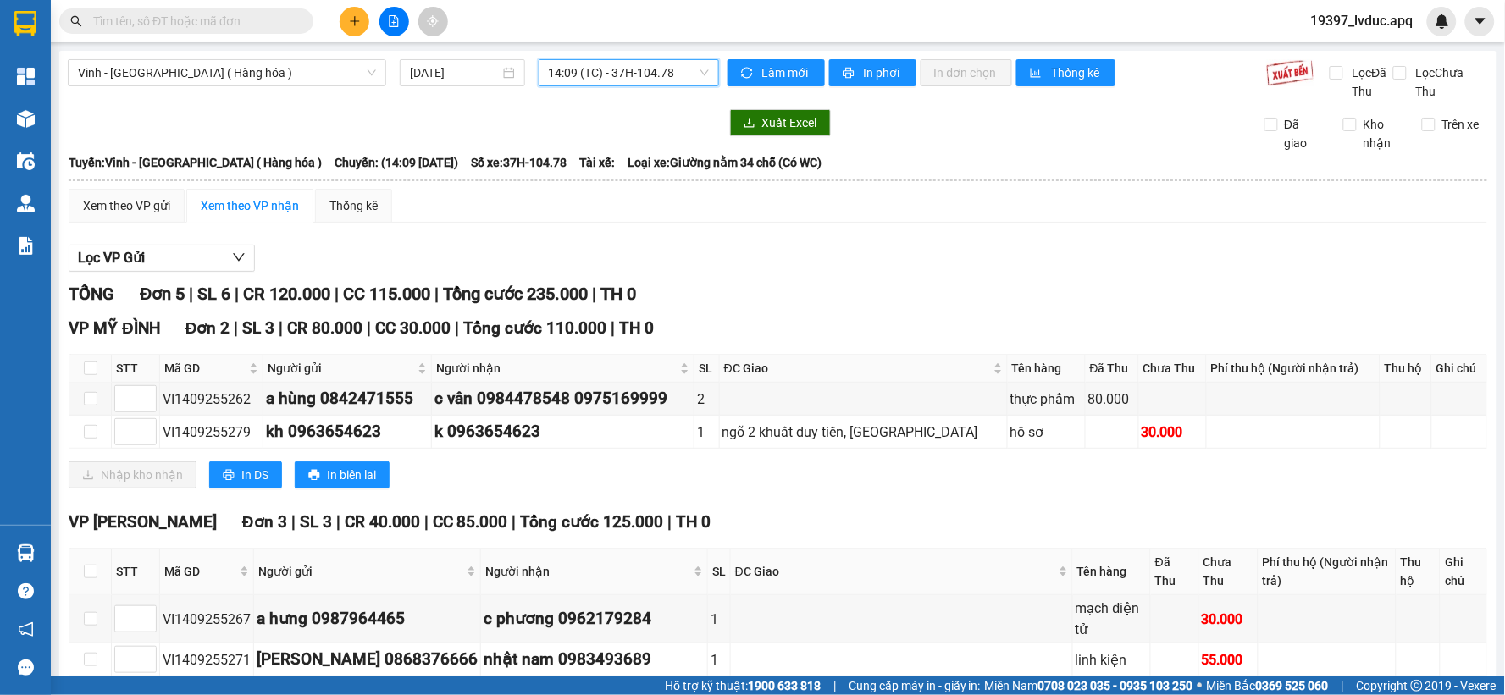
click at [689, 72] on span "14:09 (TC) - 37H-104.78" at bounding box center [629, 72] width 160 height 25
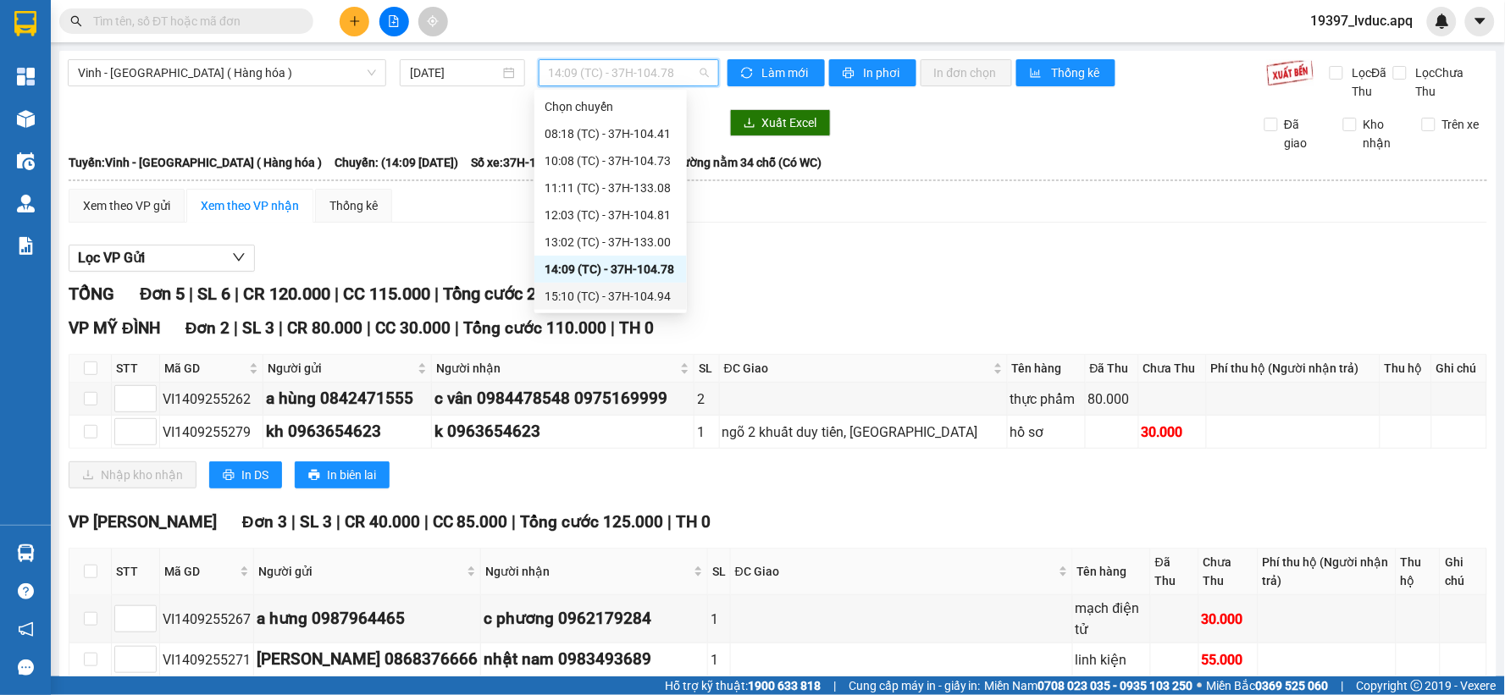
click at [629, 296] on div "15:10 (TC) - 37H-104.94" at bounding box center [611, 296] width 132 height 19
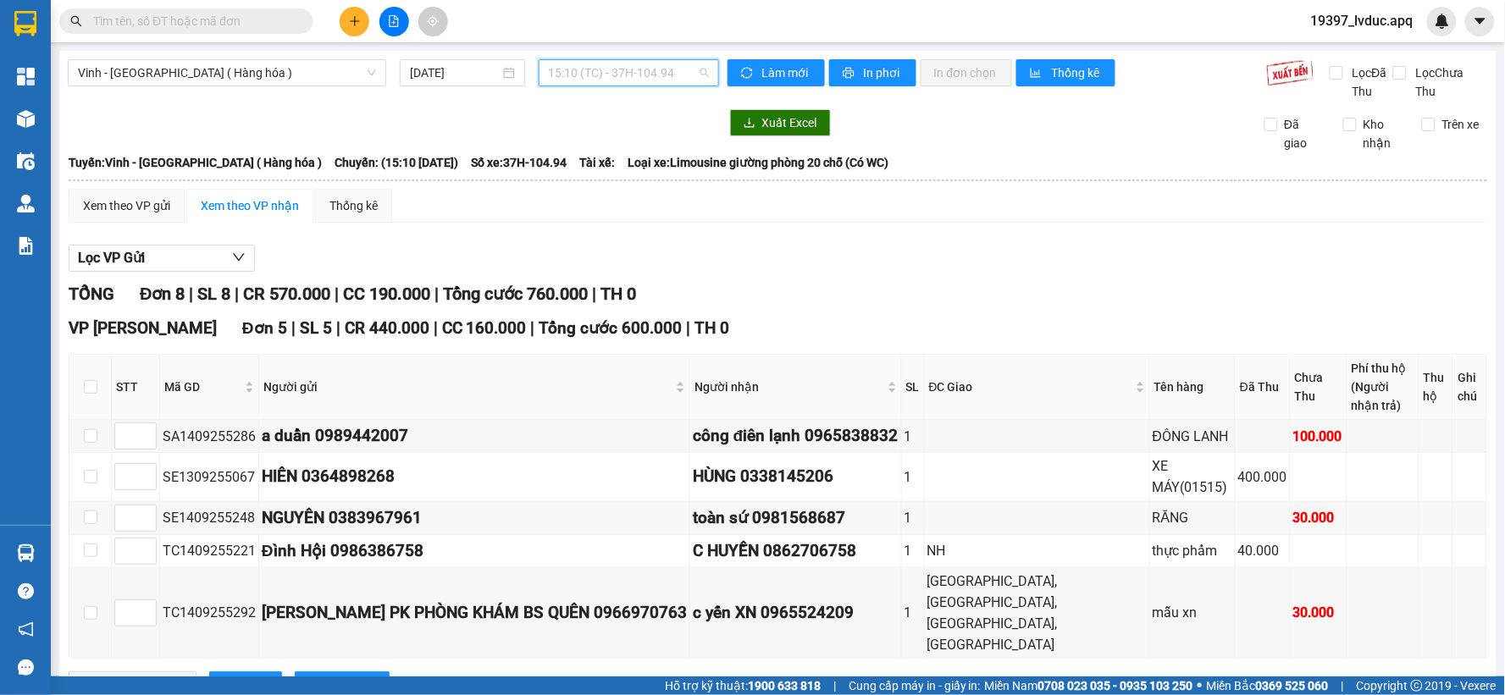
click at [673, 64] on span "15:10 (TC) - 37H-104.94" at bounding box center [629, 72] width 160 height 25
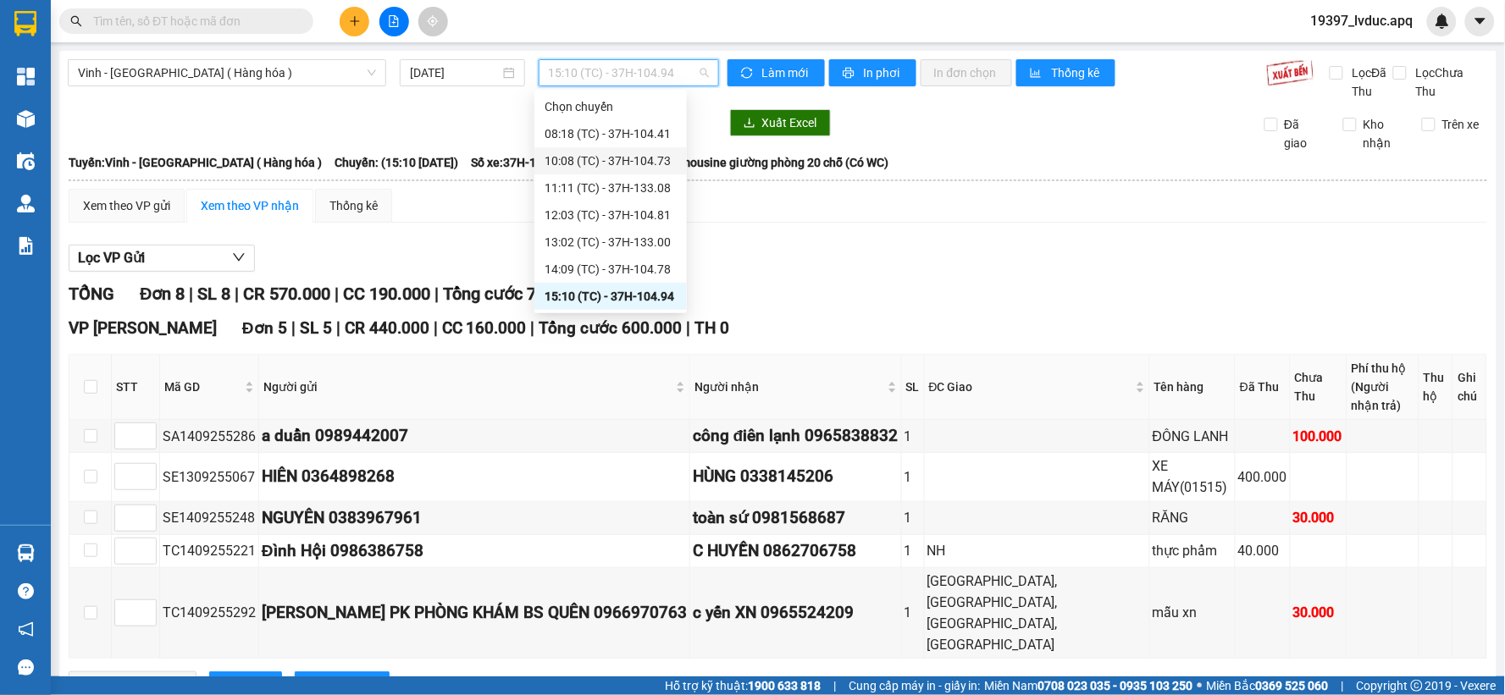
click at [638, 153] on div "10:08 (TC) - 37H-104.73" at bounding box center [611, 161] width 132 height 19
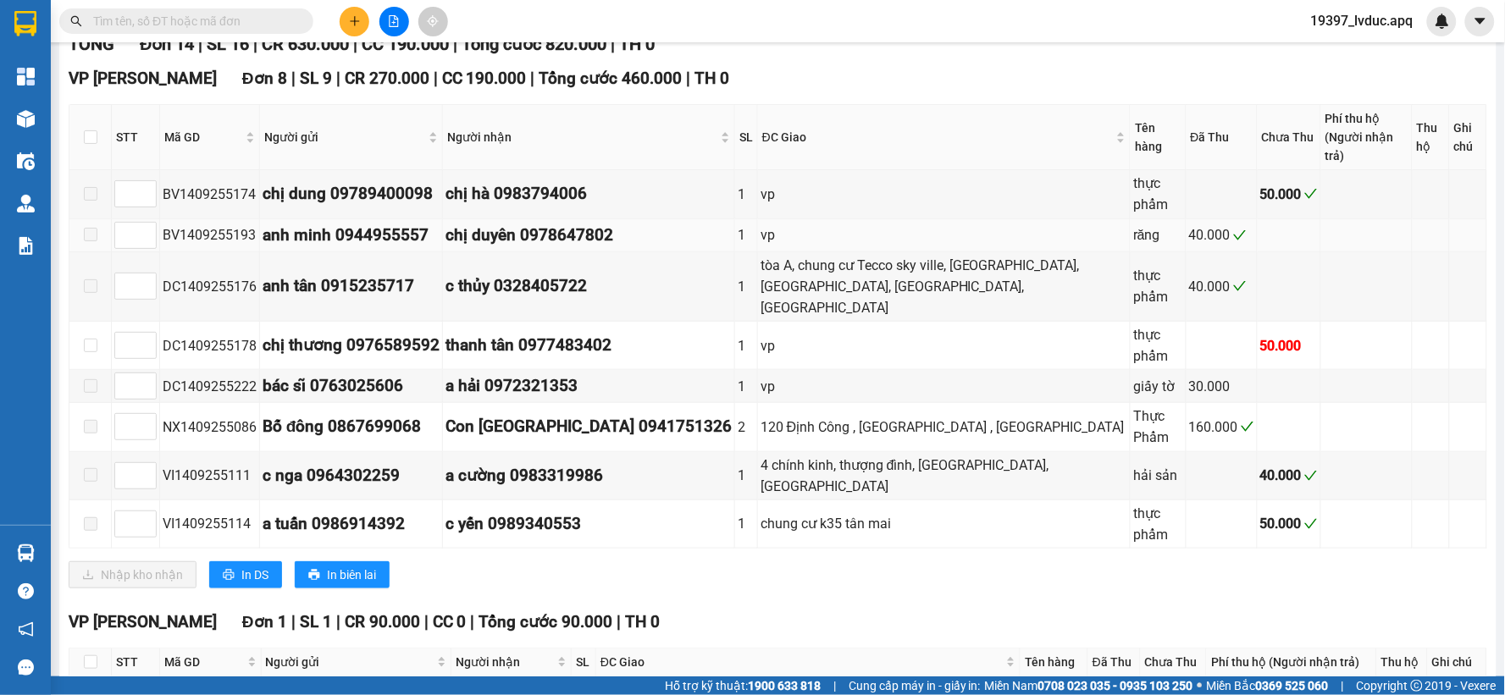
scroll to position [282, 0]
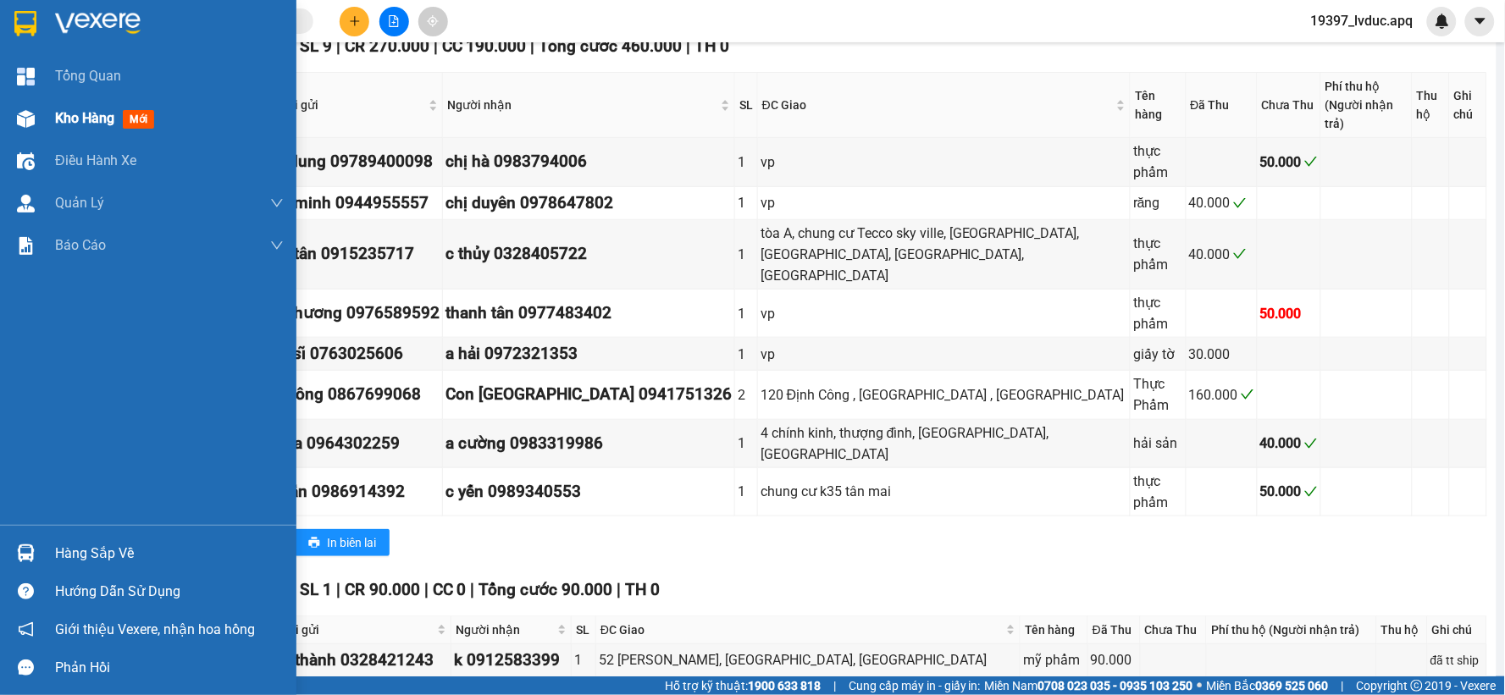
click at [86, 114] on span "Kho hàng" at bounding box center [84, 118] width 59 height 16
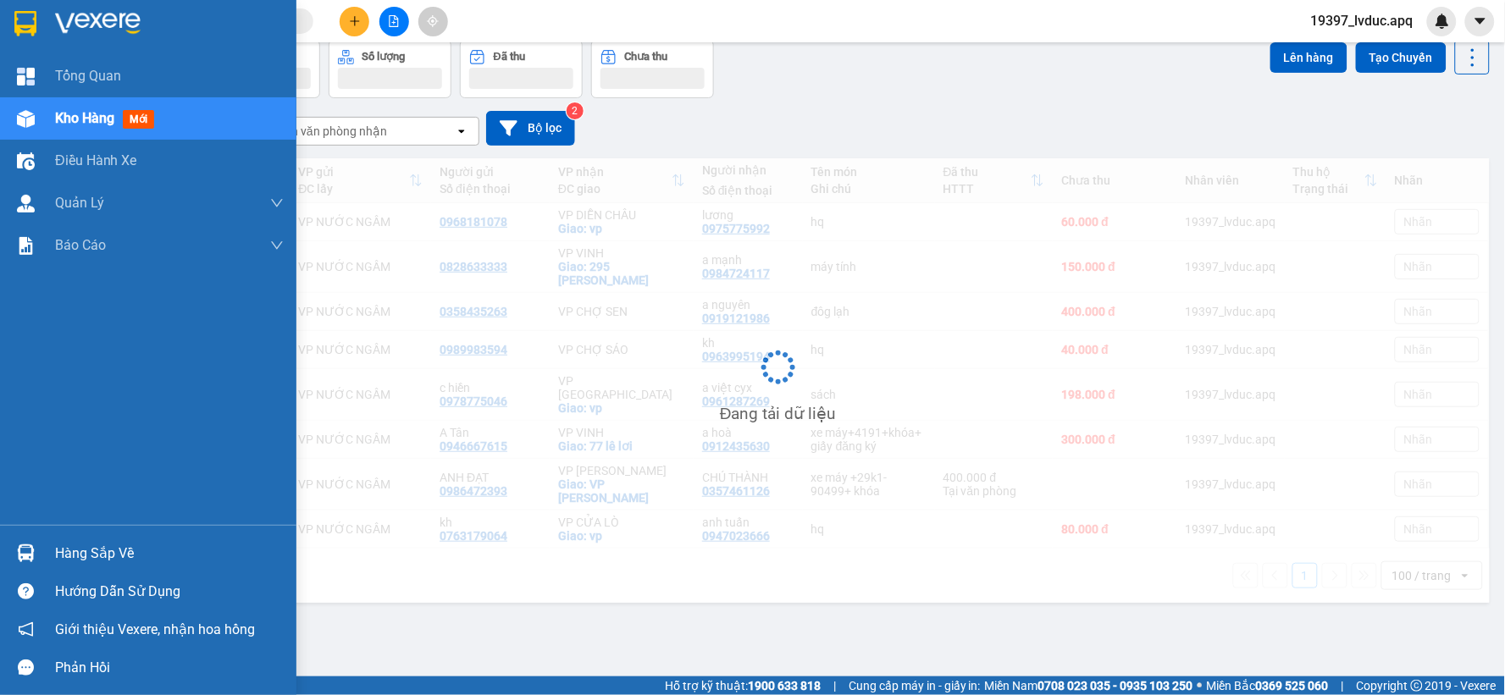
scroll to position [78, 0]
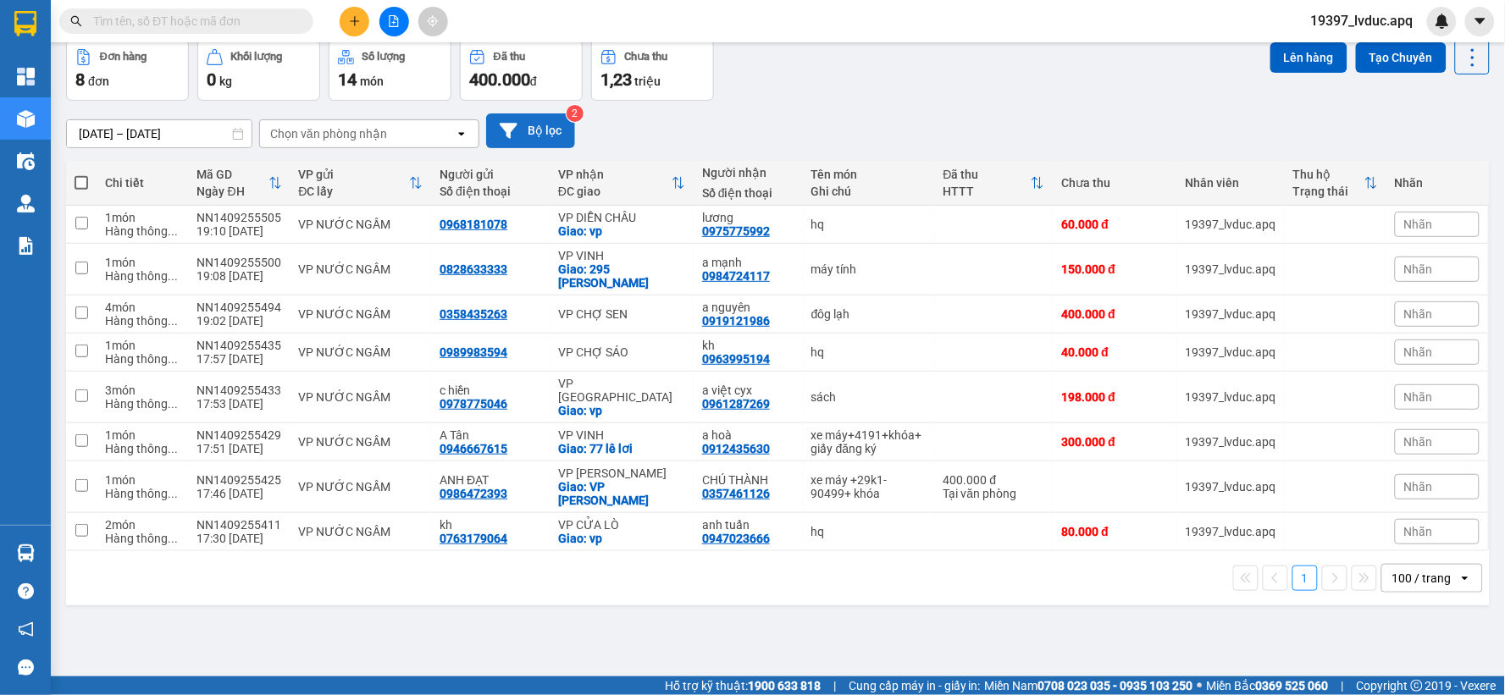
click at [551, 119] on button "Bộ lọc" at bounding box center [530, 131] width 89 height 35
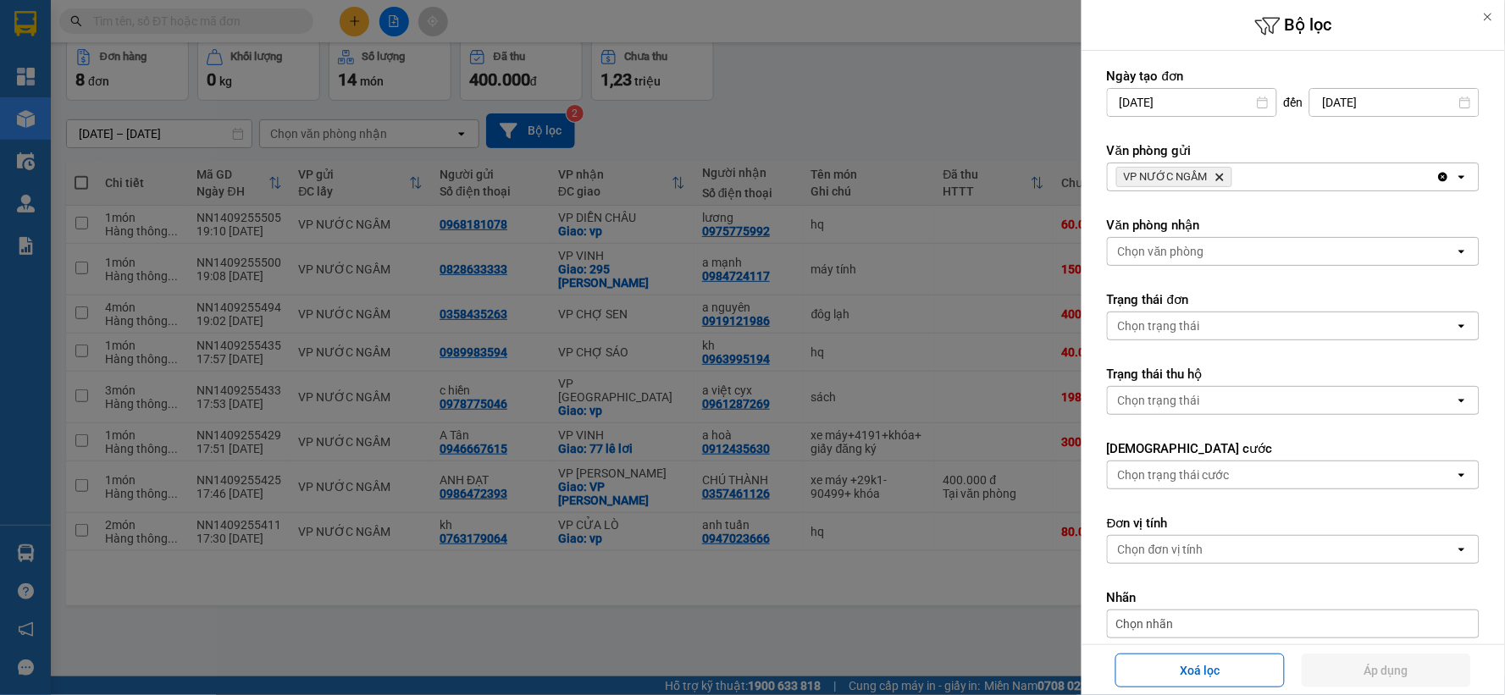
click at [739, 156] on div at bounding box center [752, 347] width 1505 height 695
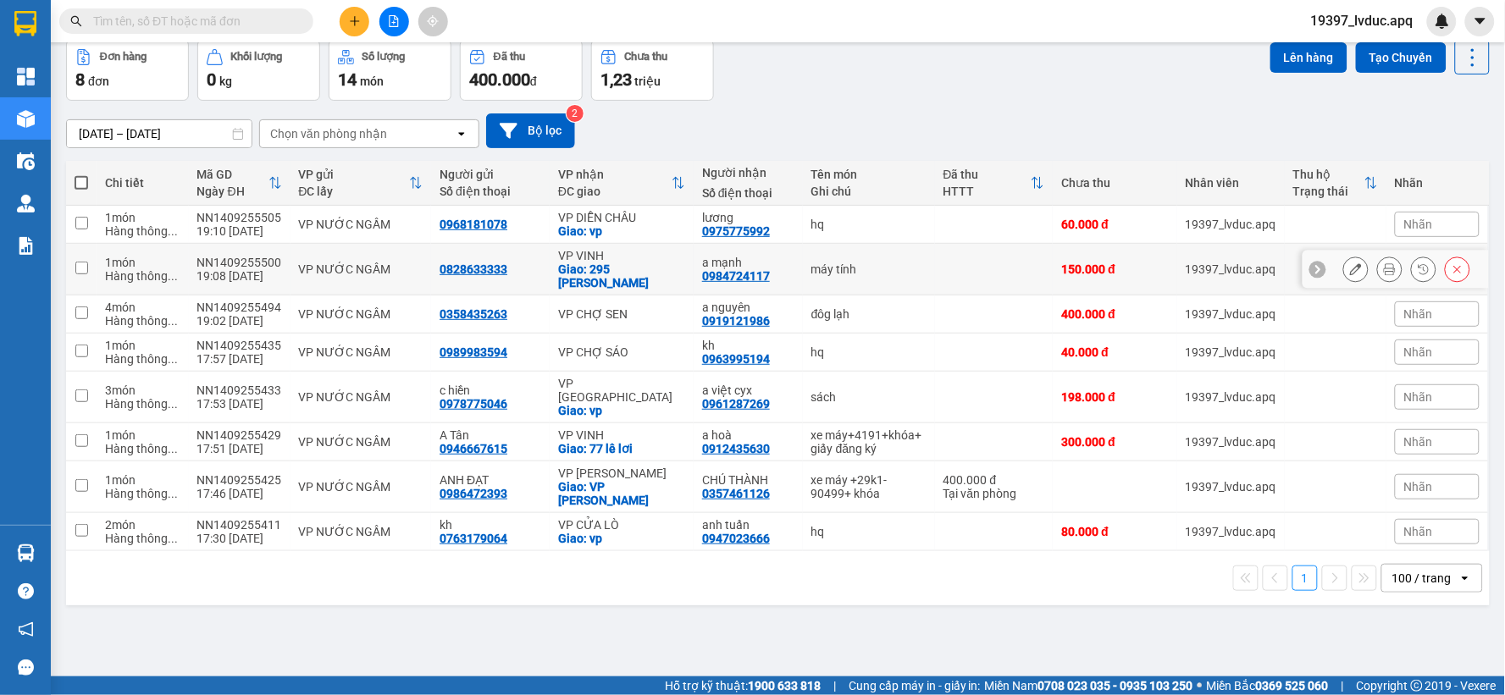
click at [682, 269] on td "VP VINH Giao: 295 [PERSON_NAME]" at bounding box center [622, 270] width 144 height 52
checkbox input "true"
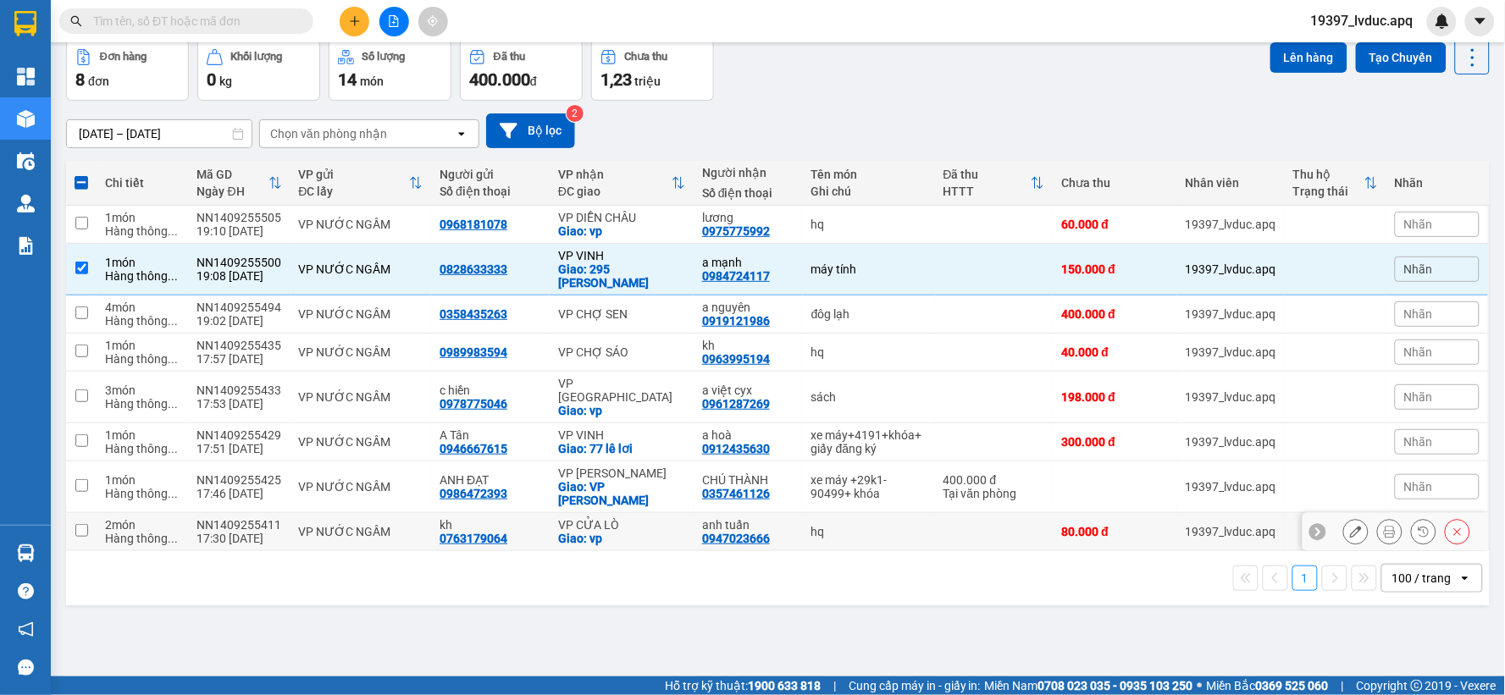
click at [769, 518] on div "anh tuấn 0947023666" at bounding box center [748, 531] width 92 height 27
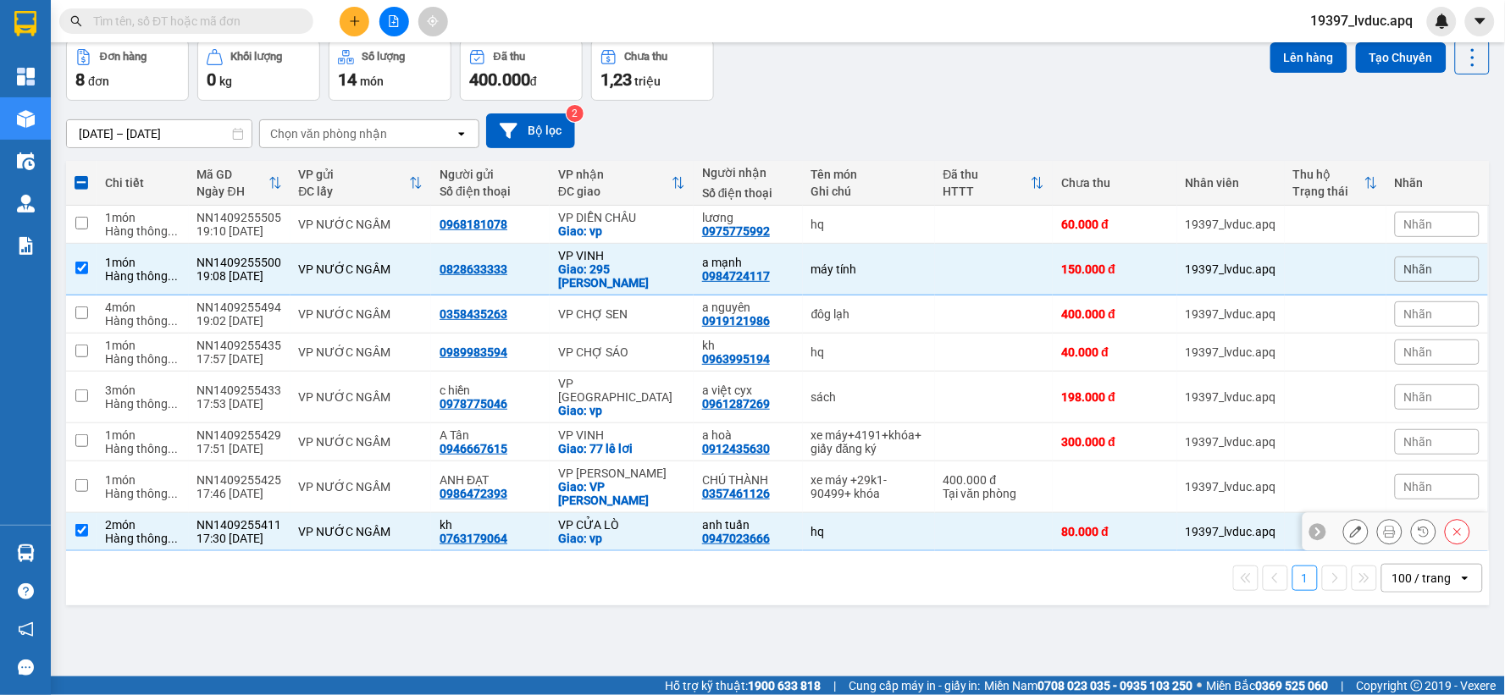
click at [768, 518] on div "anh tuấn 0947023666" at bounding box center [748, 531] width 92 height 27
checkbox input "false"
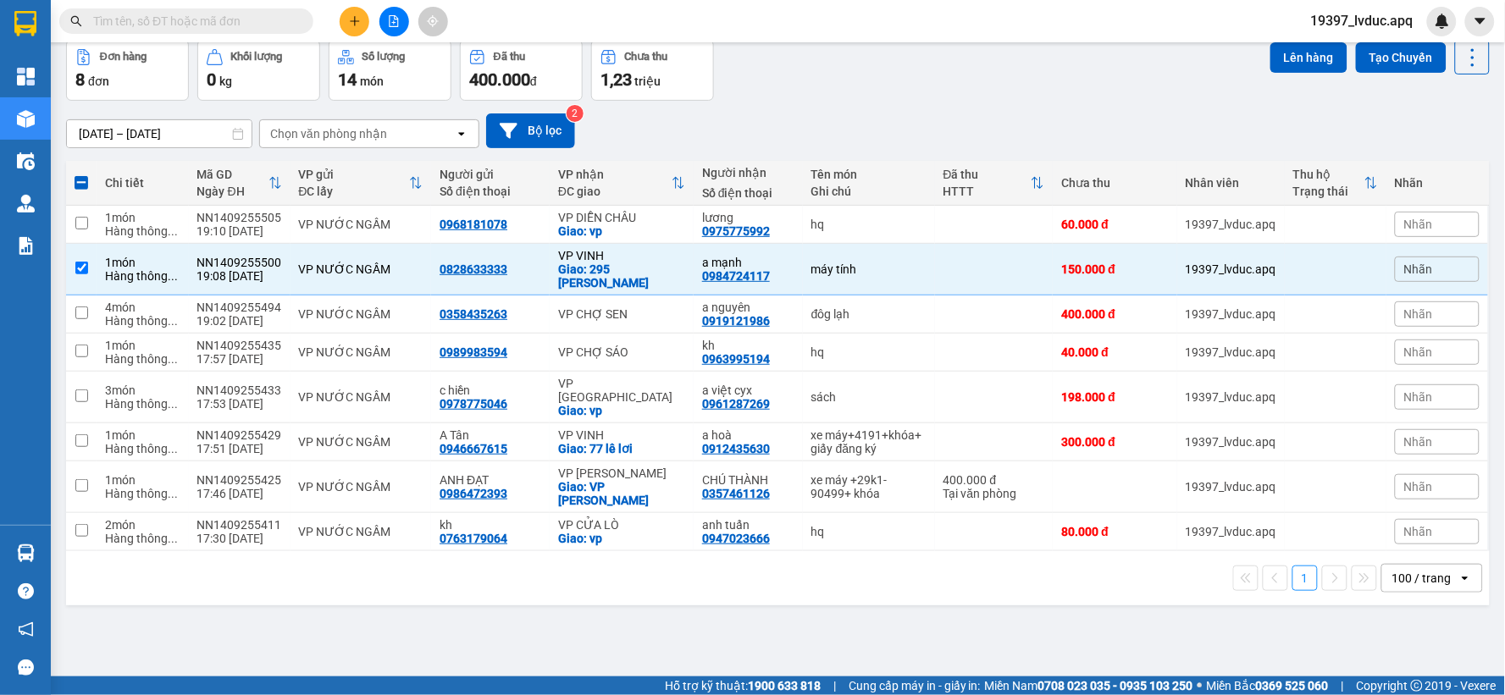
scroll to position [0, 0]
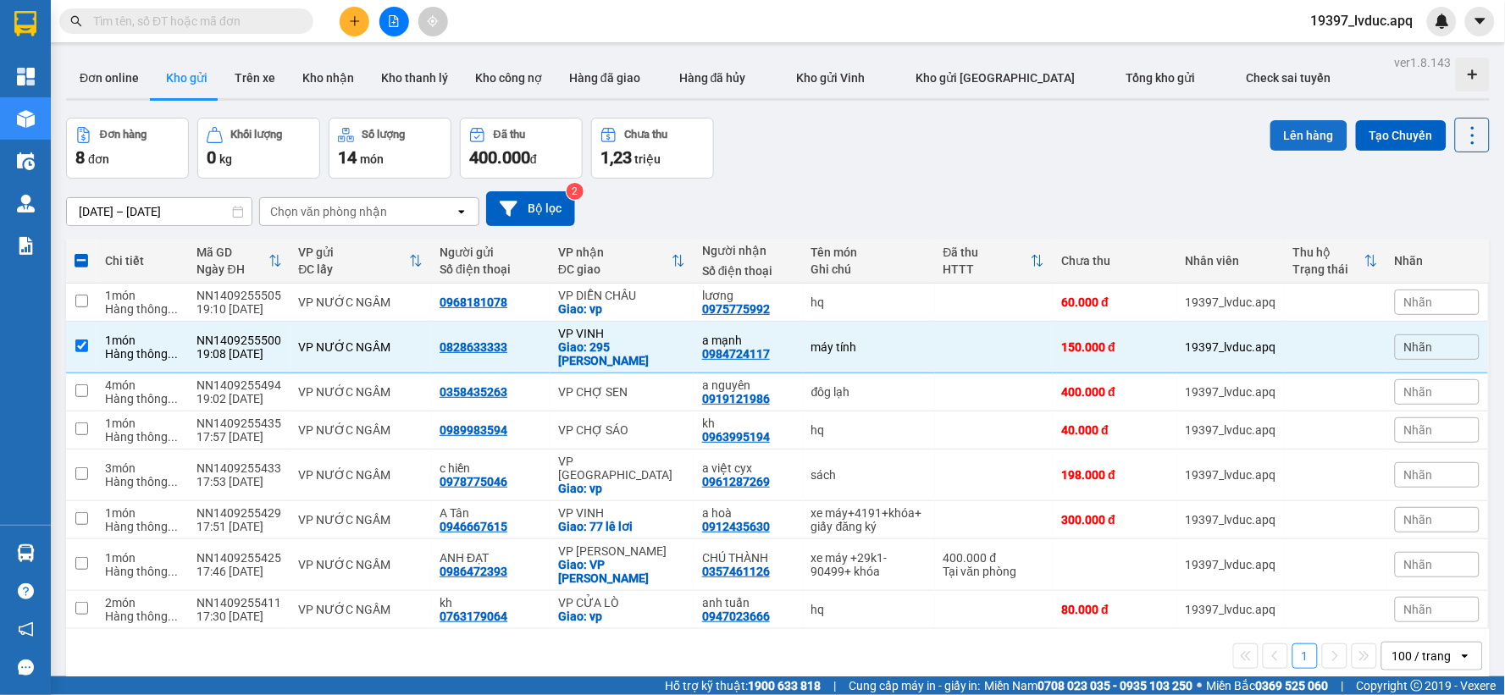
click at [1301, 130] on button "Lên hàng" at bounding box center [1309, 135] width 77 height 30
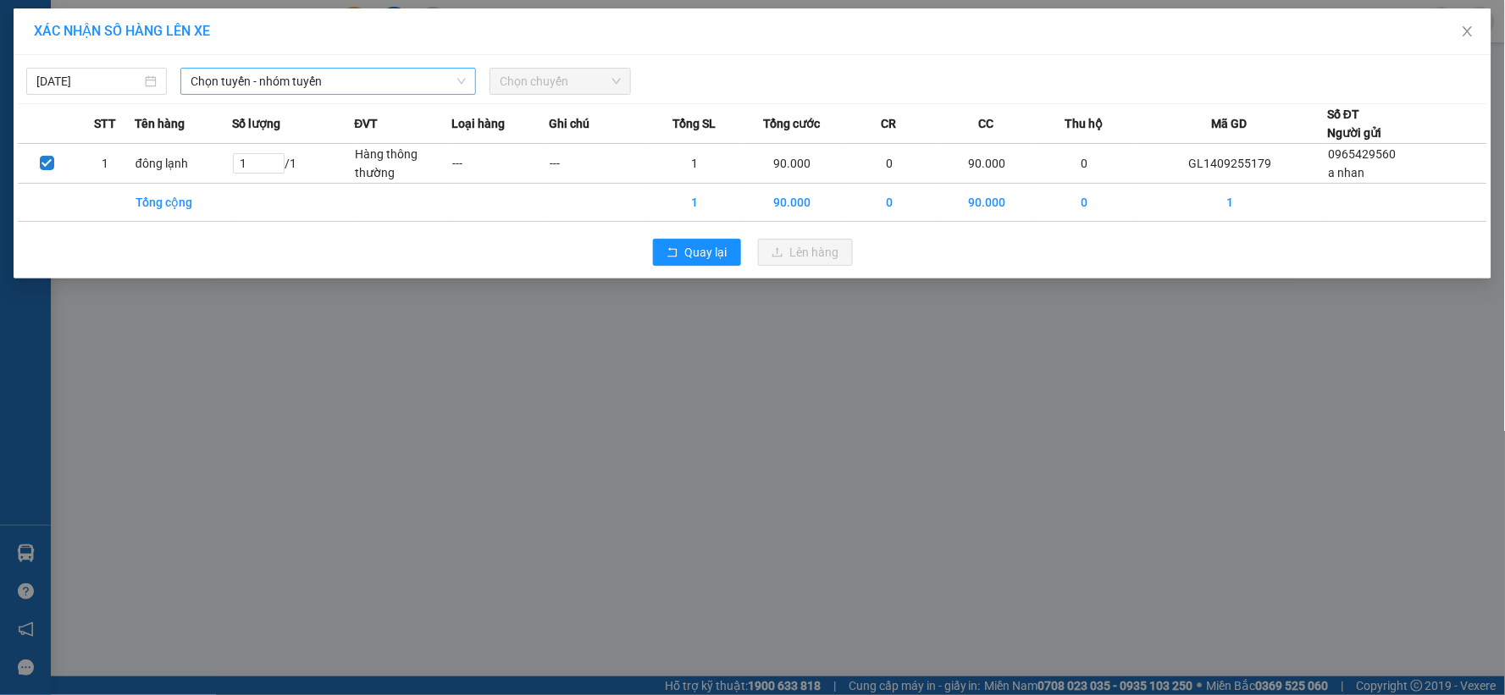
click at [335, 82] on span "Chọn tuyến - nhóm tuyến" at bounding box center [328, 81] width 275 height 25
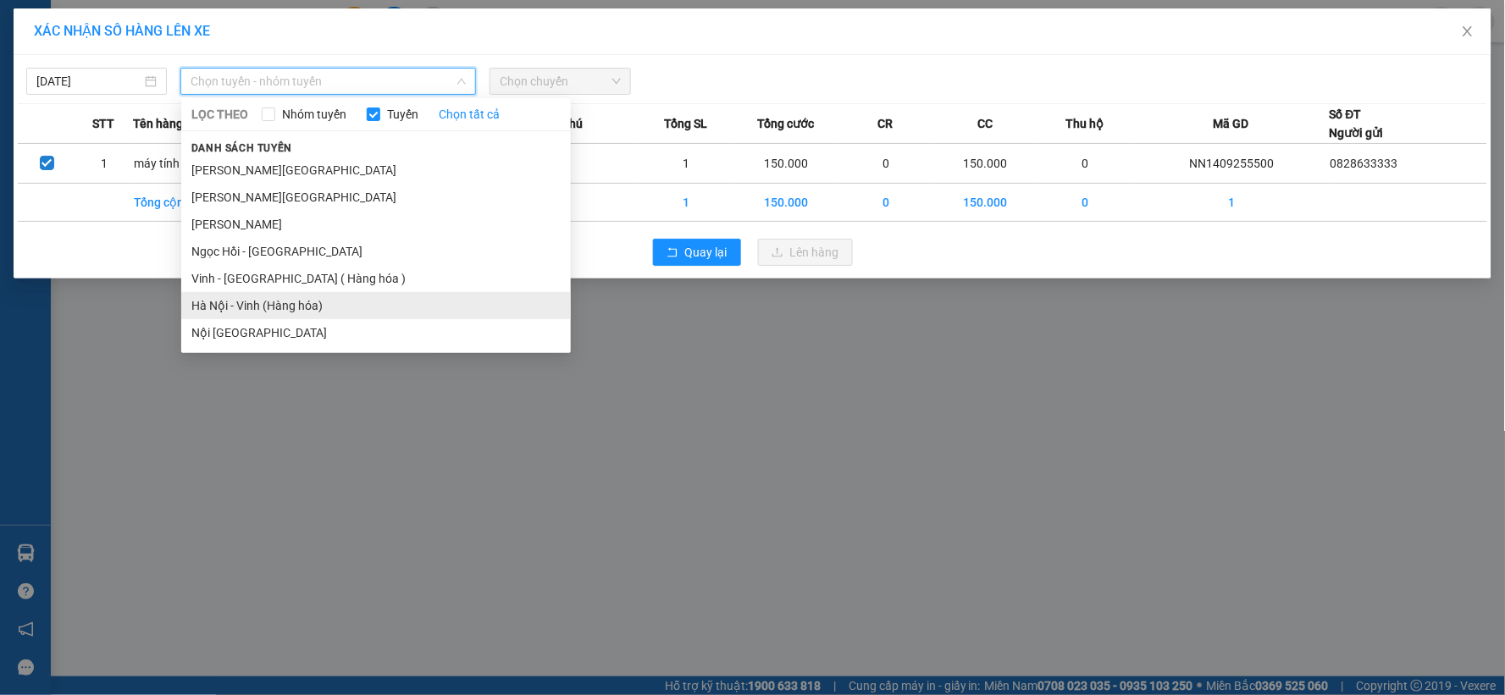
click at [297, 305] on li "Hà Nội - Vinh (Hàng hóa)" at bounding box center [376, 305] width 390 height 27
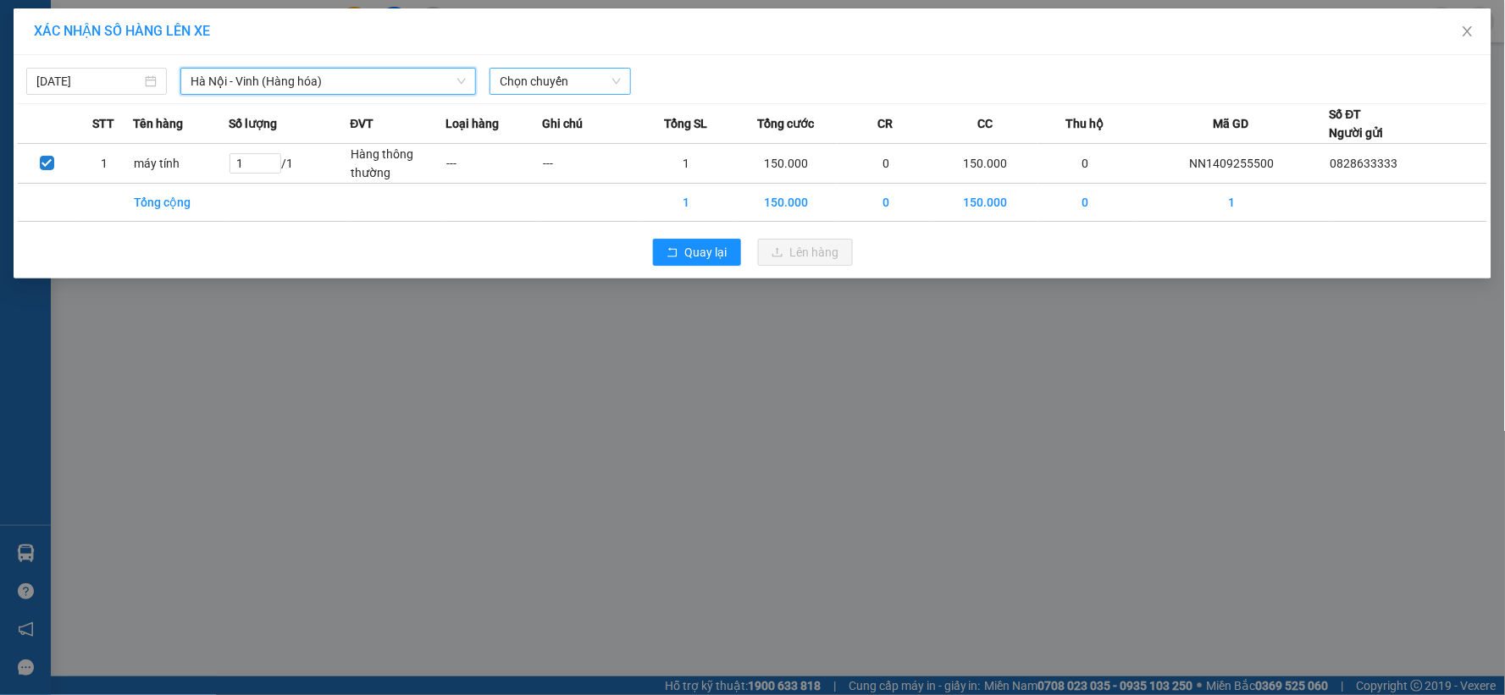
click at [529, 81] on span "Chọn chuyến" at bounding box center [560, 81] width 120 height 25
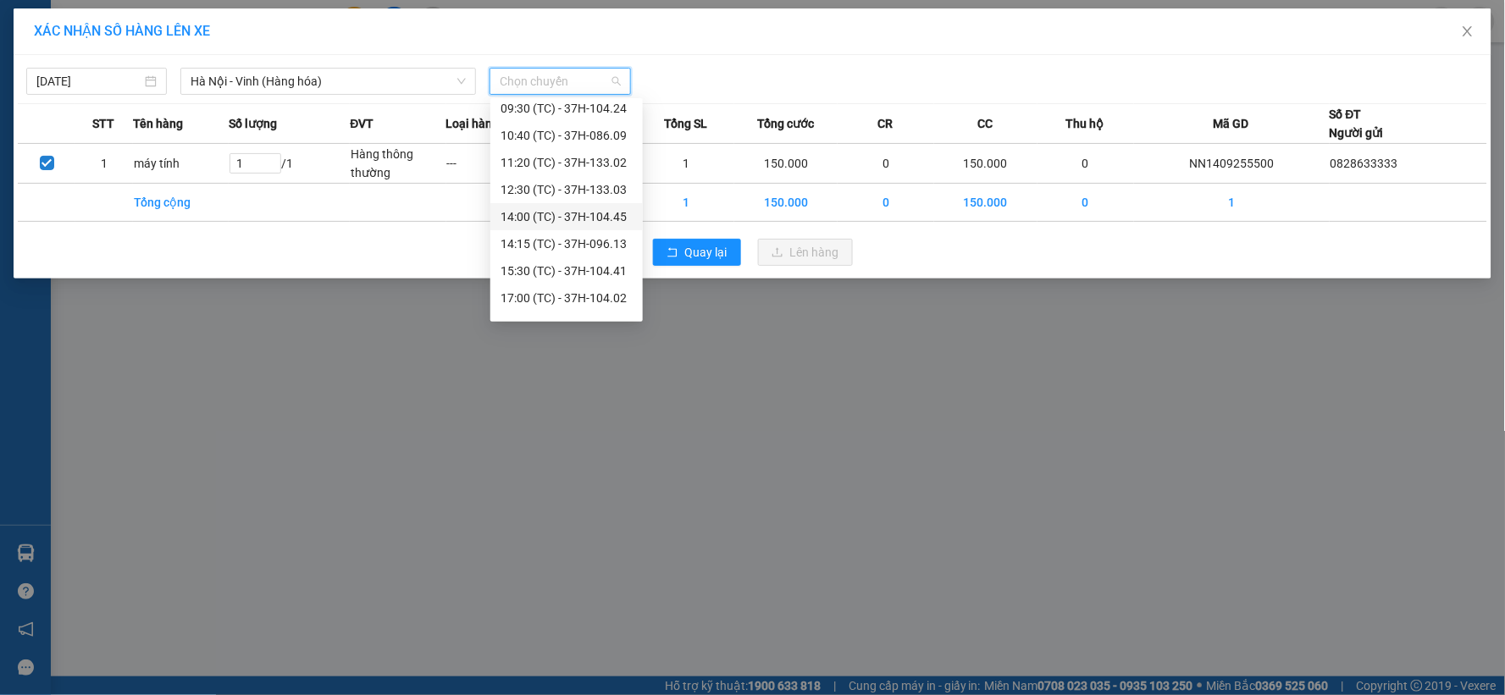
scroll to position [108, 0]
click at [593, 296] on div "22:51 (TC) - 37H-104.81" at bounding box center [567, 305] width 132 height 19
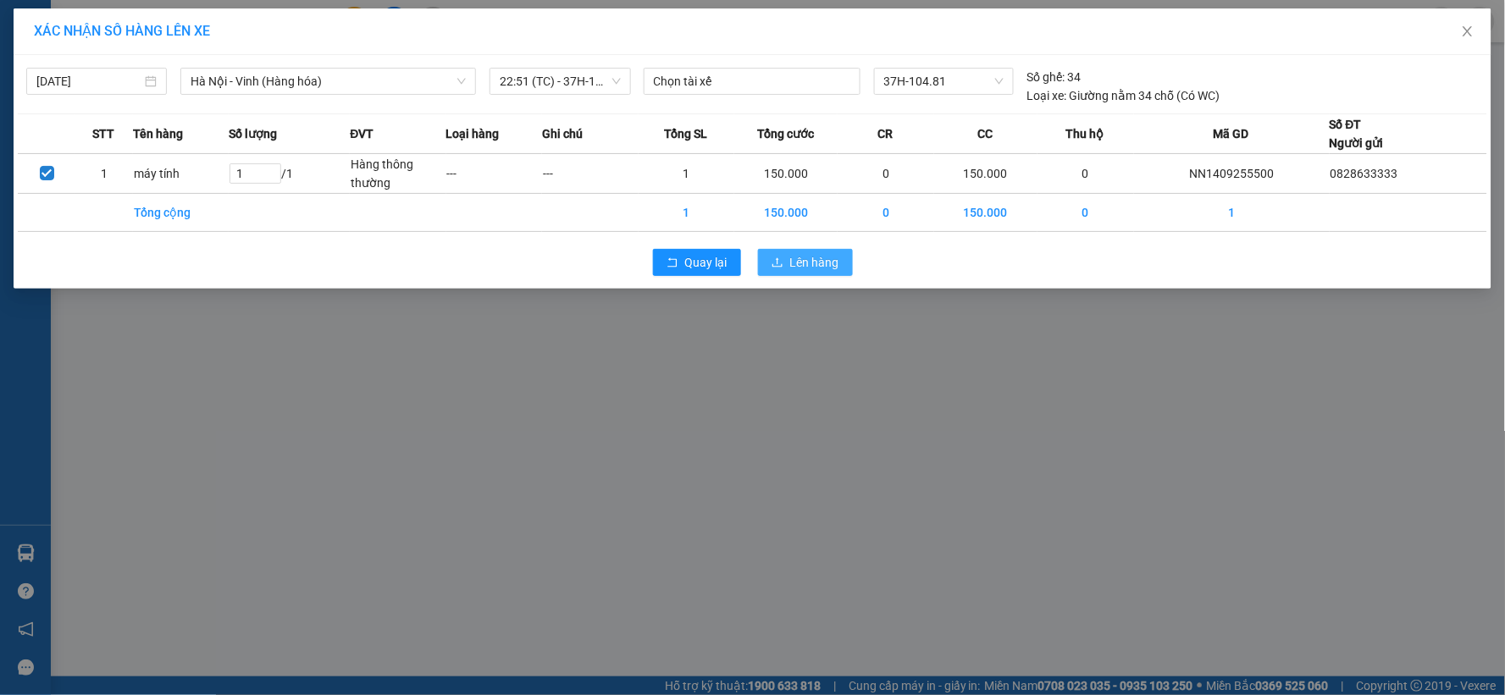
click at [808, 251] on button "Lên hàng" at bounding box center [805, 262] width 95 height 27
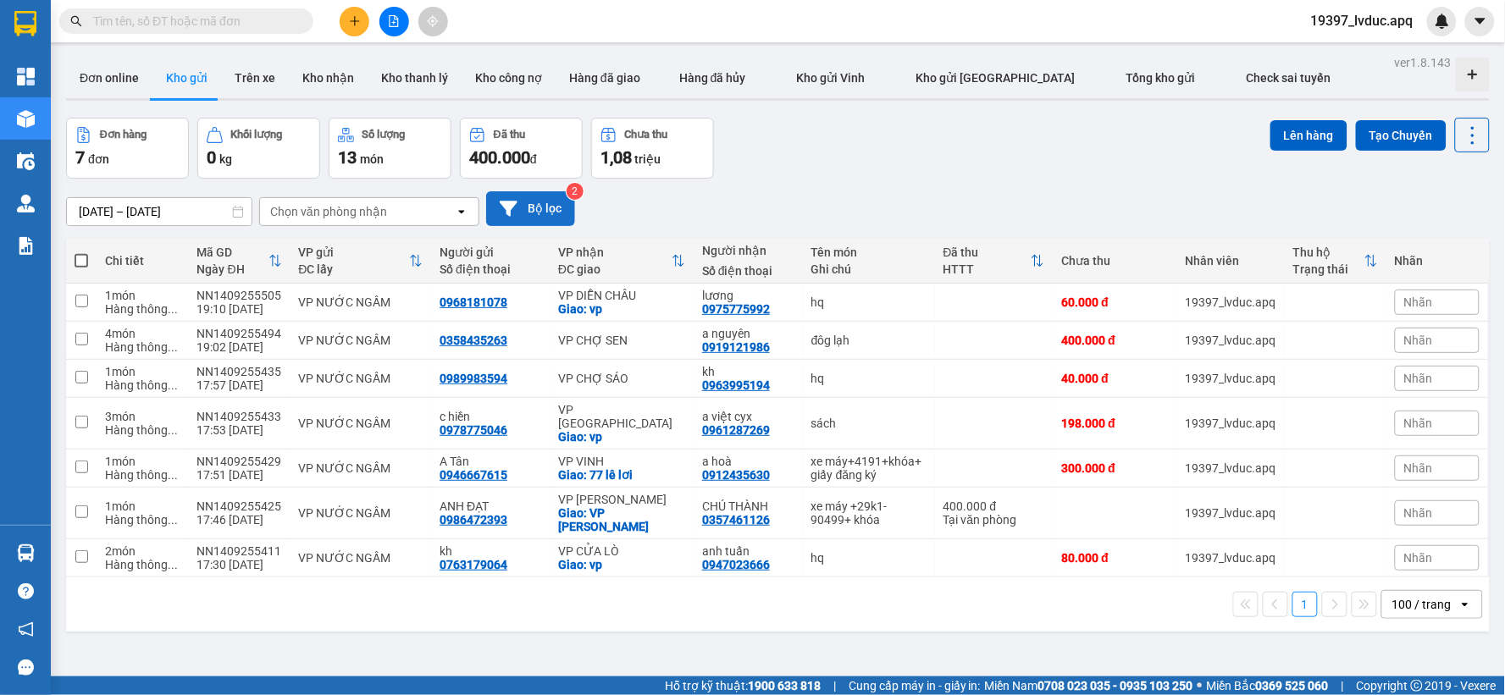
click at [530, 205] on button "Bộ lọc" at bounding box center [530, 208] width 89 height 35
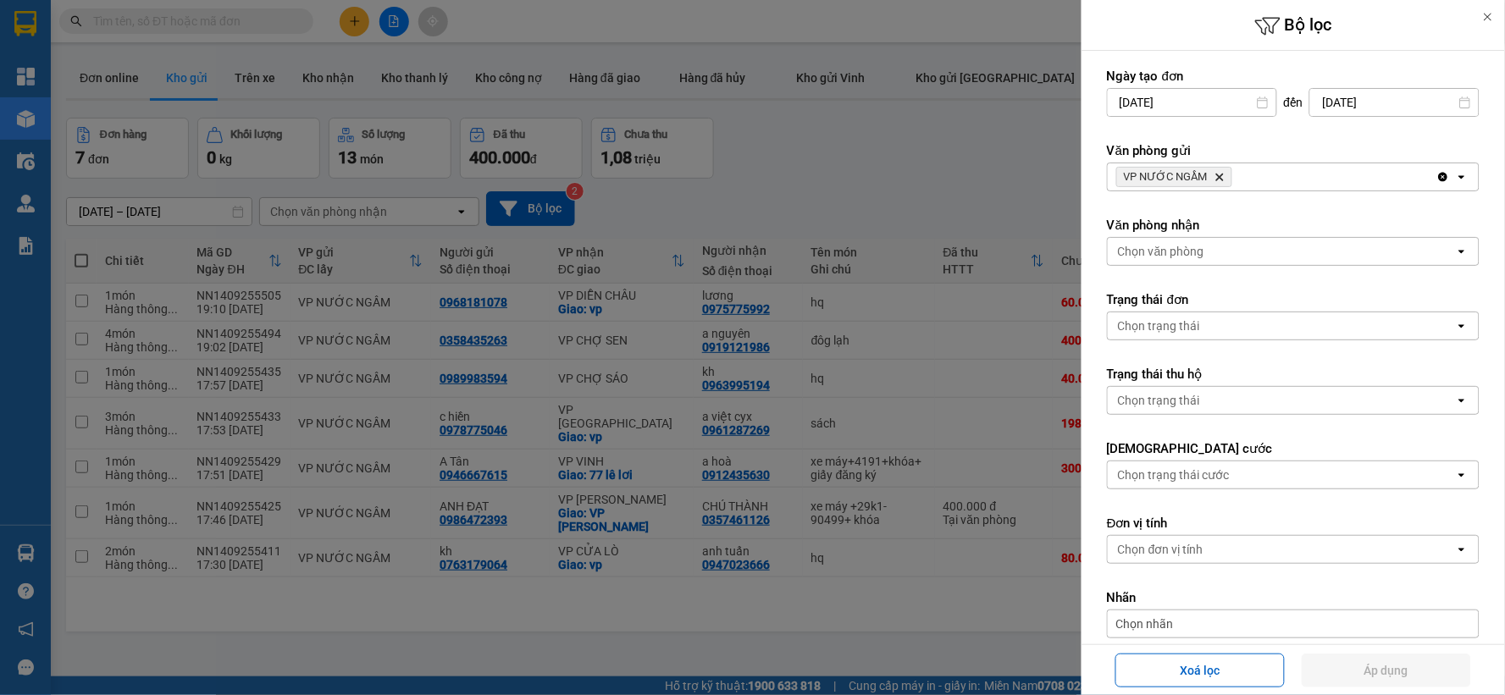
click at [1215, 178] on icon "Delete" at bounding box center [1220, 177] width 10 height 10
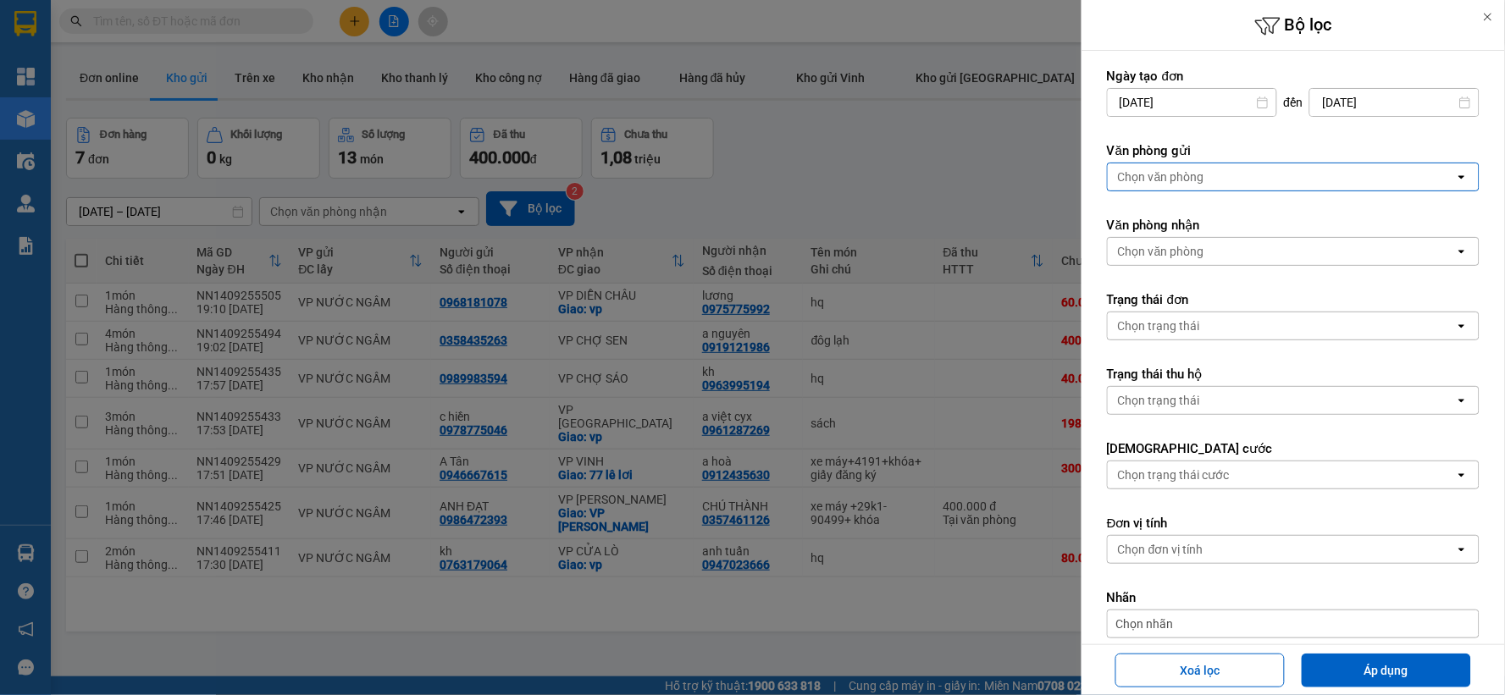
click at [1216, 178] on div "Chọn văn phòng" at bounding box center [1281, 176] width 347 height 27
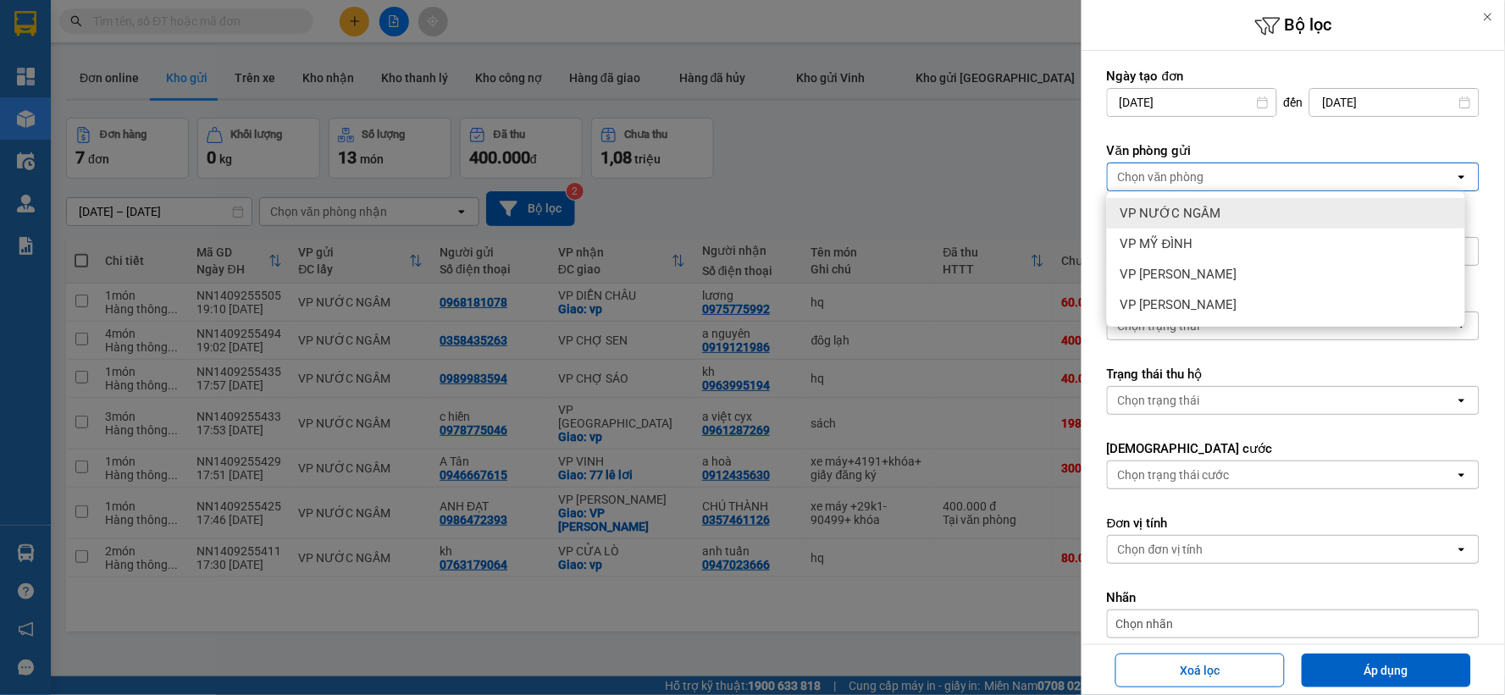
click at [1200, 203] on div "VP NƯỚC NGẦM" at bounding box center [1286, 213] width 358 height 30
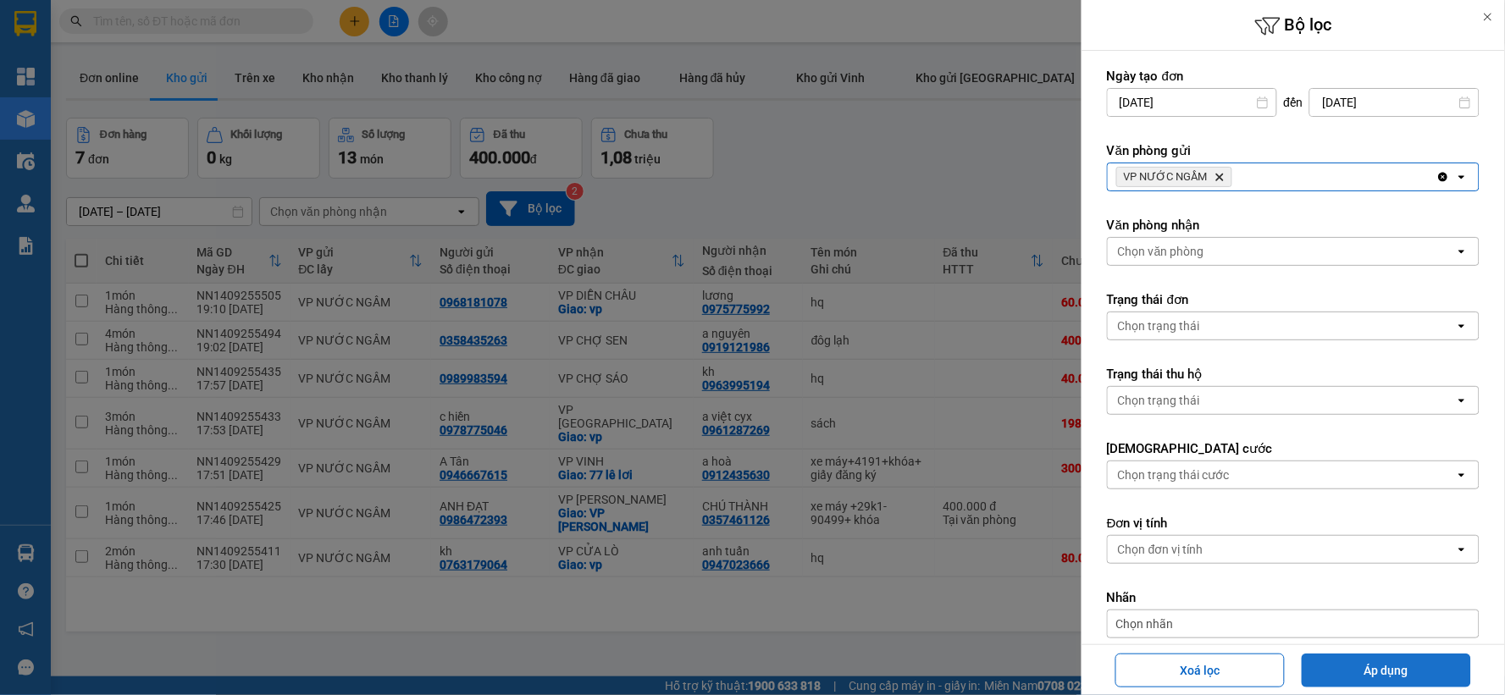
click at [1399, 666] on button "Áp dụng" at bounding box center [1386, 671] width 169 height 34
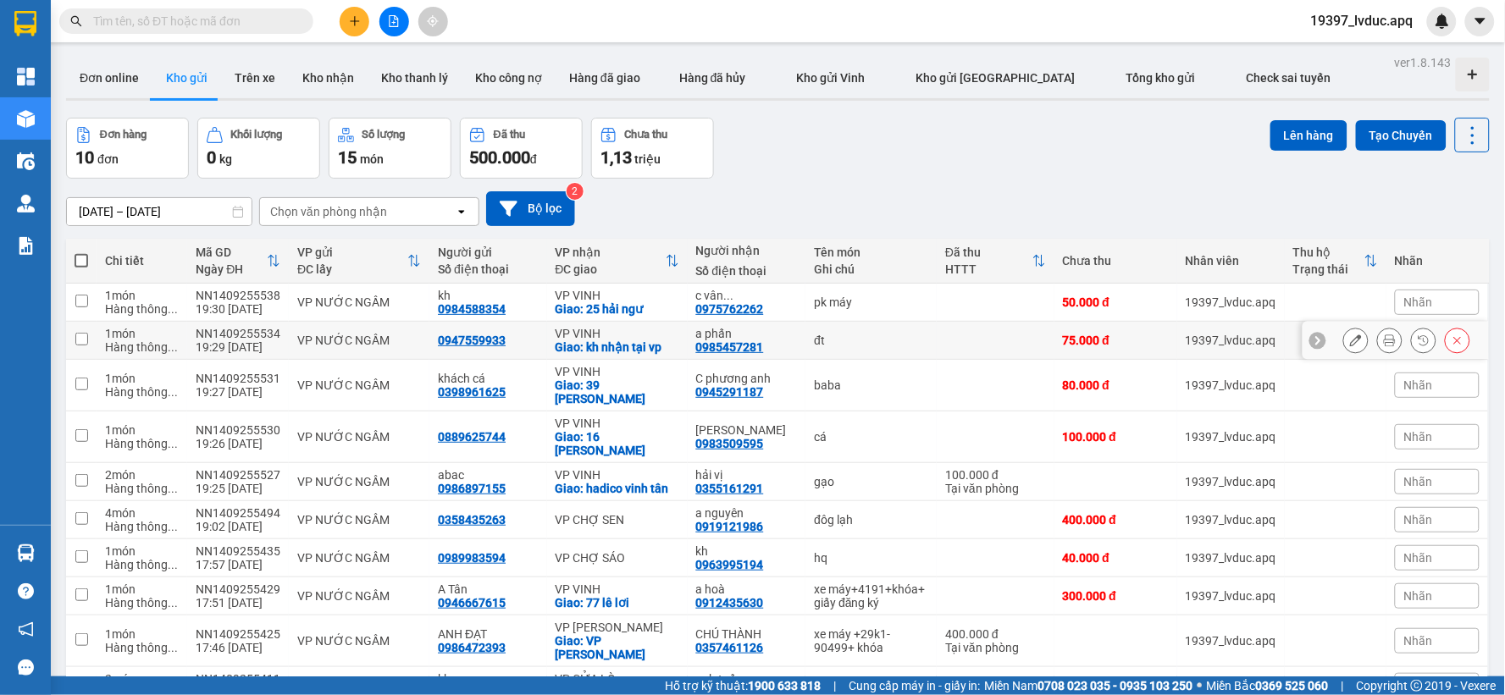
click at [751, 346] on div "0985457281" at bounding box center [730, 348] width 68 height 14
click at [587, 342] on div "Giao: kh nhận tại vp" at bounding box center [618, 348] width 124 height 14
checkbox input "true"
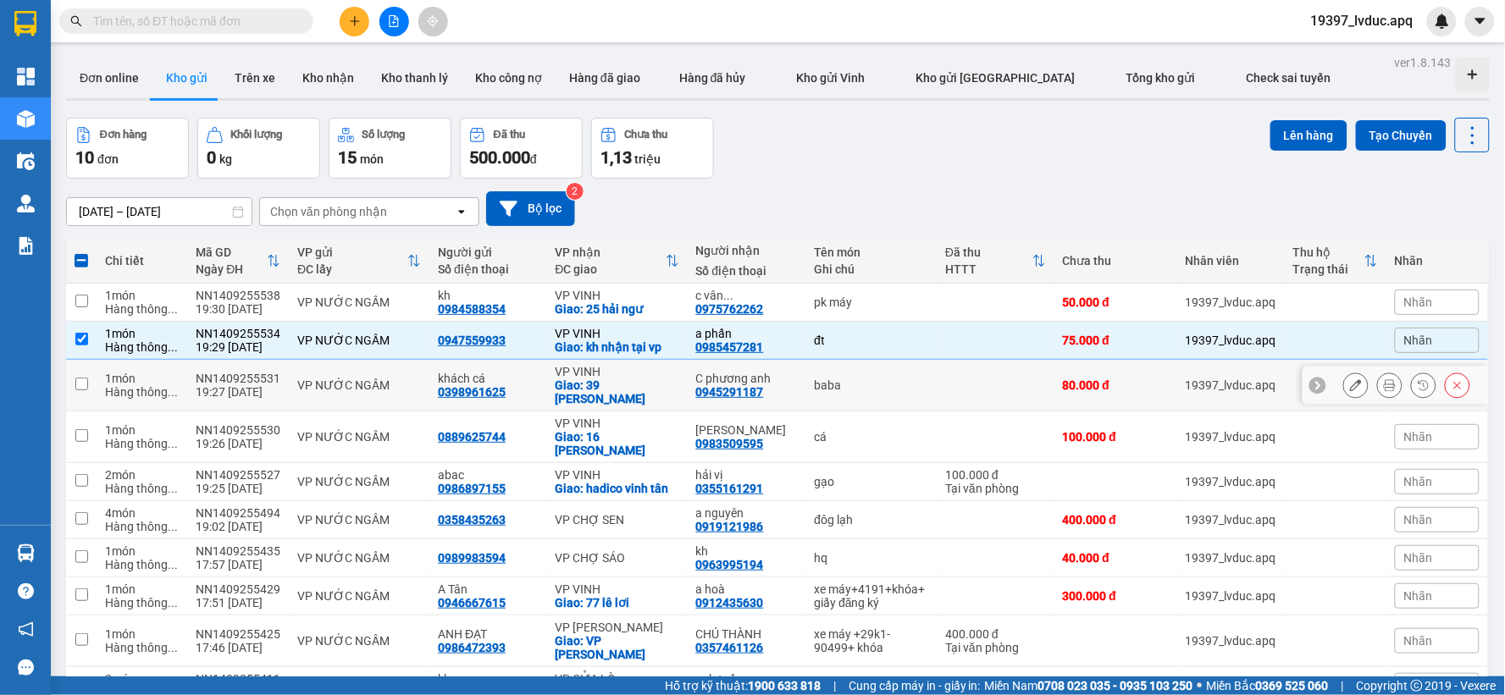
click at [641, 381] on div "Giao: 39 [PERSON_NAME]" at bounding box center [618, 392] width 124 height 27
checkbox input "true"
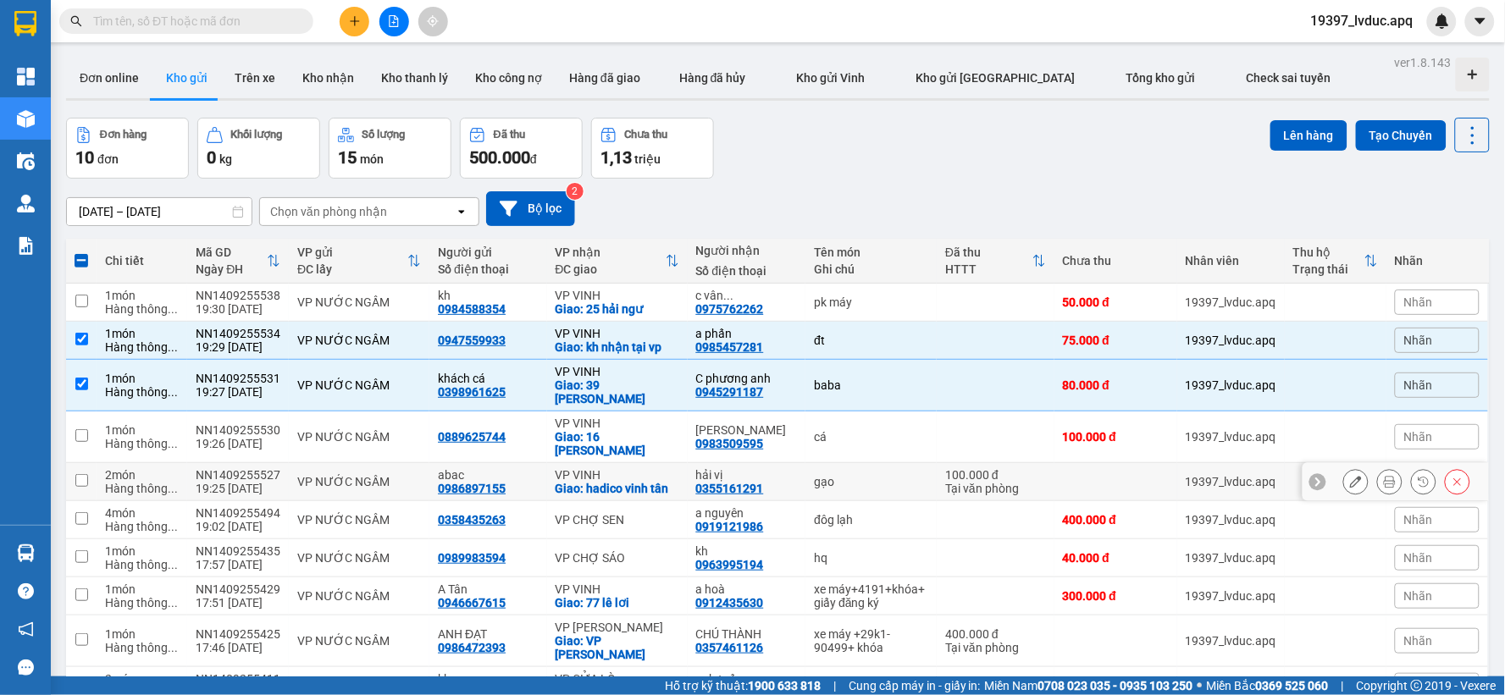
click at [649, 482] on div "Giao: hadico vinh tân" at bounding box center [618, 489] width 124 height 14
checkbox input "true"
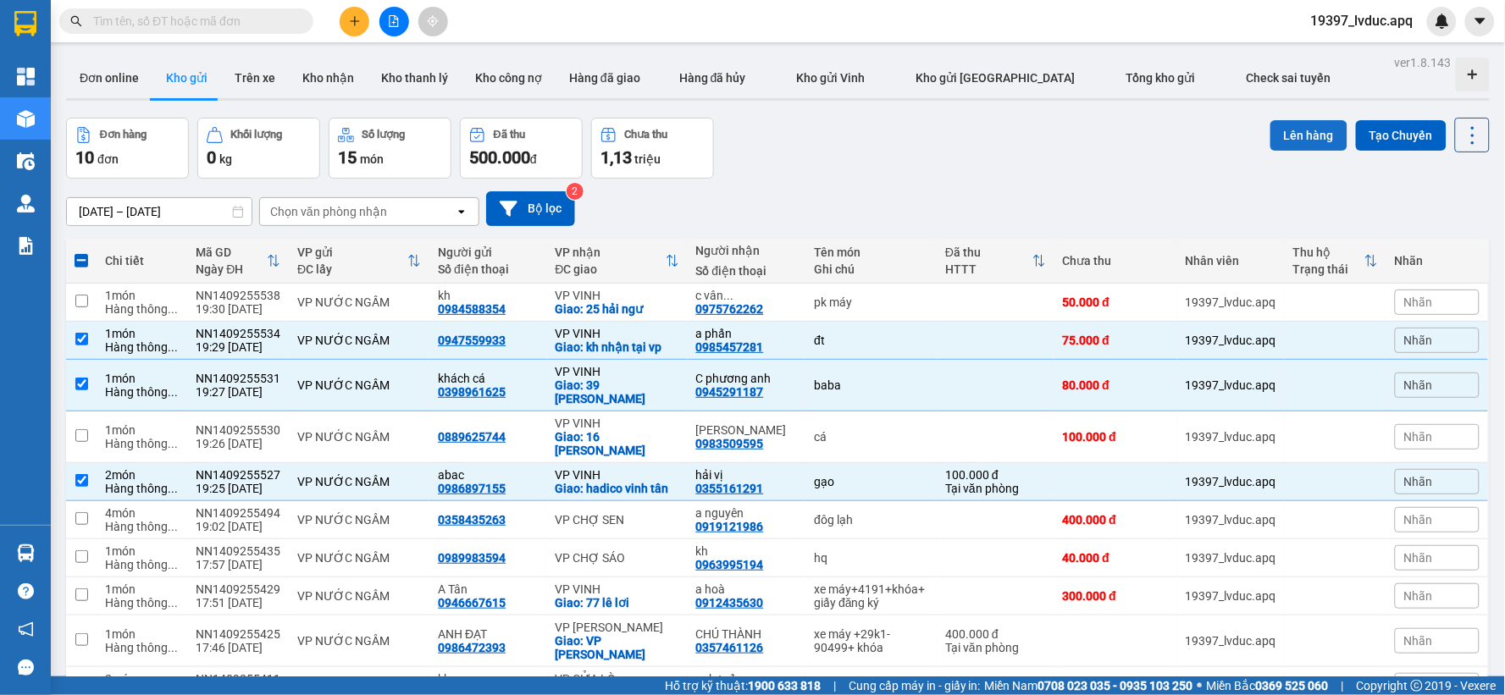
click at [1303, 149] on div "Lên hàng Tạo Chuyến" at bounding box center [1380, 135] width 219 height 35
click at [1305, 141] on button "Lên hàng" at bounding box center [1309, 135] width 77 height 30
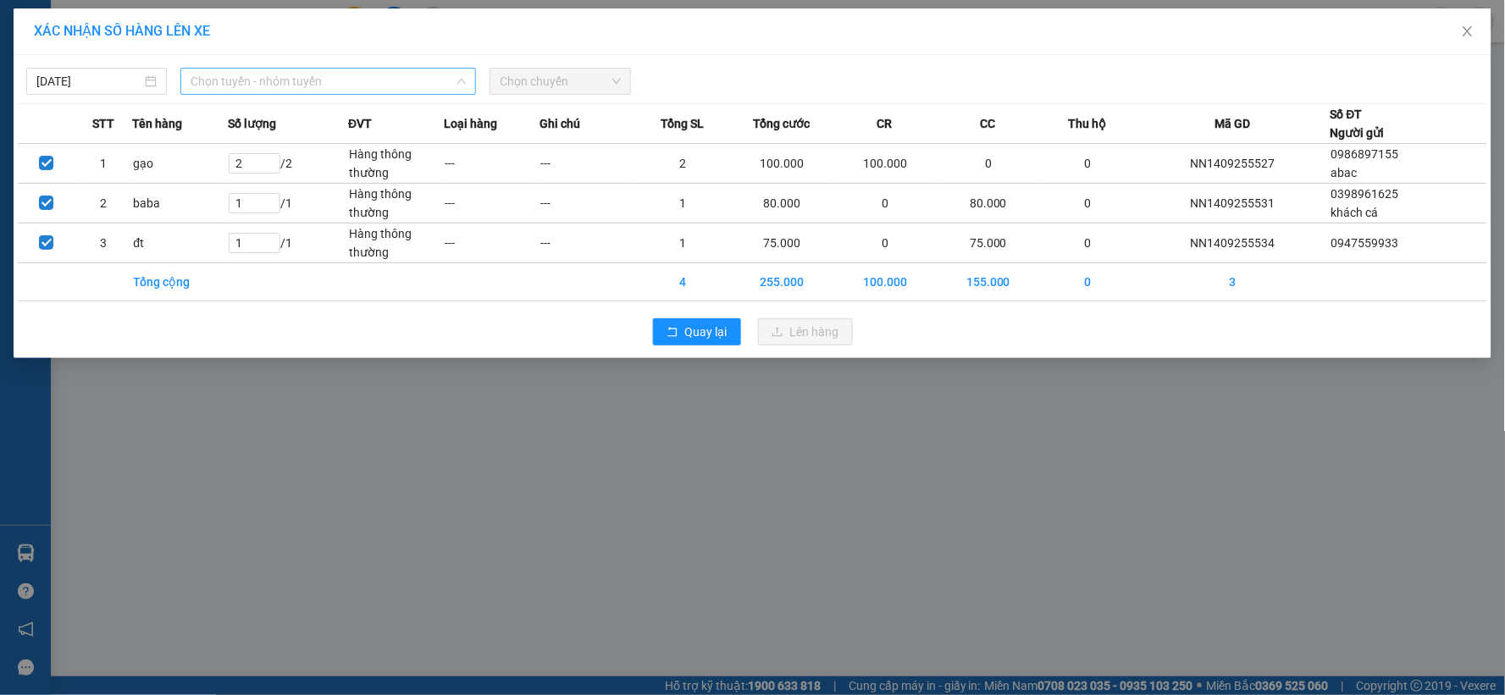
drag, startPoint x: 341, startPoint y: 86, endPoint x: 343, endPoint y: 100, distance: 13.8
click at [343, 95] on div "Chọn tuyến - nhóm tuyến LỌC THEO Nhóm tuyến Tuyến Chọn tất cả Danh sách tuyến […" at bounding box center [328, 81] width 296 height 27
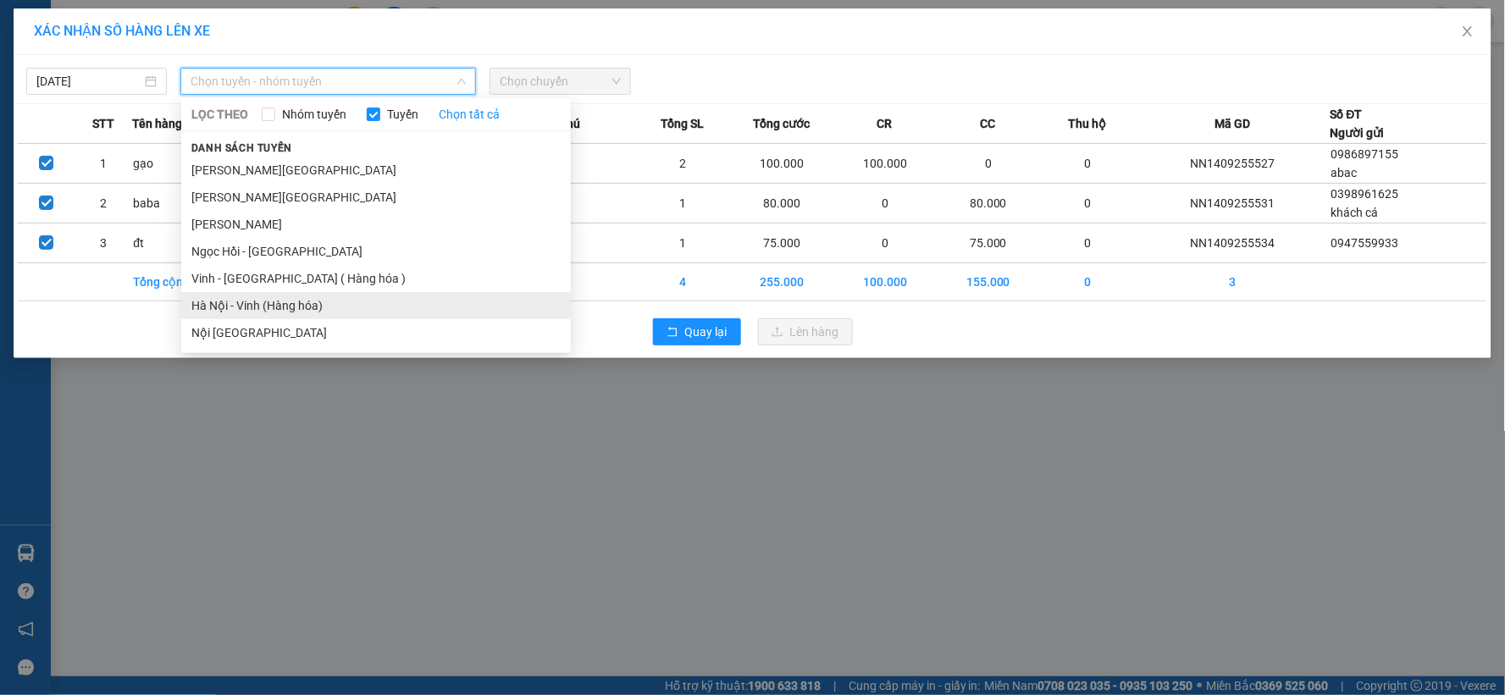
click at [282, 305] on li "Hà Nội - Vinh (Hàng hóa)" at bounding box center [376, 305] width 390 height 27
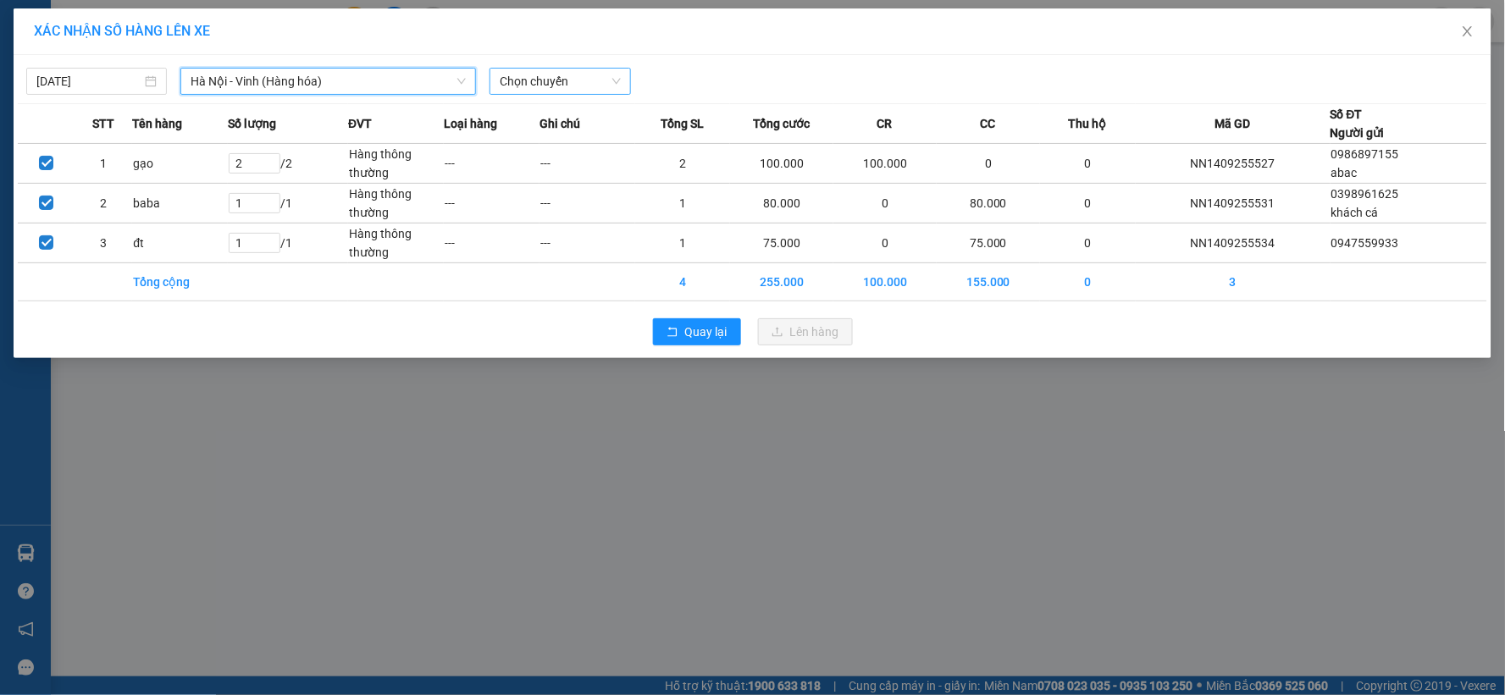
drag, startPoint x: 597, startPoint y: 73, endPoint x: 589, endPoint y: 90, distance: 18.9
click at [591, 75] on span "Chọn chuyến" at bounding box center [560, 81] width 120 height 25
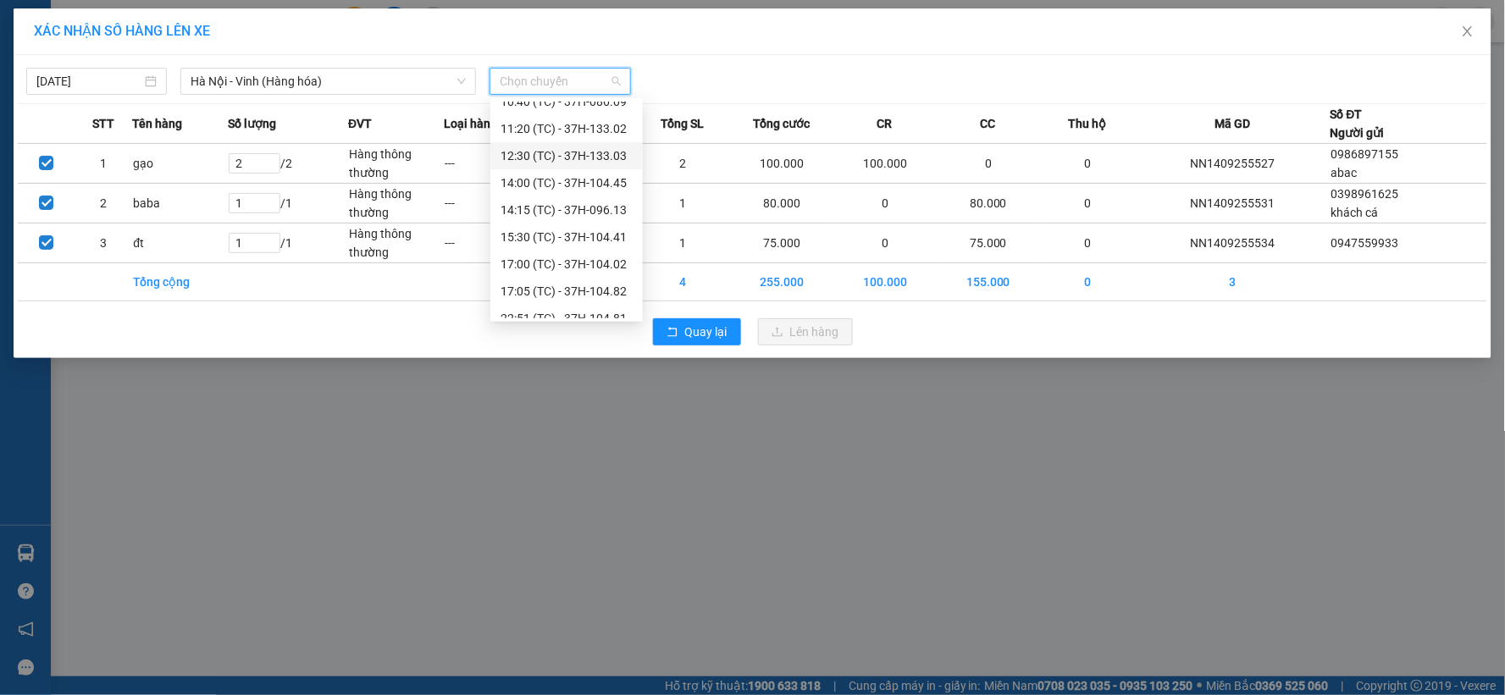
scroll to position [136, 0]
drag, startPoint x: 591, startPoint y: 272, endPoint x: 671, endPoint y: 298, distance: 83.8
click at [595, 271] on div "22:51 (TC) - 37H-104.81" at bounding box center [567, 278] width 132 height 19
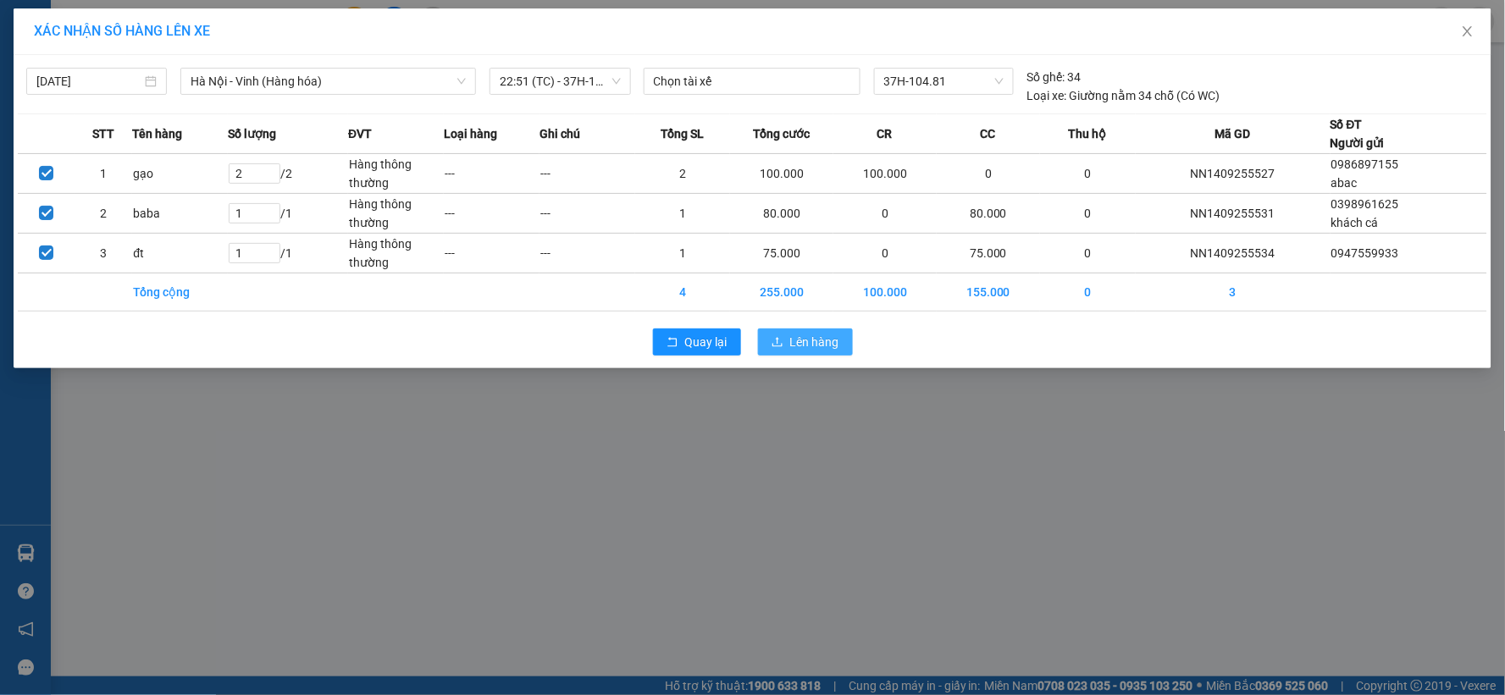
drag, startPoint x: 794, startPoint y: 337, endPoint x: 803, endPoint y: 336, distance: 9.4
click at [798, 337] on span "Lên hàng" at bounding box center [814, 342] width 49 height 19
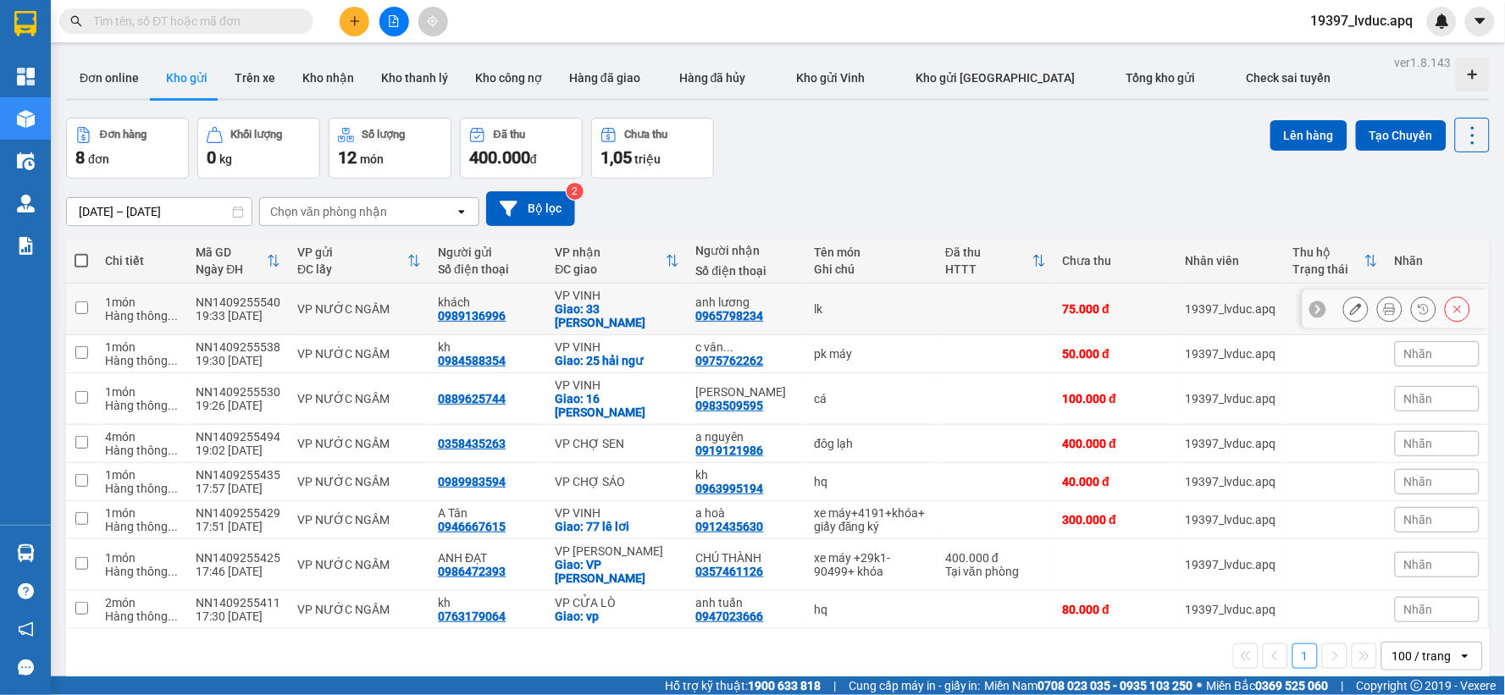
click at [566, 313] on div "Giao: 33 [PERSON_NAME]" at bounding box center [618, 315] width 124 height 27
checkbox input "true"
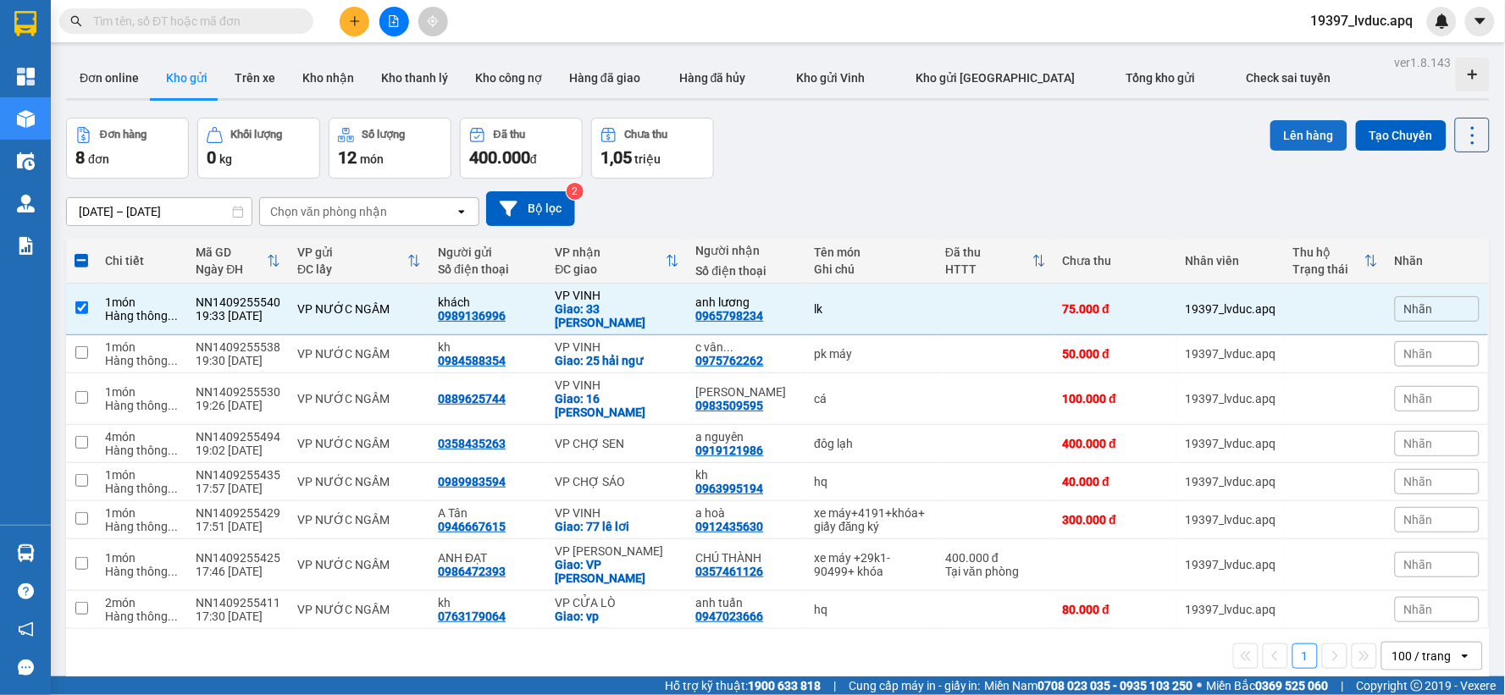
click at [1299, 138] on button "Lên hàng" at bounding box center [1309, 135] width 77 height 30
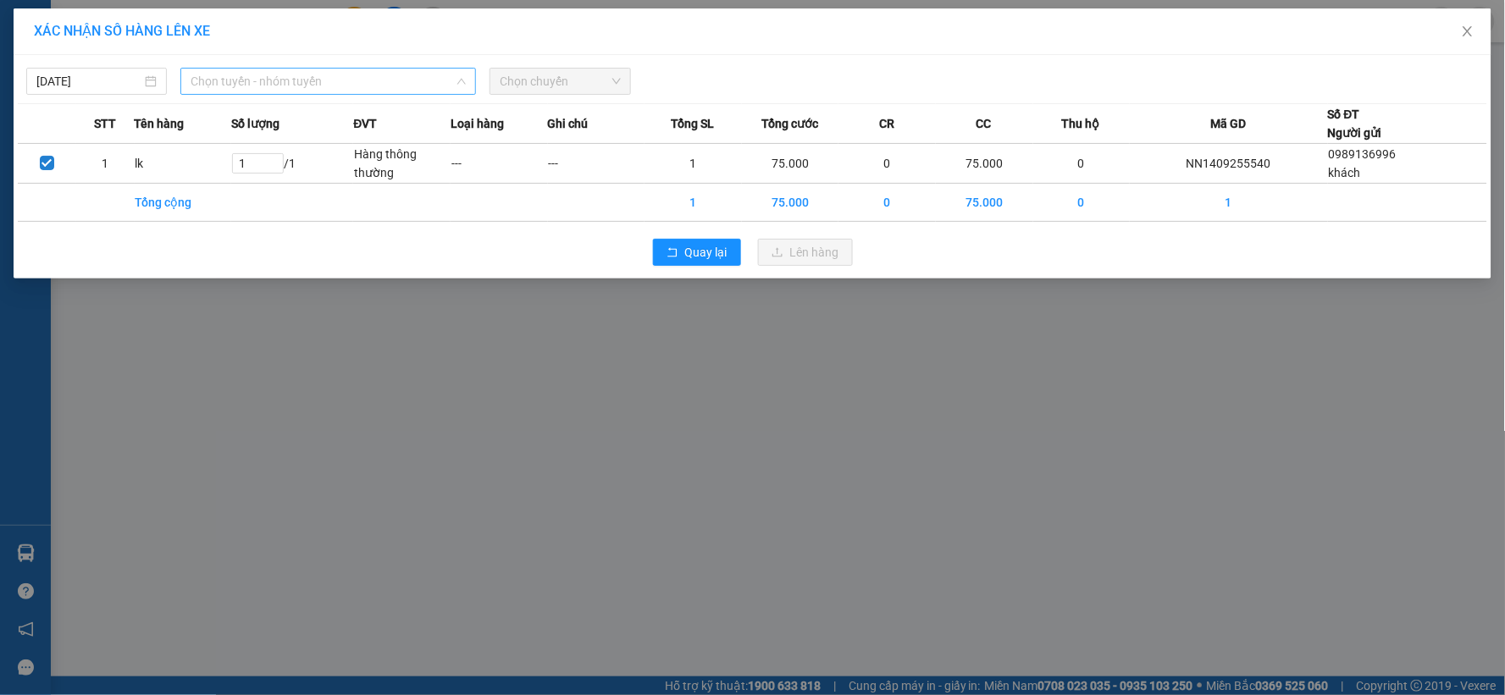
drag, startPoint x: 373, startPoint y: 70, endPoint x: 354, endPoint y: 134, distance: 66.2
click at [373, 72] on span "Chọn tuyến - nhóm tuyến" at bounding box center [328, 81] width 275 height 25
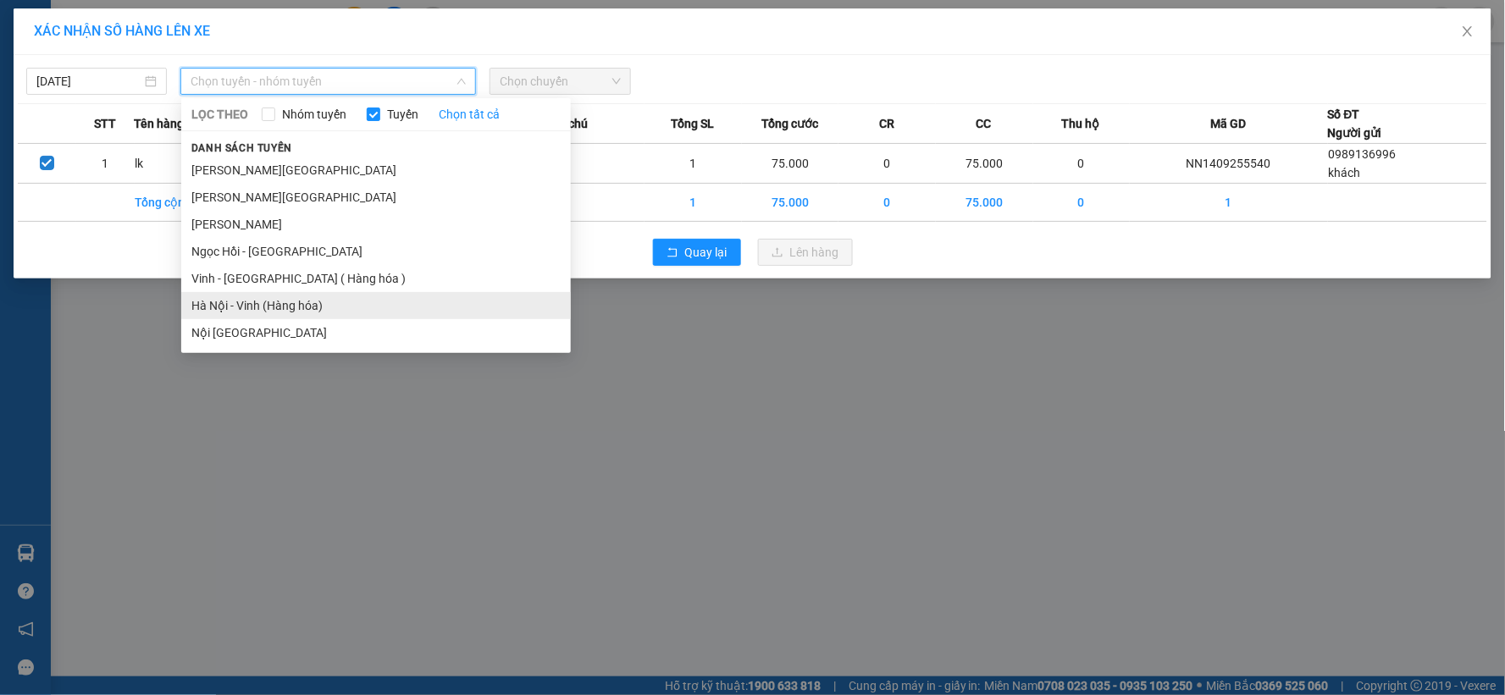
click at [310, 308] on li "Hà Nội - Vinh (Hàng hóa)" at bounding box center [376, 305] width 390 height 27
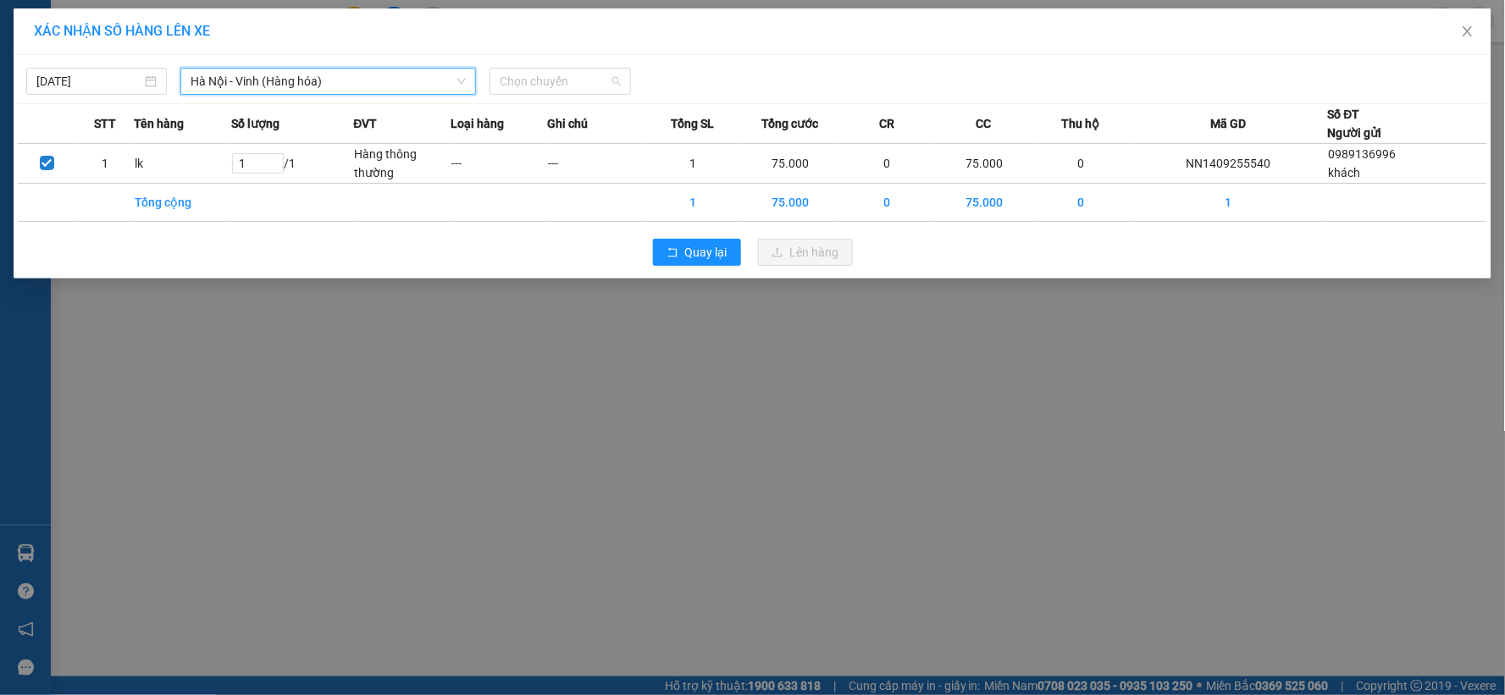
drag, startPoint x: 562, startPoint y: 78, endPoint x: 562, endPoint y: 112, distance: 33.9
click at [565, 97] on div "[DATE] [GEOGRAPHIC_DATA] - [GEOGRAPHIC_DATA] ([GEOGRAPHIC_DATA]) [GEOGRAPHIC_DA…" at bounding box center [753, 167] width 1478 height 224
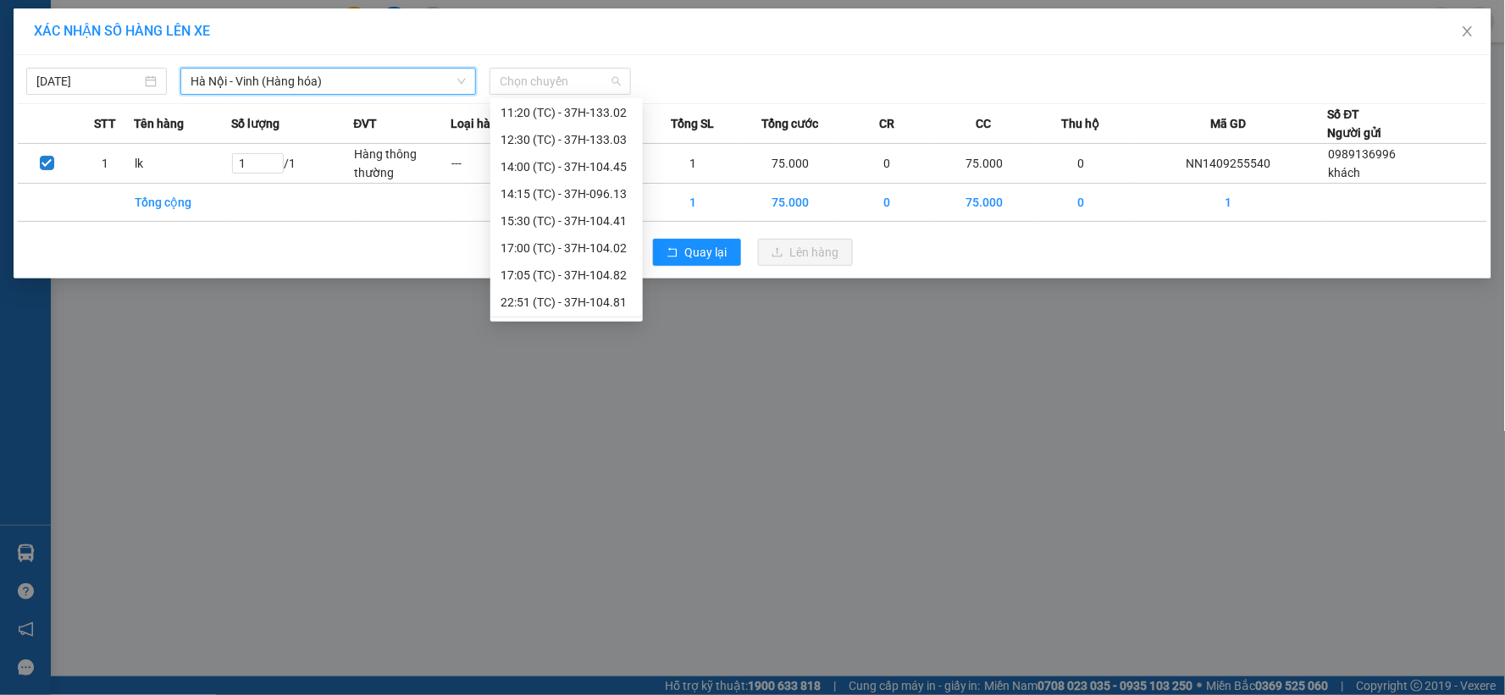
scroll to position [136, 0]
click at [606, 280] on div "22:51 (TC) - 37H-104.81" at bounding box center [567, 278] width 132 height 19
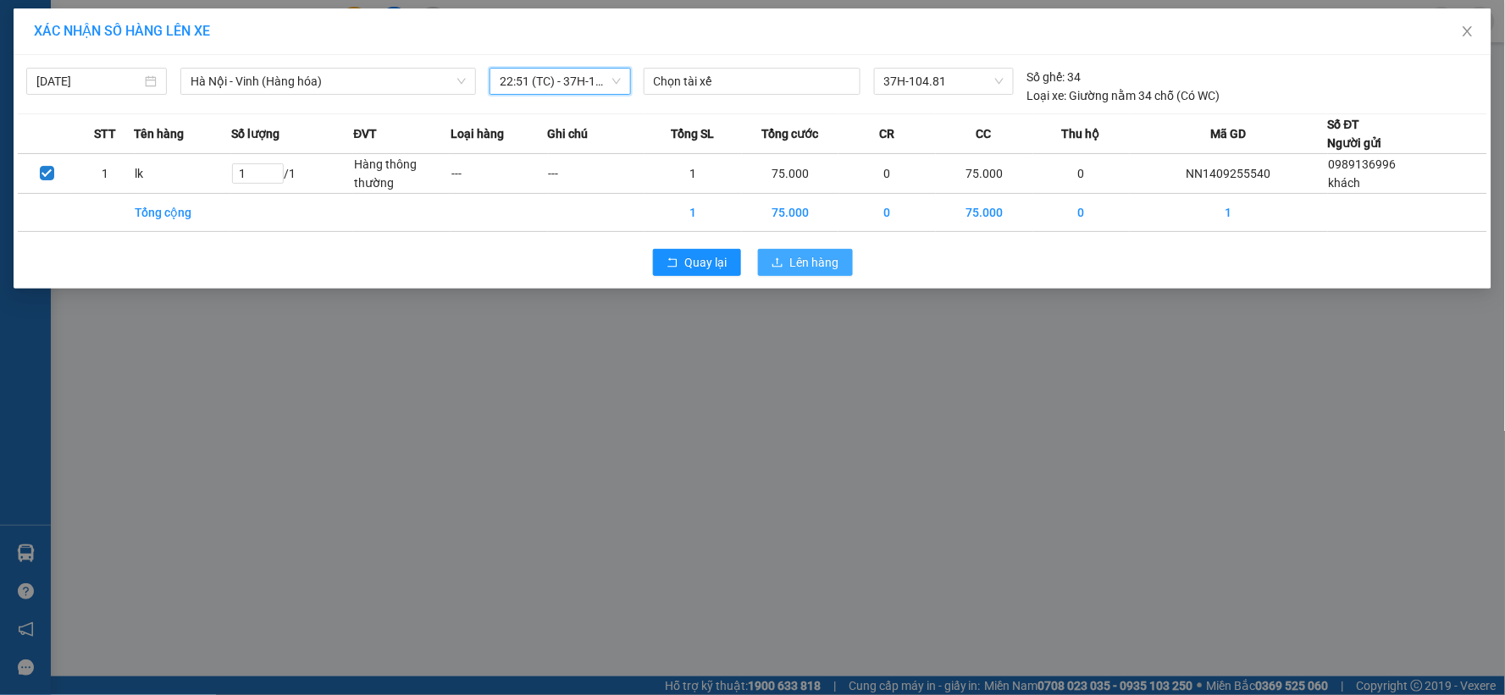
click at [791, 254] on span "Lên hàng" at bounding box center [814, 262] width 49 height 19
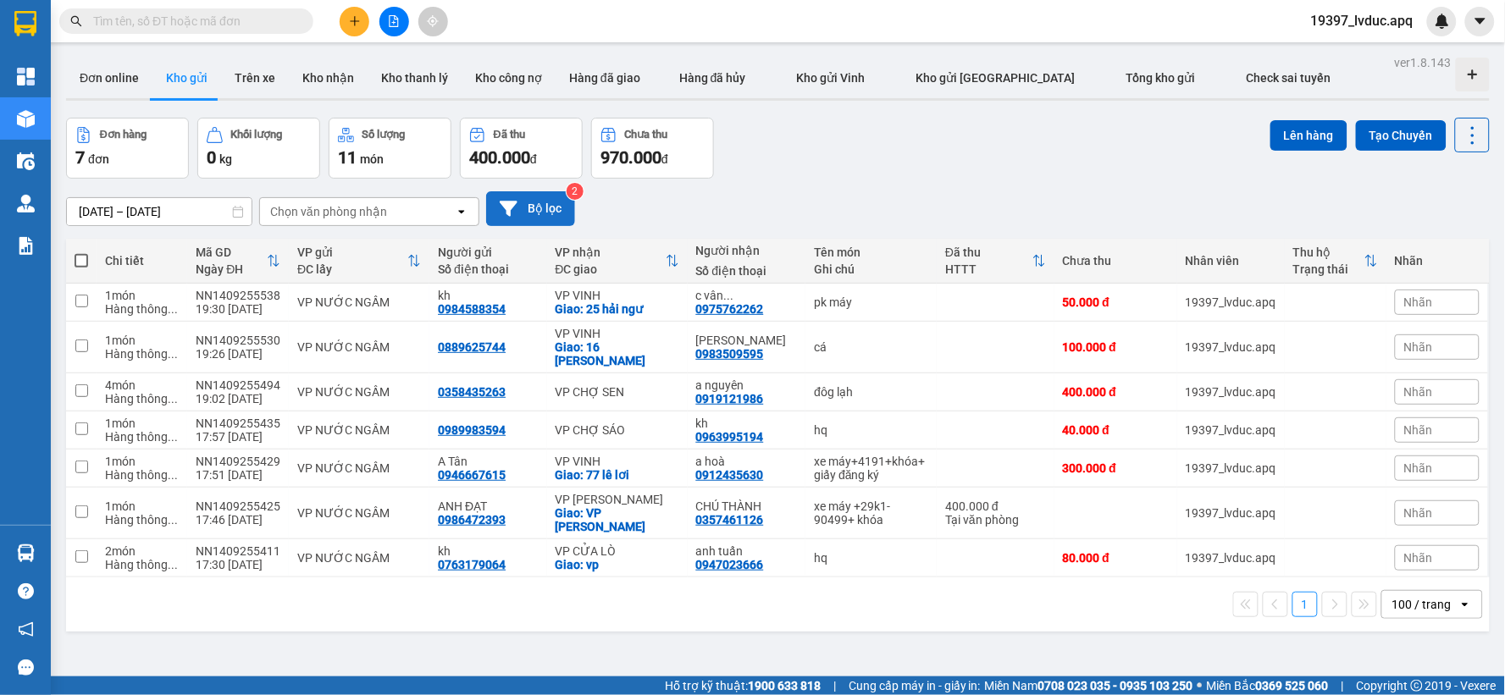
click at [568, 200] on button "Bộ lọc" at bounding box center [530, 208] width 89 height 35
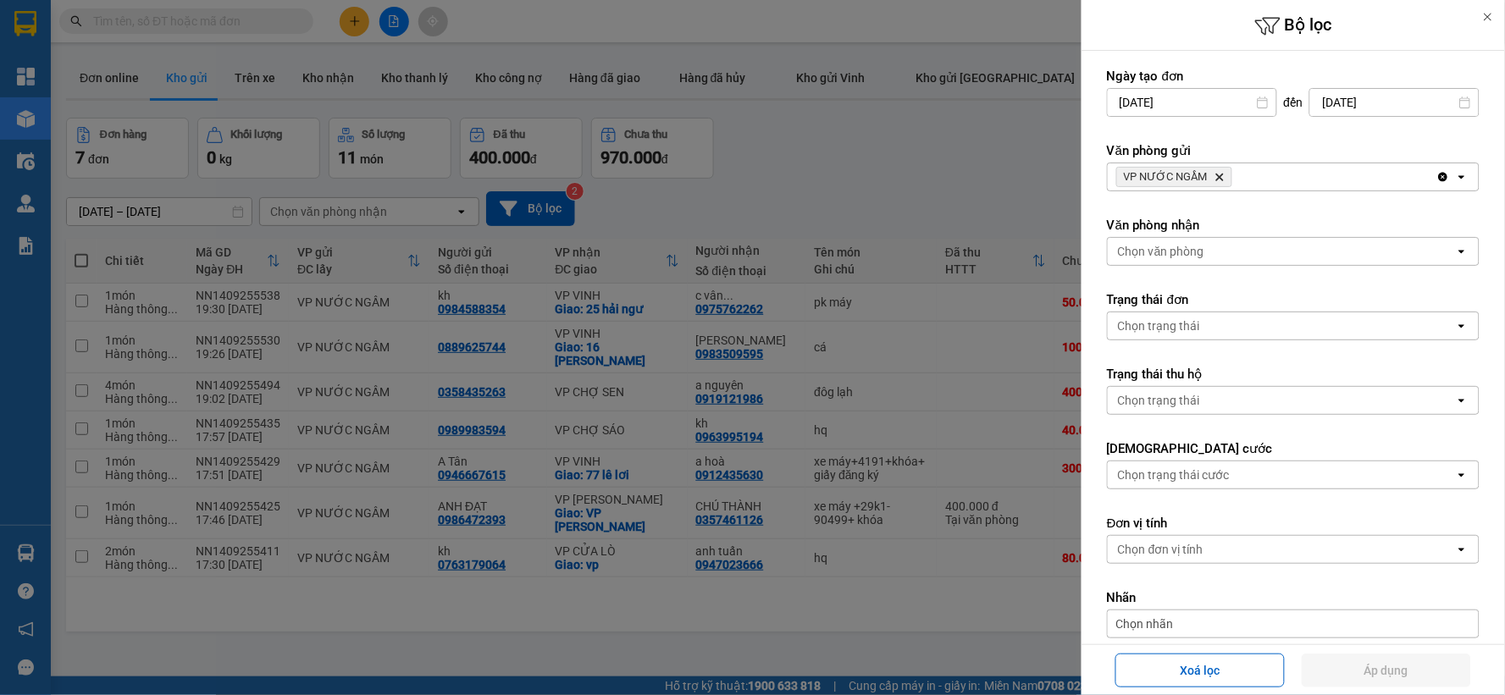
click at [1220, 179] on icon "Delete" at bounding box center [1220, 177] width 10 height 10
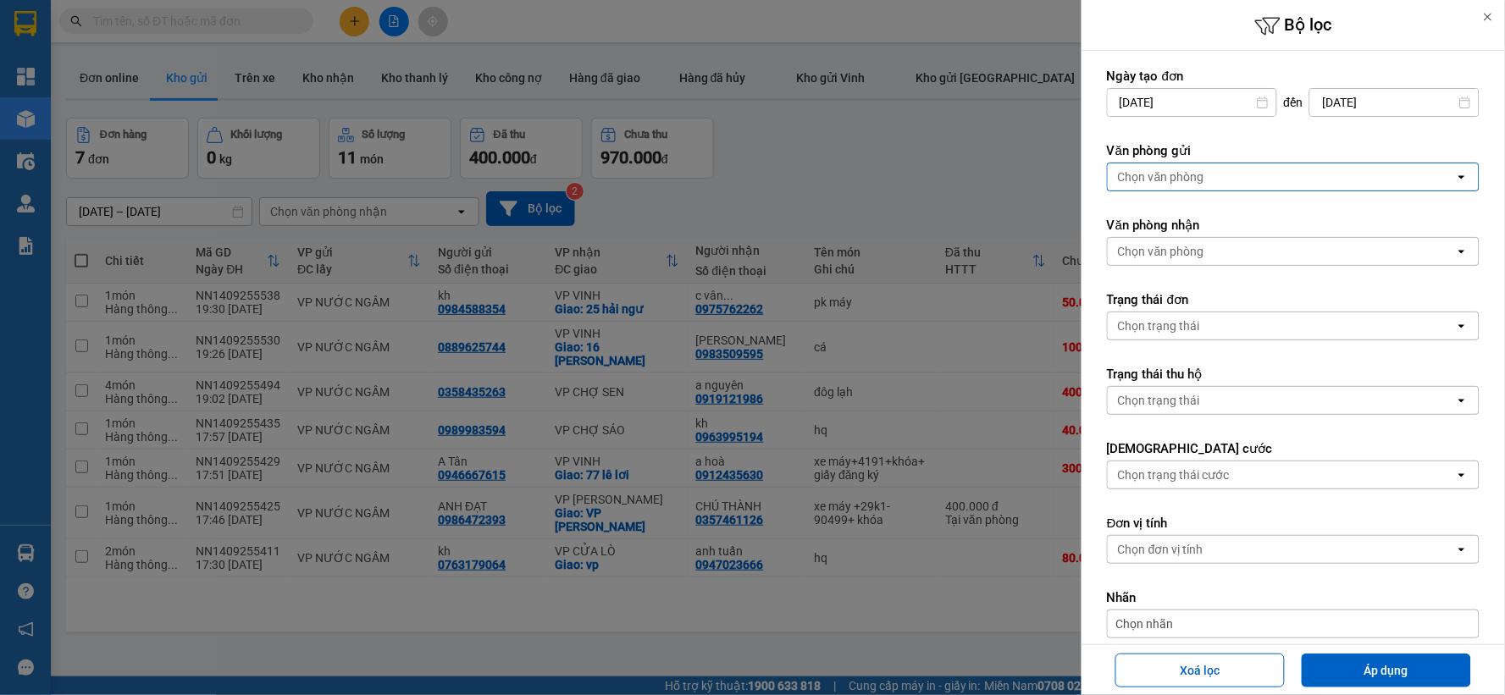
click at [1220, 176] on div "Chọn văn phòng" at bounding box center [1281, 176] width 347 height 27
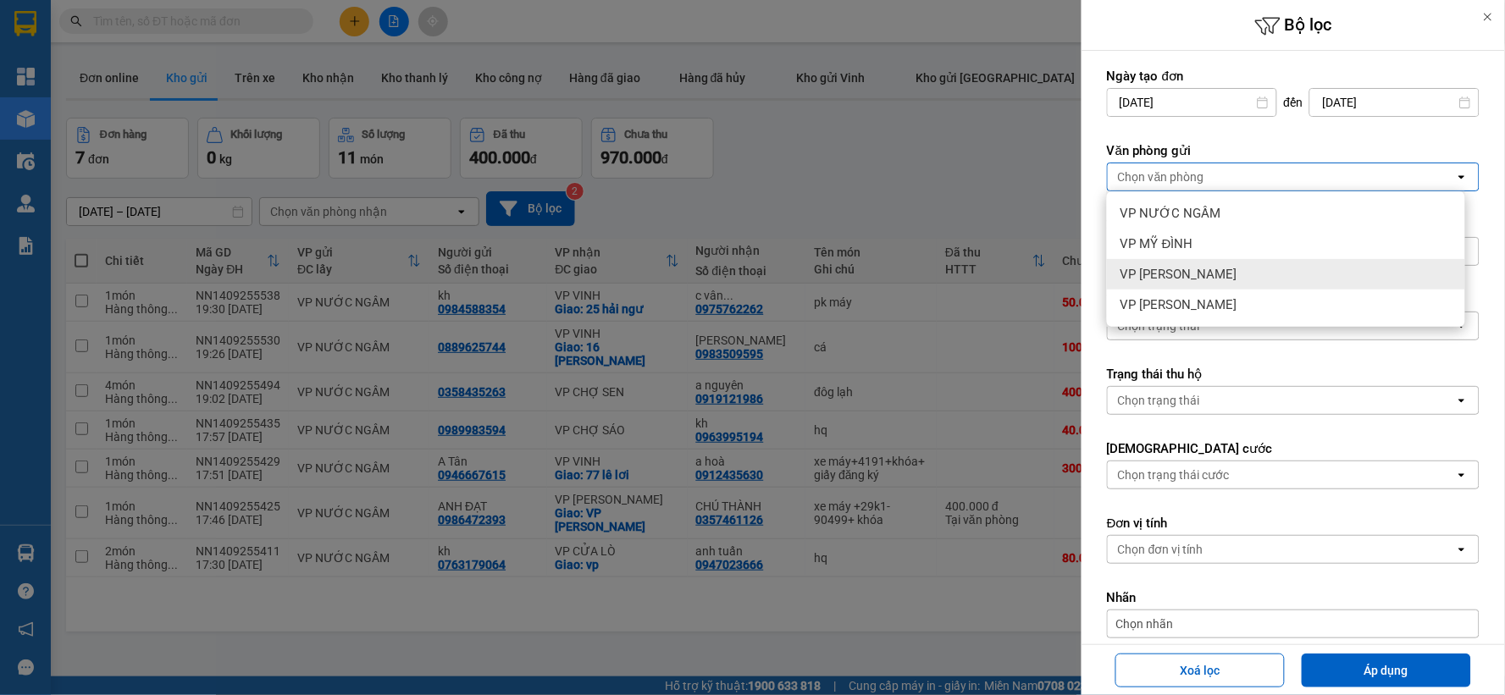
click at [1195, 275] on span "VP [PERSON_NAME]" at bounding box center [1179, 274] width 117 height 17
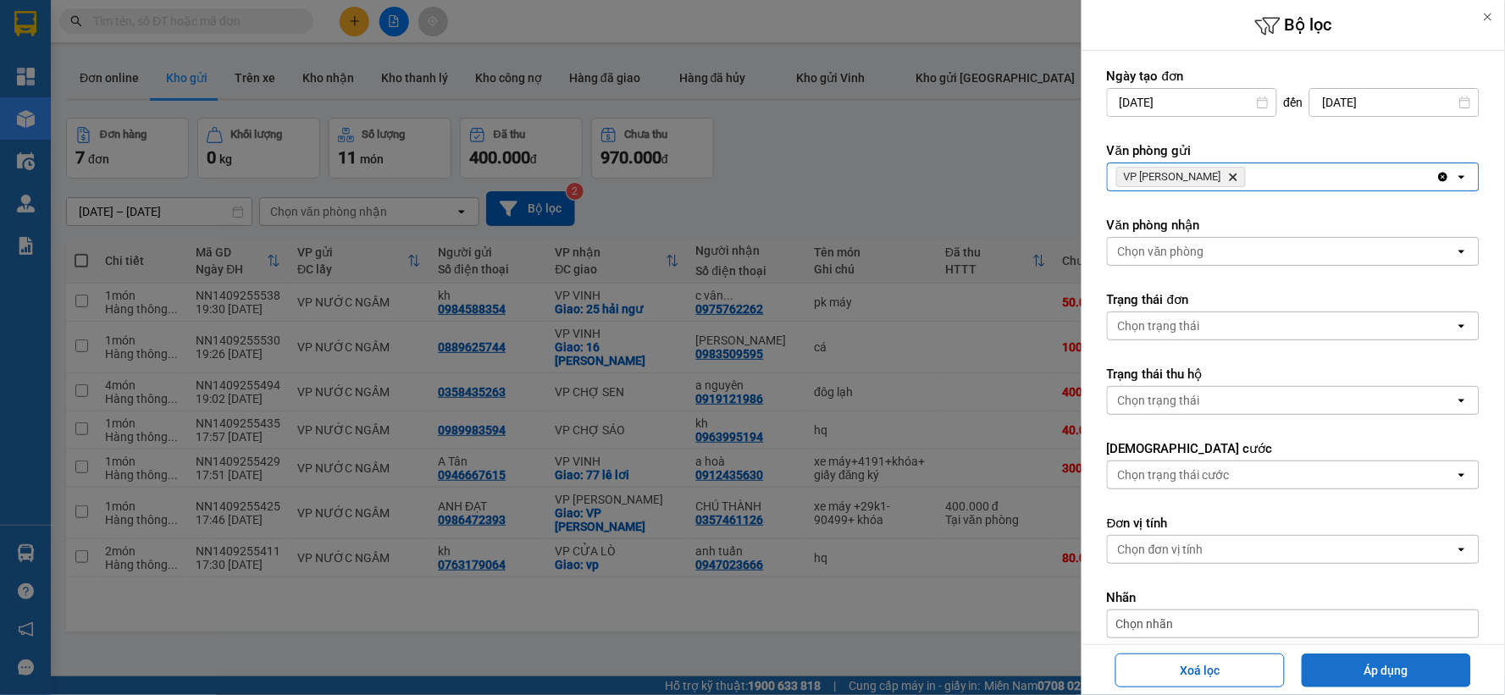
drag, startPoint x: 1328, startPoint y: 680, endPoint x: 1327, endPoint y: 667, distance: 13.7
click at [1327, 679] on button "Áp dụng" at bounding box center [1386, 671] width 169 height 34
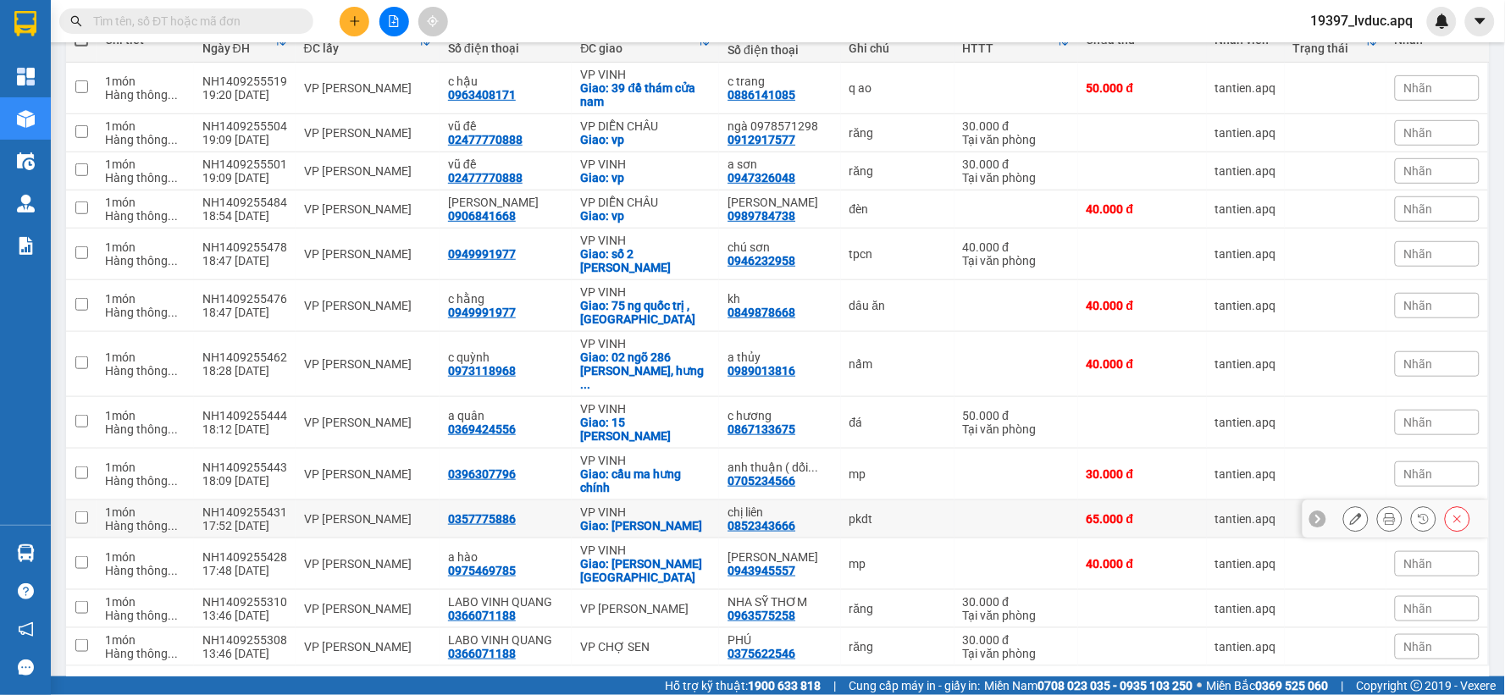
scroll to position [255, 0]
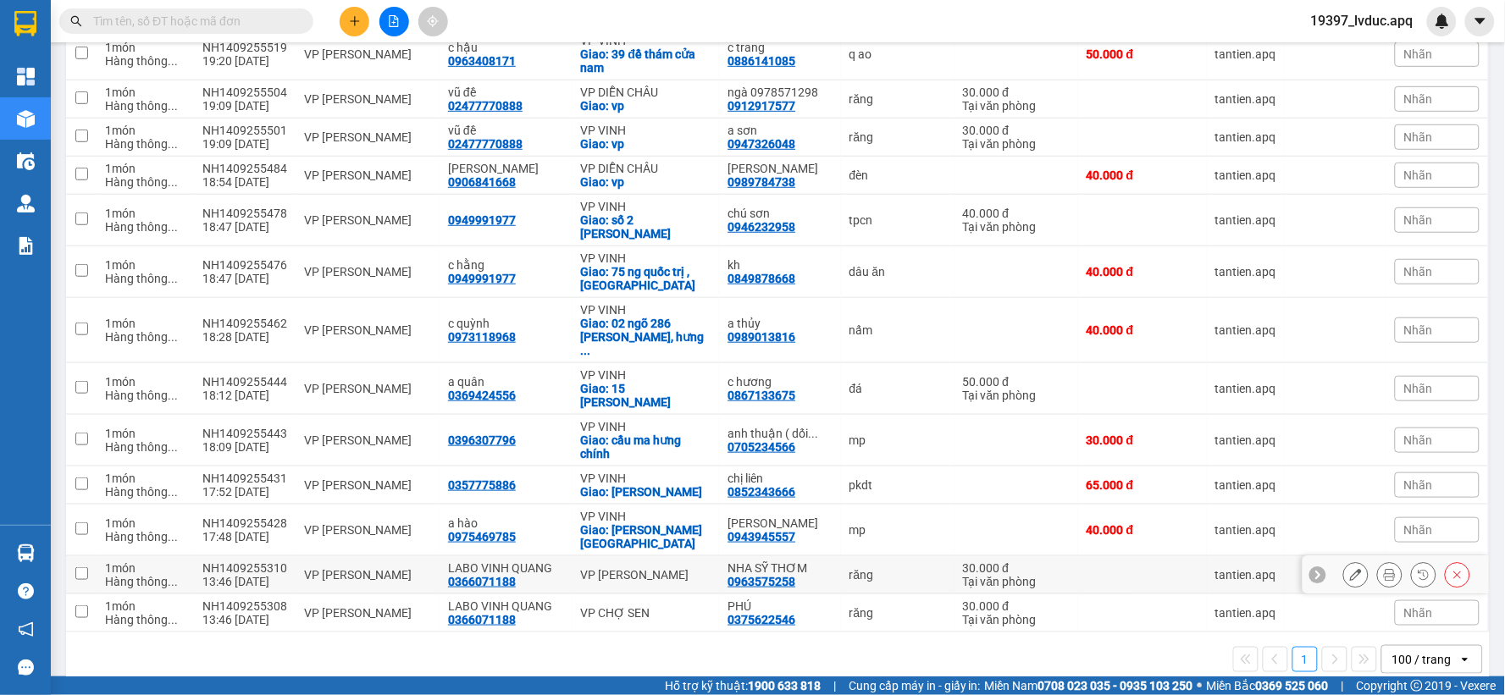
click at [625, 559] on td "VP [PERSON_NAME]" at bounding box center [645, 576] width 147 height 38
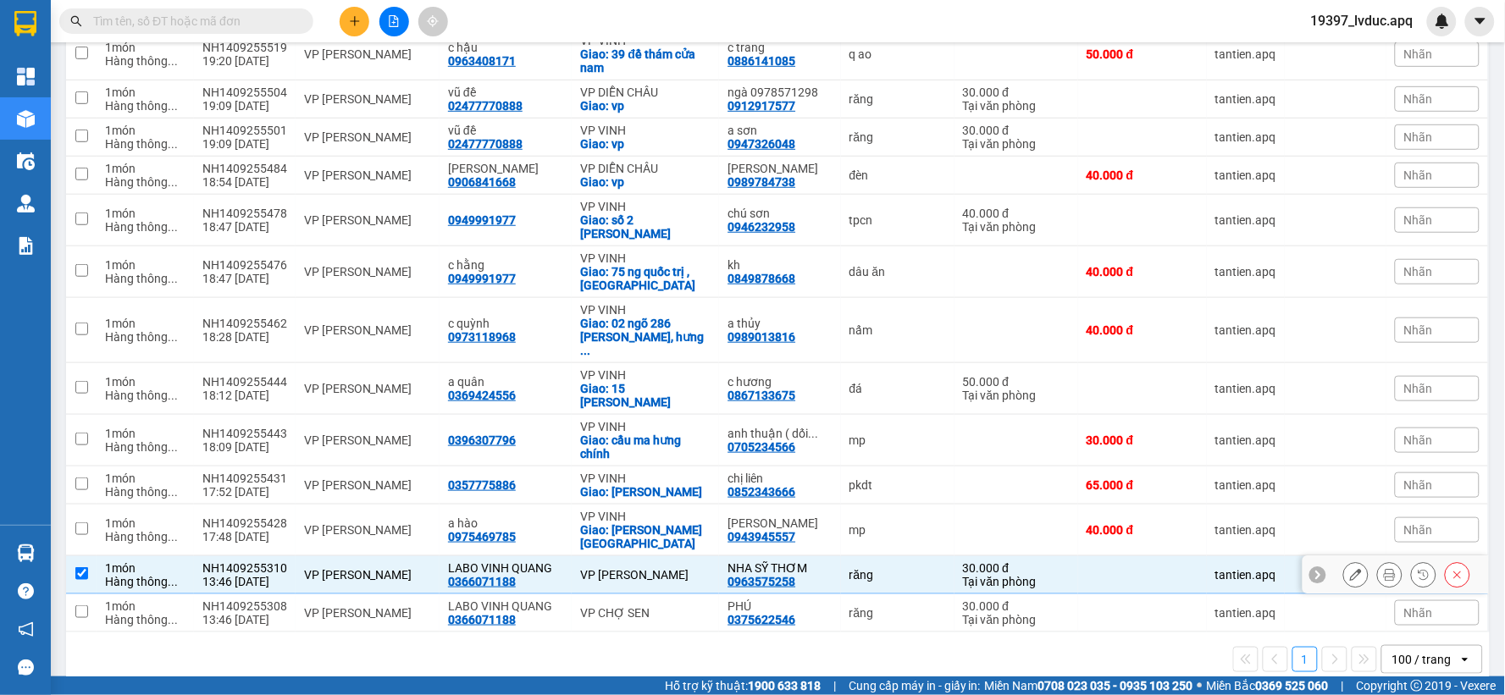
click at [630, 568] on div "VP [PERSON_NAME]" at bounding box center [645, 575] width 130 height 14
checkbox input "false"
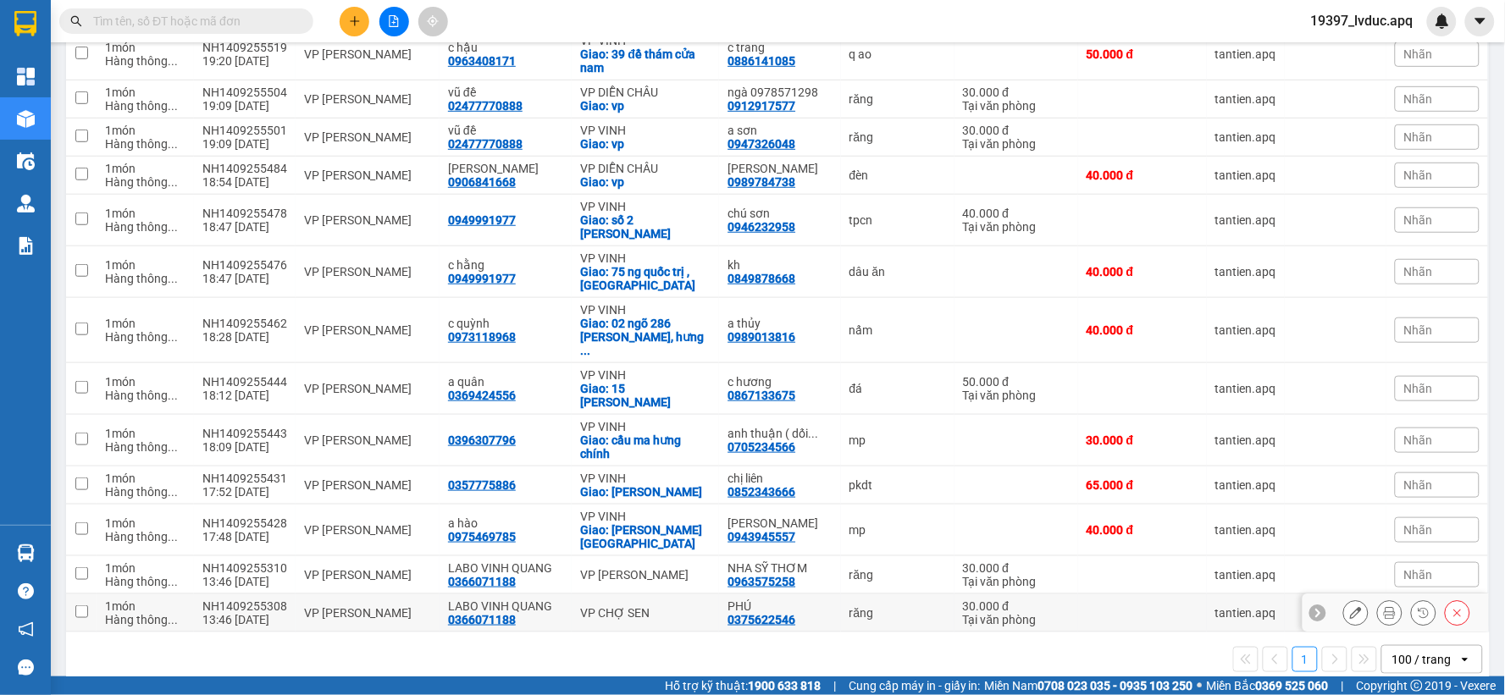
click at [630, 607] on div "VP CHỢ SEN" at bounding box center [645, 614] width 130 height 14
checkbox input "true"
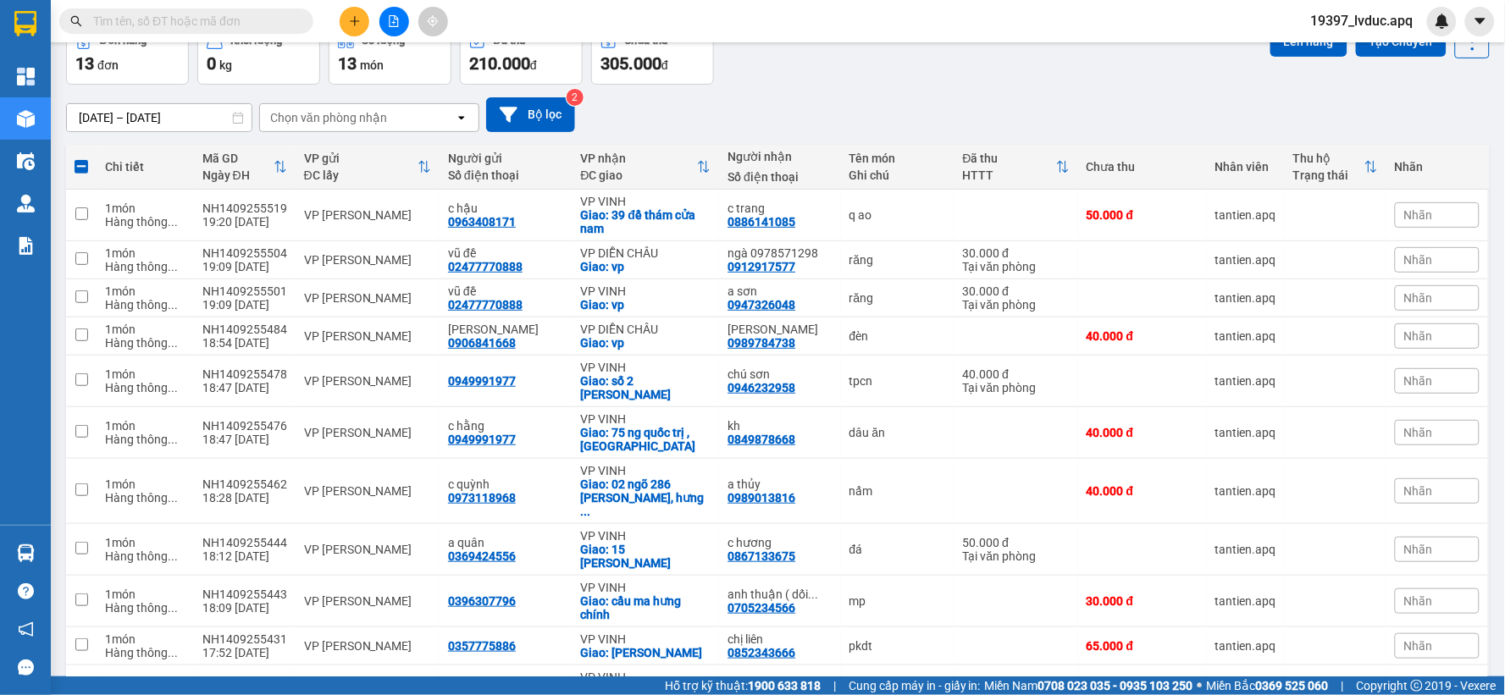
scroll to position [0, 0]
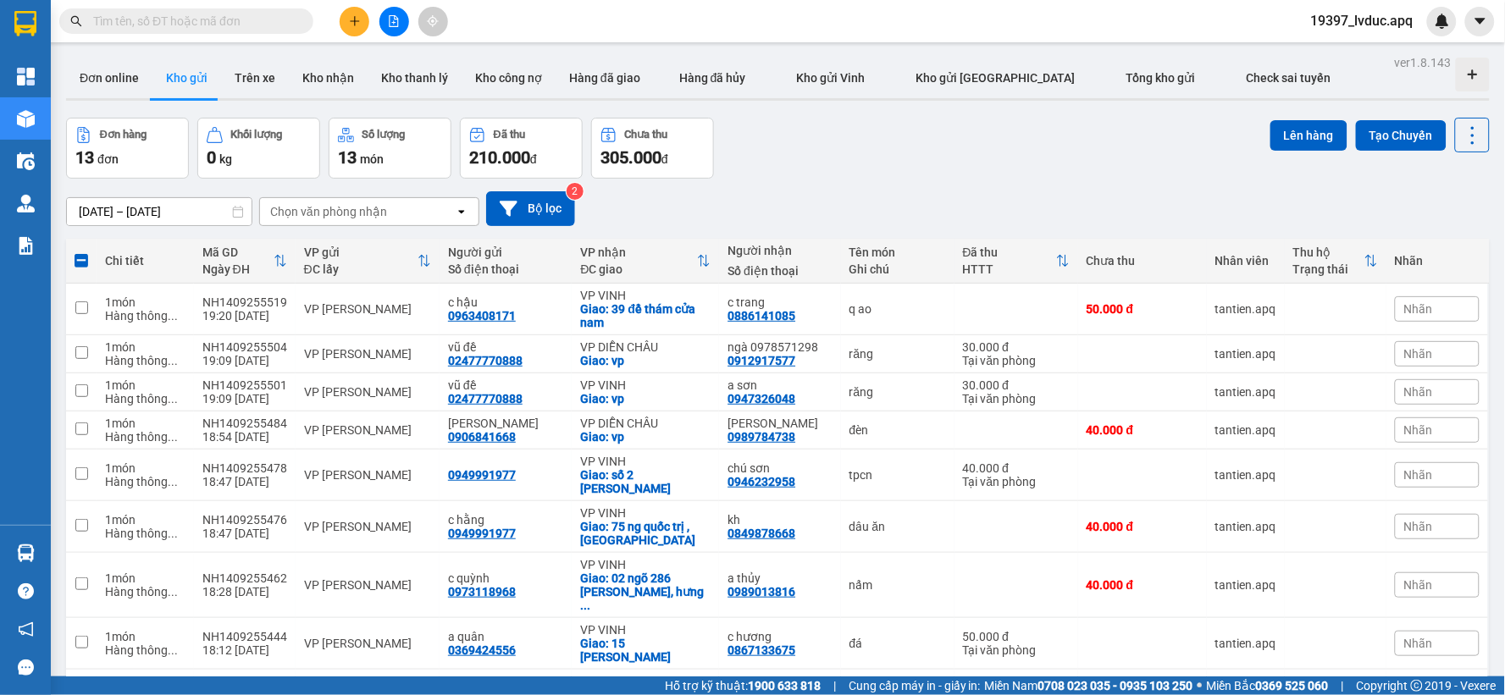
click at [1286, 155] on div "Lên hàng Tạo Chuyến" at bounding box center [1380, 148] width 219 height 61
click at [1284, 145] on button "Lên hàng" at bounding box center [1309, 135] width 77 height 30
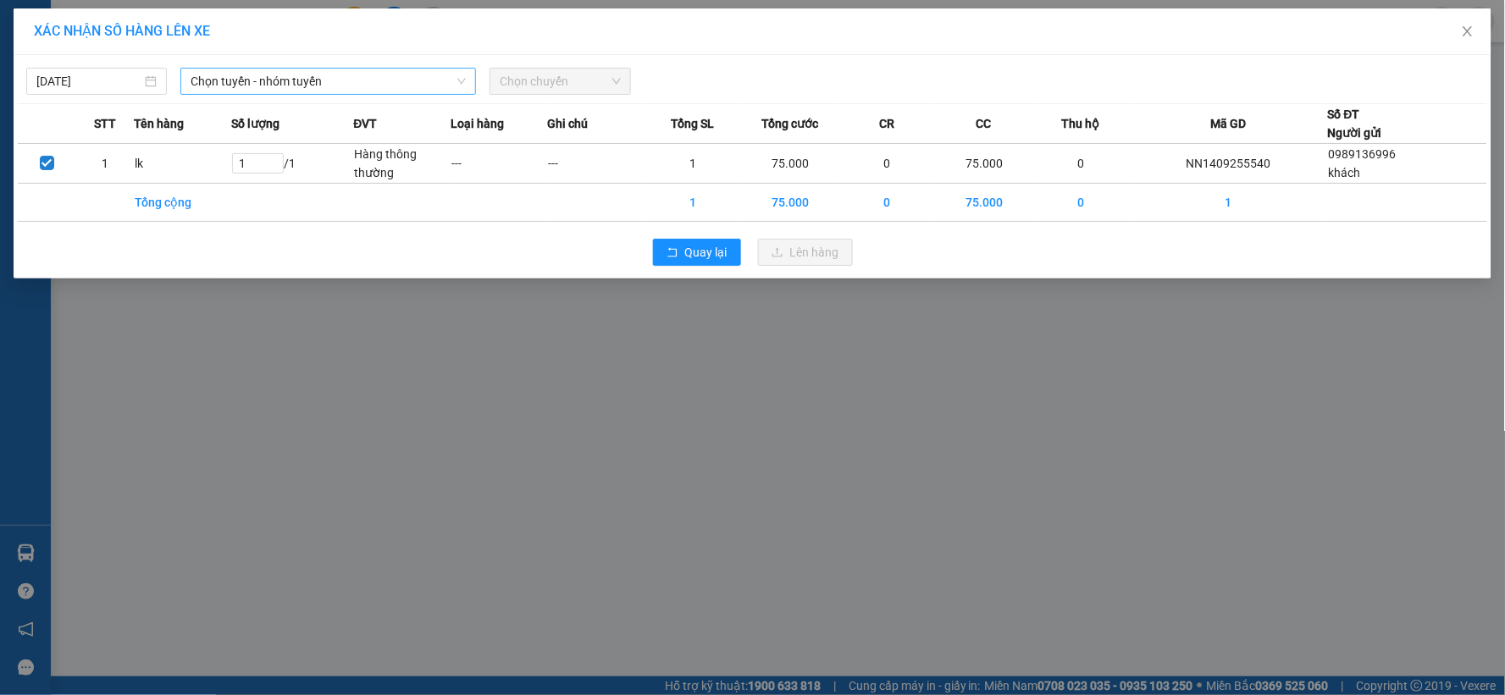
click at [258, 78] on span "Chọn tuyến - nhóm tuyến" at bounding box center [328, 81] width 275 height 25
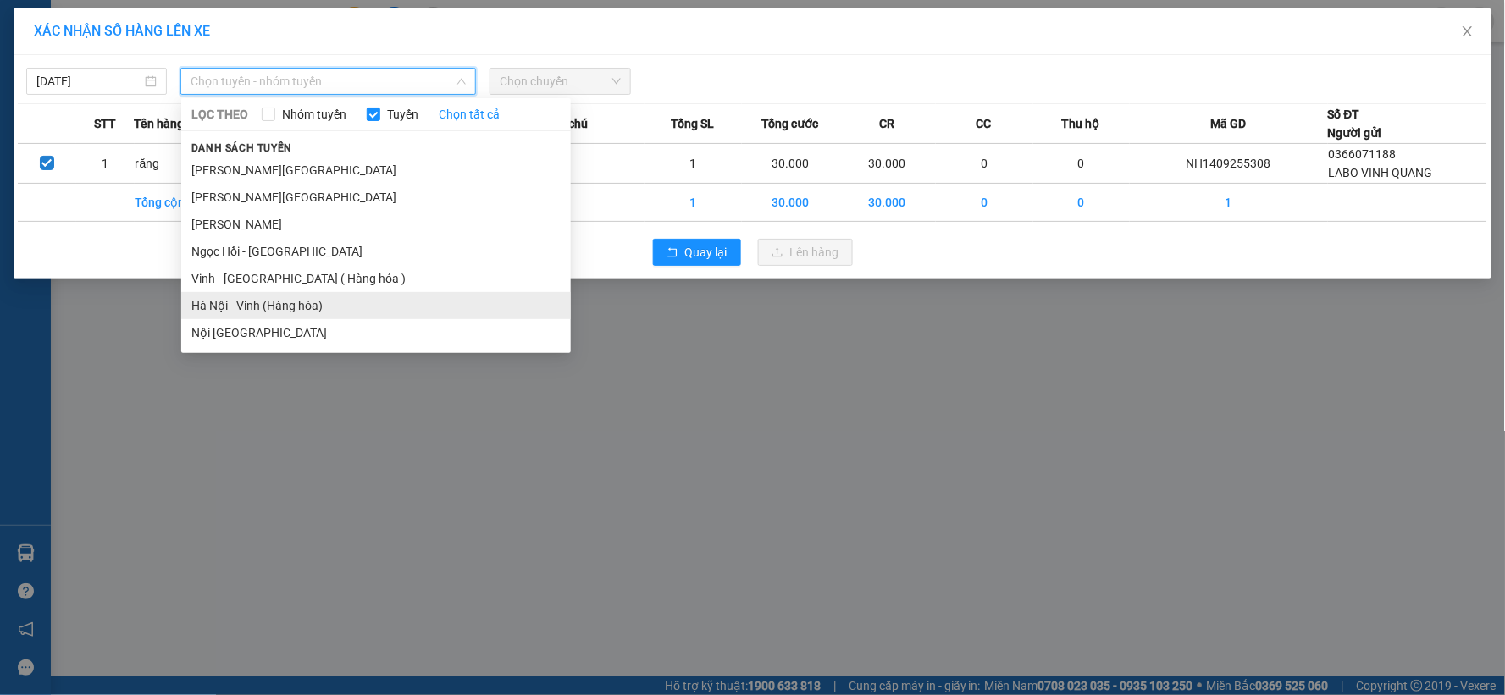
click at [284, 292] on li "Hà Nội - Vinh (Hàng hóa)" at bounding box center [376, 305] width 390 height 27
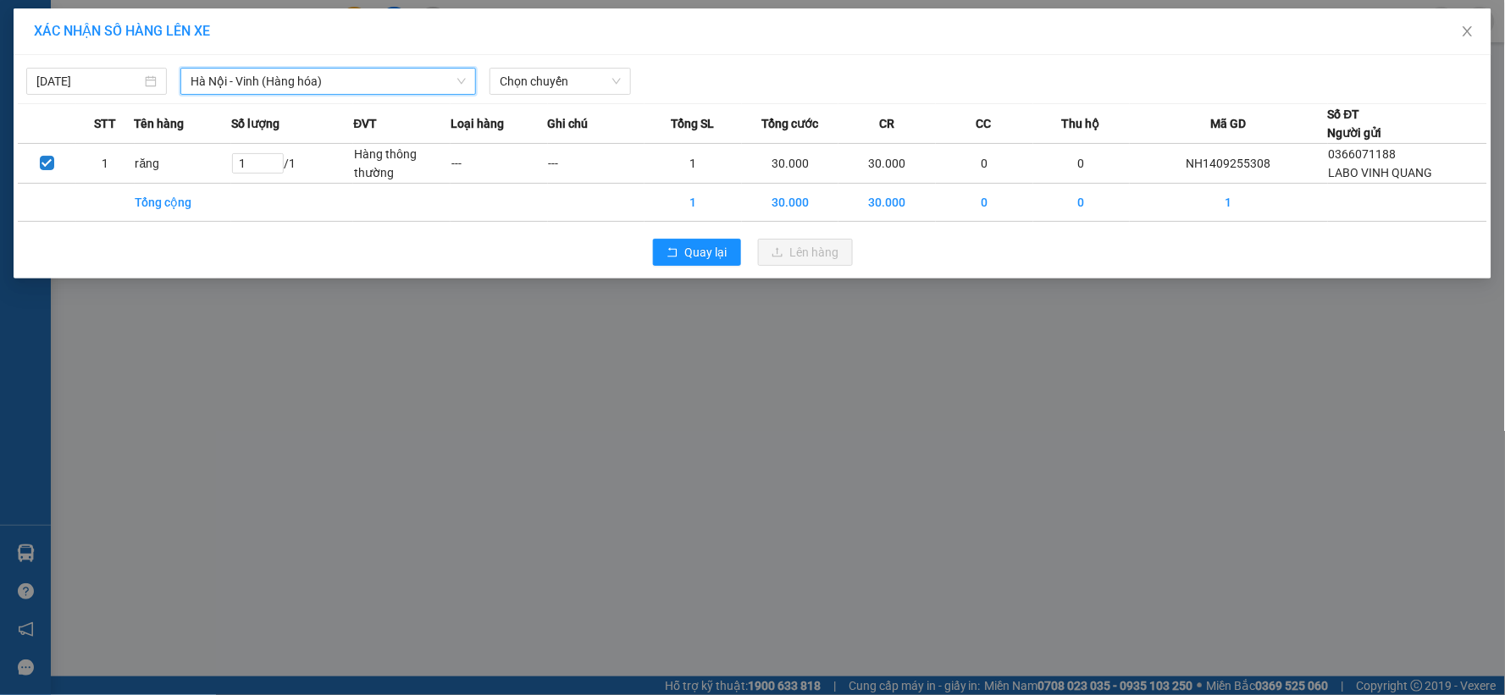
drag, startPoint x: 546, startPoint y: 80, endPoint x: 554, endPoint y: 95, distance: 17.0
click at [548, 81] on span "Chọn chuyến" at bounding box center [560, 81] width 120 height 25
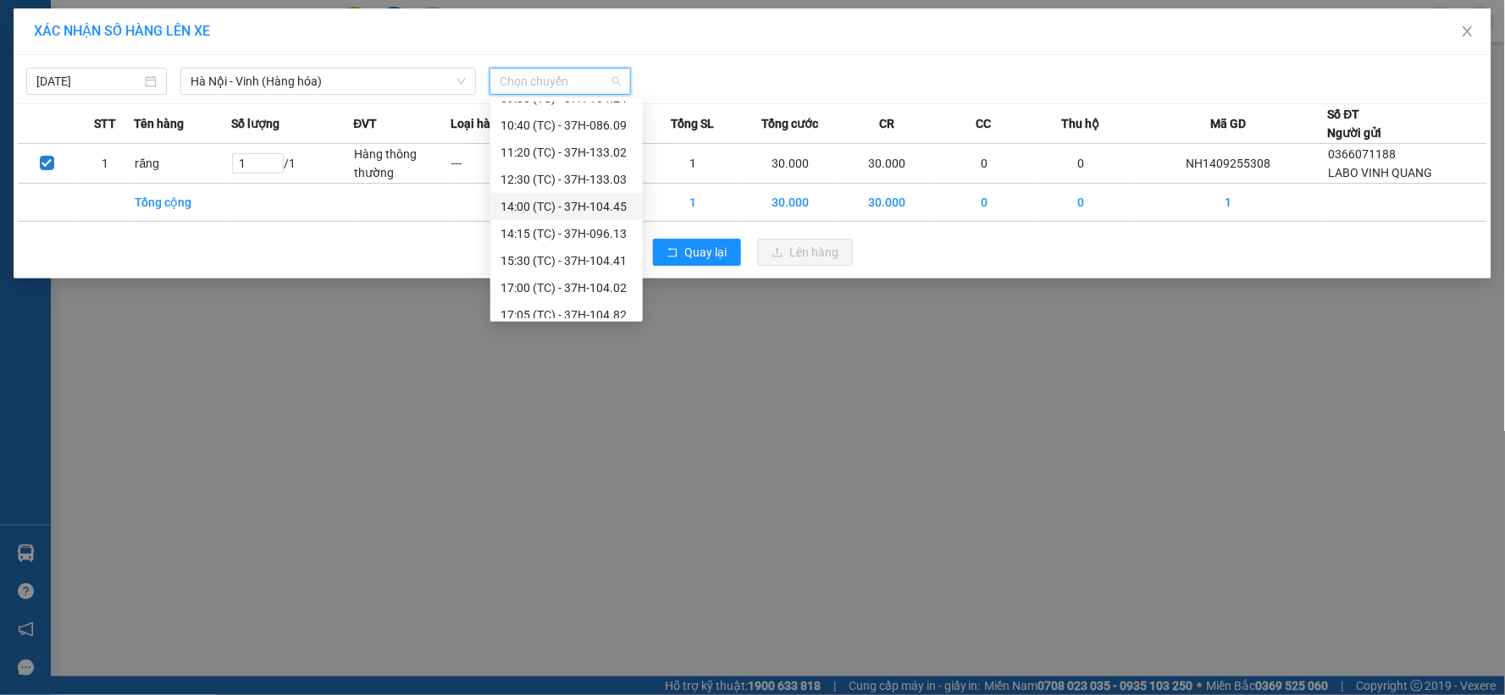
scroll to position [136, 0]
click at [610, 306] on div "23:05 (TC) - 37H-104.73" at bounding box center [567, 305] width 132 height 19
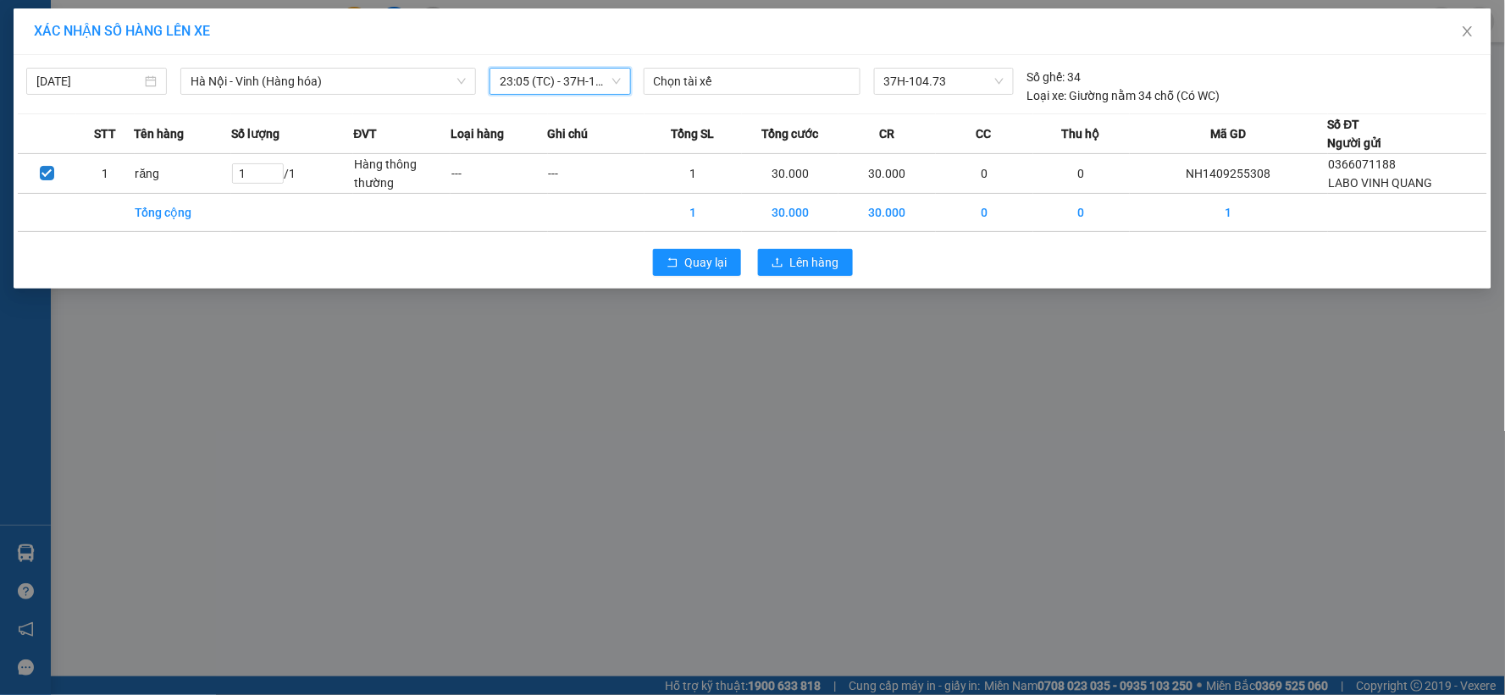
click at [596, 81] on span "23:05 (TC) - 37H-104.73" at bounding box center [560, 81] width 120 height 25
click at [607, 368] on div "XÁC NHẬN SỐ HÀNG LÊN XE [DATE] [GEOGRAPHIC_DATA] - [GEOGRAPHIC_DATA] ([GEOGRAPH…" at bounding box center [752, 347] width 1505 height 695
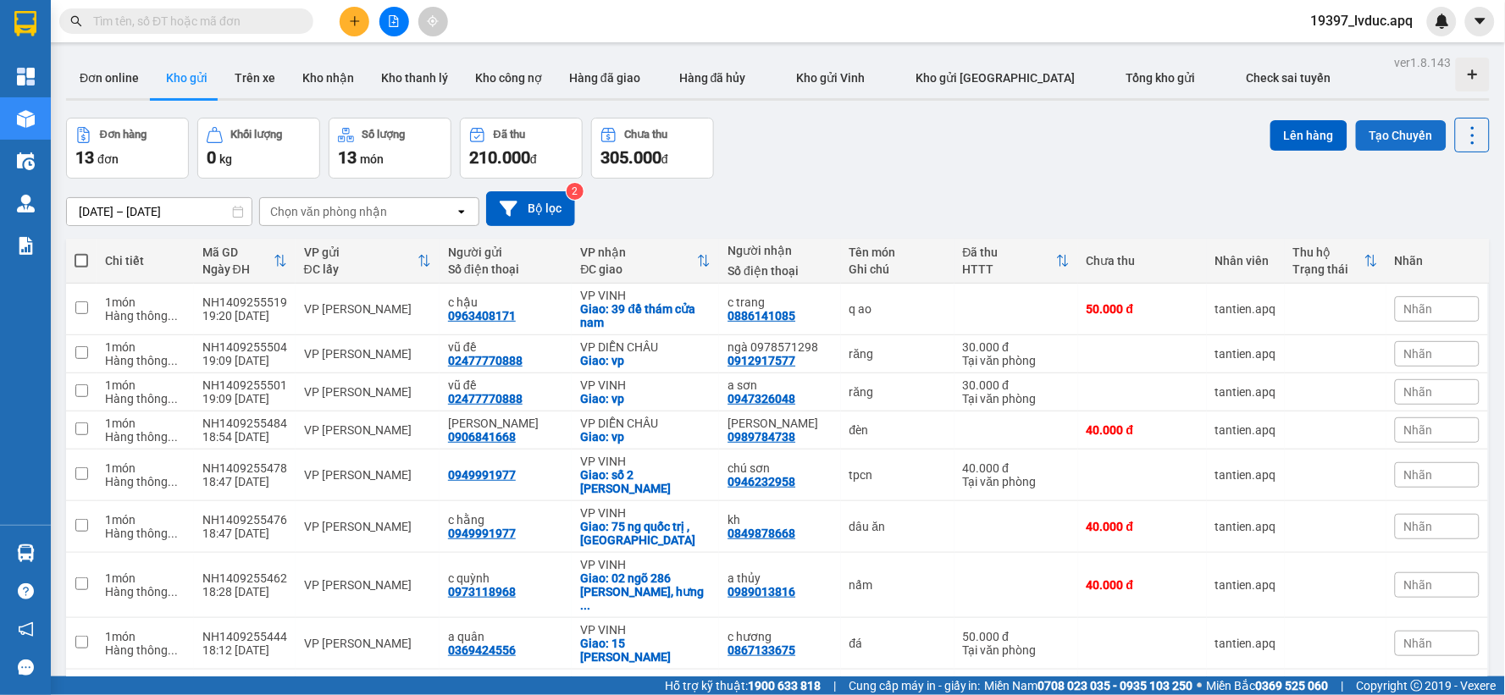
click at [1389, 141] on button "Tạo Chuyến" at bounding box center [1401, 135] width 91 height 30
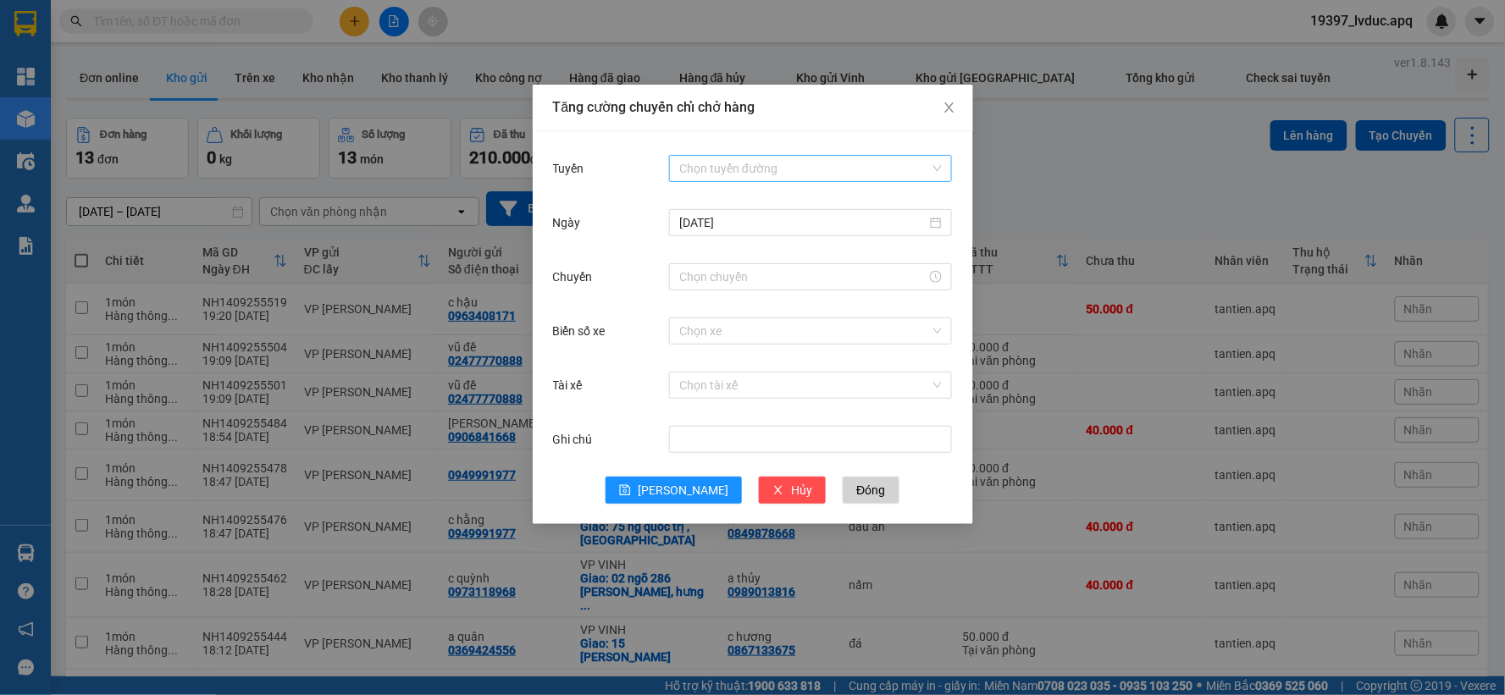
click at [818, 169] on input "Tuyến" at bounding box center [804, 168] width 251 height 25
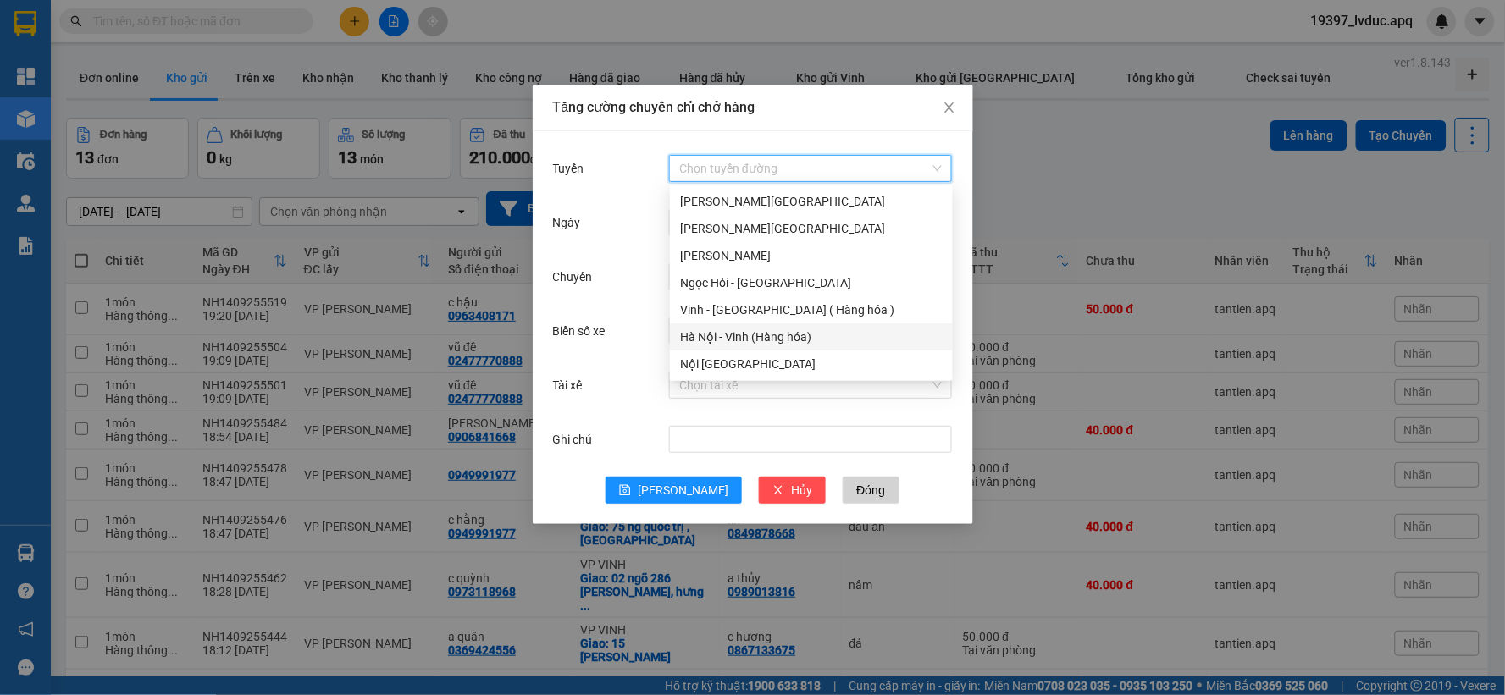
click at [764, 335] on div "Hà Nội - Vinh (Hàng hóa)" at bounding box center [811, 337] width 263 height 19
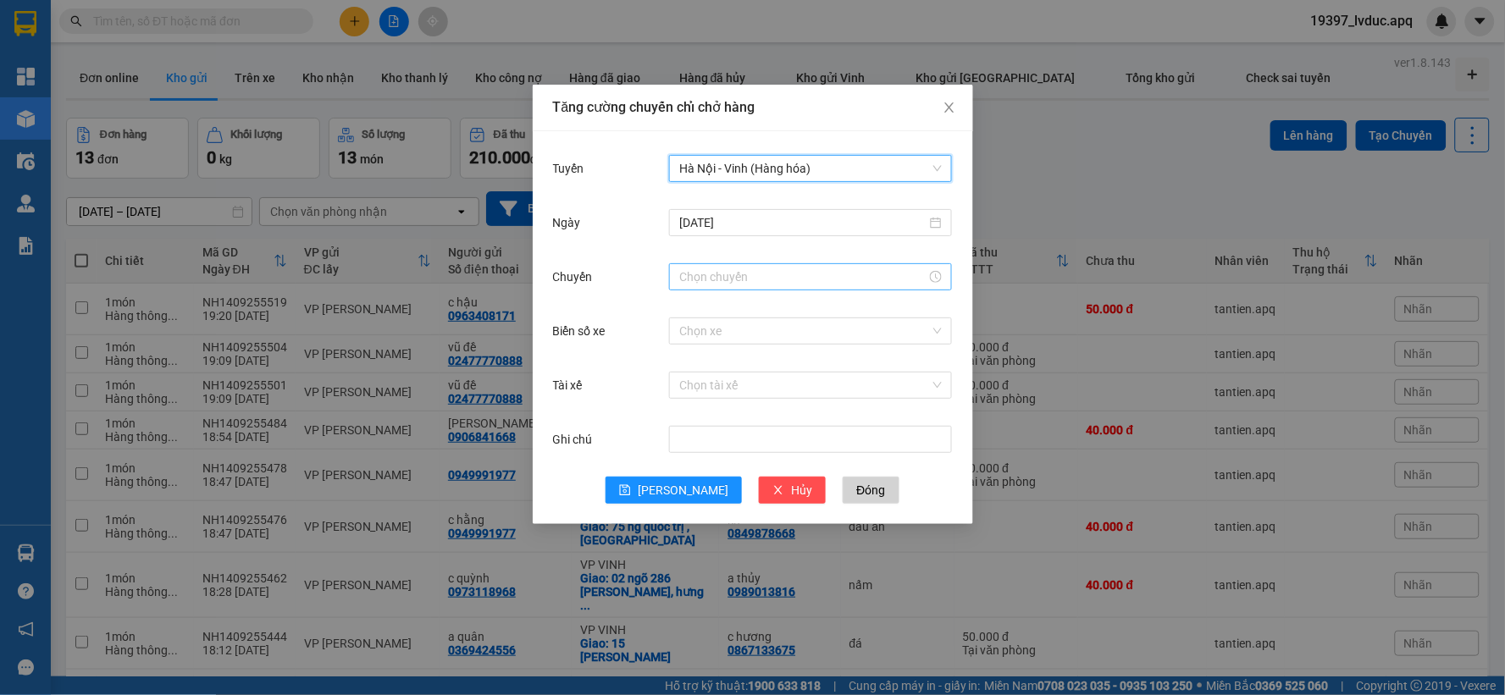
click at [769, 271] on input "Chuyến" at bounding box center [802, 277] width 247 height 19
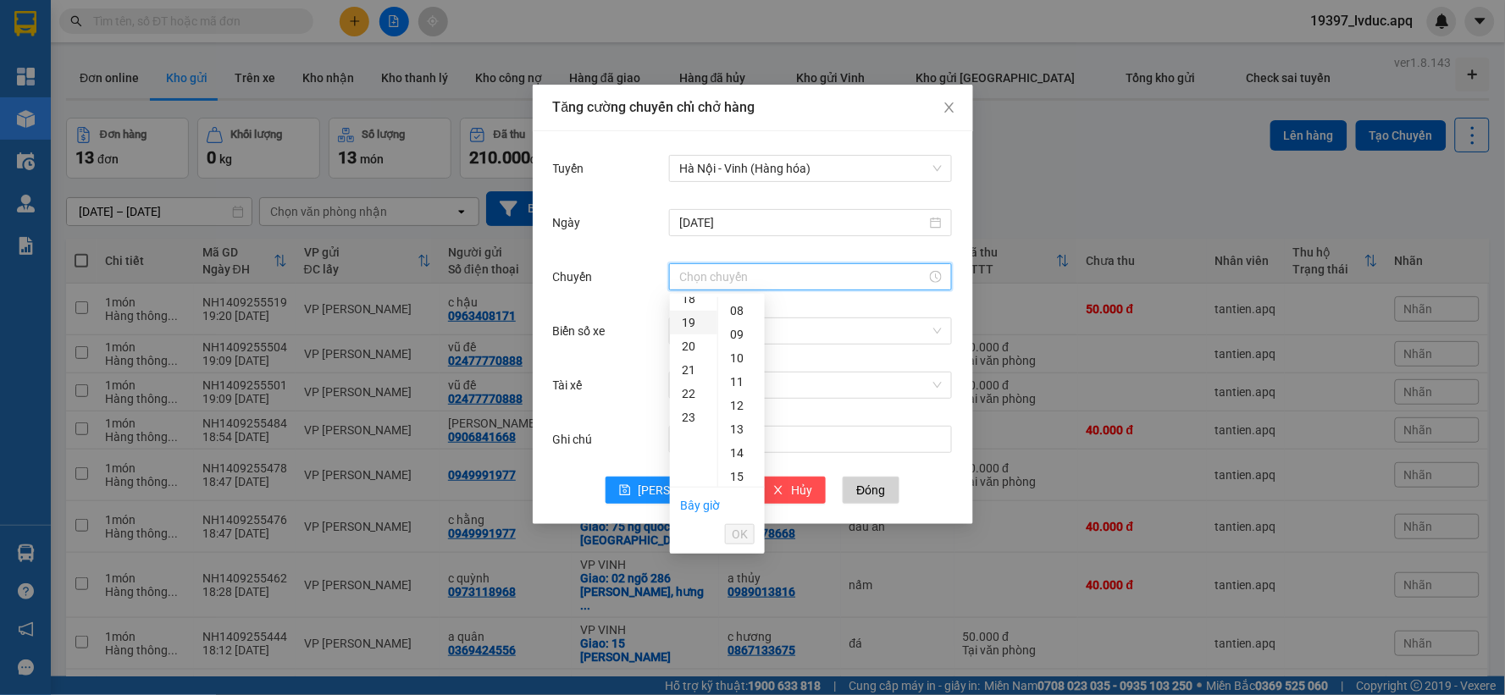
scroll to position [470, 0]
click at [691, 375] on div "23" at bounding box center [693, 385] width 47 height 24
click at [739, 399] on div "08" at bounding box center [741, 405] width 47 height 24
type input "23:08"
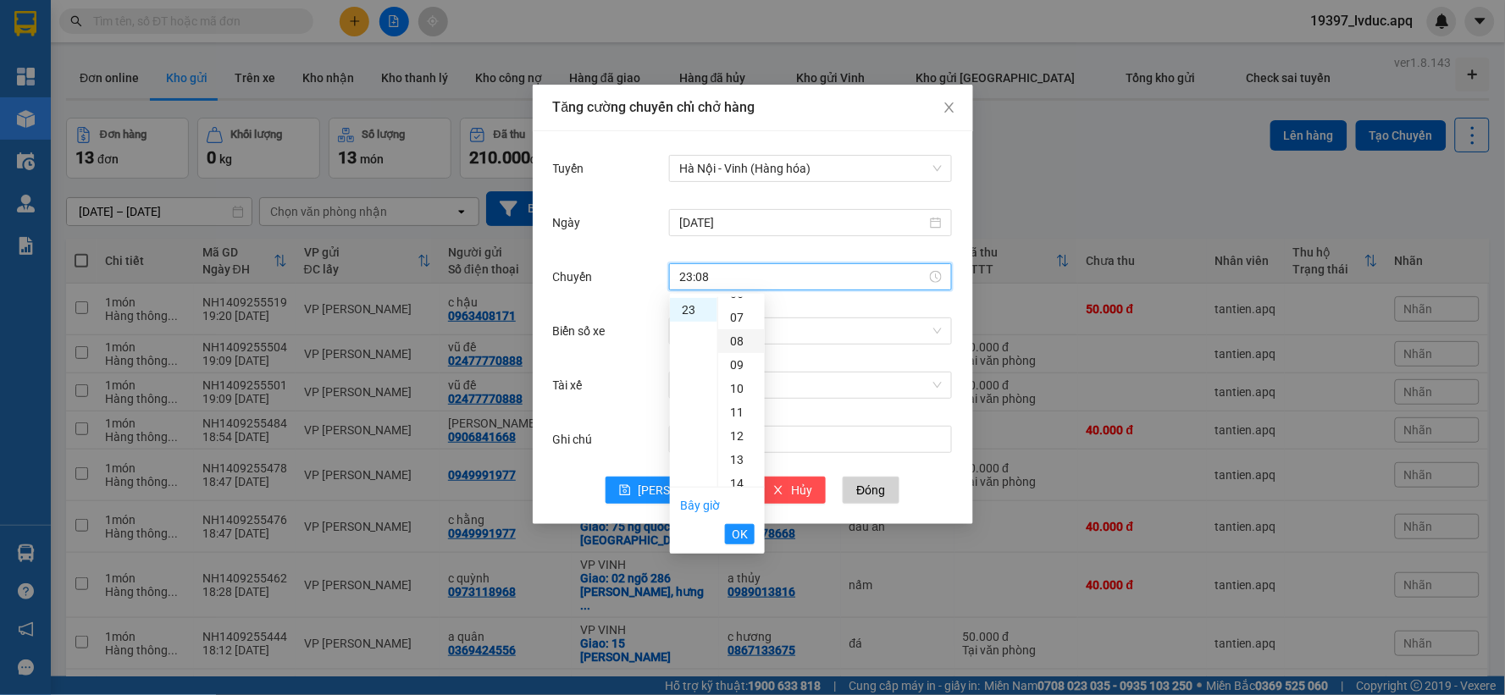
scroll to position [190, 0]
click at [747, 532] on span "OK" at bounding box center [740, 534] width 16 height 19
click at [779, 336] on input "Biển số xe" at bounding box center [804, 331] width 251 height 25
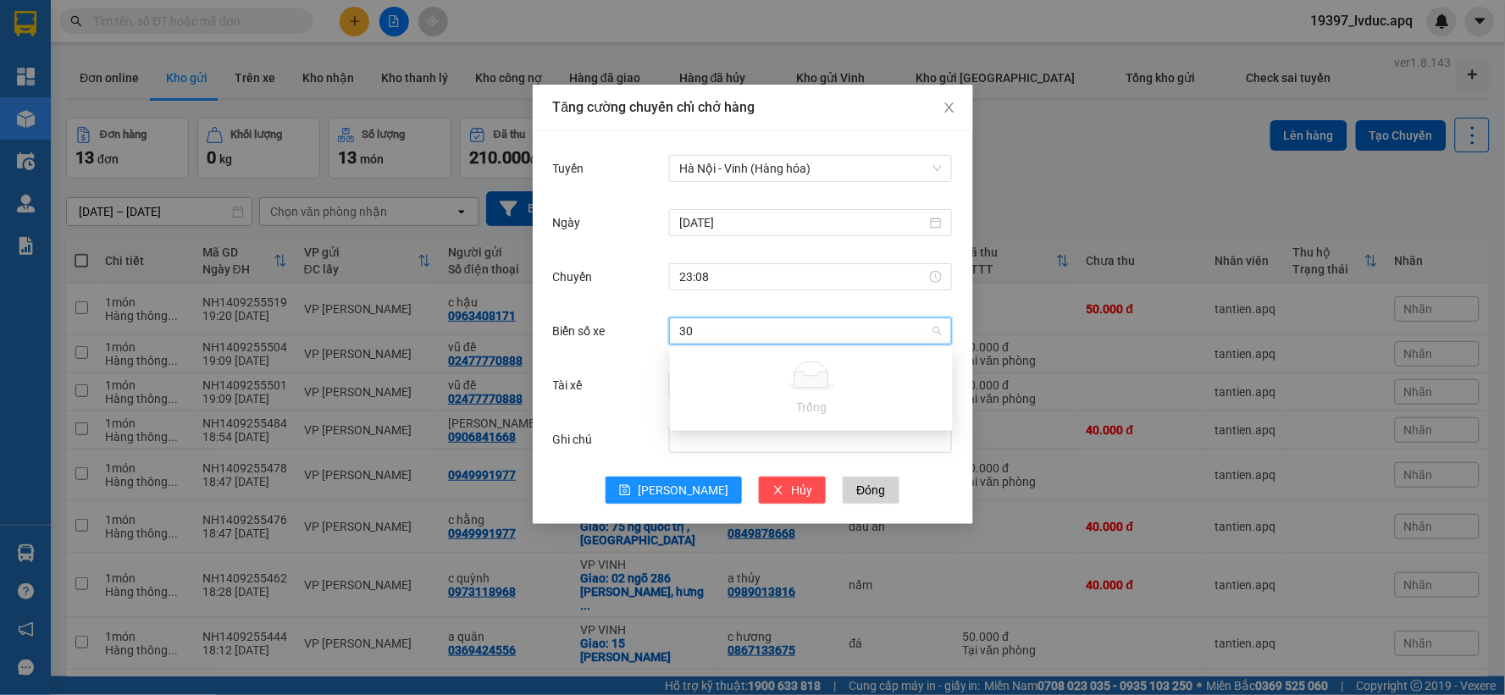
type input "3"
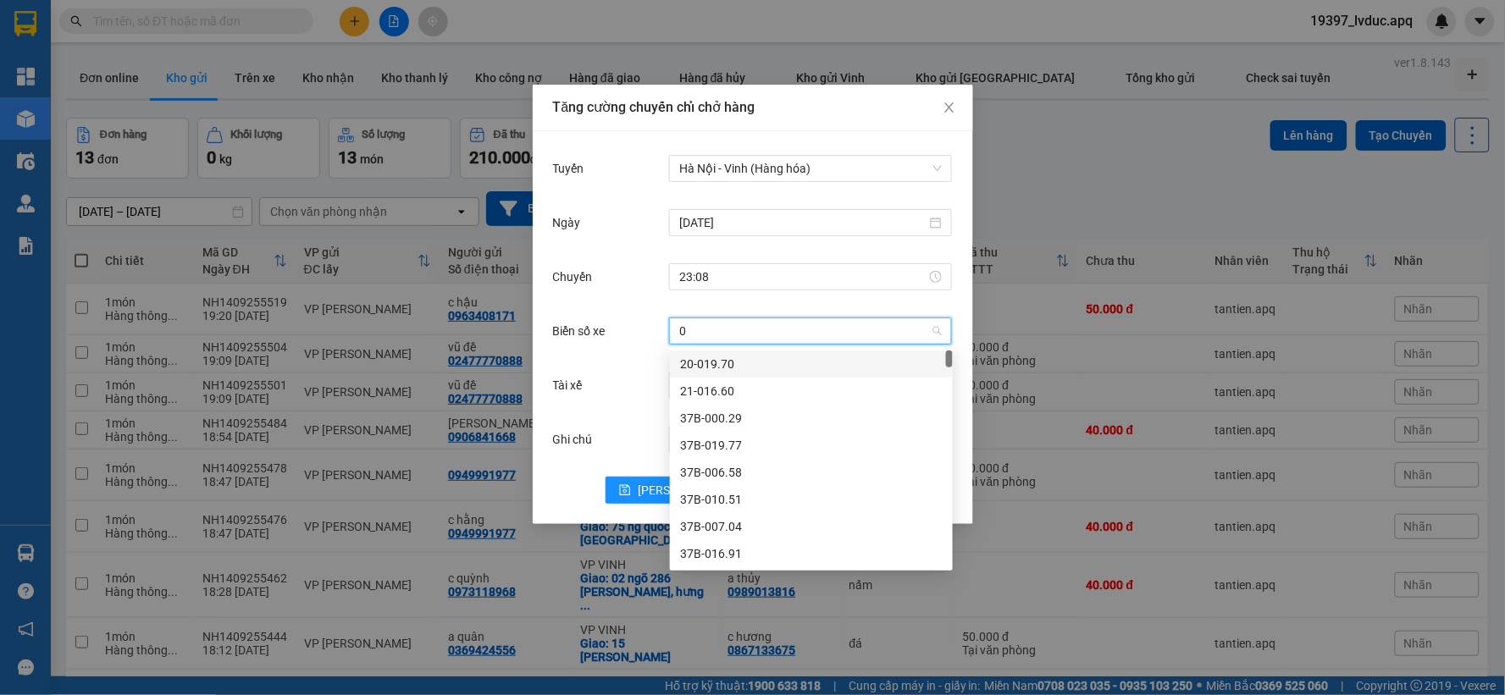
type input "00"
click at [783, 377] on div "37H-133.00" at bounding box center [811, 374] width 263 height 19
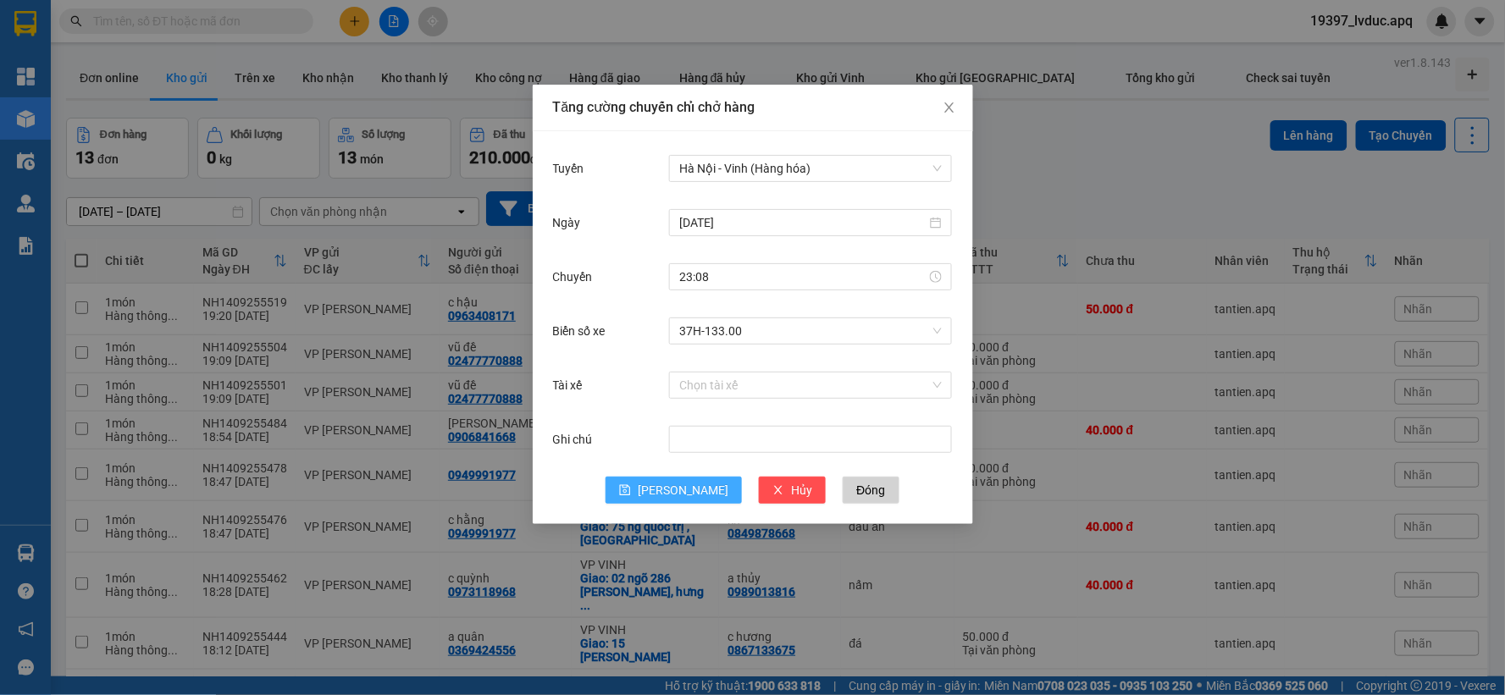
click at [684, 494] on span "[PERSON_NAME]" at bounding box center [683, 490] width 91 height 19
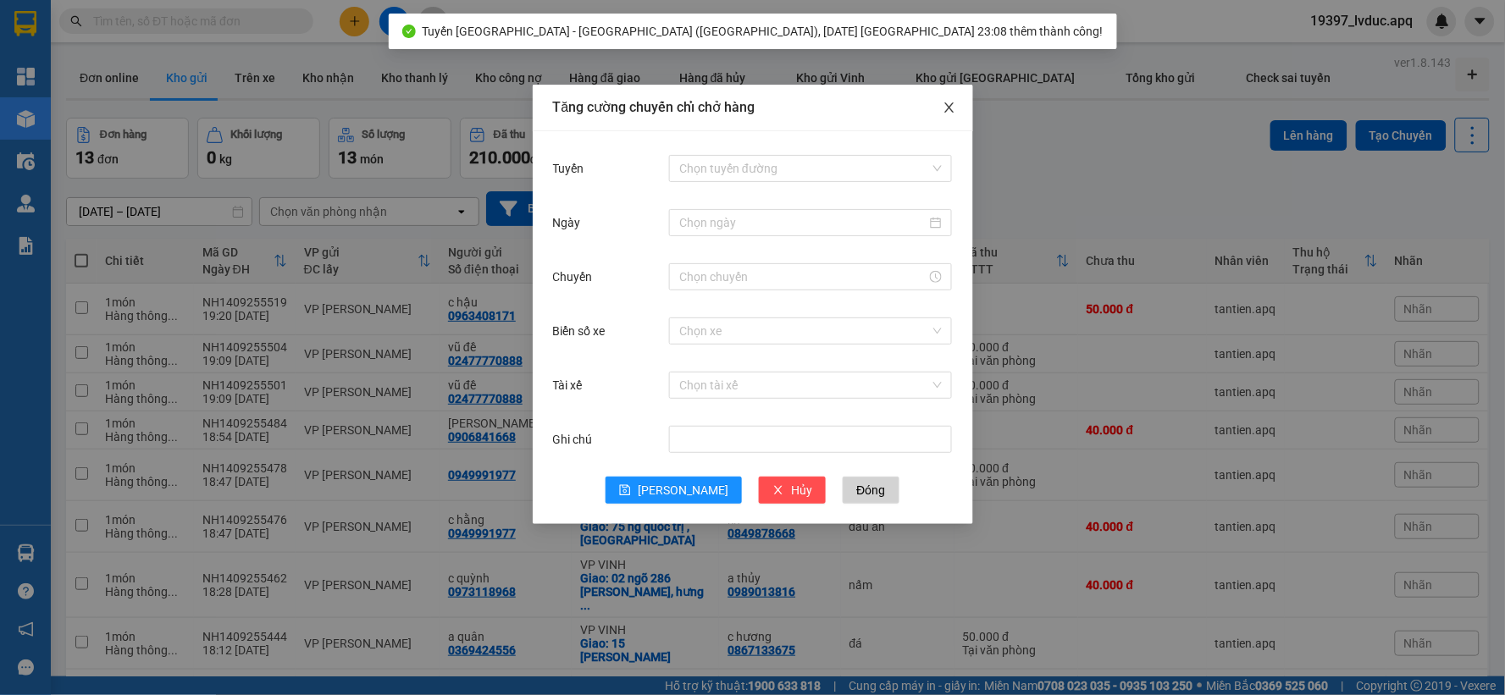
drag, startPoint x: 942, startPoint y: 108, endPoint x: 942, endPoint y: 117, distance: 9.3
click at [944, 108] on icon "close" at bounding box center [950, 108] width 14 height 14
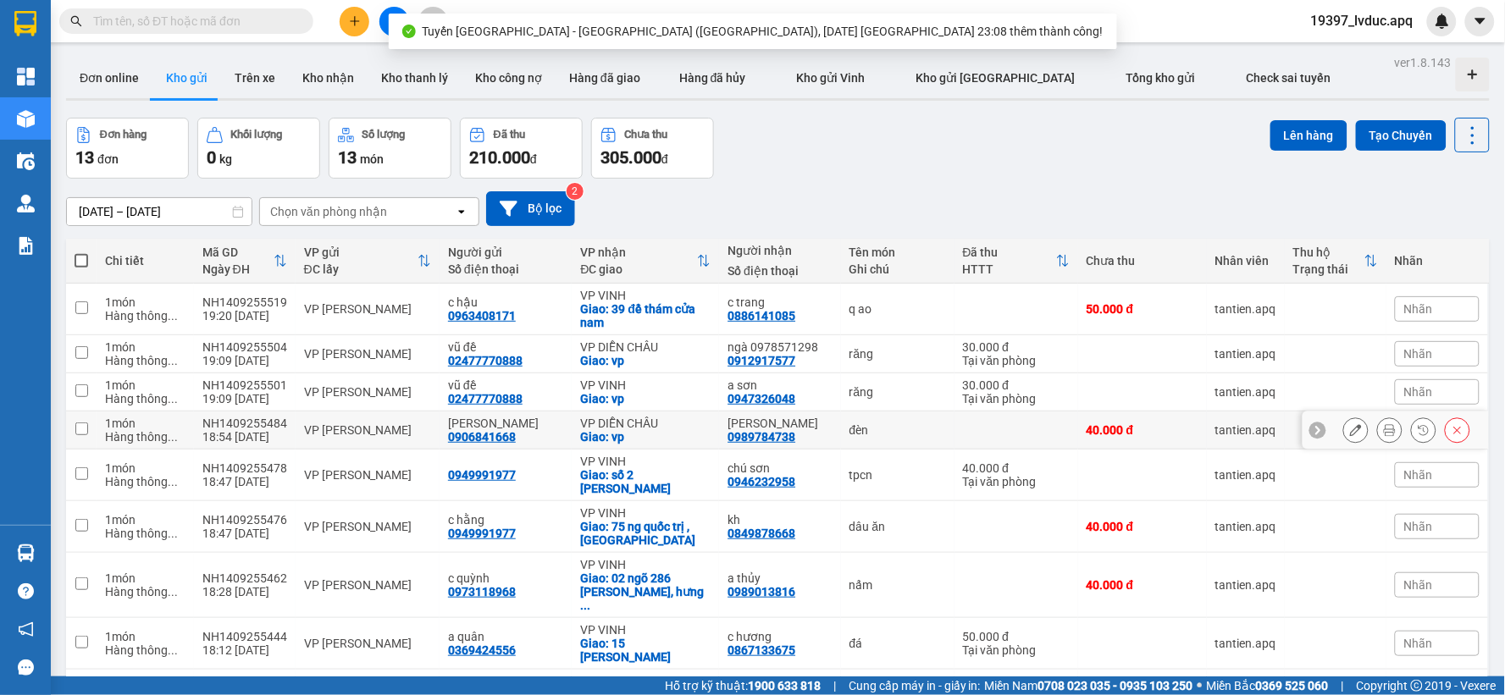
scroll to position [255, 0]
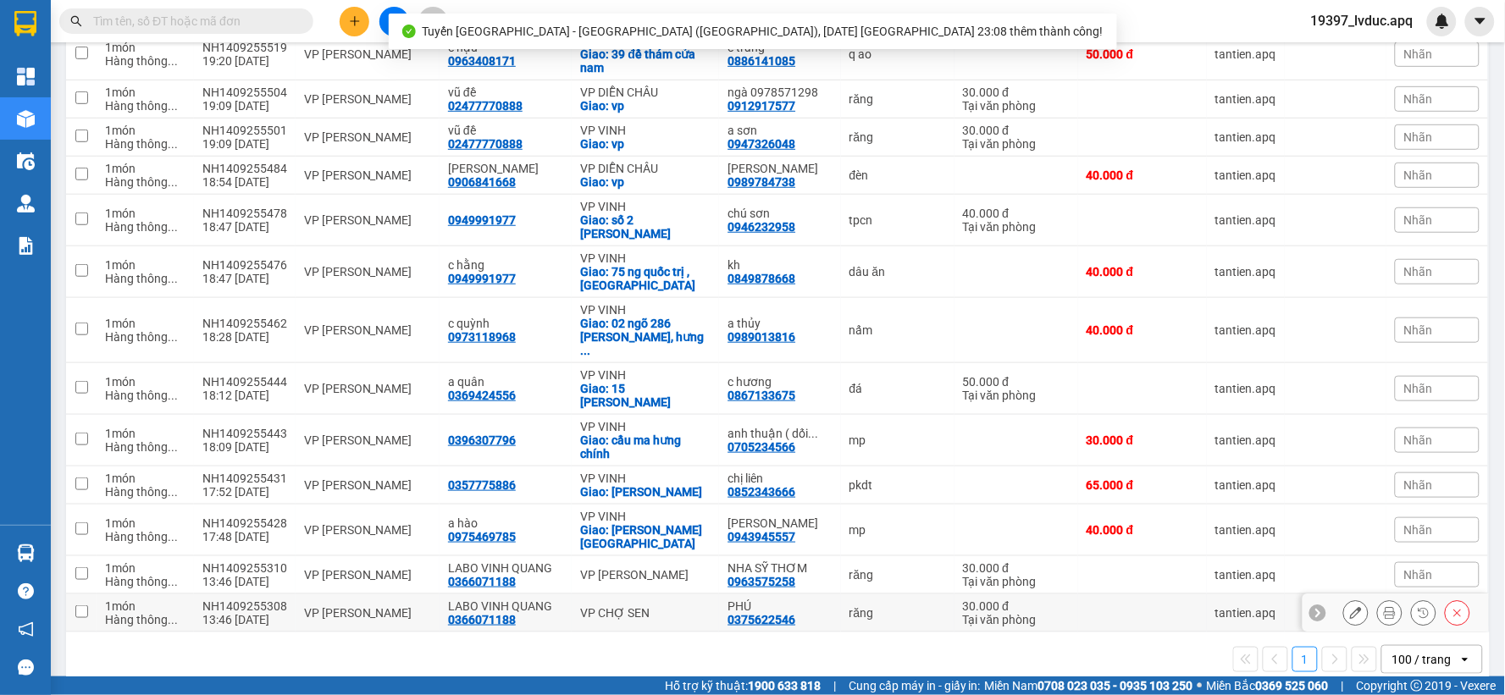
click at [637, 607] on div "VP CHỢ SEN" at bounding box center [645, 614] width 130 height 14
checkbox input "true"
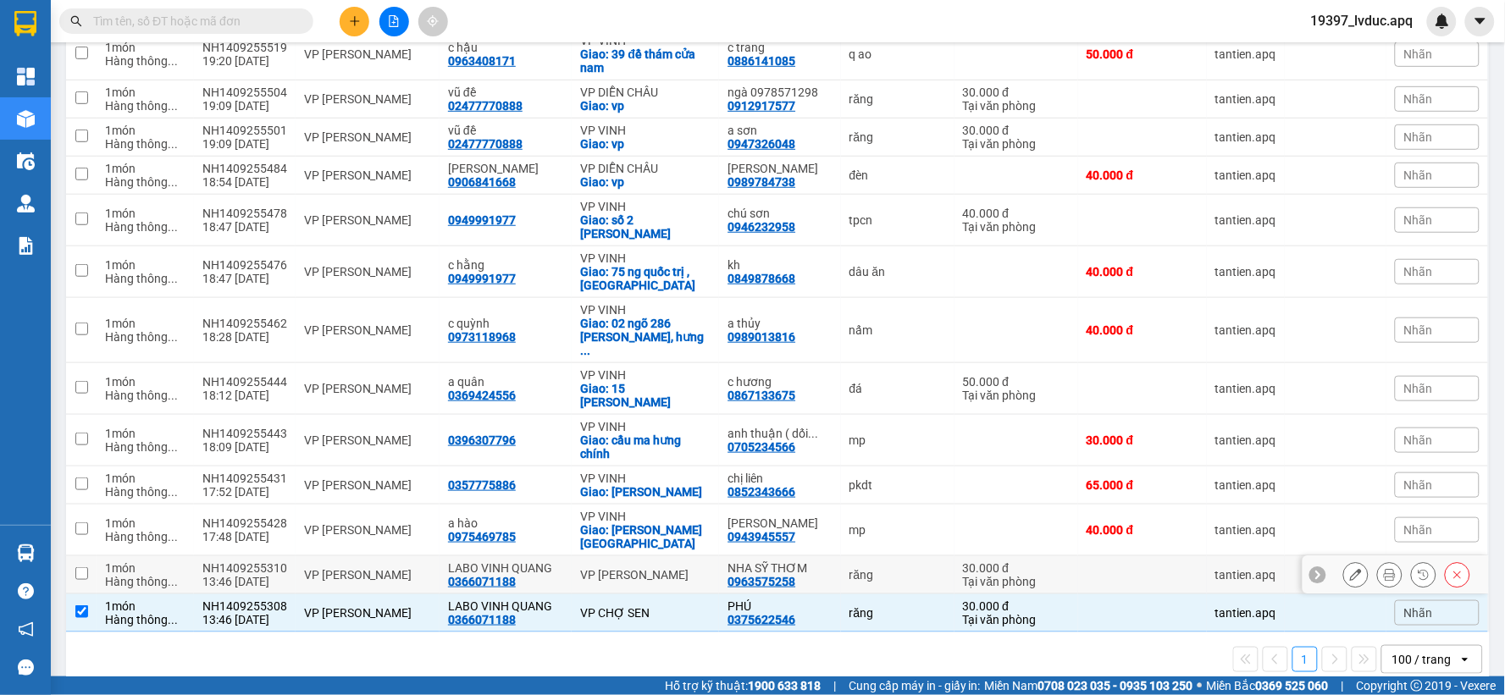
click at [778, 562] on div "NHA SỸ THƠM 0963575258" at bounding box center [780, 575] width 104 height 27
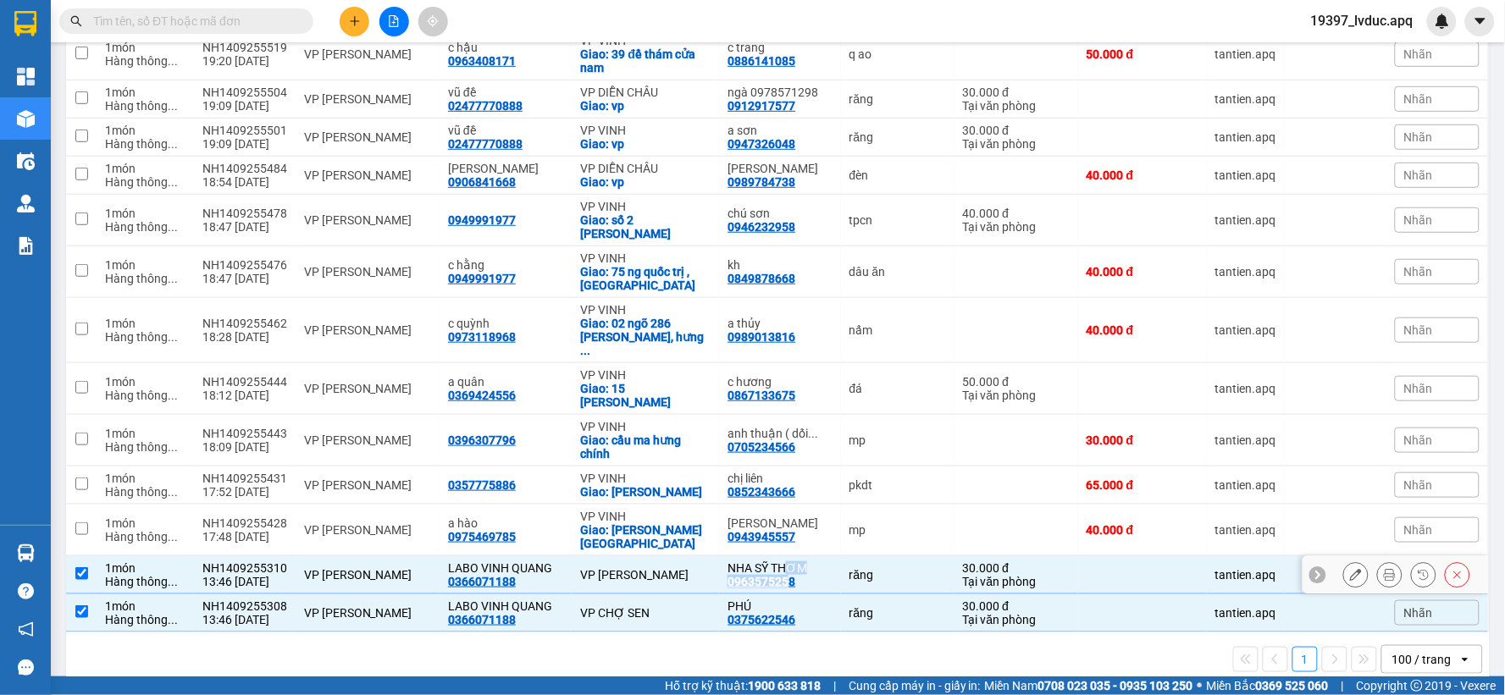
click at [778, 562] on div "NHA SỸ THƠM" at bounding box center [780, 569] width 104 height 14
checkbox input "false"
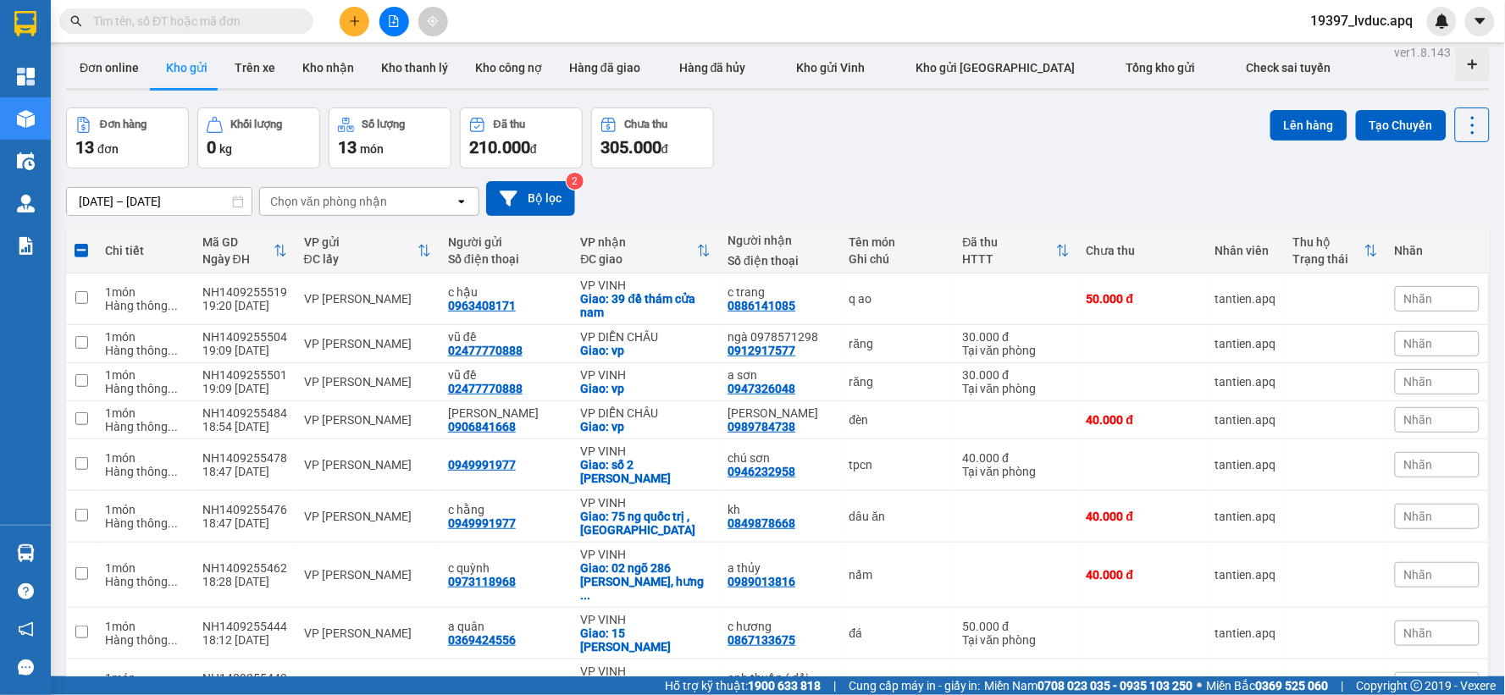
scroll to position [0, 0]
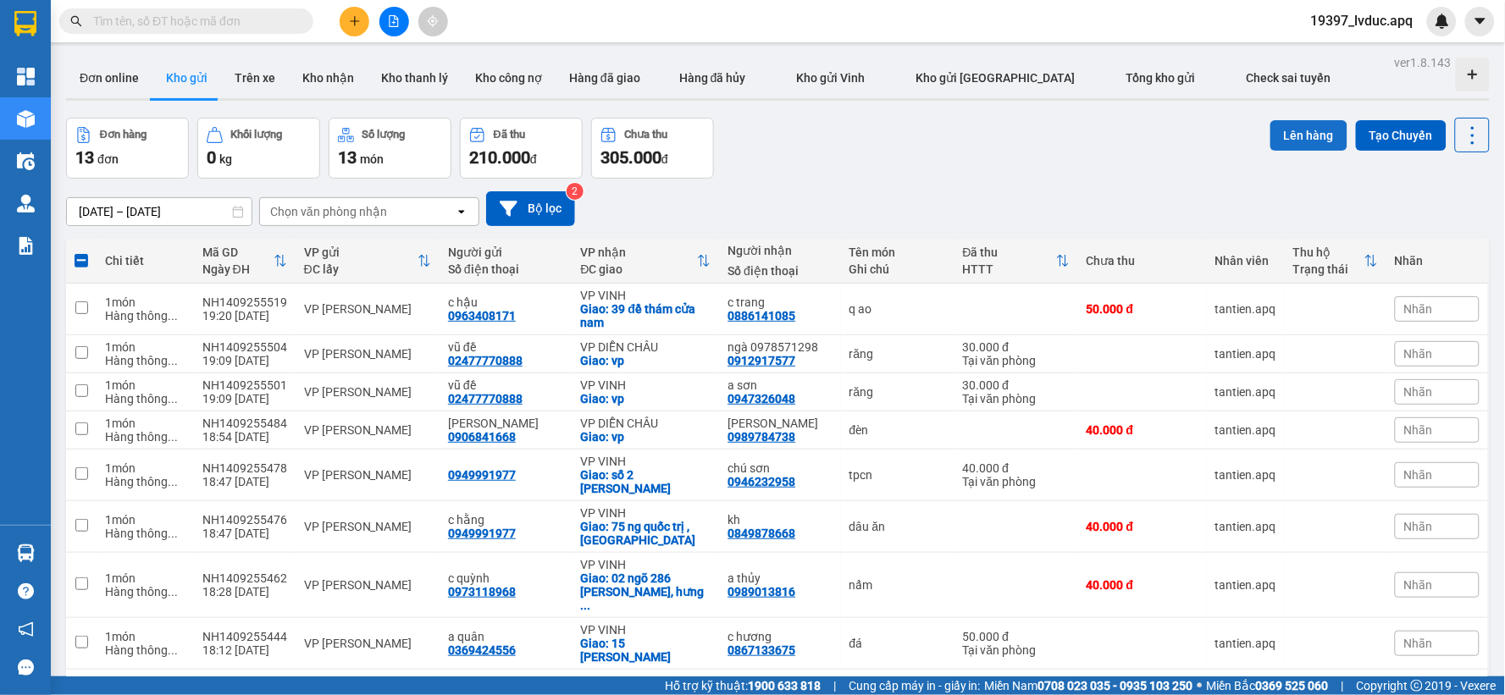
click at [1291, 127] on button "Lên hàng" at bounding box center [1309, 135] width 77 height 30
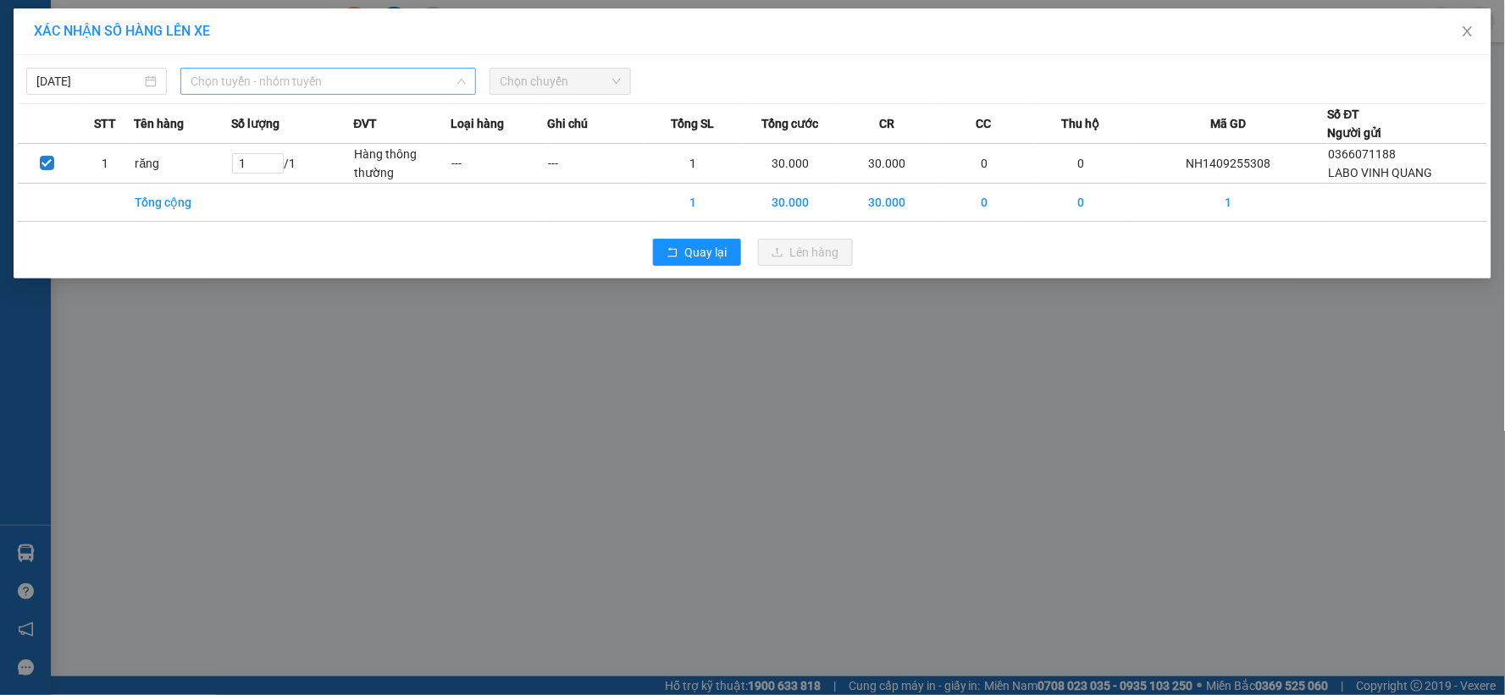
drag, startPoint x: 362, startPoint y: 85, endPoint x: 291, endPoint y: 220, distance: 152.7
click at [360, 85] on span "Chọn tuyến - nhóm tuyến" at bounding box center [328, 81] width 275 height 25
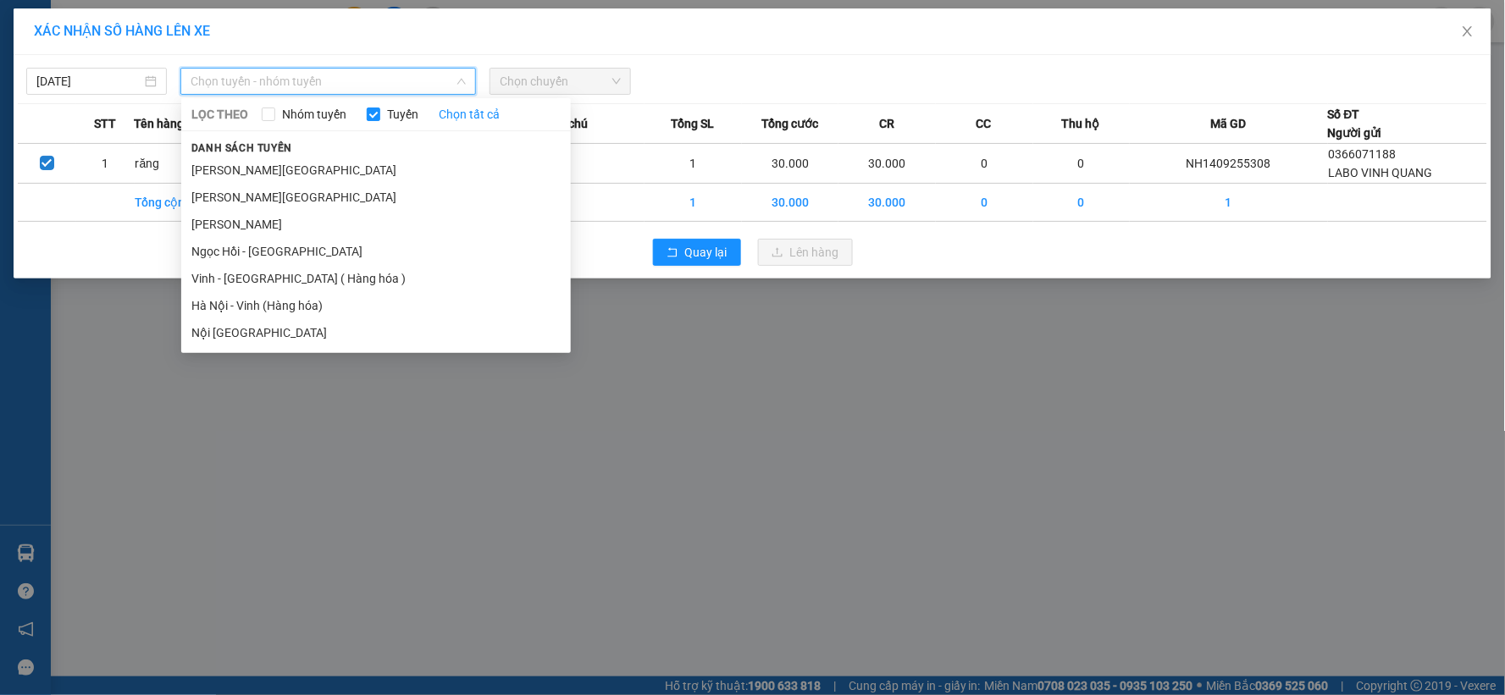
drag, startPoint x: 257, startPoint y: 306, endPoint x: 320, endPoint y: 241, distance: 91.1
click at [260, 302] on li "Hà Nội - Vinh (Hàng hóa)" at bounding box center [376, 305] width 390 height 27
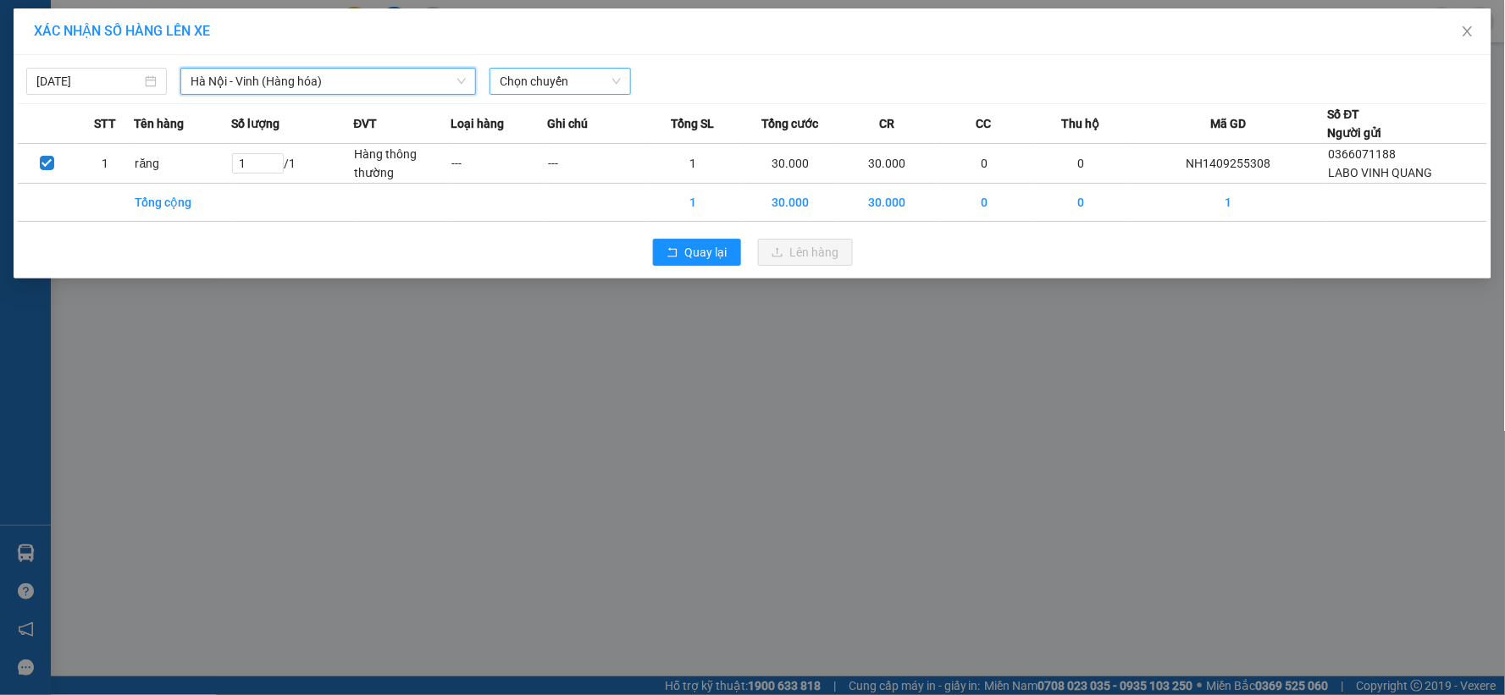
click at [523, 86] on span "Chọn chuyến" at bounding box center [560, 81] width 120 height 25
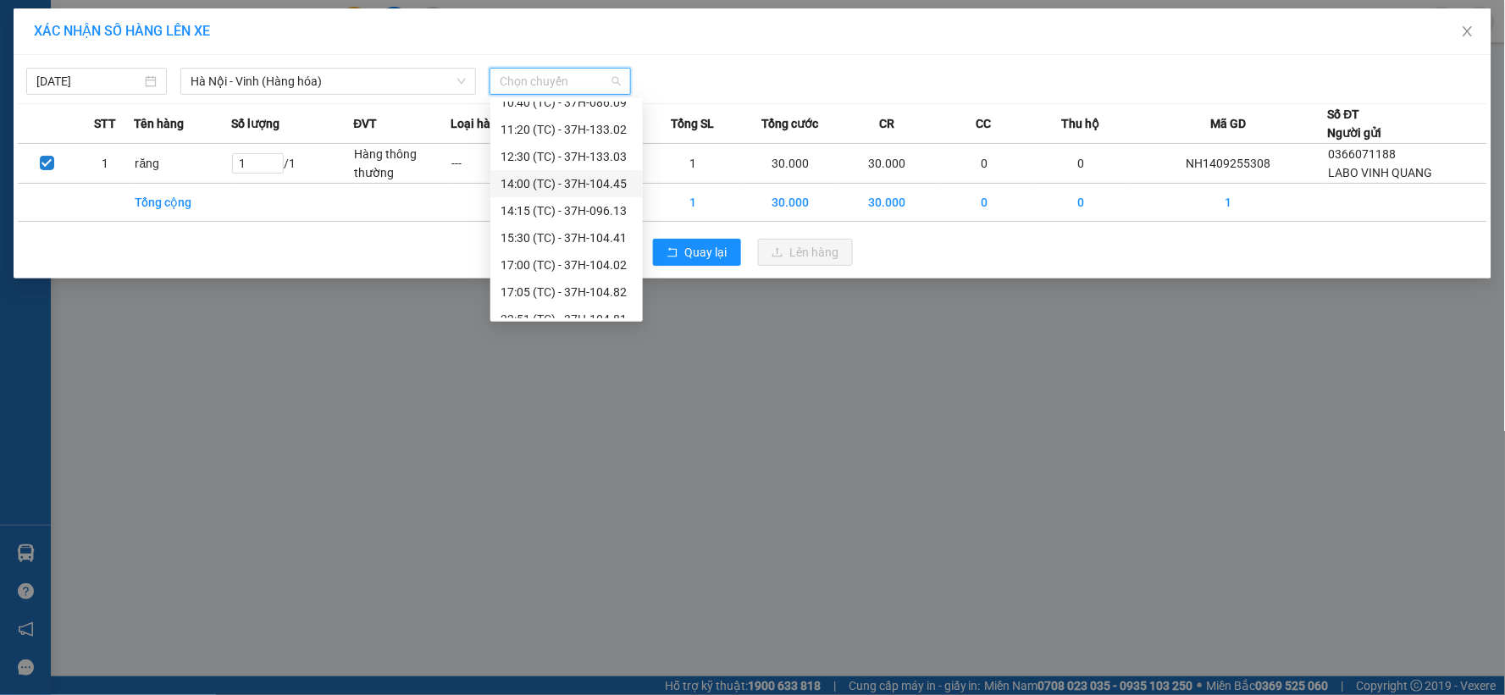
scroll to position [163, 0]
click at [585, 292] on div "23:08 (TC) - 37H-133.00" at bounding box center [566, 304] width 152 height 27
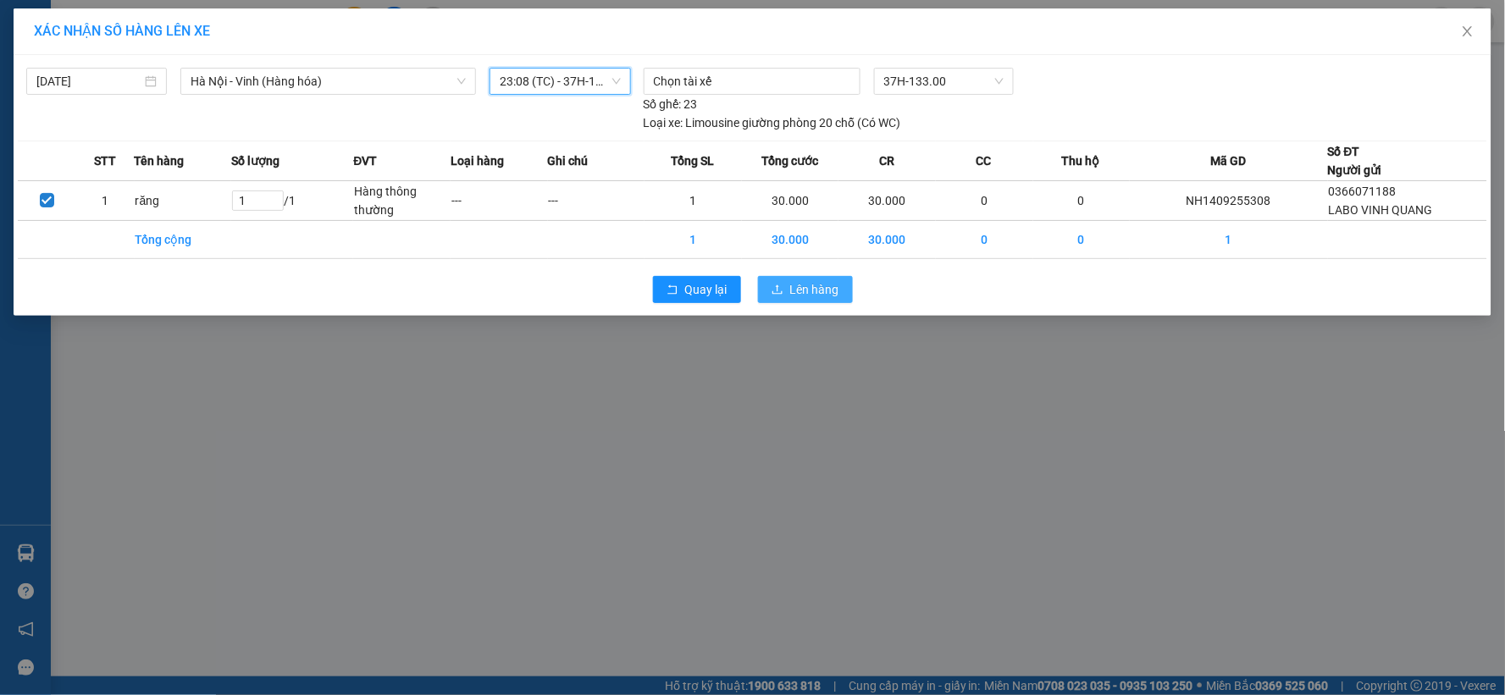
click at [791, 285] on span "Lên hàng" at bounding box center [814, 289] width 49 height 19
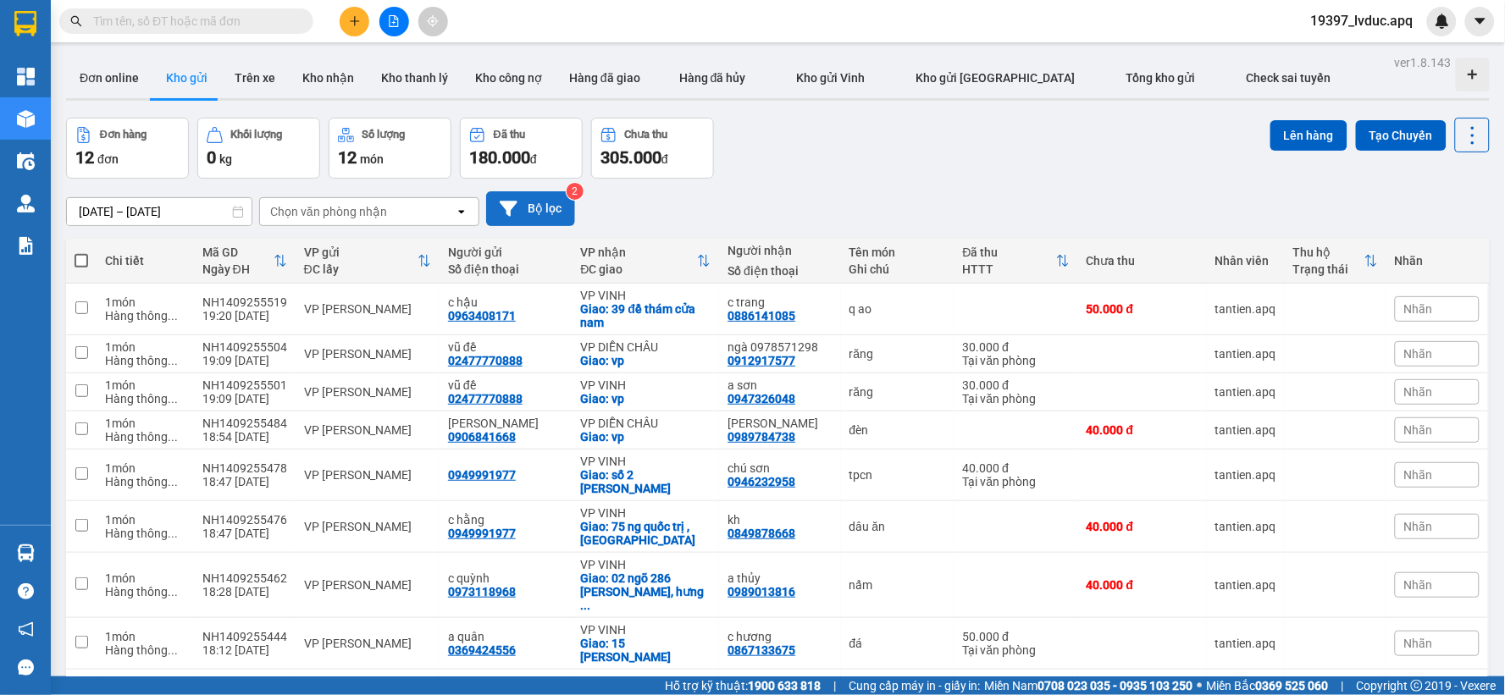
click at [535, 218] on button "Bộ lọc" at bounding box center [530, 208] width 89 height 35
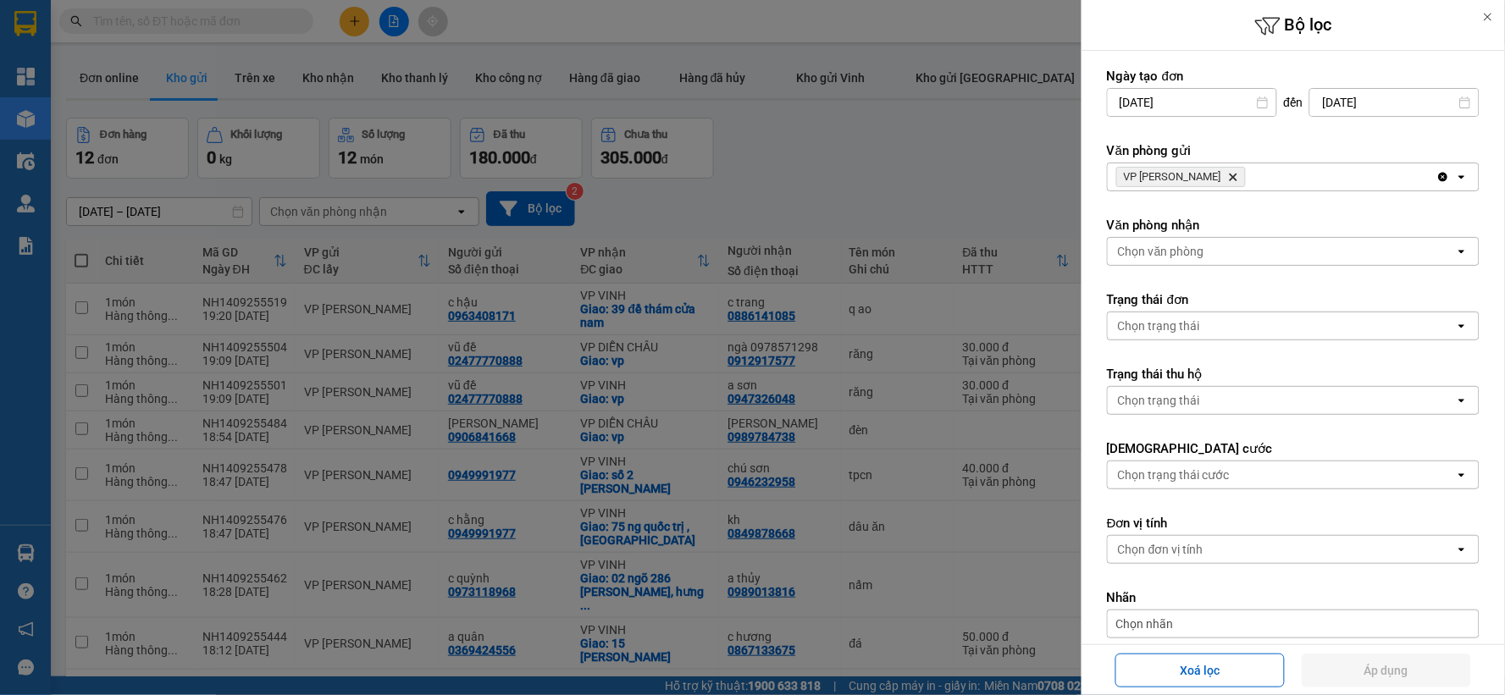
click at [1228, 174] on icon "Delete" at bounding box center [1233, 177] width 10 height 10
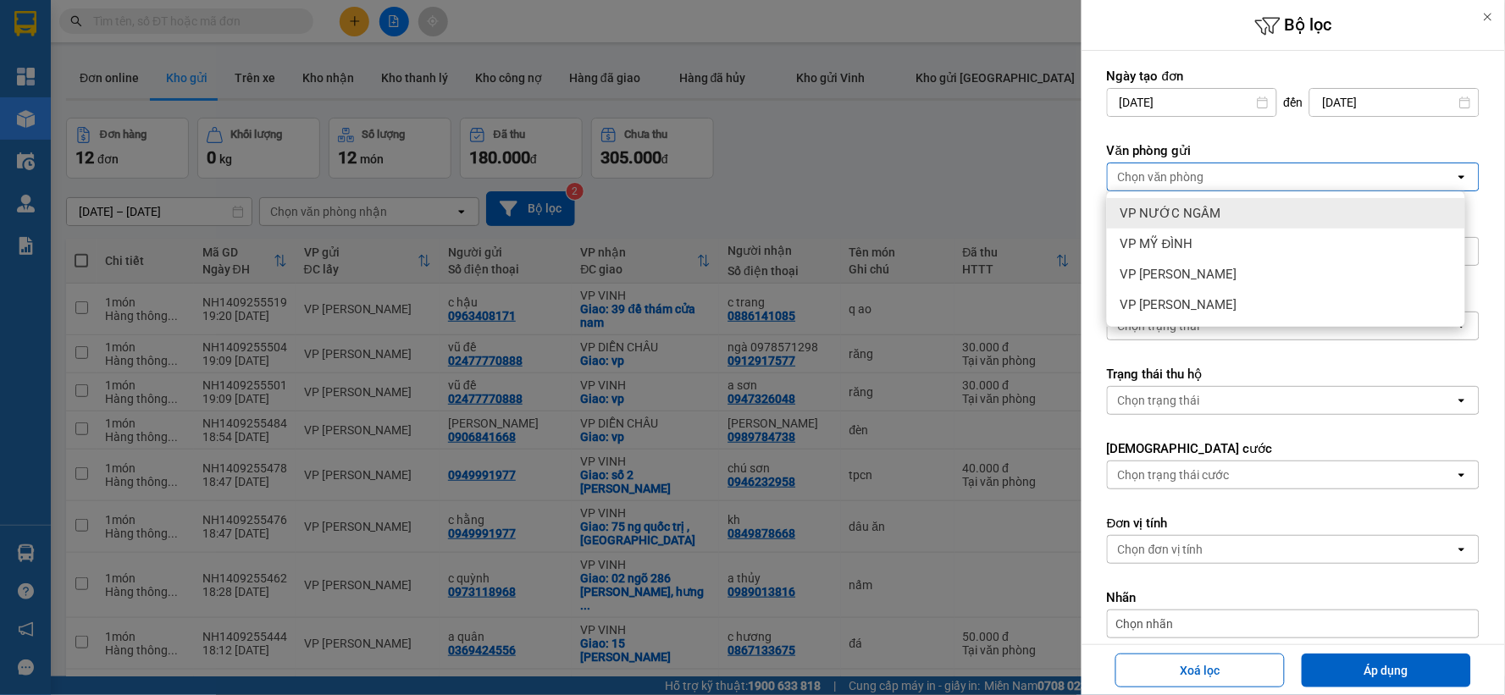
click at [1182, 201] on div "VP NƯỚC NGẦM" at bounding box center [1286, 213] width 358 height 30
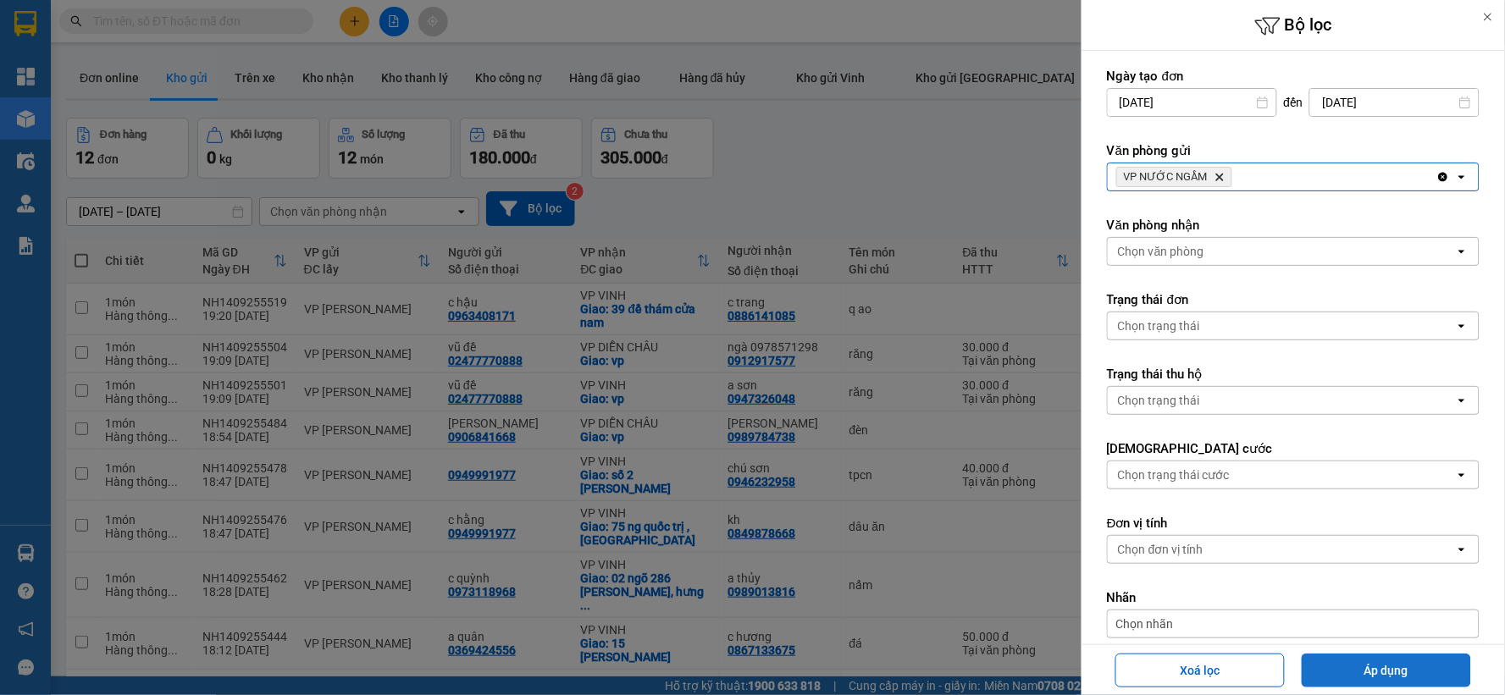
click at [1330, 661] on button "Áp dụng" at bounding box center [1386, 671] width 169 height 34
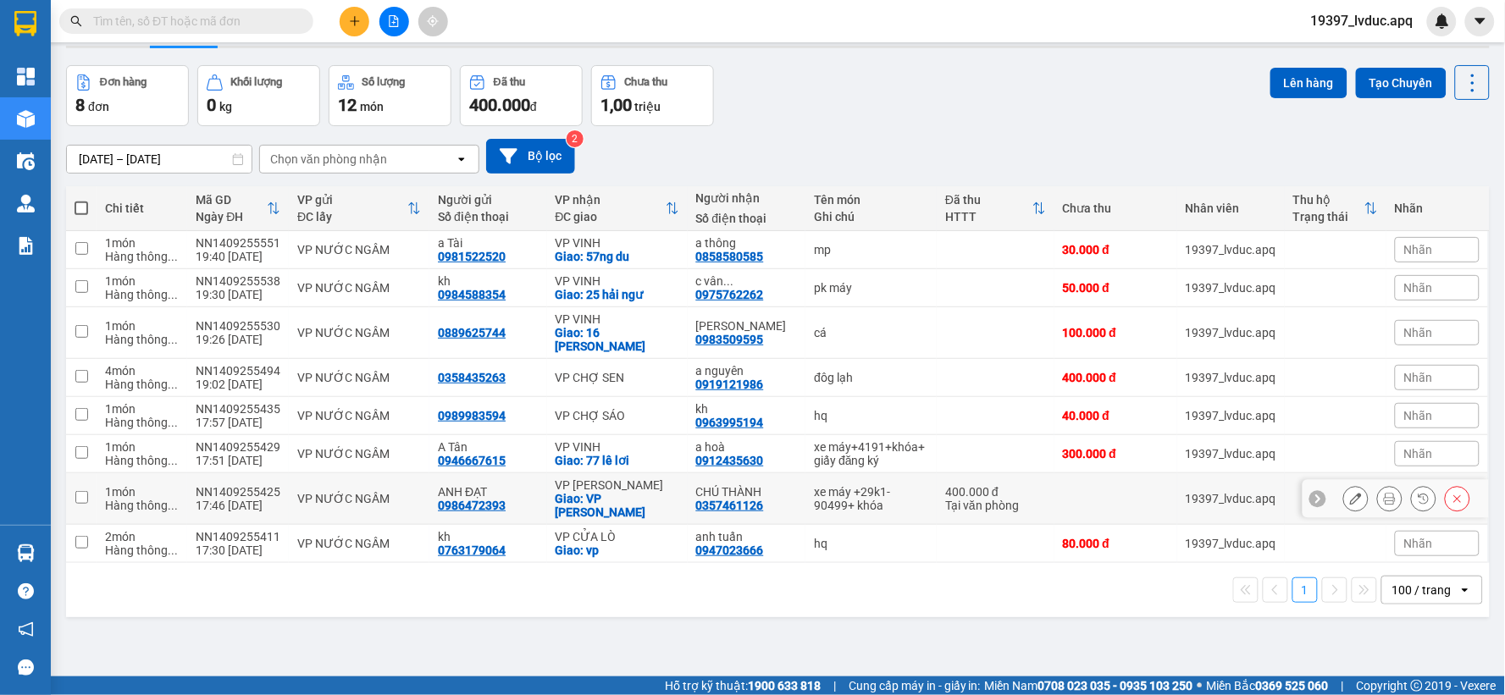
scroll to position [78, 0]
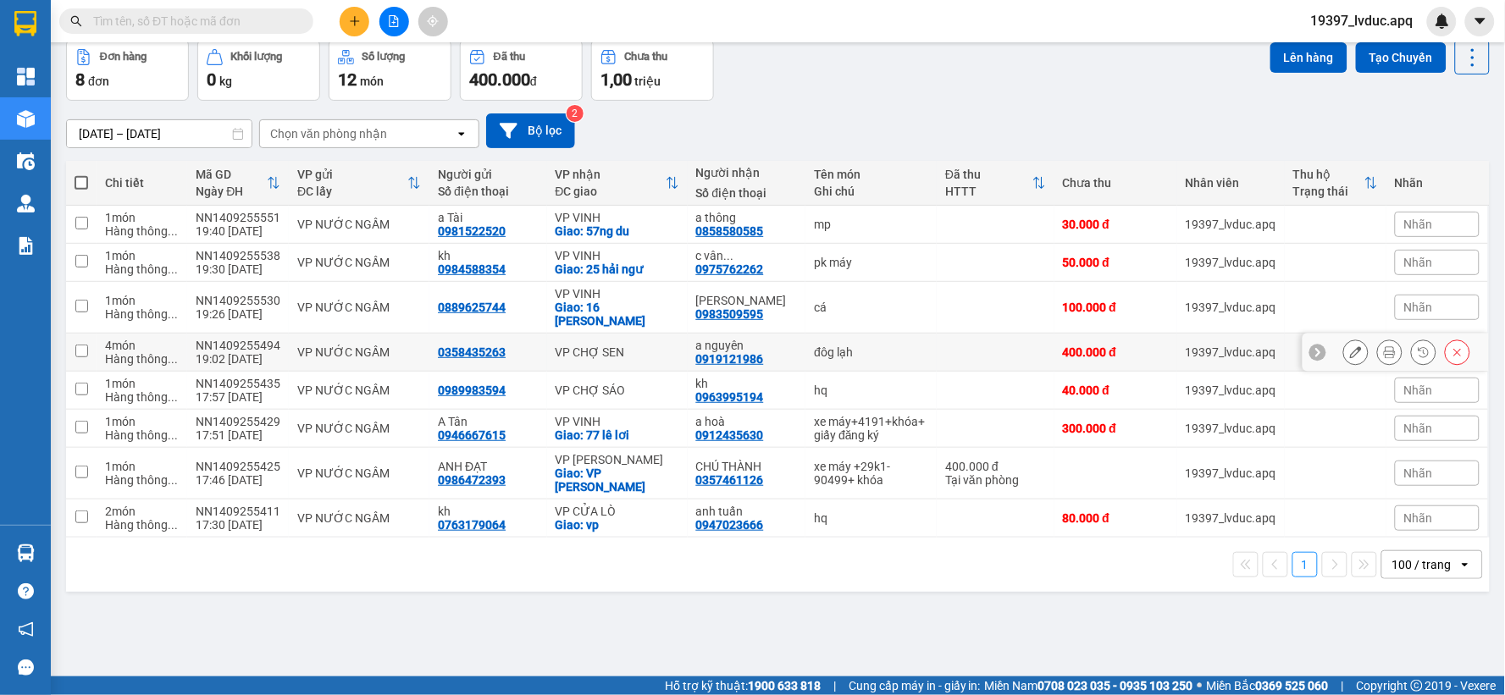
click at [653, 346] on div "VP CHỢ SEN" at bounding box center [618, 353] width 124 height 14
checkbox input "true"
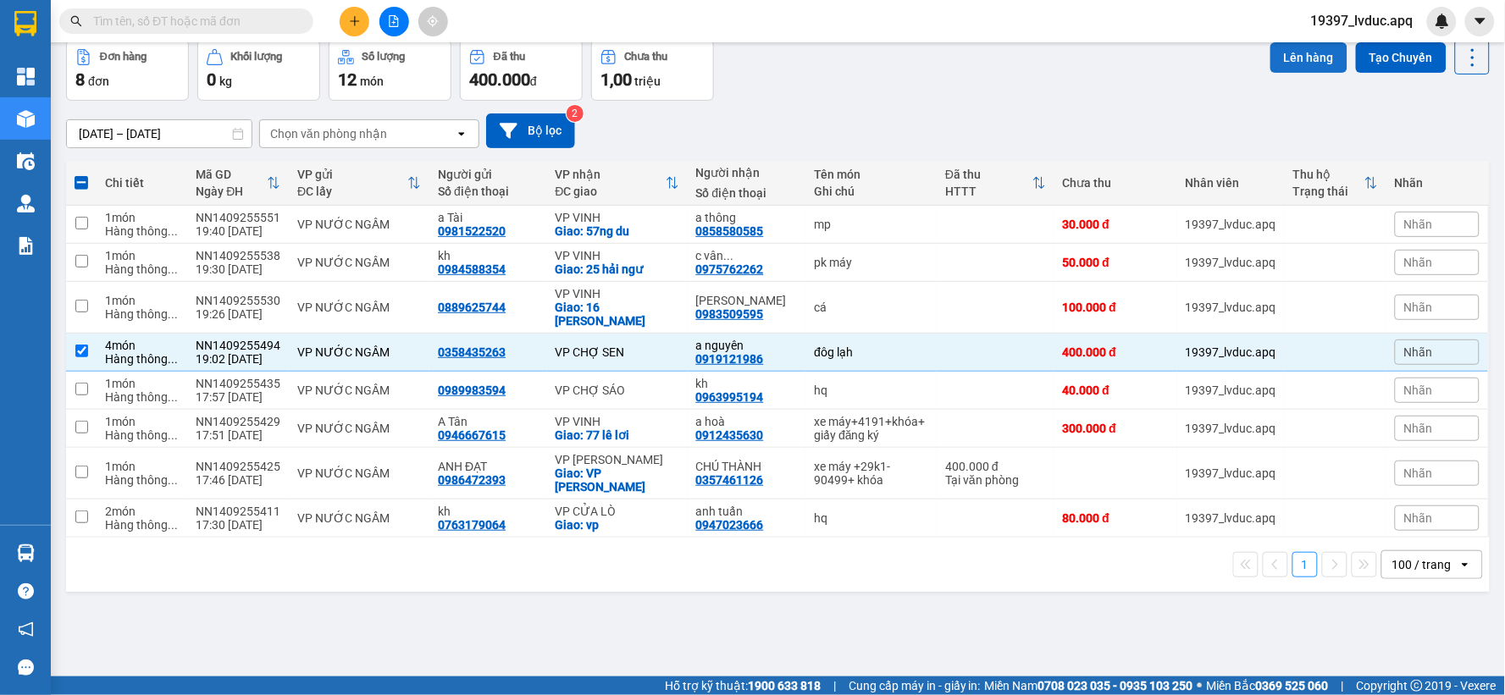
click at [1277, 58] on button "Lên hàng" at bounding box center [1309, 57] width 77 height 30
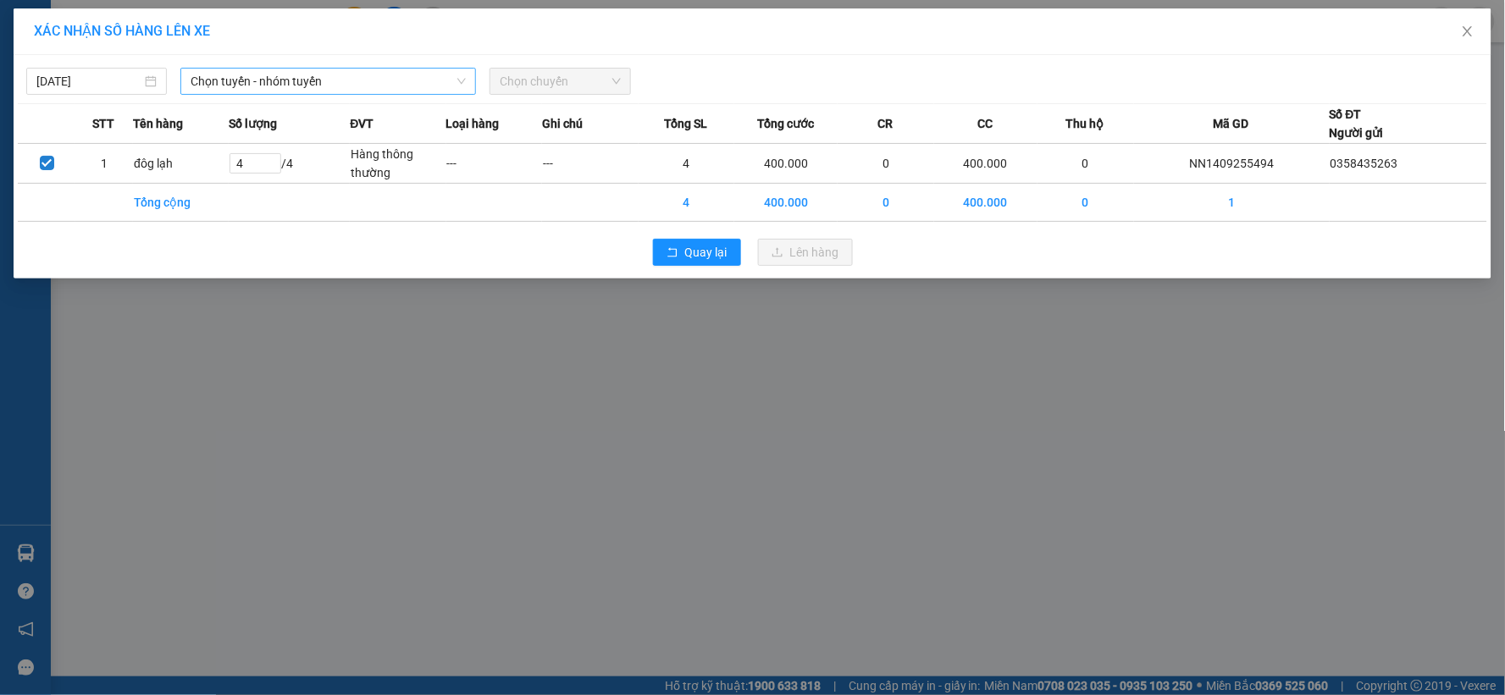
drag, startPoint x: 359, startPoint y: 80, endPoint x: 358, endPoint y: 88, distance: 8.5
click at [358, 80] on span "Chọn tuyến - nhóm tuyến" at bounding box center [328, 81] width 275 height 25
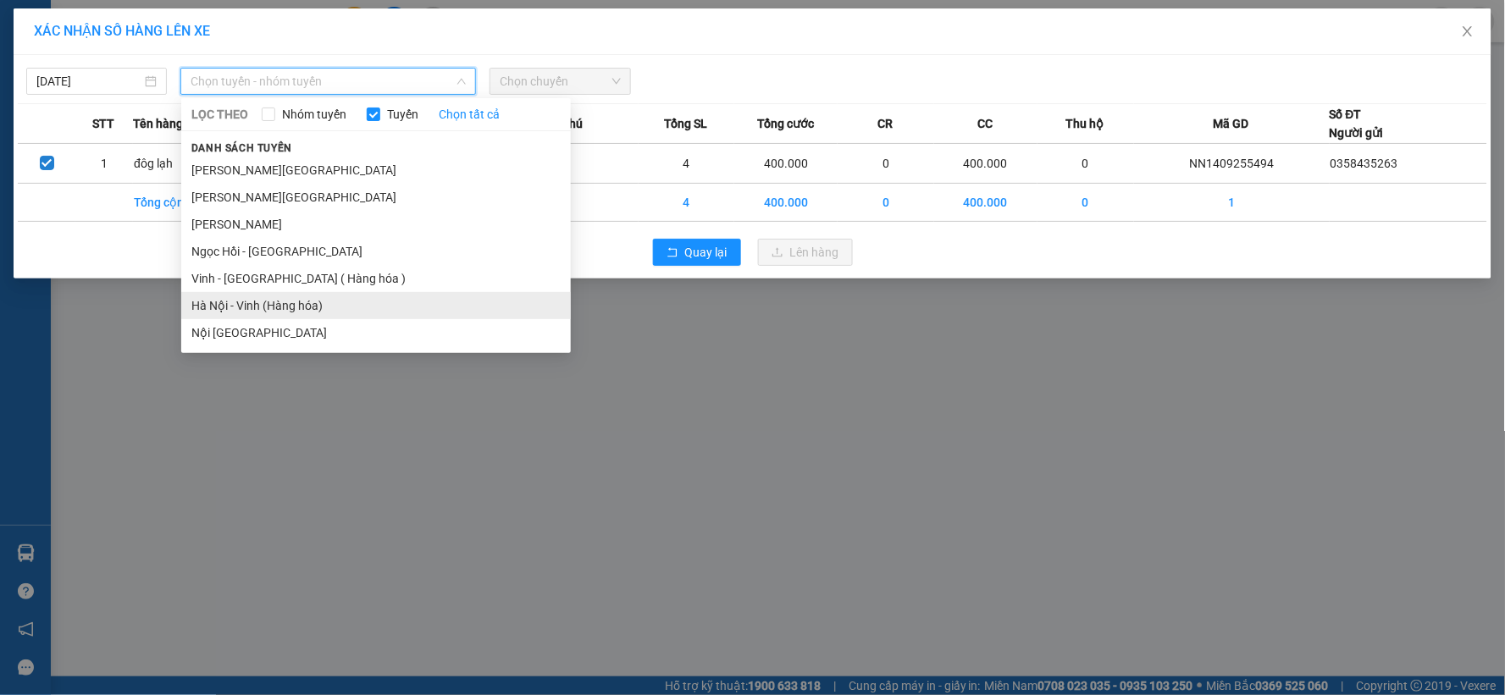
click at [302, 295] on li "Hà Nội - Vinh (Hàng hóa)" at bounding box center [376, 305] width 390 height 27
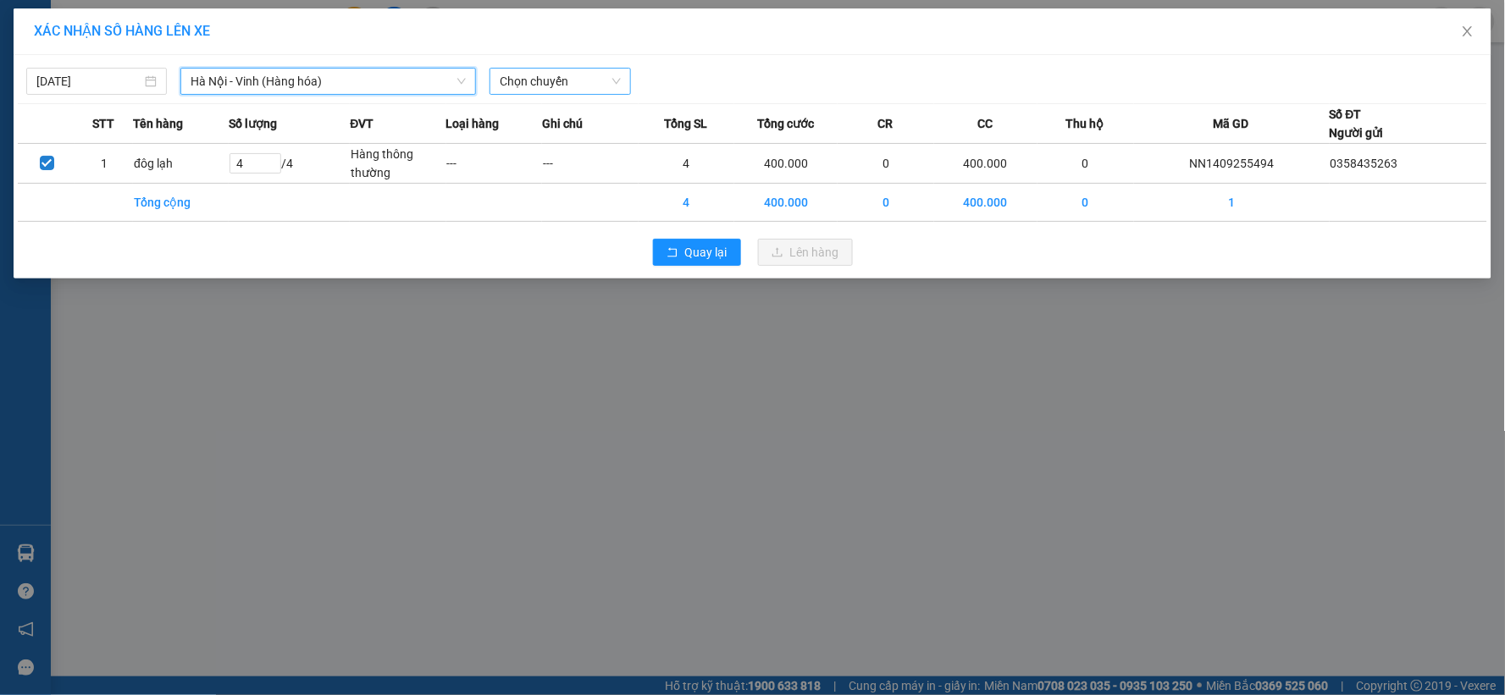
click at [596, 86] on span "Chọn chuyến" at bounding box center [560, 81] width 120 height 25
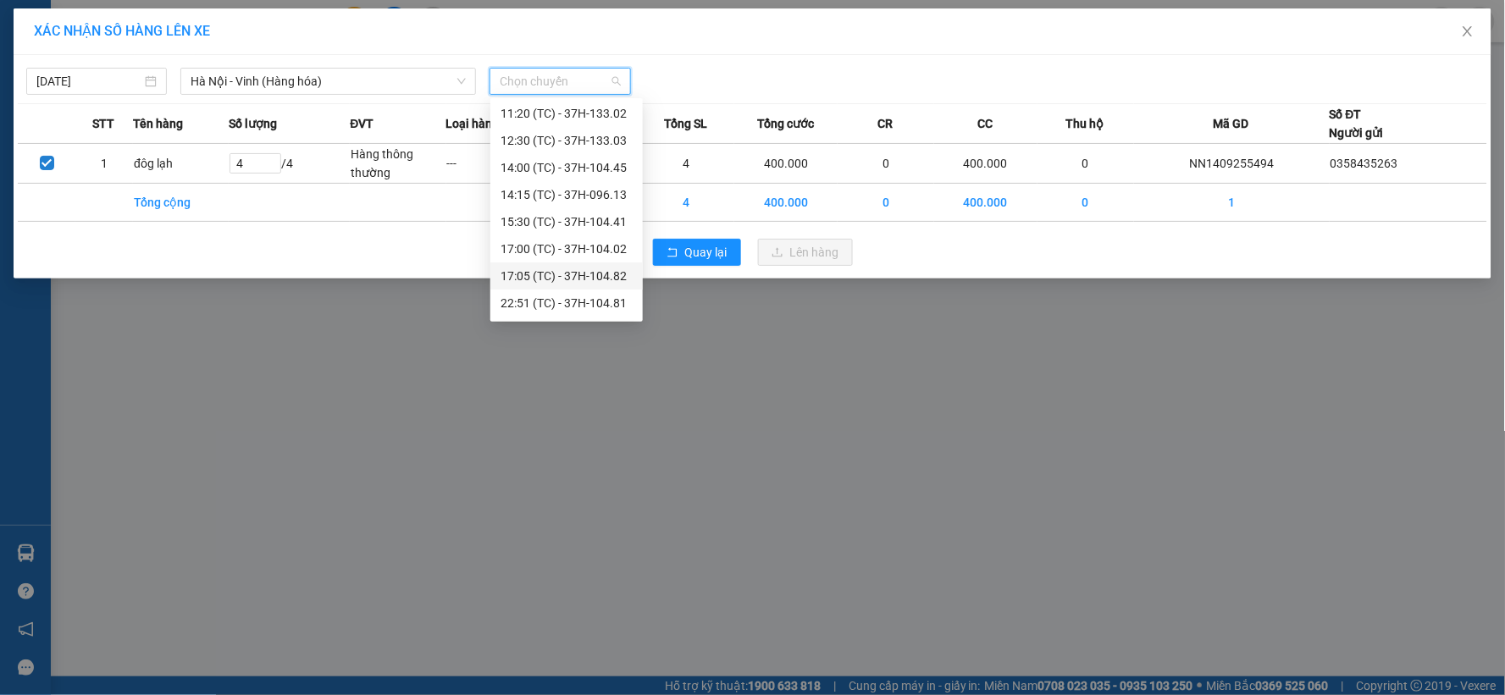
scroll to position [163, 0]
drag, startPoint x: 590, startPoint y: 307, endPoint x: 742, endPoint y: 291, distance: 153.4
click at [590, 307] on div "23:08 (TC) - 37H-133.00" at bounding box center [567, 305] width 132 height 19
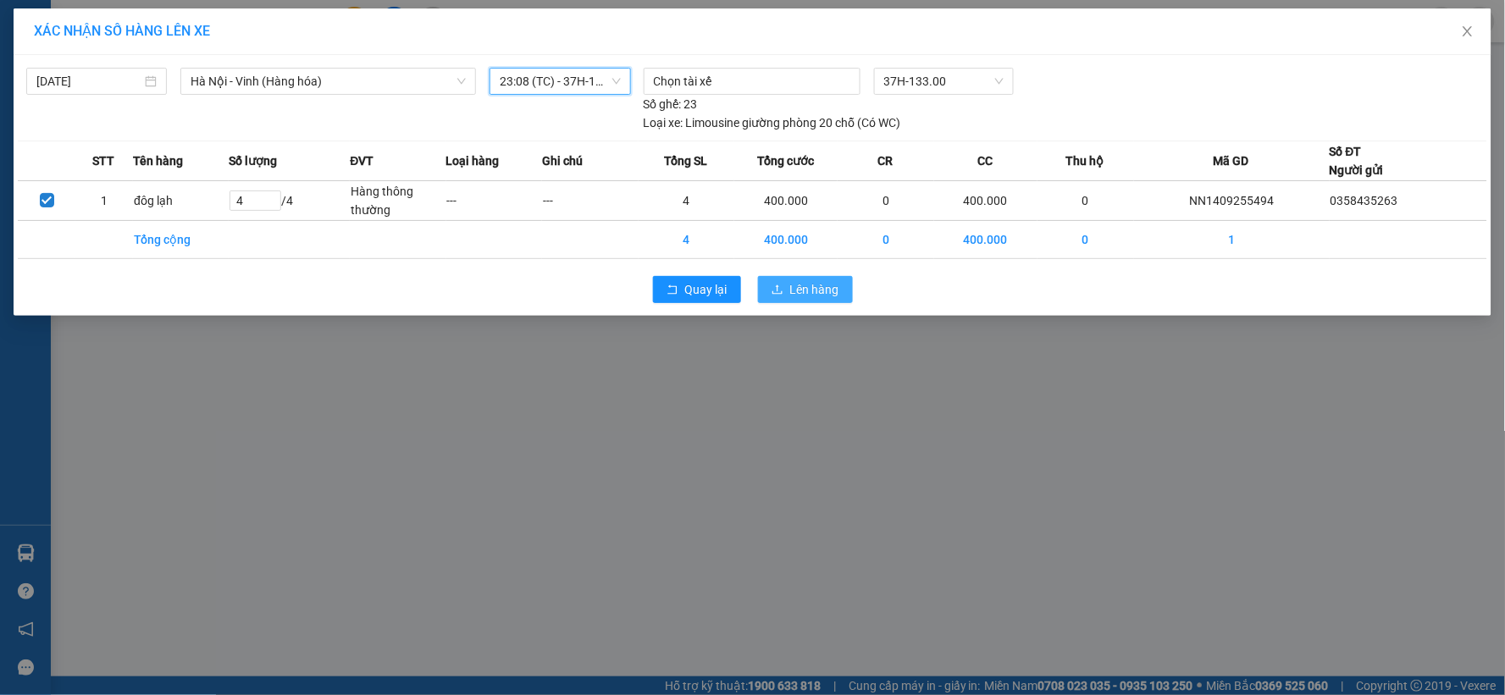
click at [824, 286] on span "Lên hàng" at bounding box center [814, 289] width 49 height 19
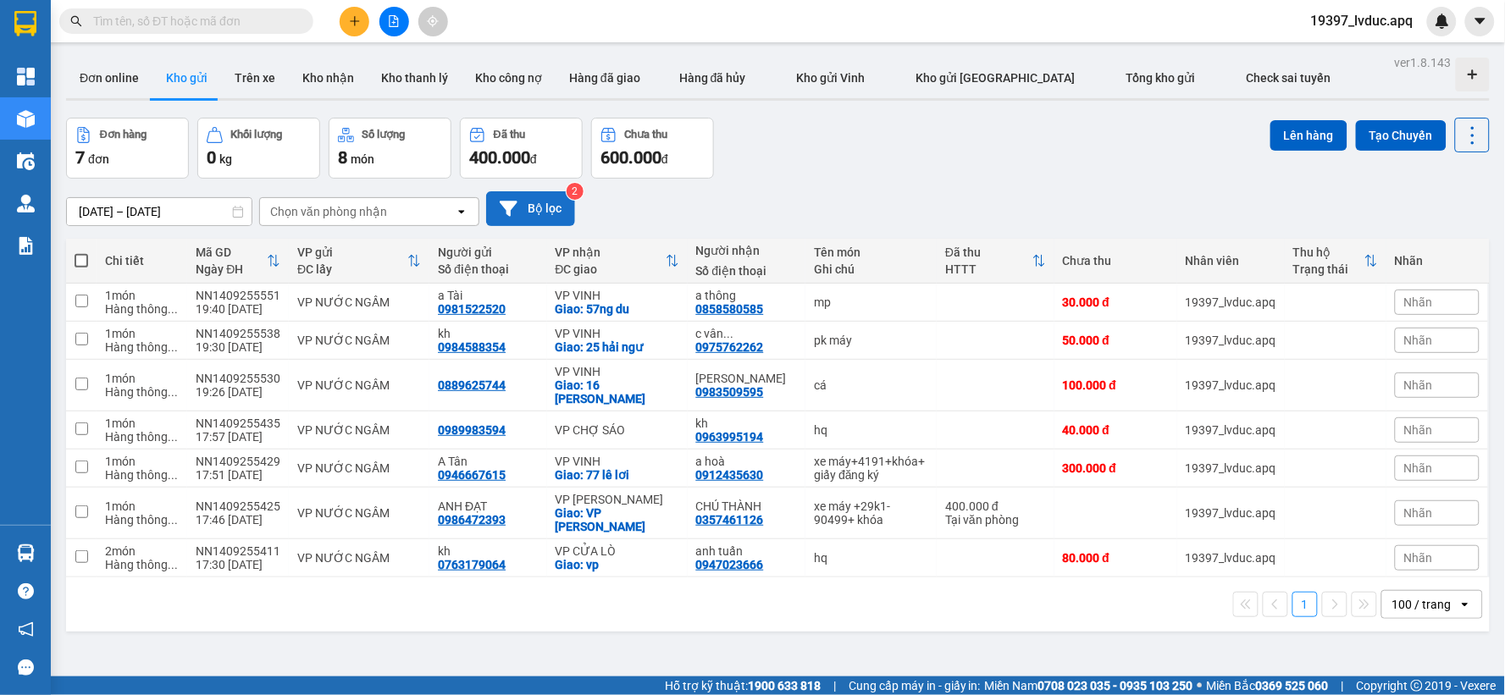
click at [540, 214] on button "Bộ lọc" at bounding box center [530, 208] width 89 height 35
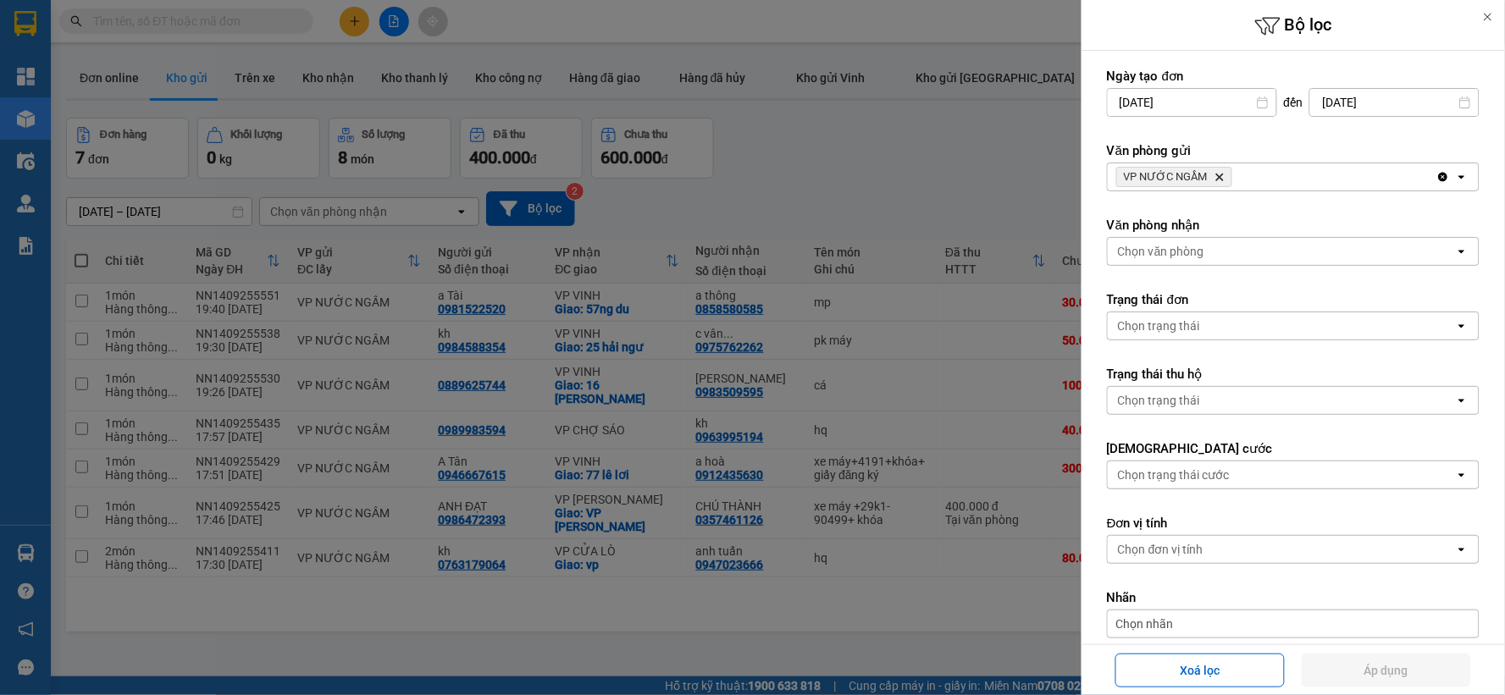
drag, startPoint x: 1293, startPoint y: 172, endPoint x: 1292, endPoint y: 183, distance: 11.1
click at [1293, 173] on div "VP NƯỚC NGẦM Delete" at bounding box center [1272, 176] width 329 height 27
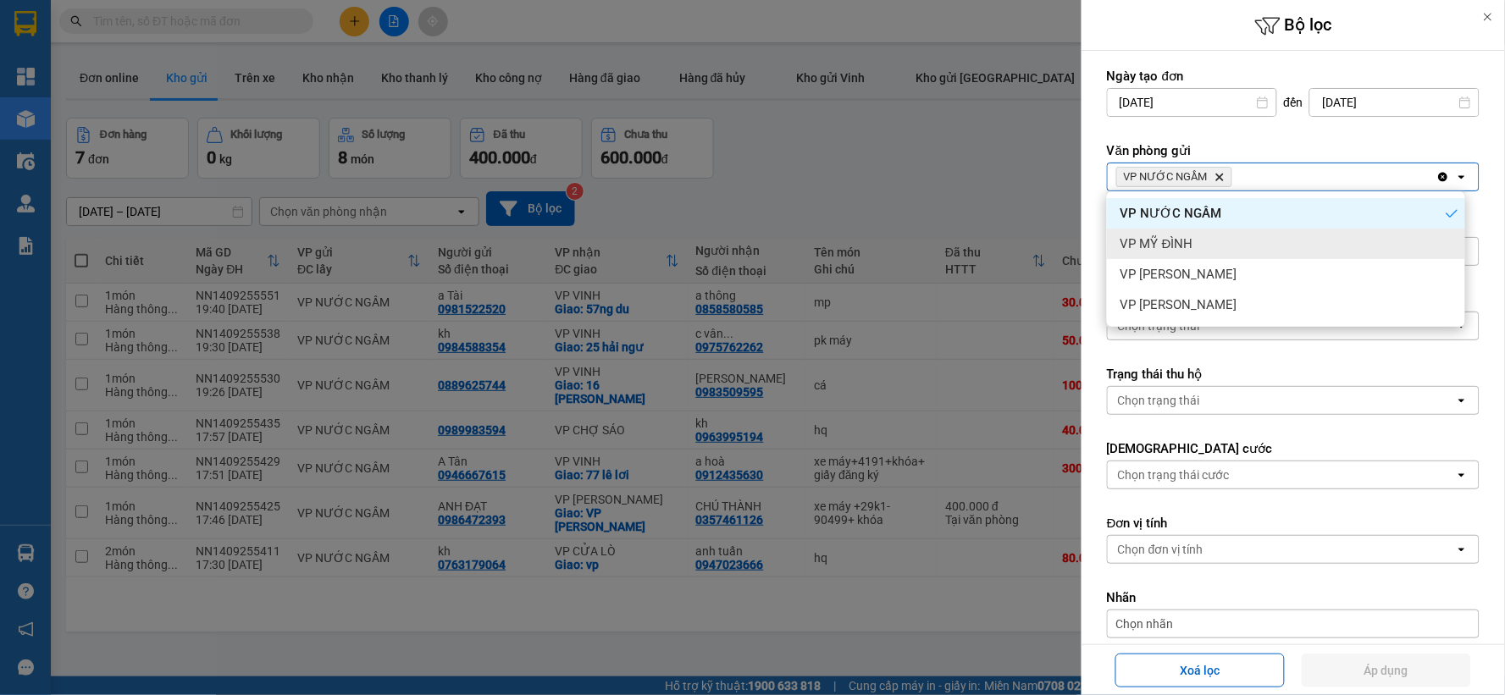
click at [1242, 234] on div "VP MỸ ĐÌNH" at bounding box center [1286, 244] width 358 height 30
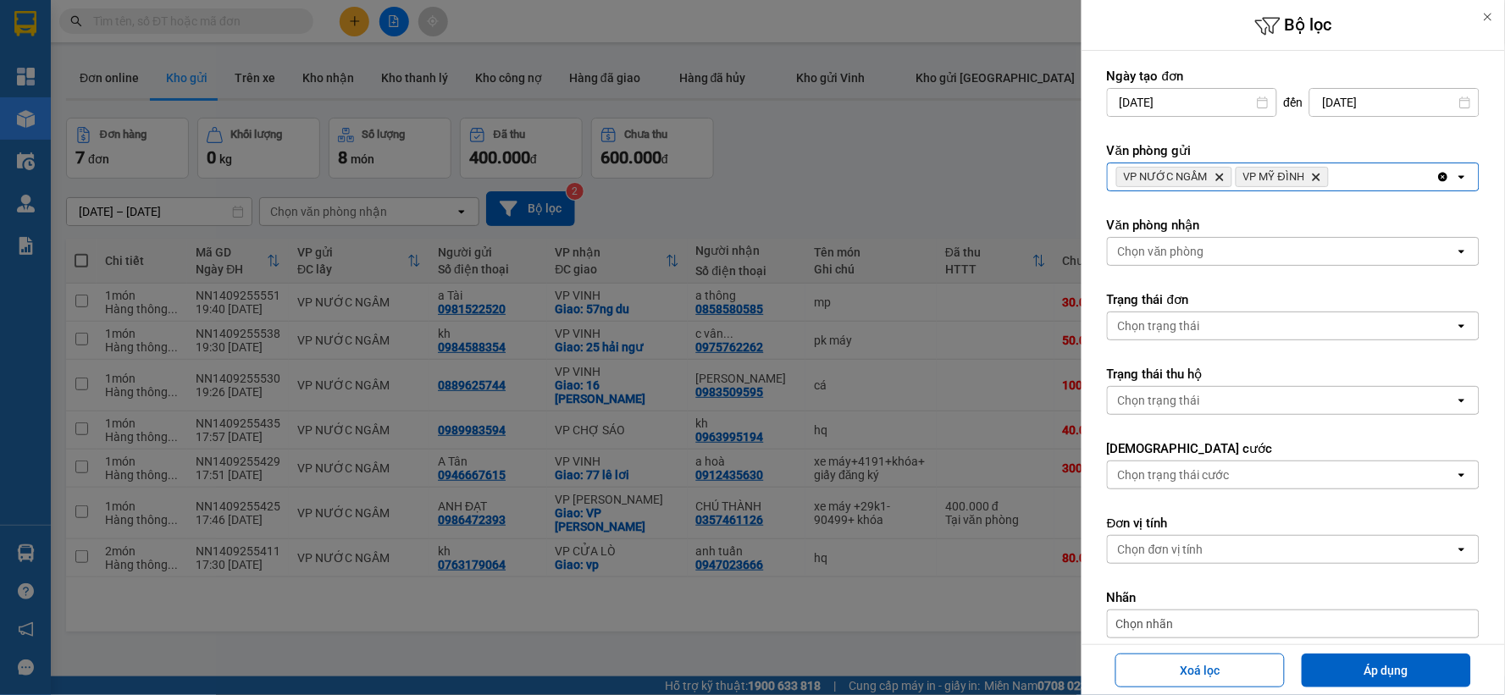
click at [1342, 178] on div "VP NƯỚC NGẦM Delete VP MỸ ĐÌNH Delete" at bounding box center [1272, 176] width 329 height 27
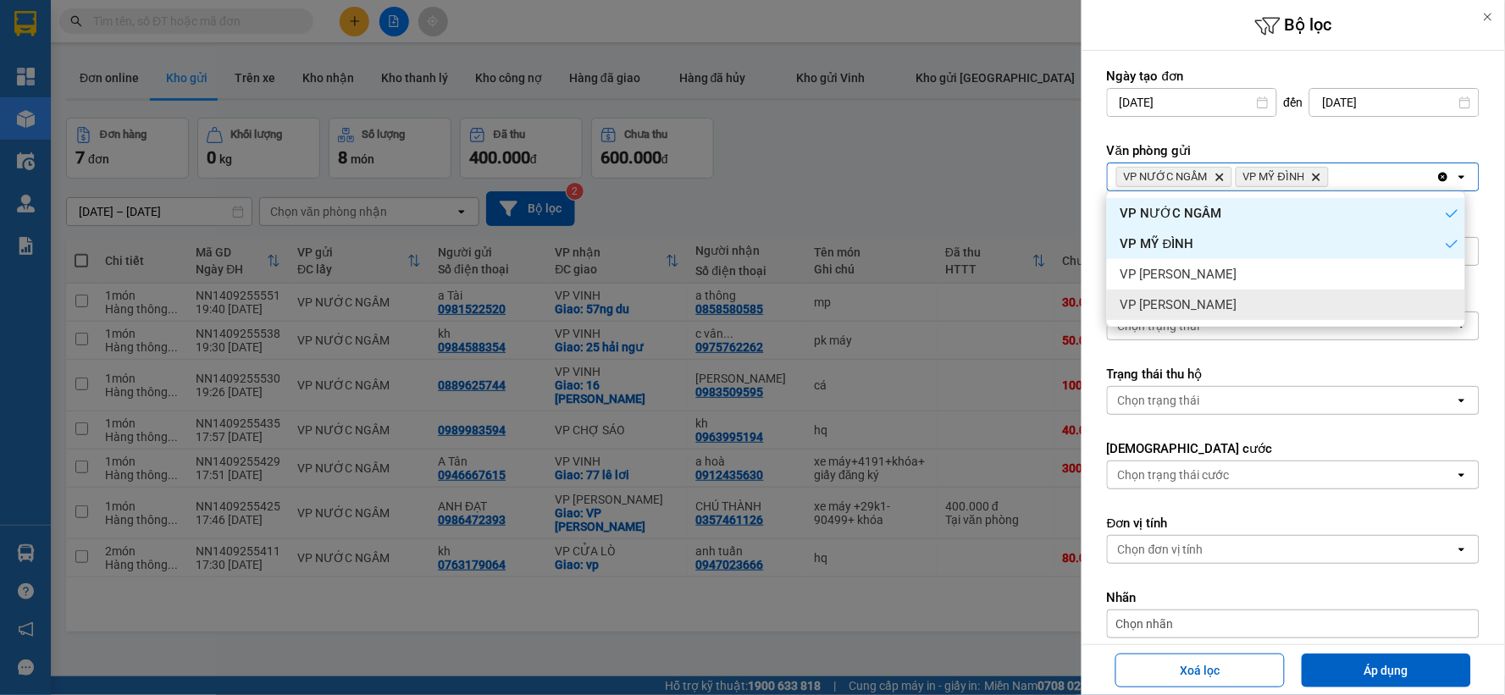
click at [1195, 291] on div "VP [PERSON_NAME]" at bounding box center [1286, 305] width 358 height 30
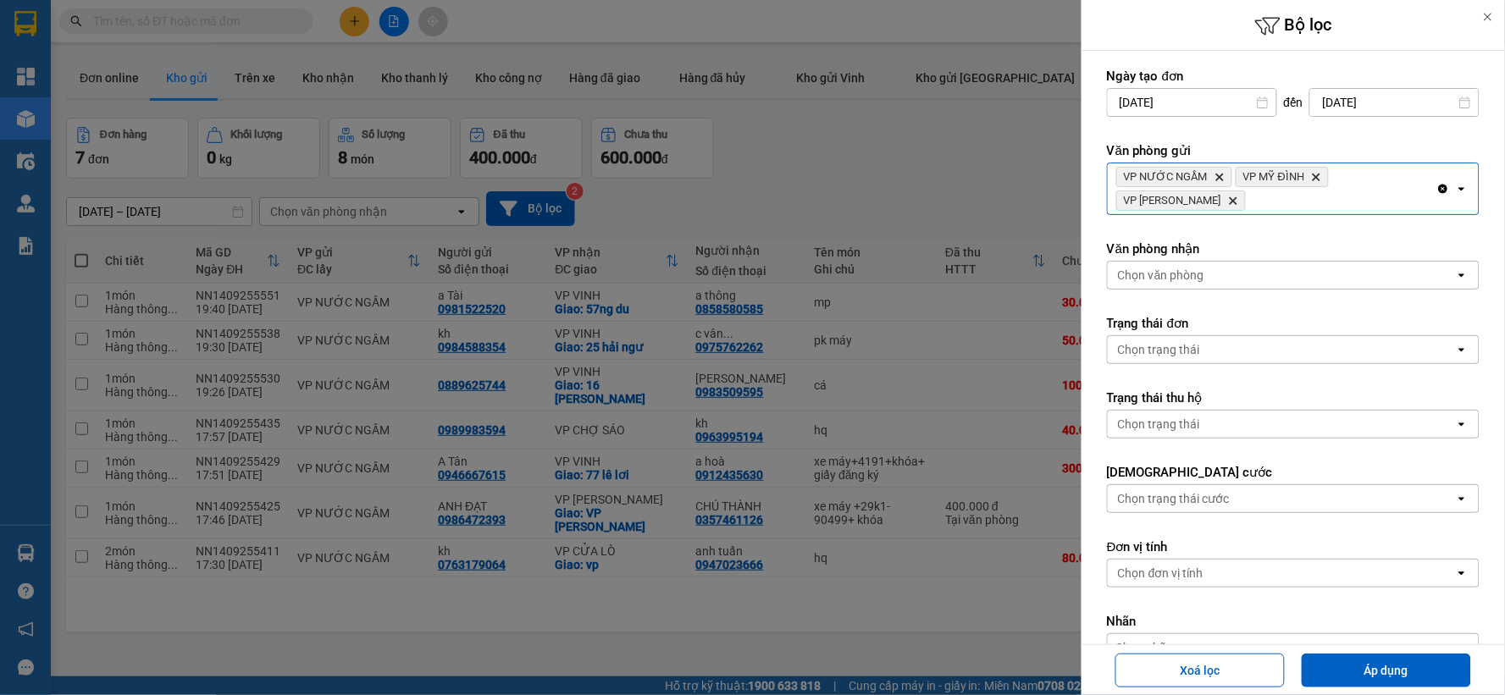
click at [1311, 210] on div "VP NƯỚC NGẦM Delete VP MỸ ĐÌNH Delete VP GIA [PERSON_NAME]" at bounding box center [1272, 188] width 329 height 51
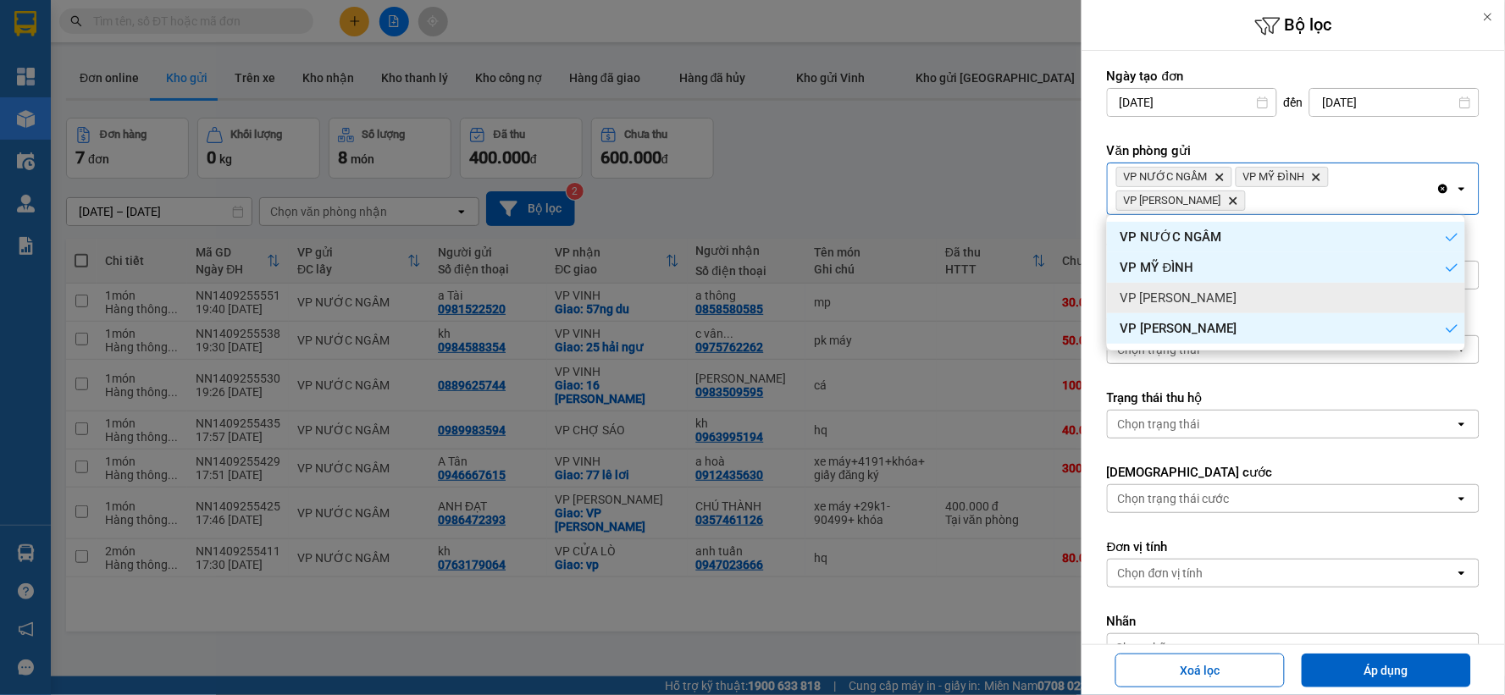
click at [1222, 299] on div "VP [PERSON_NAME]" at bounding box center [1286, 298] width 358 height 30
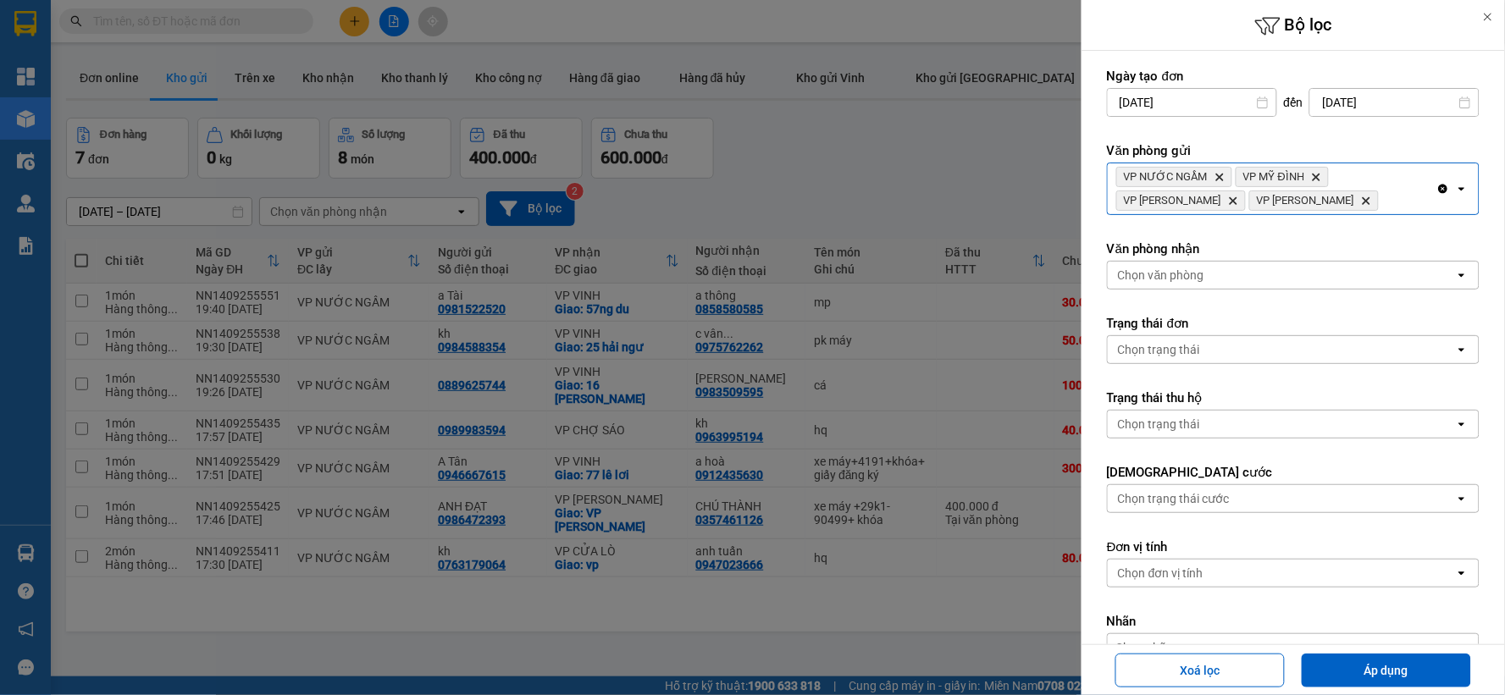
click at [1242, 280] on div "Chọn văn phòng" at bounding box center [1281, 275] width 347 height 27
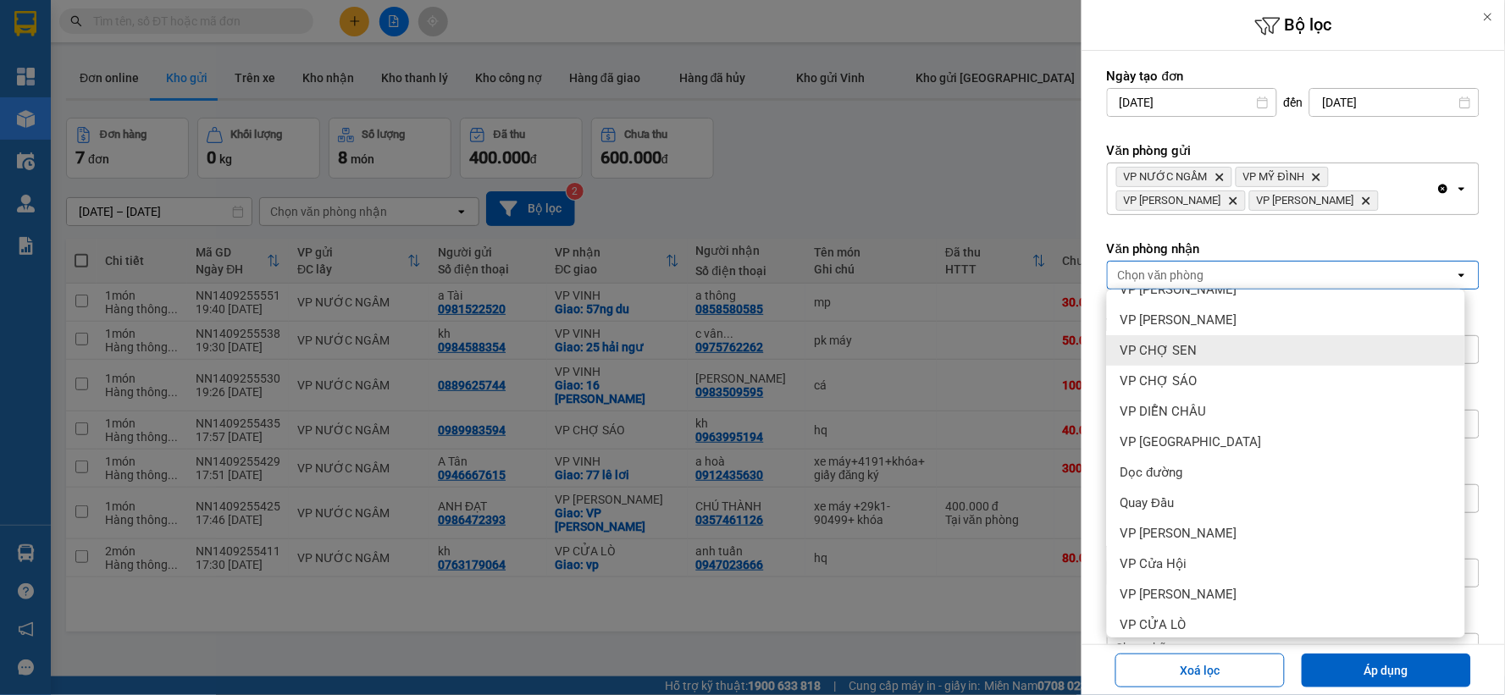
scroll to position [183, 0]
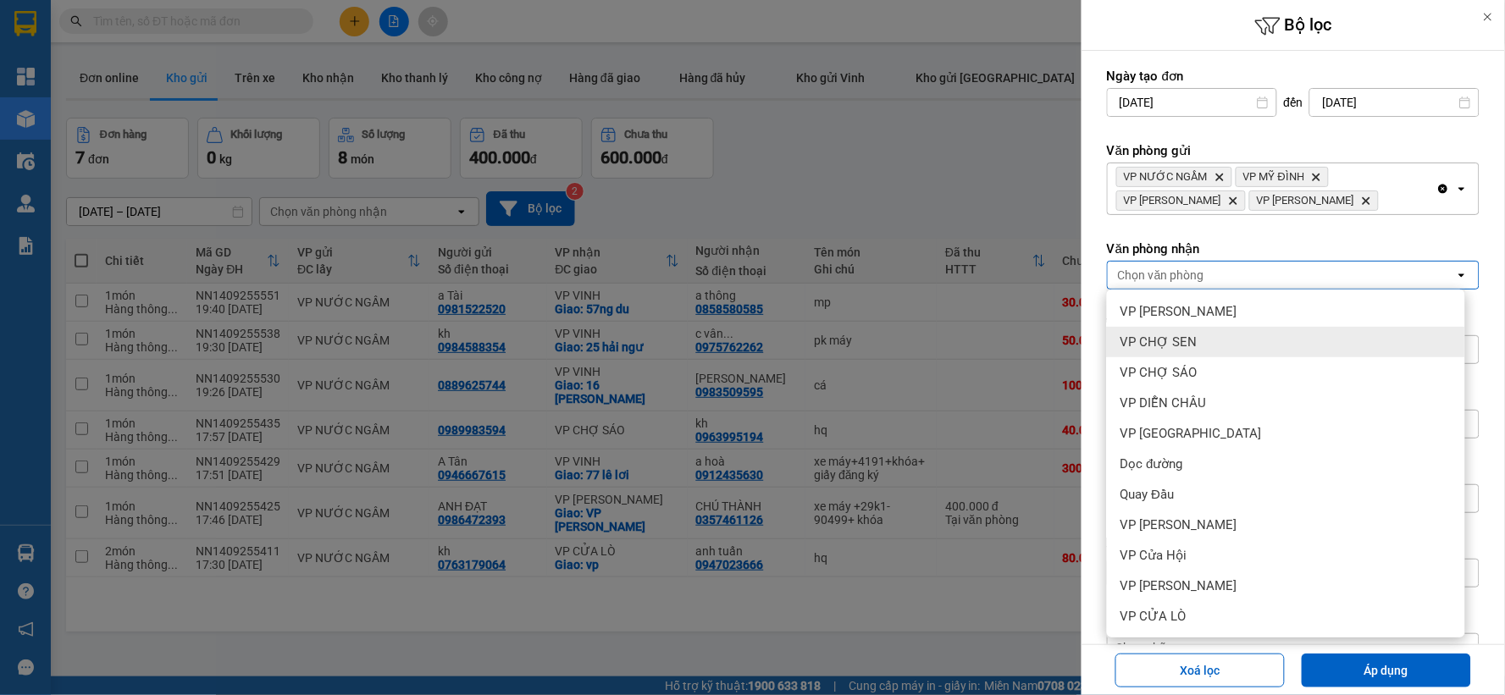
click at [1241, 349] on div "VP CHỢ SEN" at bounding box center [1286, 342] width 358 height 30
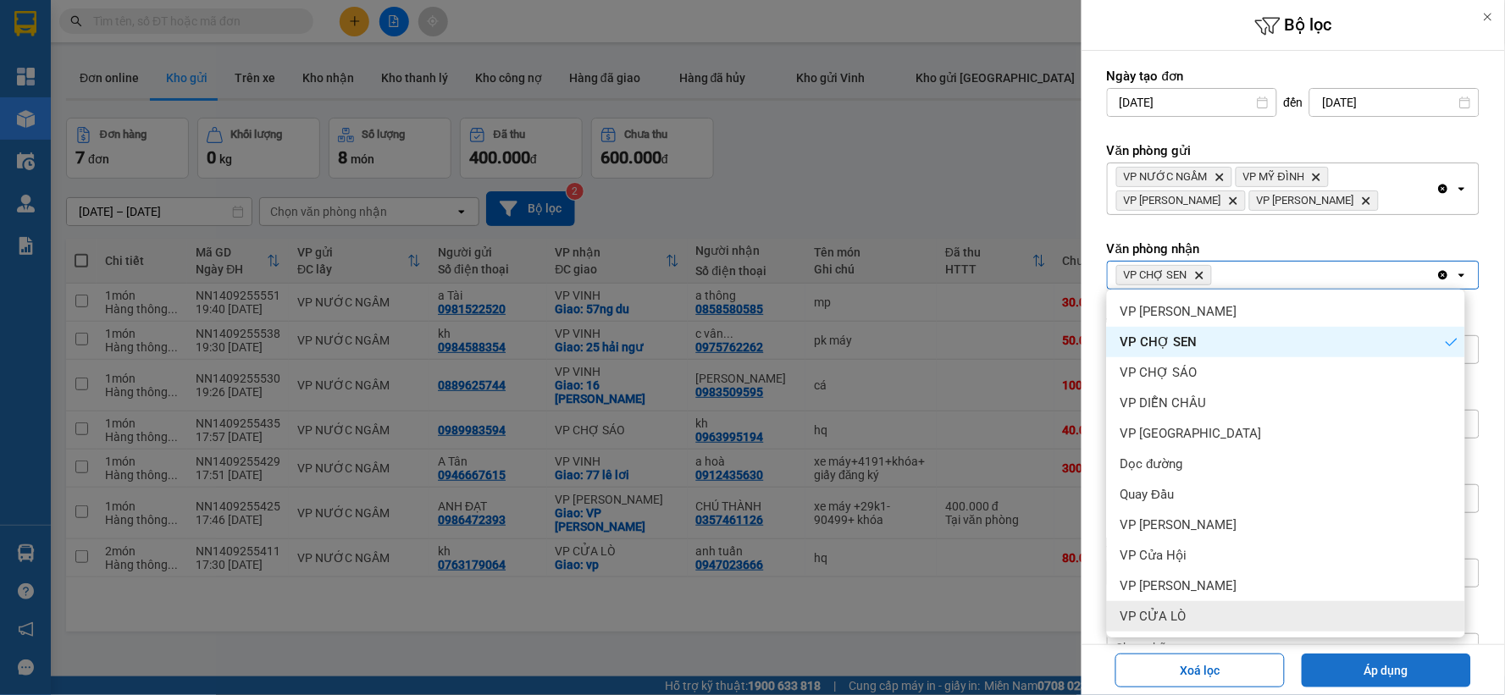
click at [1375, 667] on button "Áp dụng" at bounding box center [1386, 671] width 169 height 34
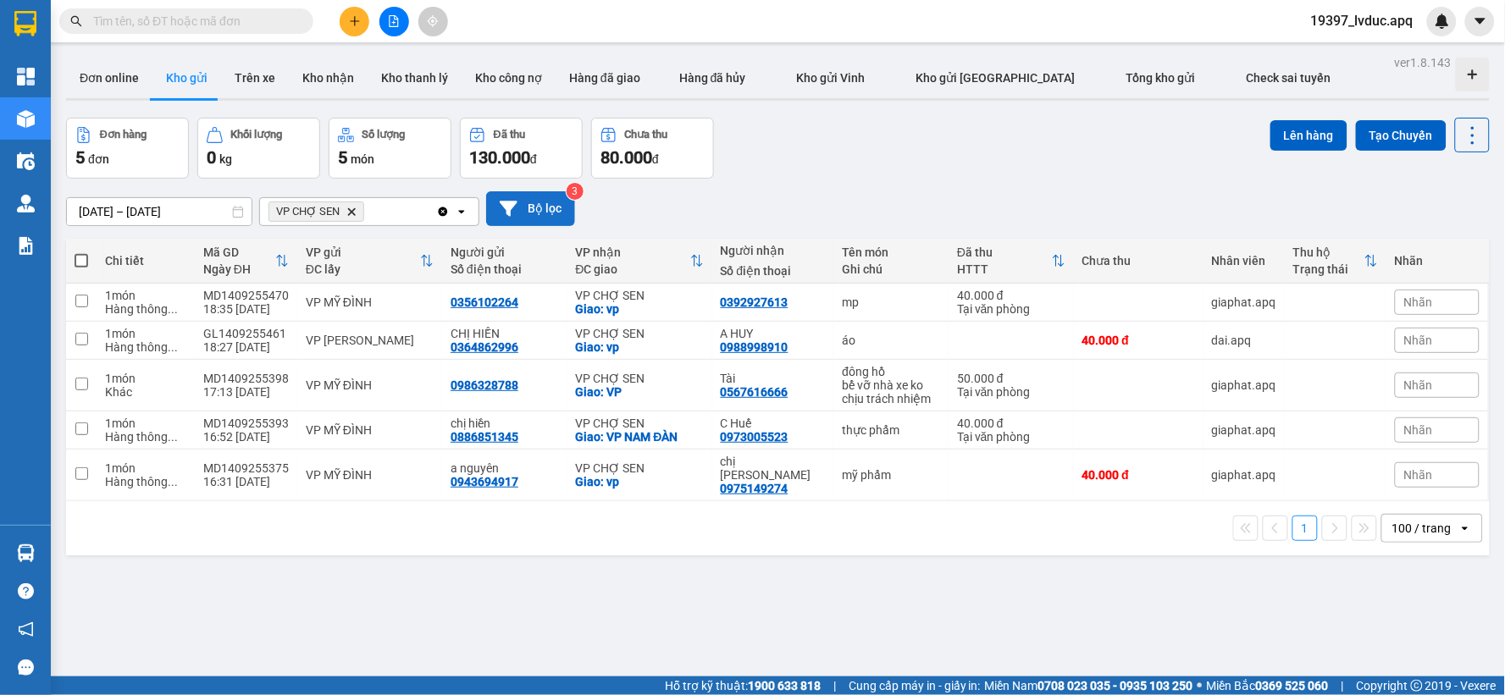
click at [523, 201] on button "Bộ lọc" at bounding box center [530, 208] width 89 height 35
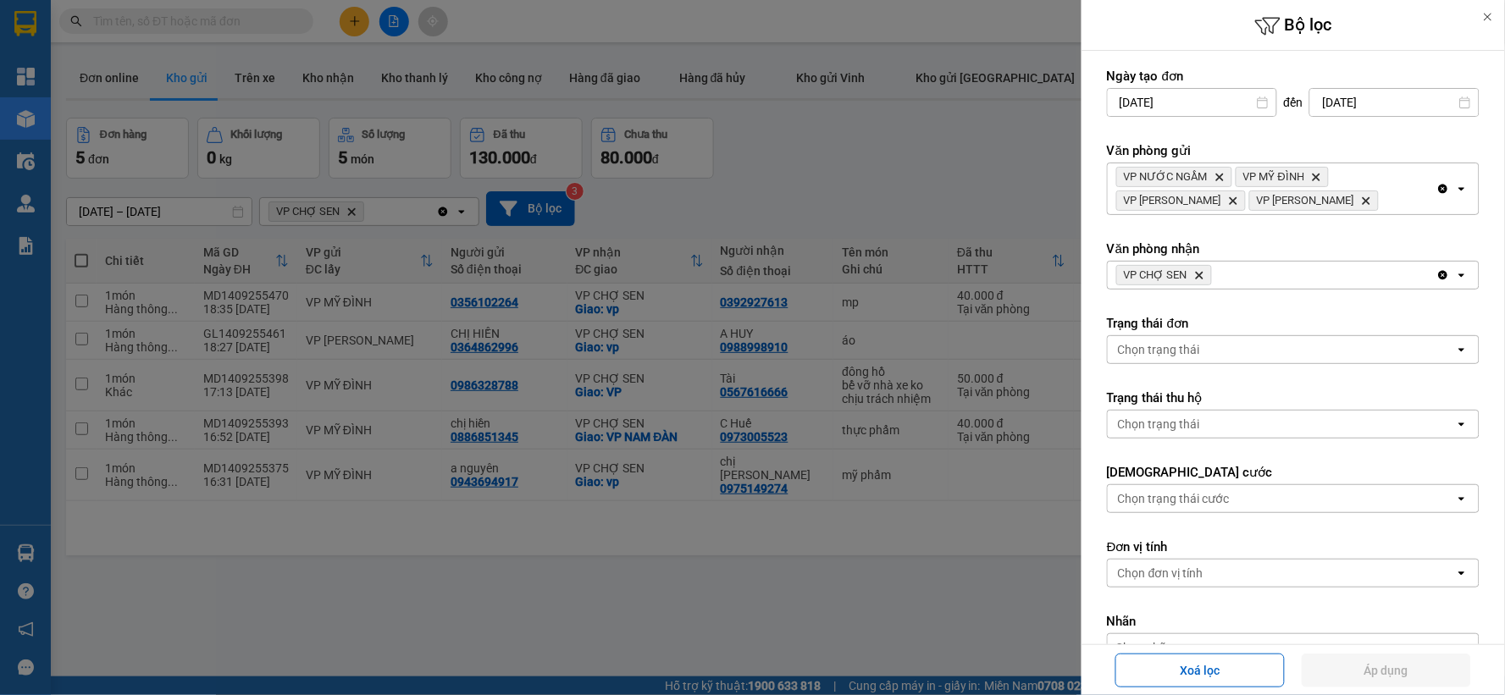
click at [1197, 274] on icon "Delete" at bounding box center [1199, 275] width 10 height 10
click at [1199, 274] on div "Chọn văn phòng" at bounding box center [1161, 275] width 86 height 17
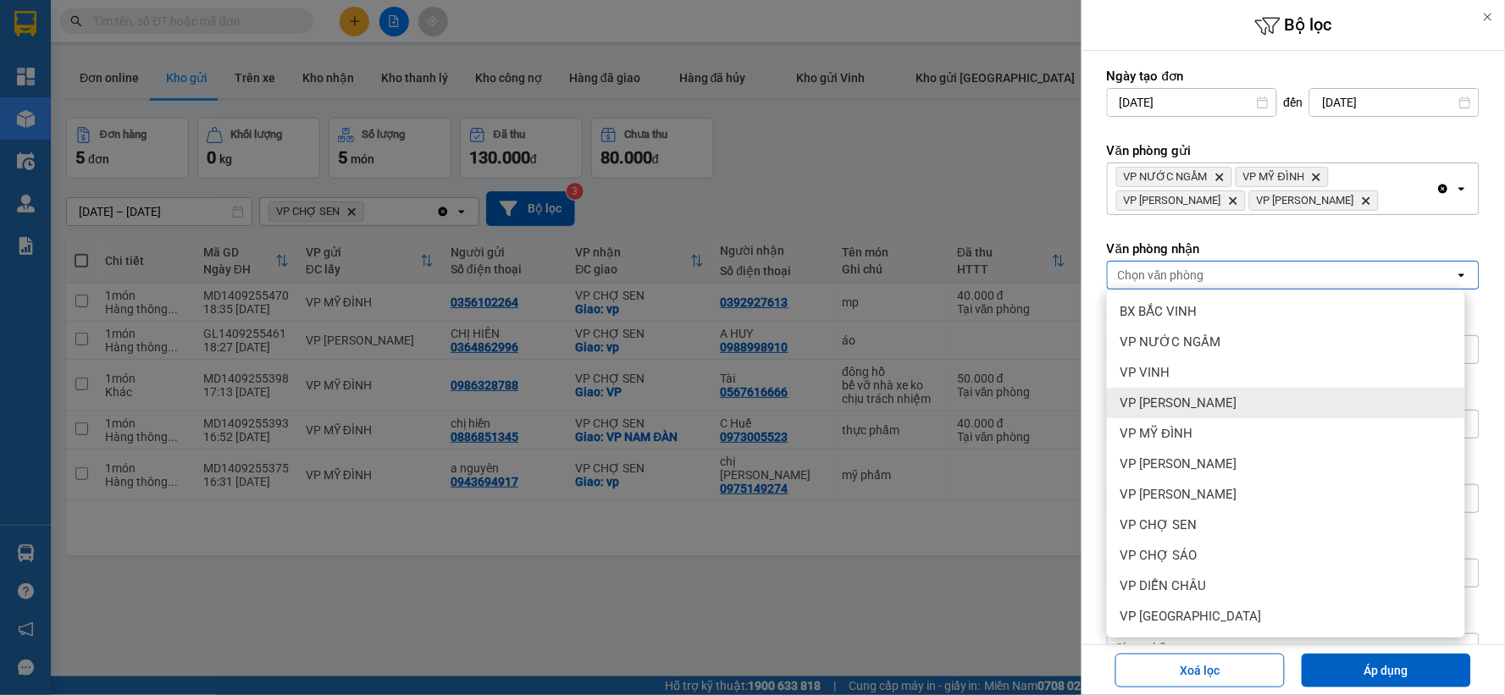
click at [1198, 407] on span "VP [PERSON_NAME]" at bounding box center [1179, 403] width 117 height 17
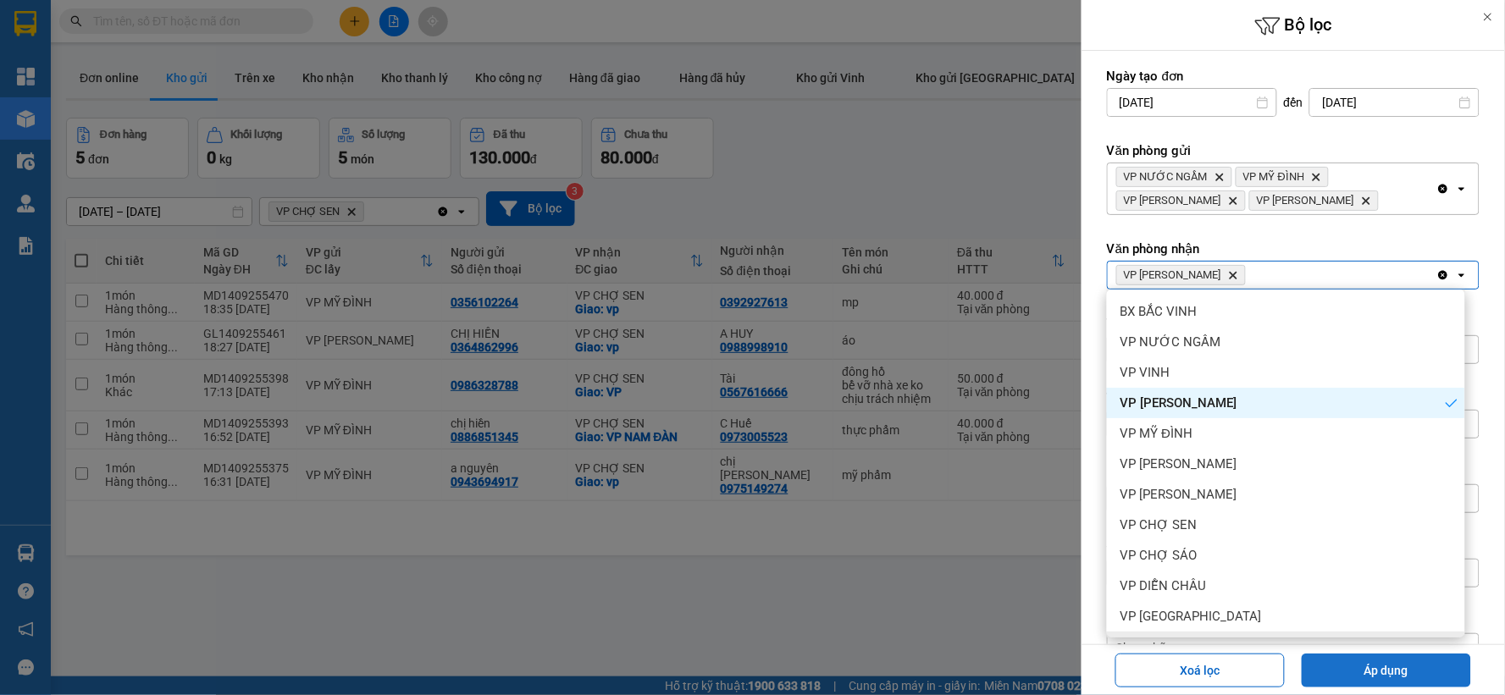
click at [1366, 662] on button "Áp dụng" at bounding box center [1386, 671] width 169 height 34
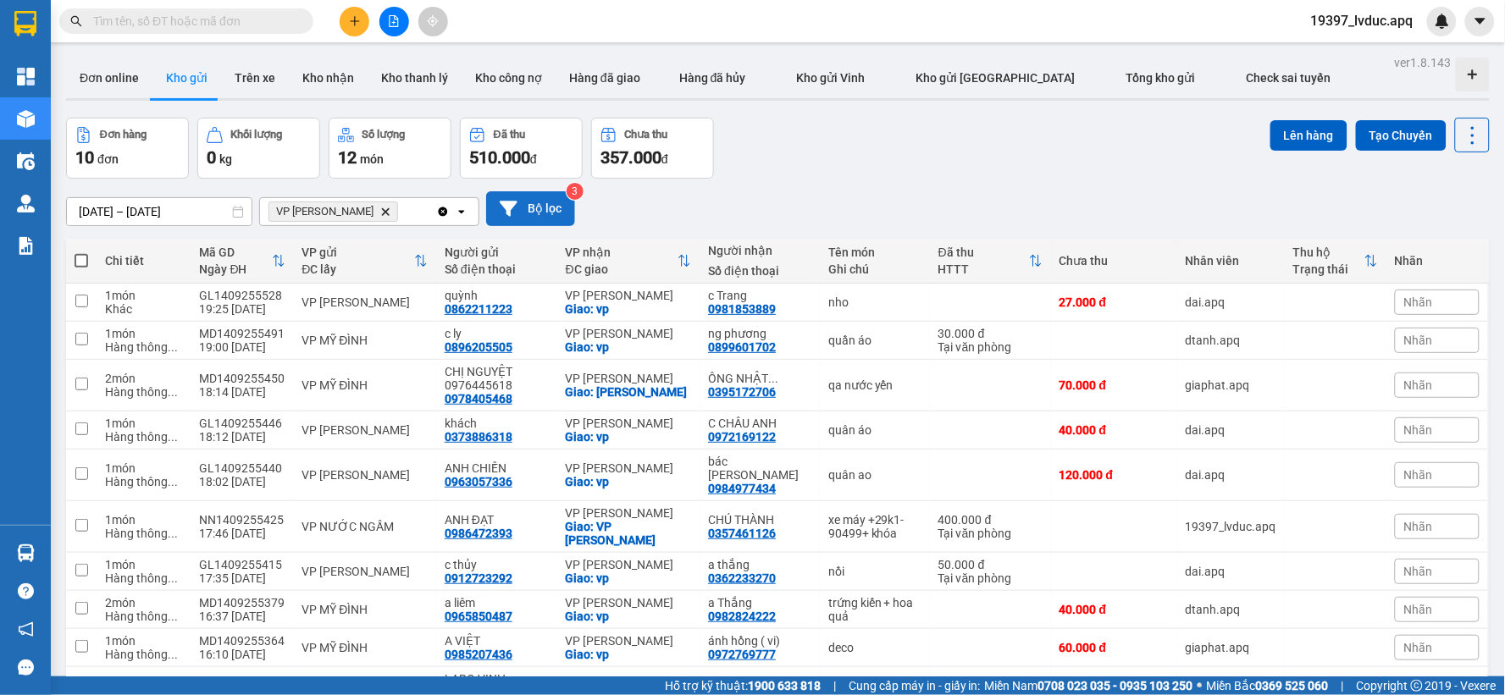
click at [545, 206] on button "Bộ lọc" at bounding box center [530, 208] width 89 height 35
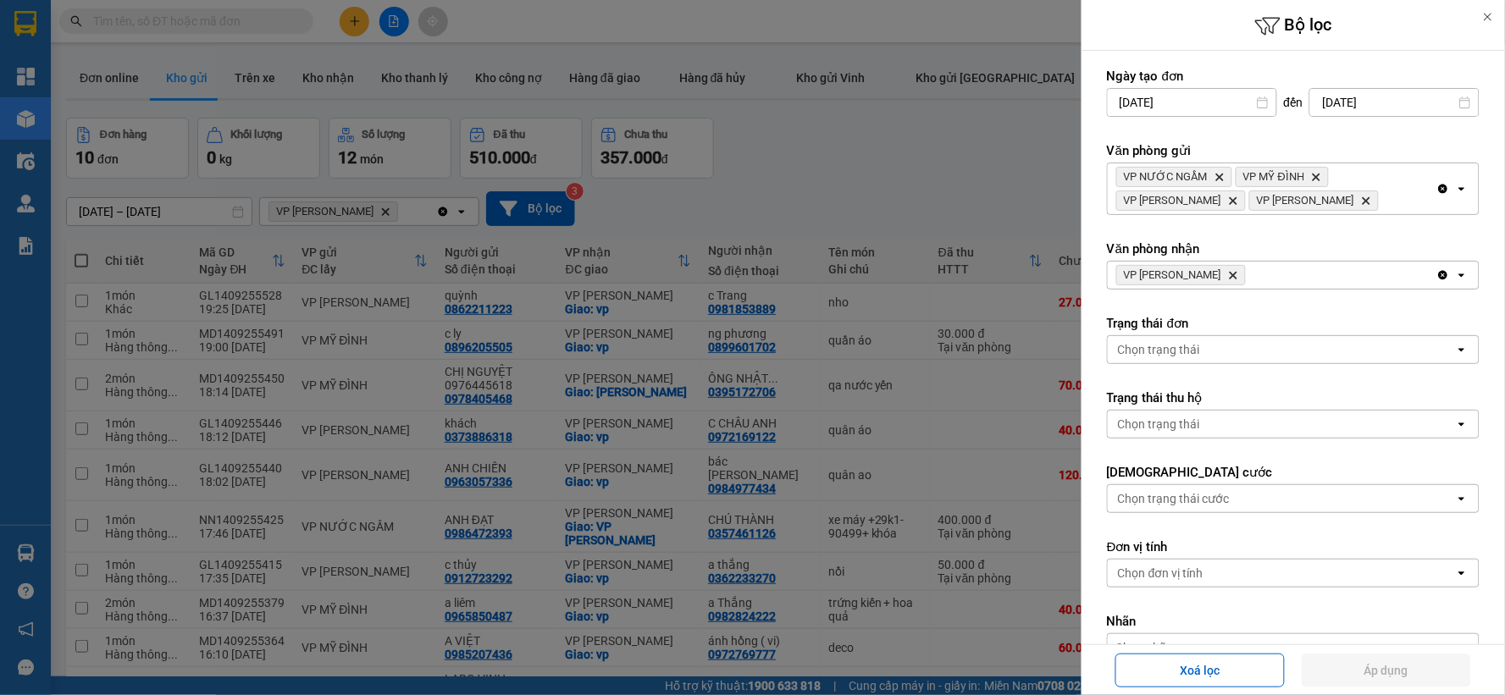
click at [1238, 277] on icon "VP THANH CHƯƠNG, close by backspace" at bounding box center [1234, 276] width 8 height 8
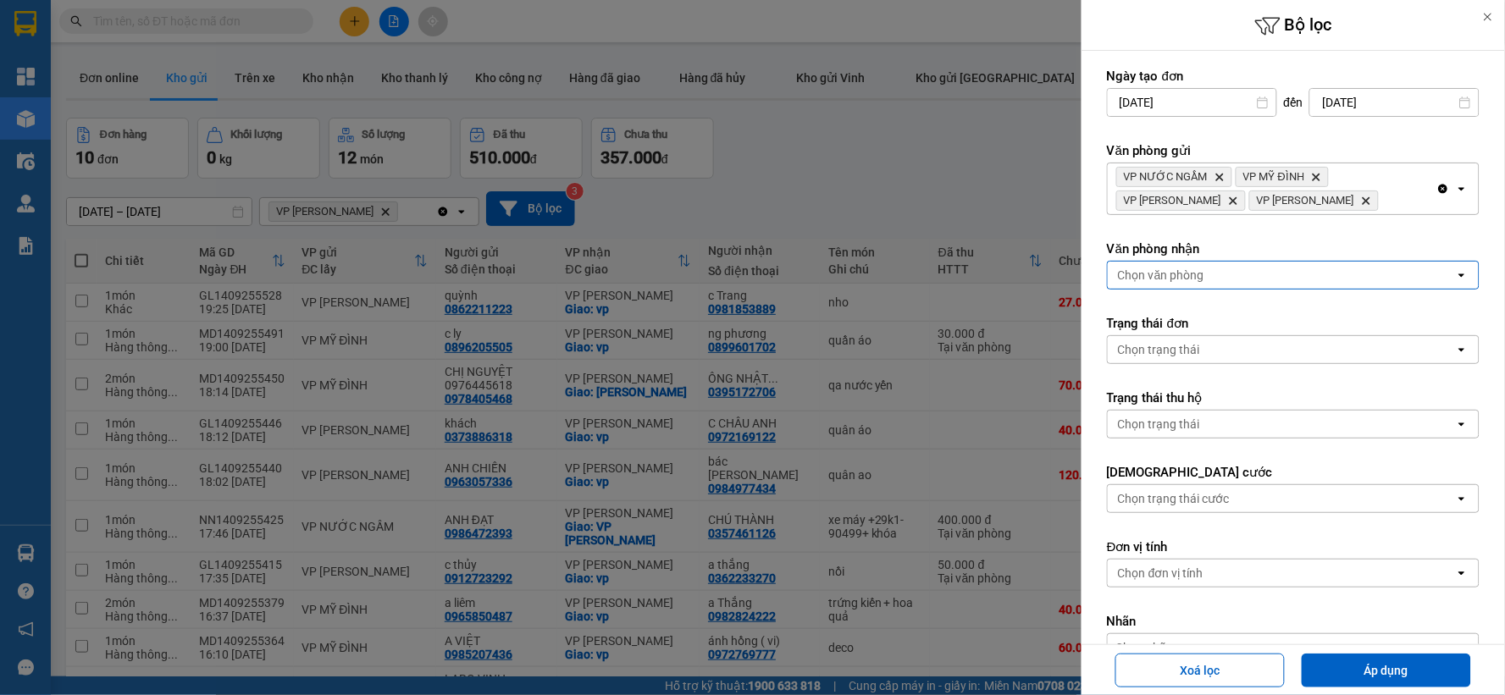
click at [1437, 193] on icon "Clear all" at bounding box center [1444, 189] width 14 height 14
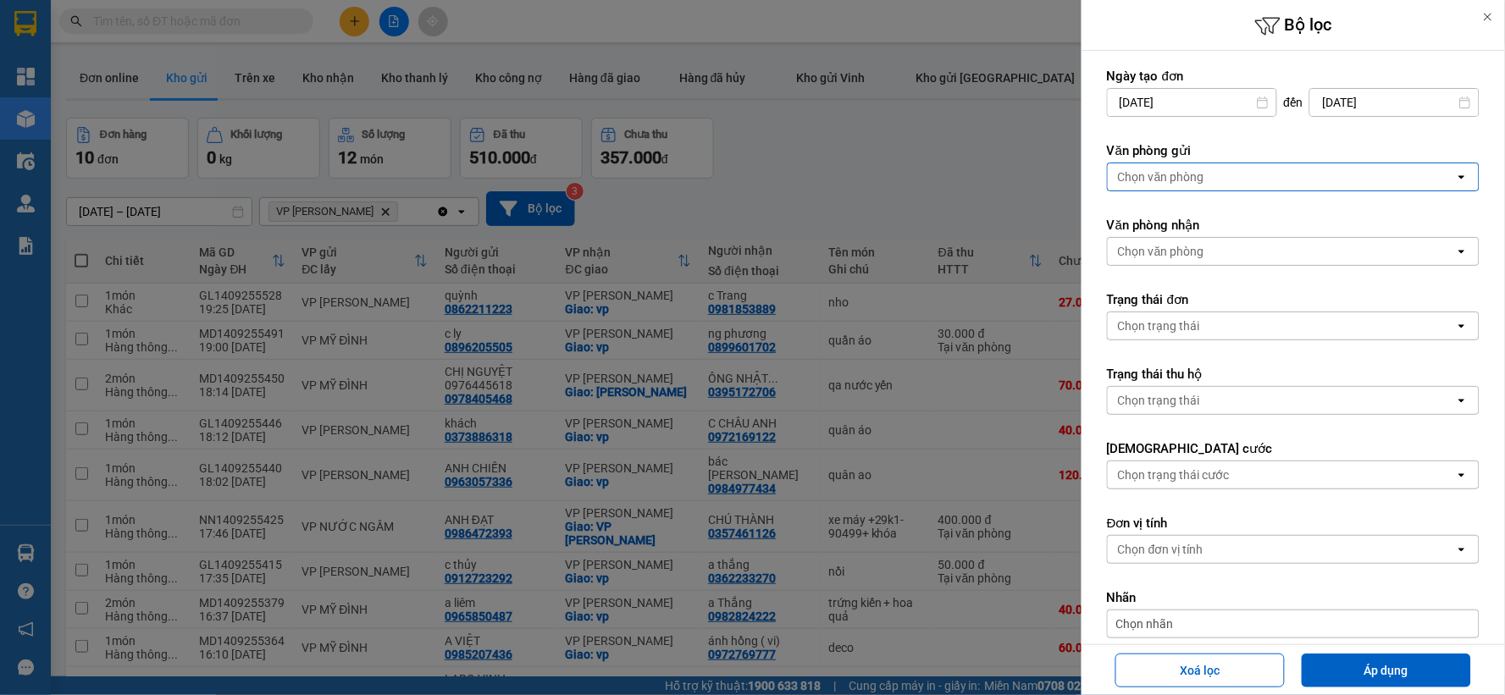
click at [1327, 175] on div "Chọn văn phòng" at bounding box center [1281, 176] width 347 height 27
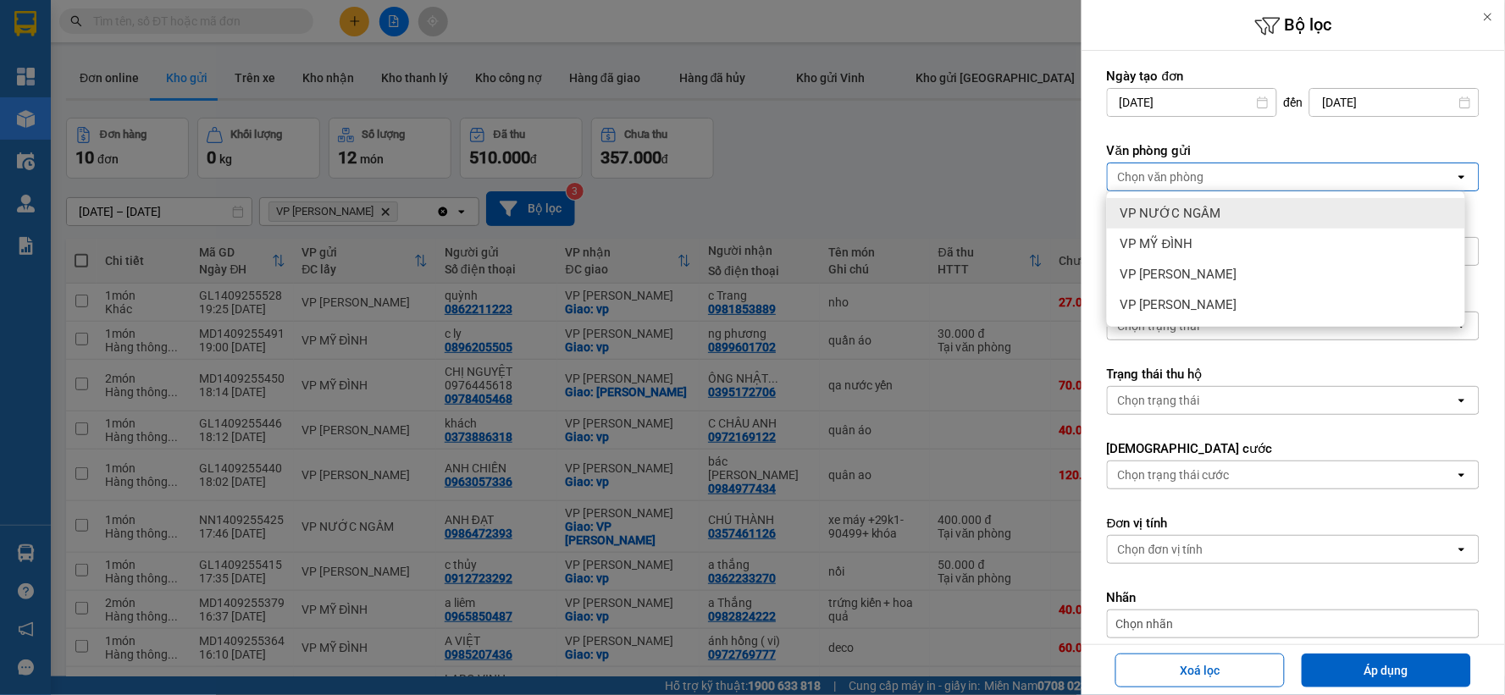
drag, startPoint x: 1225, startPoint y: 208, endPoint x: 1246, endPoint y: 298, distance: 93.1
click at [1227, 208] on div "VP NƯỚC NGẦM" at bounding box center [1286, 213] width 358 height 30
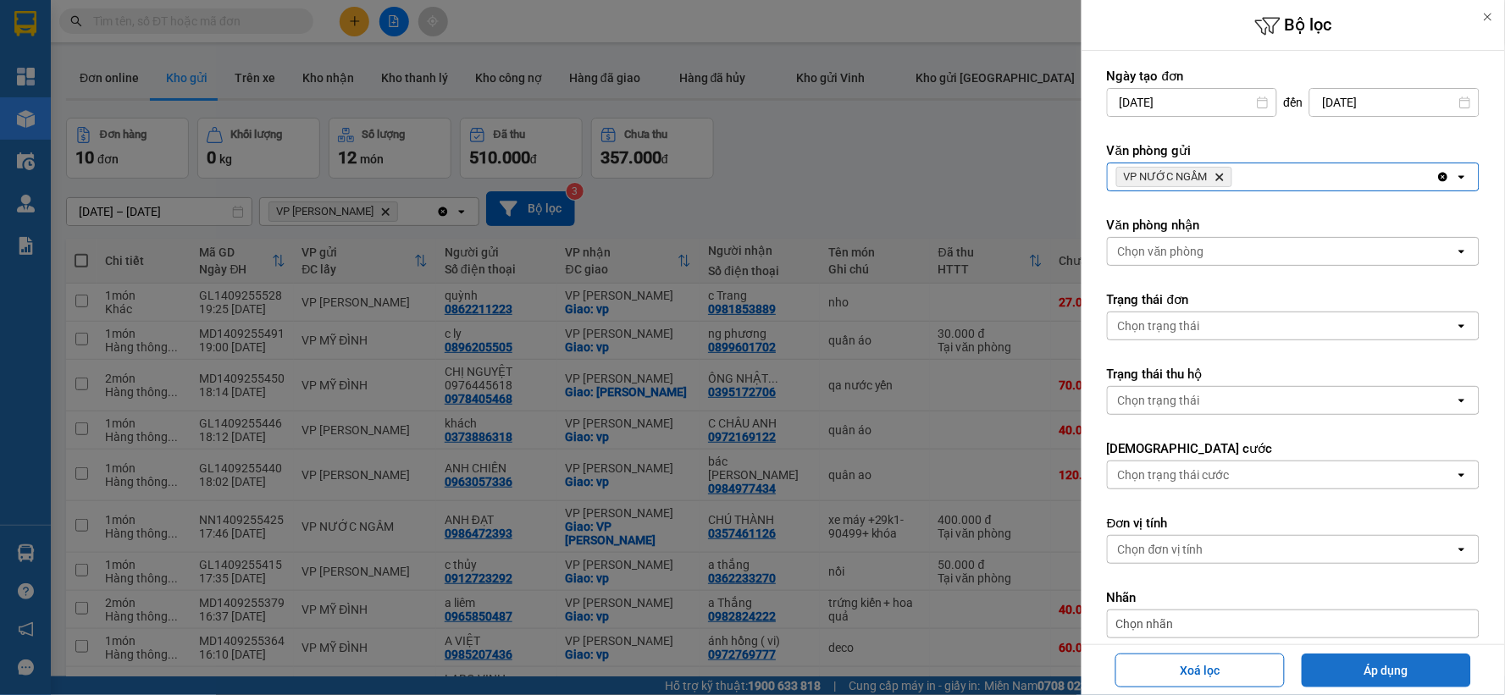
click at [1365, 663] on button "Áp dụng" at bounding box center [1386, 671] width 169 height 34
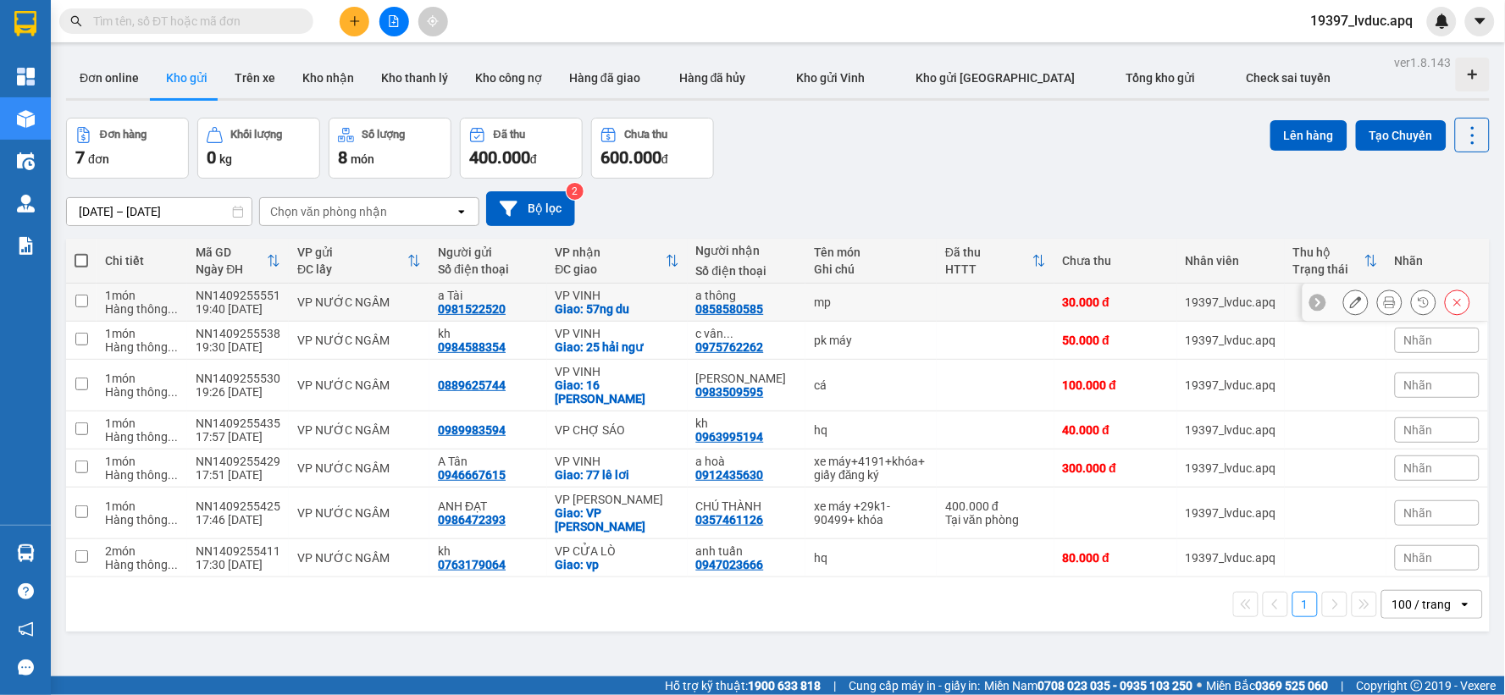
click at [662, 302] on div "Giao: 57ng du" at bounding box center [618, 309] width 124 height 14
checkbox input "true"
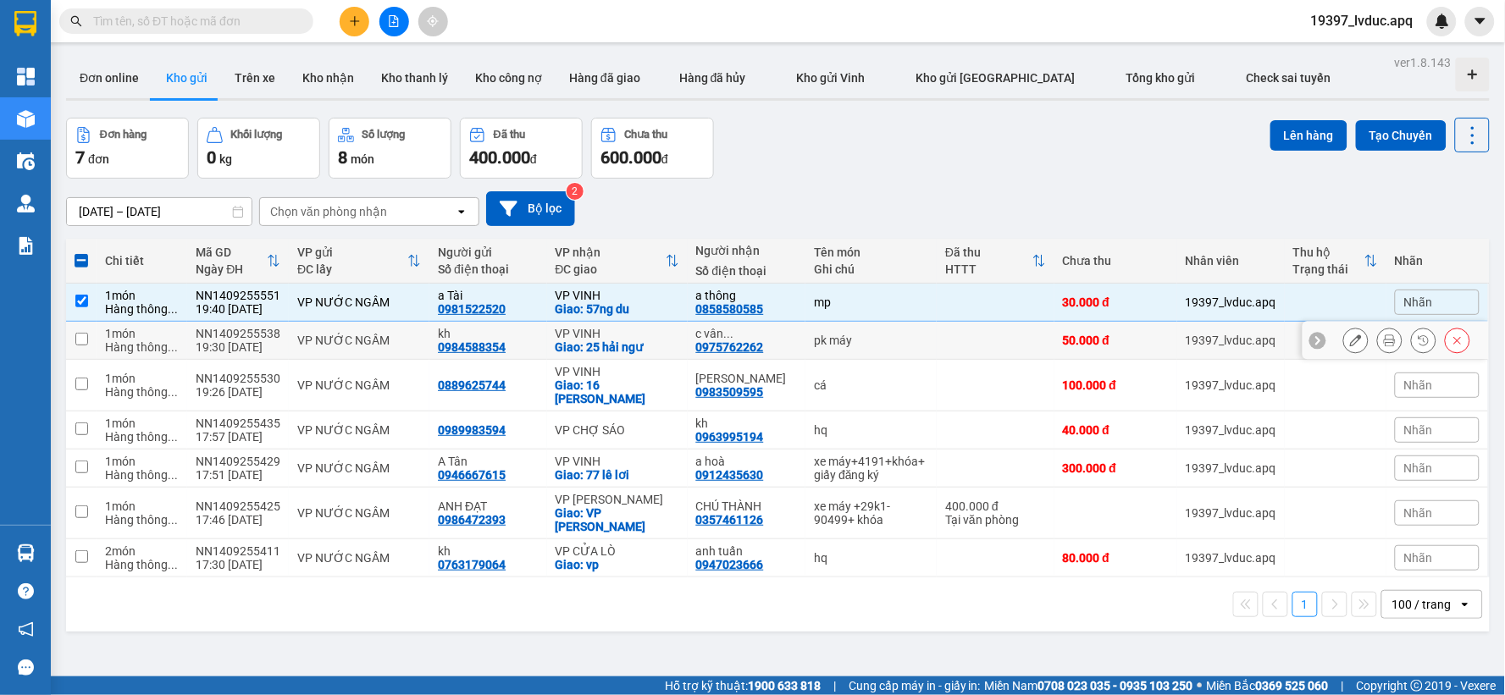
click at [641, 342] on div "Giao: 25 hải ngư" at bounding box center [618, 348] width 124 height 14
checkbox input "true"
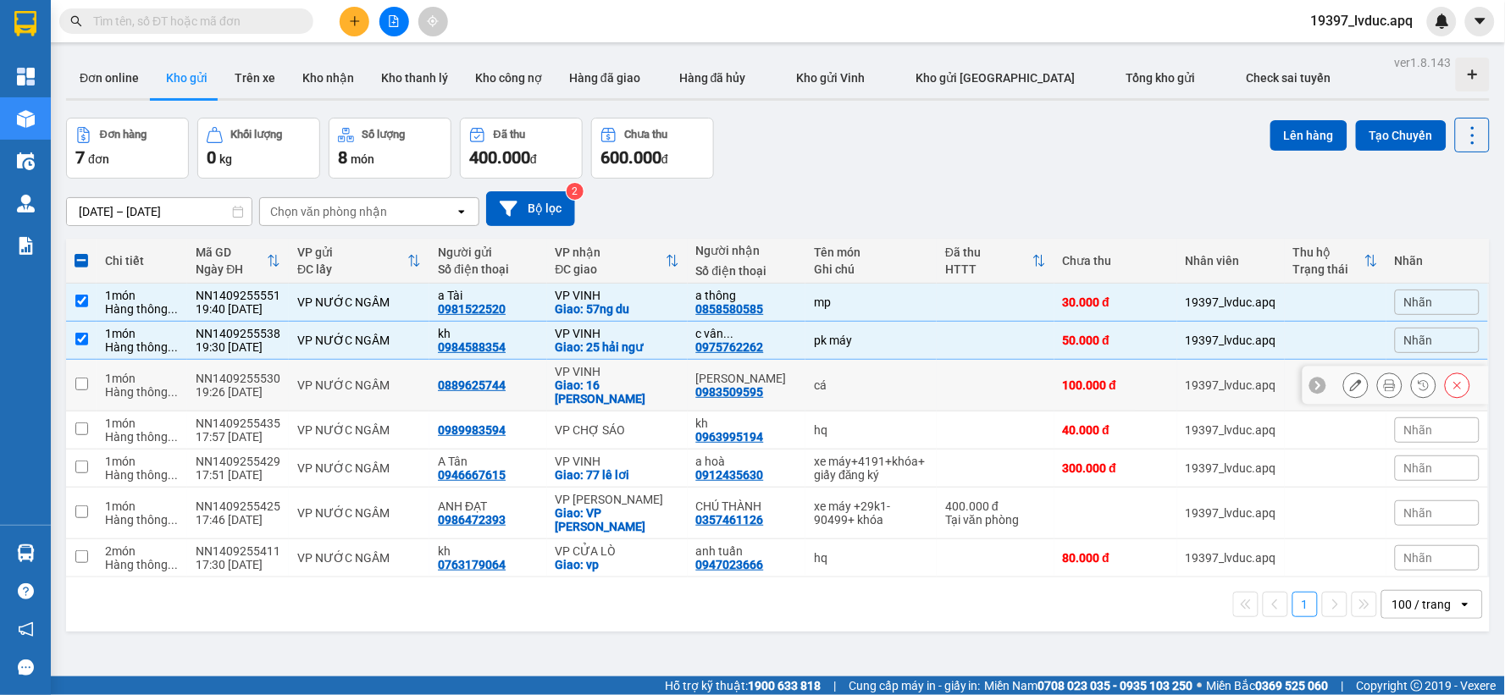
click at [646, 371] on div "VP VINH" at bounding box center [618, 372] width 124 height 14
checkbox input "true"
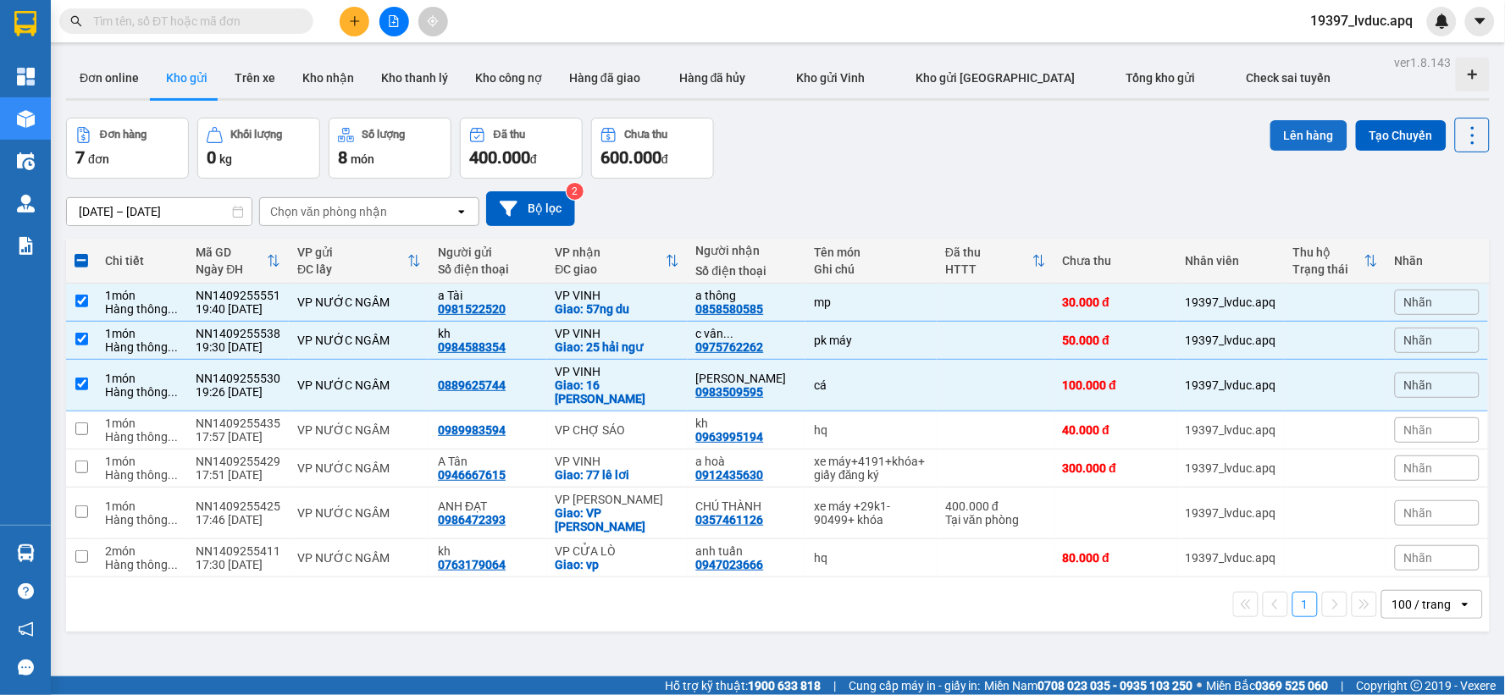
click at [1288, 141] on button "Lên hàng" at bounding box center [1309, 135] width 77 height 30
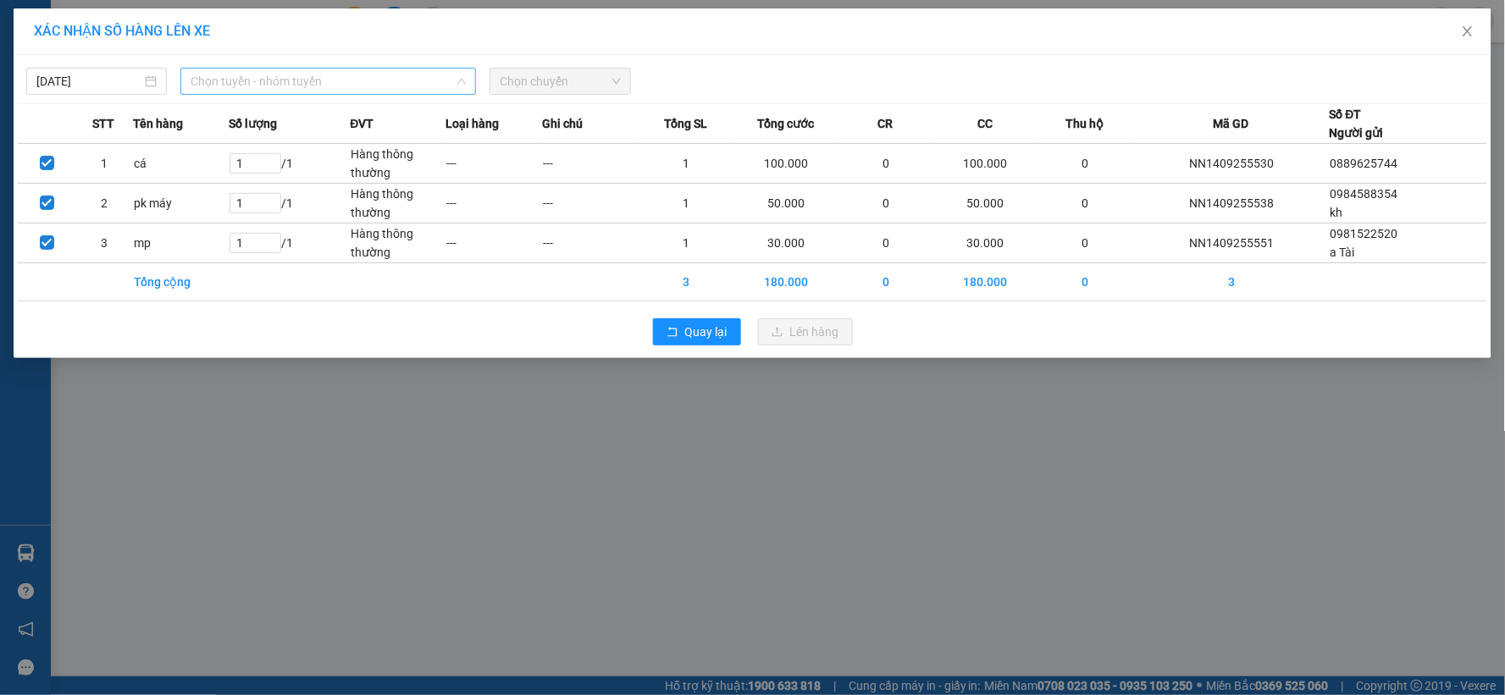
click at [378, 80] on span "Chọn tuyến - nhóm tuyến" at bounding box center [328, 81] width 275 height 25
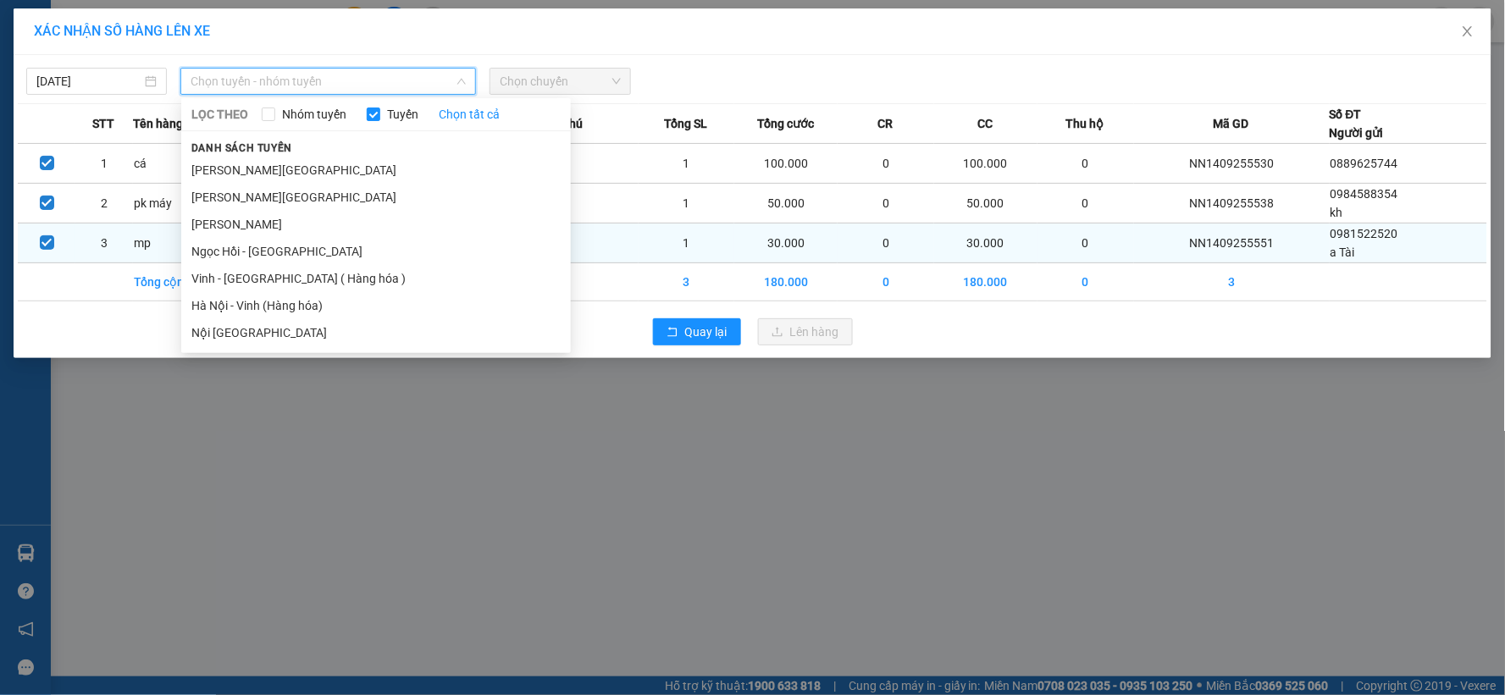
drag, startPoint x: 292, startPoint y: 291, endPoint x: 393, endPoint y: 226, distance: 120.1
click at [295, 293] on li "Hà Nội - Vinh (Hàng hóa)" at bounding box center [376, 305] width 390 height 27
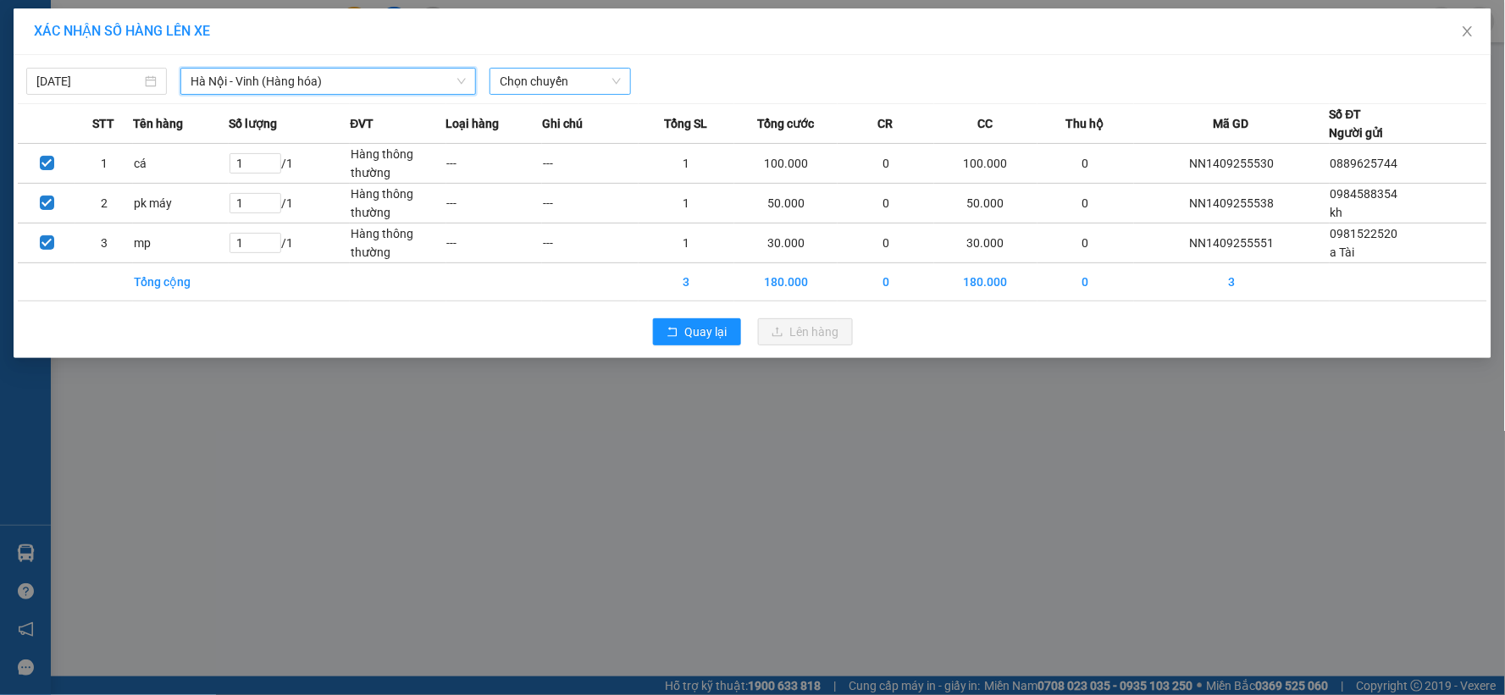
click at [557, 74] on span "Chọn chuyến" at bounding box center [560, 81] width 120 height 25
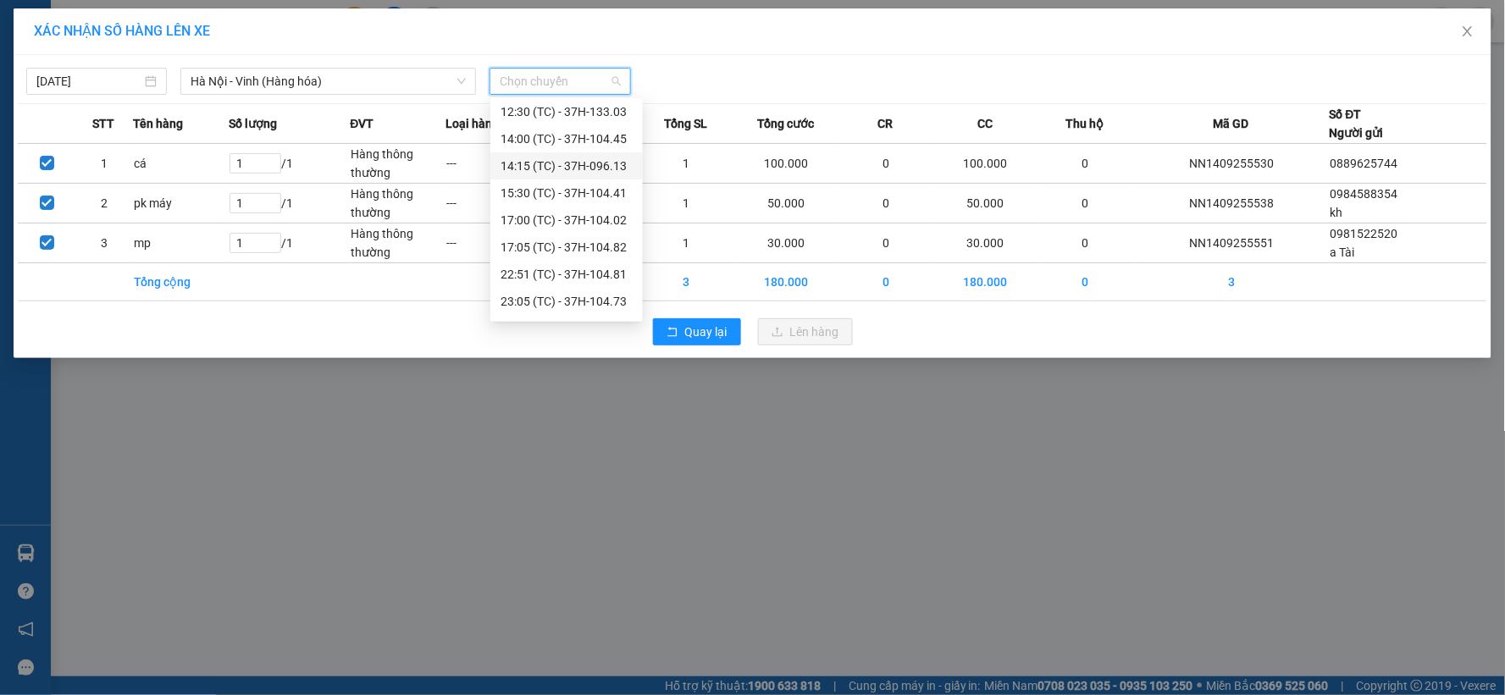
scroll to position [163, 0]
click at [594, 303] on div "23:08 (TC) - 37H-133.00" at bounding box center [567, 305] width 132 height 19
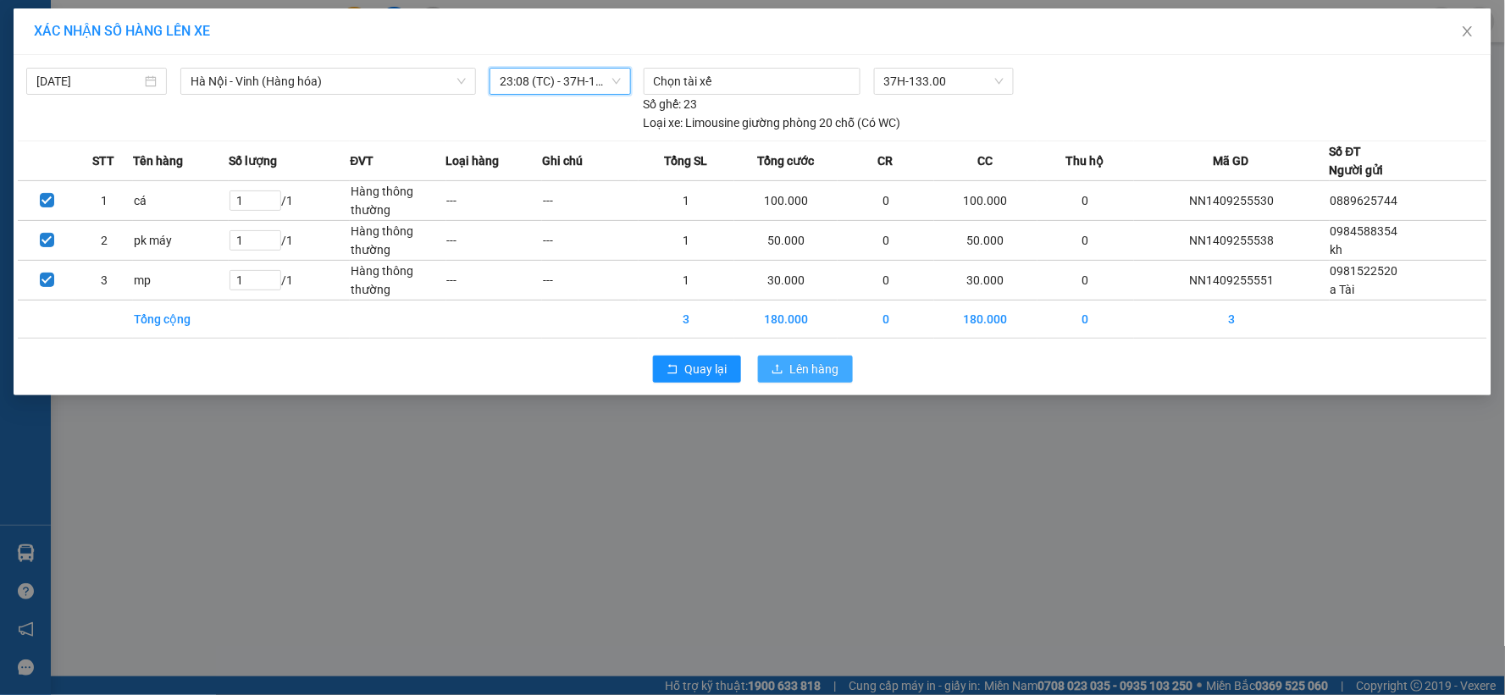
click at [791, 368] on span "Lên hàng" at bounding box center [814, 369] width 49 height 19
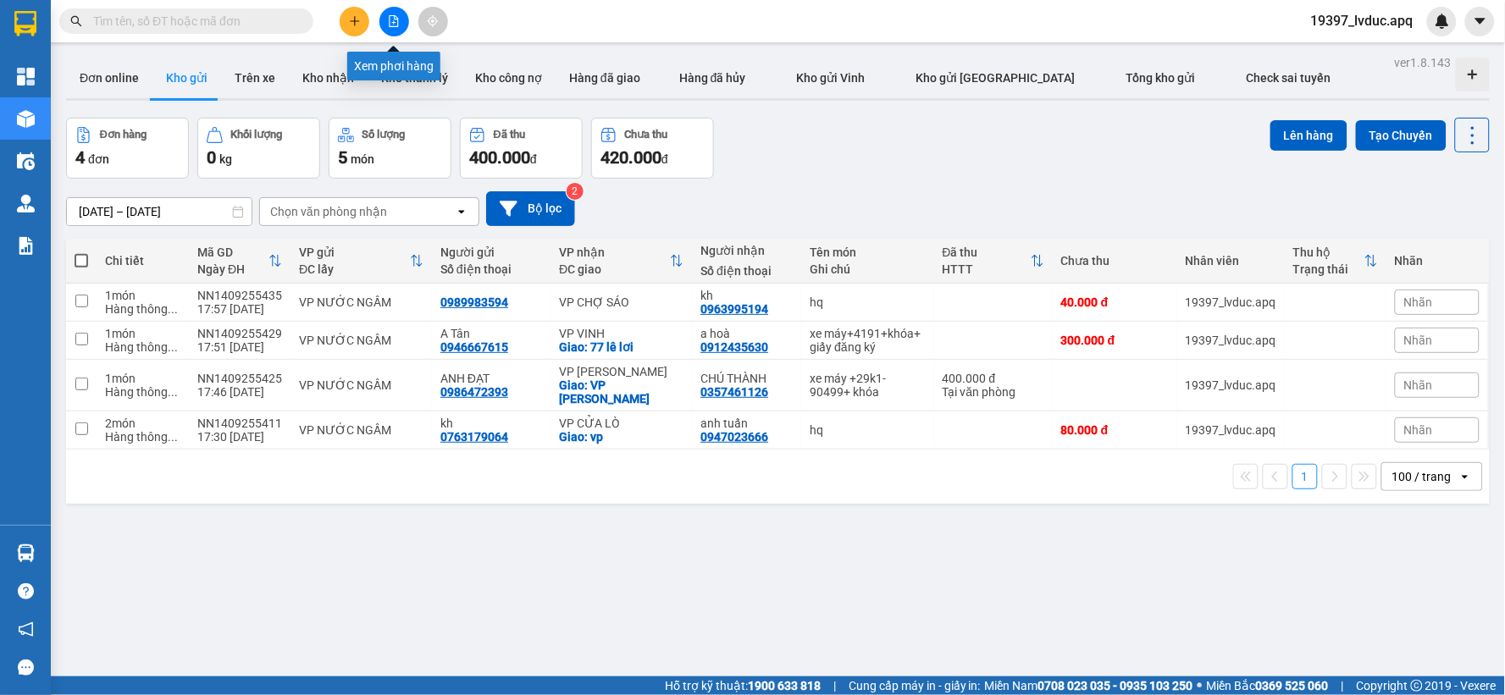
click at [388, 22] on icon "file-add" at bounding box center [394, 21] width 12 height 12
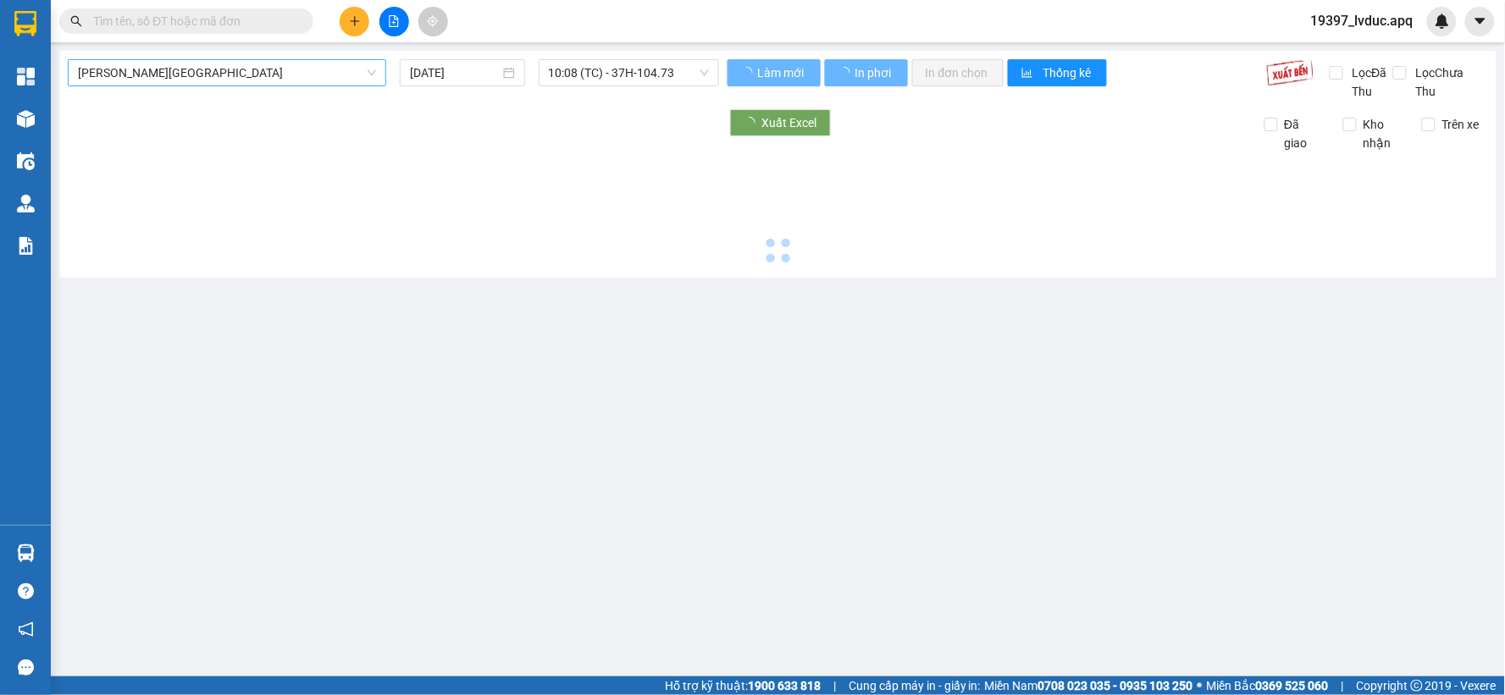
click at [268, 71] on span "[PERSON_NAME][GEOGRAPHIC_DATA]" at bounding box center [227, 72] width 298 height 25
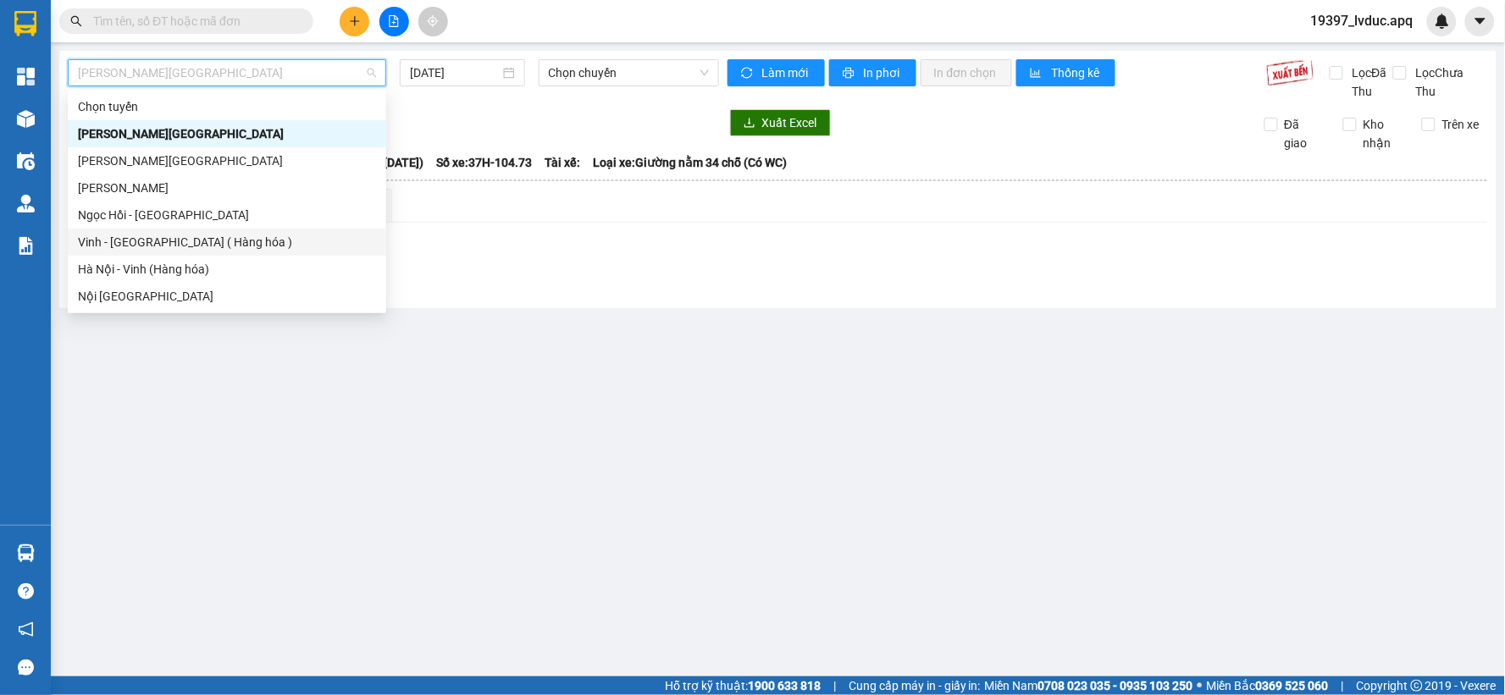
click at [310, 239] on div "Vinh - [GEOGRAPHIC_DATA] ( Hàng hóa )" at bounding box center [227, 242] width 298 height 19
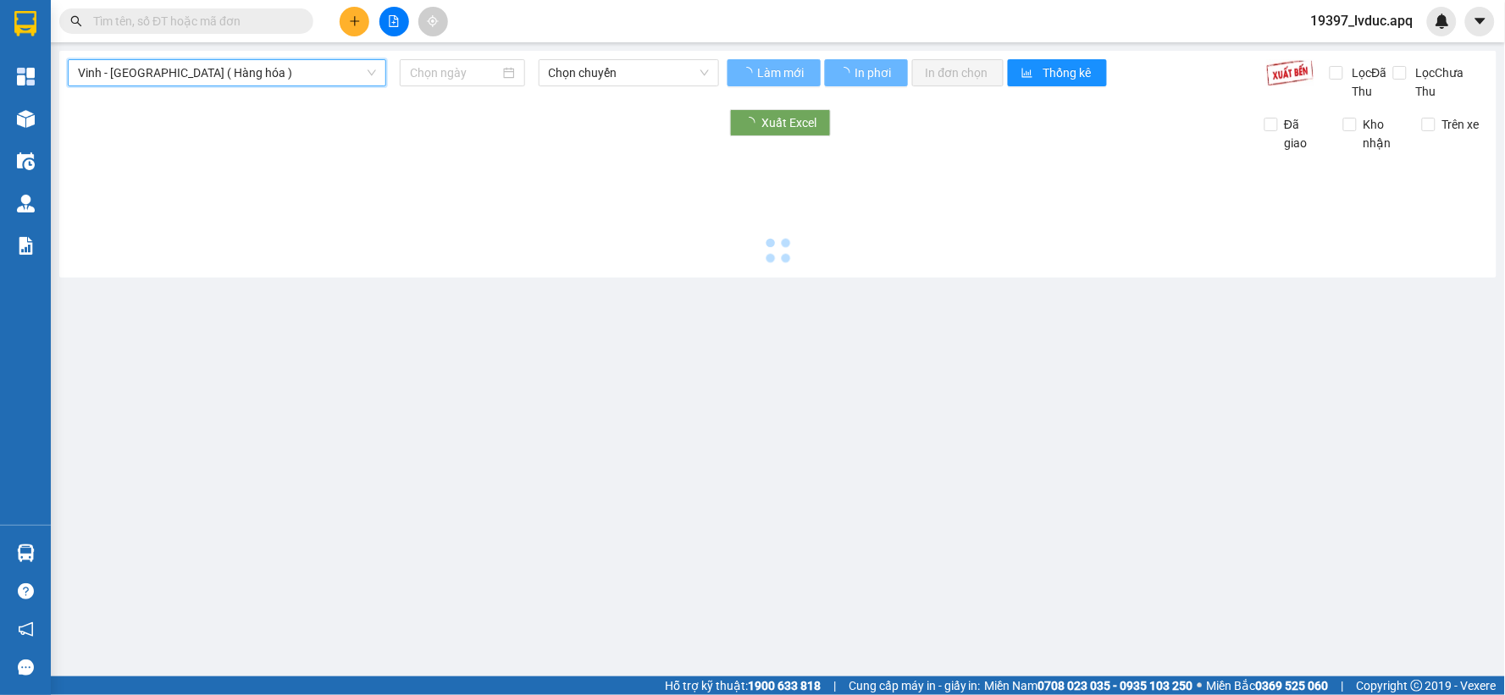
type input "[DATE]"
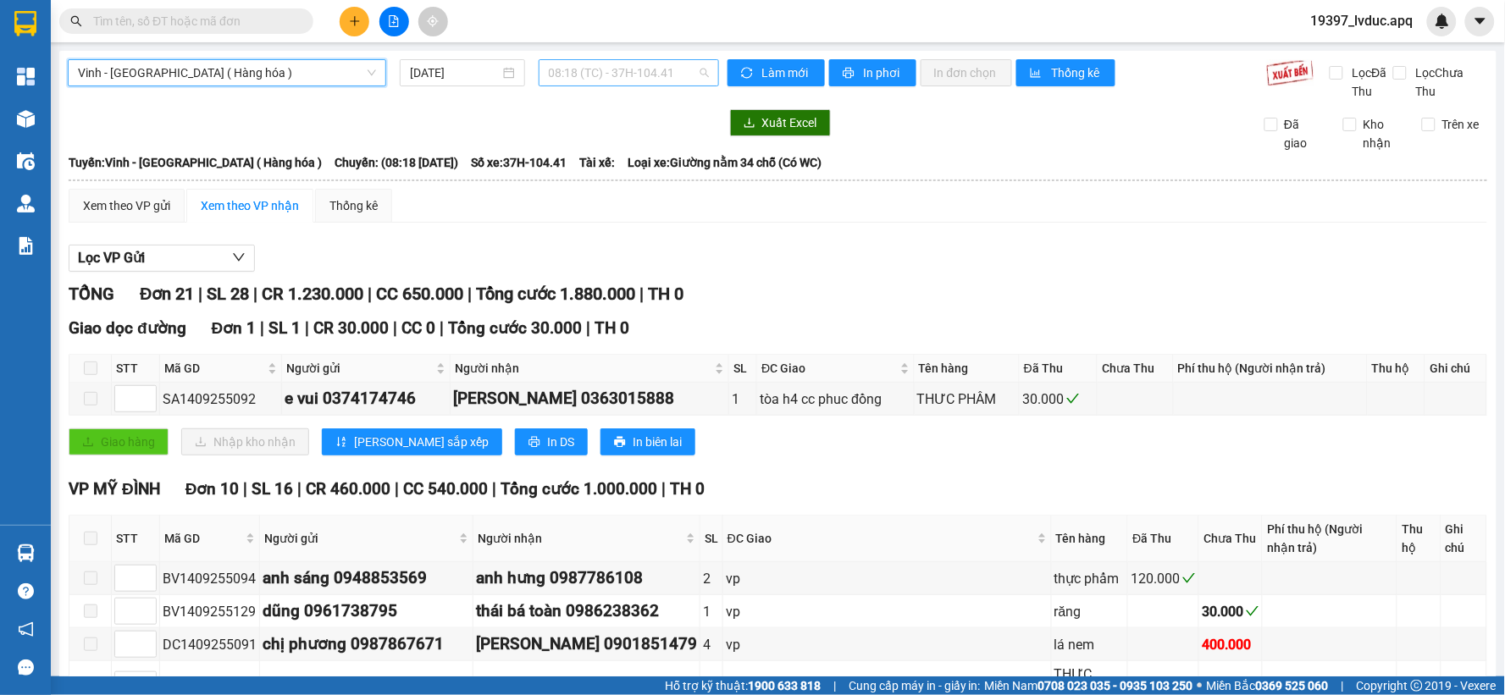
click at [689, 64] on span "08:18 (TC) - 37H-104.41" at bounding box center [629, 72] width 160 height 25
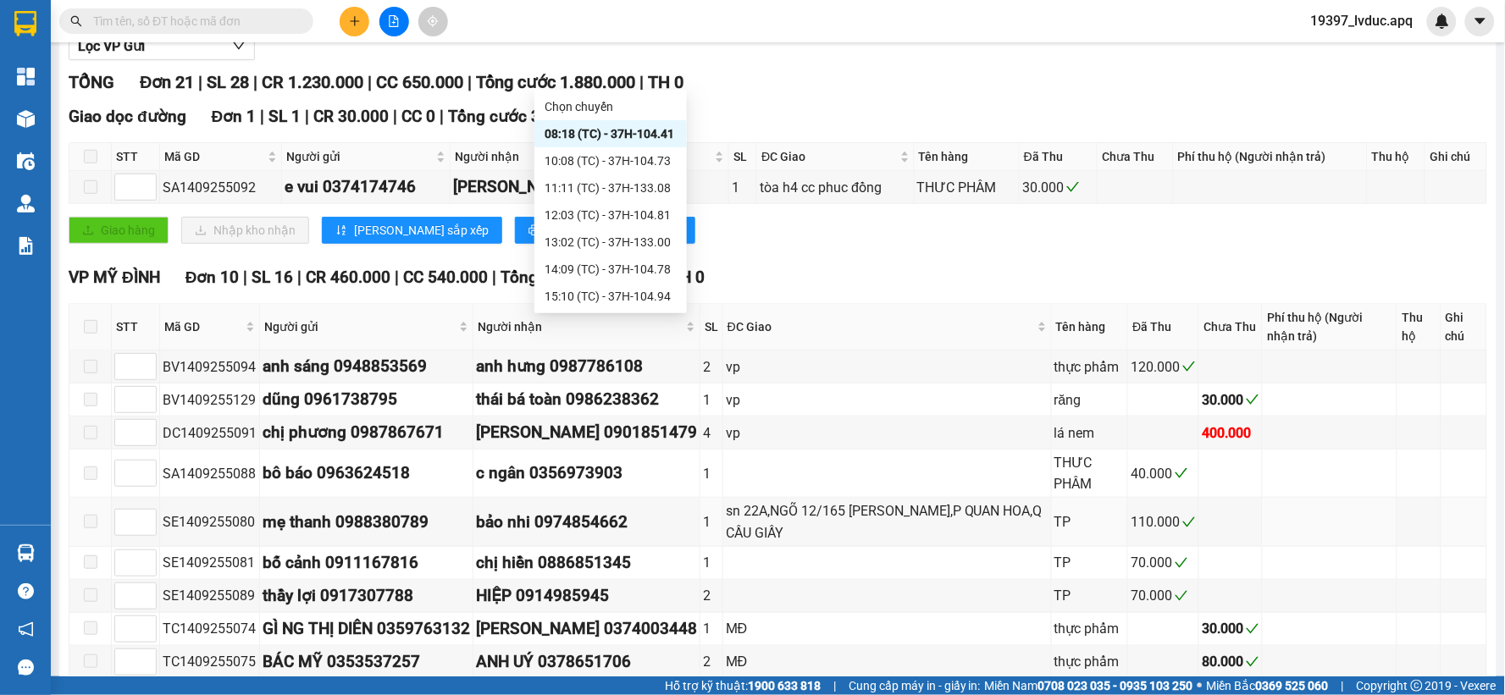
scroll to position [188, 0]
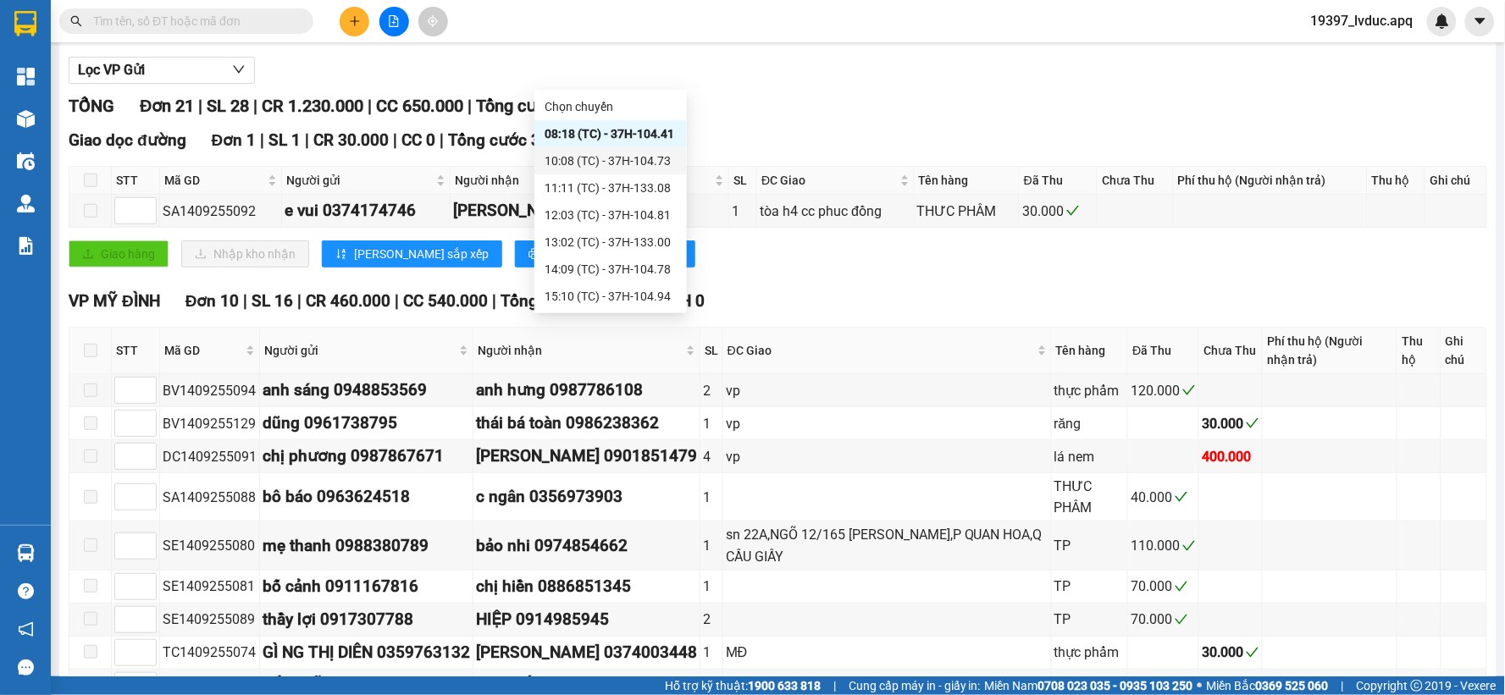
click at [634, 156] on div "10:08 (TC) - 37H-104.73" at bounding box center [611, 161] width 132 height 19
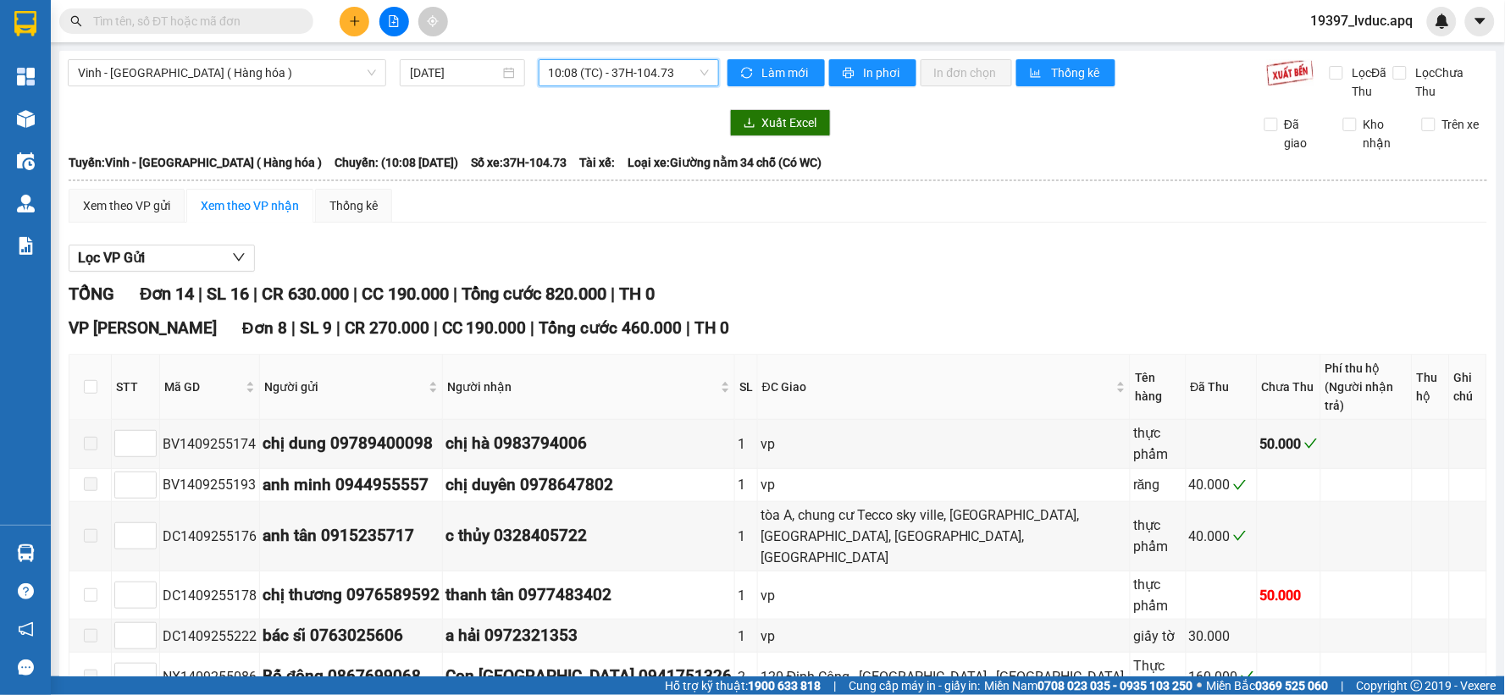
click at [684, 73] on span "10:08 (TC) - 37H-104.73" at bounding box center [629, 72] width 160 height 25
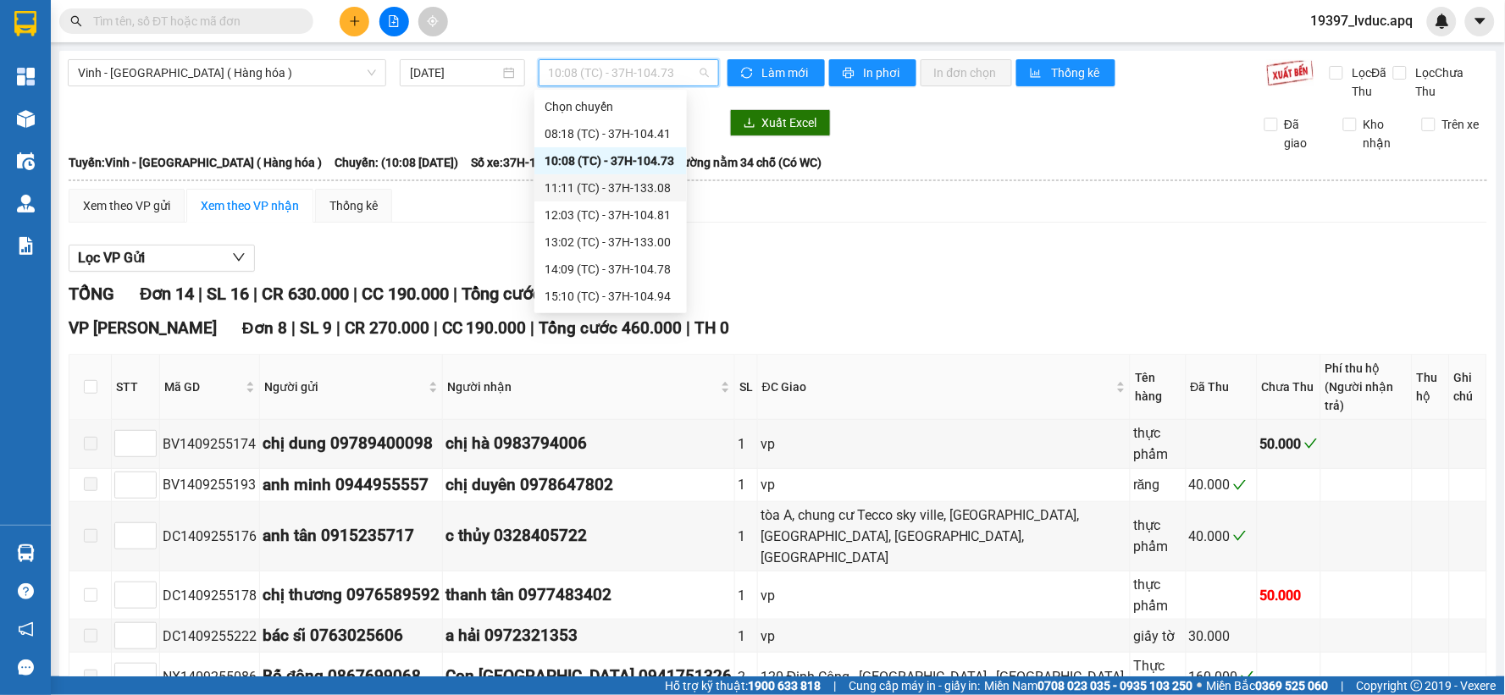
click at [641, 192] on div "11:11 (TC) - 37H-133.08" at bounding box center [611, 188] width 132 height 19
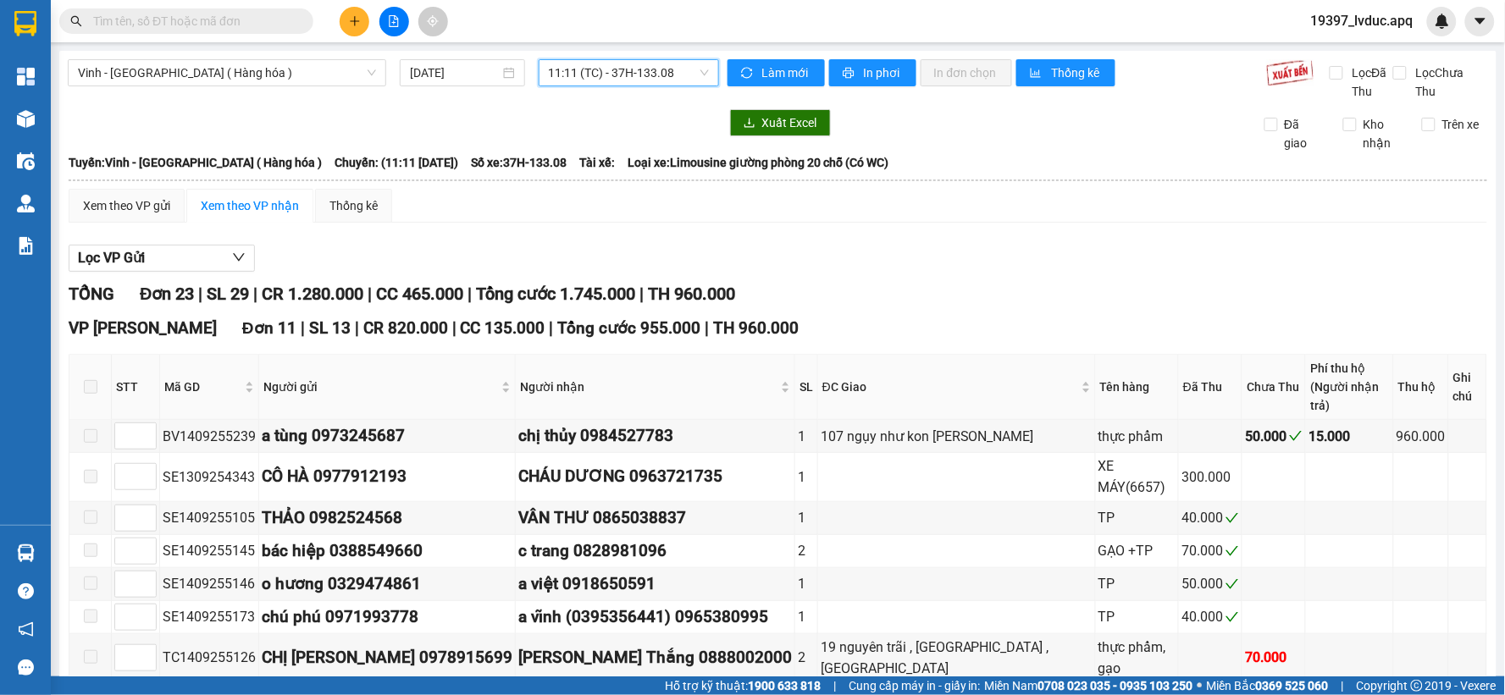
click at [678, 75] on span "11:11 (TC) - 37H-133.08" at bounding box center [629, 72] width 160 height 25
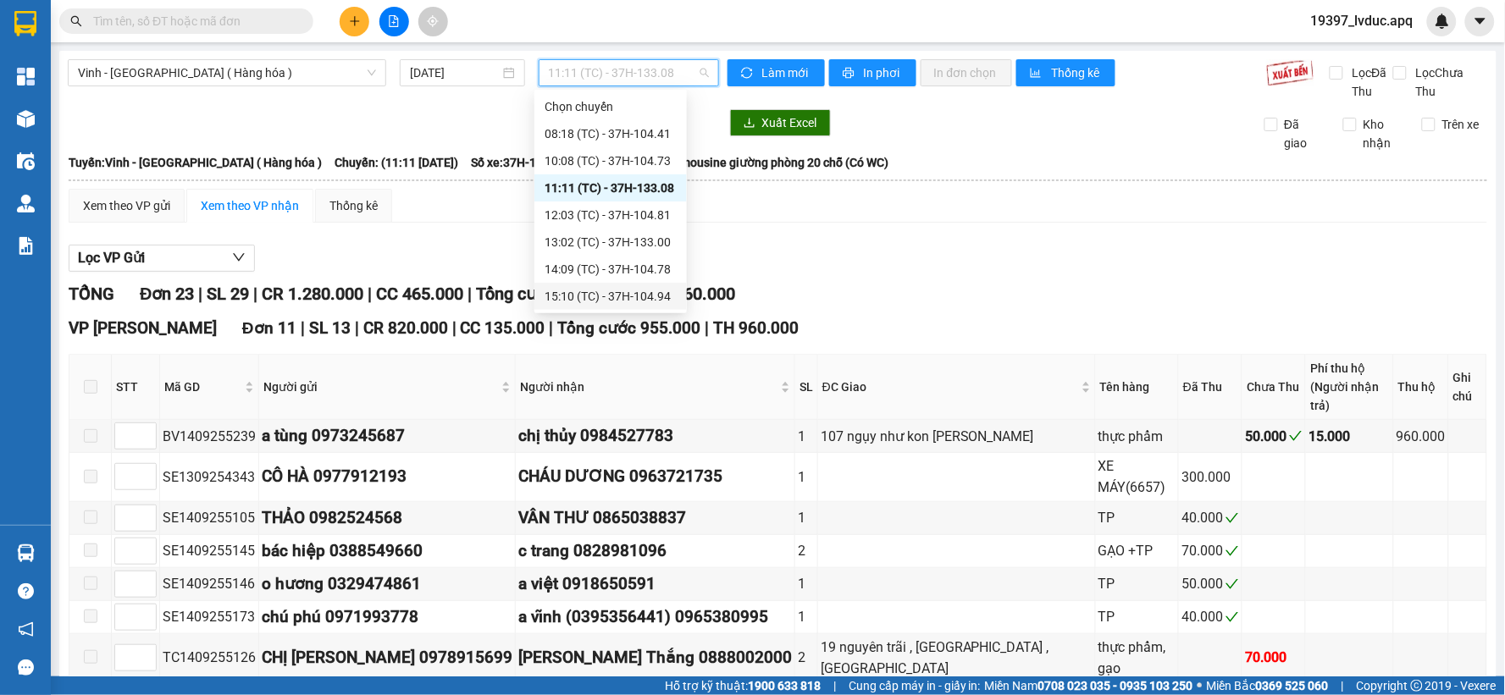
click at [591, 290] on div "15:10 (TC) - 37H-104.94" at bounding box center [611, 296] width 132 height 19
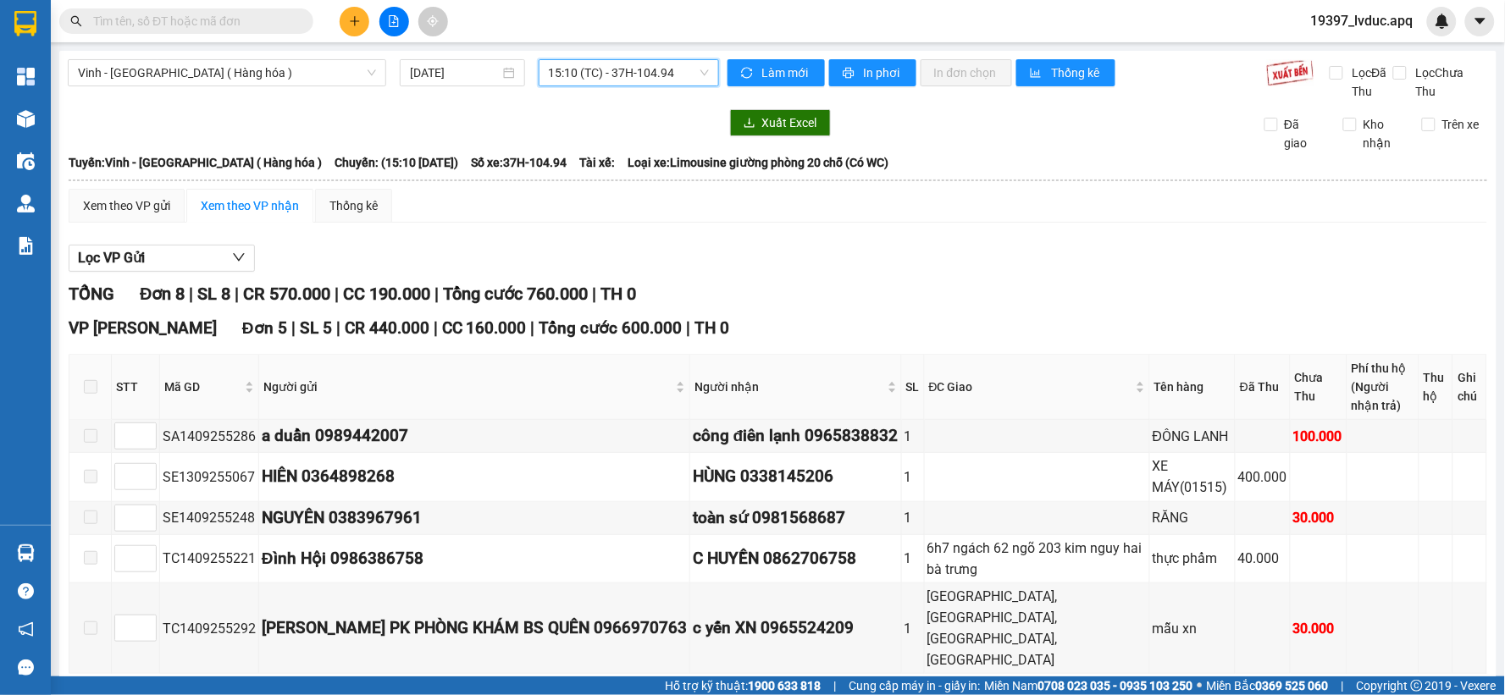
click at [684, 69] on span "15:10 (TC) - 37H-104.94" at bounding box center [629, 72] width 160 height 25
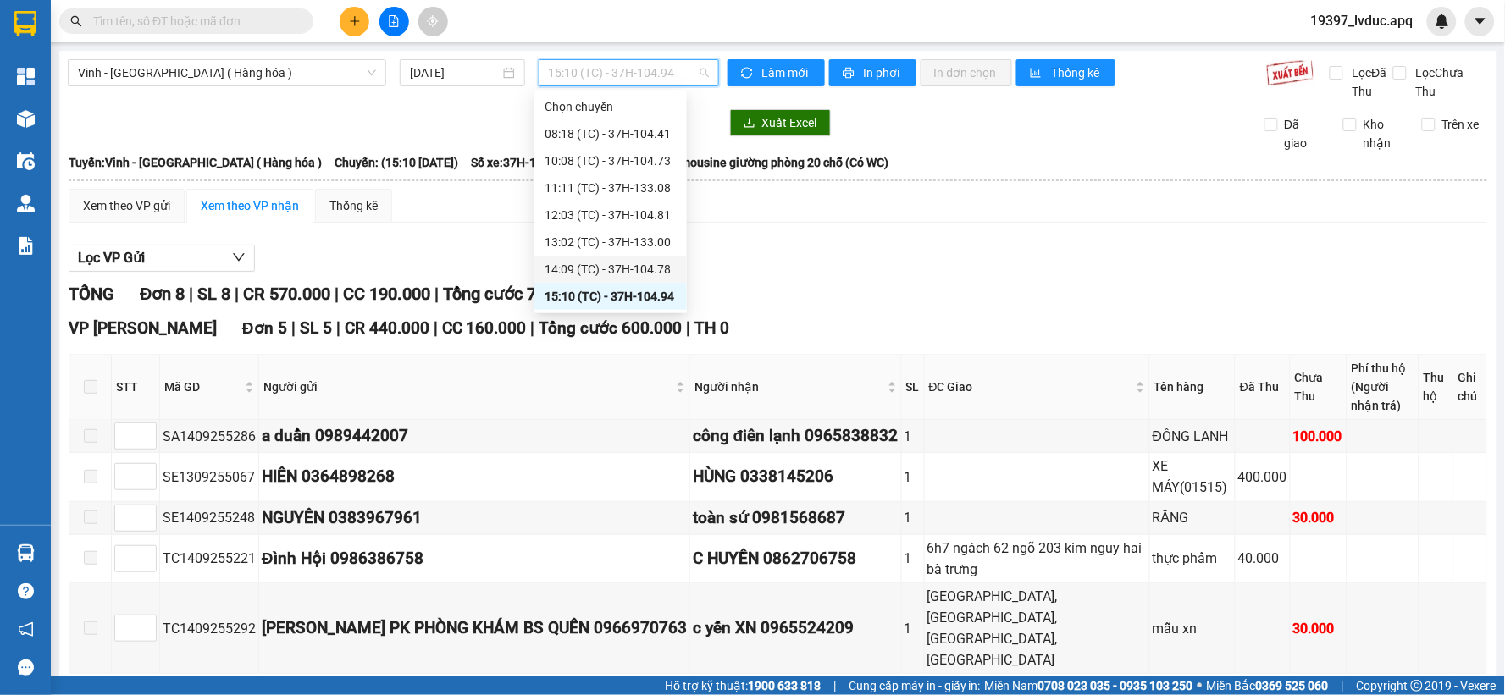
click at [635, 263] on div "14:09 (TC) - 37H-104.78" at bounding box center [611, 269] width 132 height 19
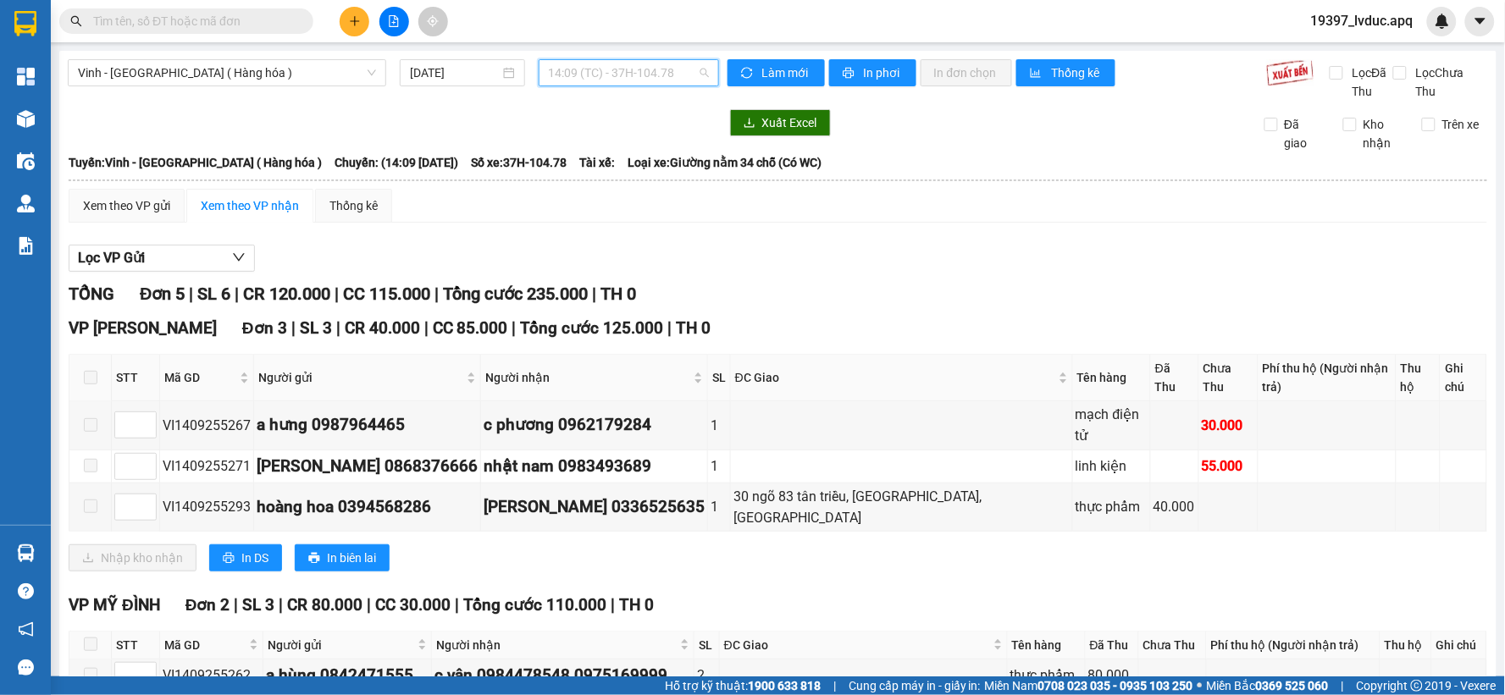
click at [666, 66] on span "14:09 (TC) - 37H-104.78" at bounding box center [629, 72] width 160 height 25
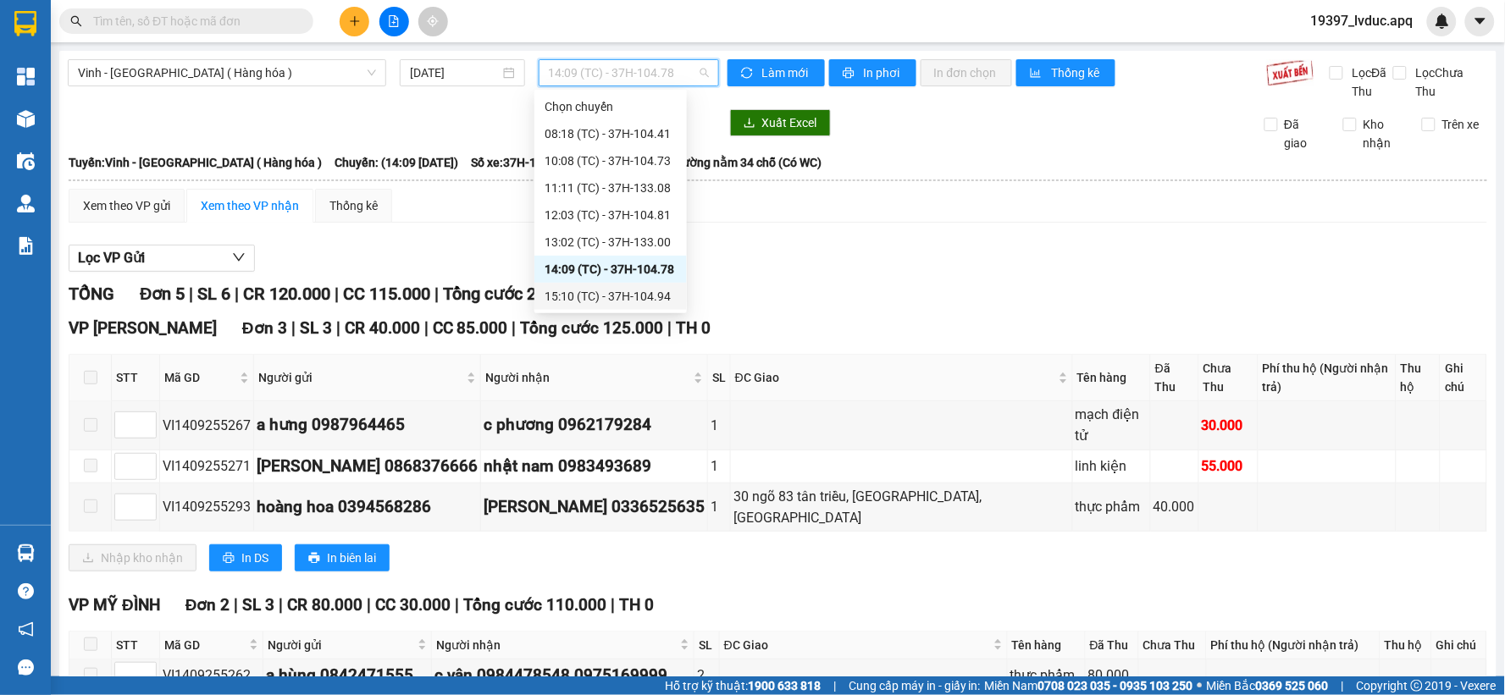
click at [613, 287] on div "15:10 (TC) - 37H-104.94" at bounding box center [611, 296] width 132 height 19
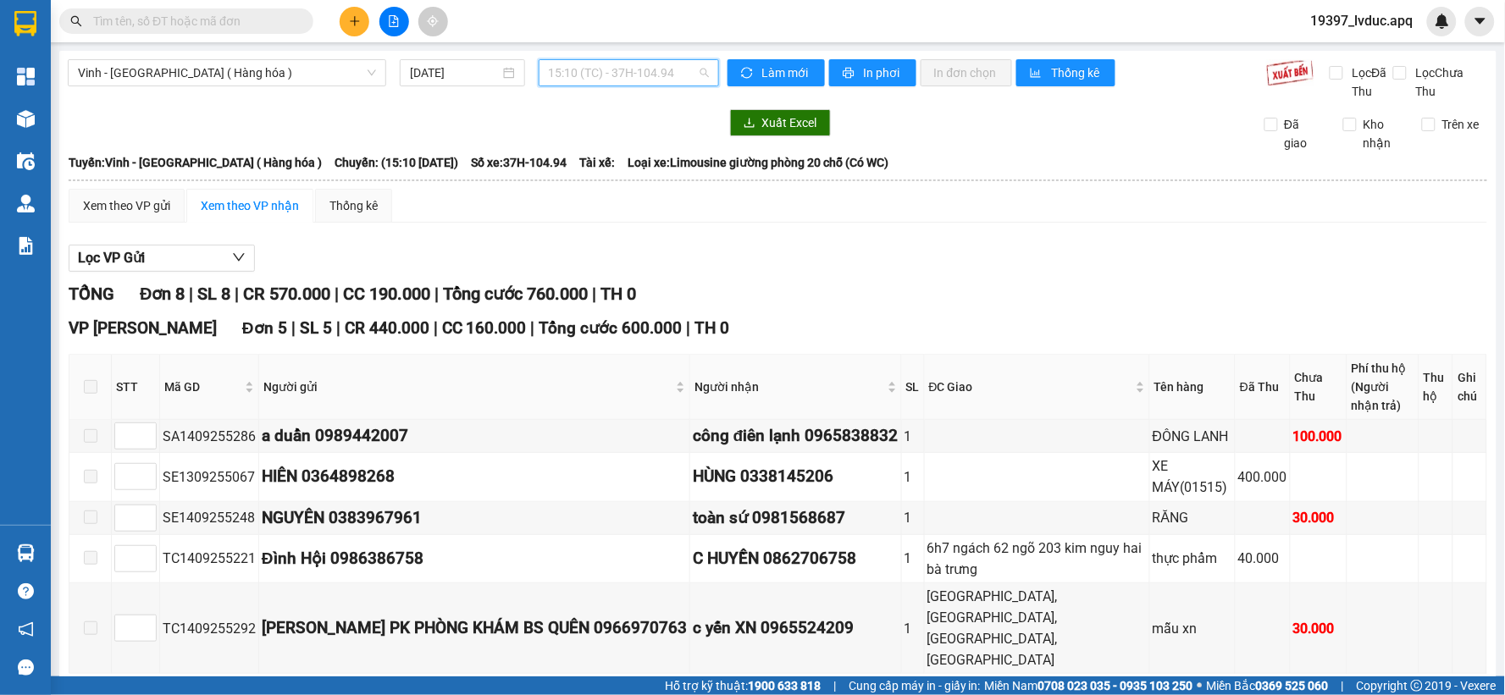
click at [691, 68] on span "15:10 (TC) - 37H-104.94" at bounding box center [629, 72] width 160 height 25
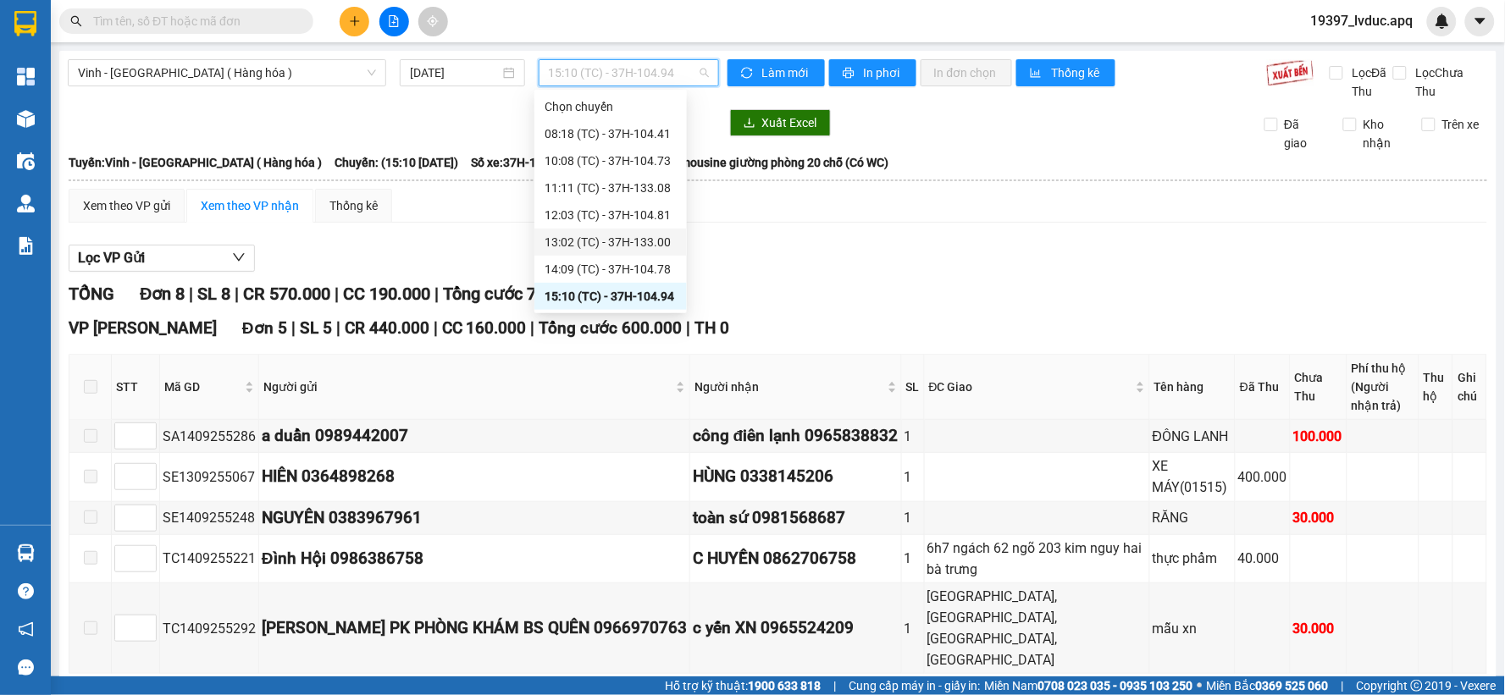
click at [603, 237] on div "13:02 (TC) - 37H-133.00" at bounding box center [611, 242] width 132 height 19
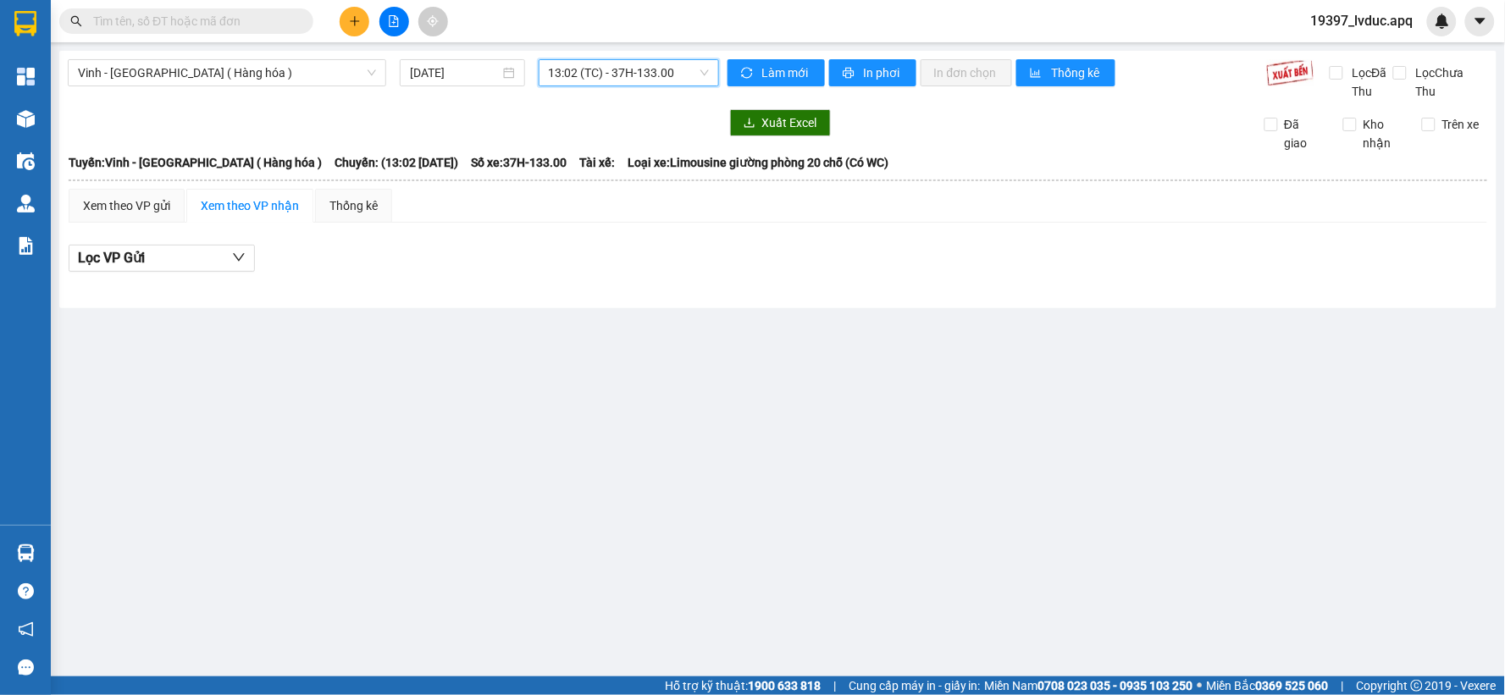
click at [691, 65] on span "13:02 (TC) - 37H-133.00" at bounding box center [629, 72] width 160 height 25
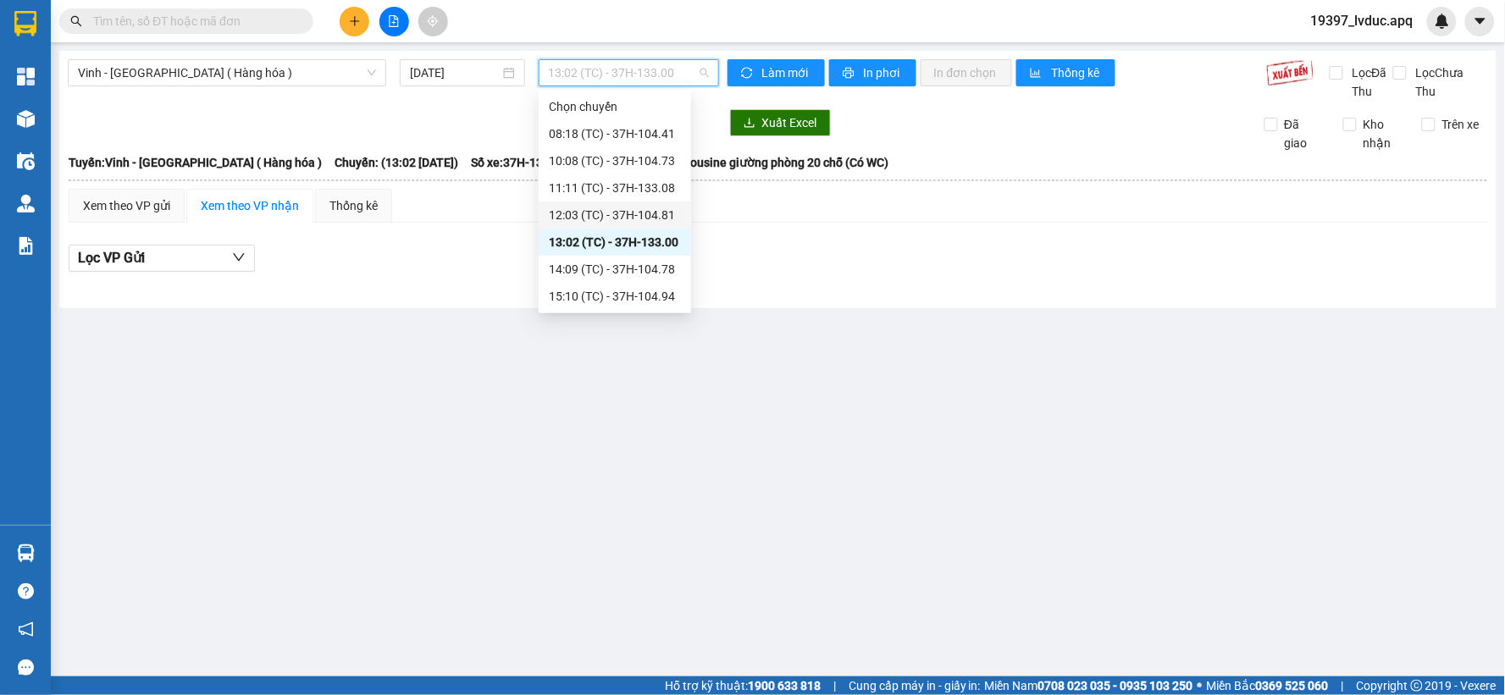
drag, startPoint x: 636, startPoint y: 212, endPoint x: 637, endPoint y: 189, distance: 22.9
click at [637, 190] on div "Chọn chuyến 08:18 (TC) - 37H-104.41 10:08 (TC) - 37H-104.73 11:11 (TC) - 37H-13…" at bounding box center [615, 337] width 152 height 488
click at [644, 206] on div "12:03 (TC) - 37H-104.81" at bounding box center [615, 215] width 132 height 19
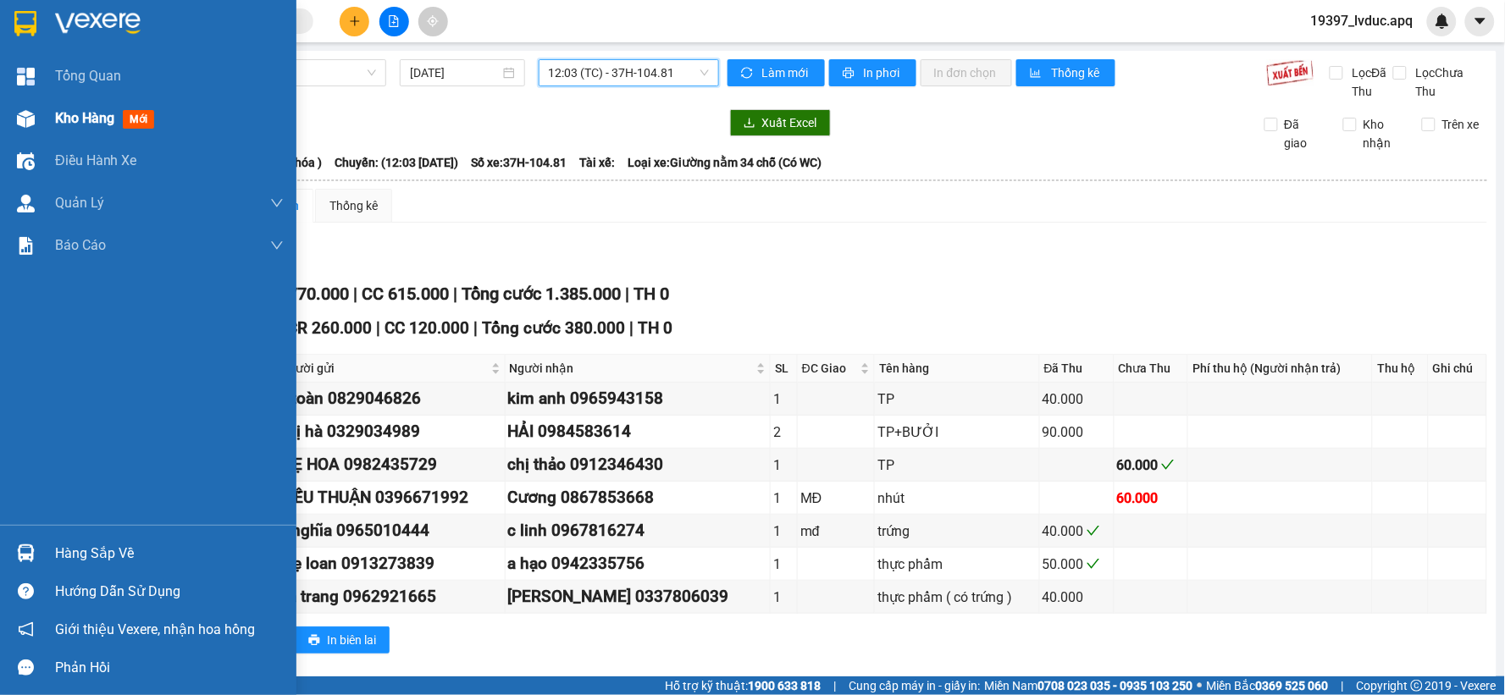
click at [7, 123] on div "Kho hàng mới" at bounding box center [148, 118] width 296 height 42
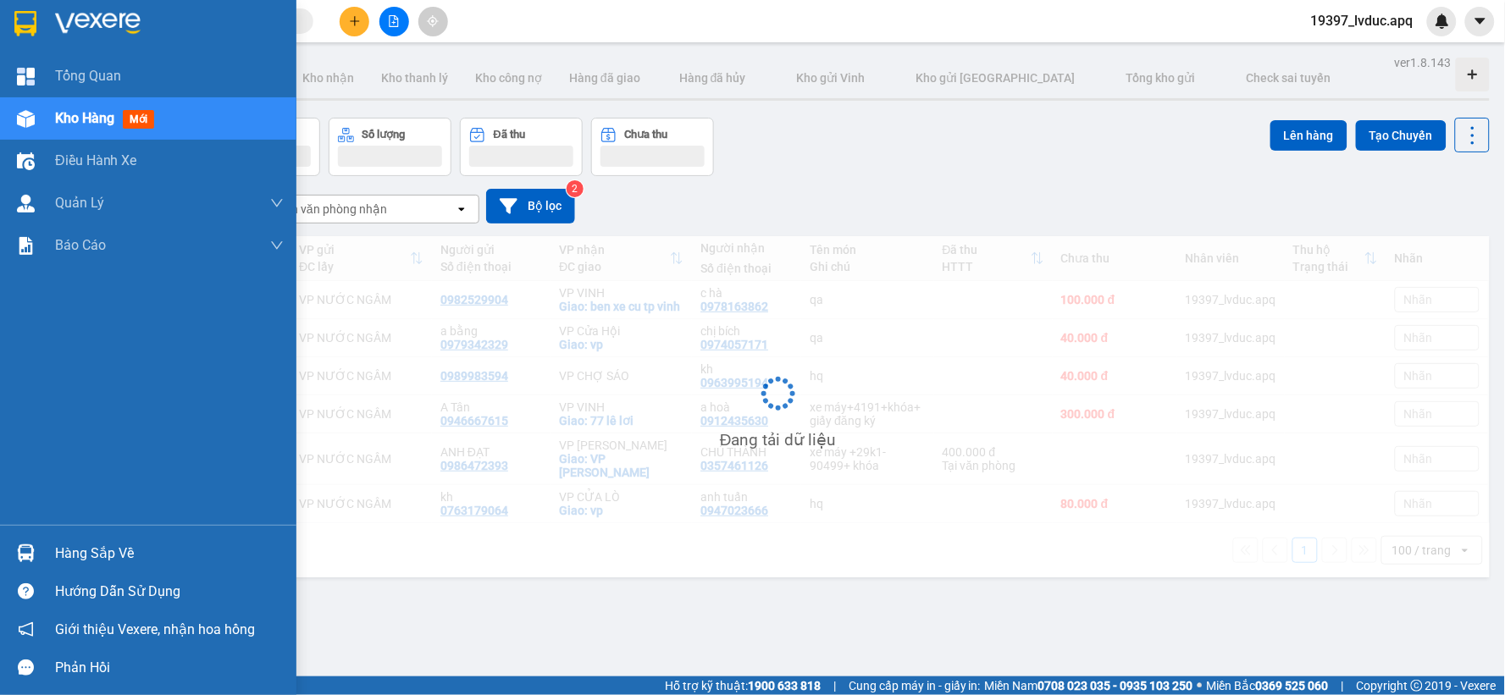
click at [19, 123] on img at bounding box center [26, 119] width 18 height 18
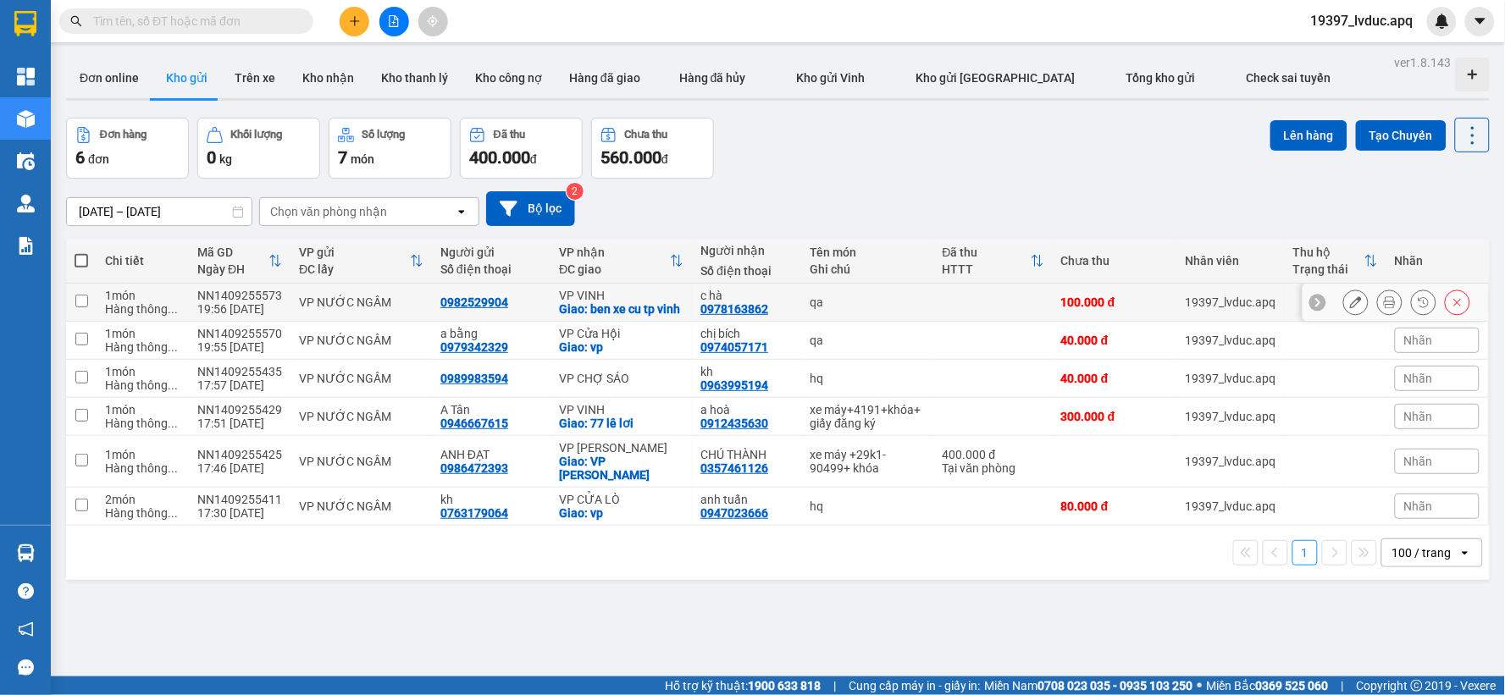
click at [564, 303] on div "Giao: ben xe cu tp vinh" at bounding box center [621, 309] width 125 height 14
checkbox input "true"
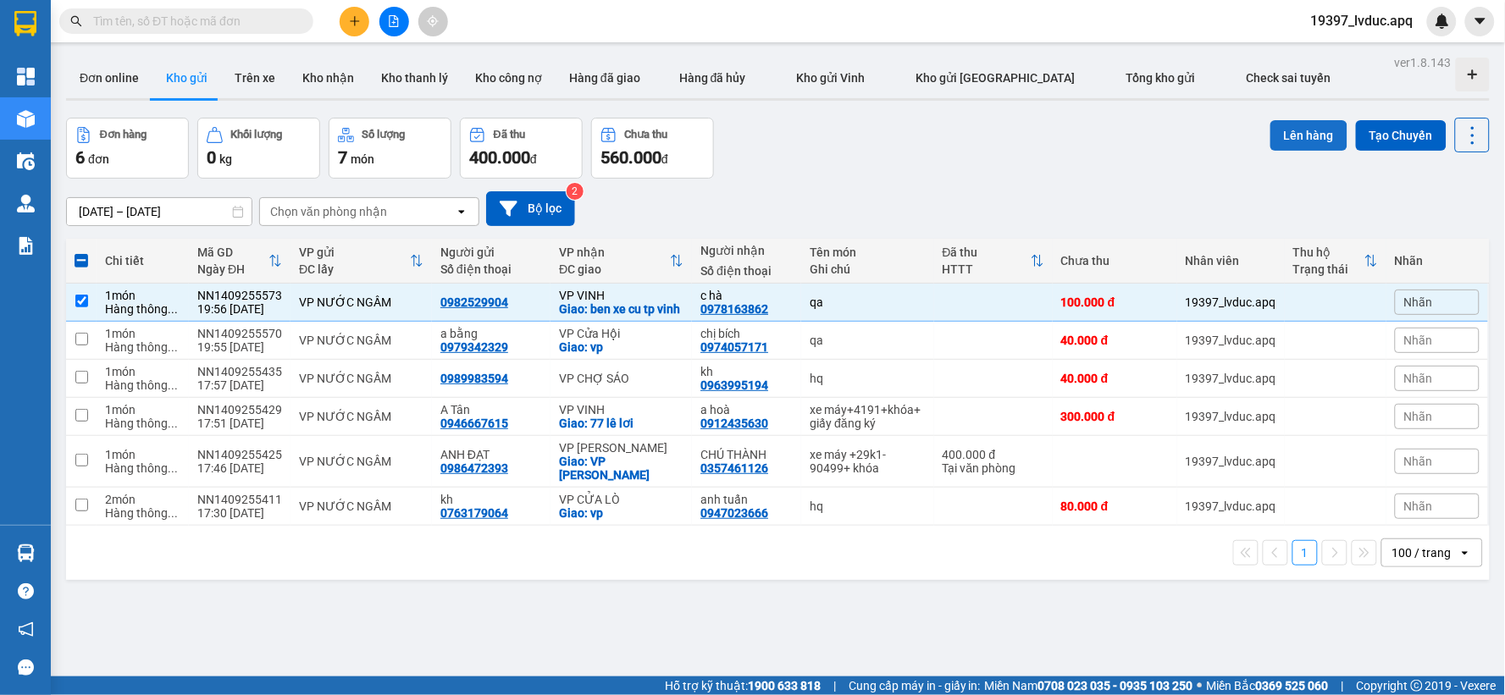
click at [1299, 134] on button "Lên hàng" at bounding box center [1309, 135] width 77 height 30
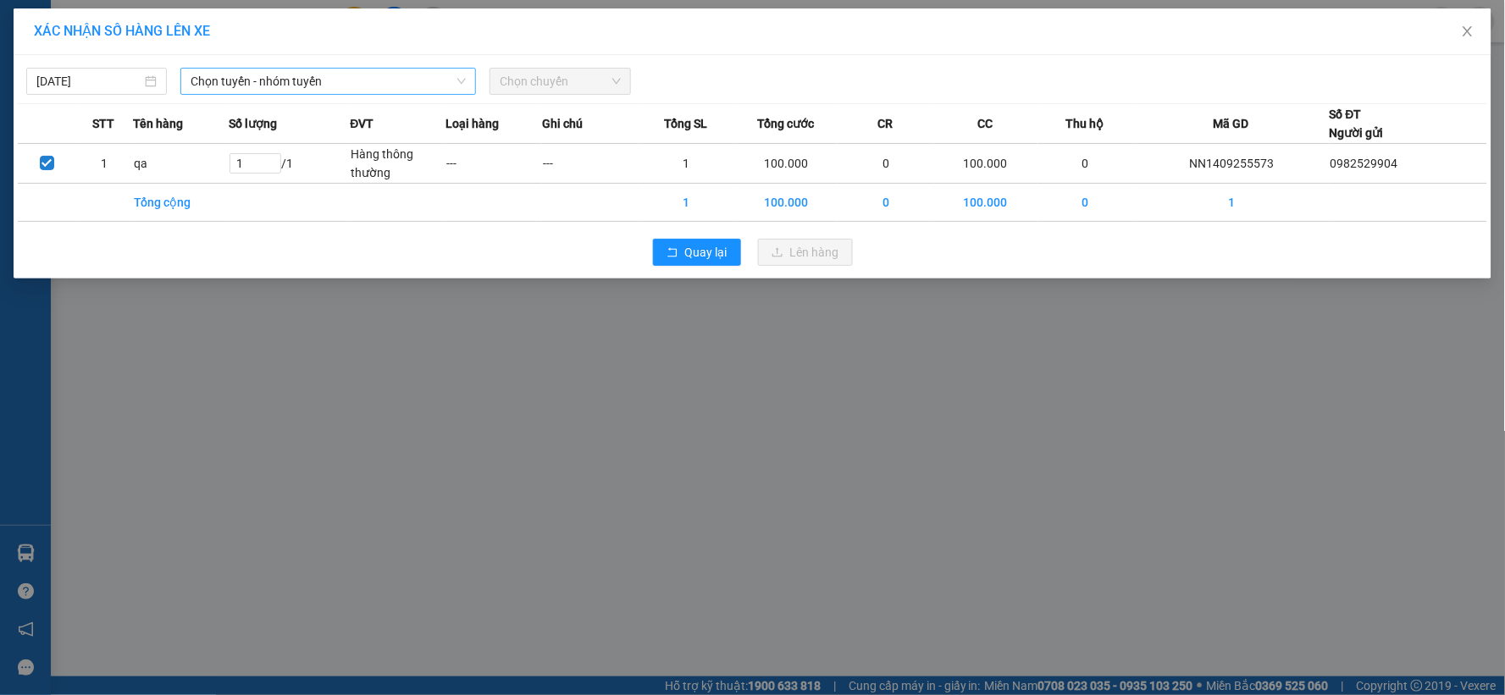
click at [274, 80] on span "Chọn tuyến - nhóm tuyến" at bounding box center [328, 81] width 275 height 25
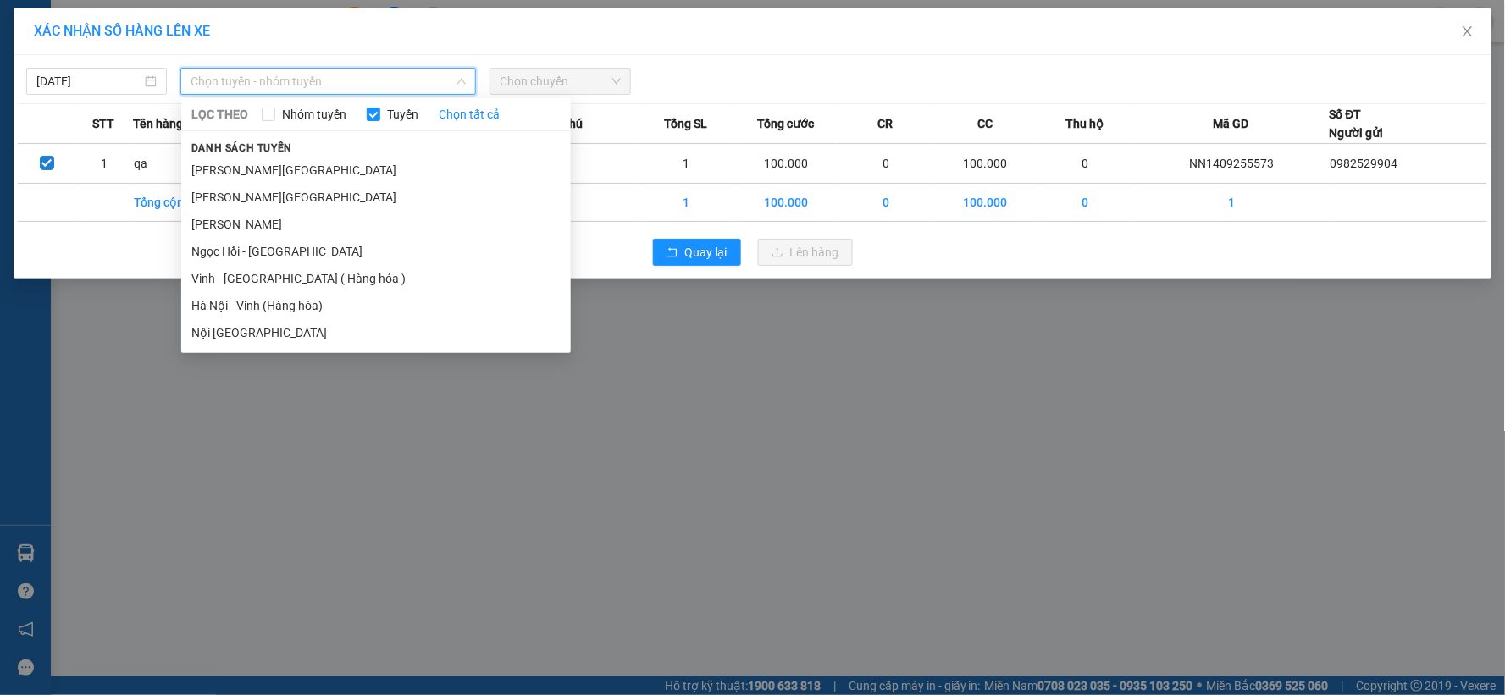
drag, startPoint x: 260, startPoint y: 310, endPoint x: 272, endPoint y: 299, distance: 16.2
click at [259, 309] on li "Hà Nội - Vinh (Hàng hóa)" at bounding box center [376, 305] width 390 height 27
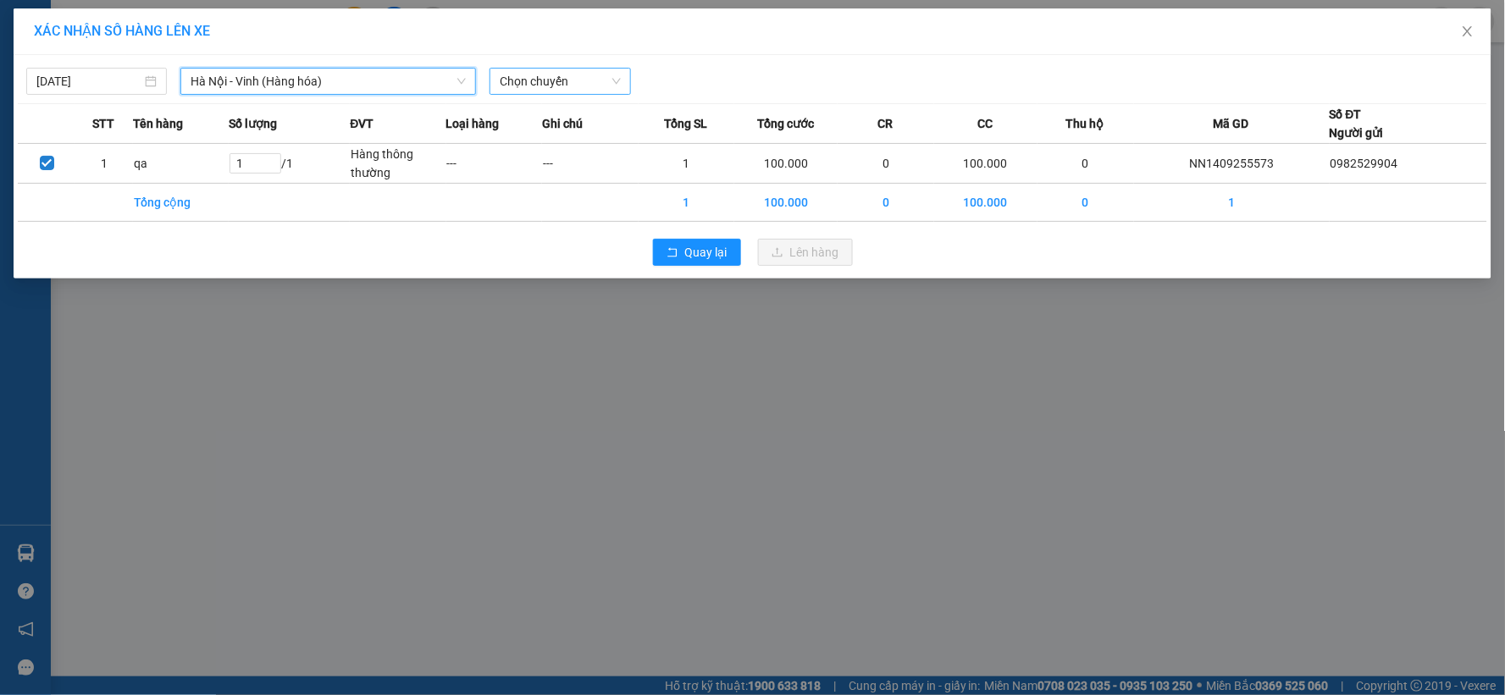
click at [573, 83] on span "Chọn chuyến" at bounding box center [560, 81] width 120 height 25
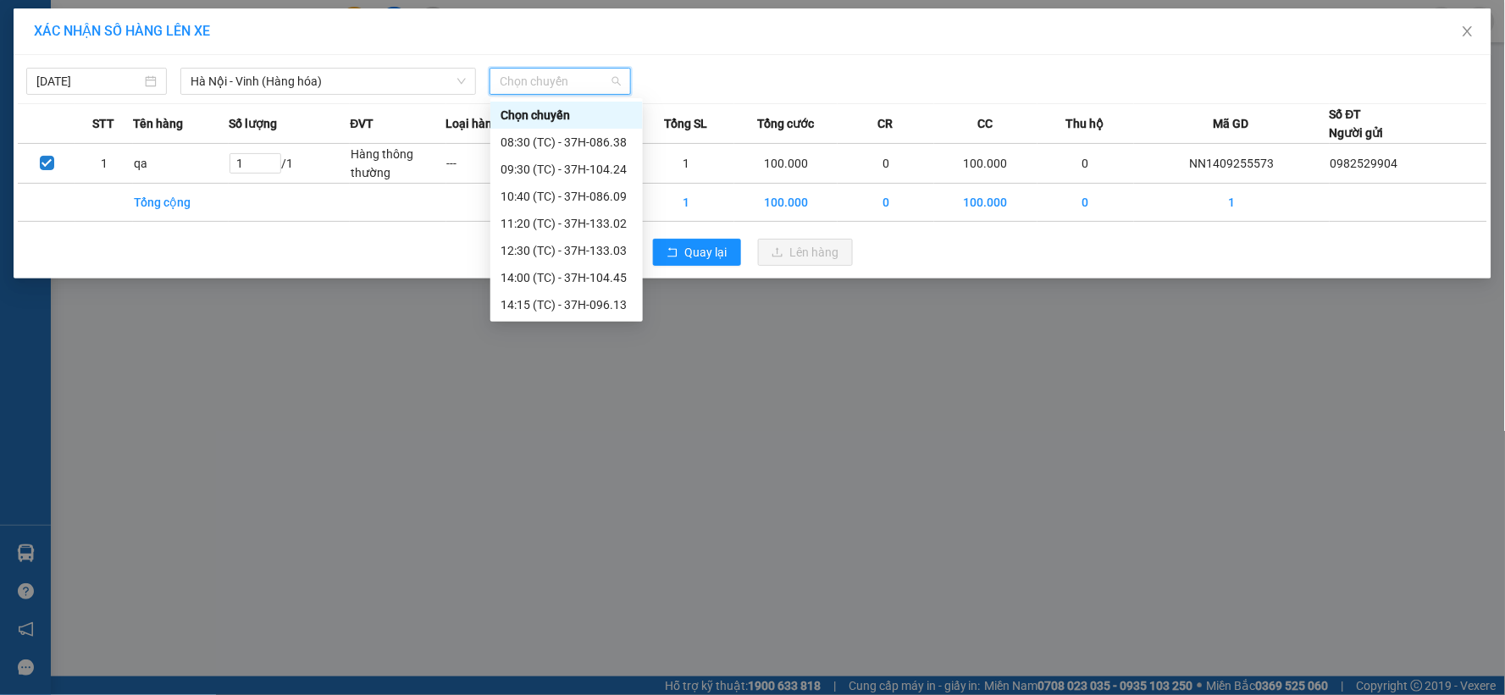
scroll to position [163, 0]
click at [585, 305] on div "23:08 (TC) - 37H-133.00" at bounding box center [567, 305] width 132 height 19
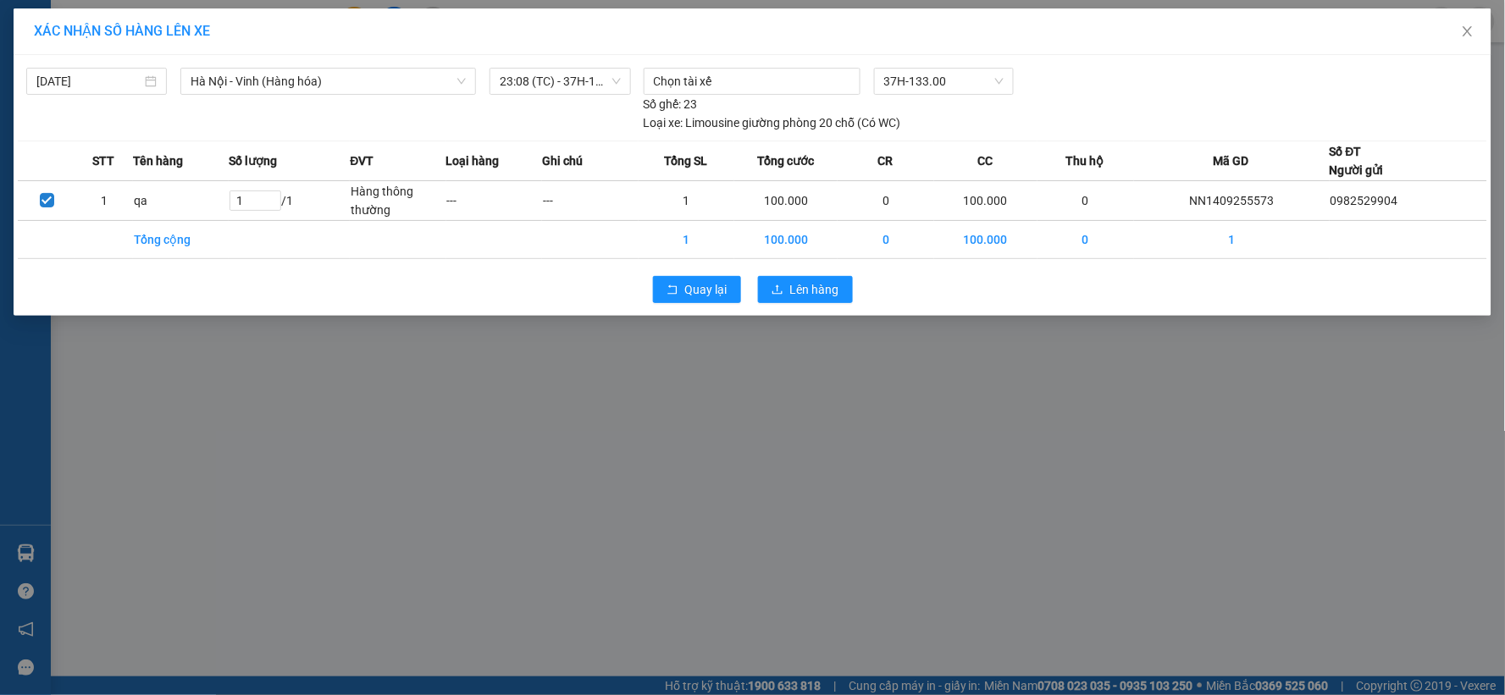
click at [587, 95] on div "23:08 (TC) - 37H-133.00" at bounding box center [560, 81] width 154 height 27
click at [606, 78] on span "23:08 (TC) - 37H-133.00" at bounding box center [560, 81] width 120 height 25
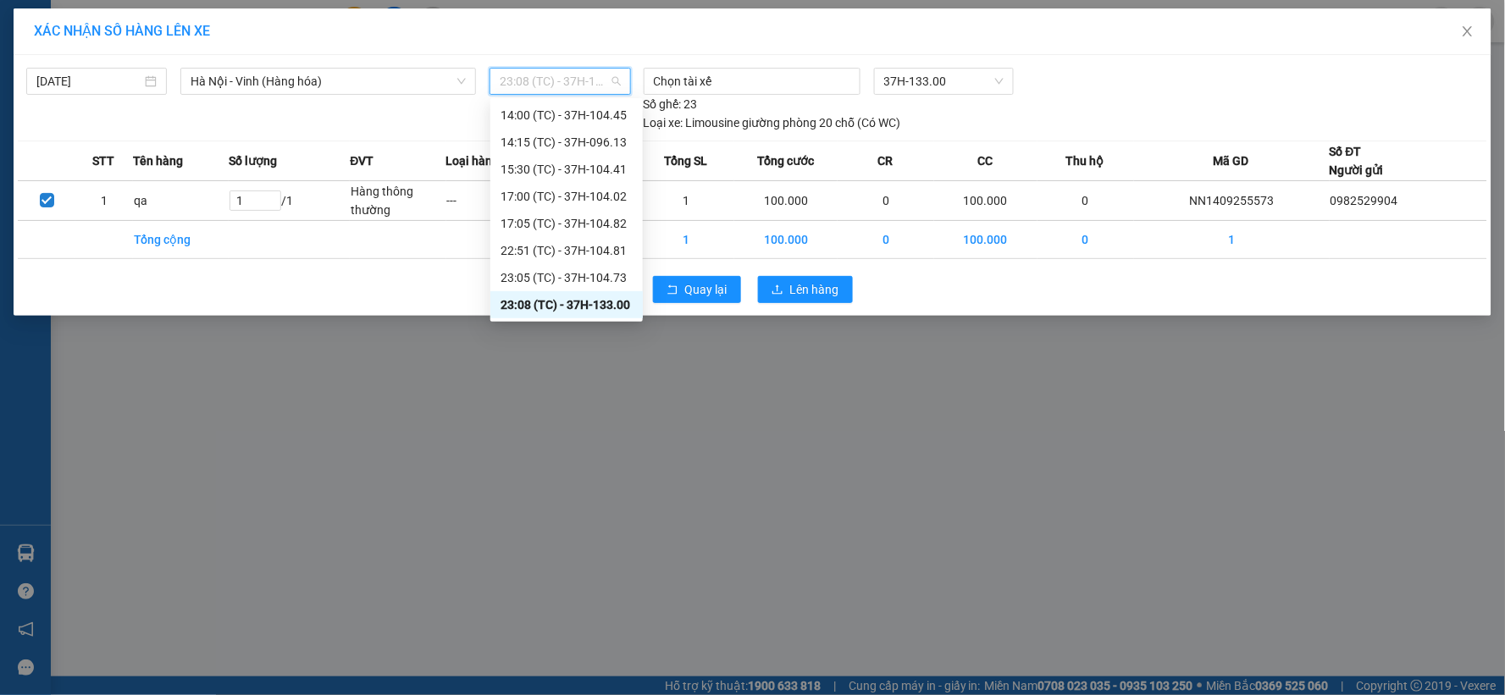
click at [605, 305] on div "23:08 (TC) - 37H-133.00" at bounding box center [567, 305] width 132 height 19
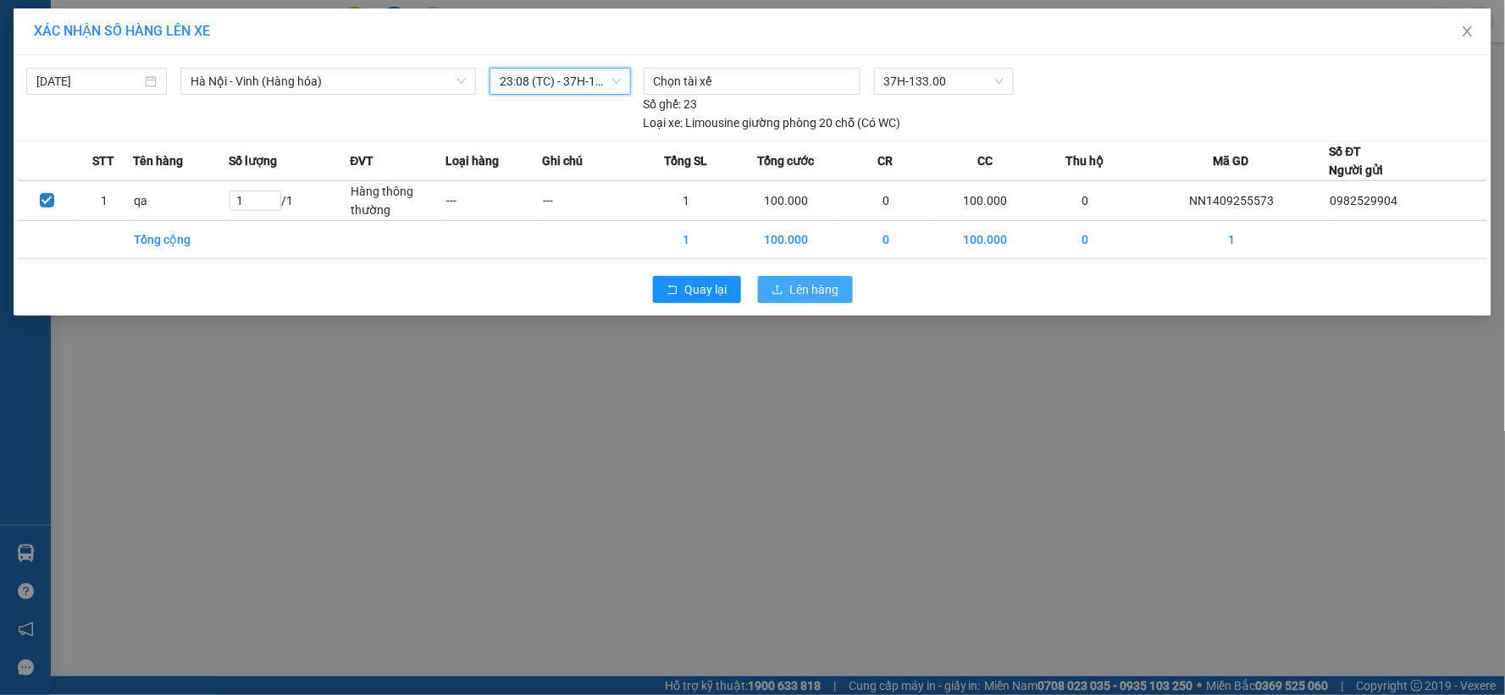
click at [819, 289] on span "Lên hàng" at bounding box center [814, 289] width 49 height 19
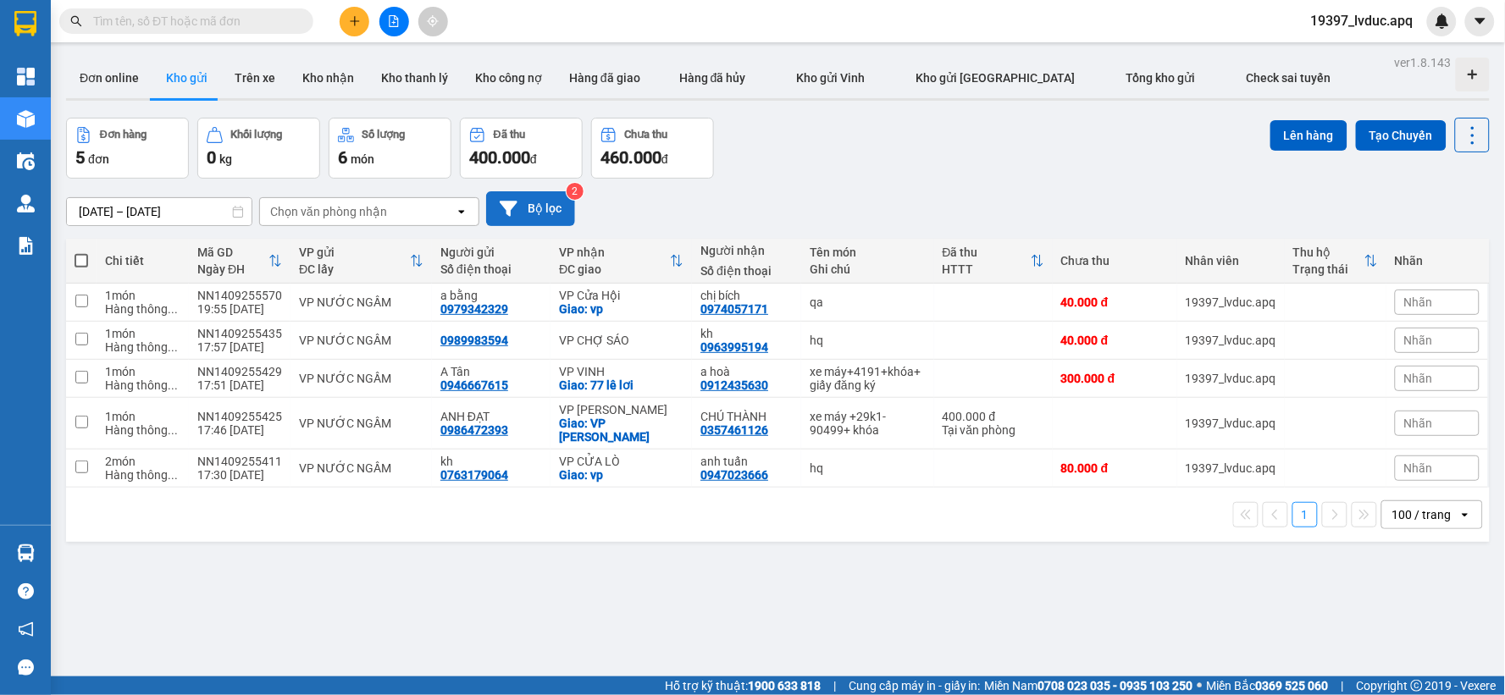
click at [540, 221] on button "Bộ lọc" at bounding box center [530, 208] width 89 height 35
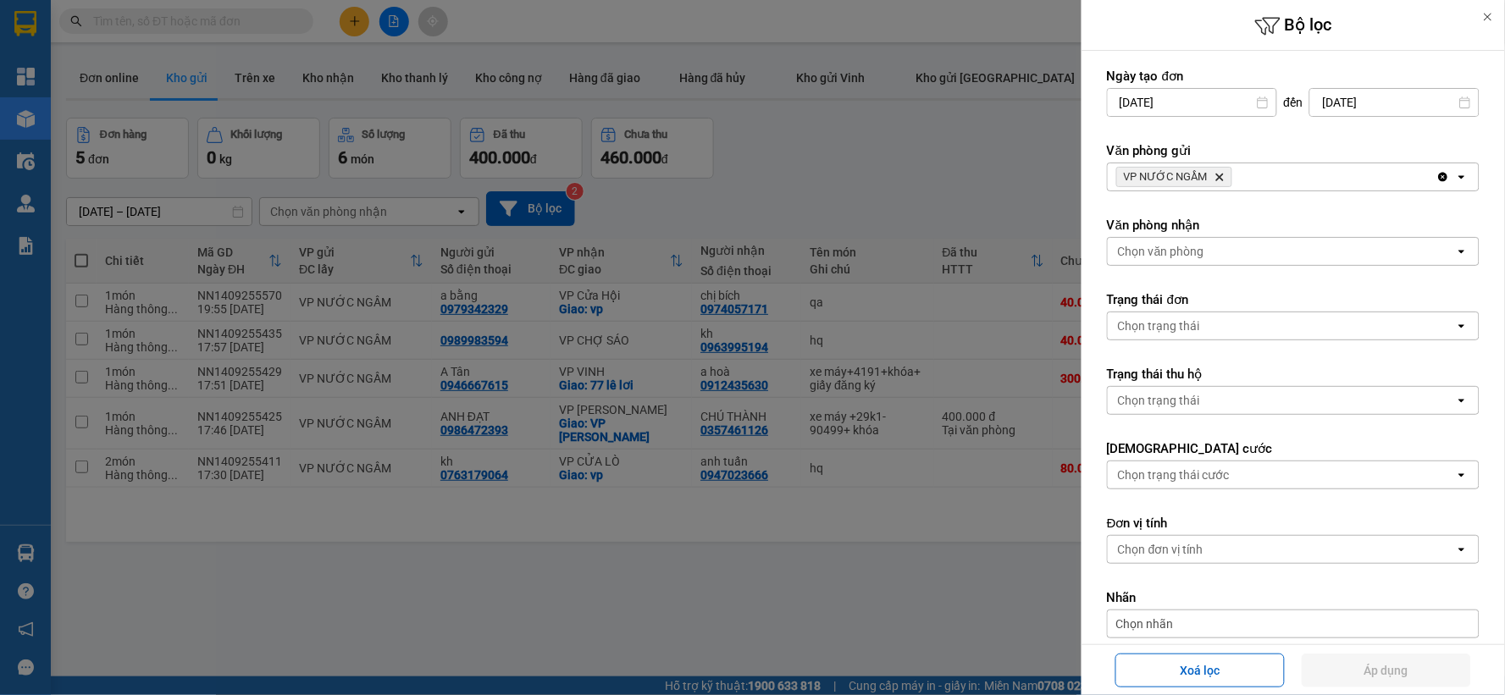
click at [1216, 178] on icon "Delete" at bounding box center [1220, 177] width 10 height 10
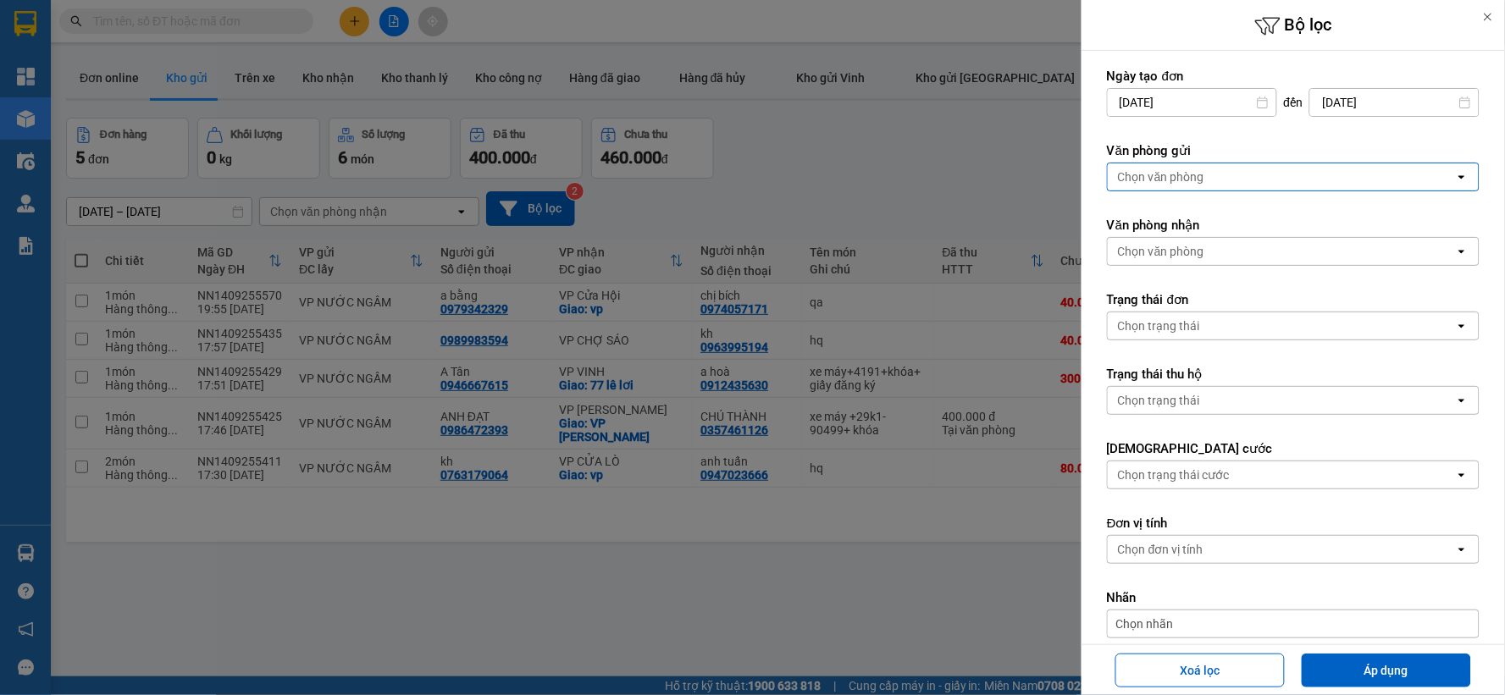
click at [1216, 176] on div "Chọn văn phòng" at bounding box center [1281, 176] width 347 height 27
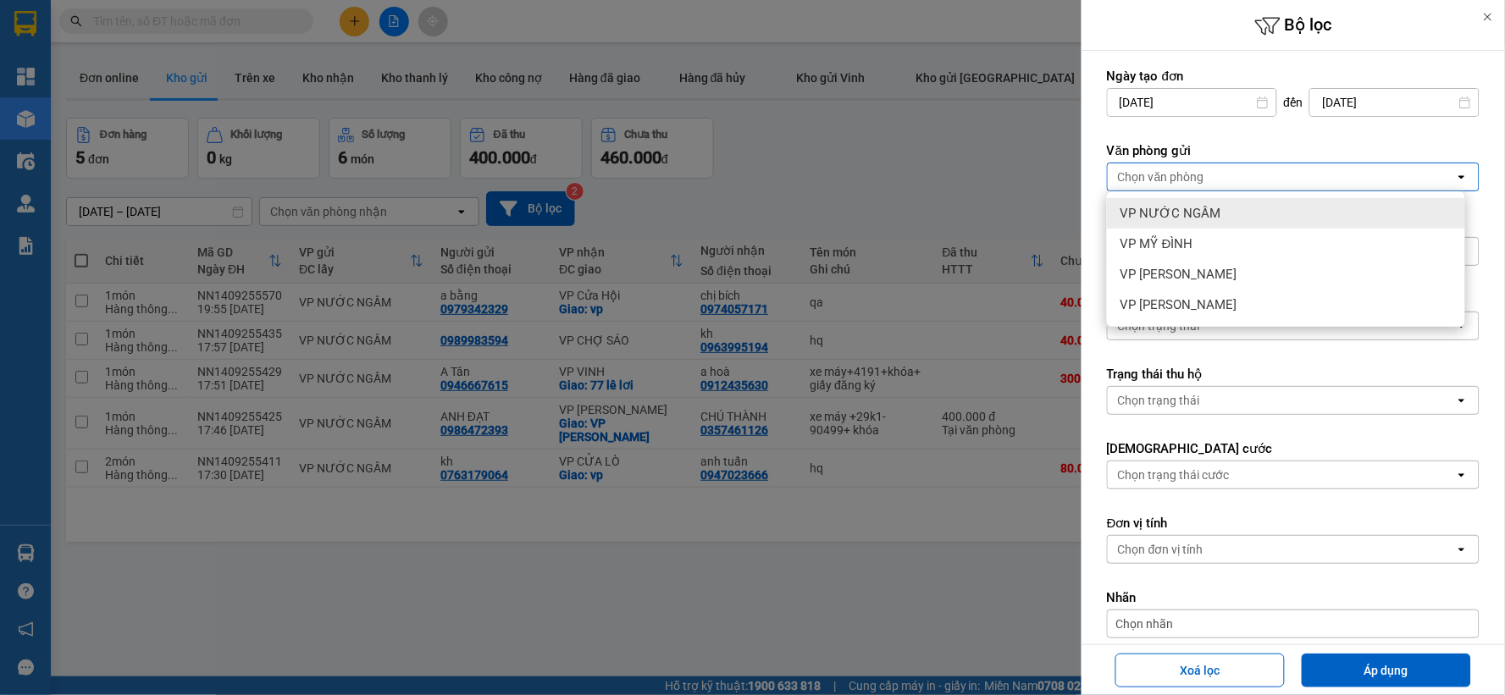
click at [1193, 213] on span "VP NƯỚC NGẦM" at bounding box center [1171, 213] width 101 height 17
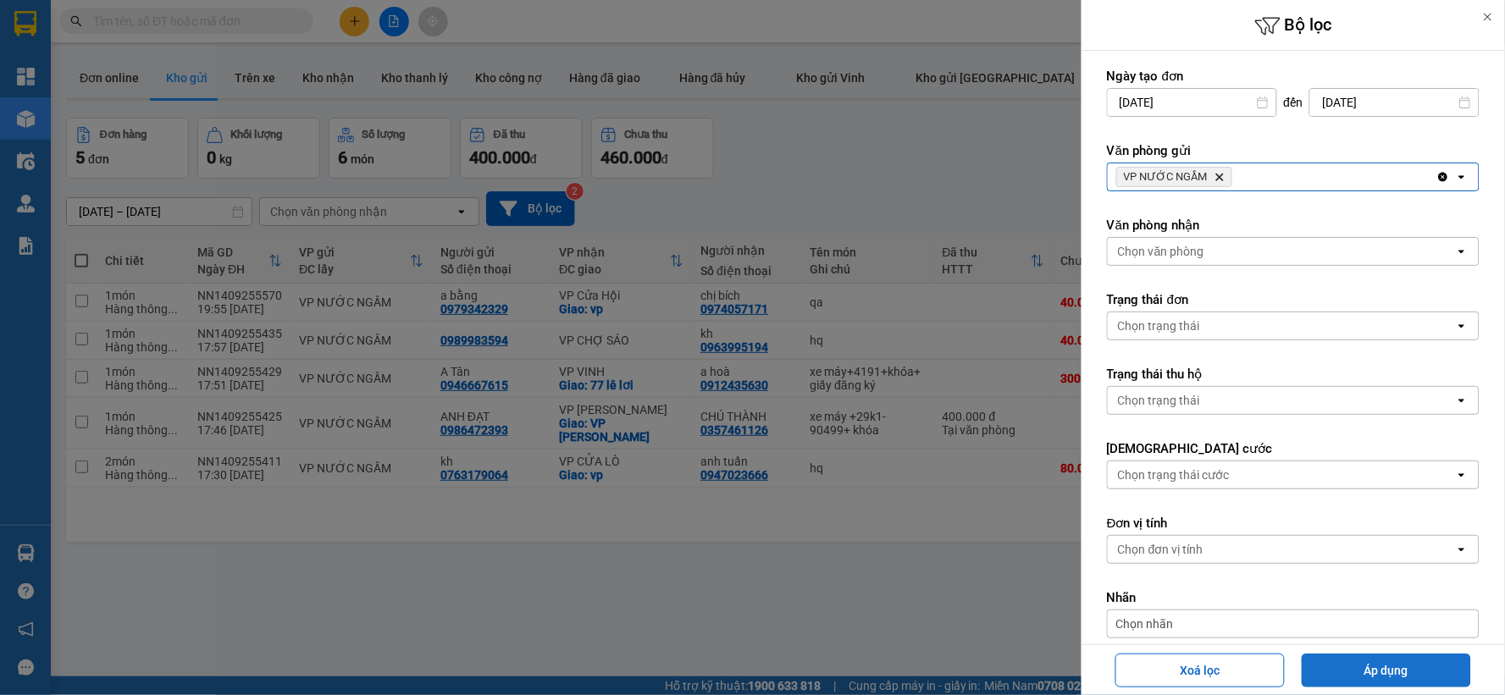
click at [1373, 673] on button "Áp dụng" at bounding box center [1386, 671] width 169 height 34
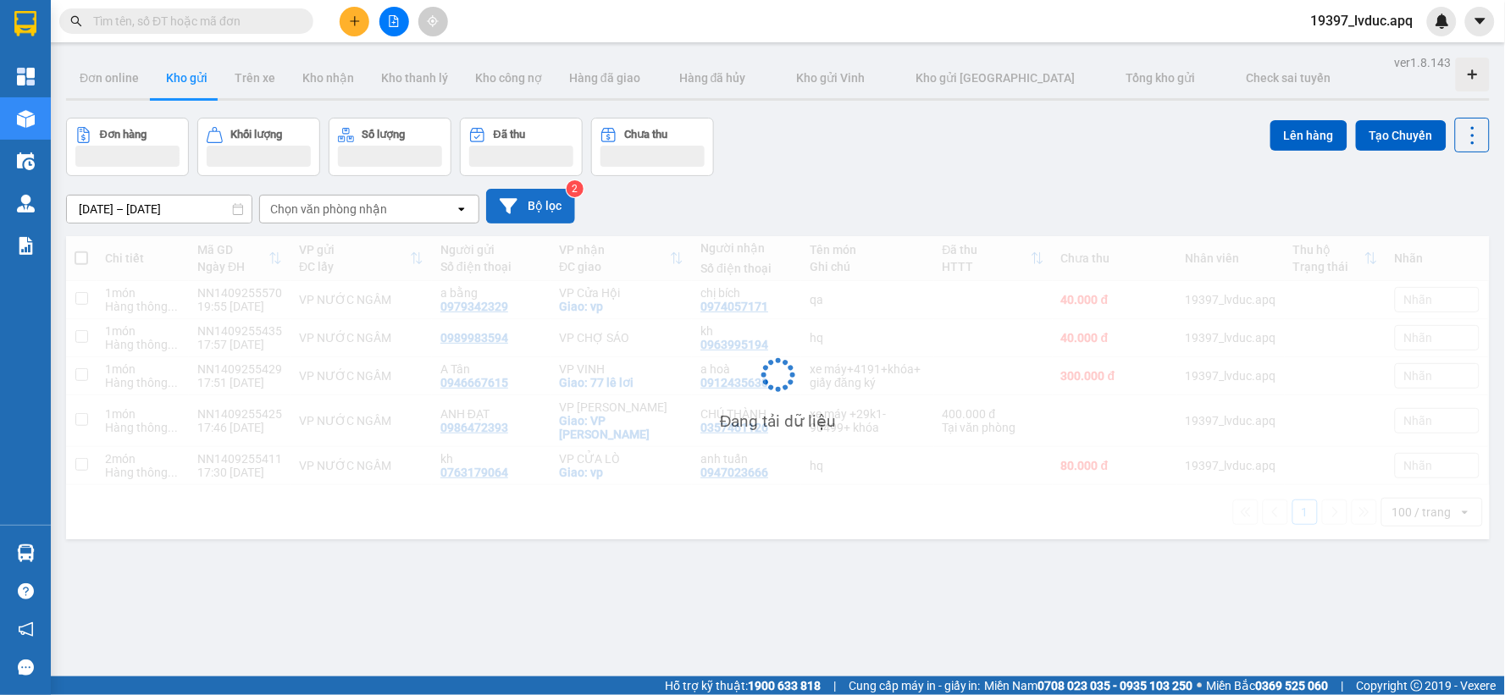
click at [534, 207] on button "Bộ lọc" at bounding box center [530, 206] width 89 height 35
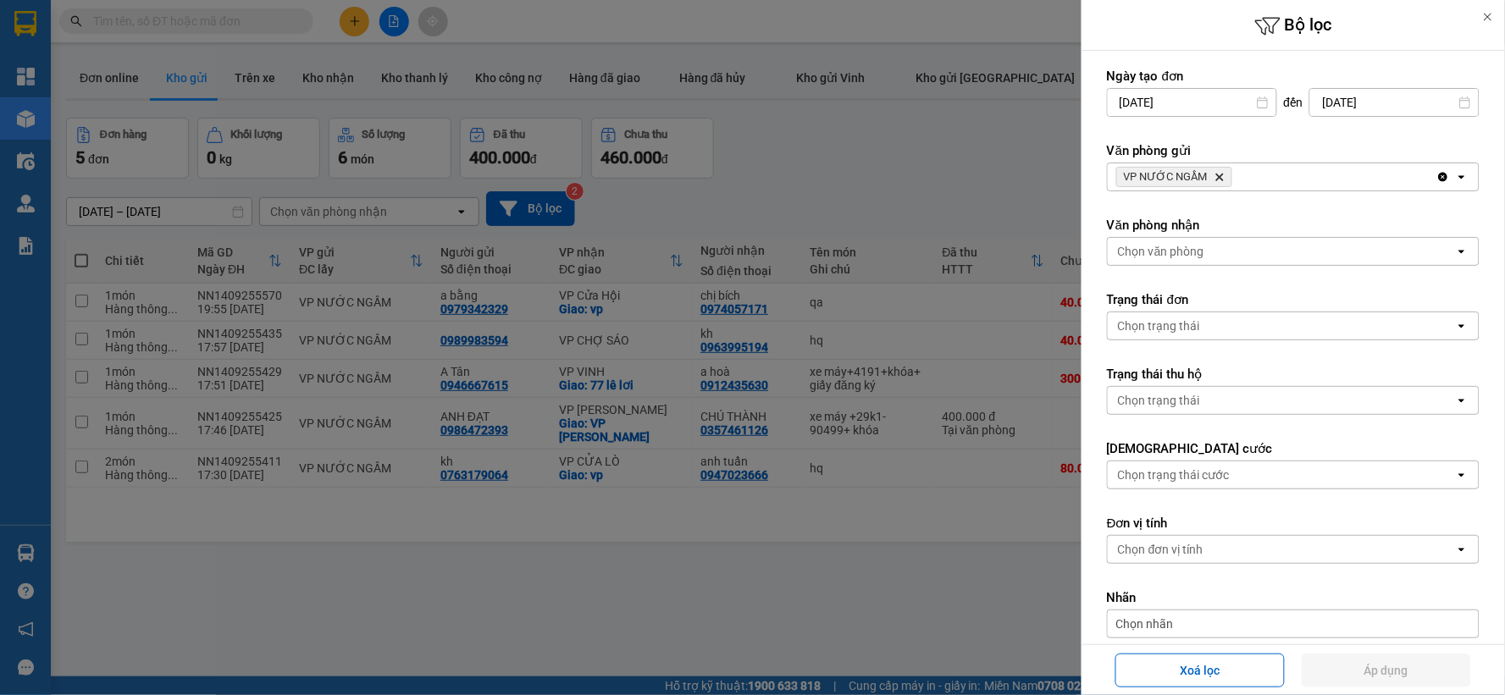
click at [1218, 174] on icon "Delete" at bounding box center [1220, 177] width 10 height 10
click at [1220, 174] on div "VP NƯỚC NGẦM Delete" at bounding box center [1272, 176] width 329 height 27
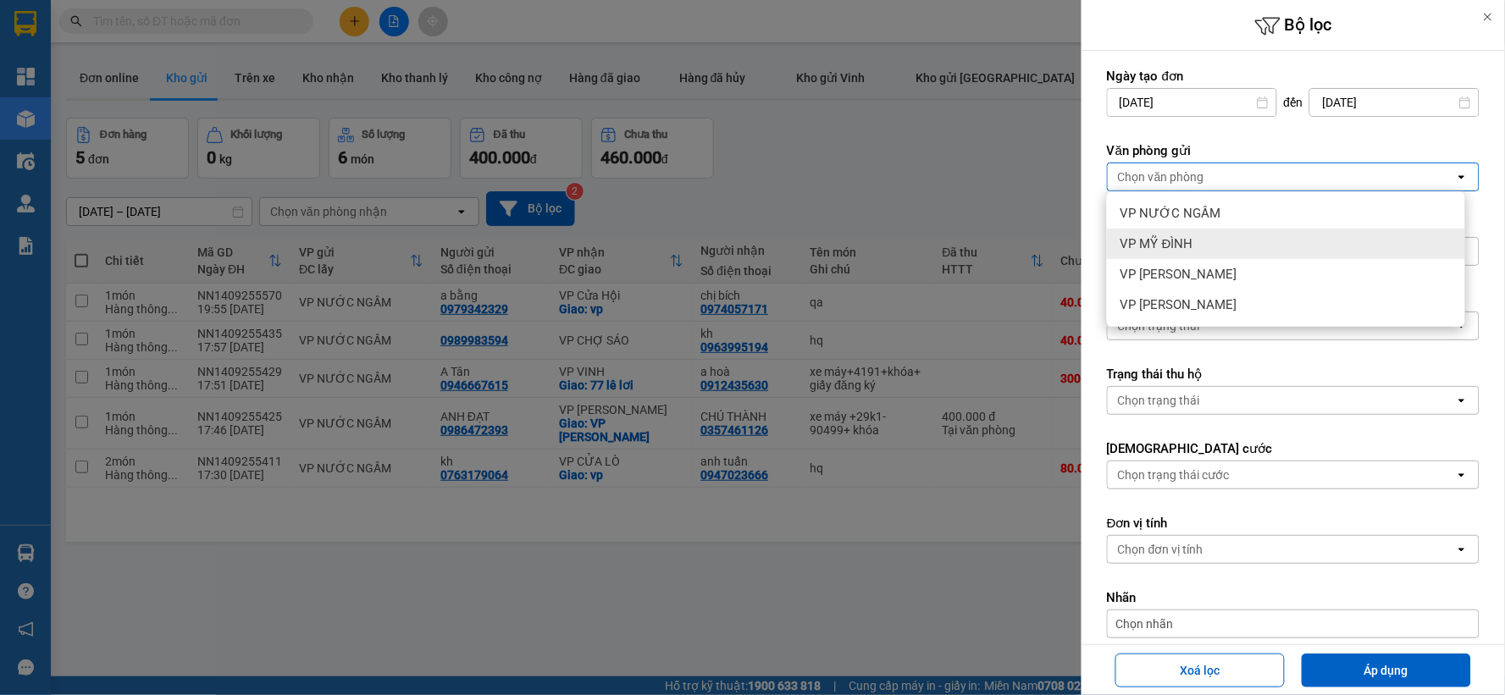
click at [1208, 251] on div "VP MỸ ĐÌNH" at bounding box center [1286, 244] width 358 height 30
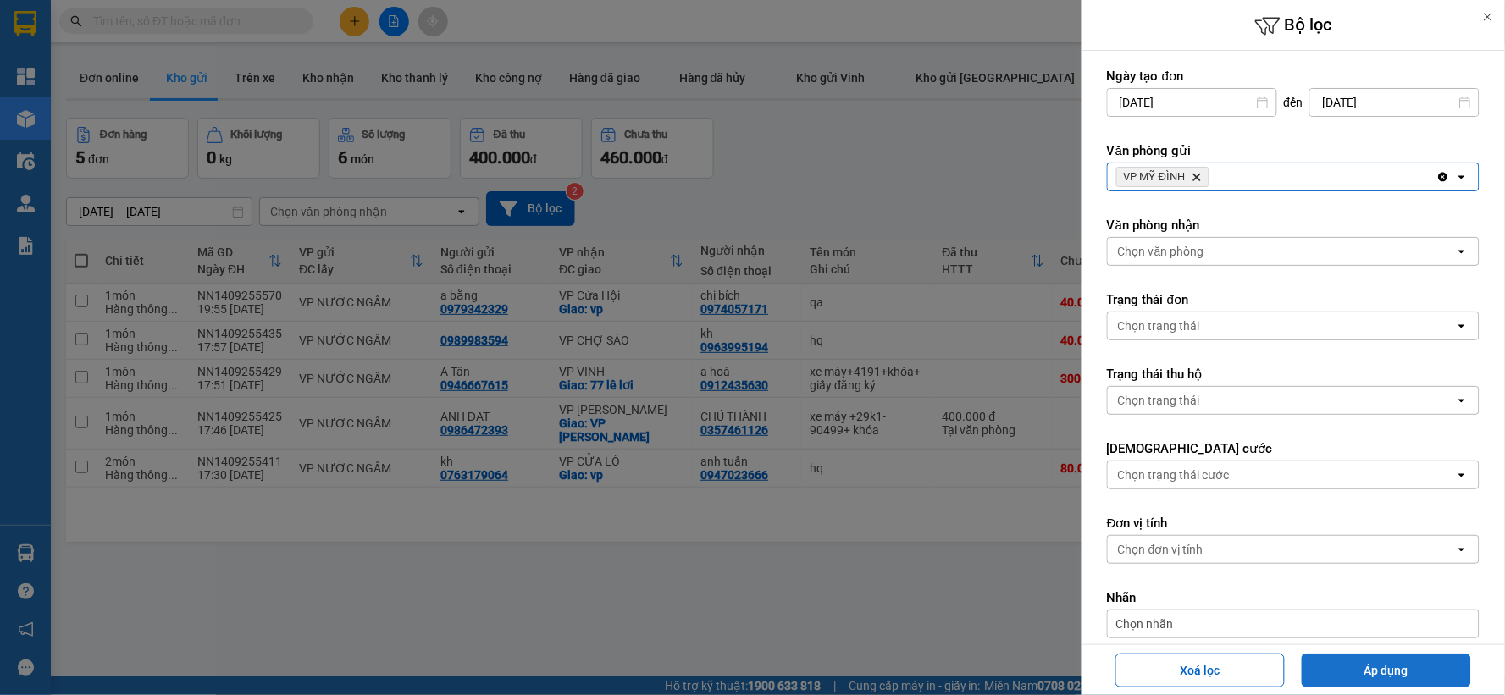
click at [1345, 671] on button "Áp dụng" at bounding box center [1386, 671] width 169 height 34
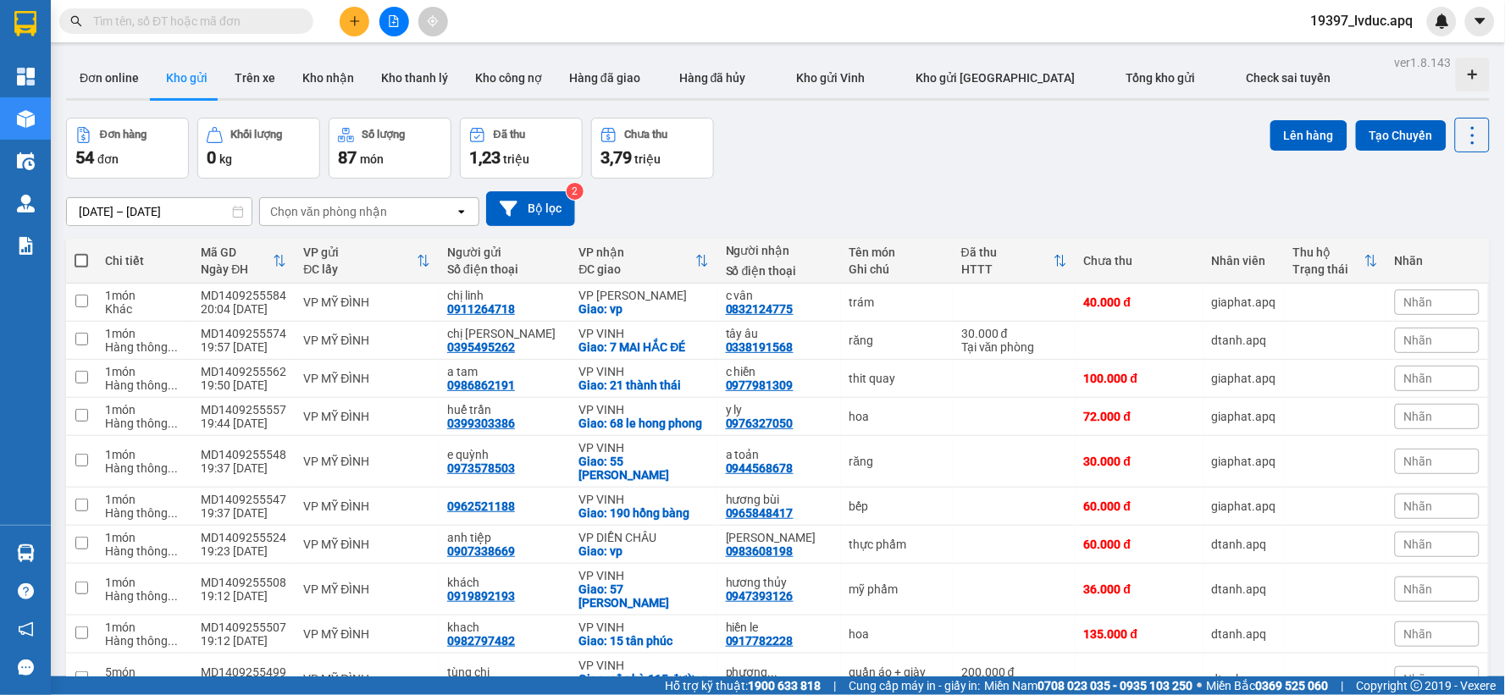
click at [232, 23] on input "text" at bounding box center [193, 21] width 200 height 19
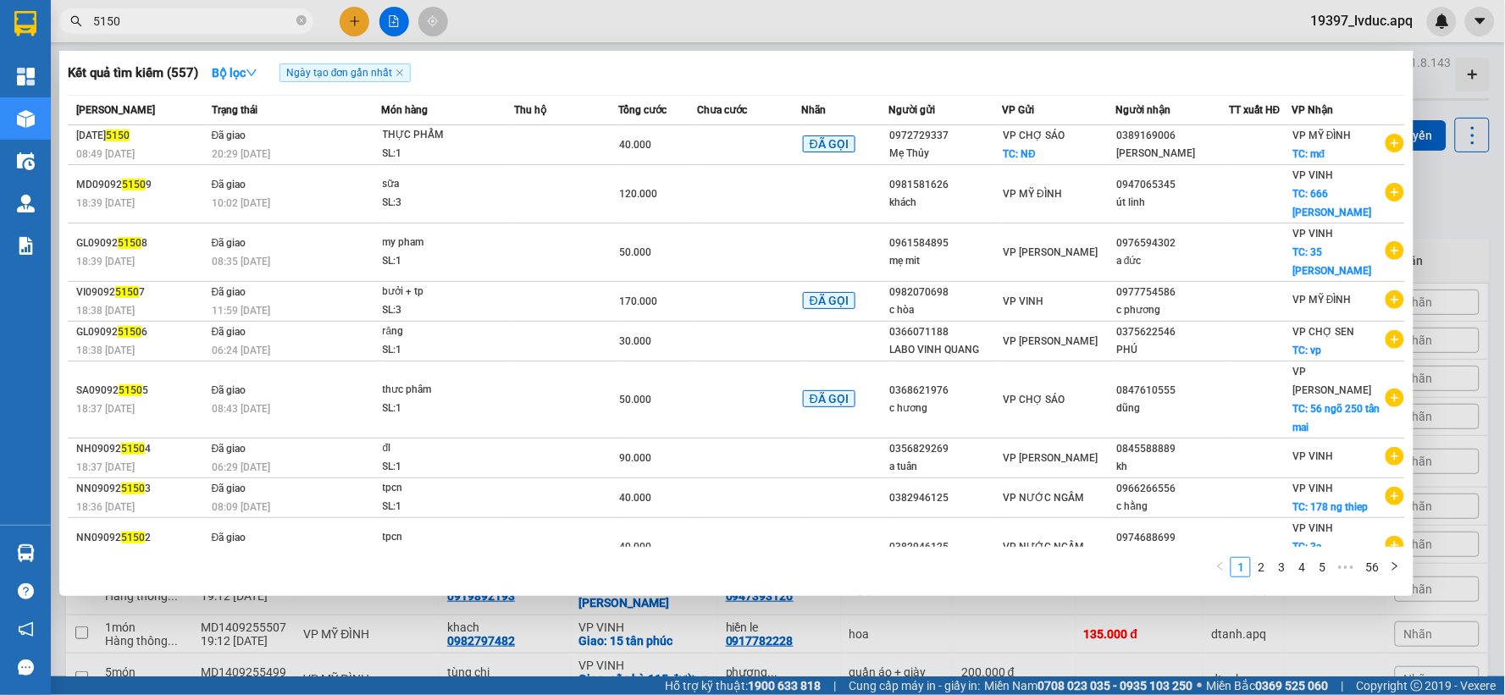
type input "5150"
click at [352, 23] on div at bounding box center [752, 347] width 1505 height 695
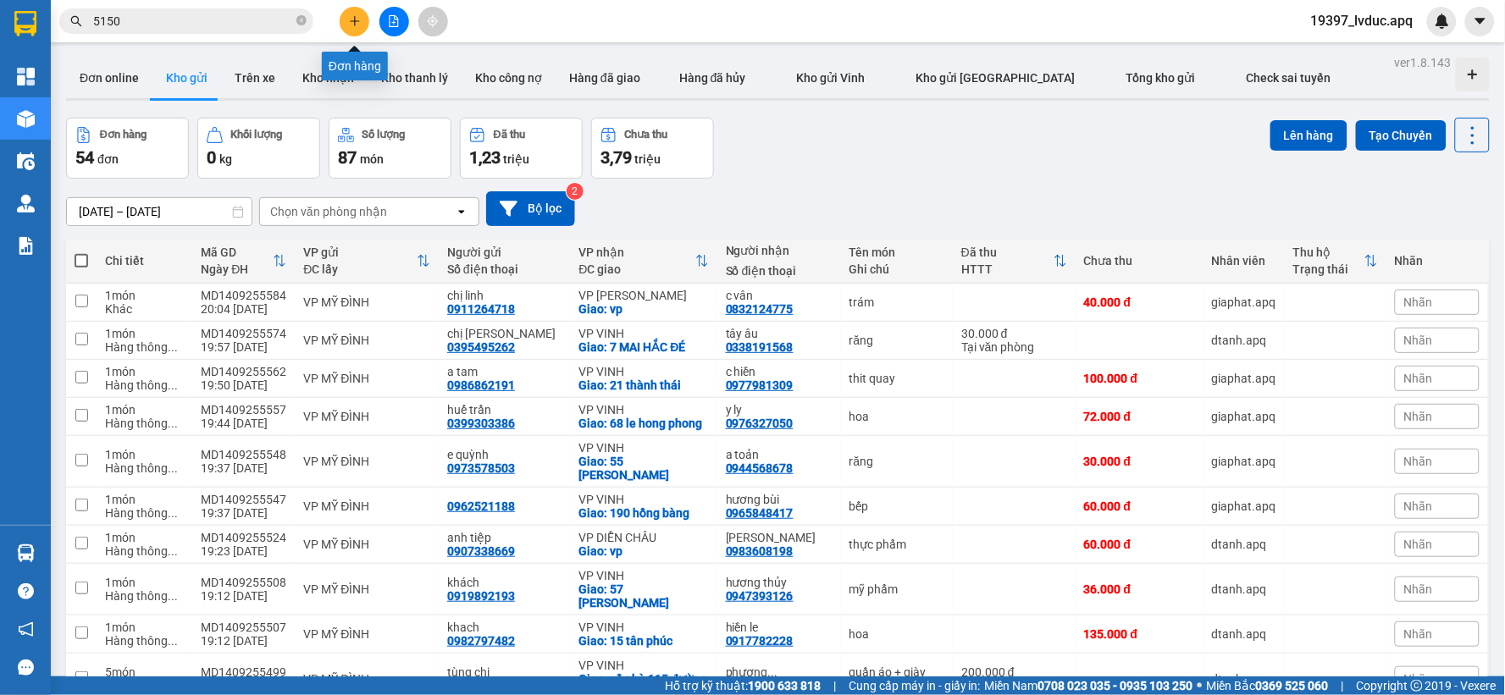
click at [353, 20] on icon "plus" at bounding box center [354, 20] width 9 height 1
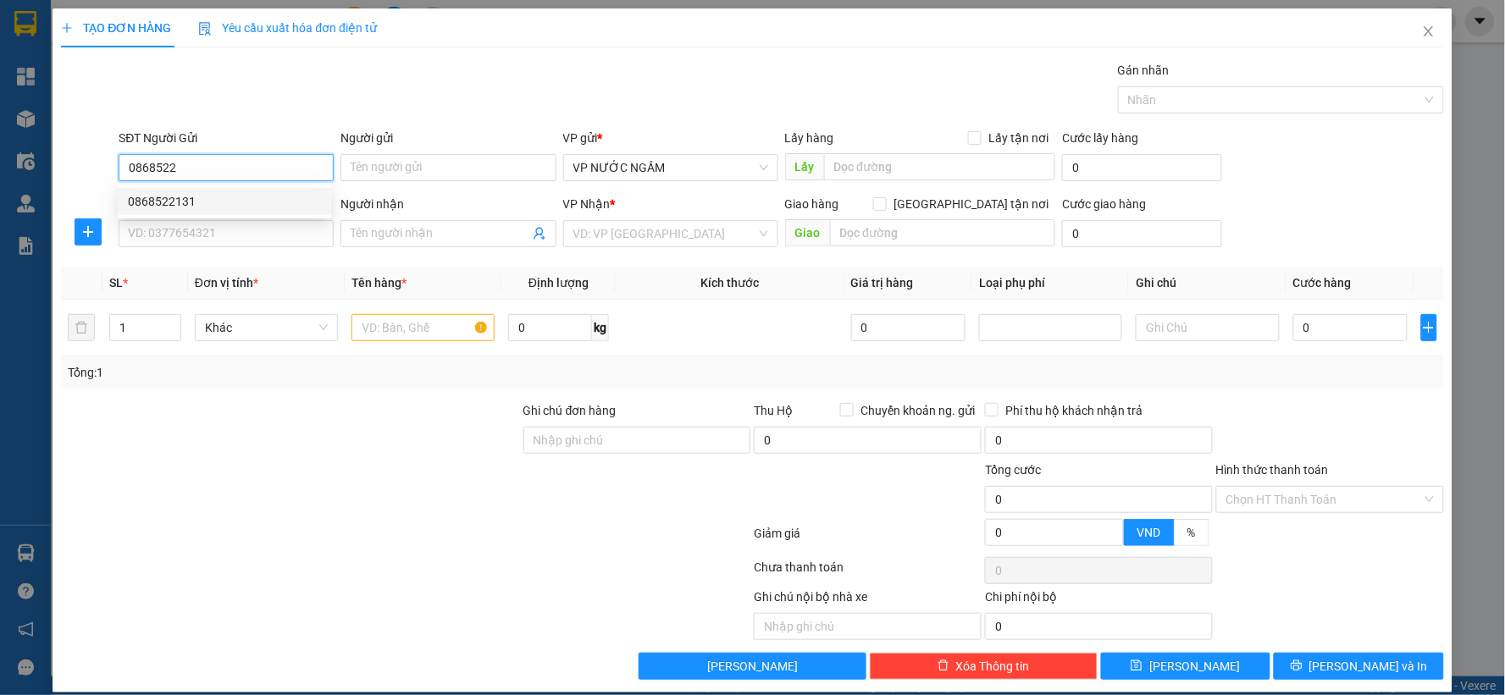
click at [174, 203] on div "0868522131" at bounding box center [224, 201] width 193 height 19
type input "0868522131"
click at [175, 240] on input "SĐT Người Nhận" at bounding box center [226, 233] width 215 height 27
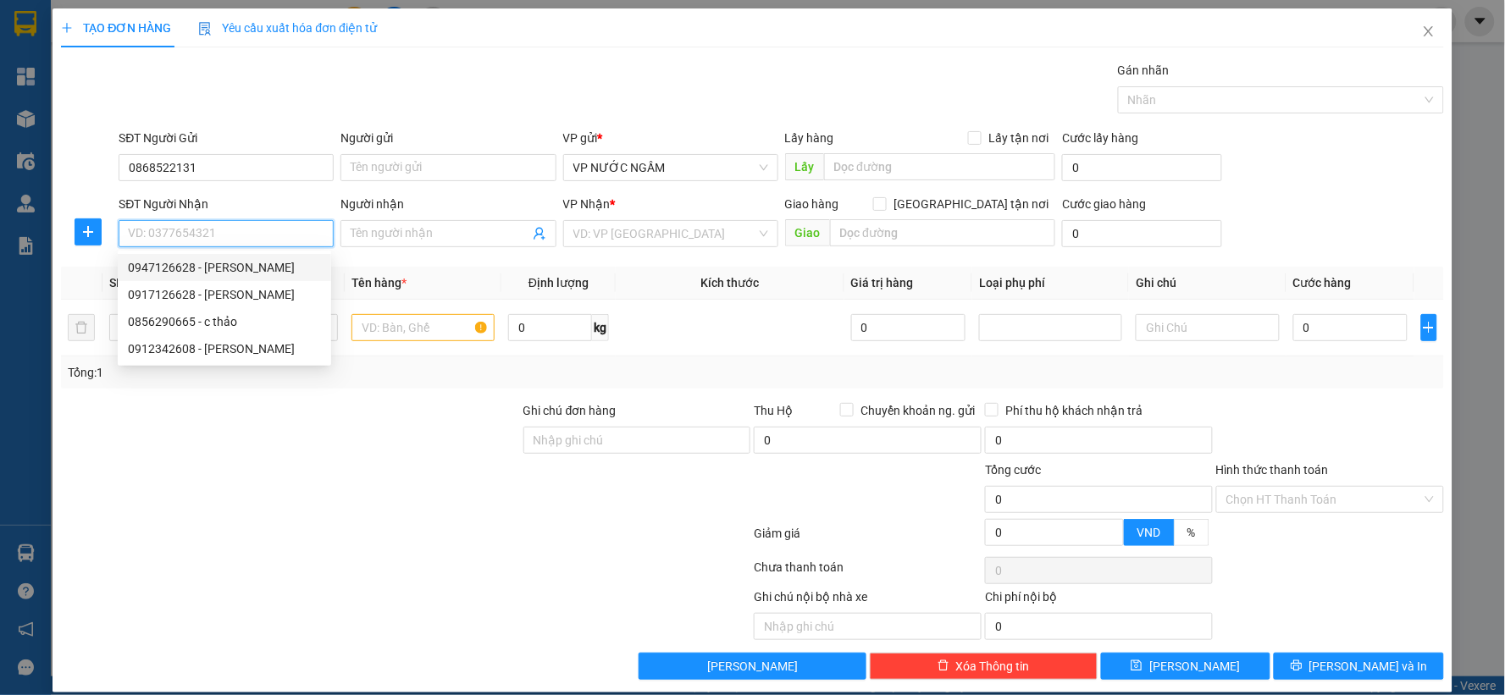
click at [200, 265] on div "0947126628 - [PERSON_NAME]" at bounding box center [224, 267] width 193 height 19
type input "0947126628"
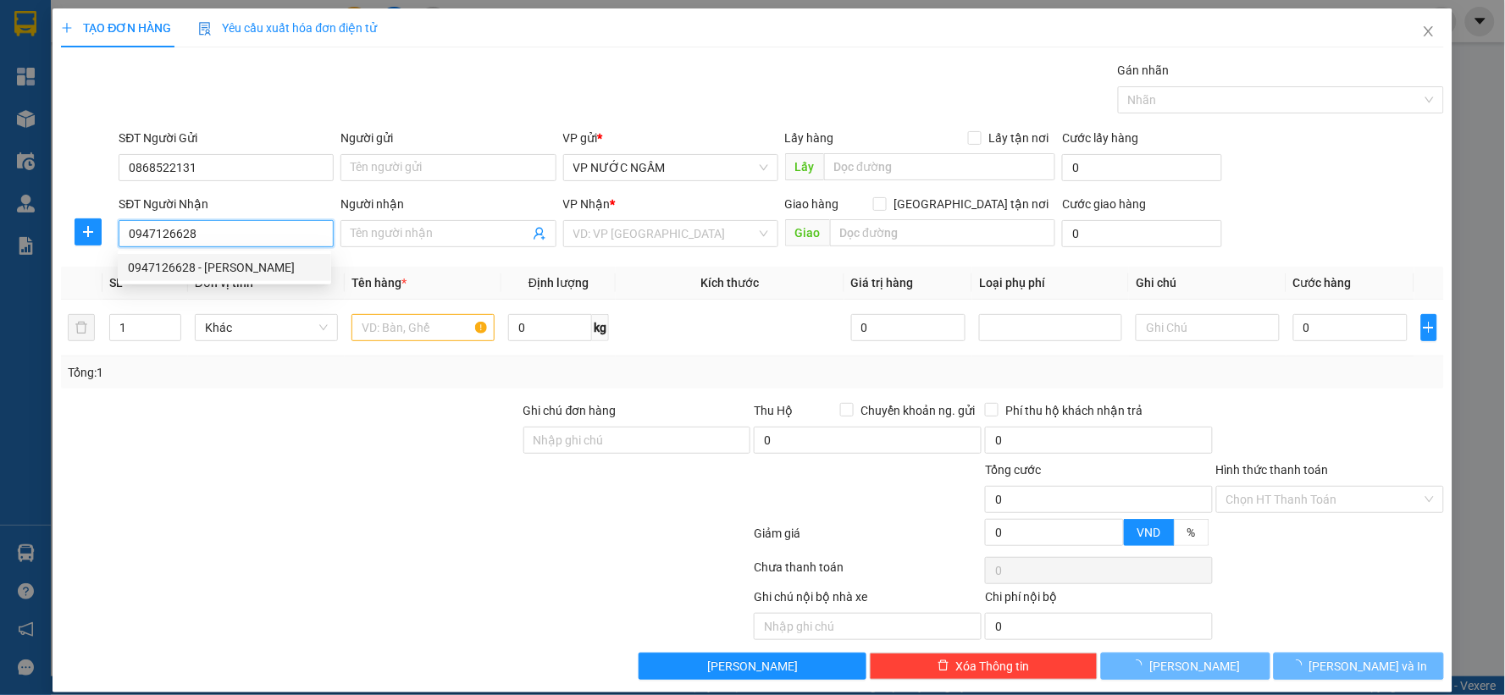
type input "c lan"
checkbox input "true"
type input "18g an [PERSON_NAME]"
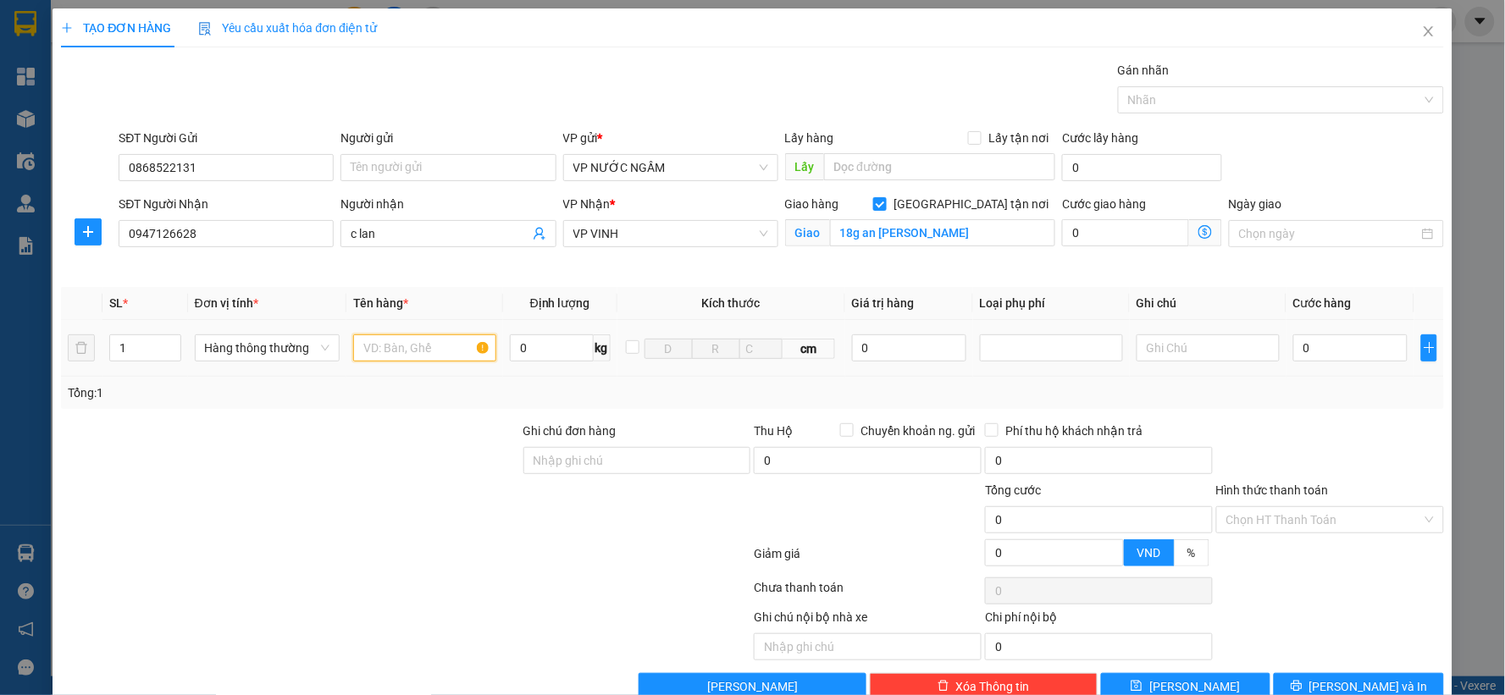
click at [392, 351] on input "text" at bounding box center [424, 348] width 143 height 27
type input "hoa quả"
type input "3"
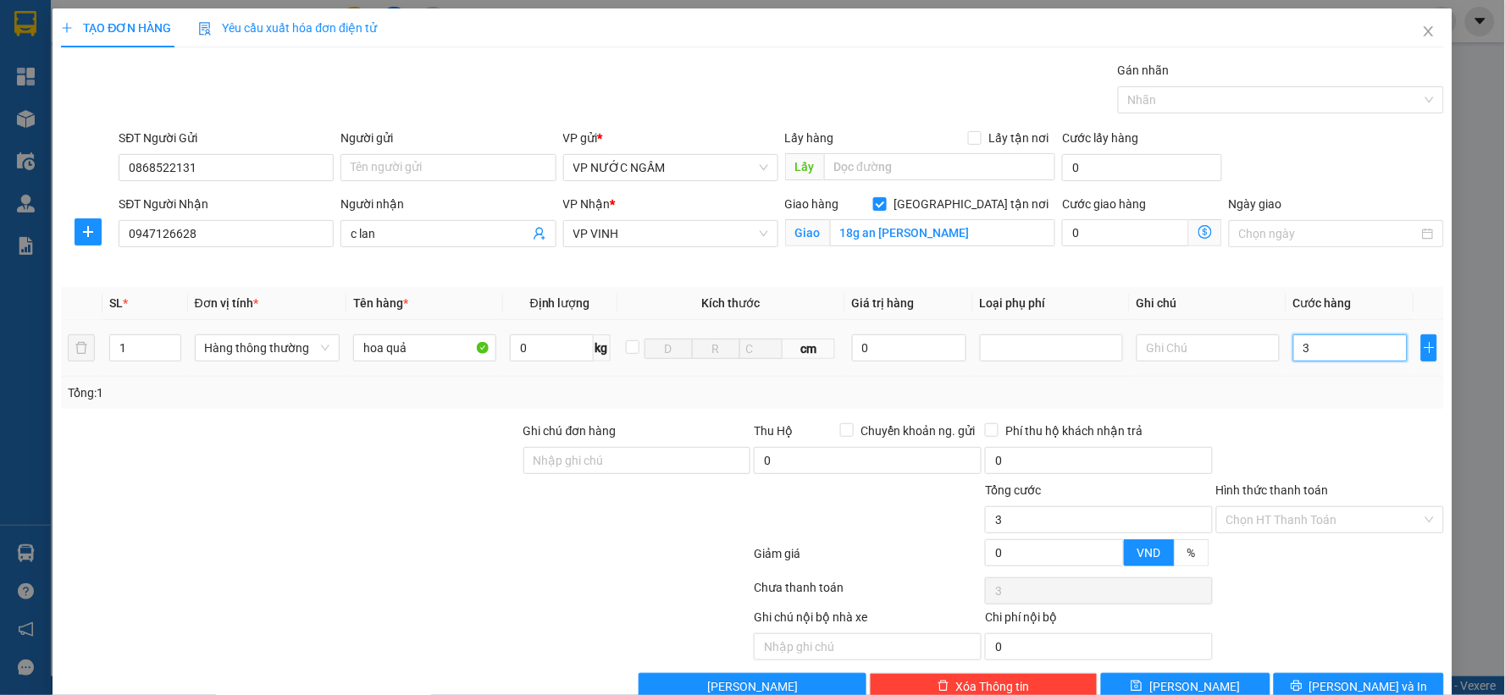
type input "30"
type input "30.000"
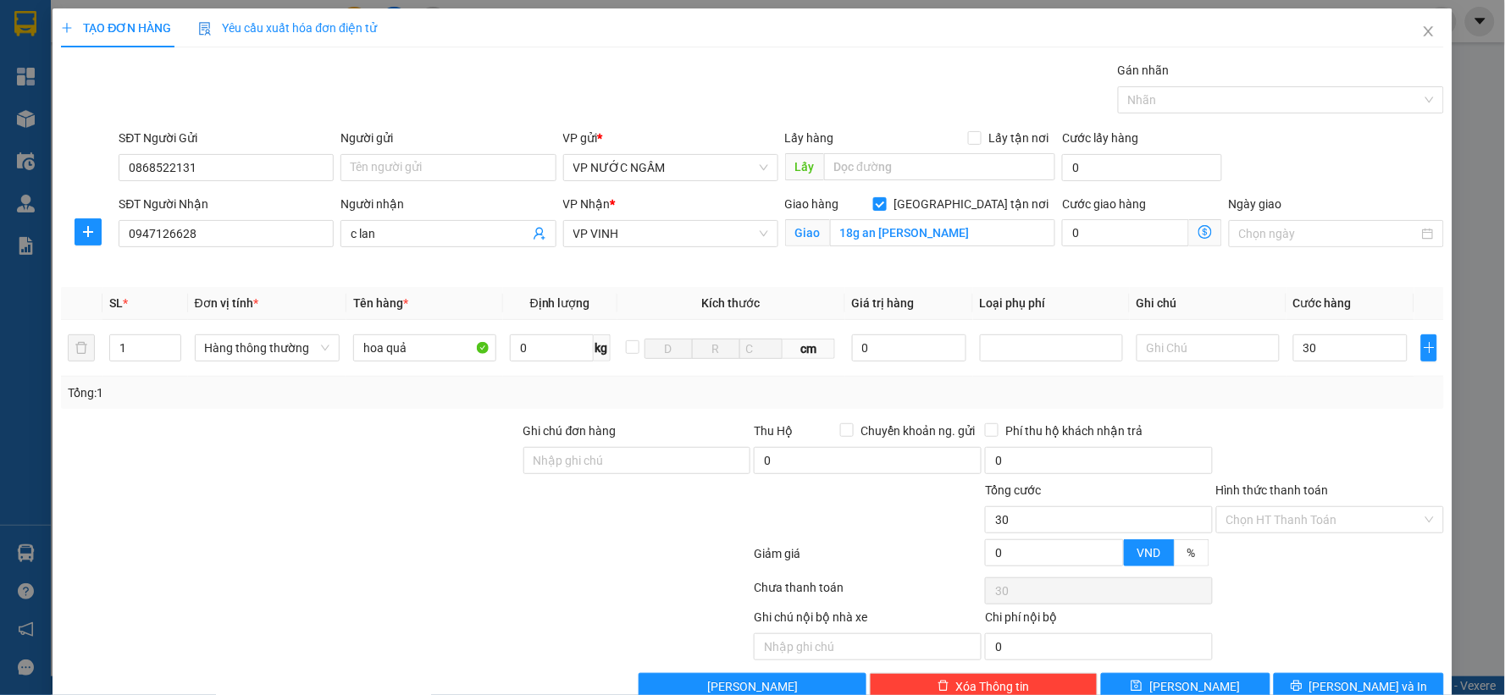
type input "30.000"
click at [1316, 422] on div "Transit Pickup Surcharge Ids Transit Deliver Surcharge Ids Transit Deliver Surc…" at bounding box center [752, 381] width 1383 height 640
click at [1311, 688] on button "[PERSON_NAME] và In" at bounding box center [1359, 686] width 170 height 27
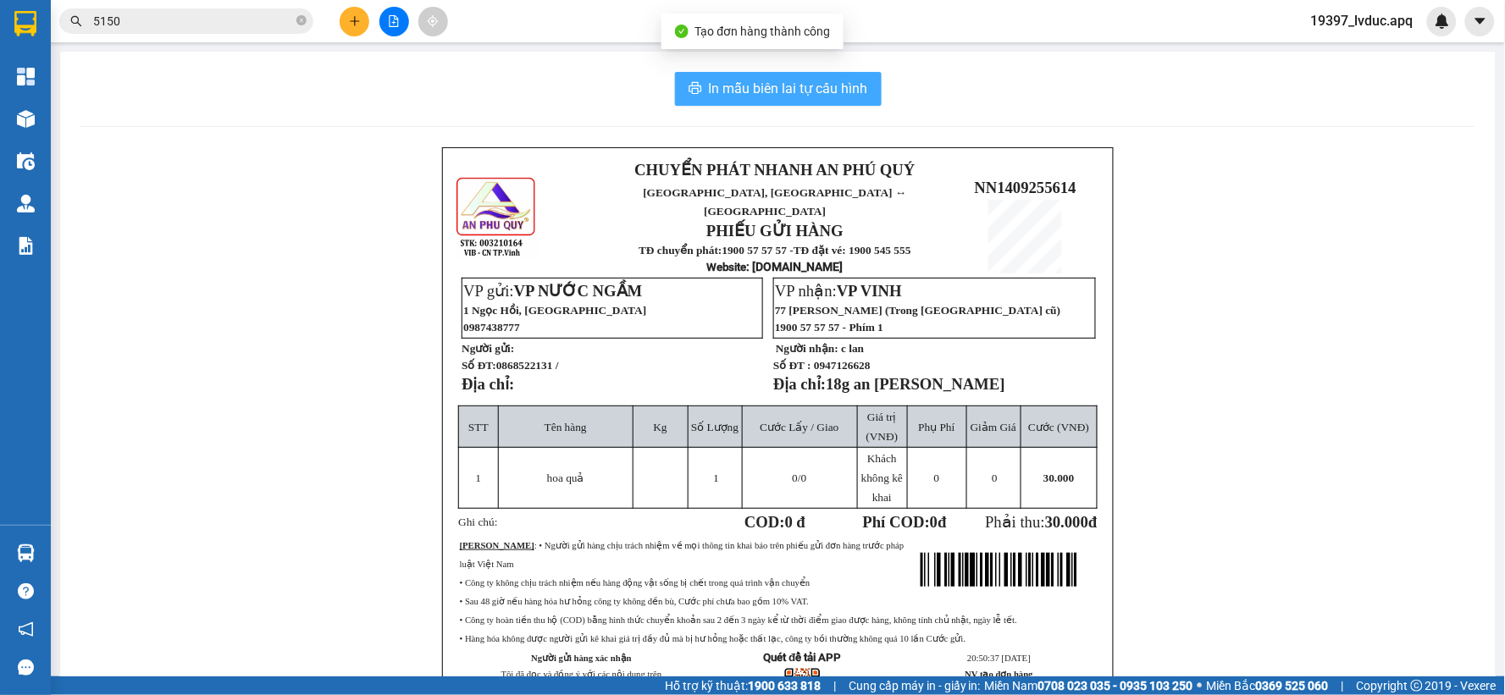
click at [848, 95] on span "In mẫu biên lai tự cấu hình" at bounding box center [788, 88] width 159 height 21
